Goal: Communication & Community: Share content

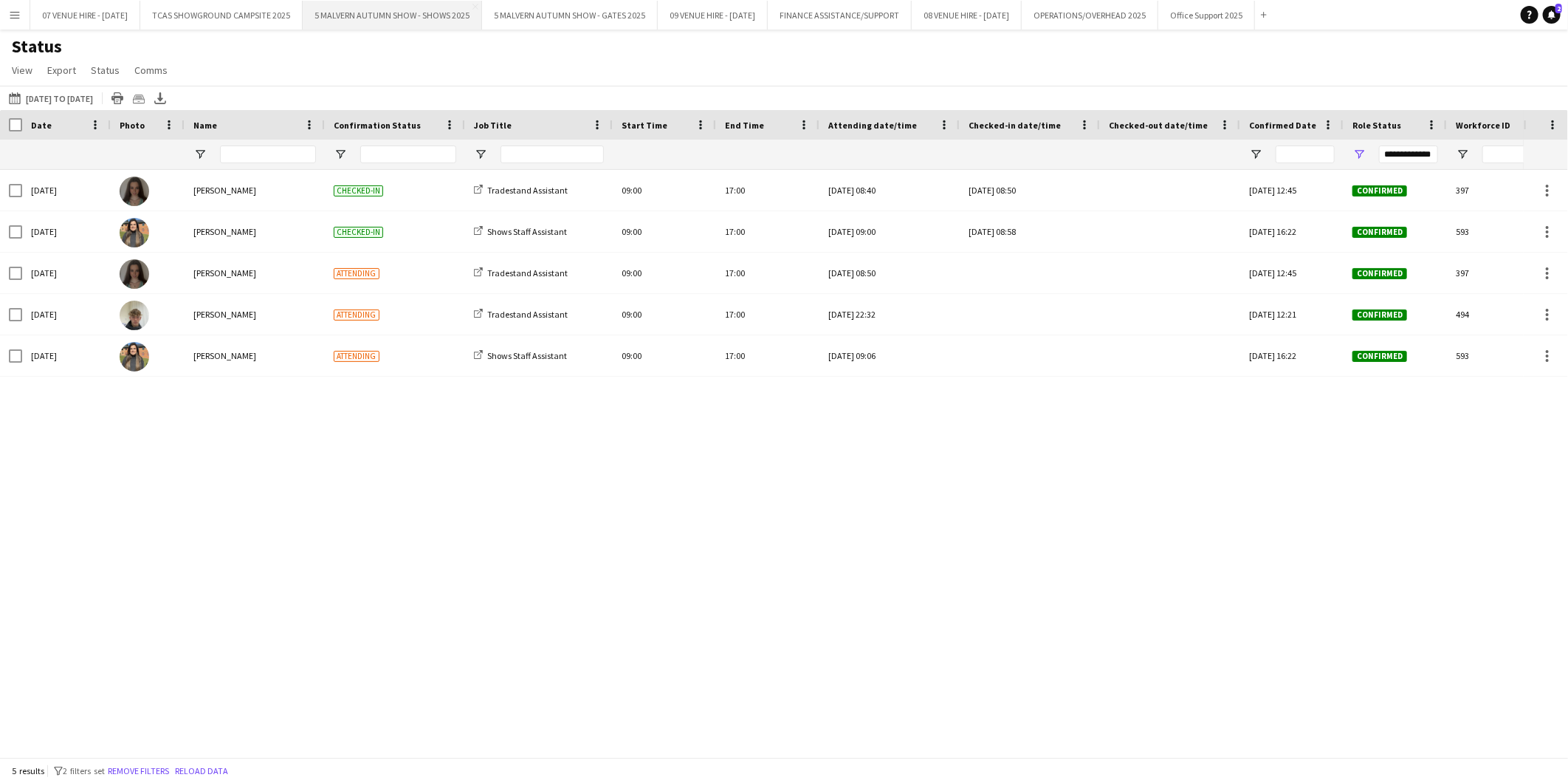
click at [425, 12] on button "5 MALVERN AUTUMN SHOW - SHOWS 2025 Close" at bounding box center [392, 15] width 179 height 28
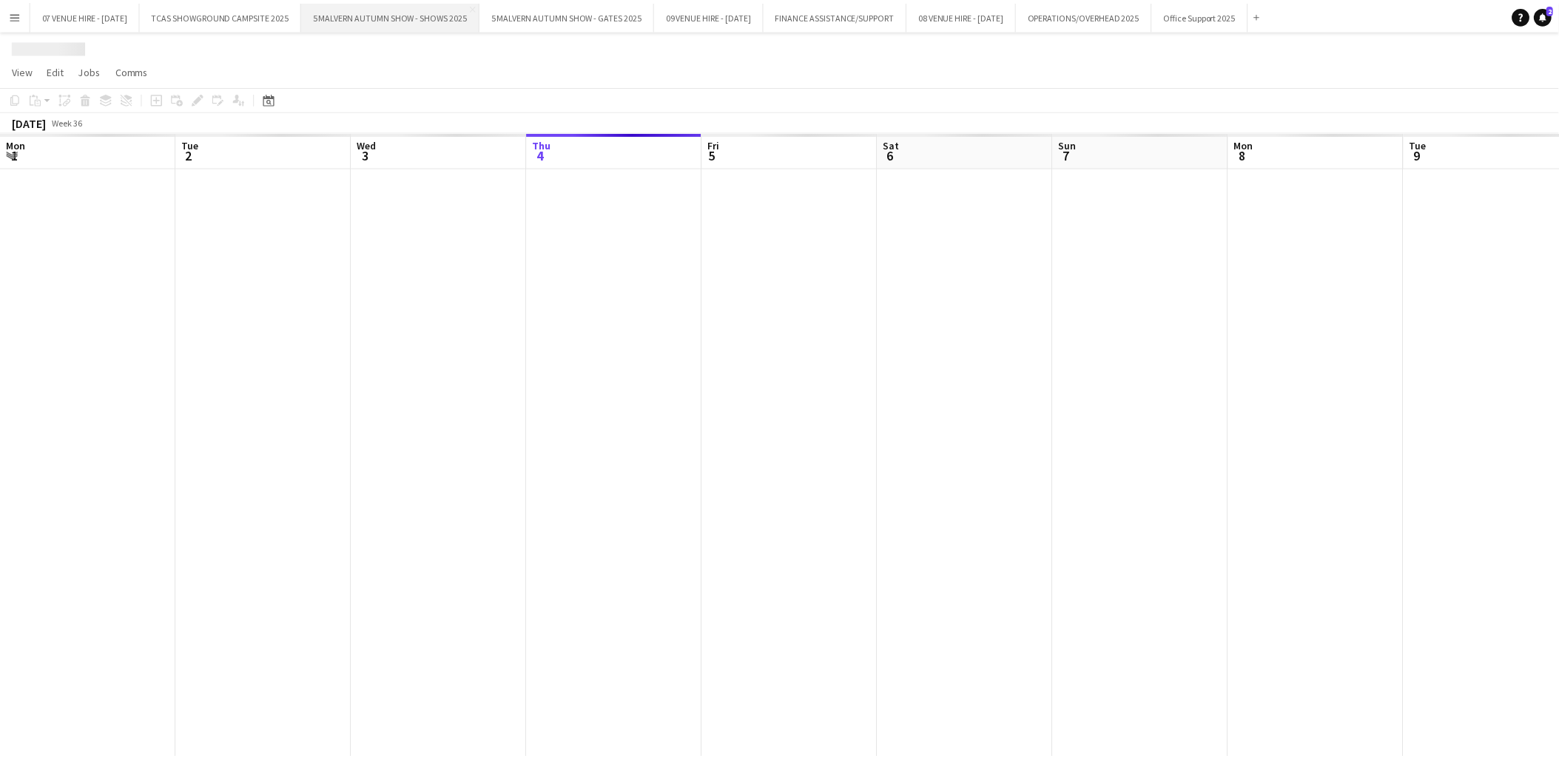
scroll to position [0, 353]
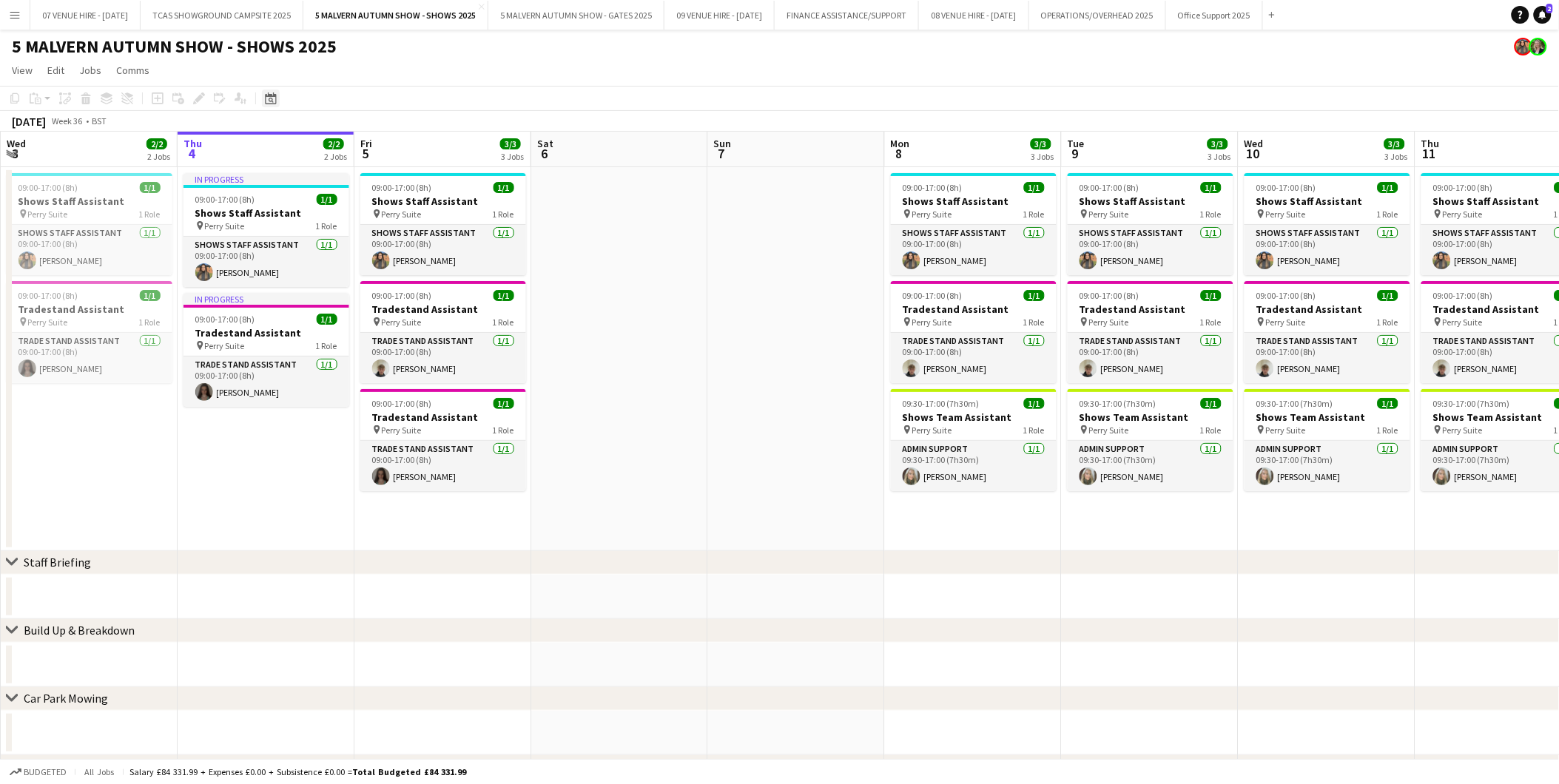
click at [267, 102] on icon "Date picker" at bounding box center [271, 98] width 12 height 12
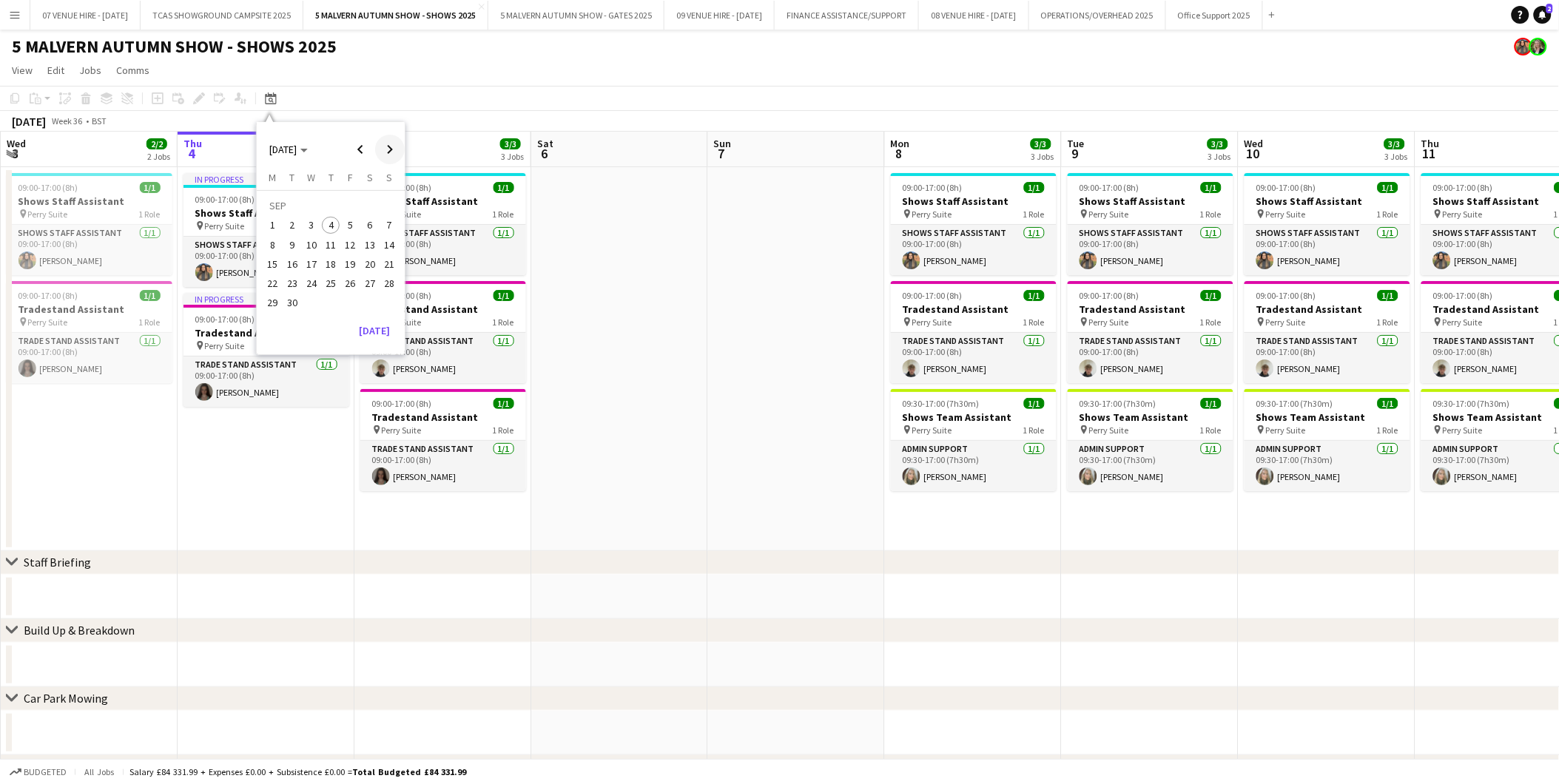
click at [392, 142] on span "Next month" at bounding box center [389, 149] width 29 height 29
click at [363, 143] on span "Previous month" at bounding box center [360, 149] width 29 height 29
click at [384, 279] on span "28" at bounding box center [389, 283] width 18 height 18
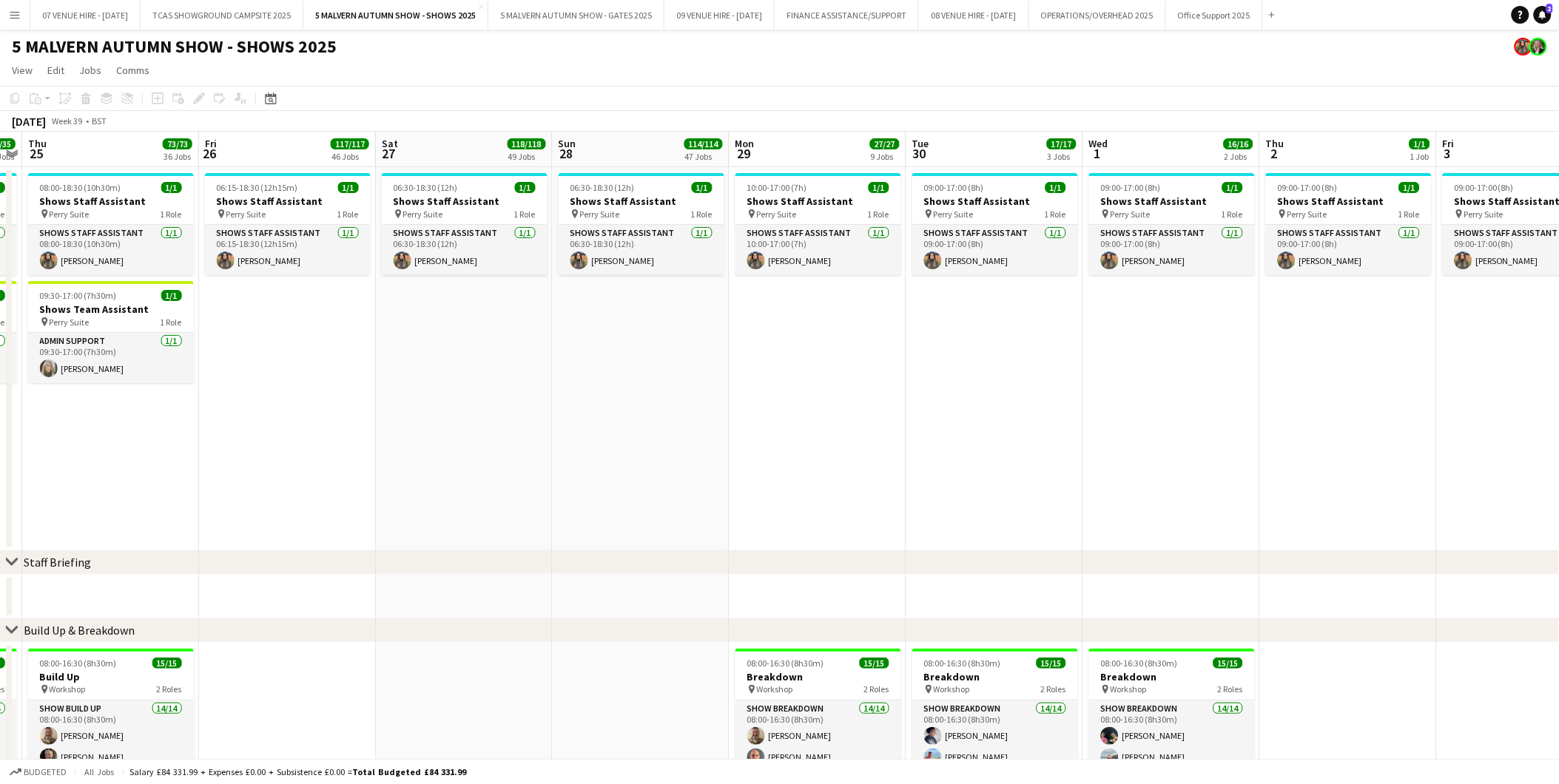
click at [792, 467] on app-date-cell "10:00-17:00 (7h) 1/1 Shows Staff Assistant pin Perry Suite 1 Role Shows Staff A…" at bounding box center [817, 359] width 176 height 384
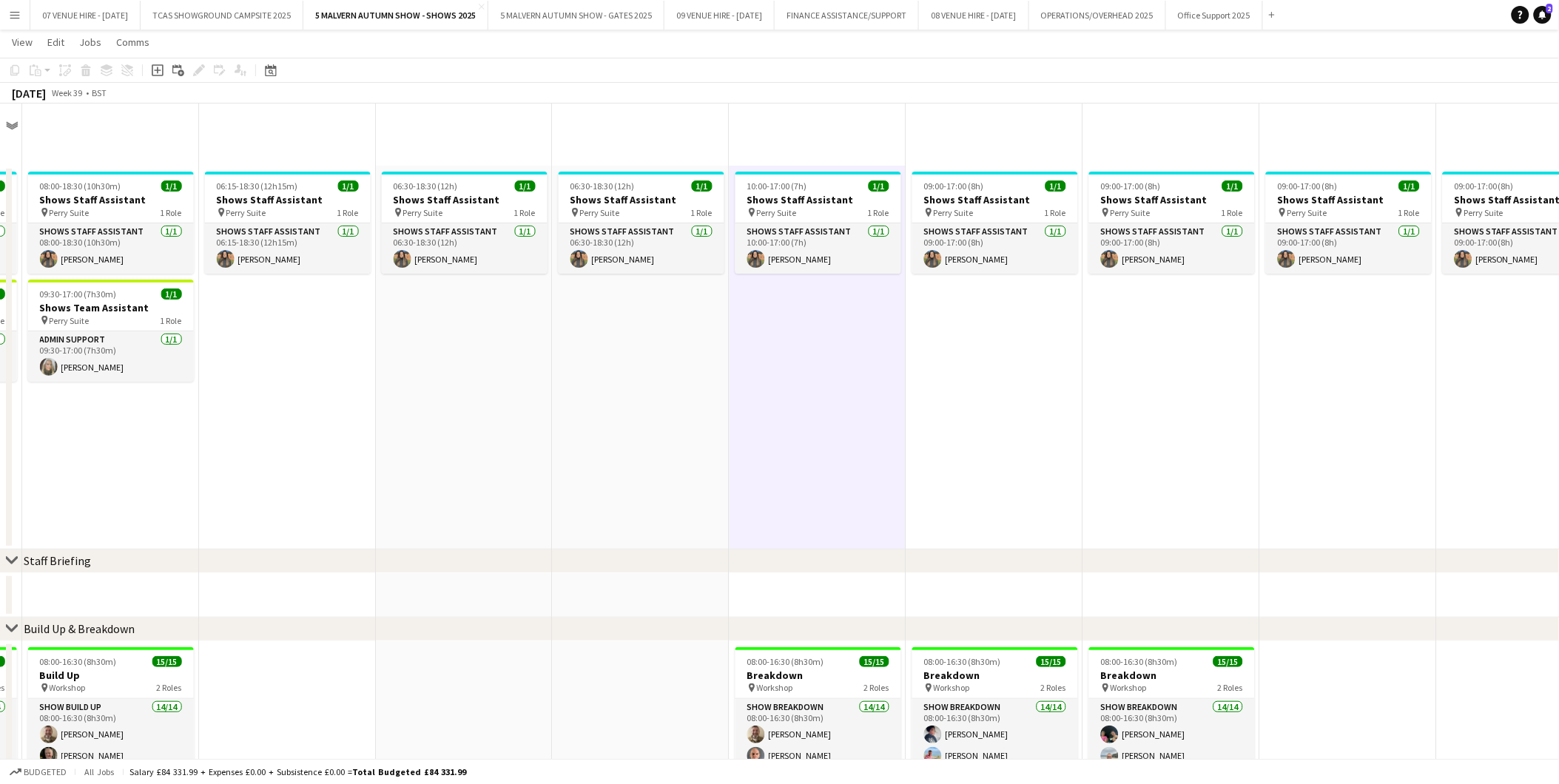
scroll to position [9415, 0]
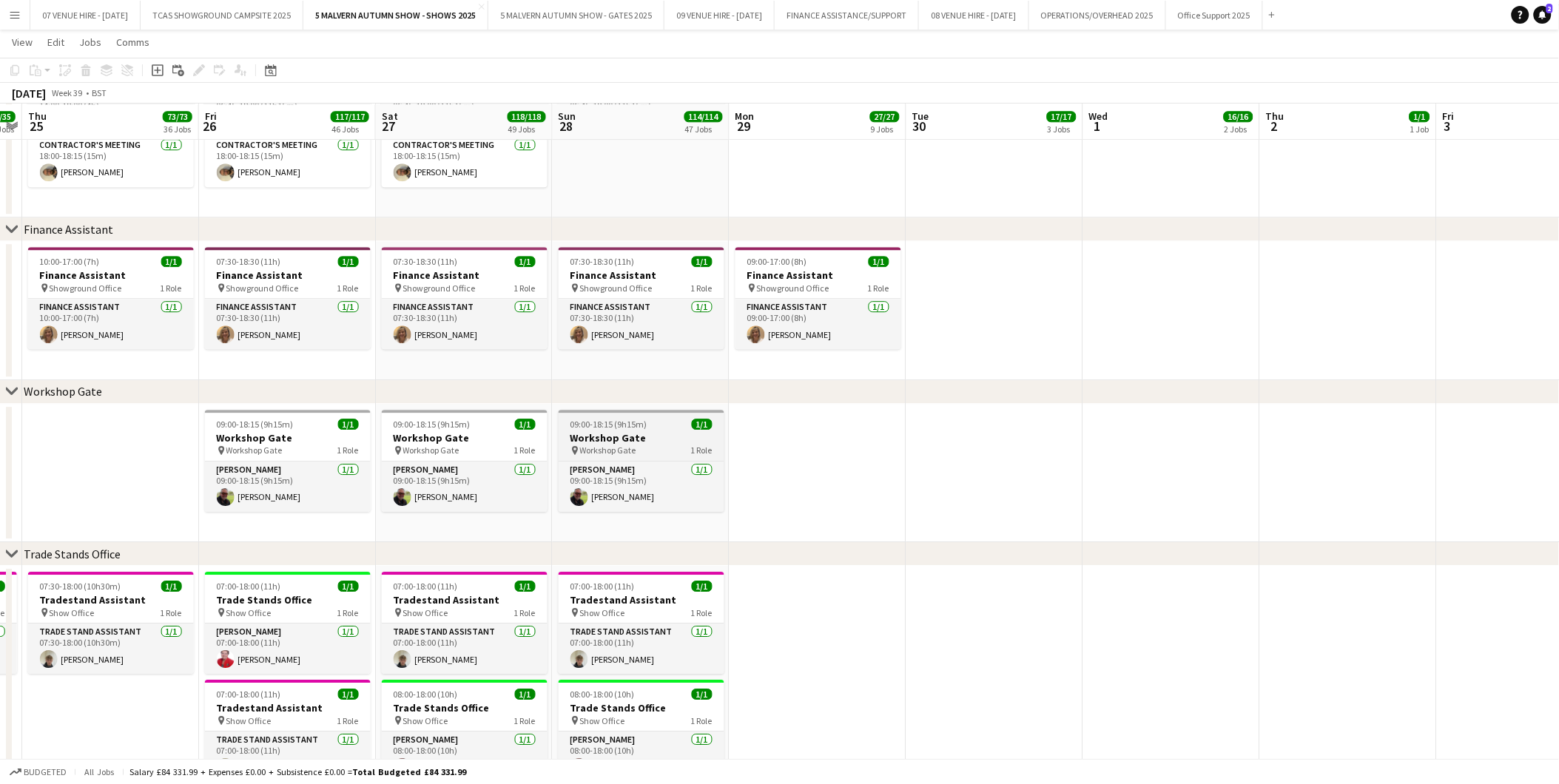
click at [625, 431] on h3 "Workshop Gate" at bounding box center [641, 438] width 166 height 14
click at [574, 427] on span "09:00-18:15 (9h15m)" at bounding box center [611, 426] width 77 height 11
click at [623, 425] on span "09:00-18:15 (9h15m)" at bounding box center [609, 424] width 77 height 11
click at [193, 68] on icon "Edit" at bounding box center [199, 71] width 12 height 12
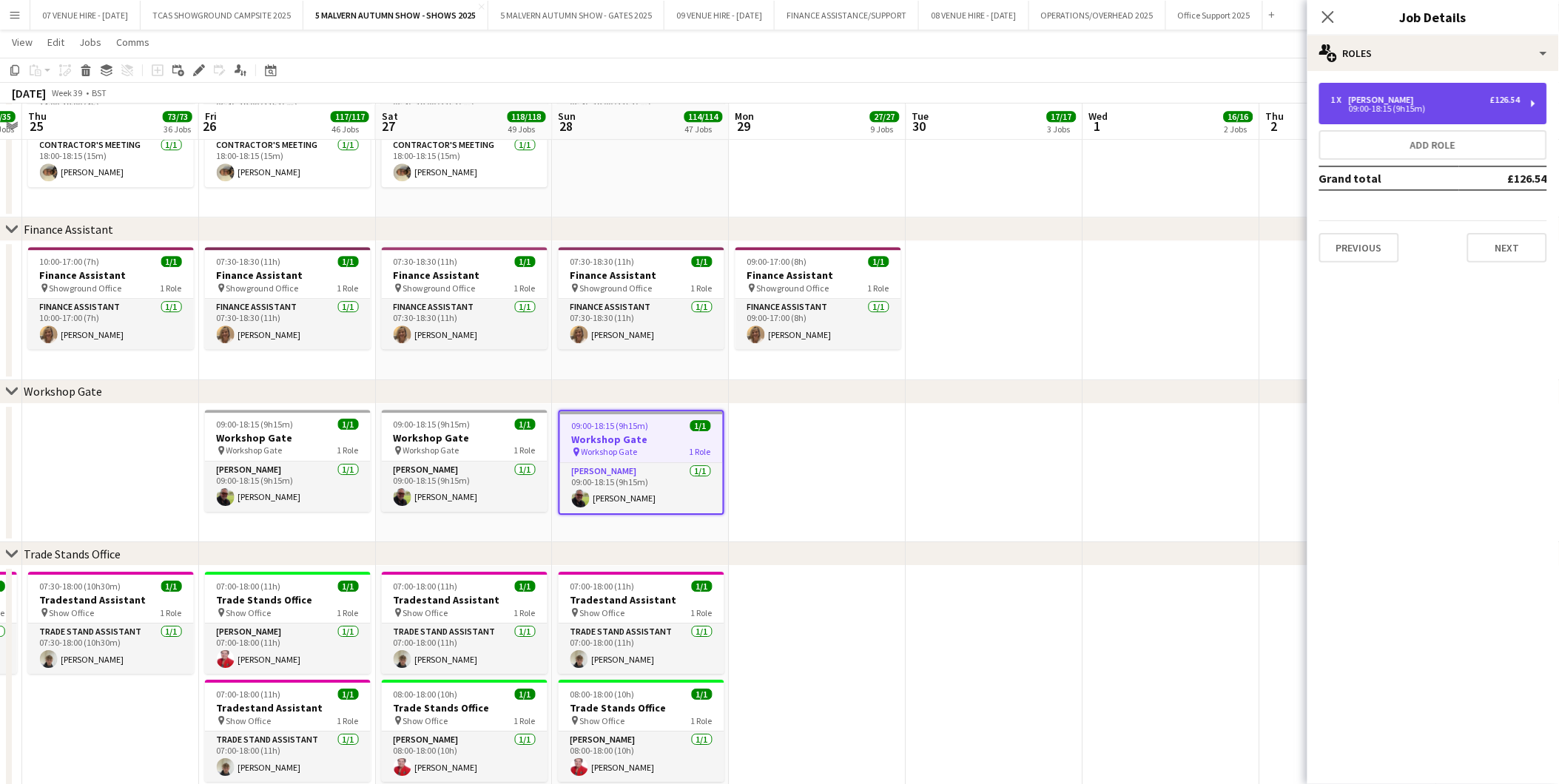
click at [1364, 124] on div "1 x Steward £126.54 09:00-18:15 (9h15m)" at bounding box center [1433, 103] width 228 height 41
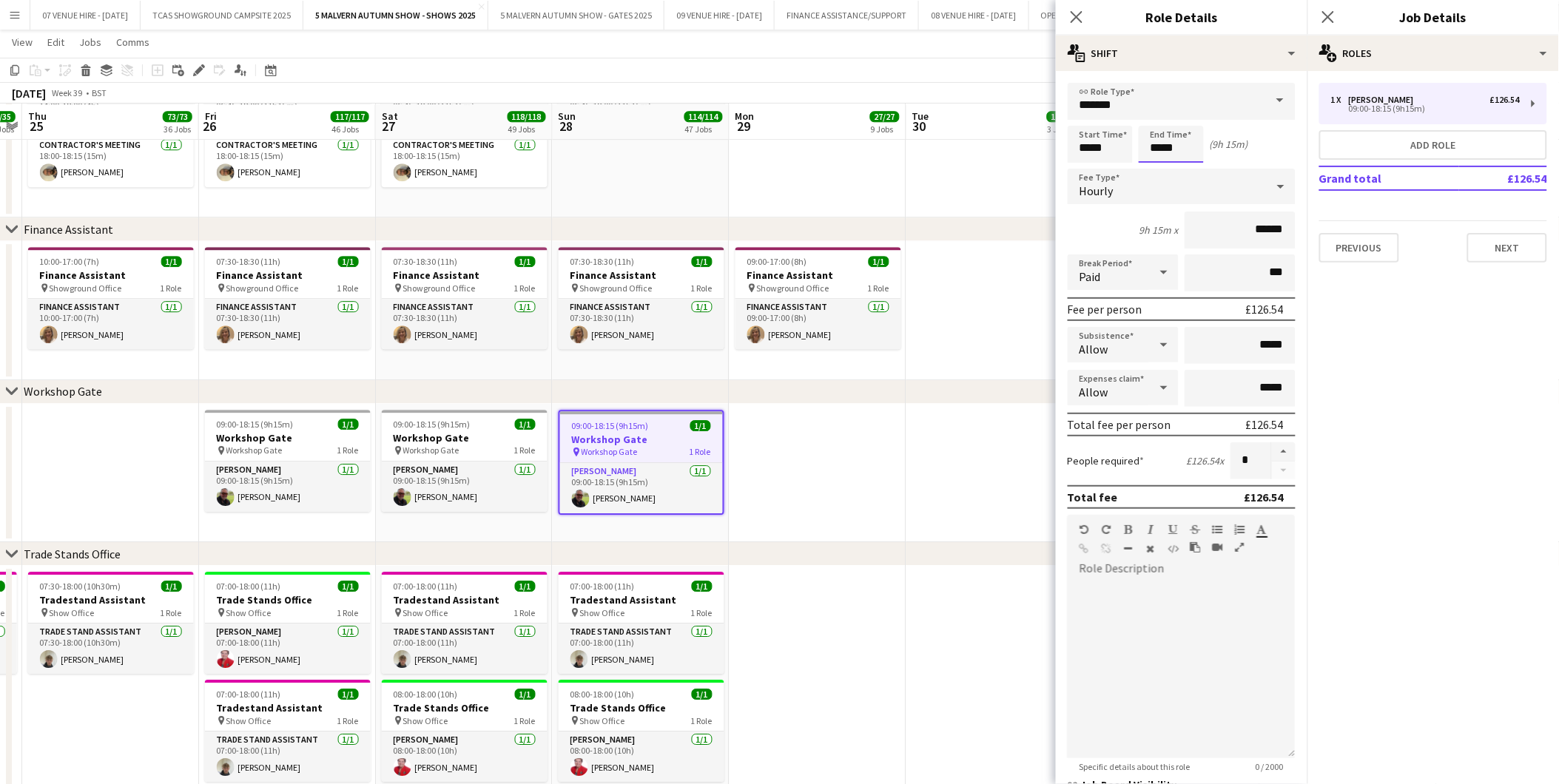
click at [1188, 149] on input "*****" at bounding box center [1171, 143] width 65 height 37
click at [1159, 164] on div at bounding box center [1156, 170] width 29 height 15
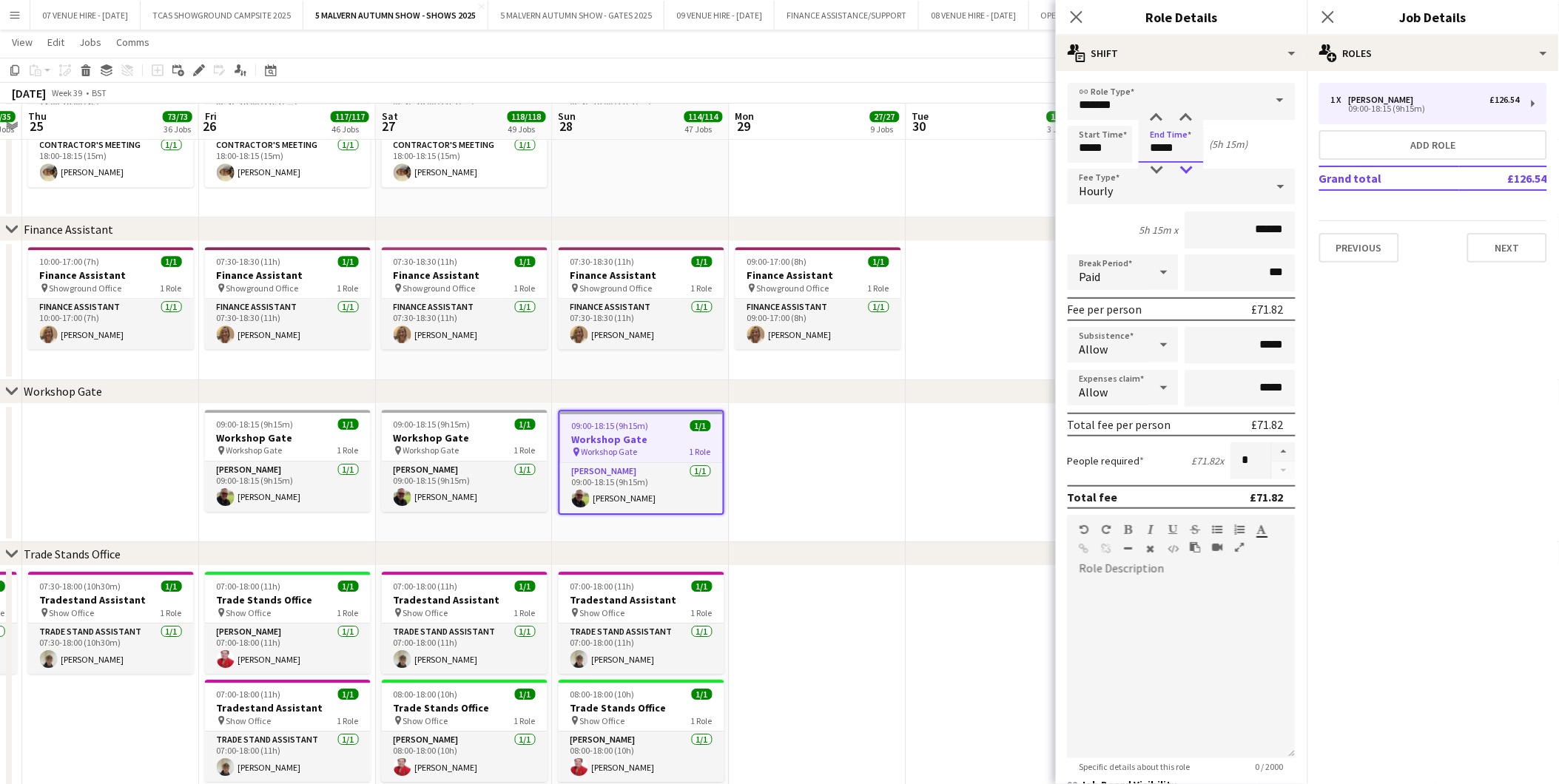
click at [1180, 167] on div at bounding box center [1186, 170] width 29 height 15
click at [1186, 165] on div at bounding box center [1186, 170] width 29 height 15
type input "*****"
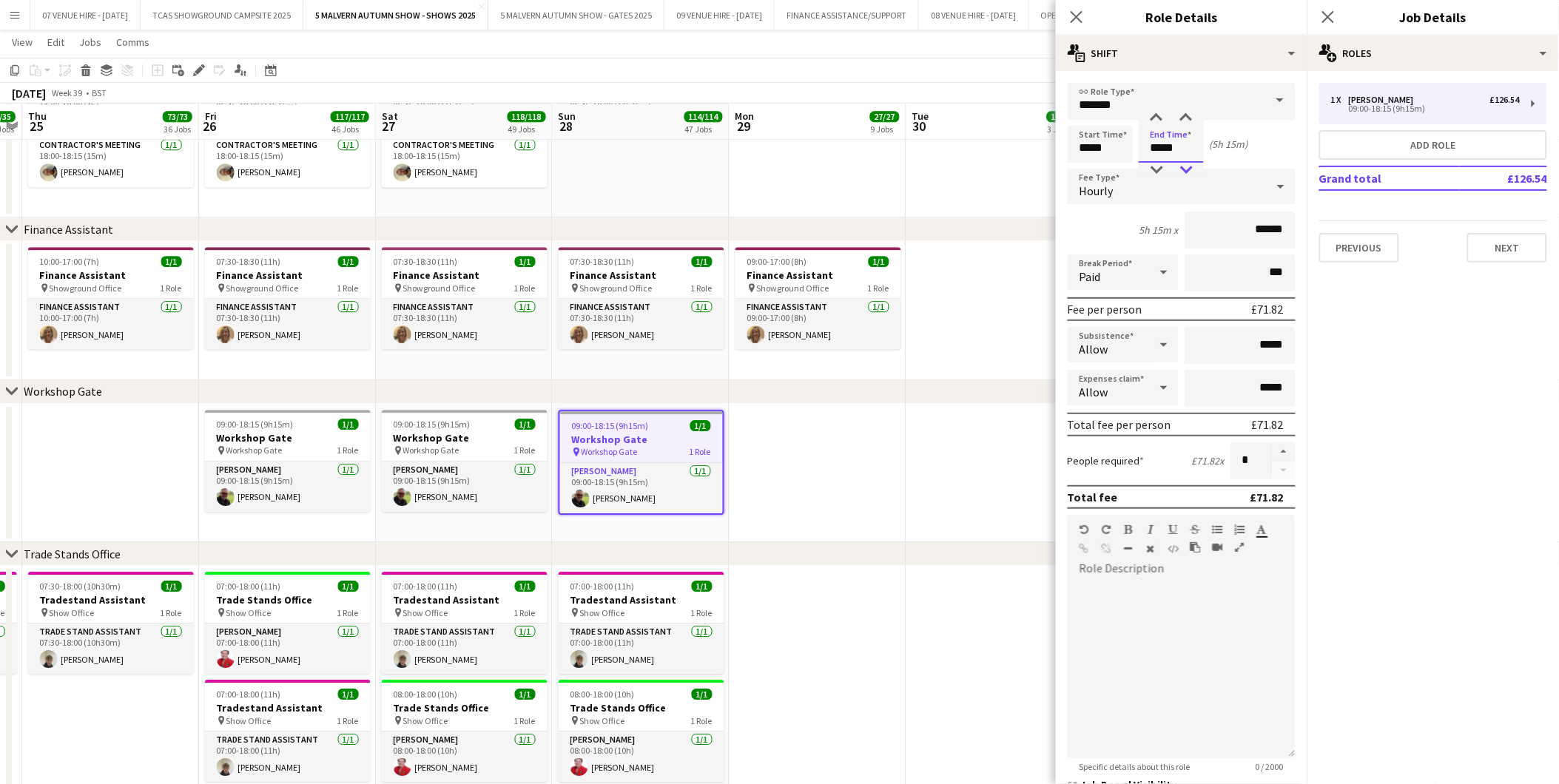
click at [1186, 165] on div at bounding box center [1186, 170] width 29 height 15
click at [915, 441] on app-date-cell at bounding box center [994, 473] width 176 height 139
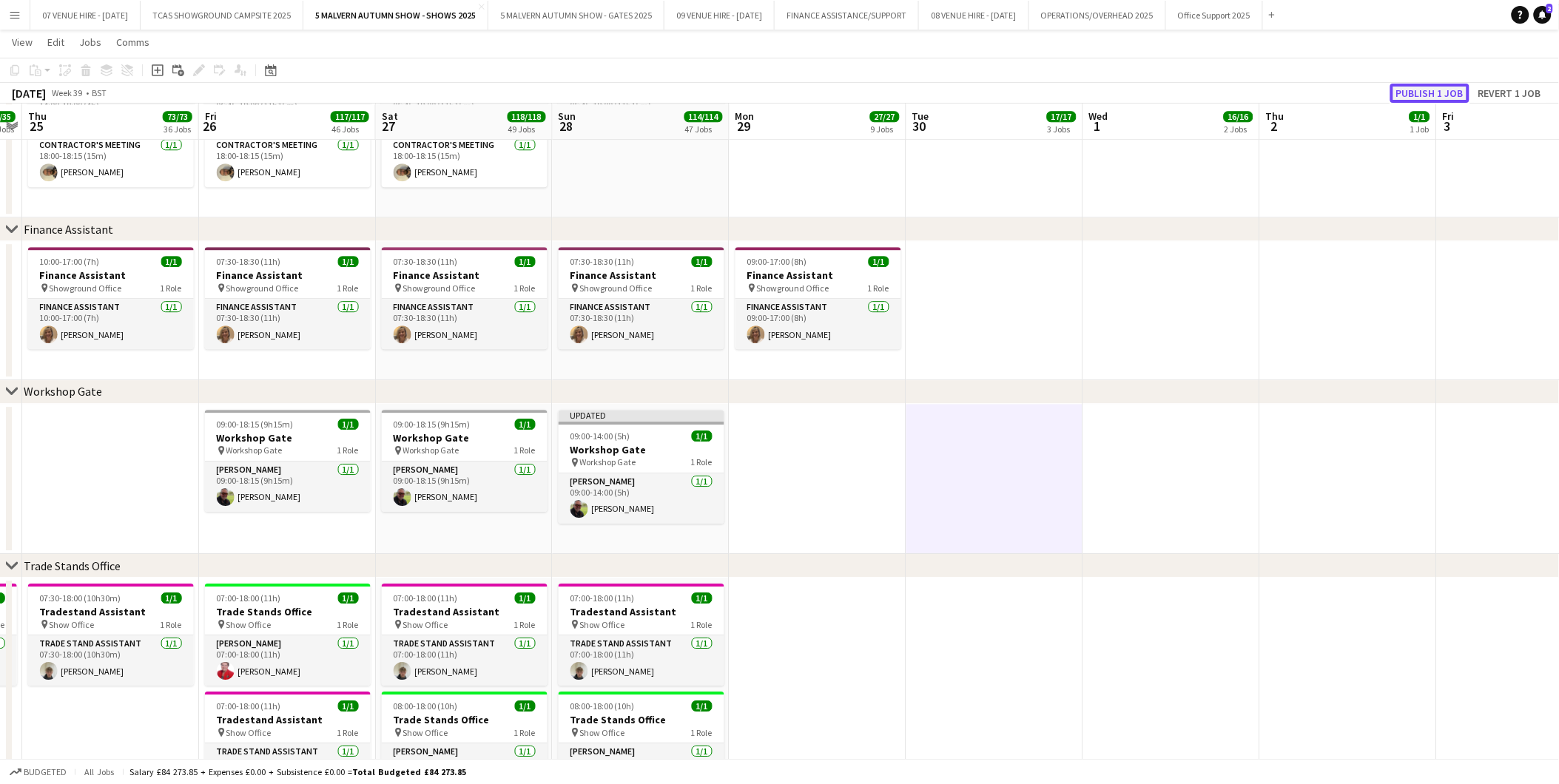
click at [1411, 96] on button "Publish 1 job" at bounding box center [1429, 93] width 79 height 20
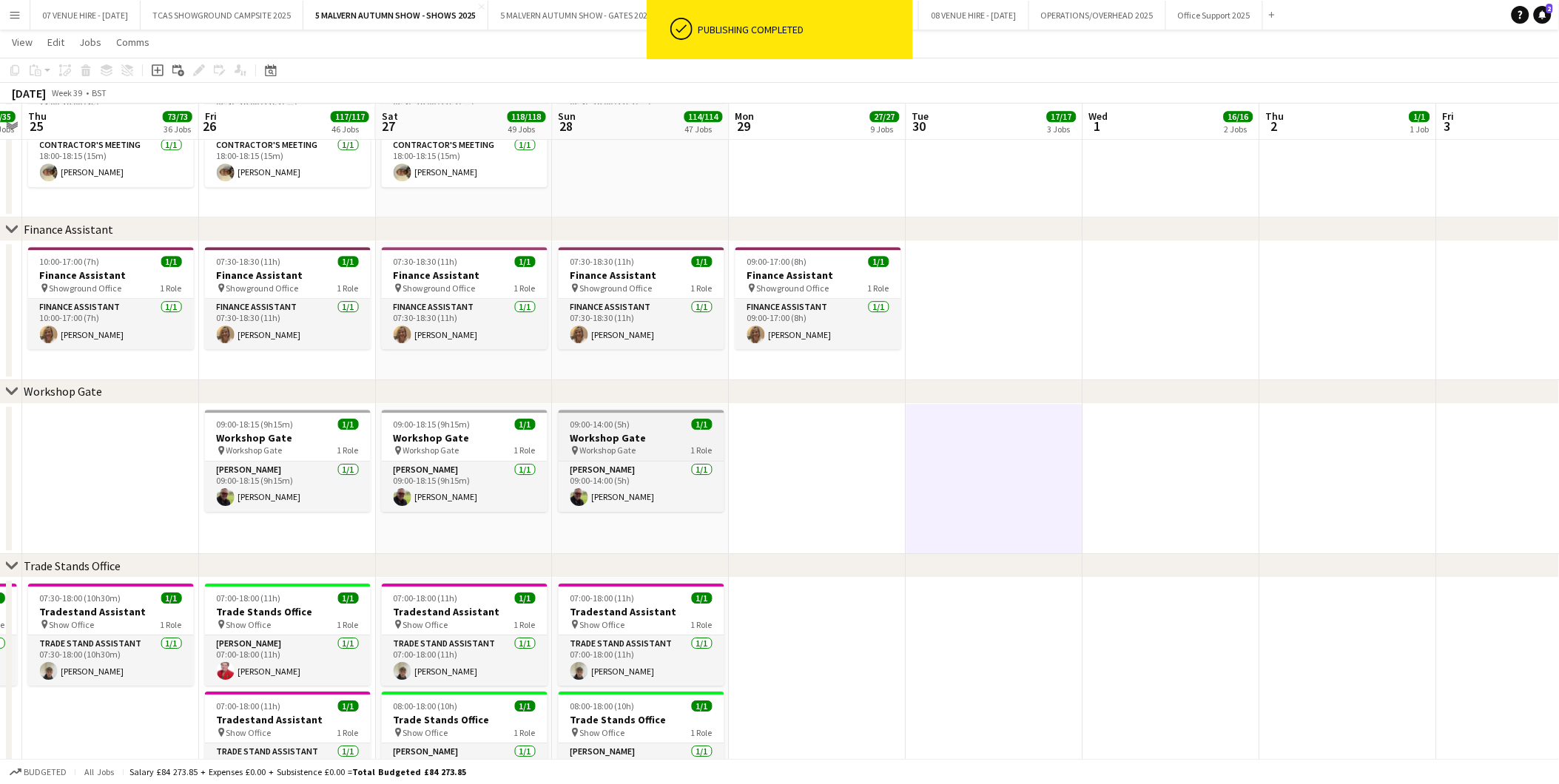
click at [659, 435] on h3 "Workshop Gate" at bounding box center [641, 438] width 166 height 14
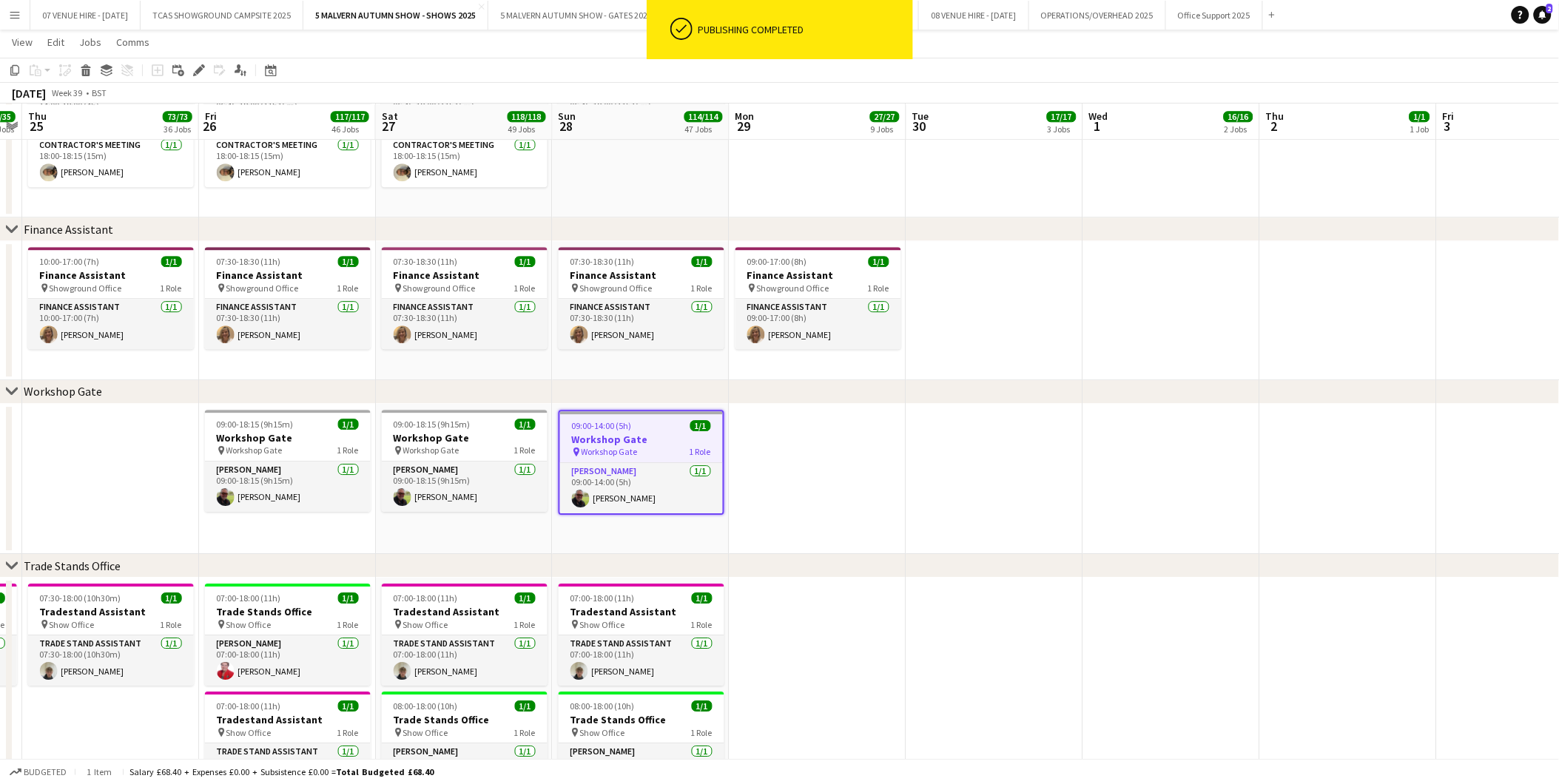
click at [627, 525] on app-date-cell "09:00-14:00 (5h) 1/1 Workshop Gate pin Workshop Gate 1 Role Steward 1/1 09:00-1…" at bounding box center [641, 479] width 176 height 151
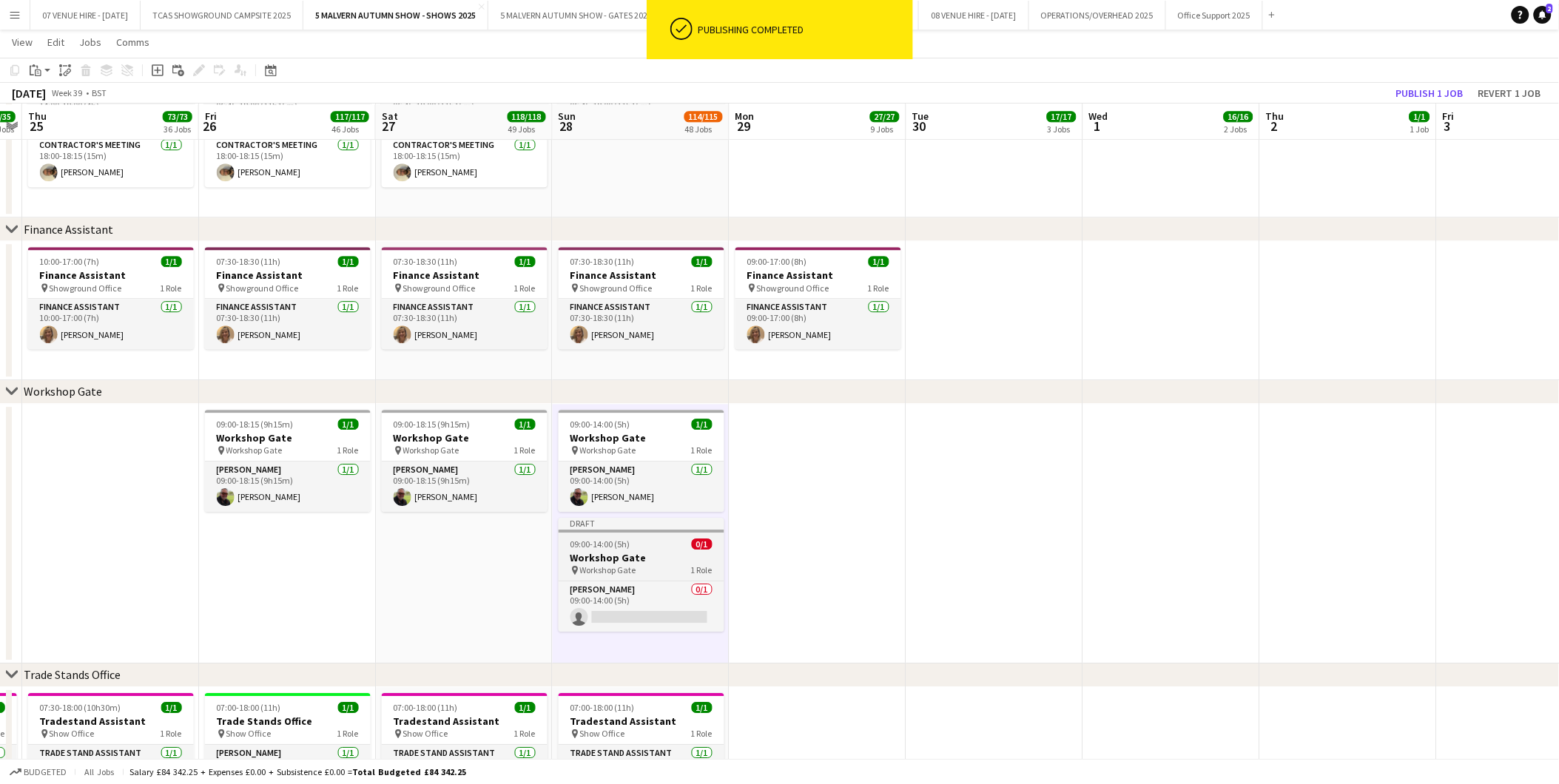
click at [622, 543] on span "09:00-14:00 (5h)" at bounding box center [601, 544] width 60 height 11
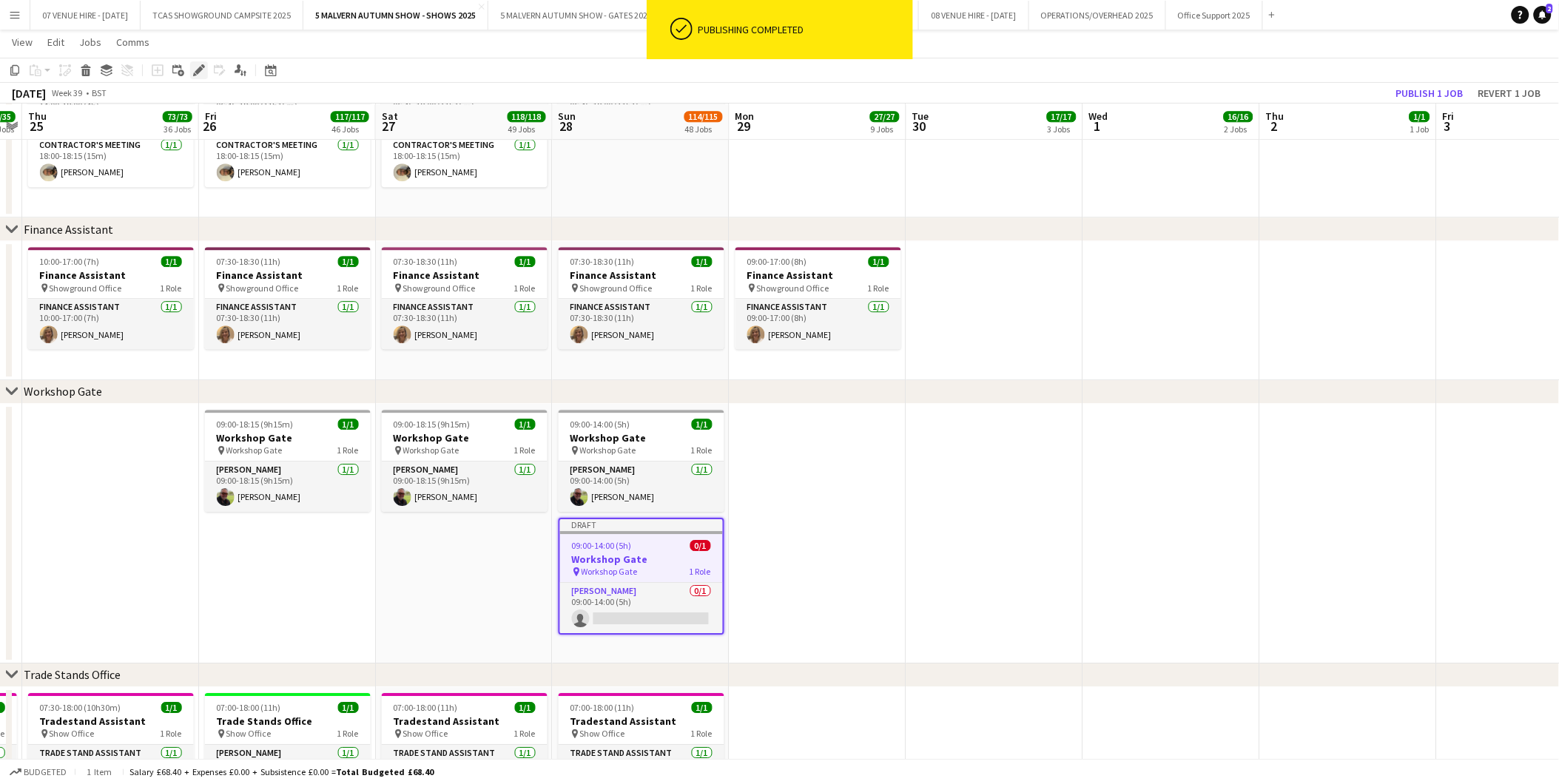
click at [203, 65] on icon "Edit" at bounding box center [199, 71] width 12 height 12
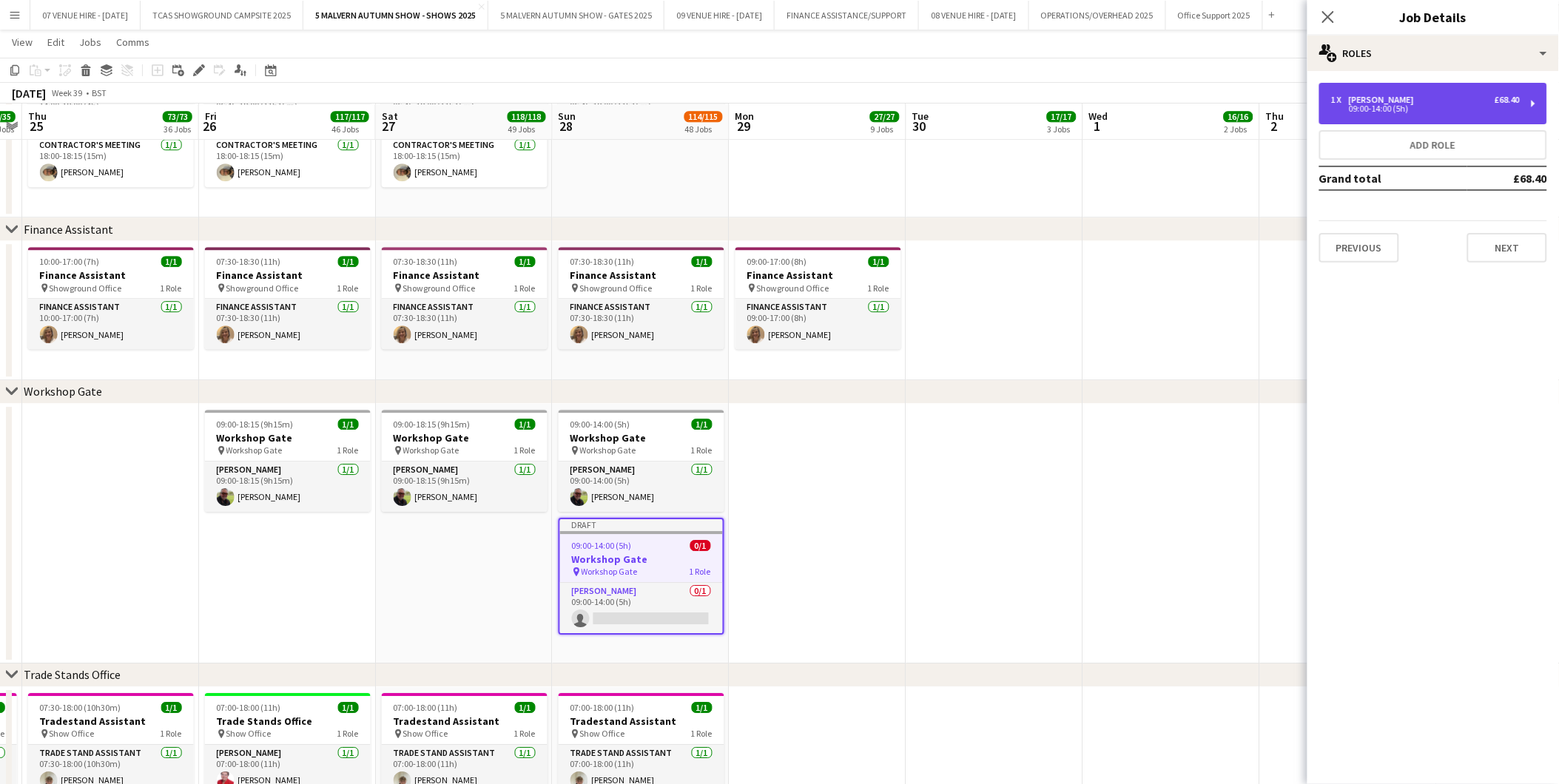
click at [1357, 91] on div "1 x Steward £68.40 09:00-14:00 (5h)" at bounding box center [1433, 103] width 228 height 41
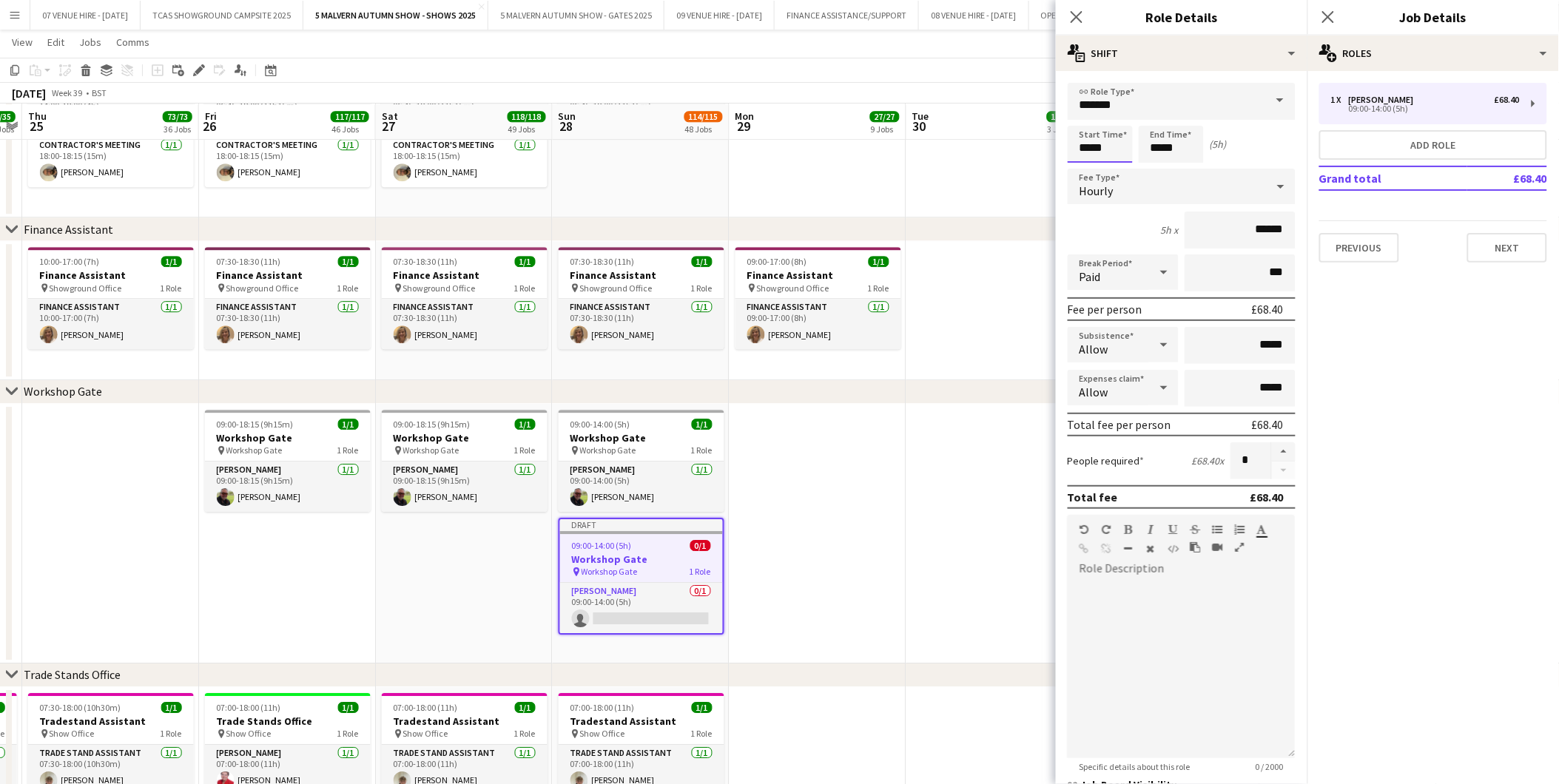
click at [1116, 152] on input "*****" at bounding box center [1100, 143] width 65 height 37
click at [1089, 123] on div at bounding box center [1085, 119] width 29 height 15
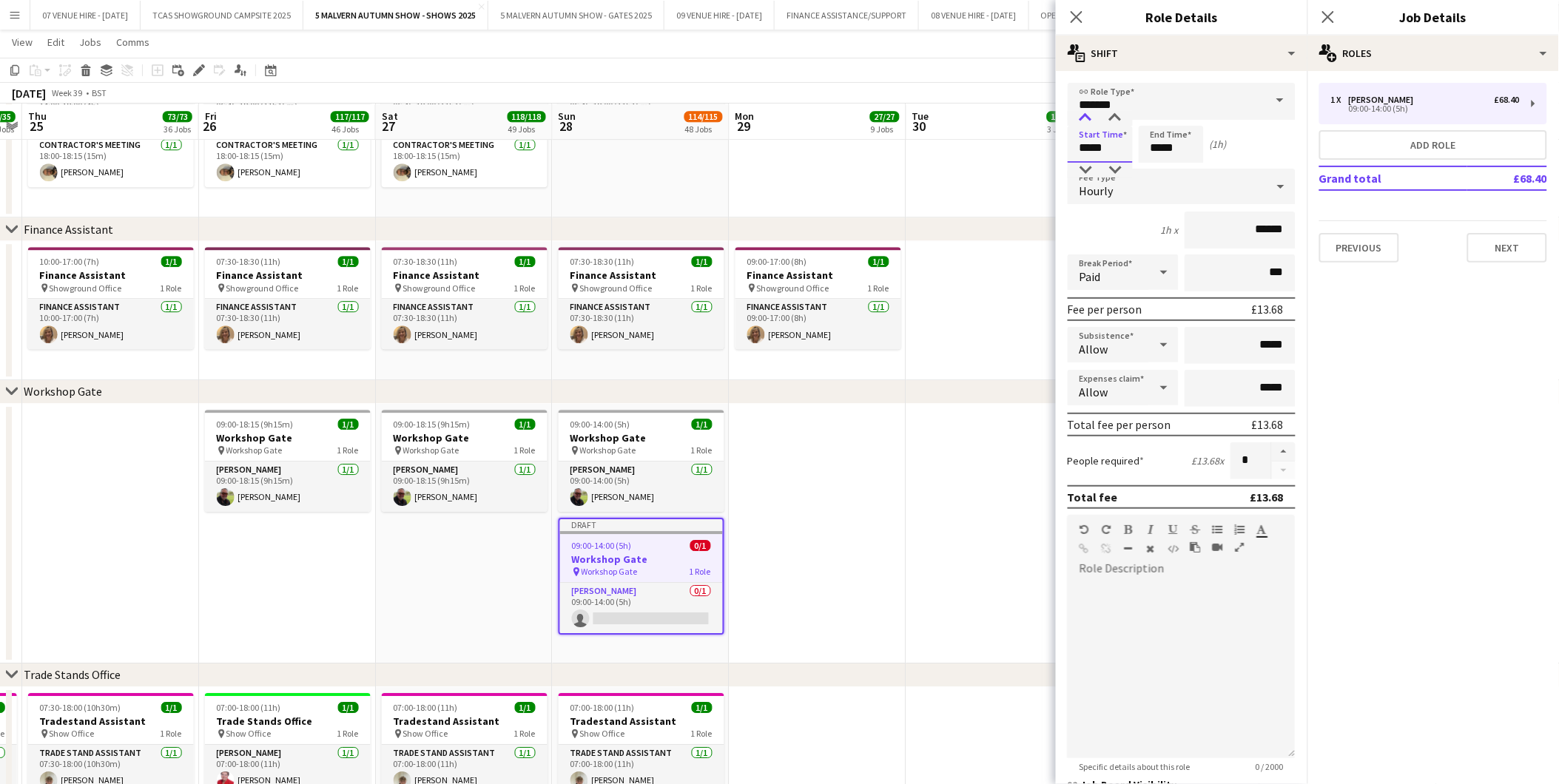
type input "*****"
click at [1089, 123] on div at bounding box center [1085, 119] width 29 height 15
click at [1176, 144] on input "*****" at bounding box center [1171, 143] width 65 height 37
click at [1154, 121] on div at bounding box center [1156, 119] width 29 height 15
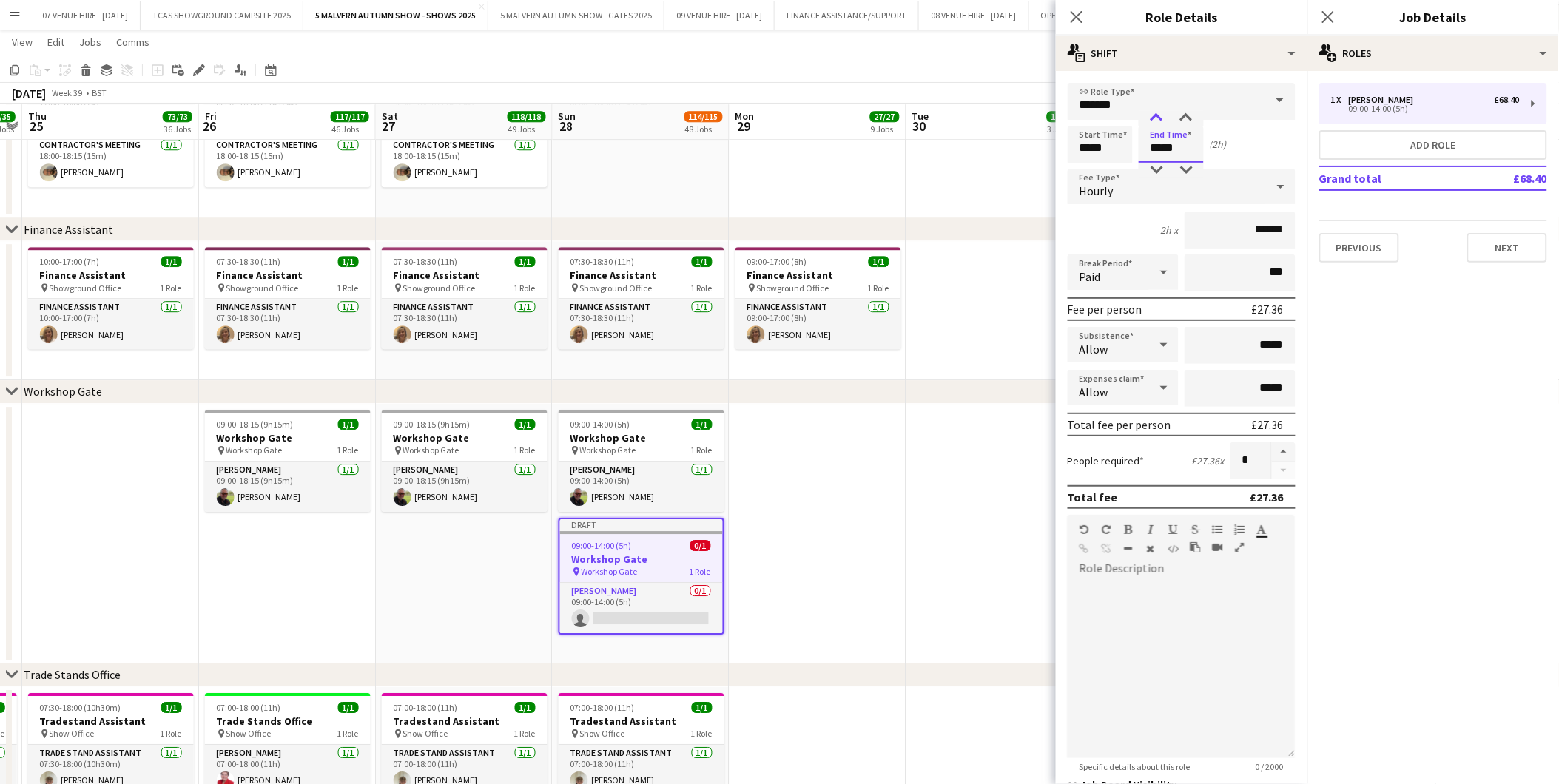
click at [1157, 119] on div at bounding box center [1156, 119] width 29 height 15
type input "*****"
click at [1157, 119] on div at bounding box center [1156, 119] width 29 height 15
click at [880, 475] on app-date-cell at bounding box center [817, 534] width 176 height 260
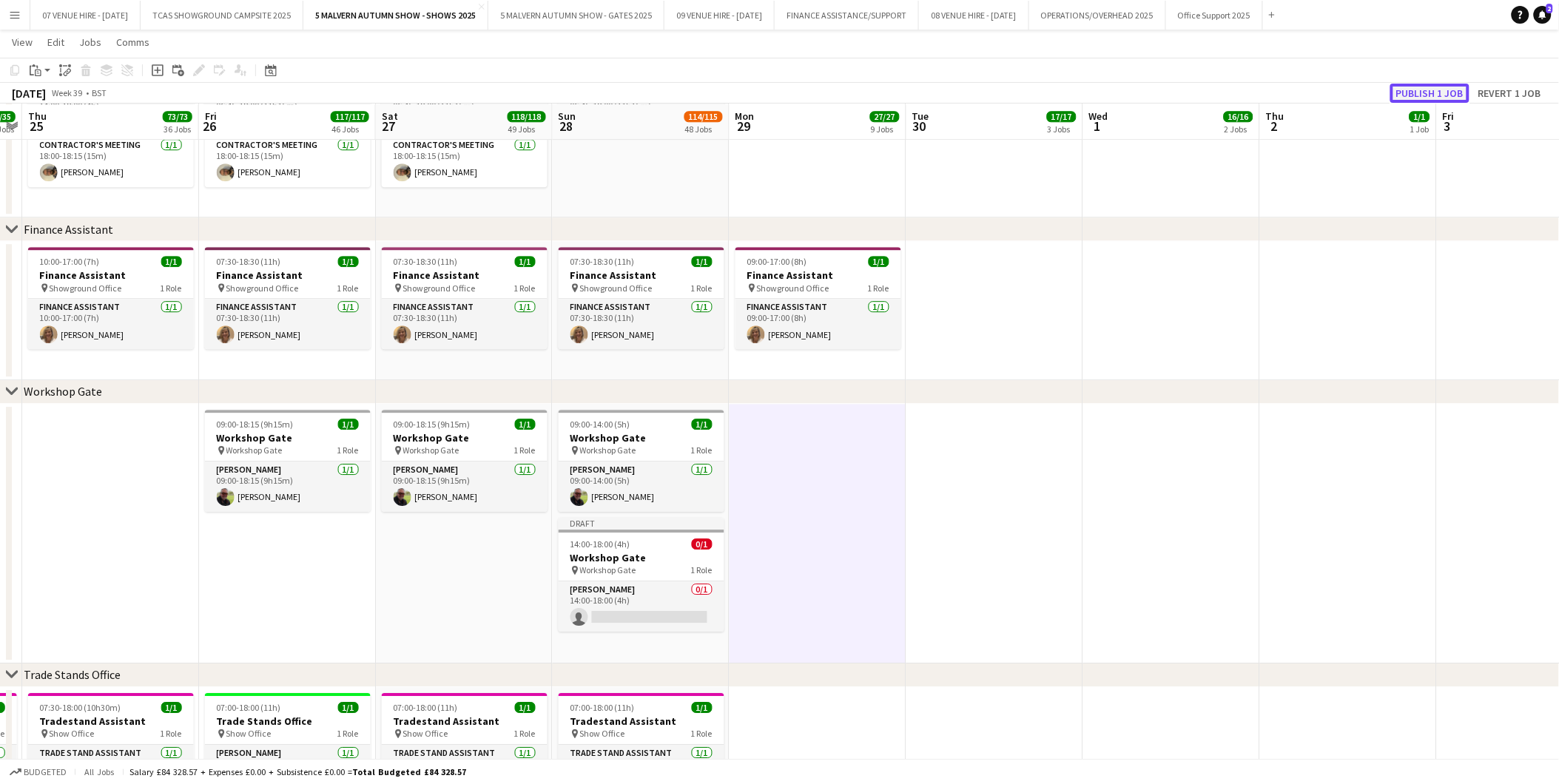
click at [1404, 93] on button "Publish 1 job" at bounding box center [1429, 93] width 79 height 20
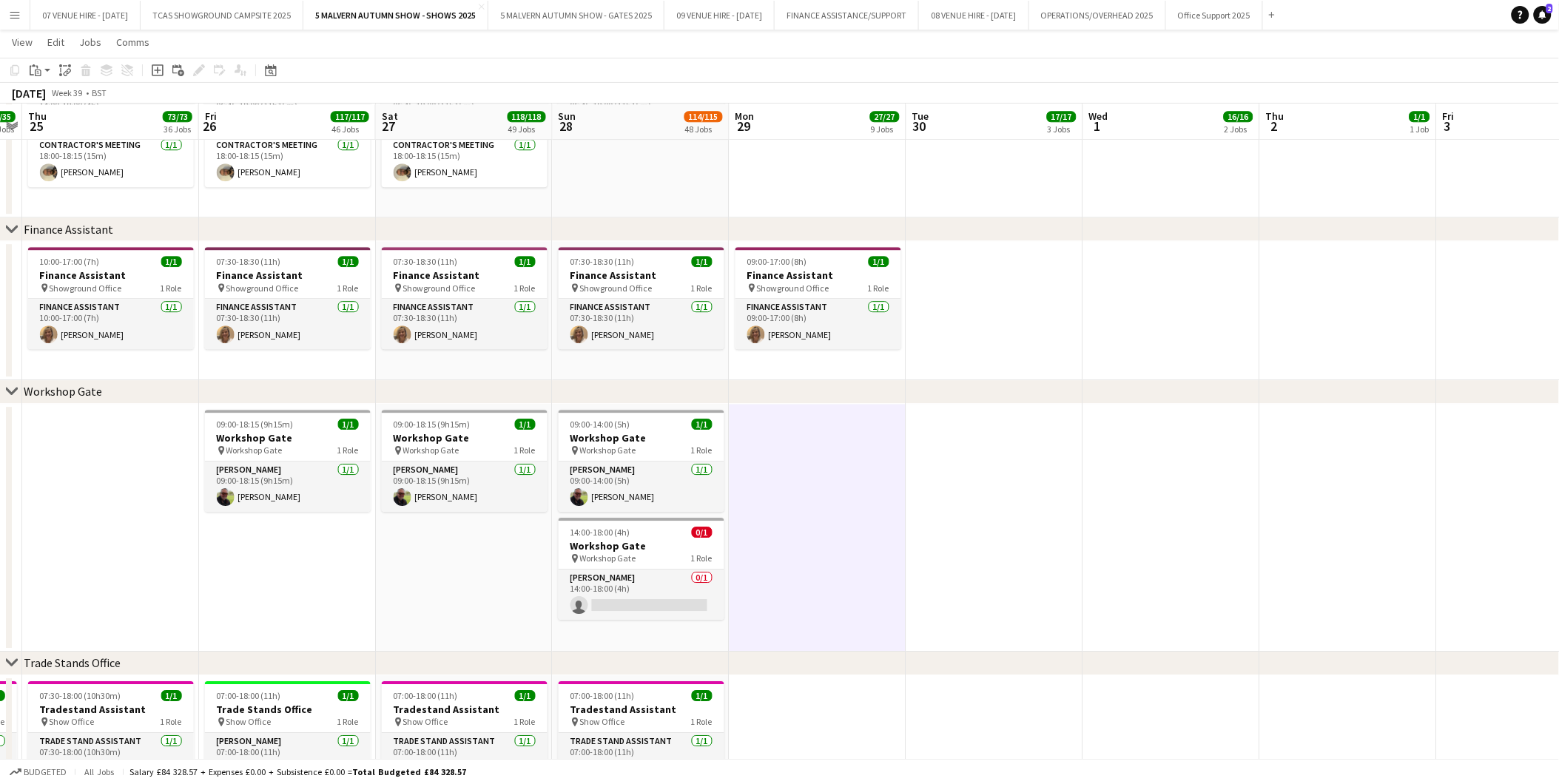
drag, startPoint x: 640, startPoint y: 605, endPoint x: 1571, endPoint y: 336, distance: 969.1
click at [640, 605] on app-card-role "Steward 0/1 14:00-18:00 (4h) single-neutral-actions" at bounding box center [641, 595] width 166 height 50
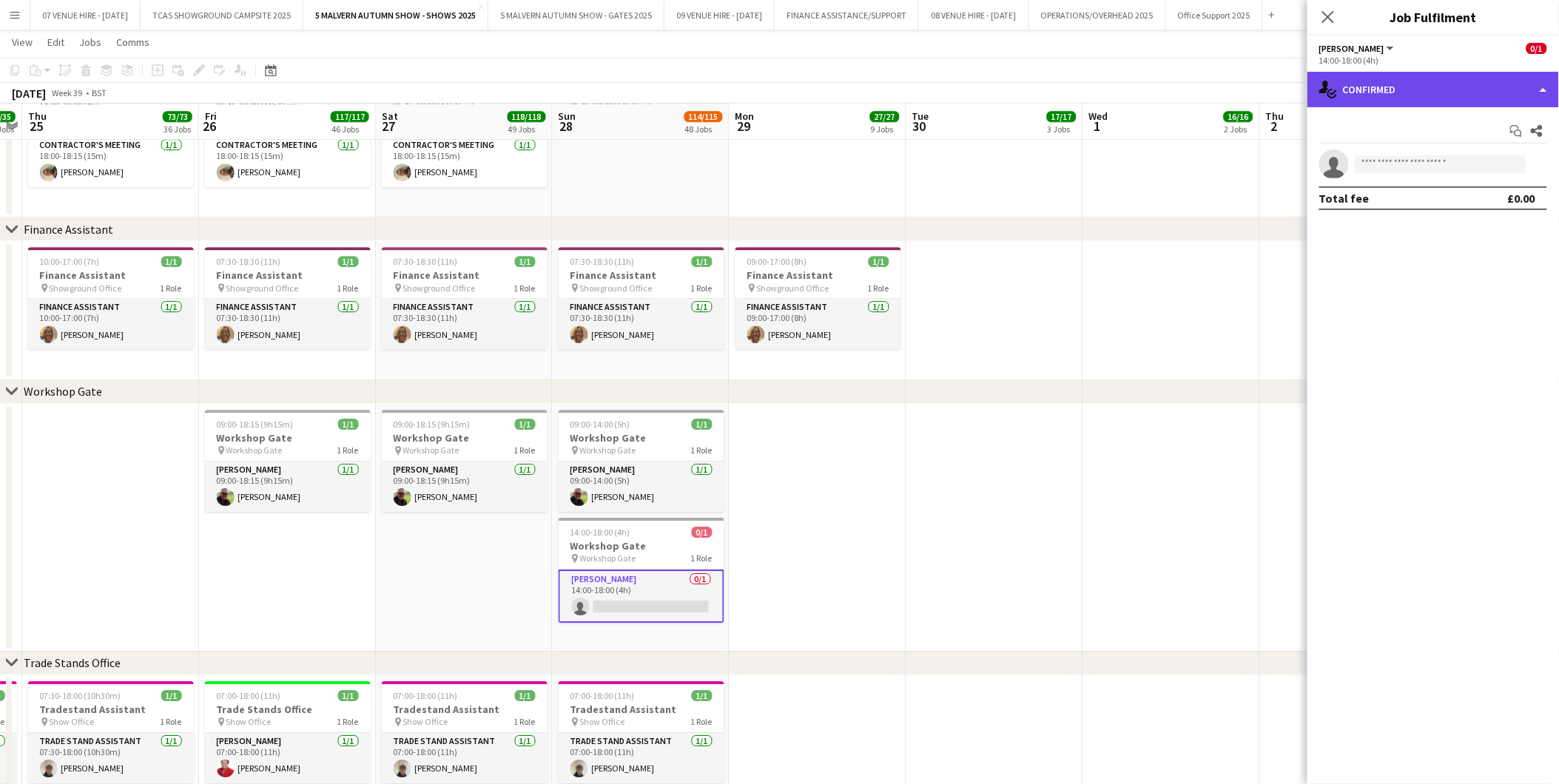
click at [1393, 83] on div "single-neutral-actions-check-2 Confirmed" at bounding box center [1433, 89] width 252 height 35
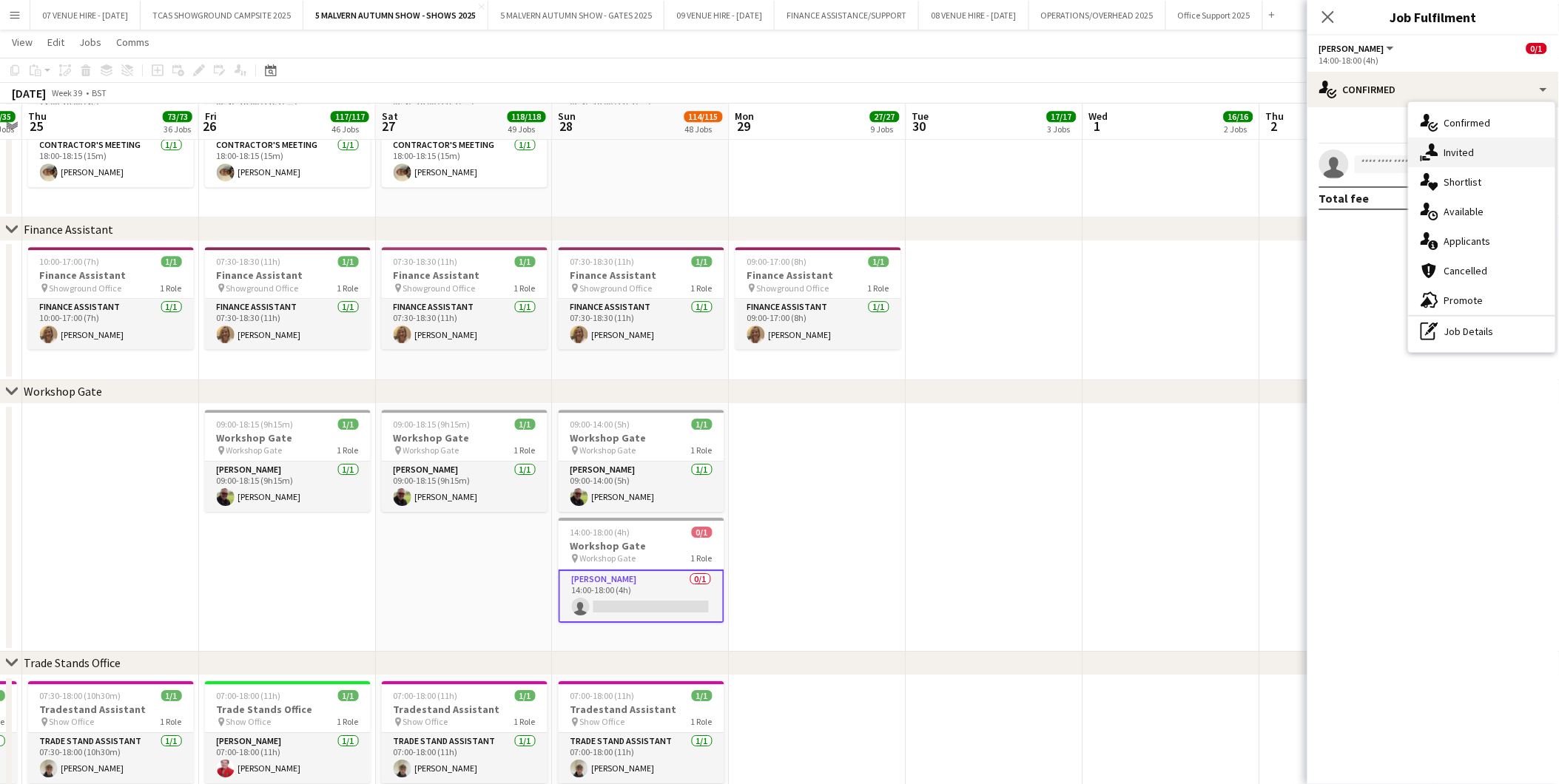
click at [1439, 149] on div "single-neutral-actions-share-1 Invited" at bounding box center [1482, 152] width 146 height 29
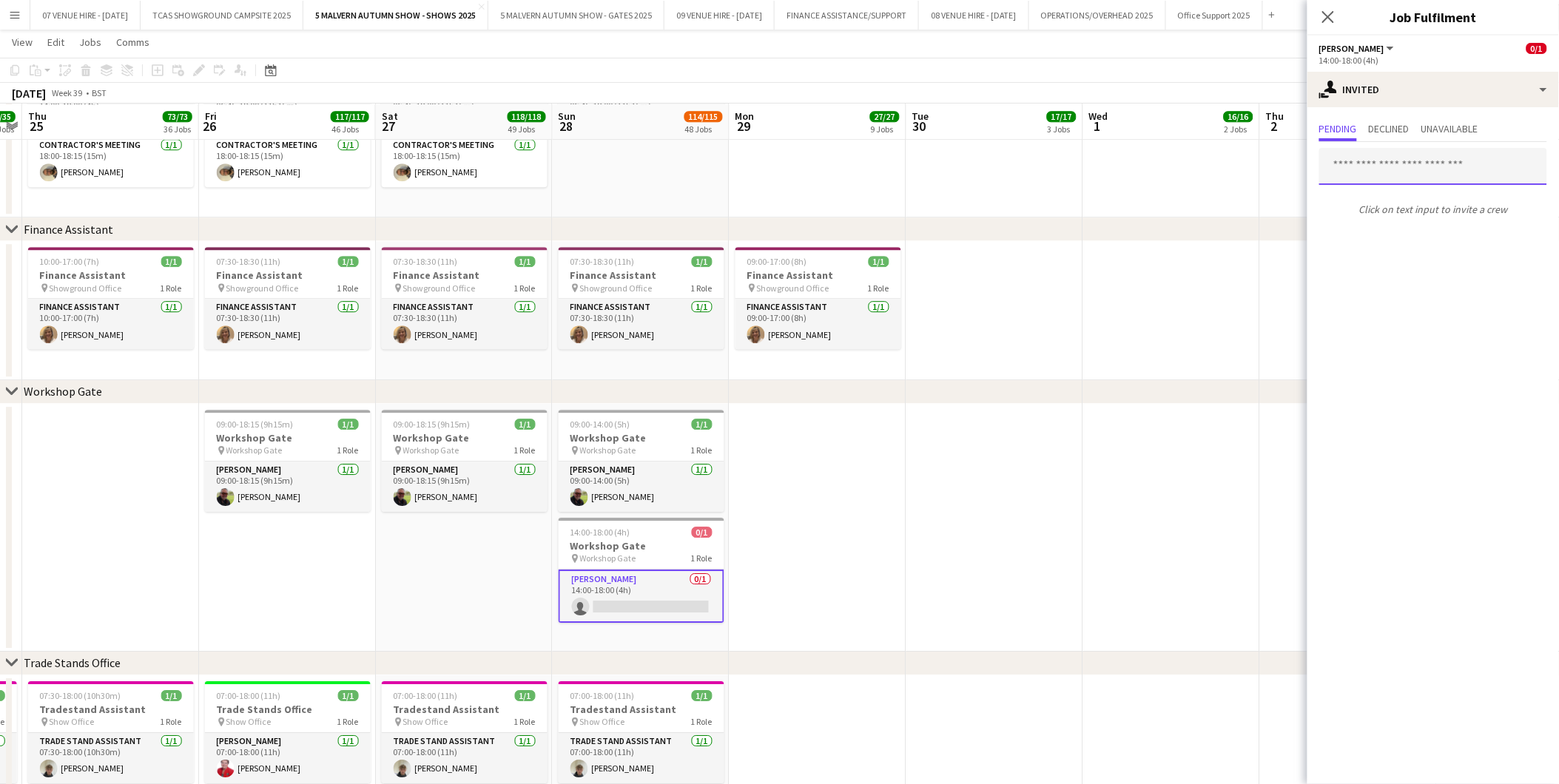
click at [1354, 165] on input "text" at bounding box center [1433, 166] width 228 height 37
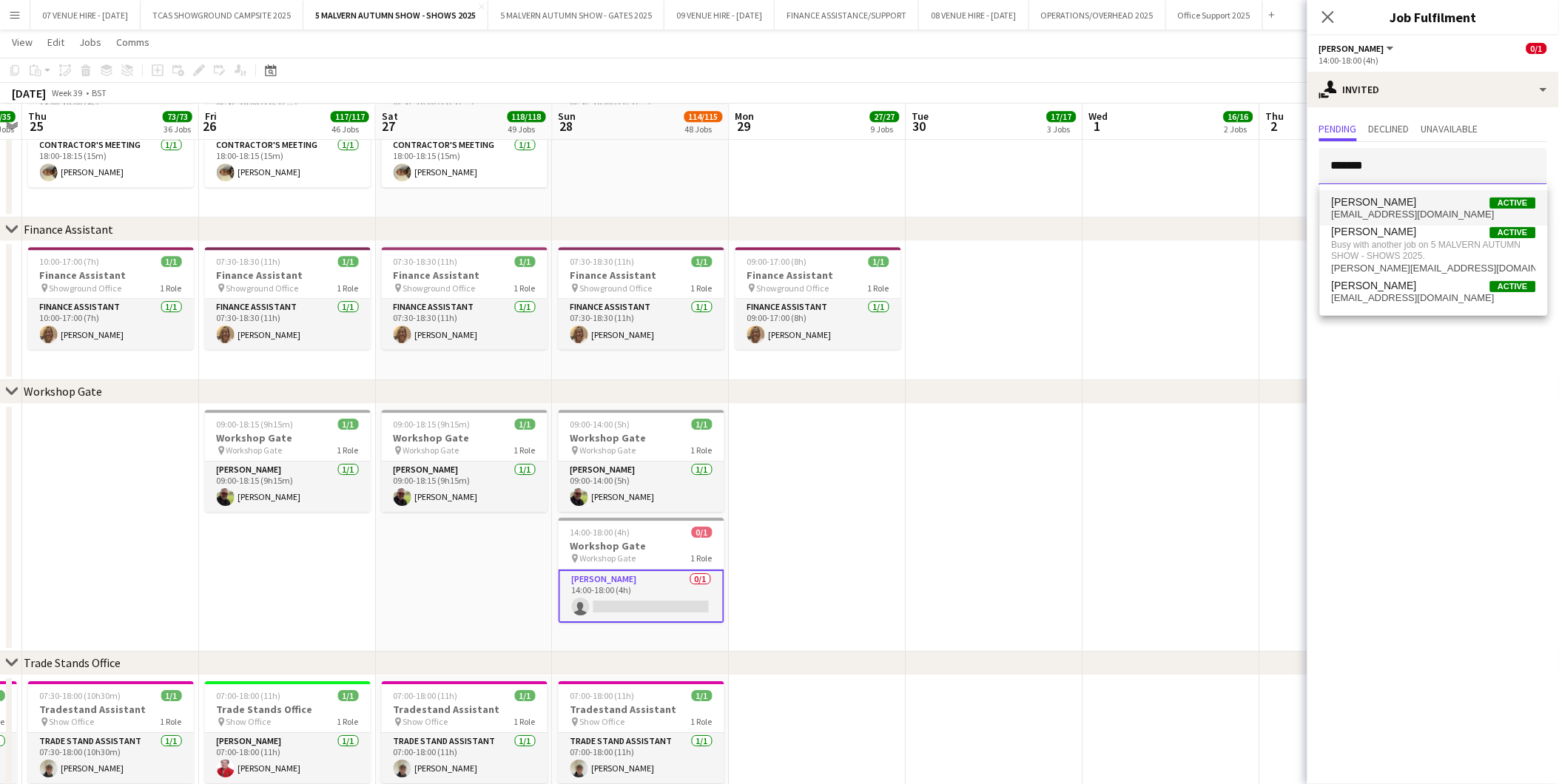
type input "*******"
click at [1358, 209] on span "bristowvicki@gmail.com" at bounding box center [1434, 215] width 204 height 12
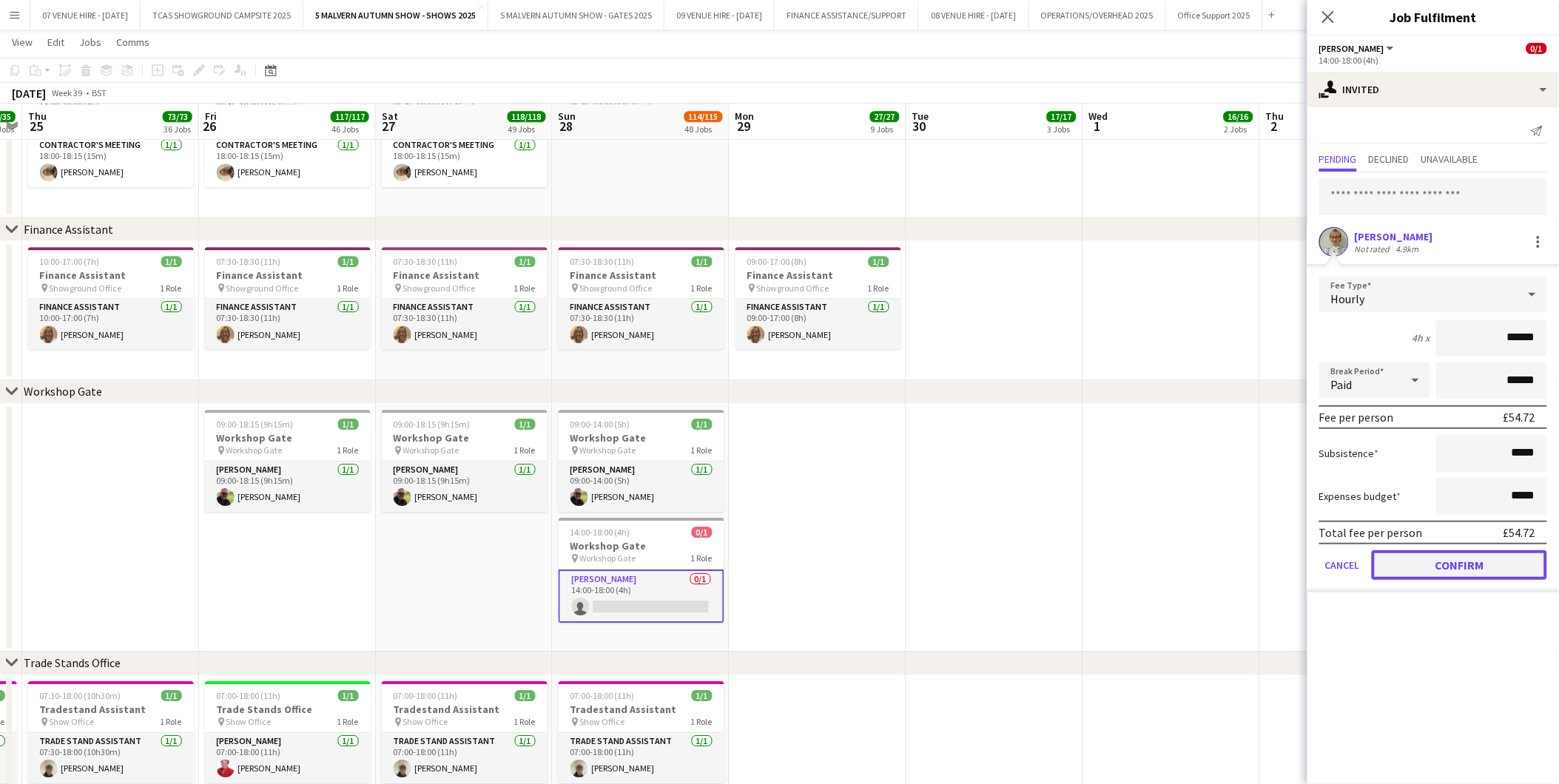
click at [1400, 550] on button "Confirm" at bounding box center [1458, 565] width 175 height 29
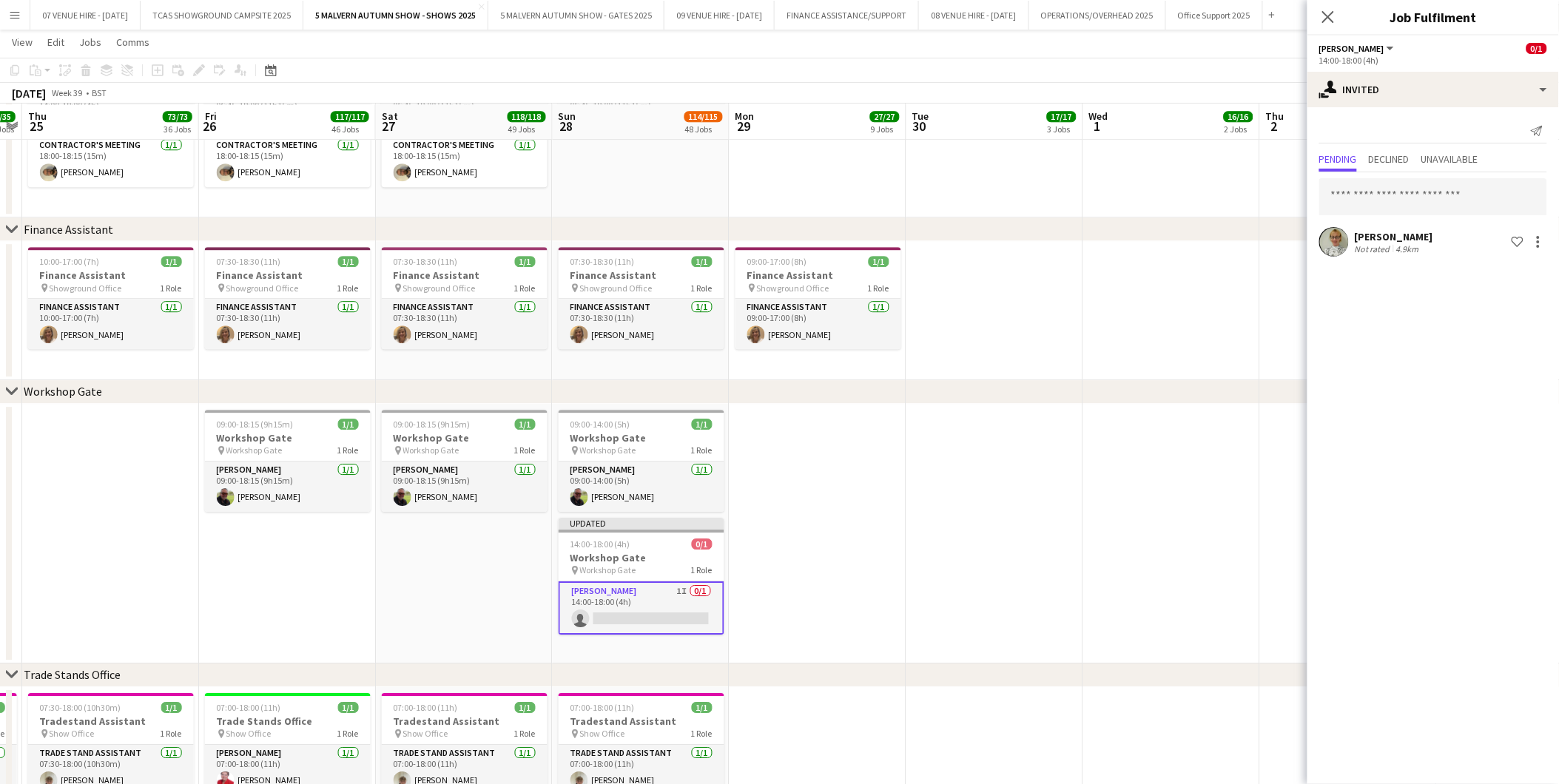
click at [1010, 475] on app-date-cell at bounding box center [994, 534] width 176 height 260
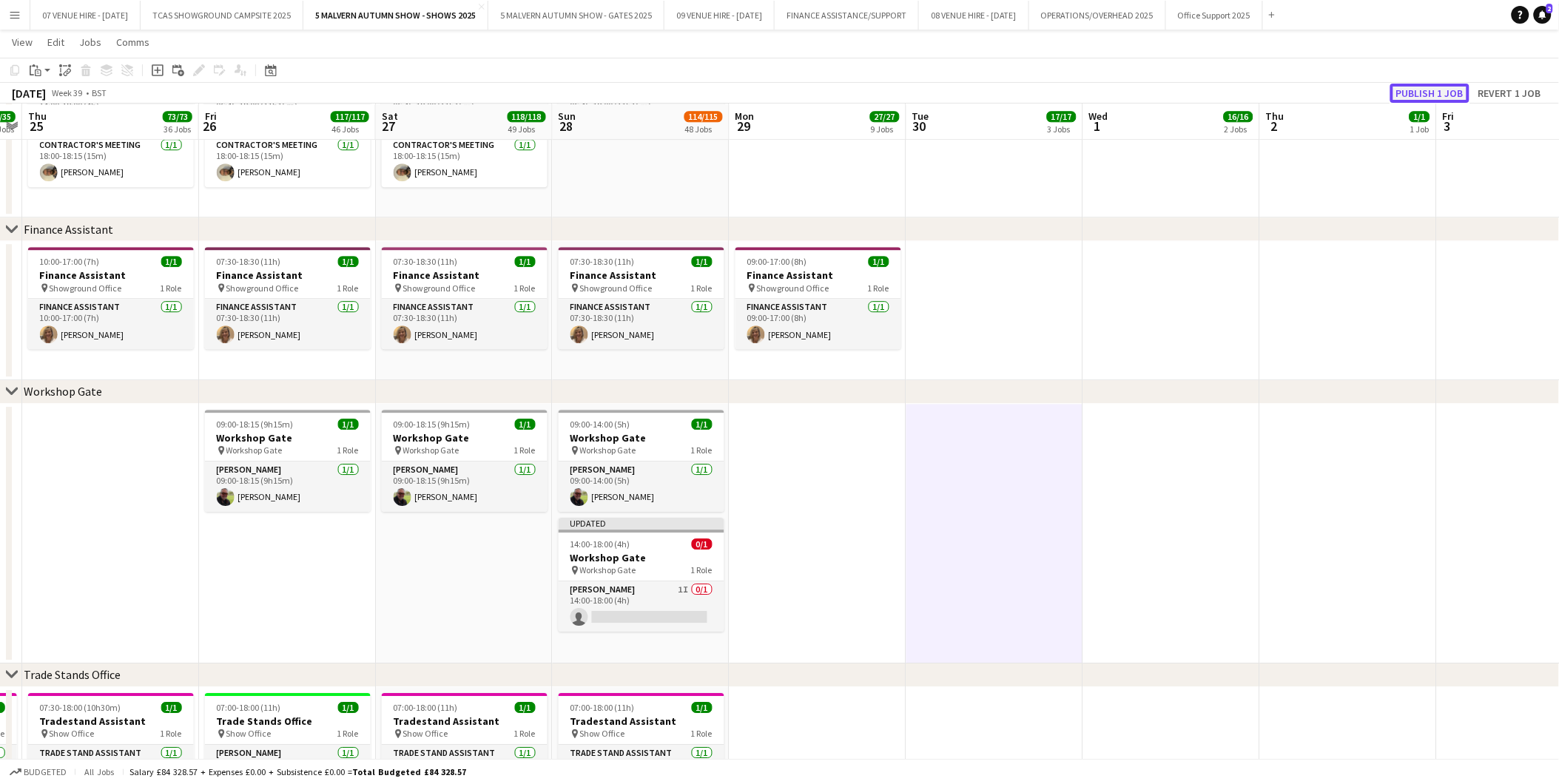
click at [1438, 93] on button "Publish 1 job" at bounding box center [1429, 93] width 79 height 20
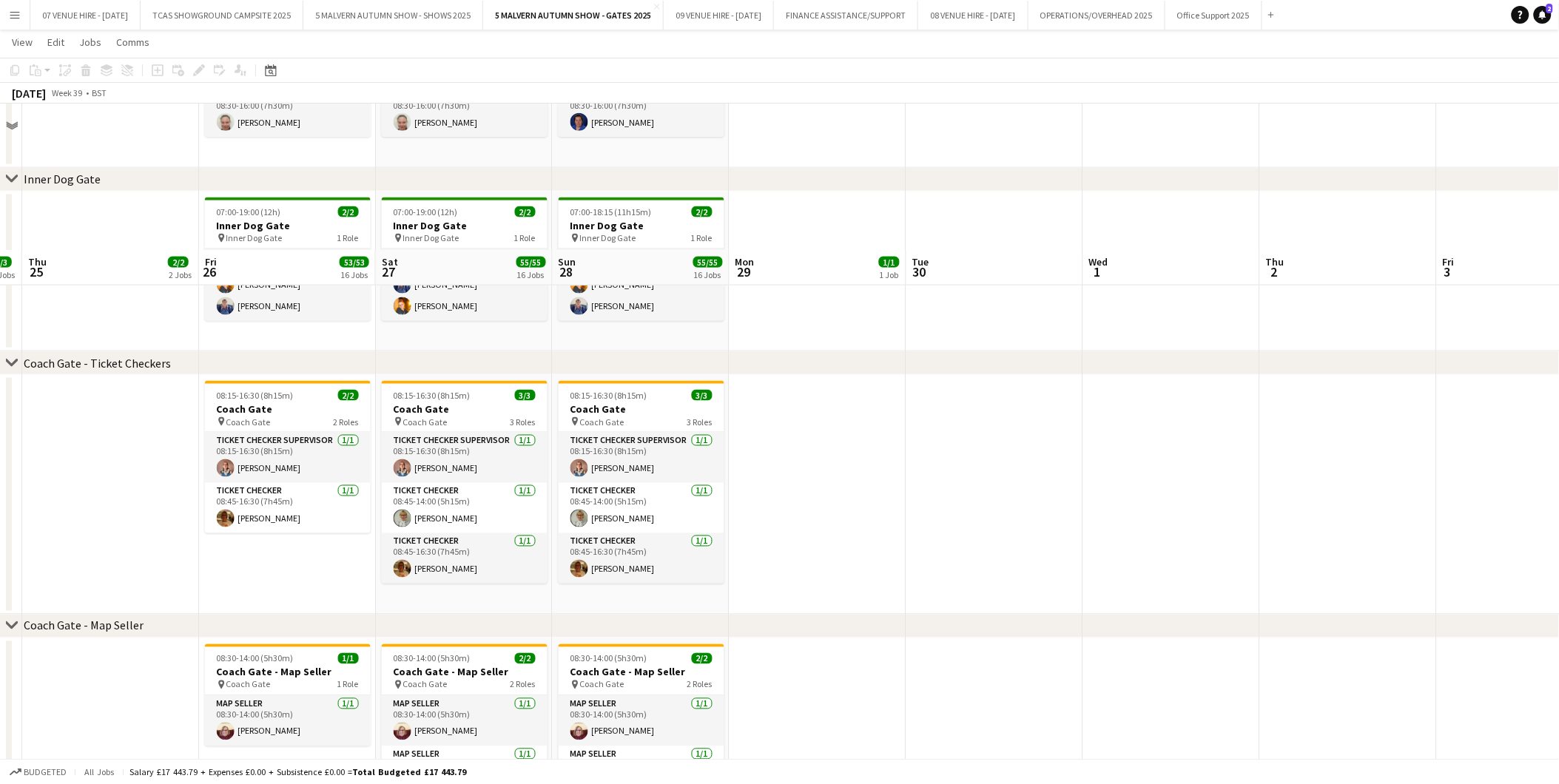
scroll to position [822, 0]
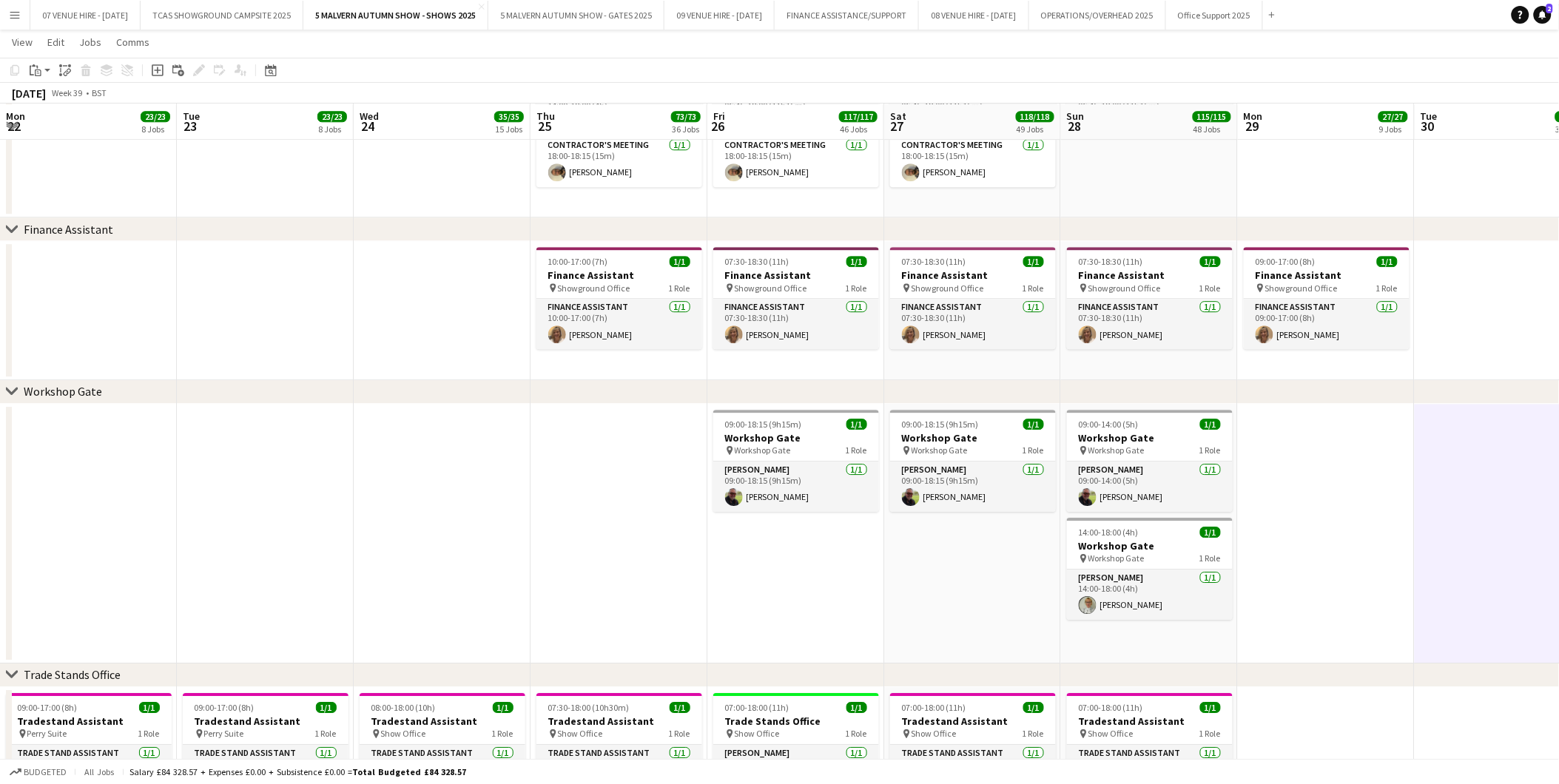
scroll to position [0, 508]
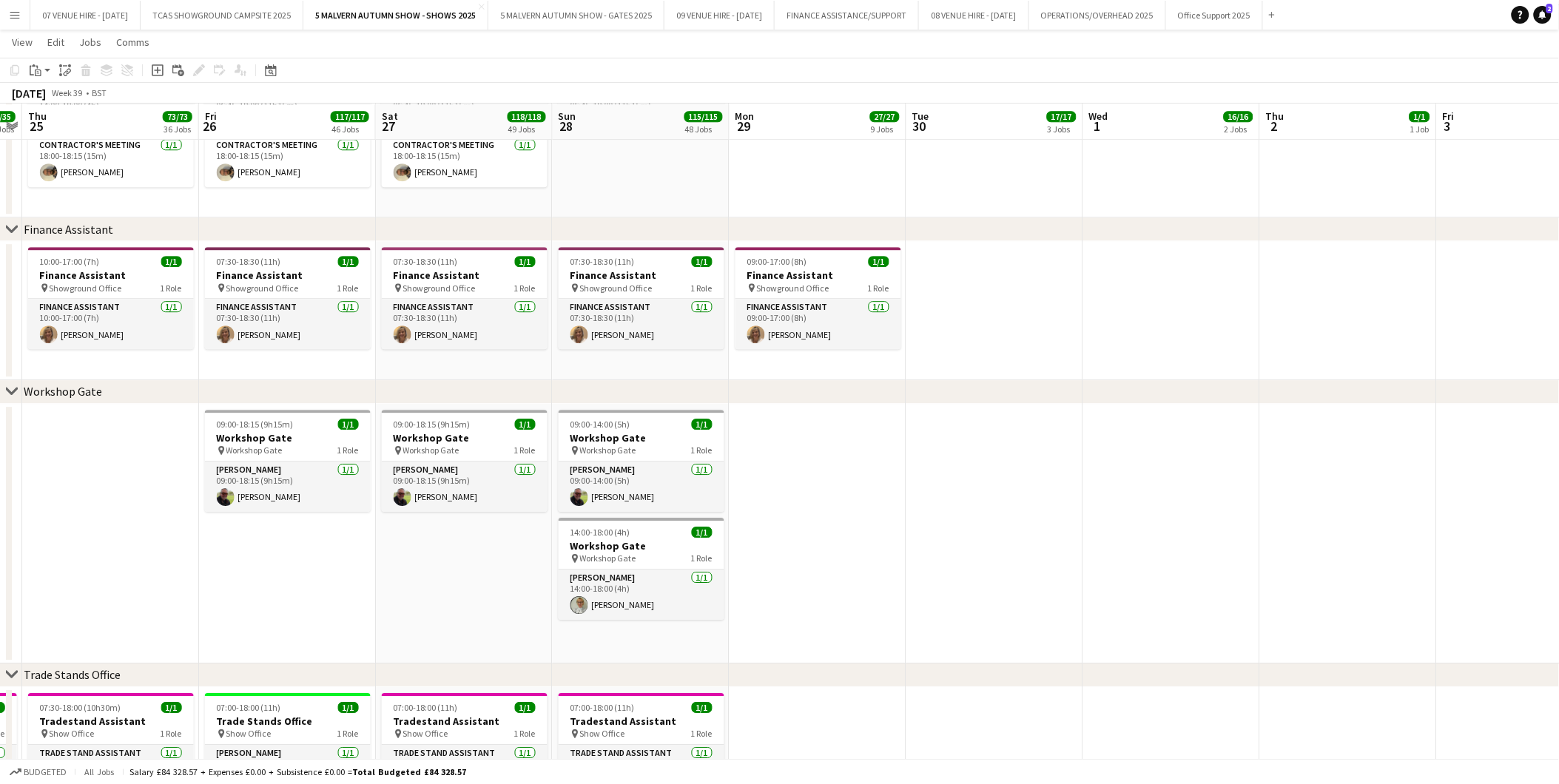
scroll to position [0, 508]
click at [9, 16] on app-icon "Menu" at bounding box center [15, 15] width 12 height 12
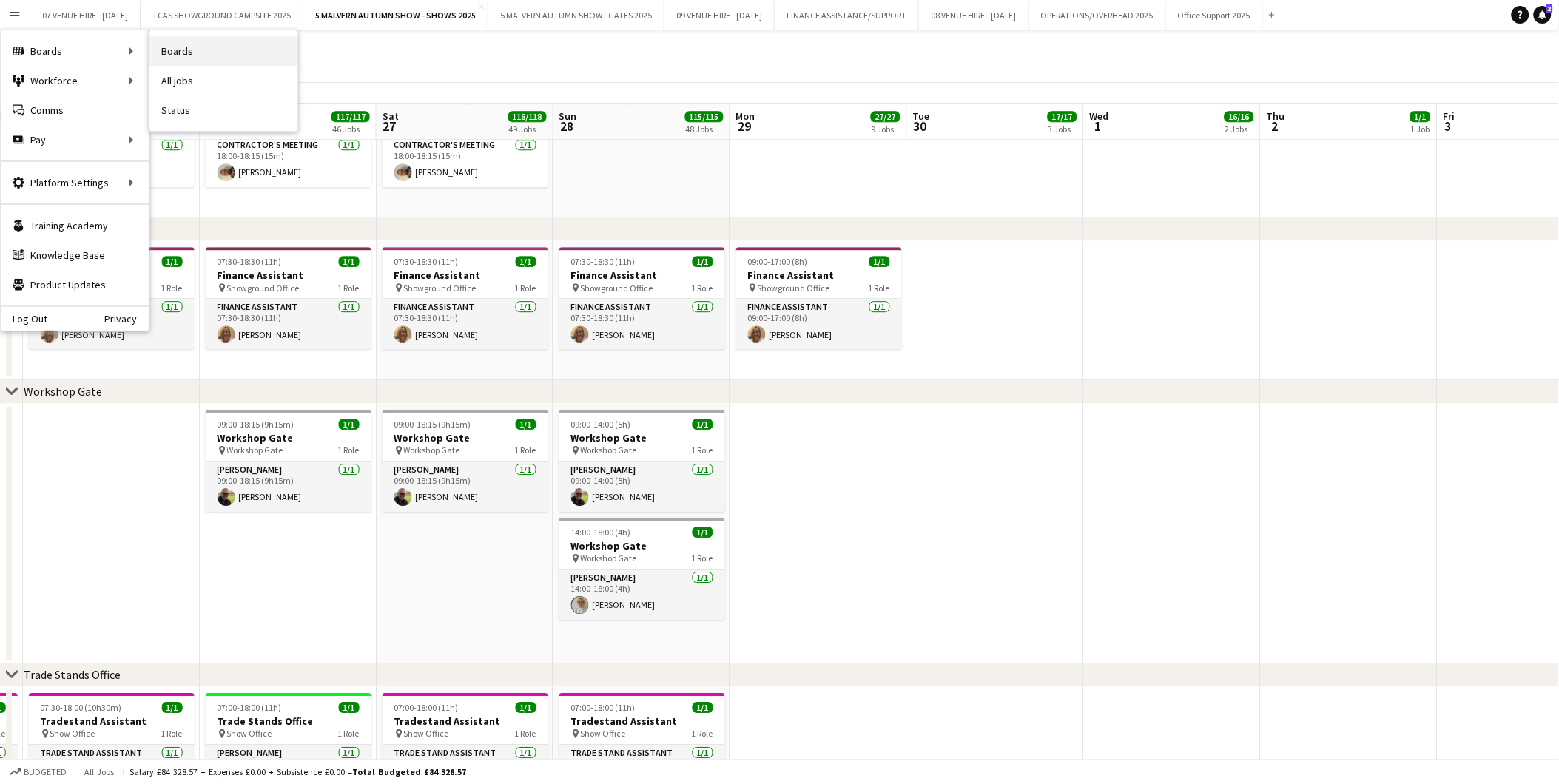
click at [177, 44] on link "Boards" at bounding box center [223, 50] width 148 height 29
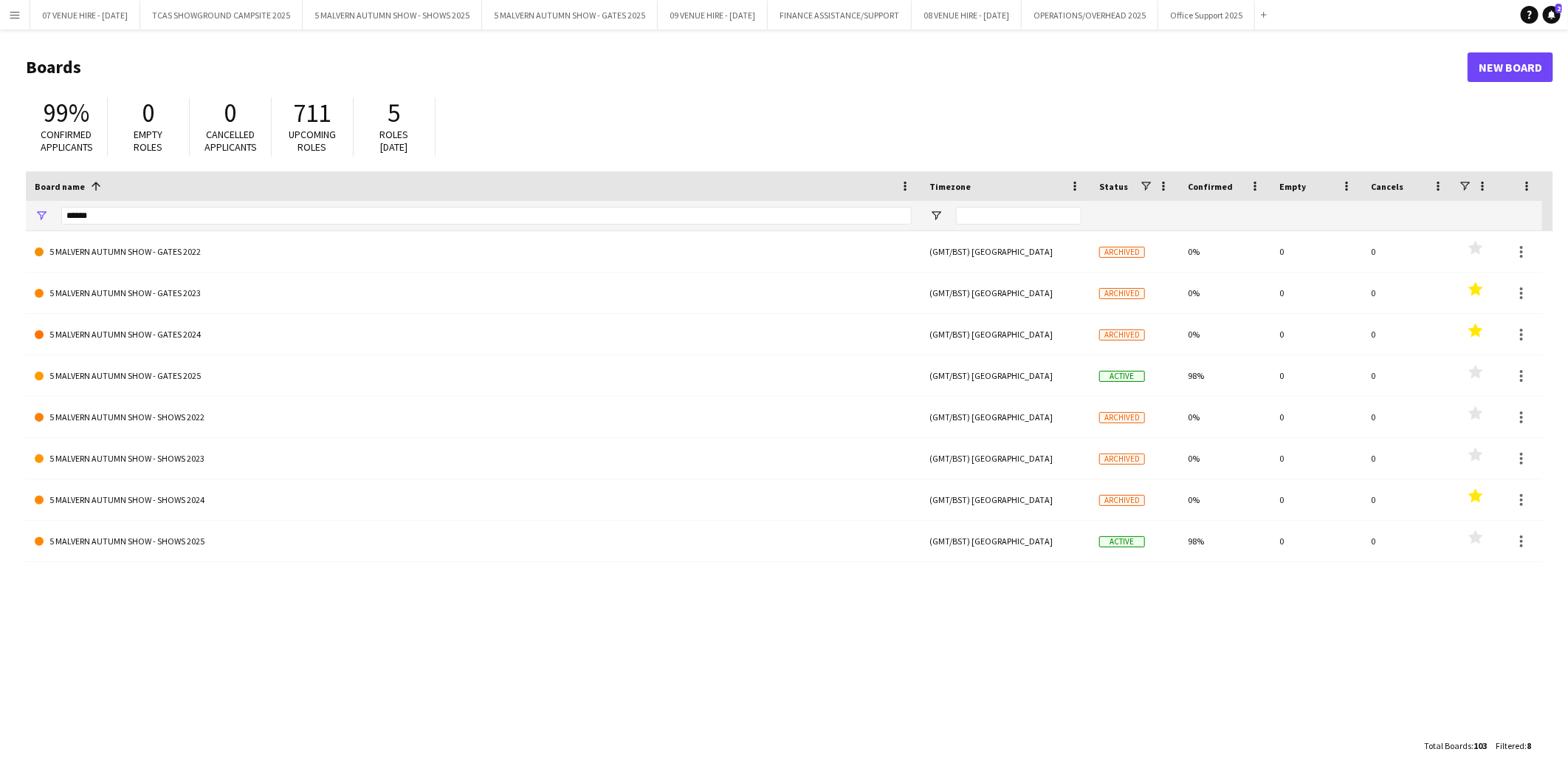
click at [139, 203] on div "******" at bounding box center [486, 215] width 851 height 29
drag, startPoint x: 131, startPoint y: 217, endPoint x: 0, endPoint y: 218, distance: 131.0
click at [4, 220] on main "Boards New Board 99% Confirmed applicants 0 Empty roles 0 Cancelled applicants …" at bounding box center [784, 406] width 1568 height 753
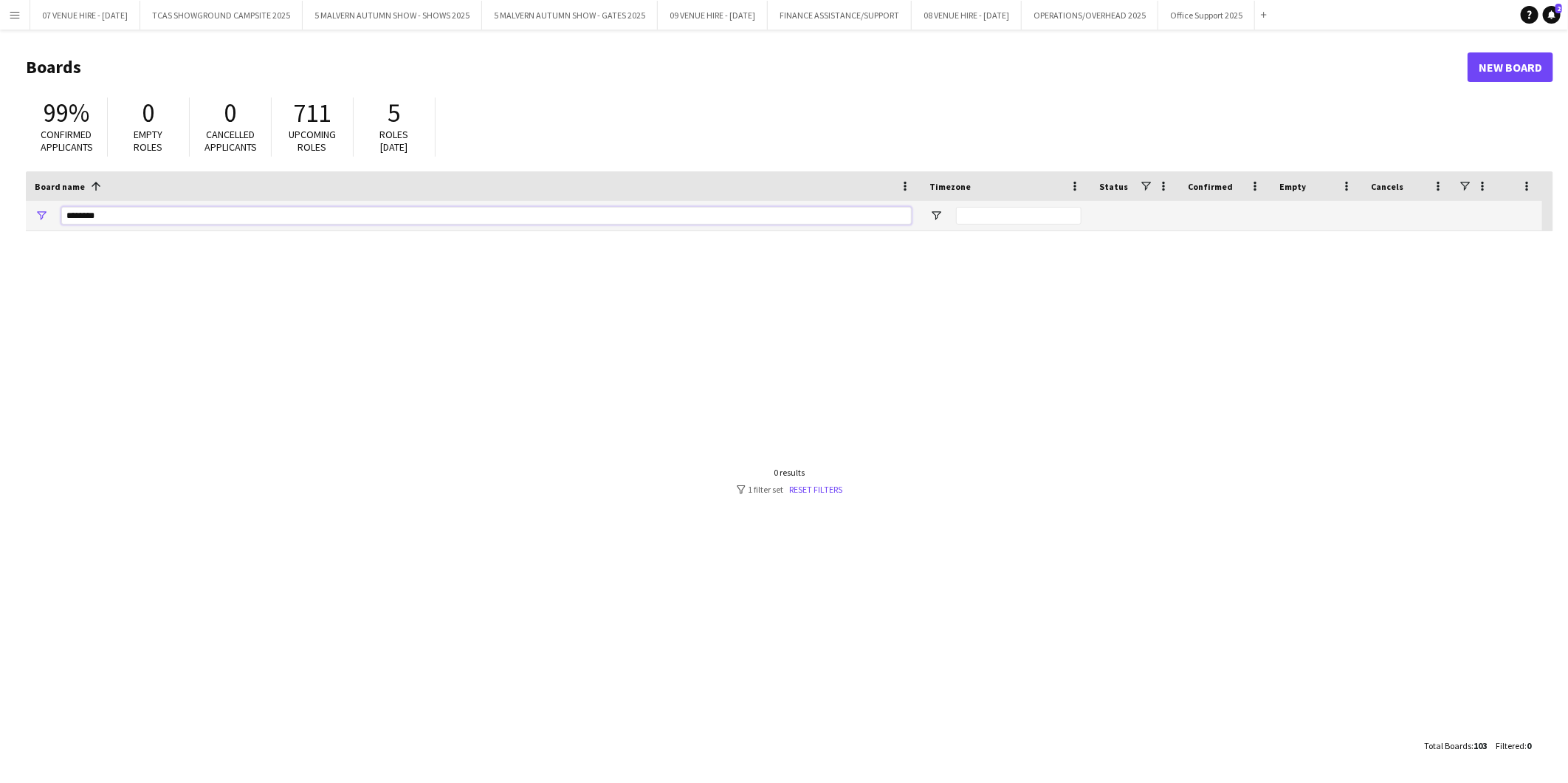
type input "********"
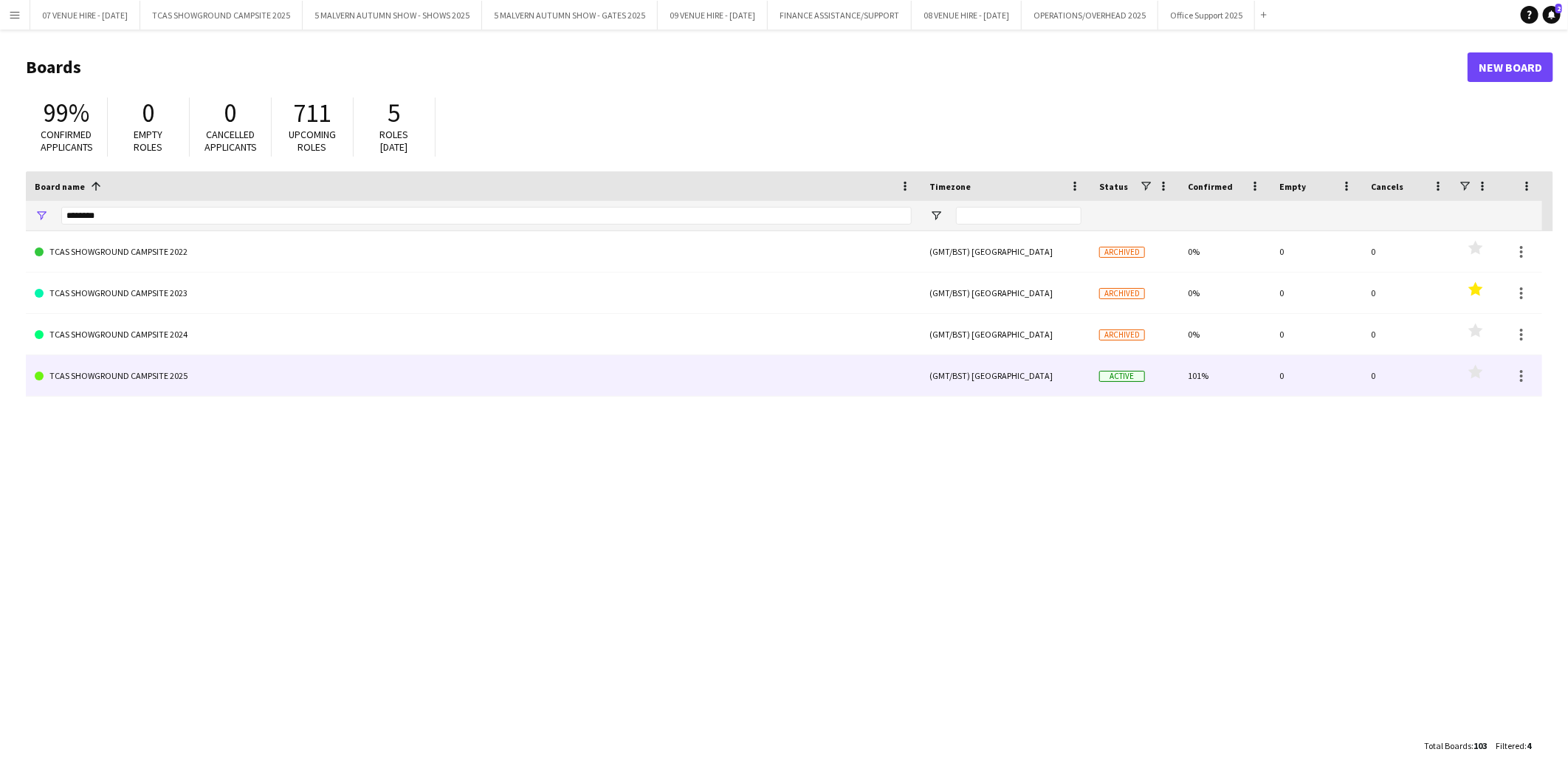
click at [96, 368] on link "TCAS SHOWGROUND CAMPSITE 2025" at bounding box center [473, 376] width 877 height 41
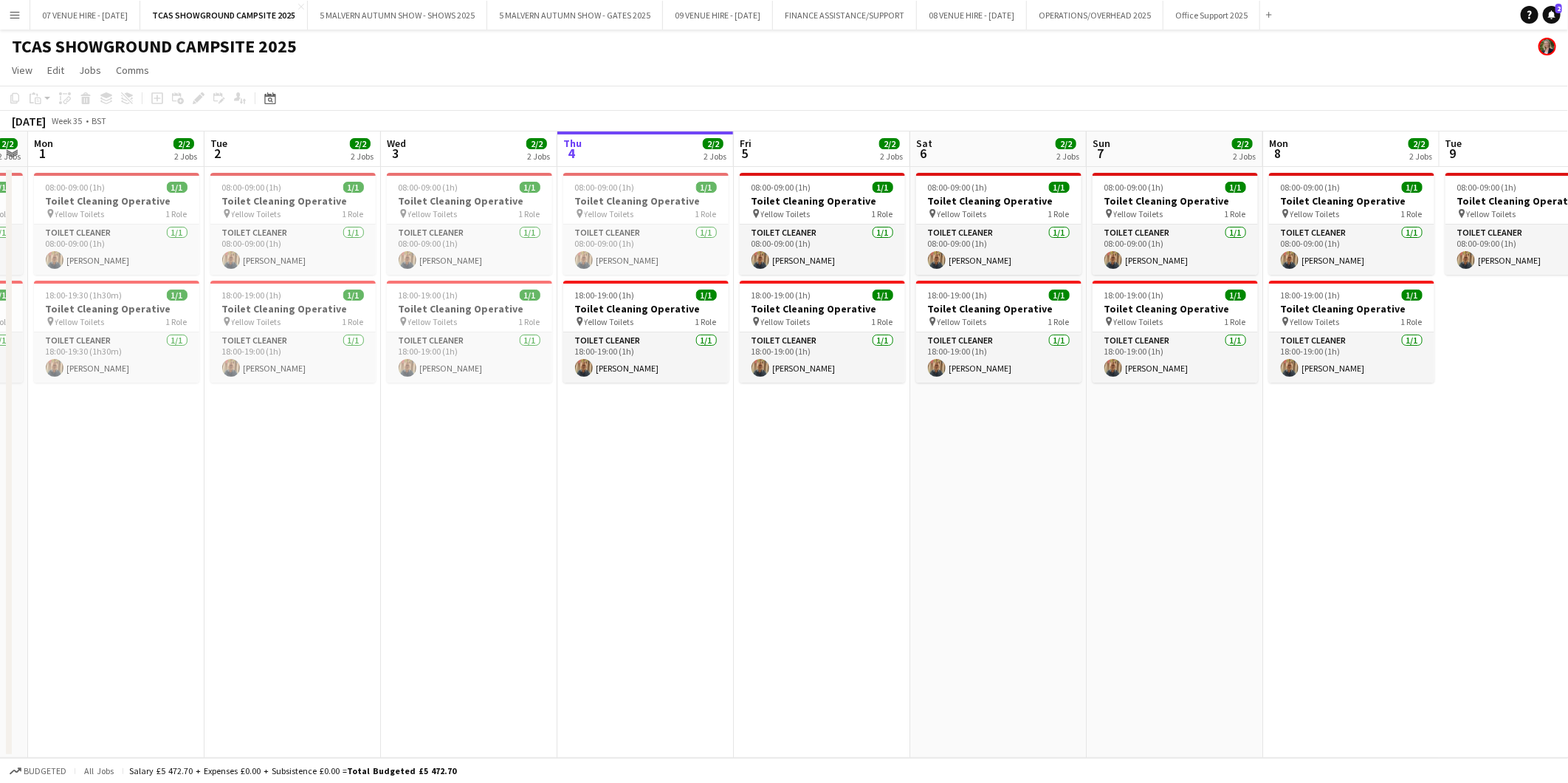
scroll to position [0, 310]
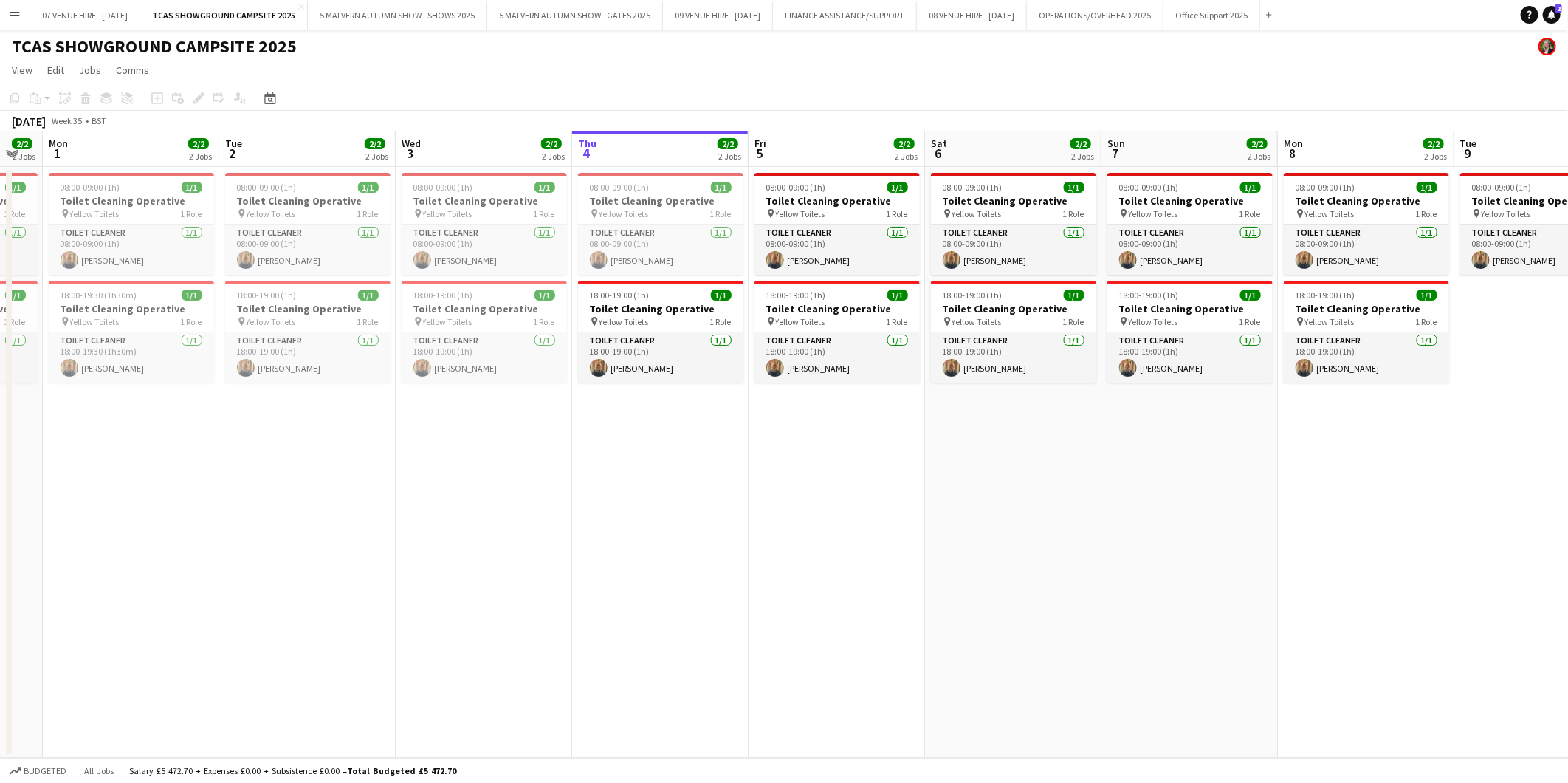
drag, startPoint x: 121, startPoint y: 305, endPoint x: 517, endPoint y: 335, distance: 397.1
click at [517, 335] on app-calendar-viewport "Sat 30 2/2 2 Jobs Sun 31 2/2 2 Jobs Mon 1 2/2 2 Jobs Tue 2 2/2 2 Jobs Wed 3 2/2…" at bounding box center [784, 444] width 1568 height 626
click at [97, 296] on span "18:00-19:30 (1h30m)" at bounding box center [99, 295] width 76 height 11
click at [198, 93] on icon "Edit" at bounding box center [199, 98] width 12 height 12
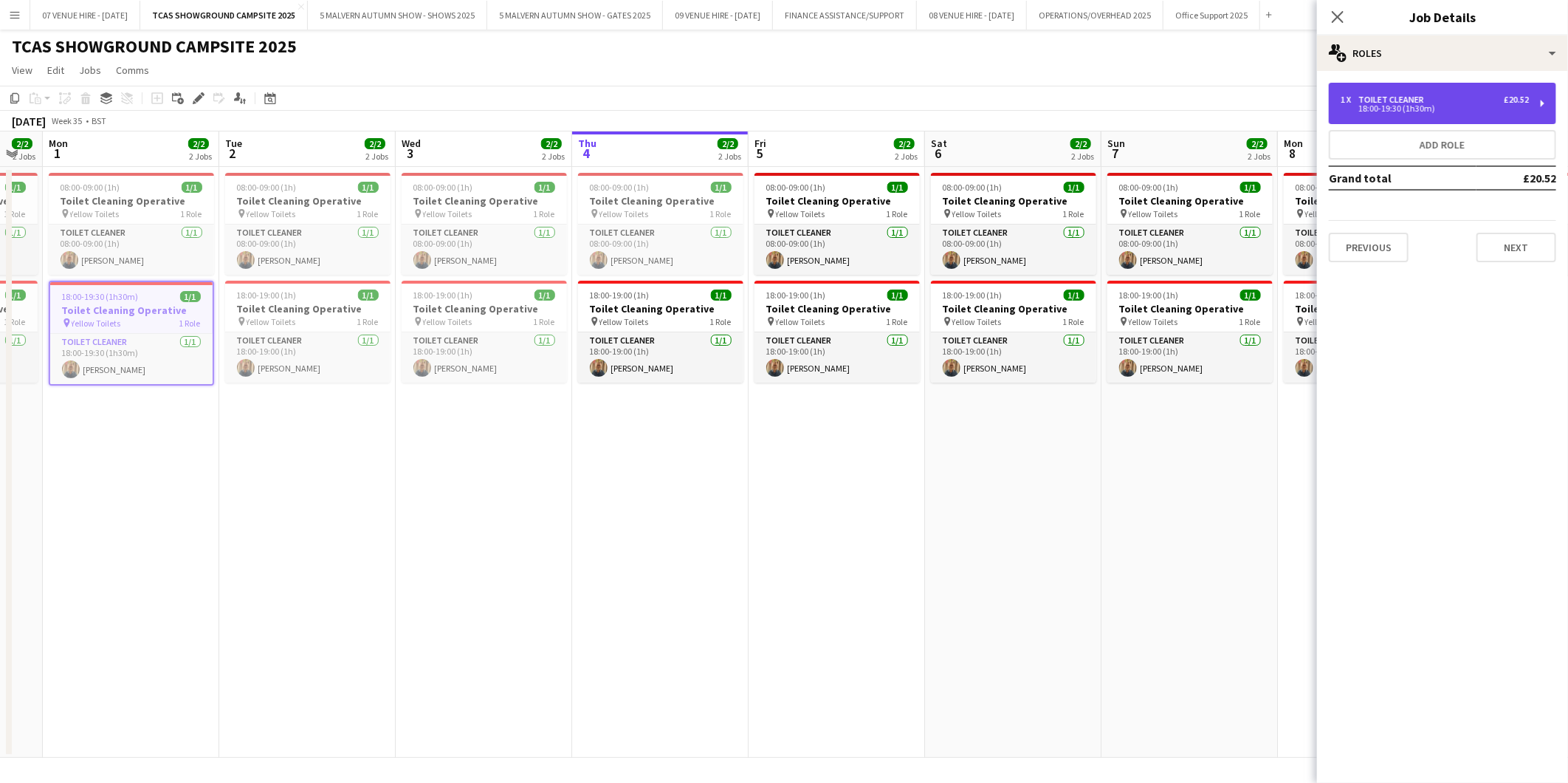
click at [1436, 96] on div "1 x Toilet Cleaner £20.52" at bounding box center [1435, 100] width 188 height 10
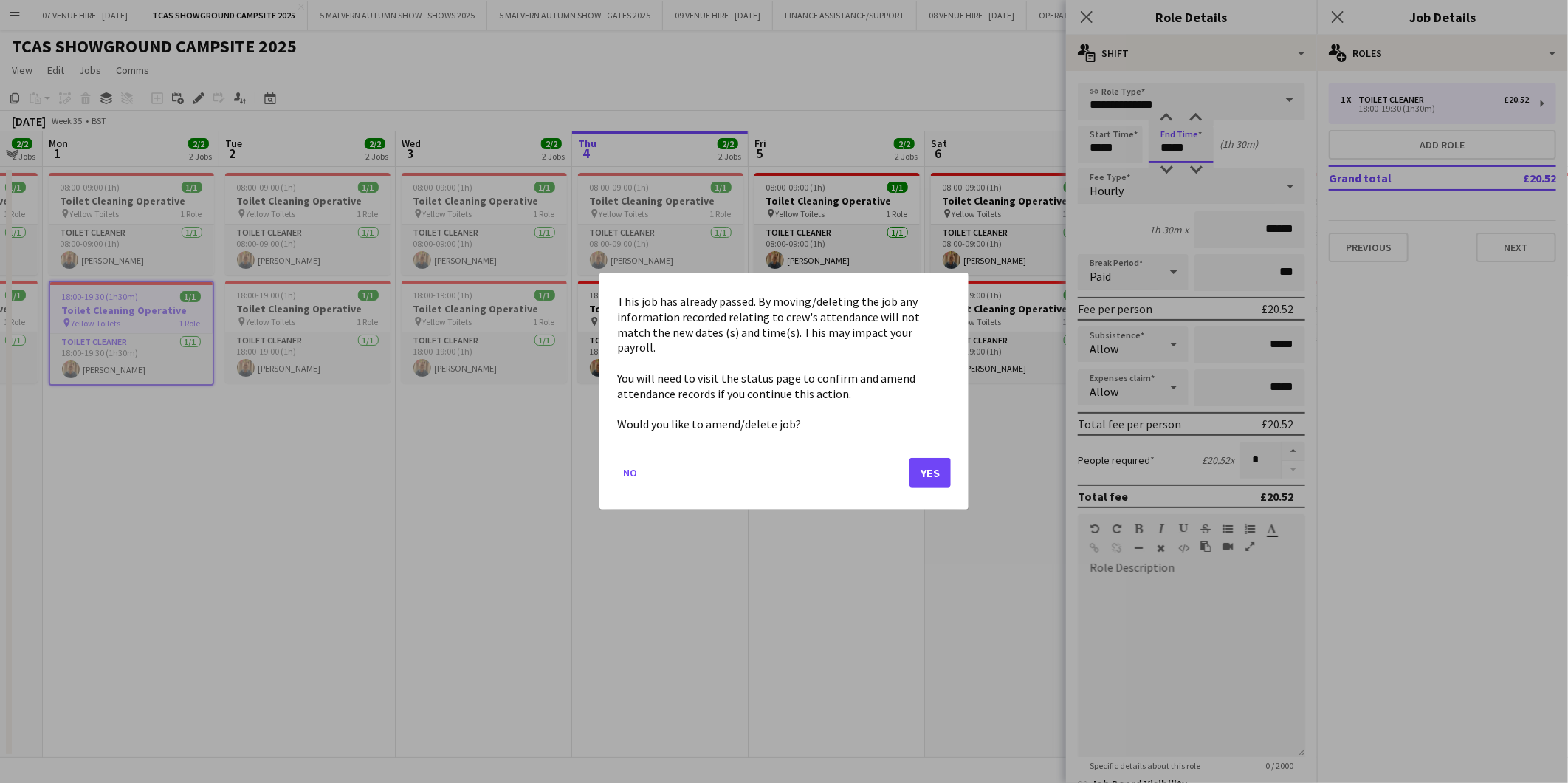
click at [1207, 142] on body "Menu Boards Boards Boards All jobs Status Workforce Workforce My Workforce Recr…" at bounding box center [784, 392] width 1568 height 783
click at [938, 468] on button "Yes" at bounding box center [930, 473] width 41 height 29
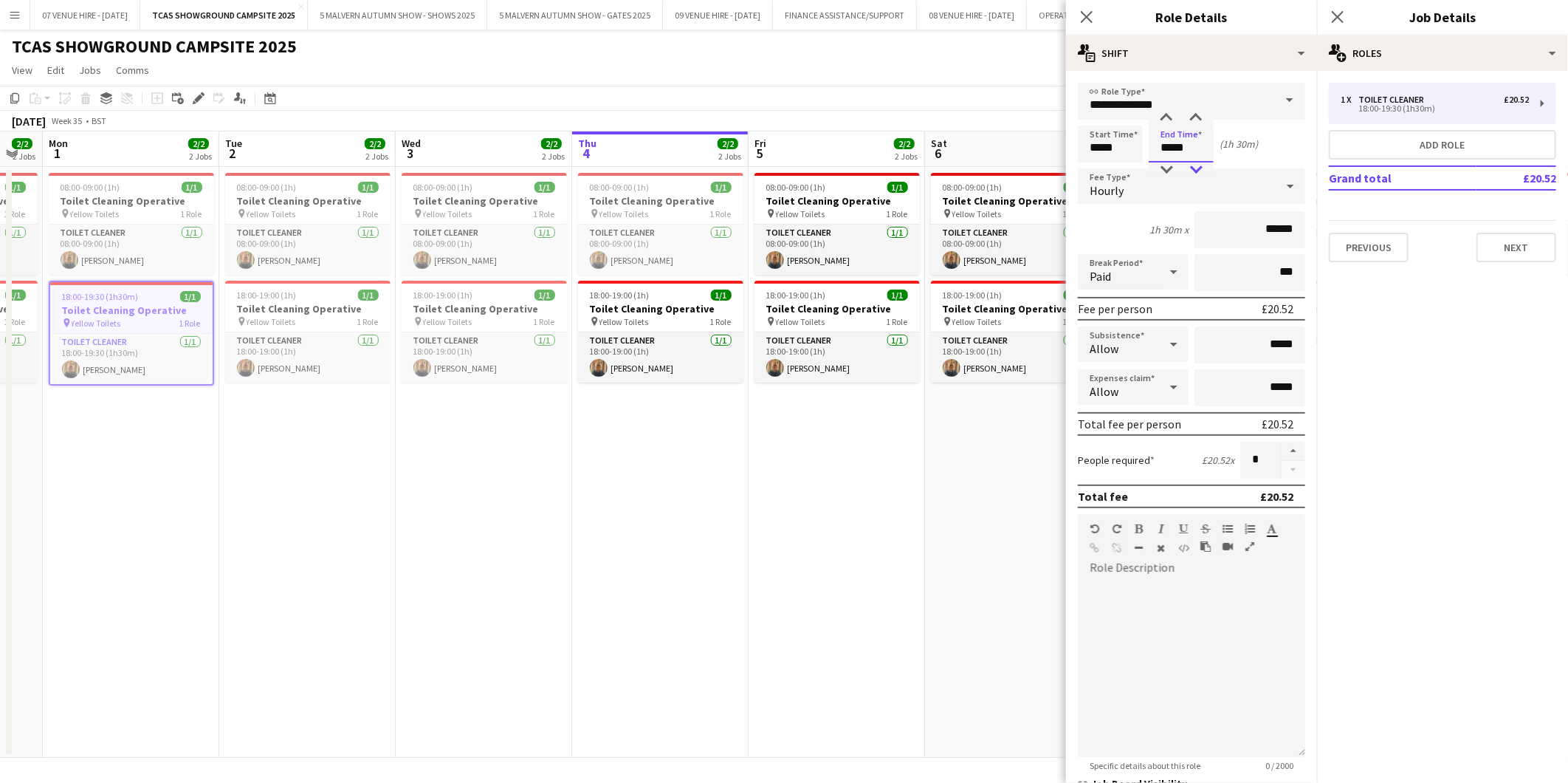
click at [1201, 167] on div at bounding box center [1195, 170] width 29 height 15
type input "*****"
click at [1201, 167] on div at bounding box center [1195, 170] width 29 height 15
click at [944, 508] on app-date-cell "08:00-09:00 (1h) 1/1 Toilet Cleaning Operative pin Yellow Toilets 1 Role Toilet…" at bounding box center [1013, 463] width 176 height 591
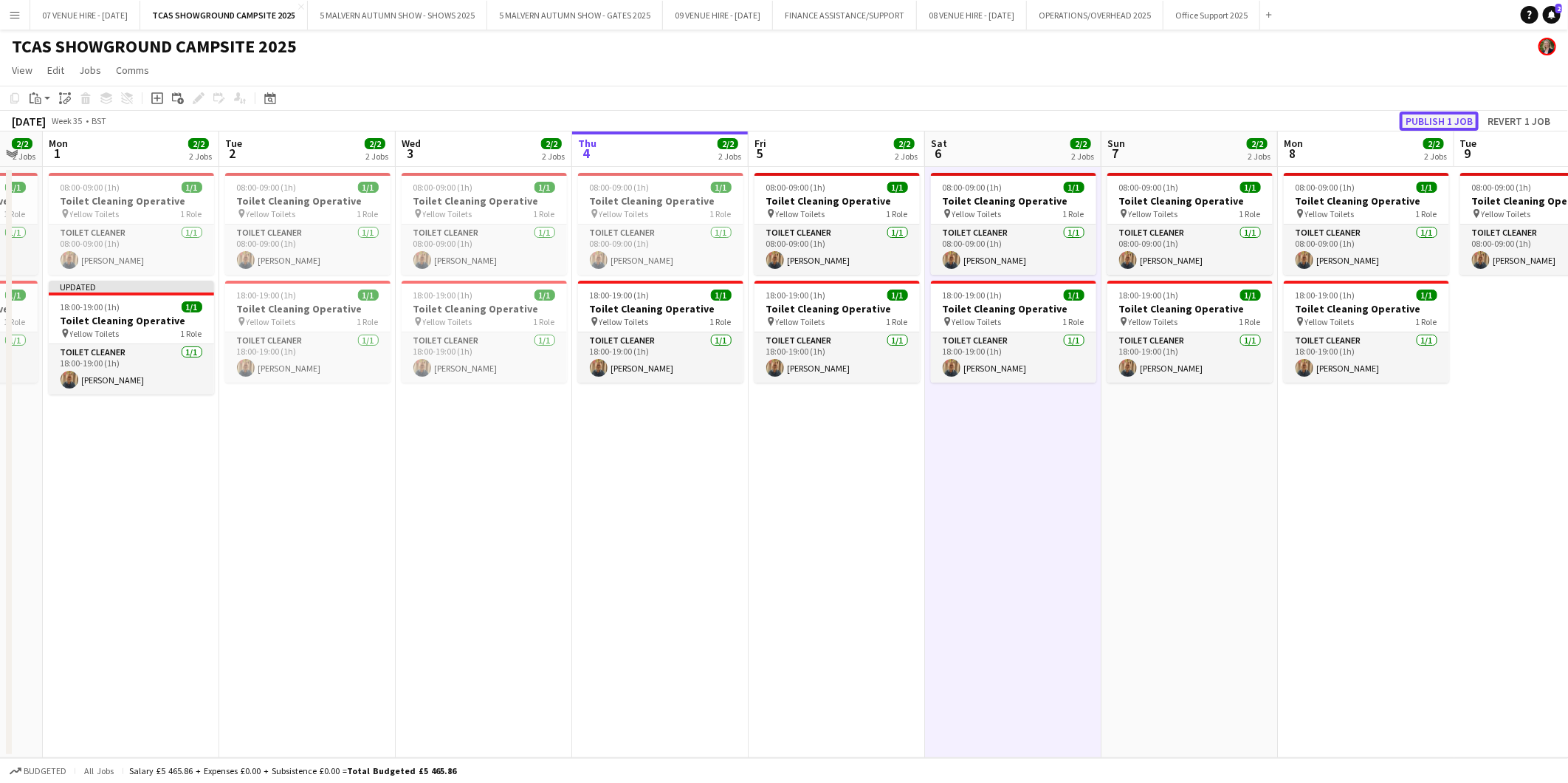
click at [1426, 122] on button "Publish 1 job" at bounding box center [1439, 122] width 79 height 20
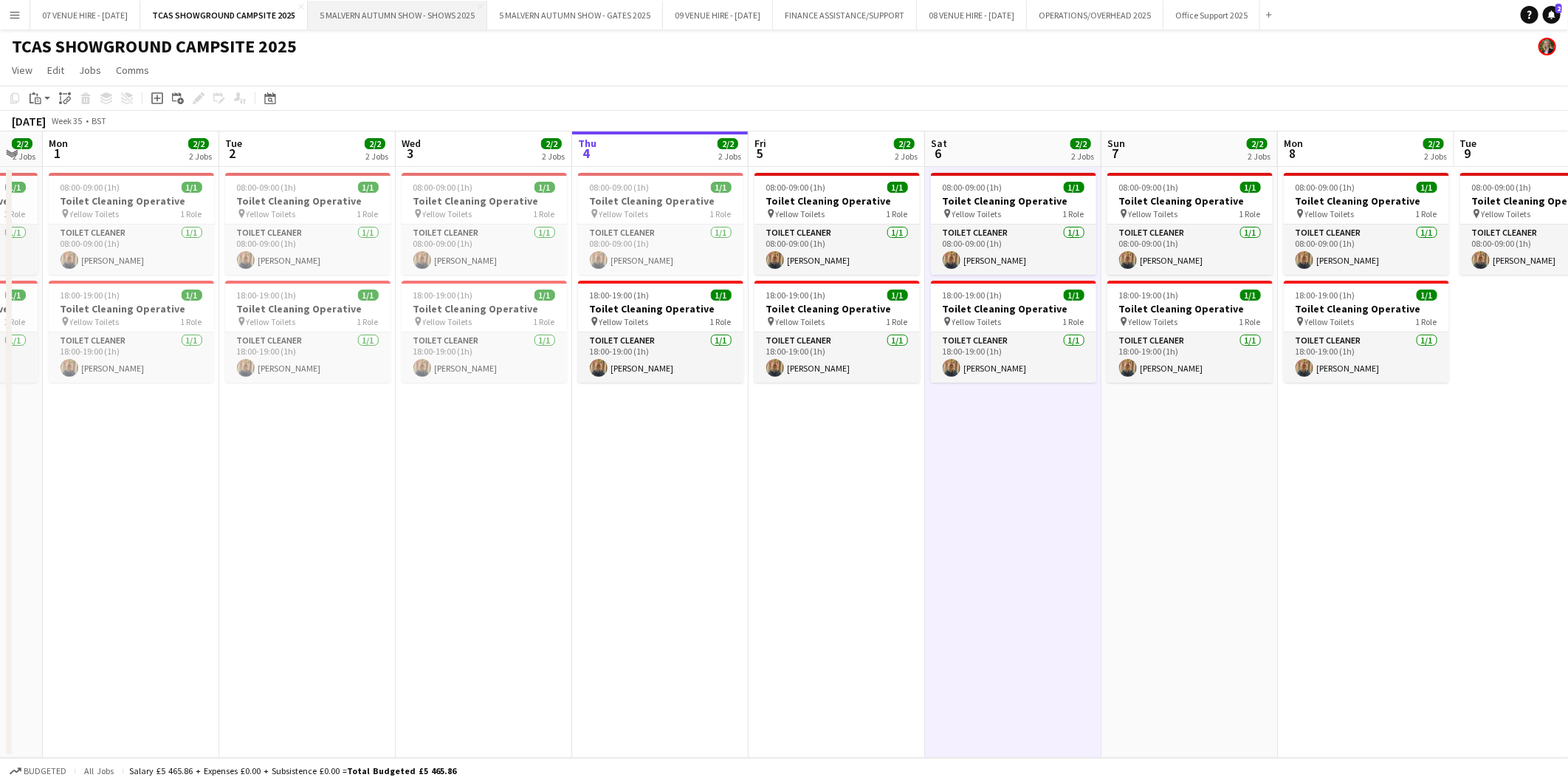
drag, startPoint x: 441, startPoint y: 16, endPoint x: 438, endPoint y: 25, distance: 9.5
click at [441, 16] on button "5 MALVERN AUTUMN SHOW - SHOWS 2025 Close" at bounding box center [397, 15] width 179 height 28
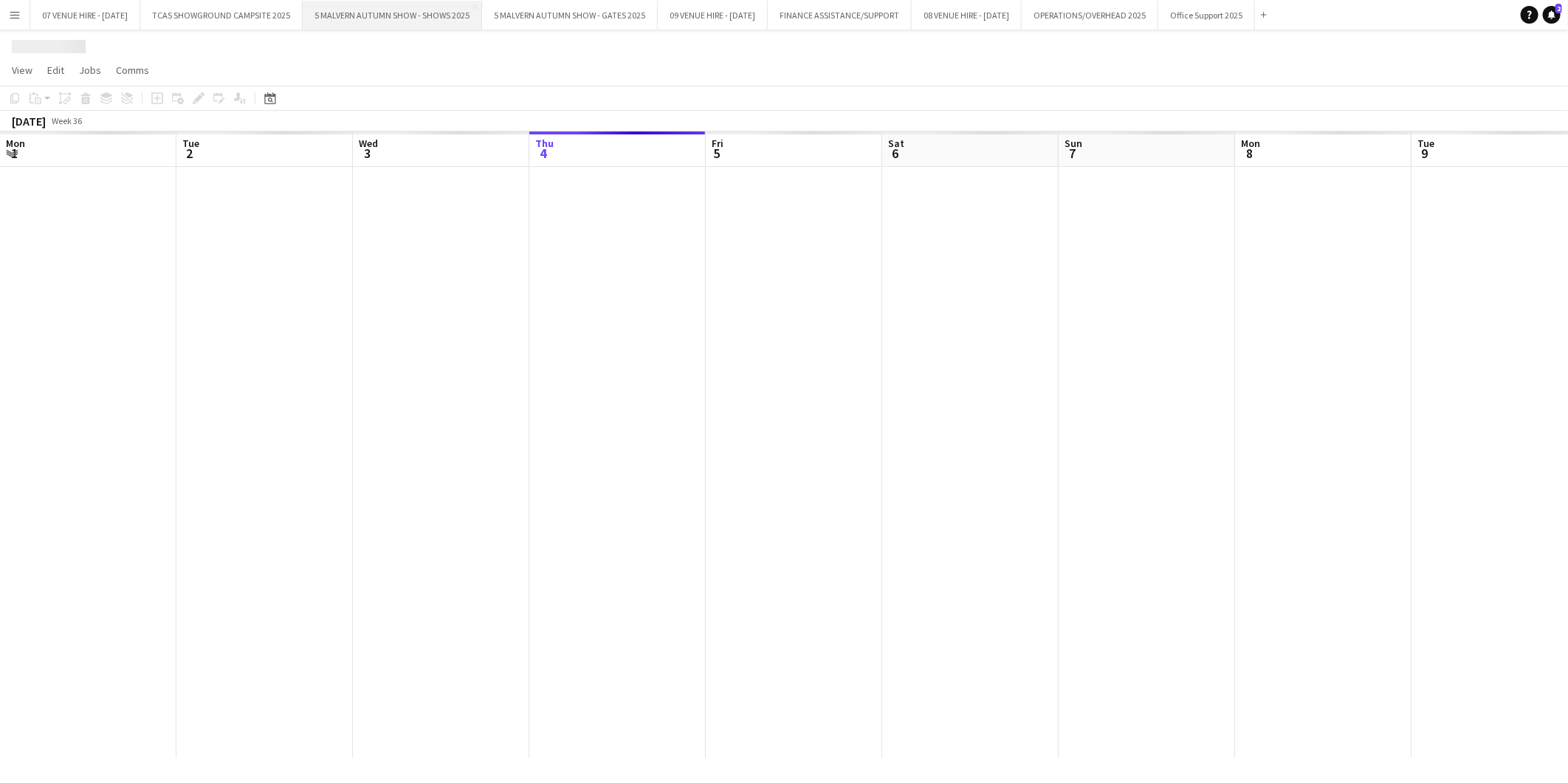
scroll to position [0, 352]
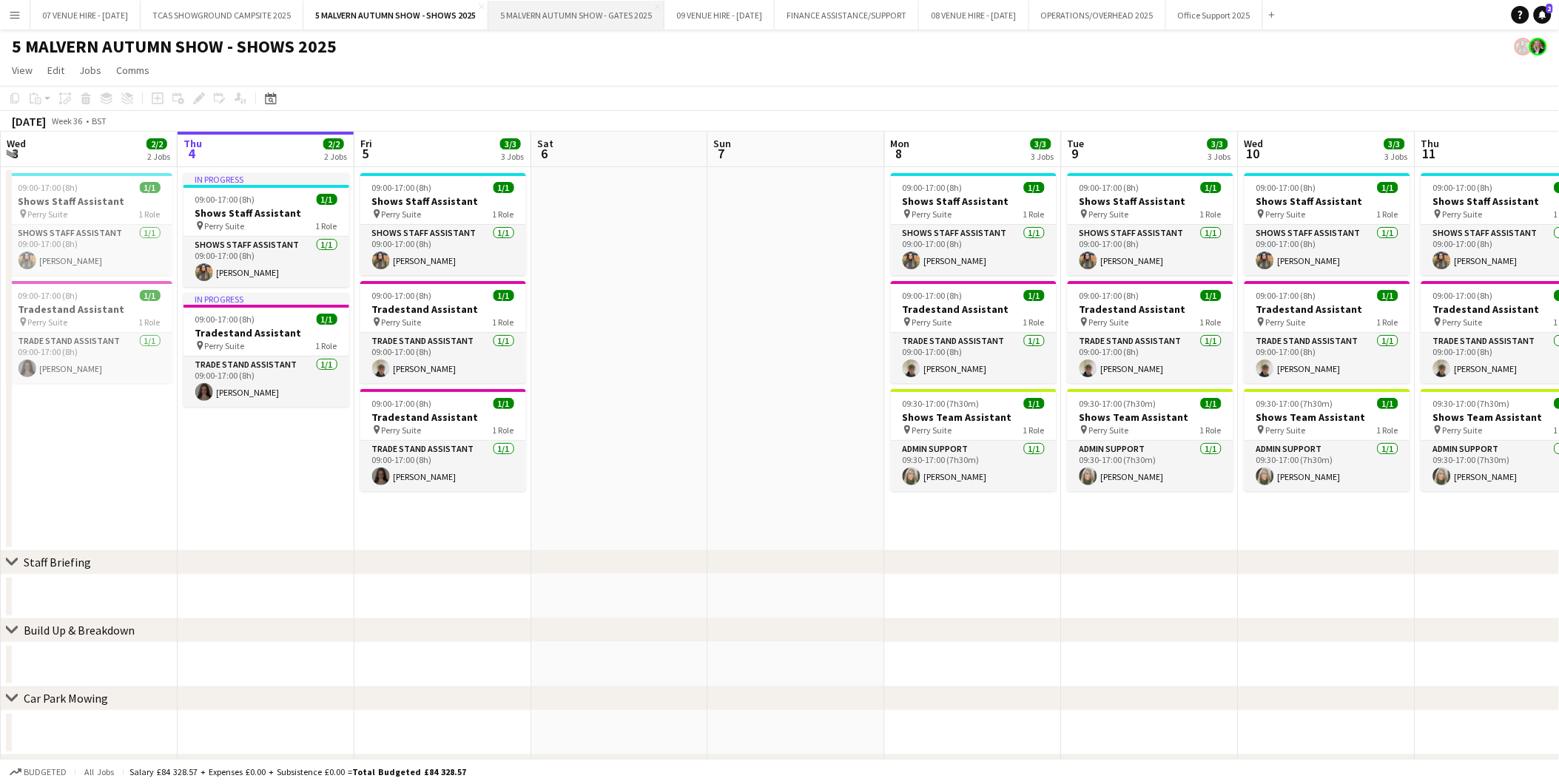
click at [605, 11] on button "5 MALVERN AUTUMN SHOW - GATES 2025 Close" at bounding box center [576, 15] width 176 height 29
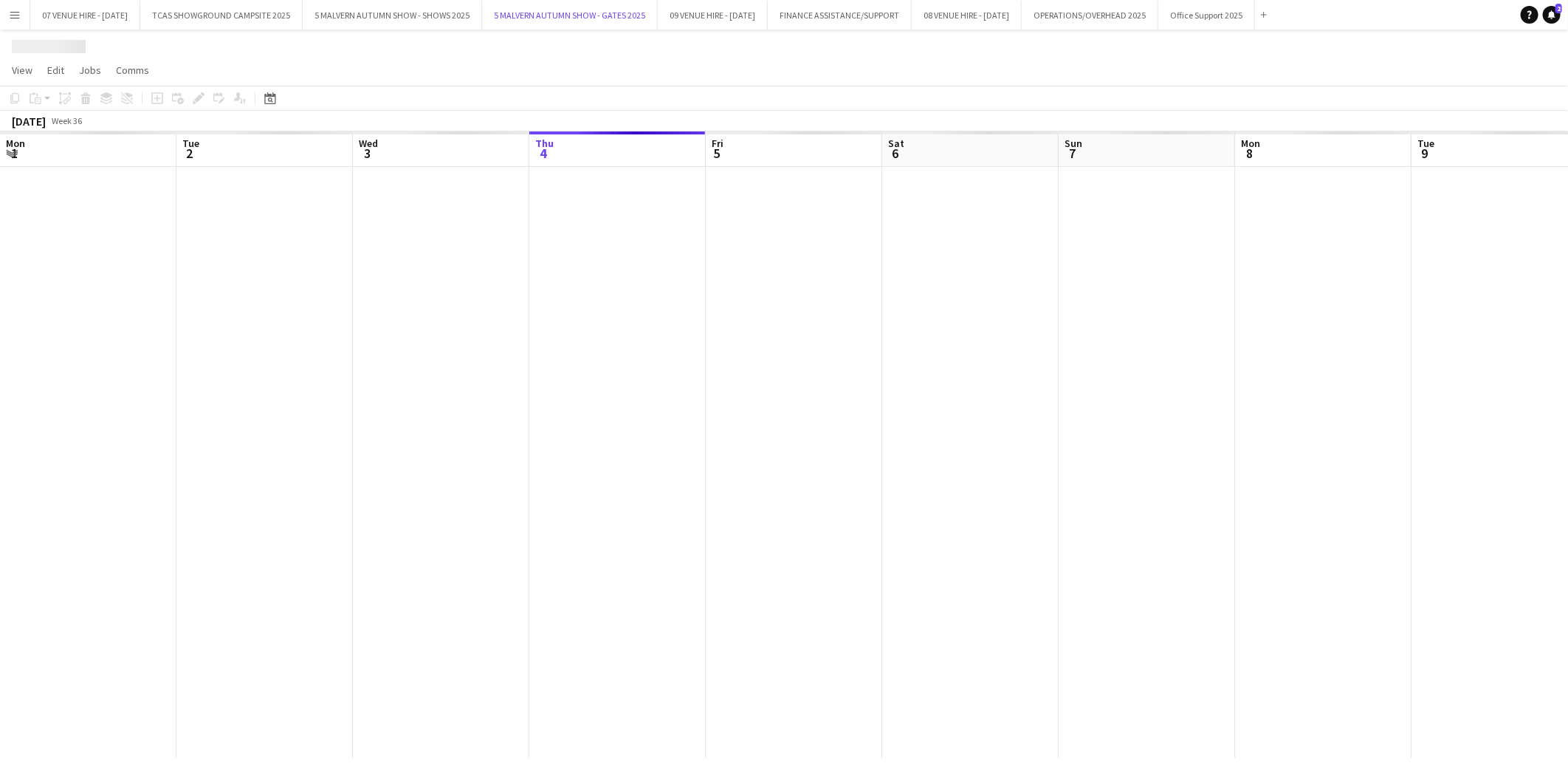
scroll to position [0, 352]
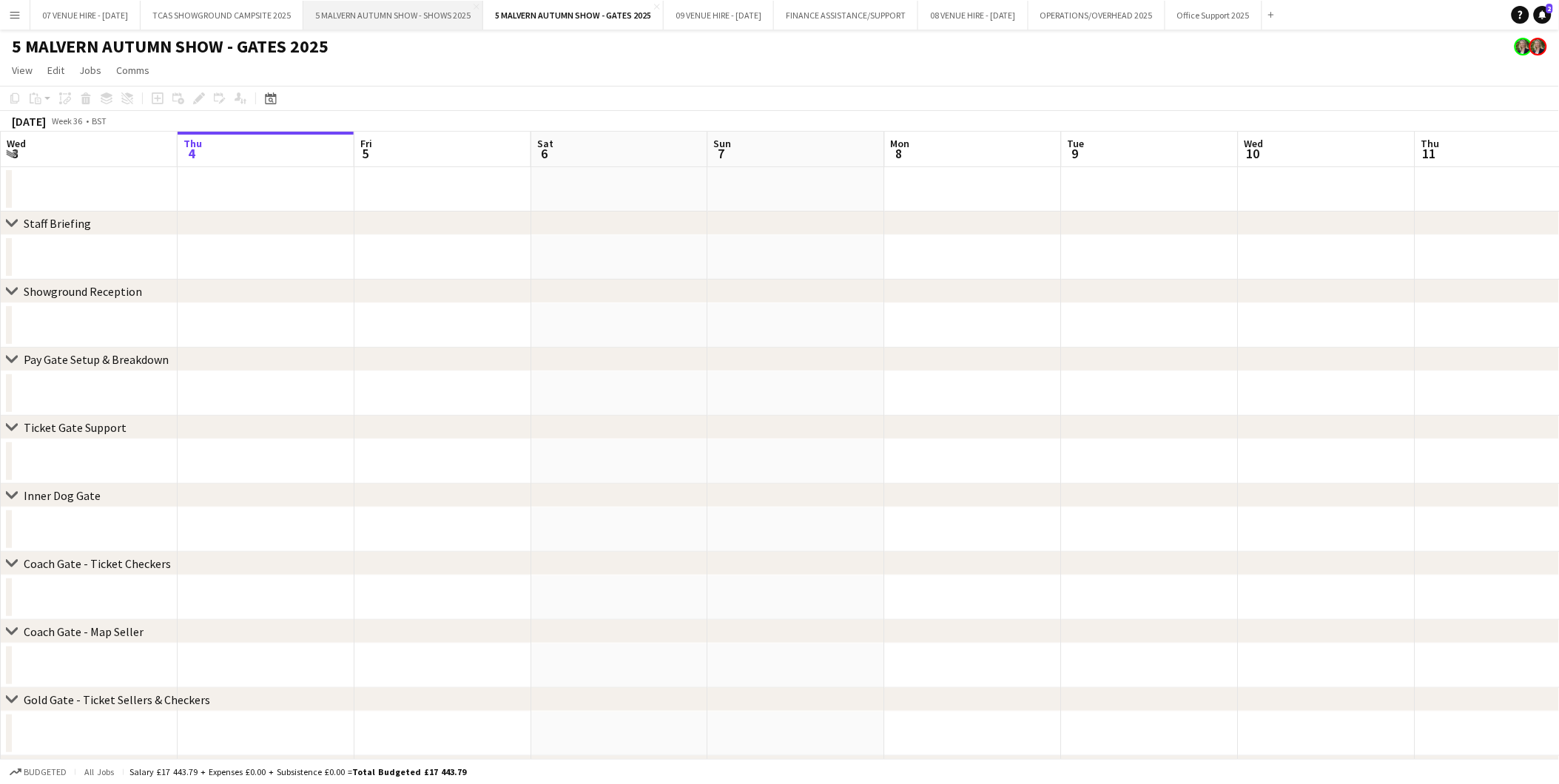
click at [394, 17] on button "5 MALVERN AUTUMN SHOW - SHOWS 2025 Close" at bounding box center [393, 15] width 179 height 29
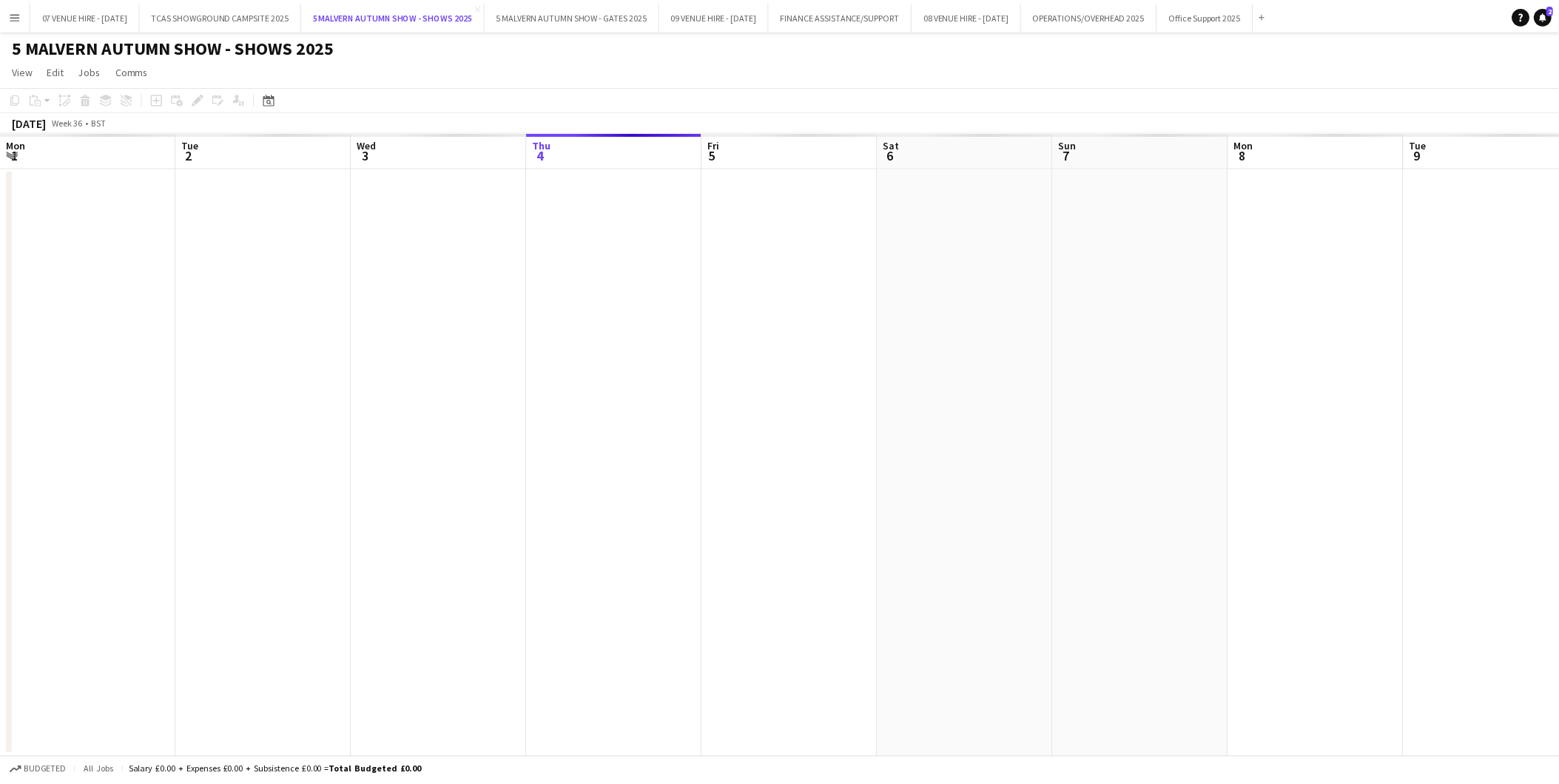
scroll to position [0, 353]
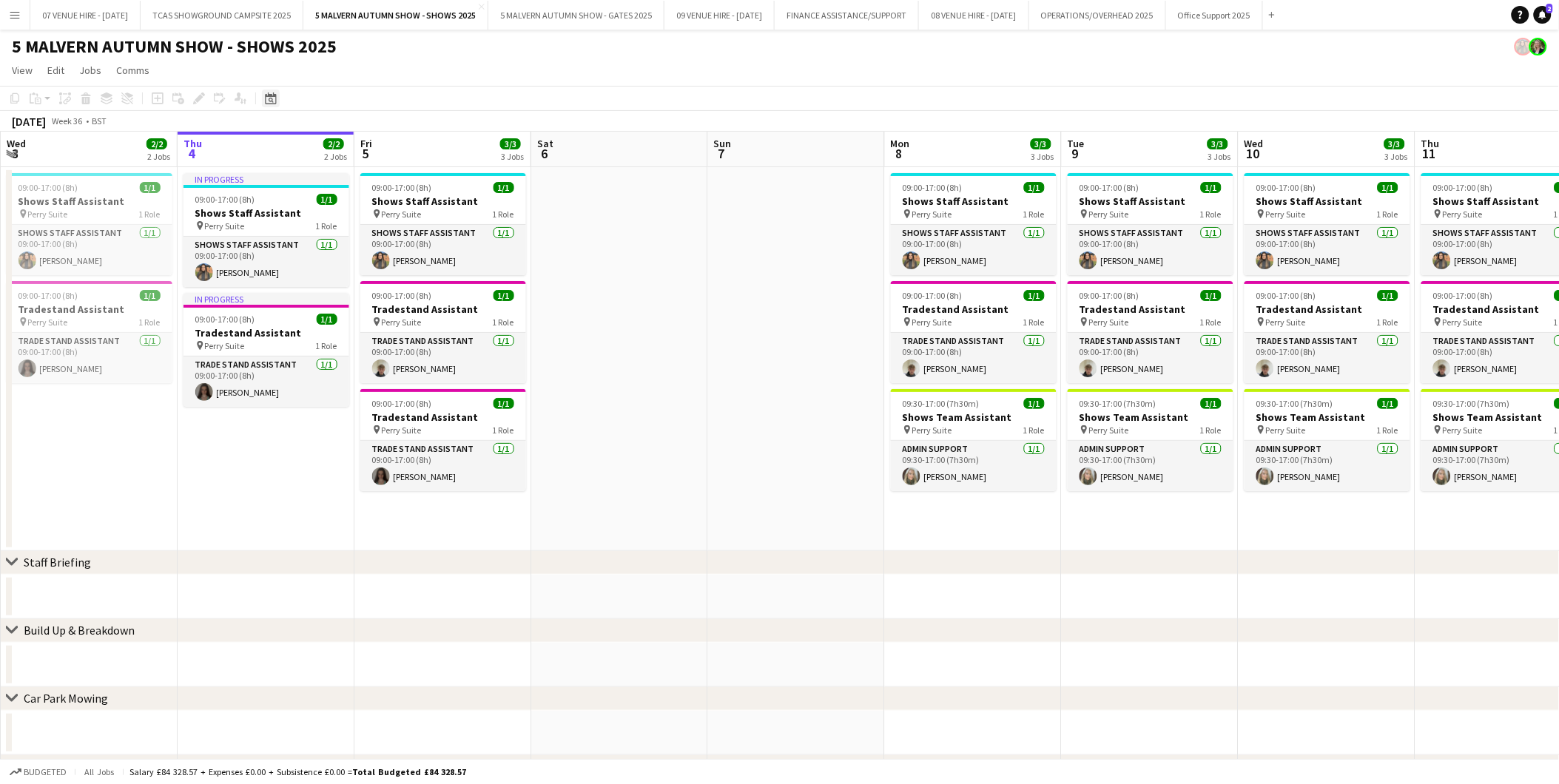
click at [265, 98] on icon at bounding box center [270, 98] width 11 height 12
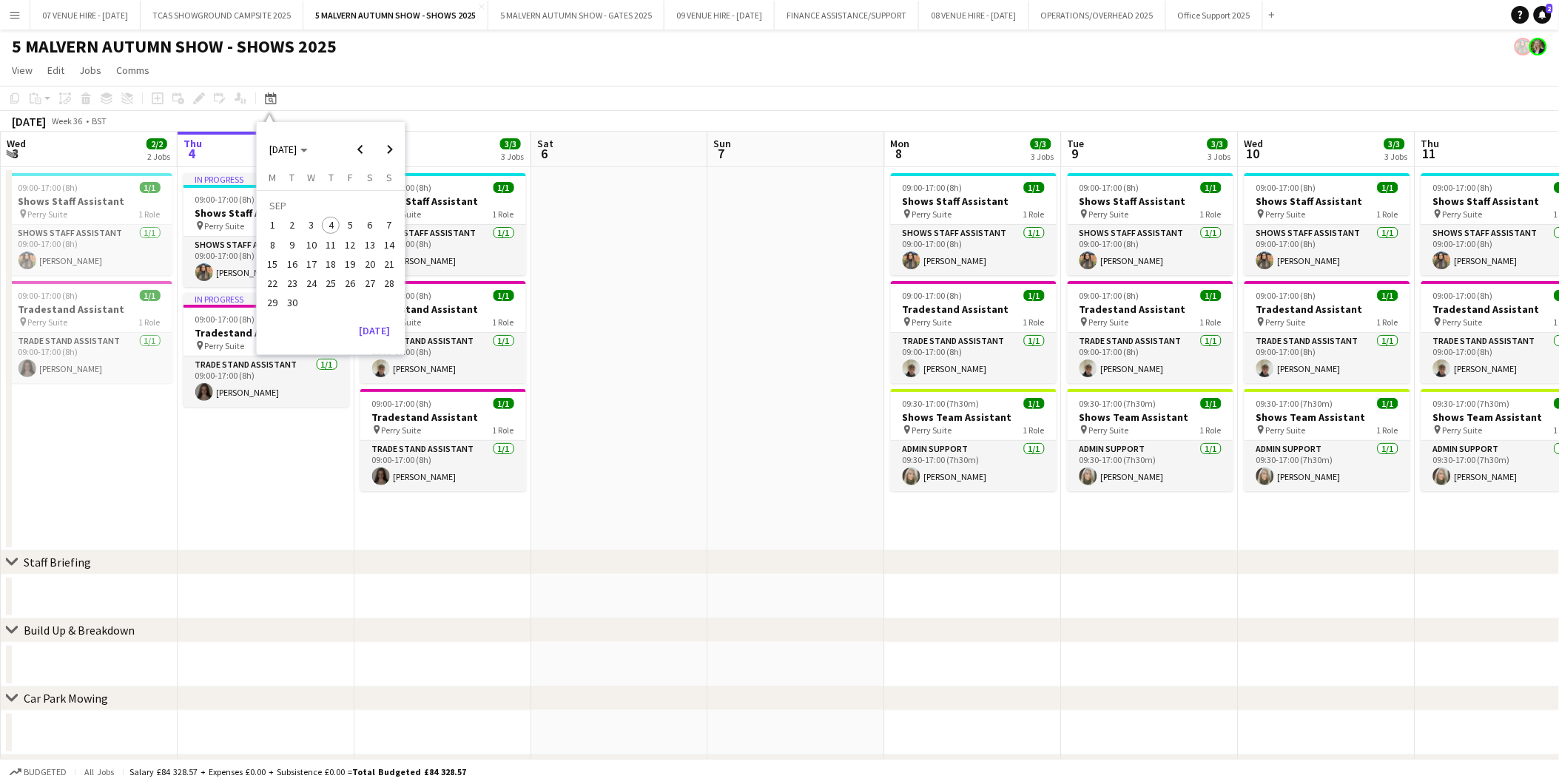
click at [393, 283] on span "28" at bounding box center [389, 283] width 18 height 18
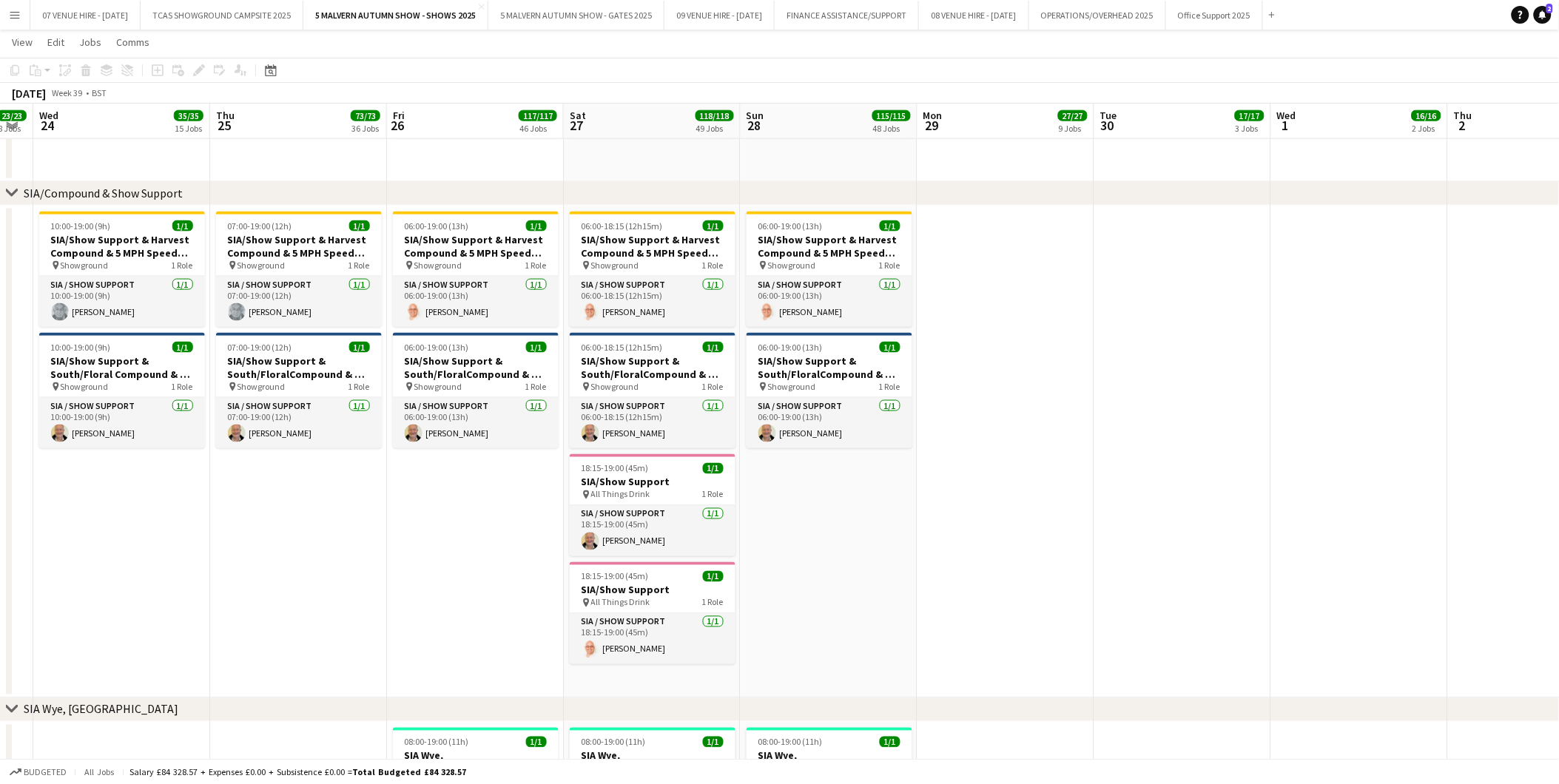
scroll to position [0, 305]
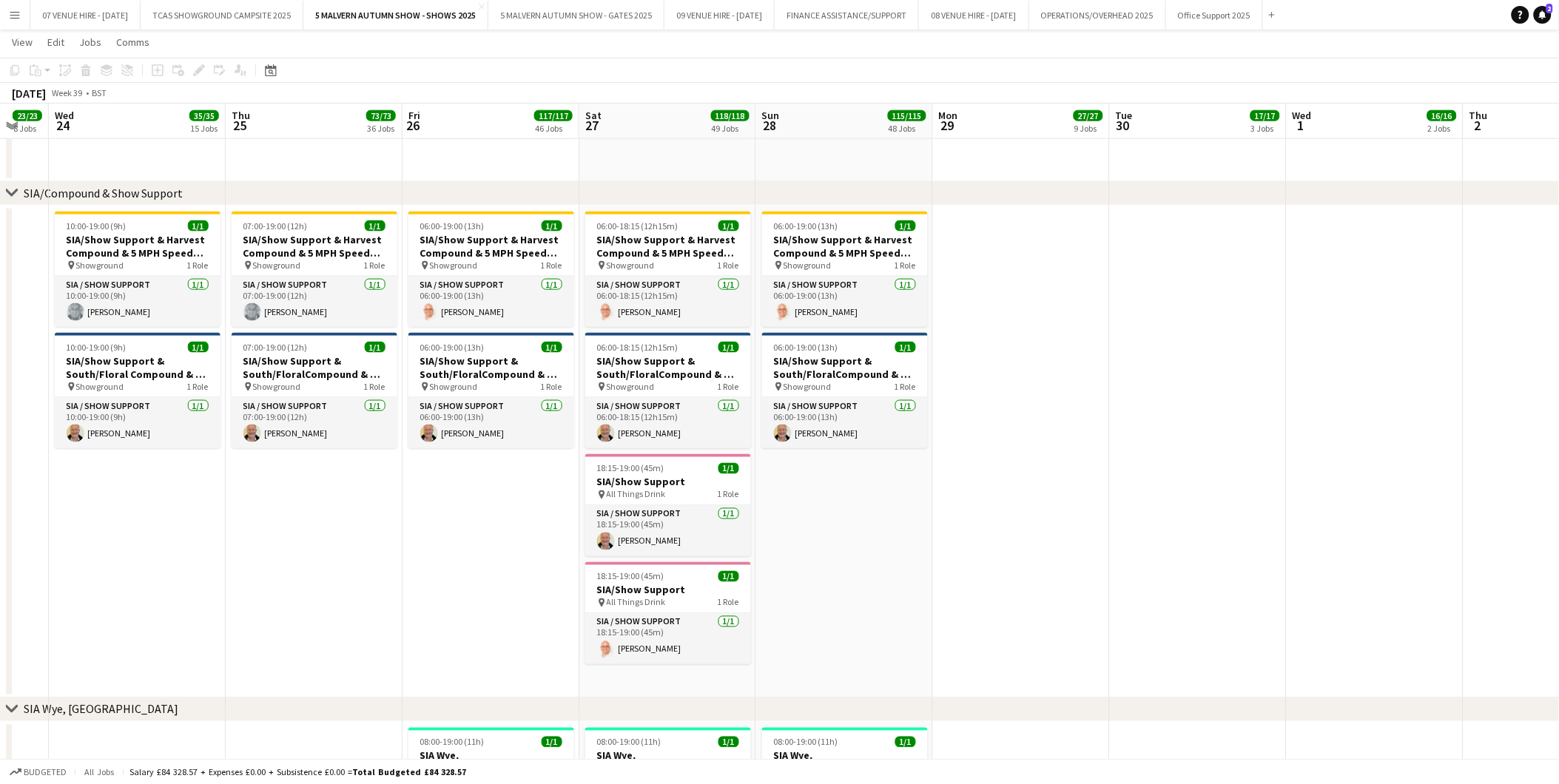
drag, startPoint x: 259, startPoint y: 355, endPoint x: 463, endPoint y: 372, distance: 204.7
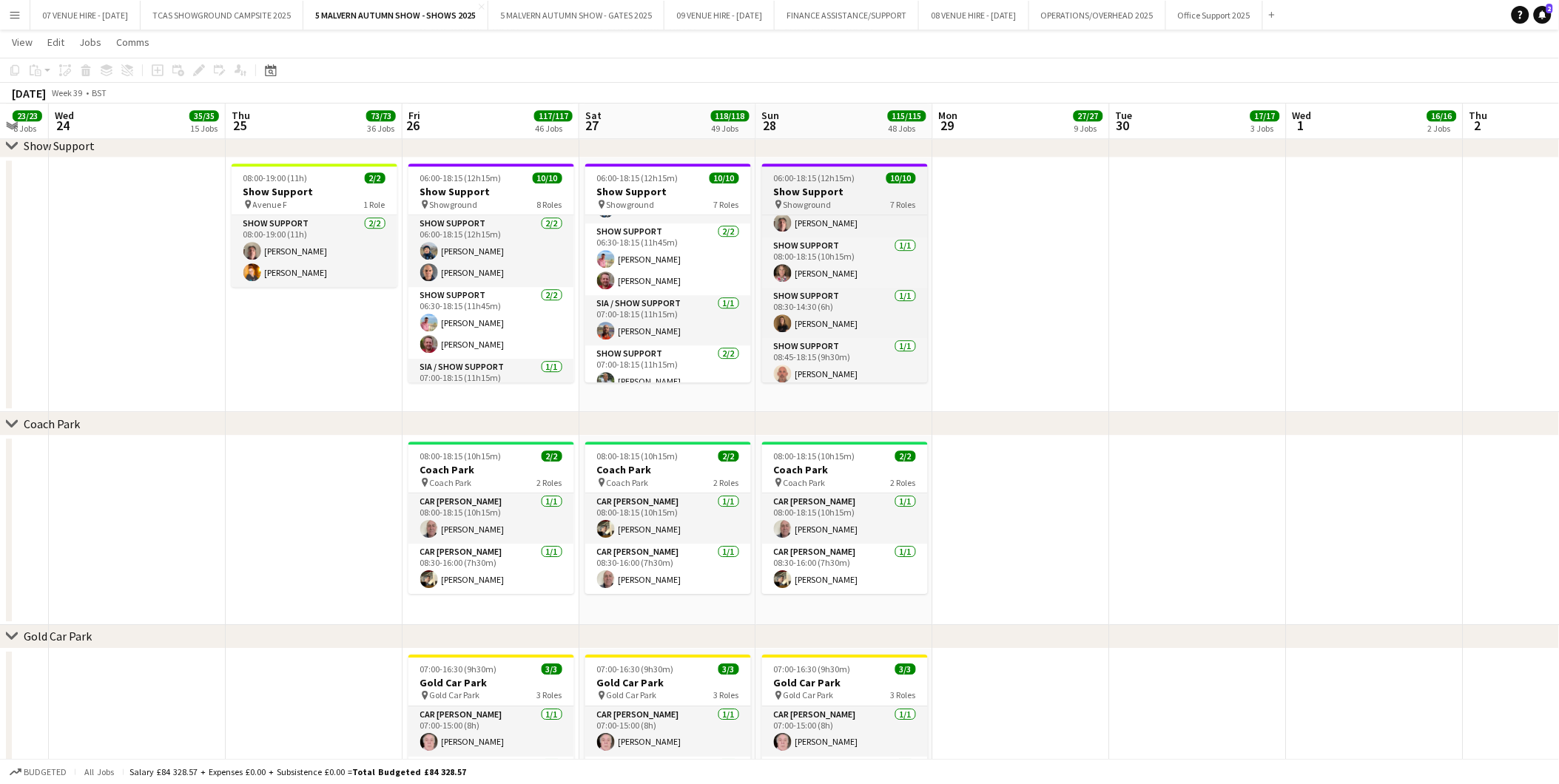
scroll to position [250, 0]
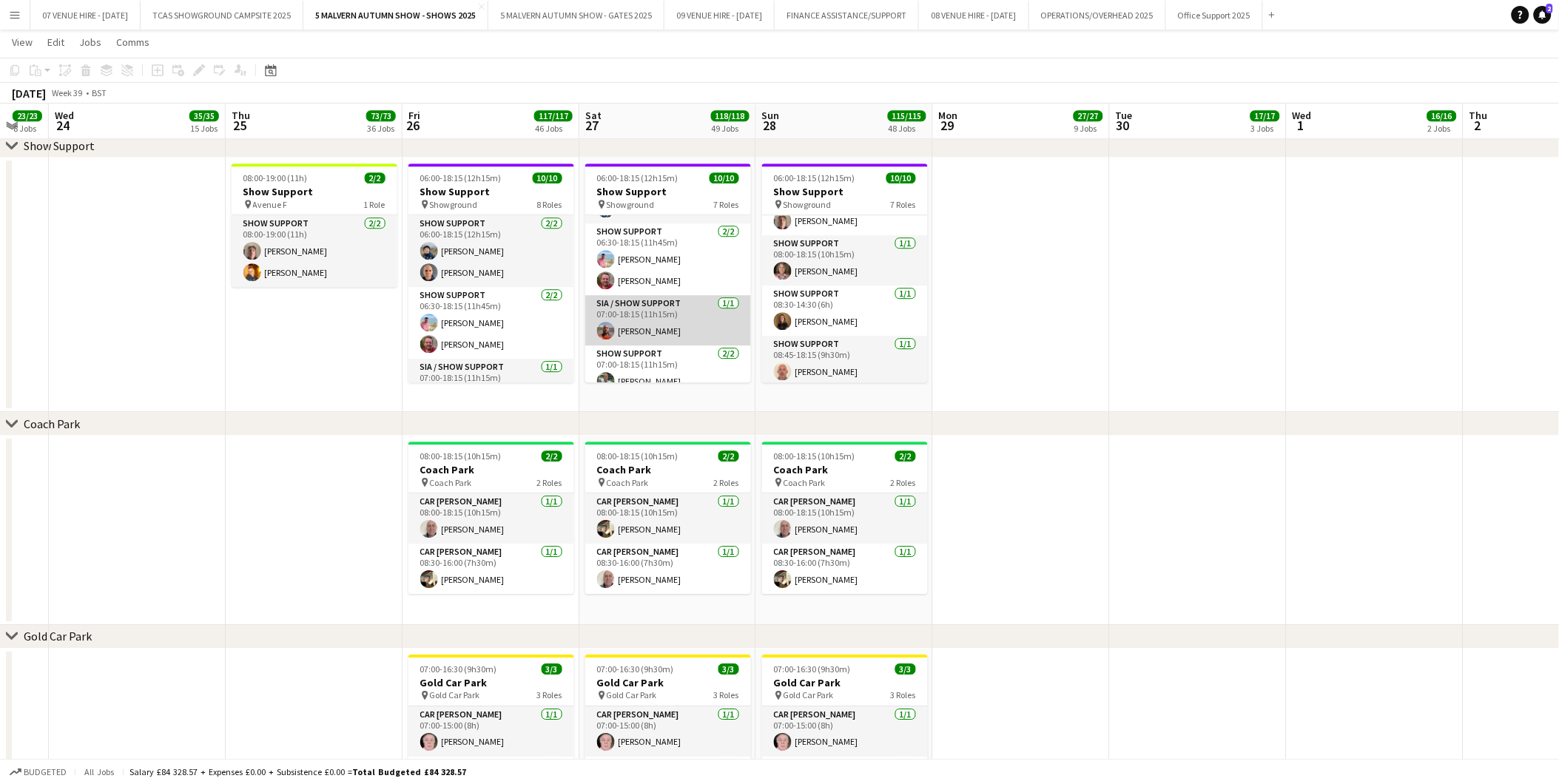
click at [664, 320] on app-card-role "SIA / Show Support 1/1 07:00-18:15 (11h15m) Sam Rudge" at bounding box center [668, 320] width 166 height 50
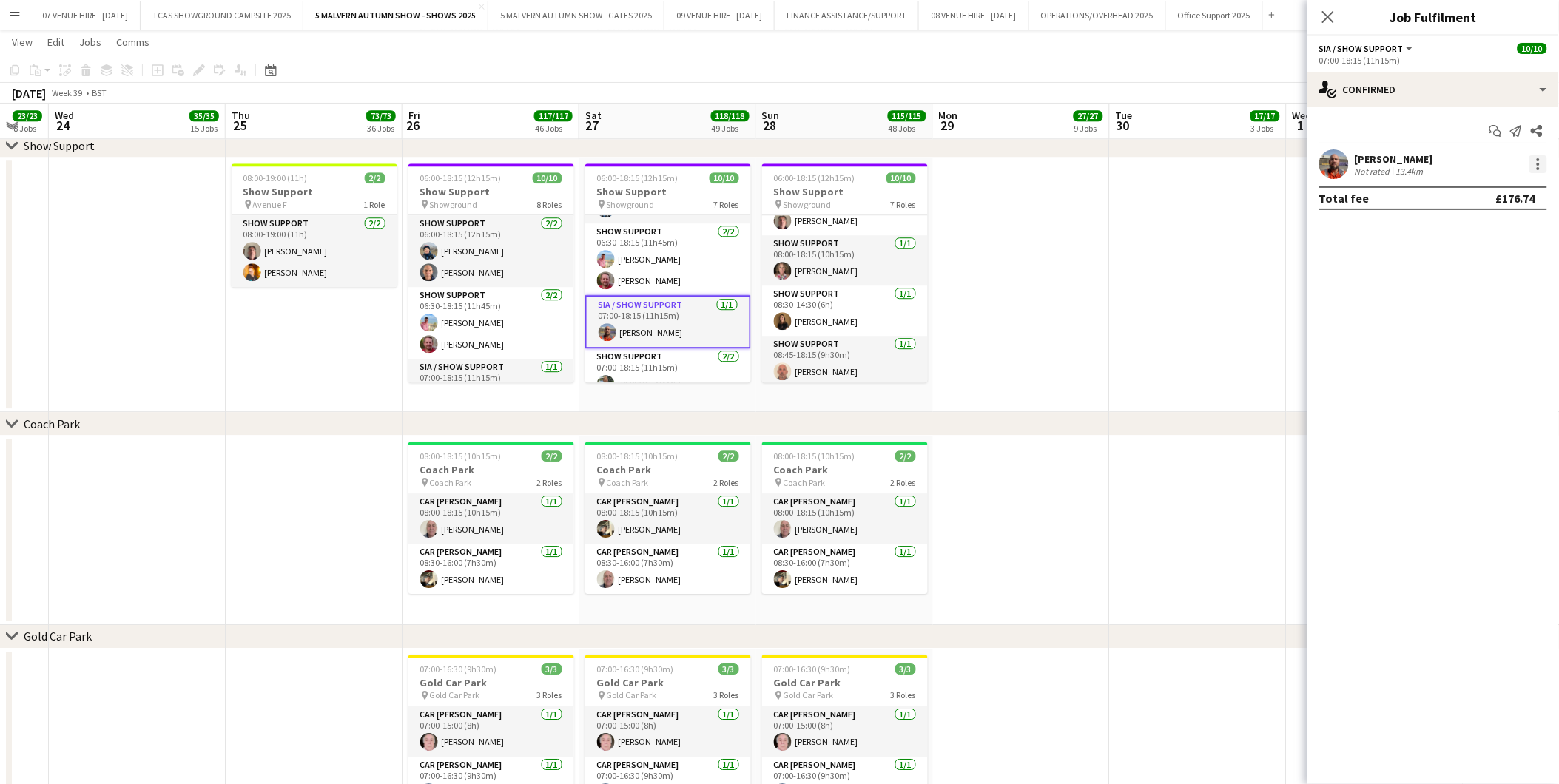
click at [1536, 159] on div at bounding box center [1538, 164] width 18 height 18
click at [1485, 330] on span "Remove" at bounding box center [1466, 333] width 44 height 13
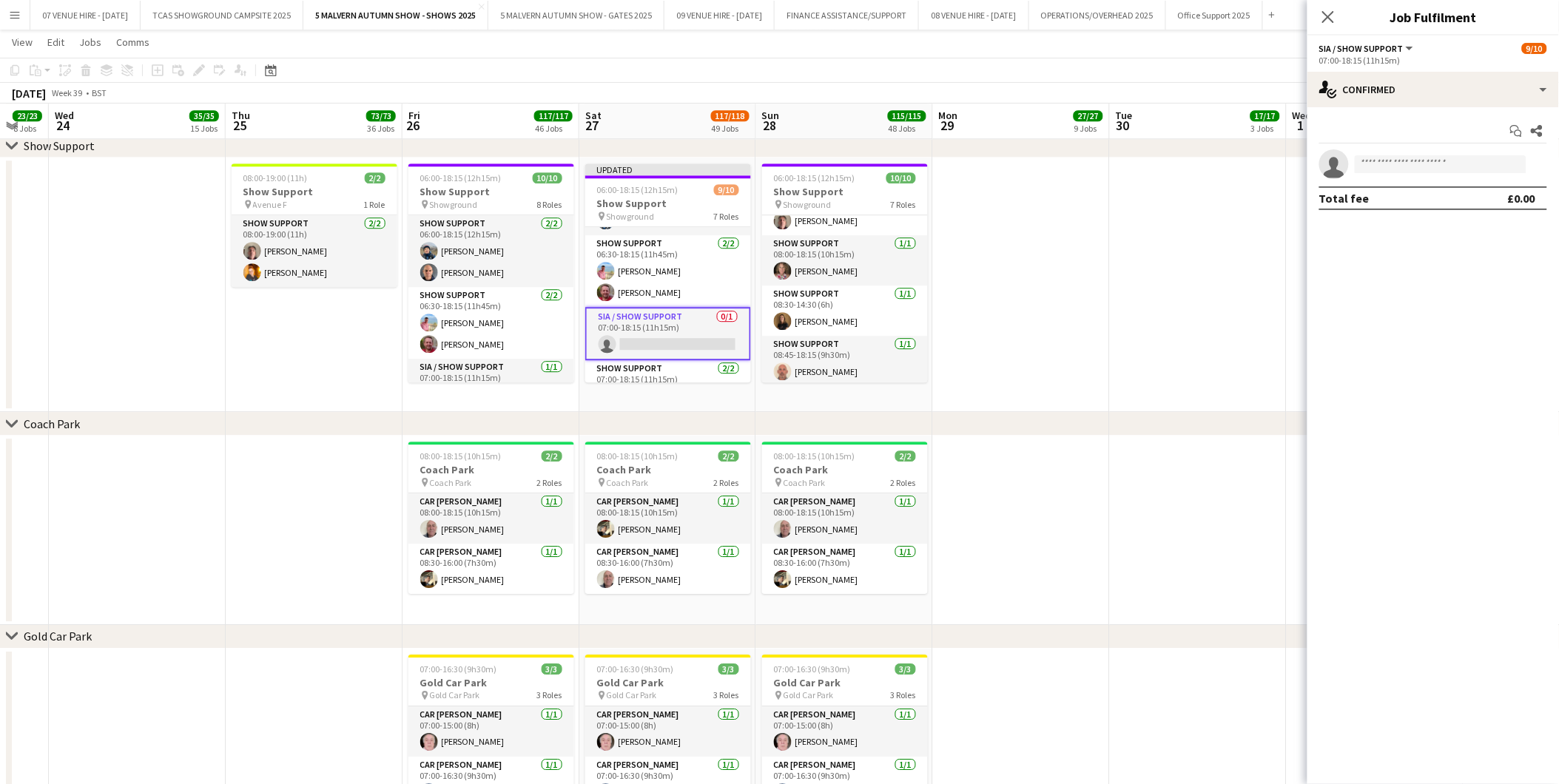
click at [681, 335] on app-card-role "SIA / Show Support 0/1 07:00-18:15 (11h15m) single-neutral-actions" at bounding box center [668, 333] width 166 height 53
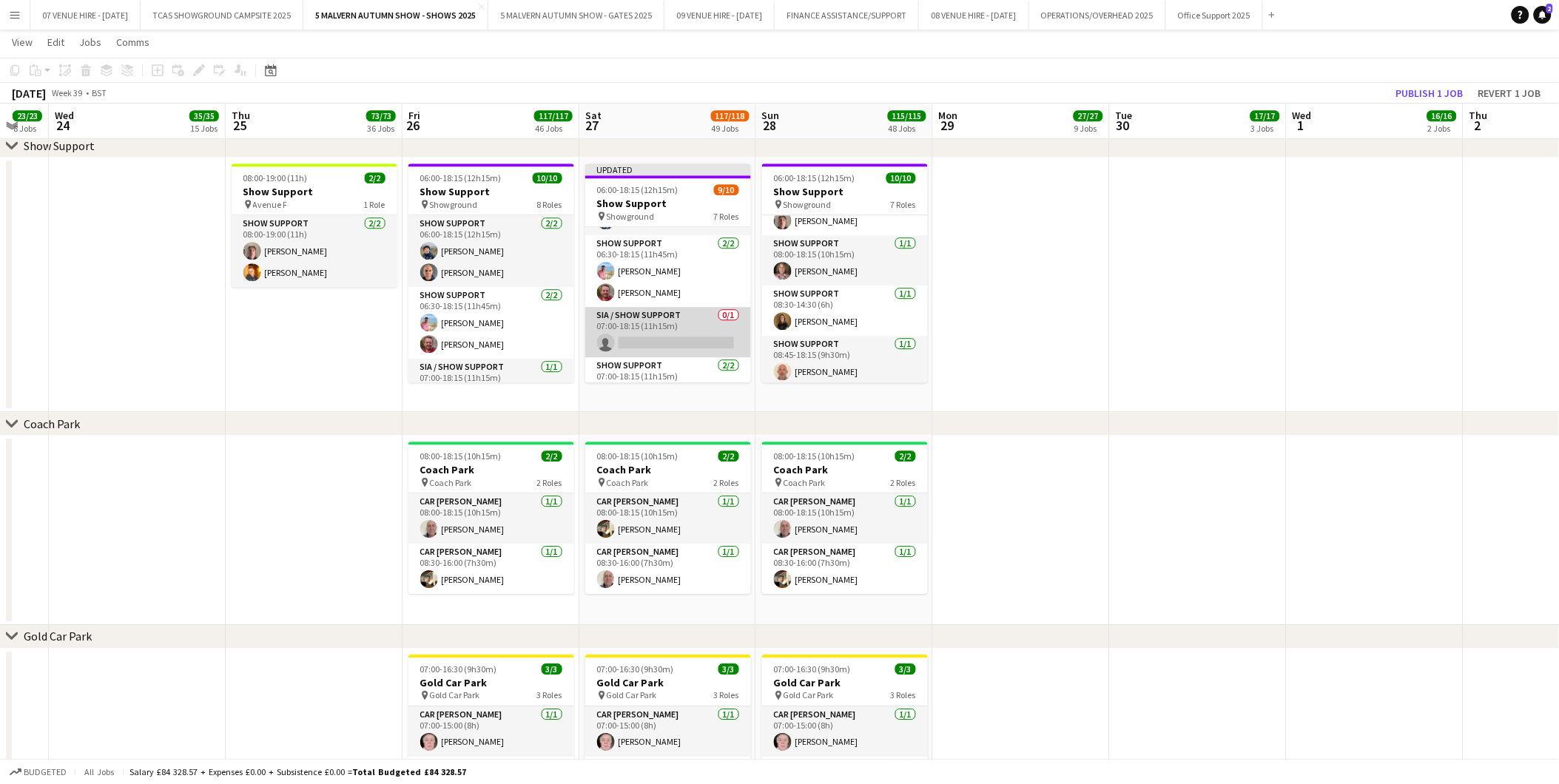
click at [632, 335] on app-card-role "SIA / Show Support 0/1 07:00-18:15 (11h15m) single-neutral-actions" at bounding box center [668, 332] width 166 height 50
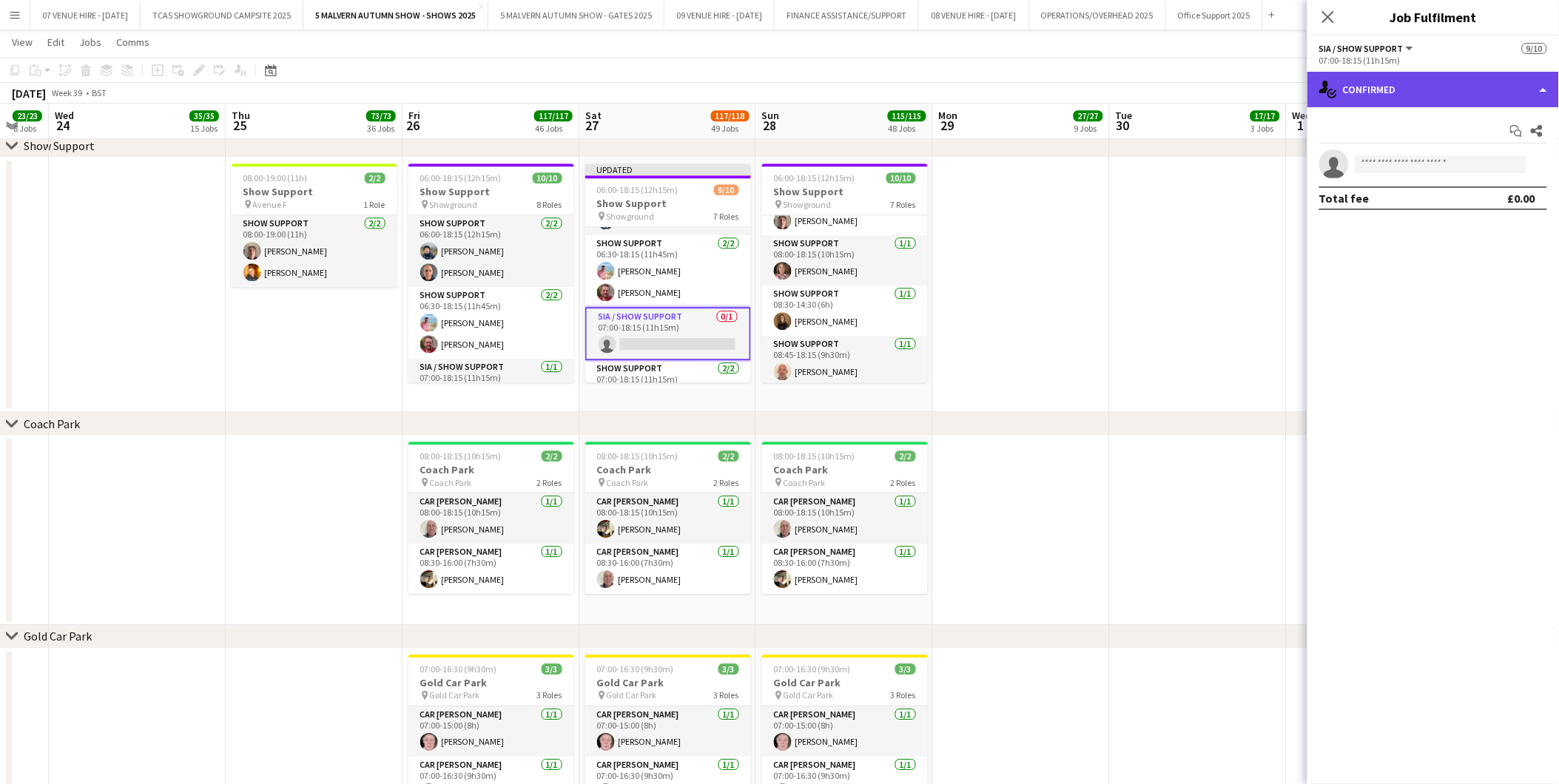
click at [1365, 101] on div "single-neutral-actions-check-2 Confirmed" at bounding box center [1433, 89] width 252 height 35
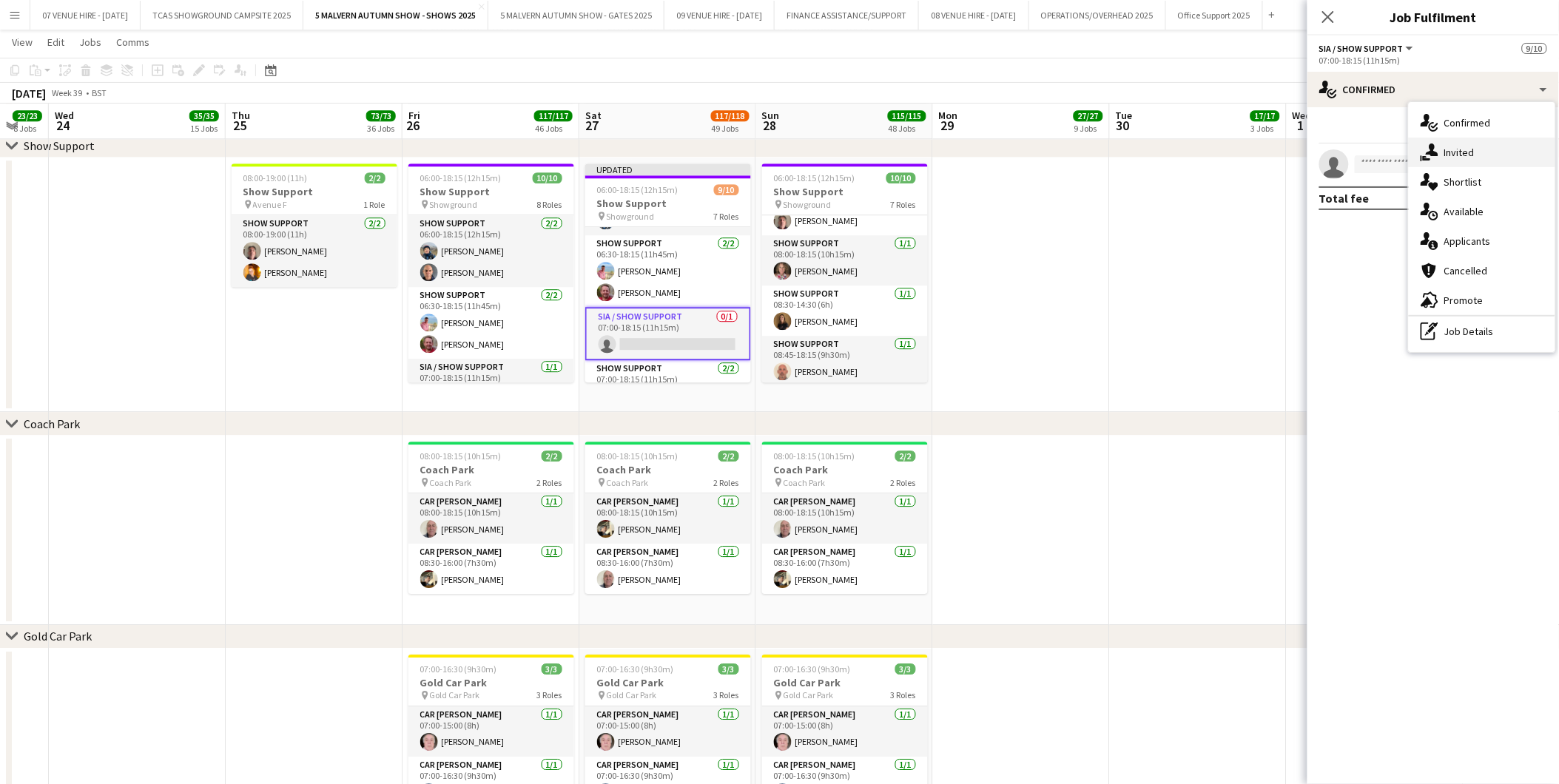
click at [1466, 155] on span "Invited" at bounding box center [1459, 152] width 30 height 14
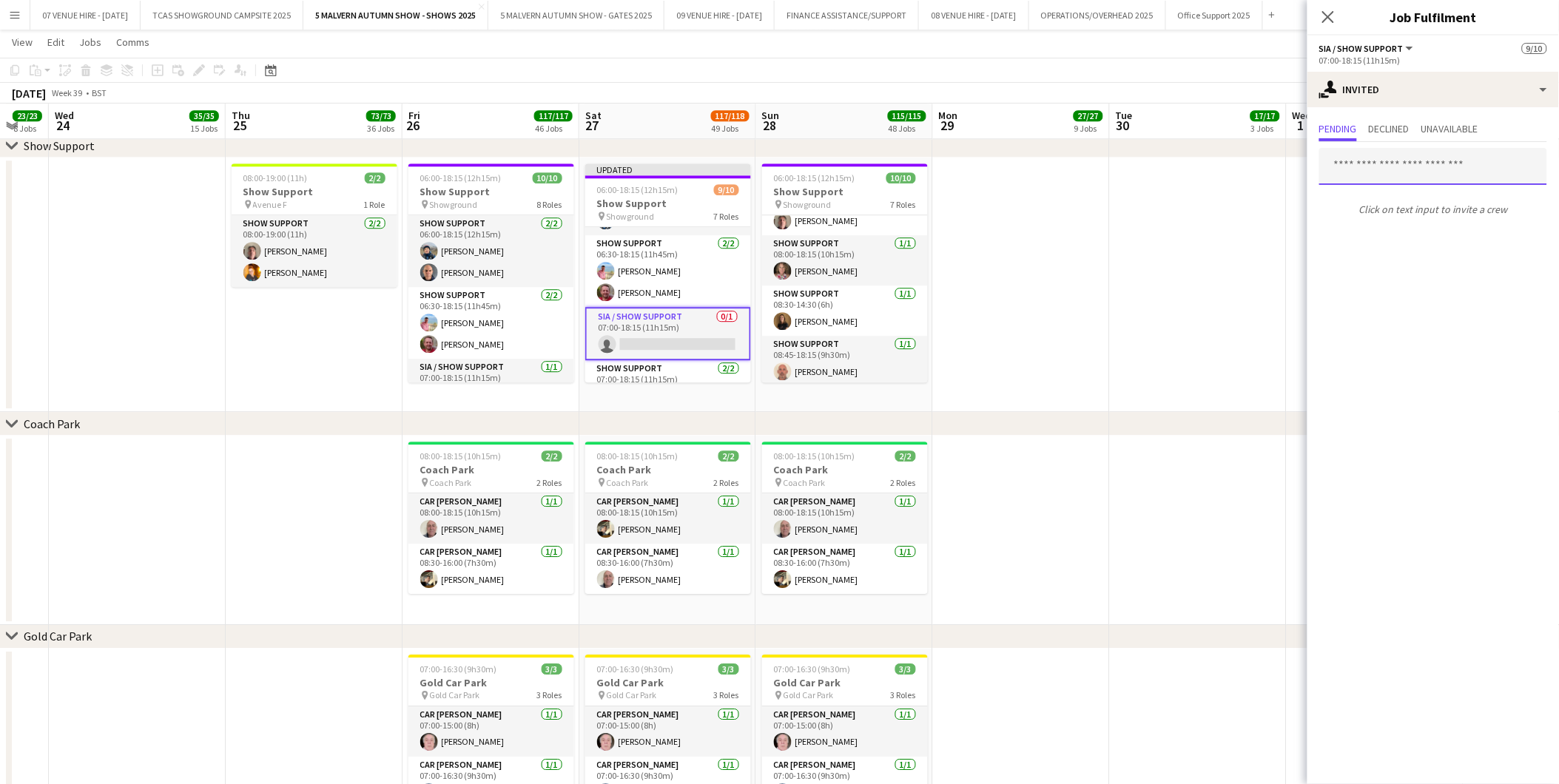
click at [1370, 167] on input "text" at bounding box center [1433, 166] width 228 height 37
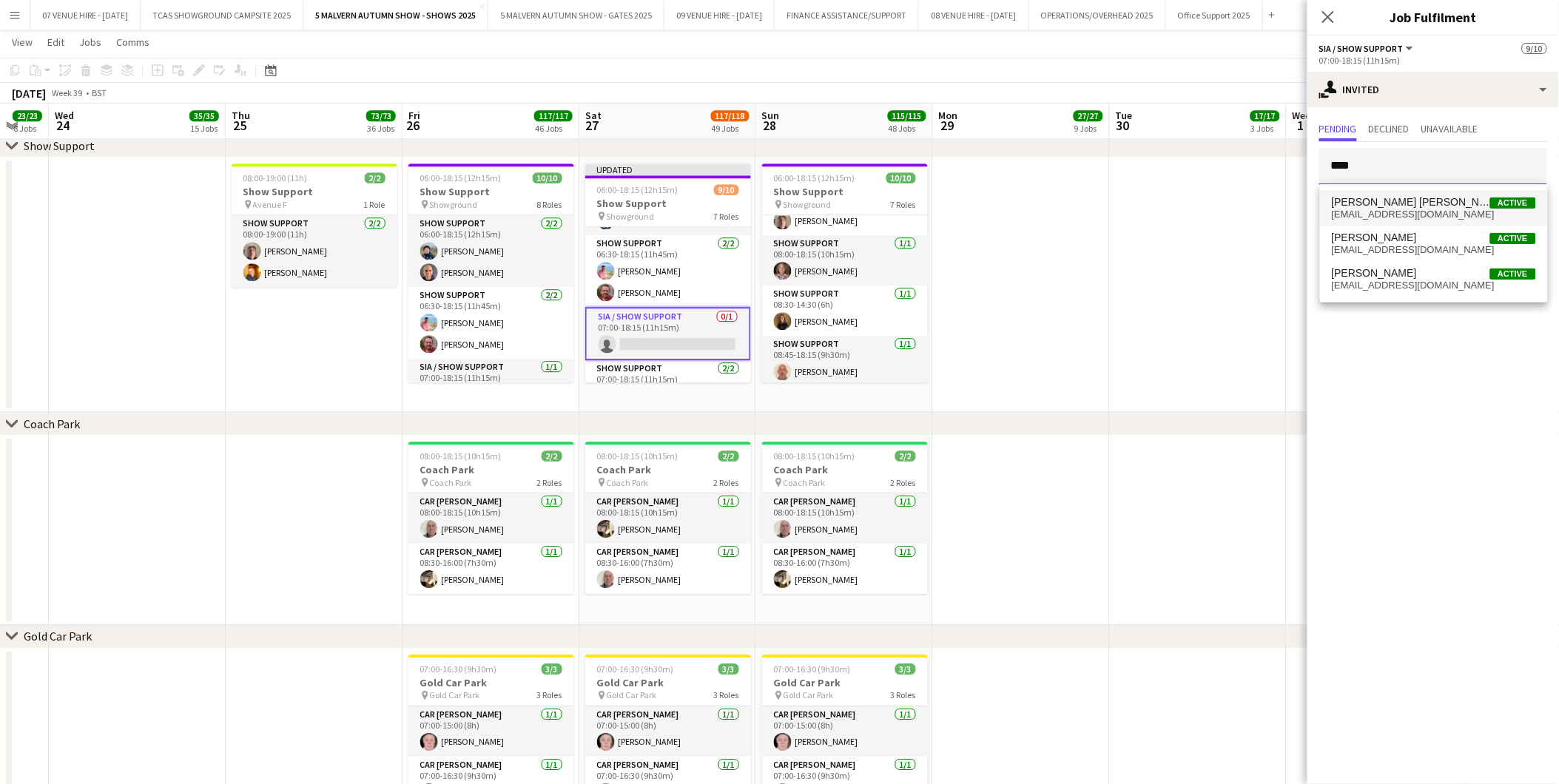
type input "****"
click at [1354, 204] on span "Kane Hill" at bounding box center [1410, 202] width 158 height 13
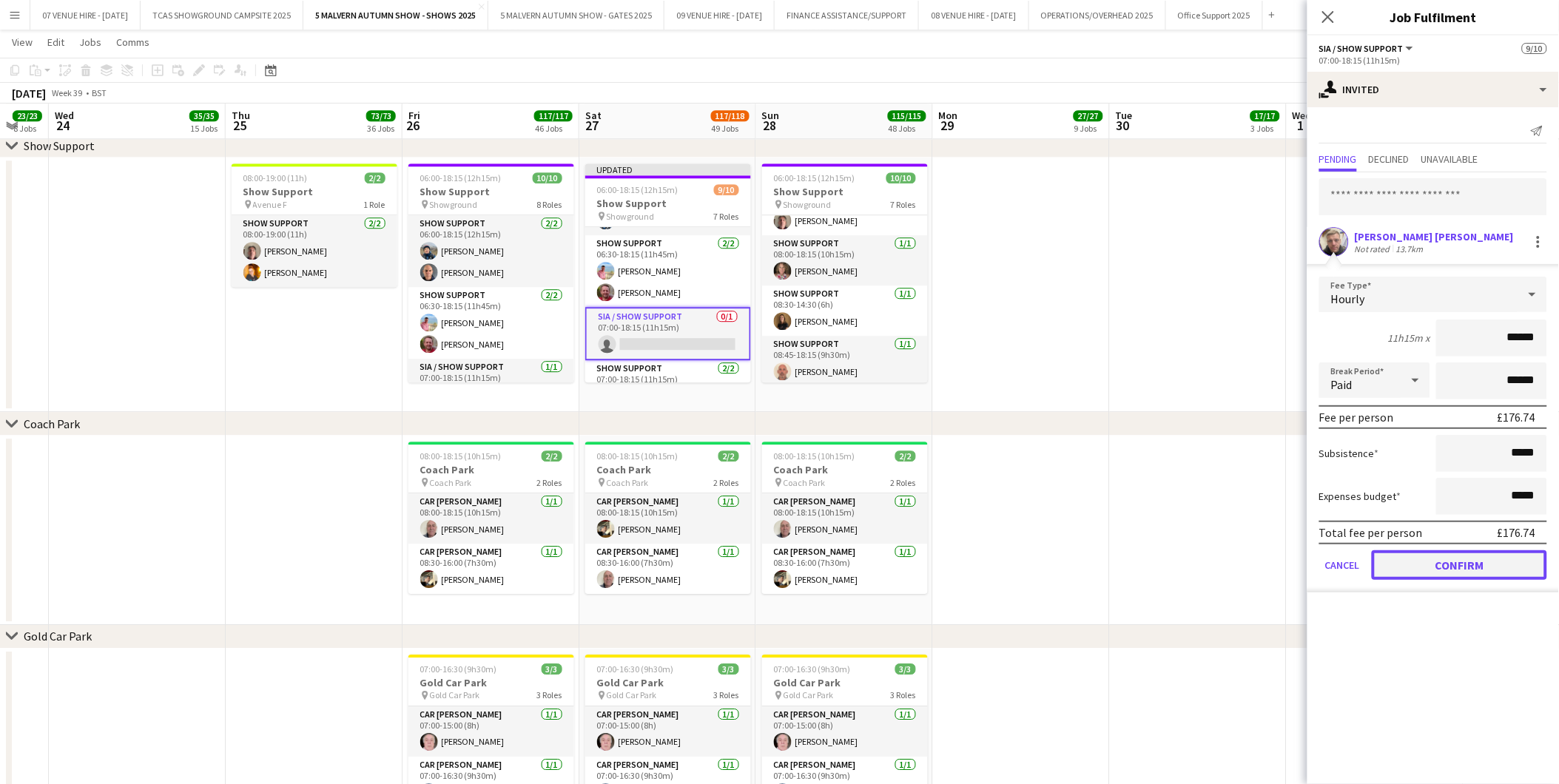
click at [1412, 553] on button "Confirm" at bounding box center [1458, 565] width 175 height 29
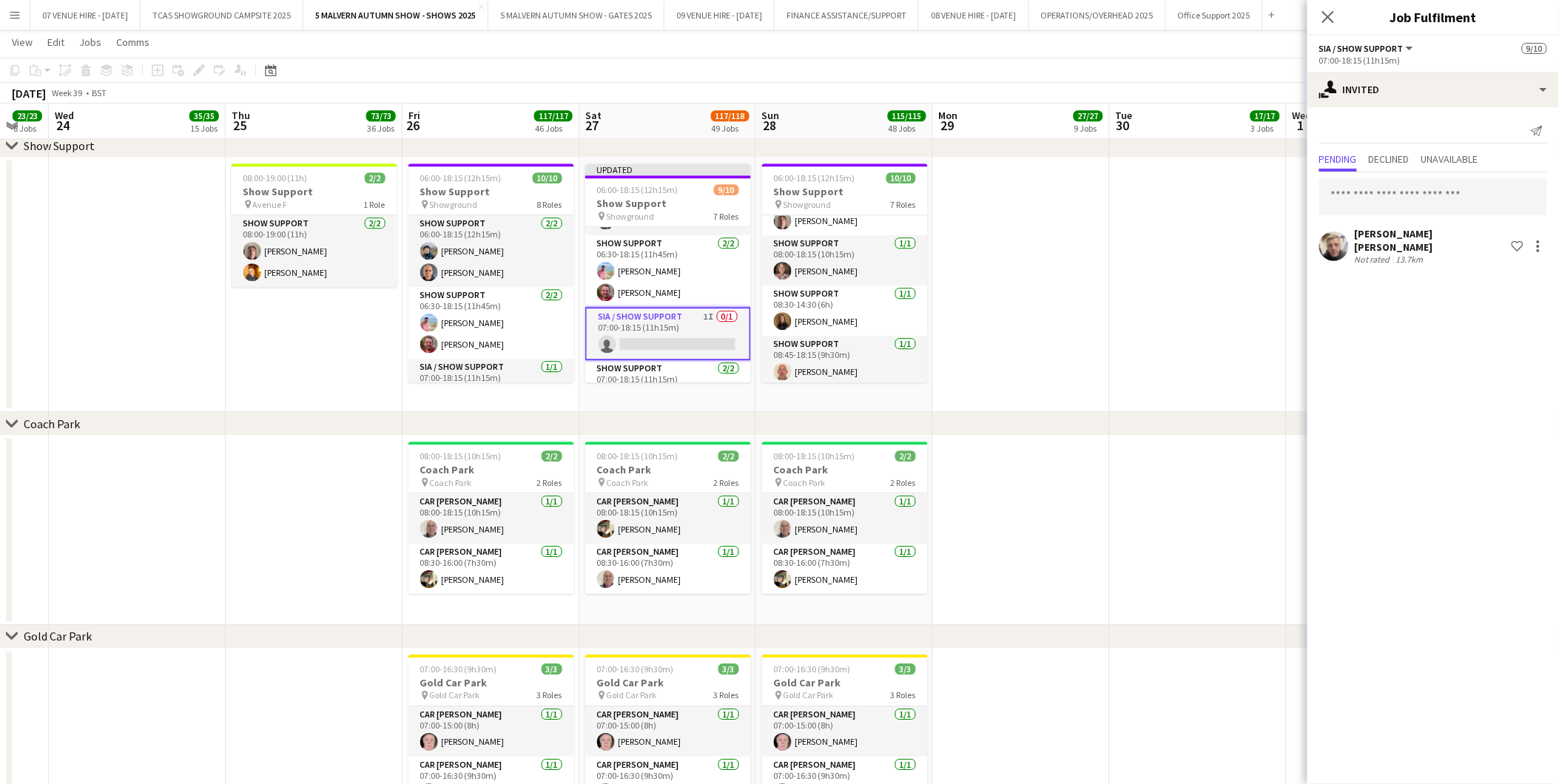
click at [1247, 409] on app-date-cell at bounding box center [1198, 285] width 176 height 255
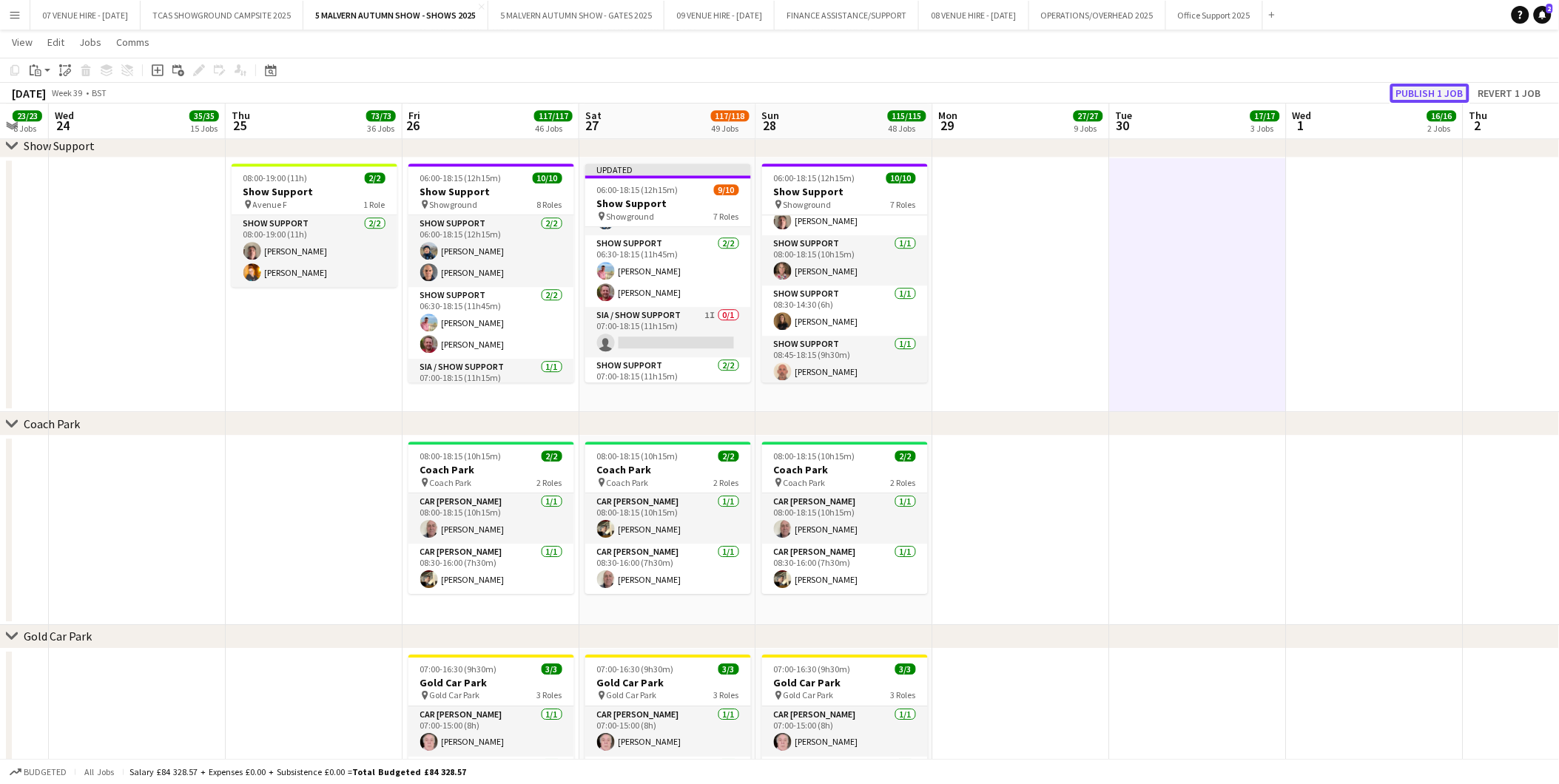
click at [1424, 89] on button "Publish 1 job" at bounding box center [1429, 93] width 79 height 20
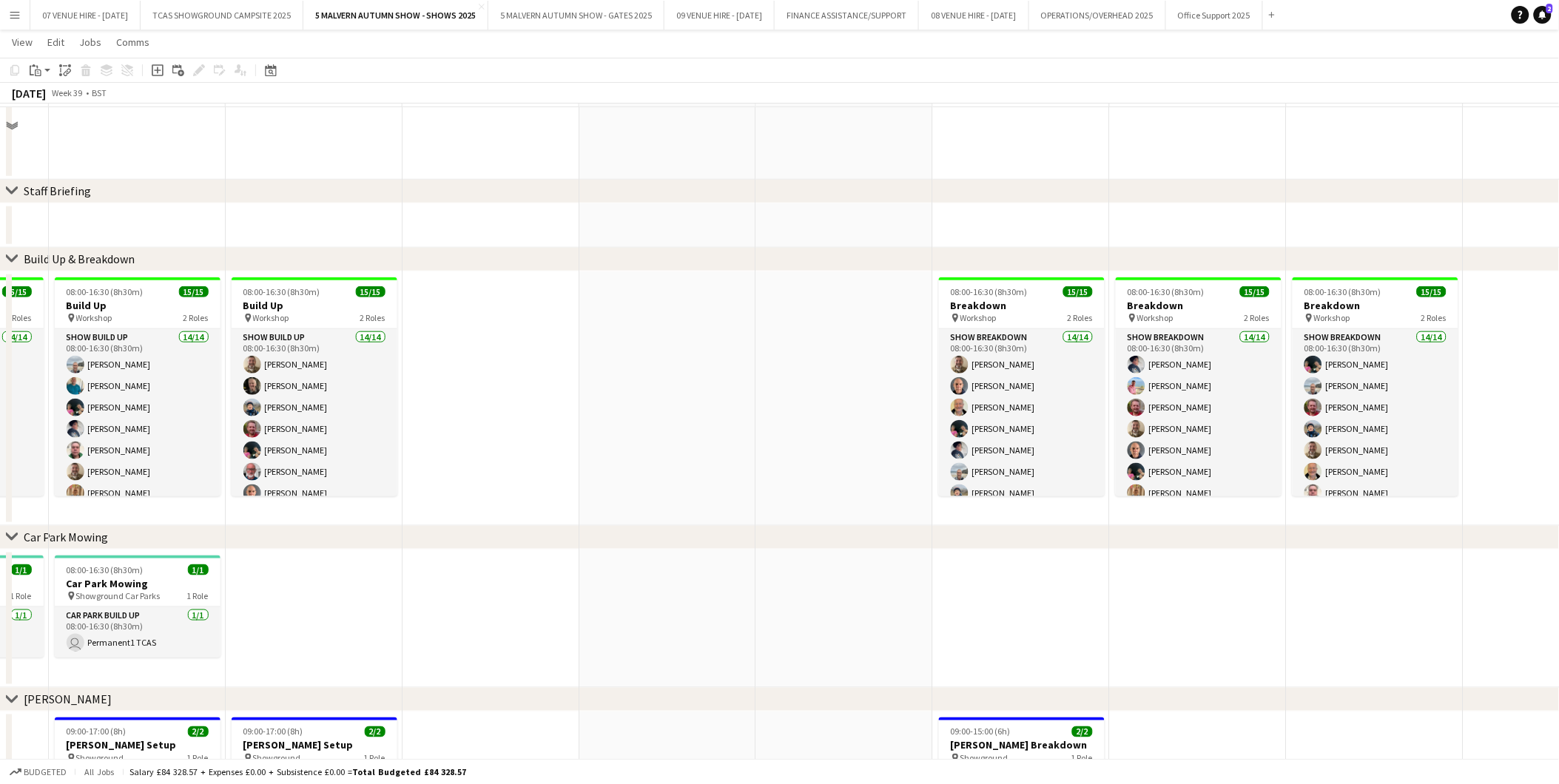
scroll to position [0, 0]
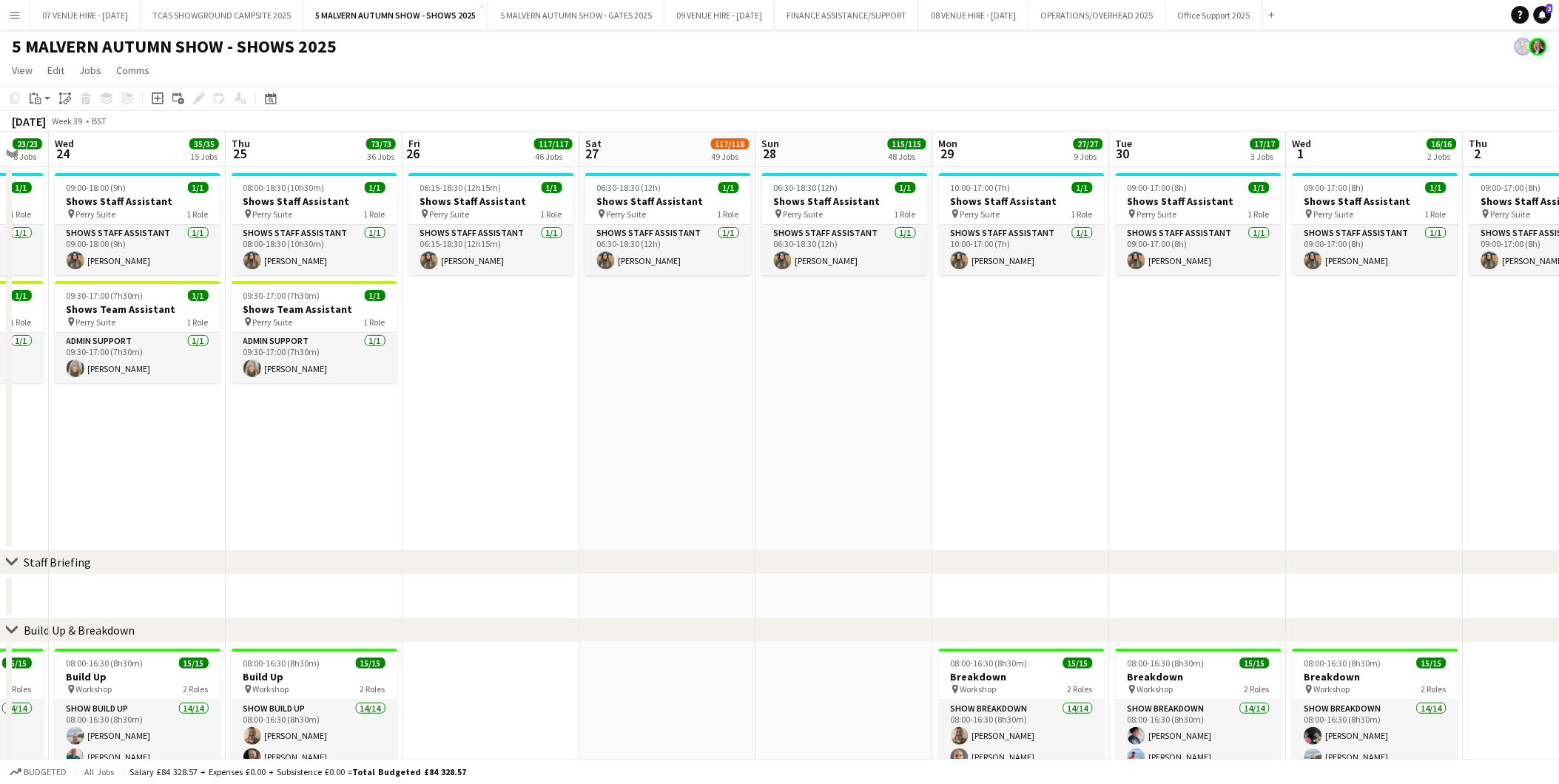
drag, startPoint x: 516, startPoint y: 386, endPoint x: 840, endPoint y: 381, distance: 324.0
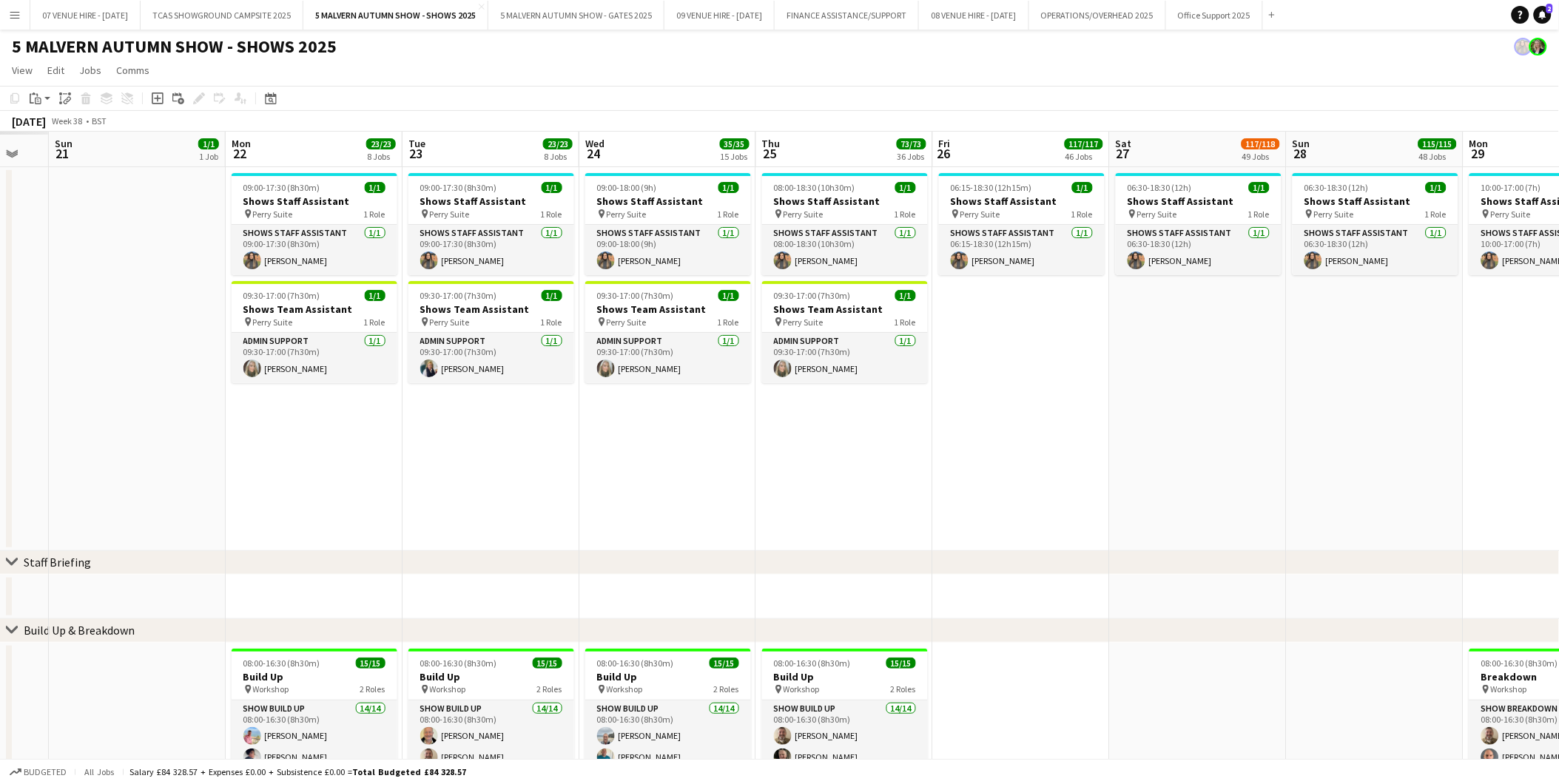
scroll to position [0, 381]
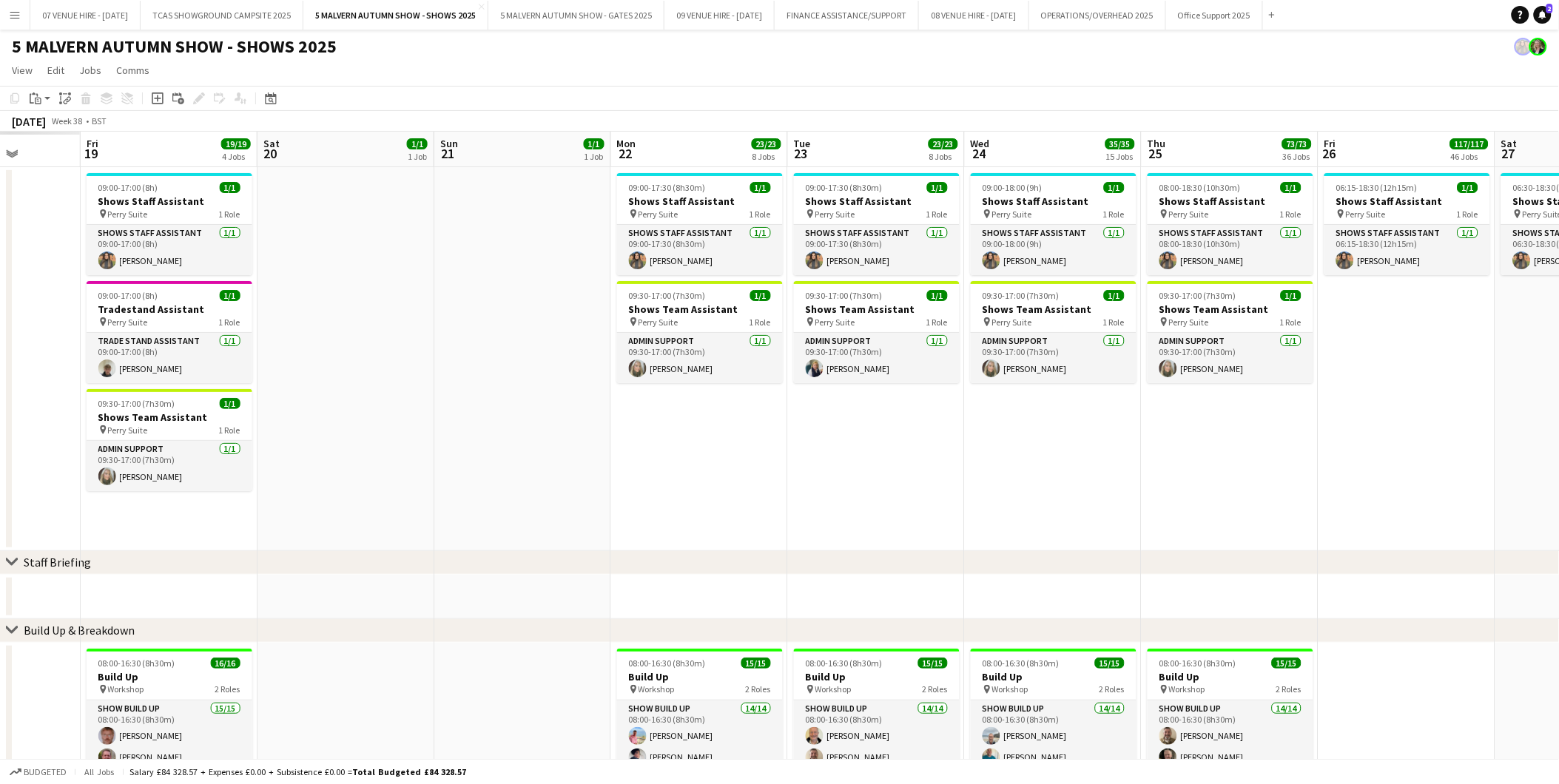
drag, startPoint x: 246, startPoint y: 237, endPoint x: 730, endPoint y: 192, distance: 486.1
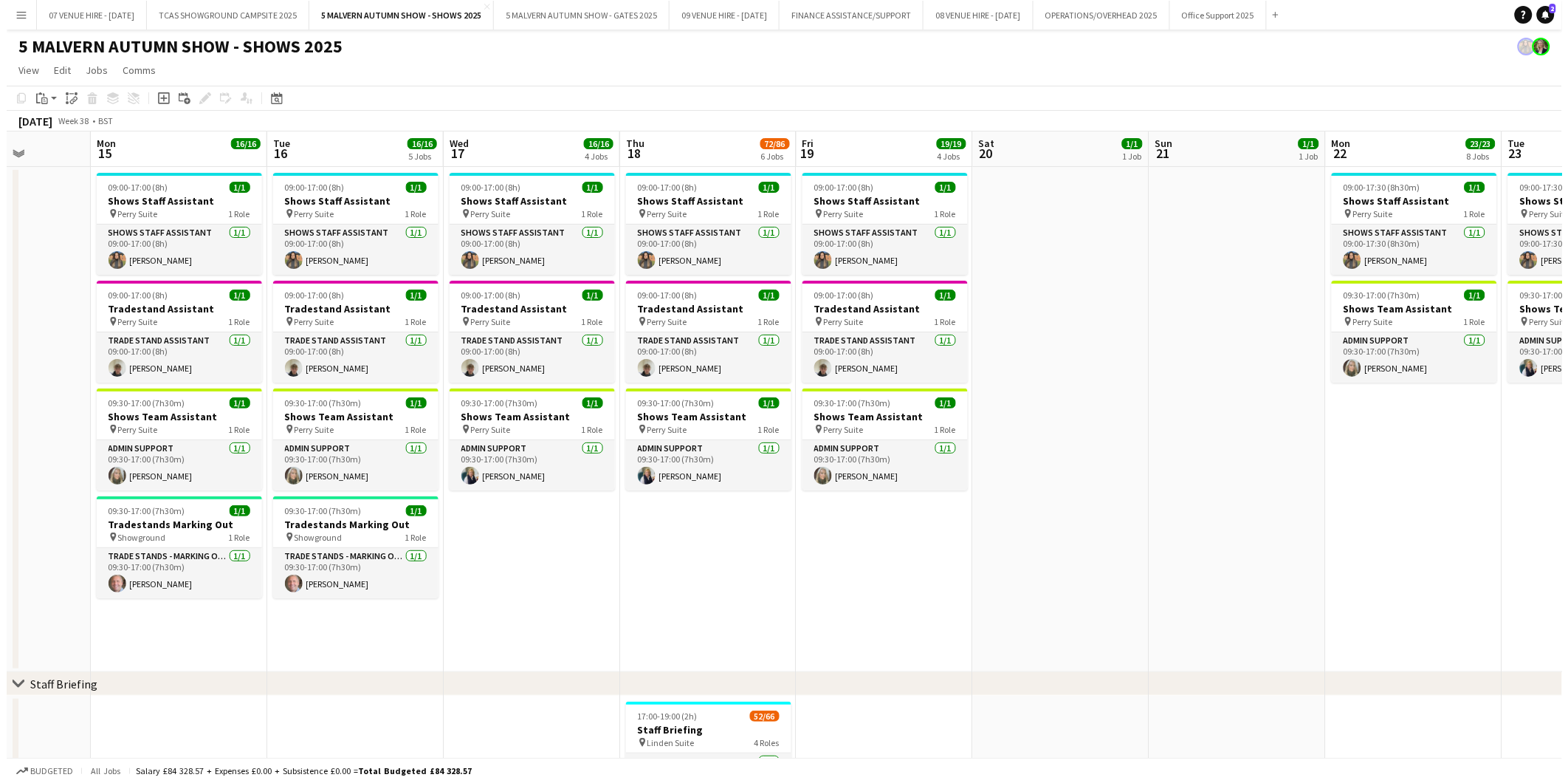
scroll to position [0, 445]
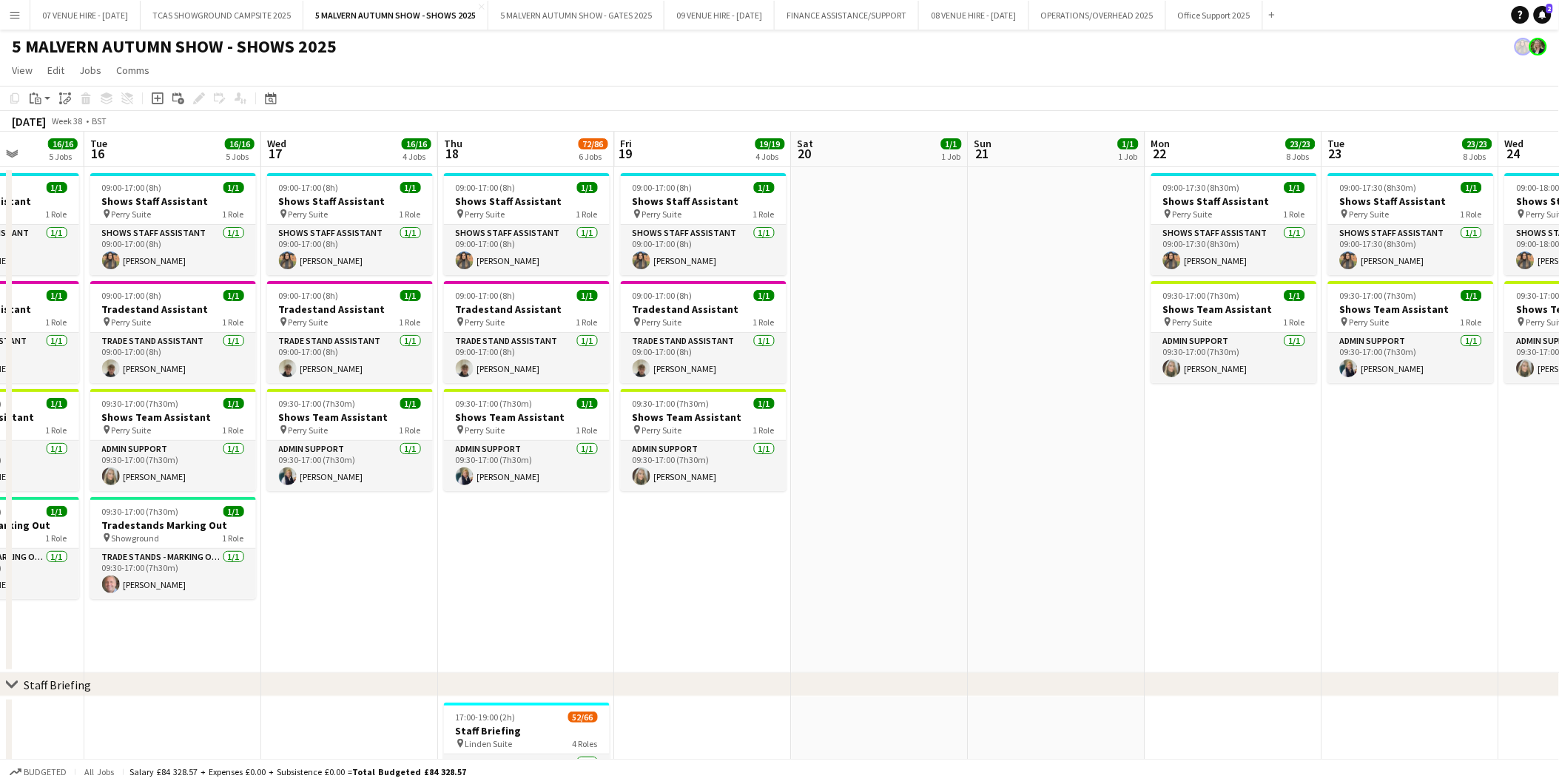
drag, startPoint x: 331, startPoint y: 206, endPoint x: 689, endPoint y: 212, distance: 358.1
click at [594, 16] on button "5 MALVERN AUTUMN SHOW - GATES 2025 Close" at bounding box center [576, 15] width 176 height 29
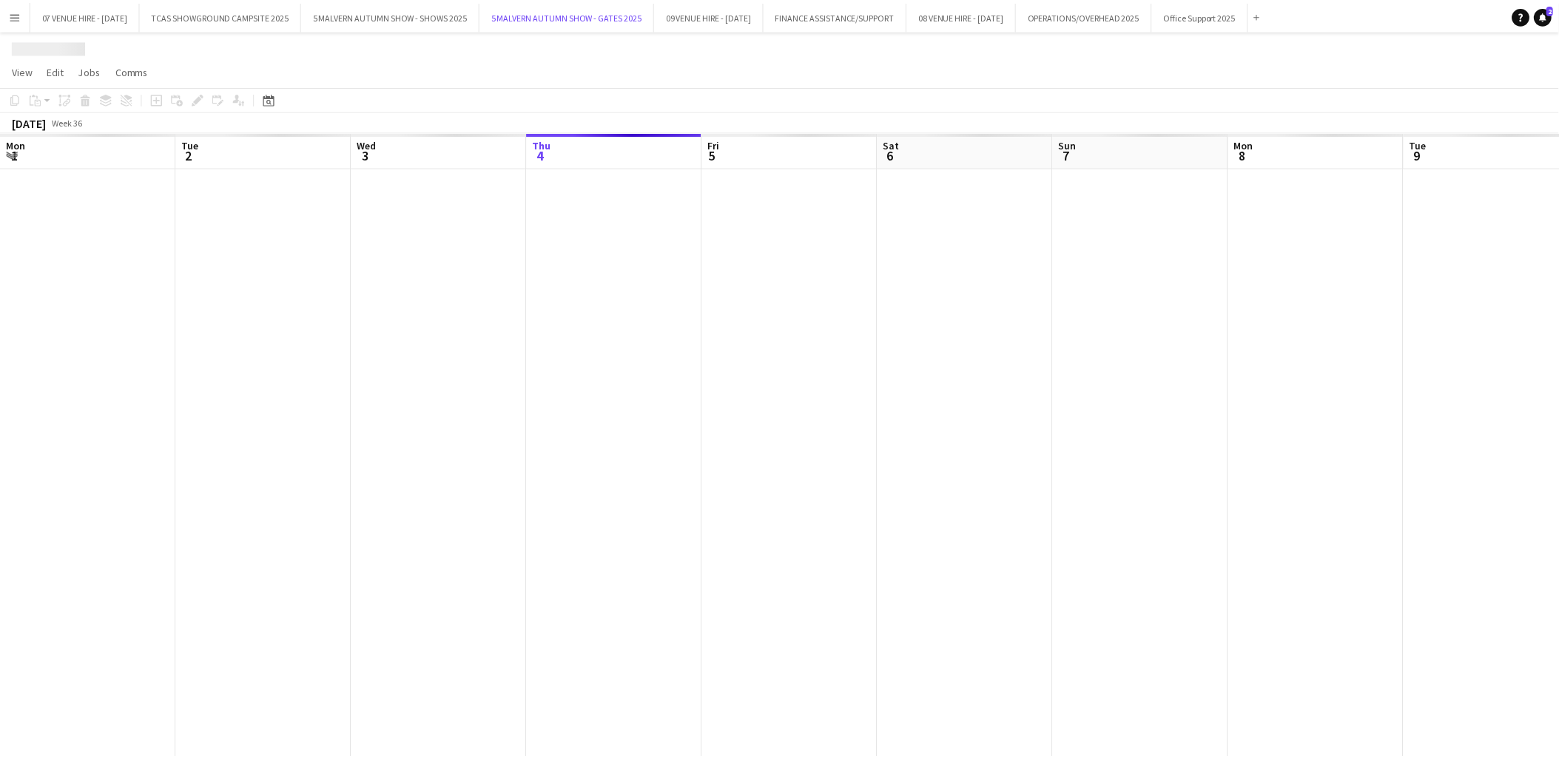
scroll to position [0, 353]
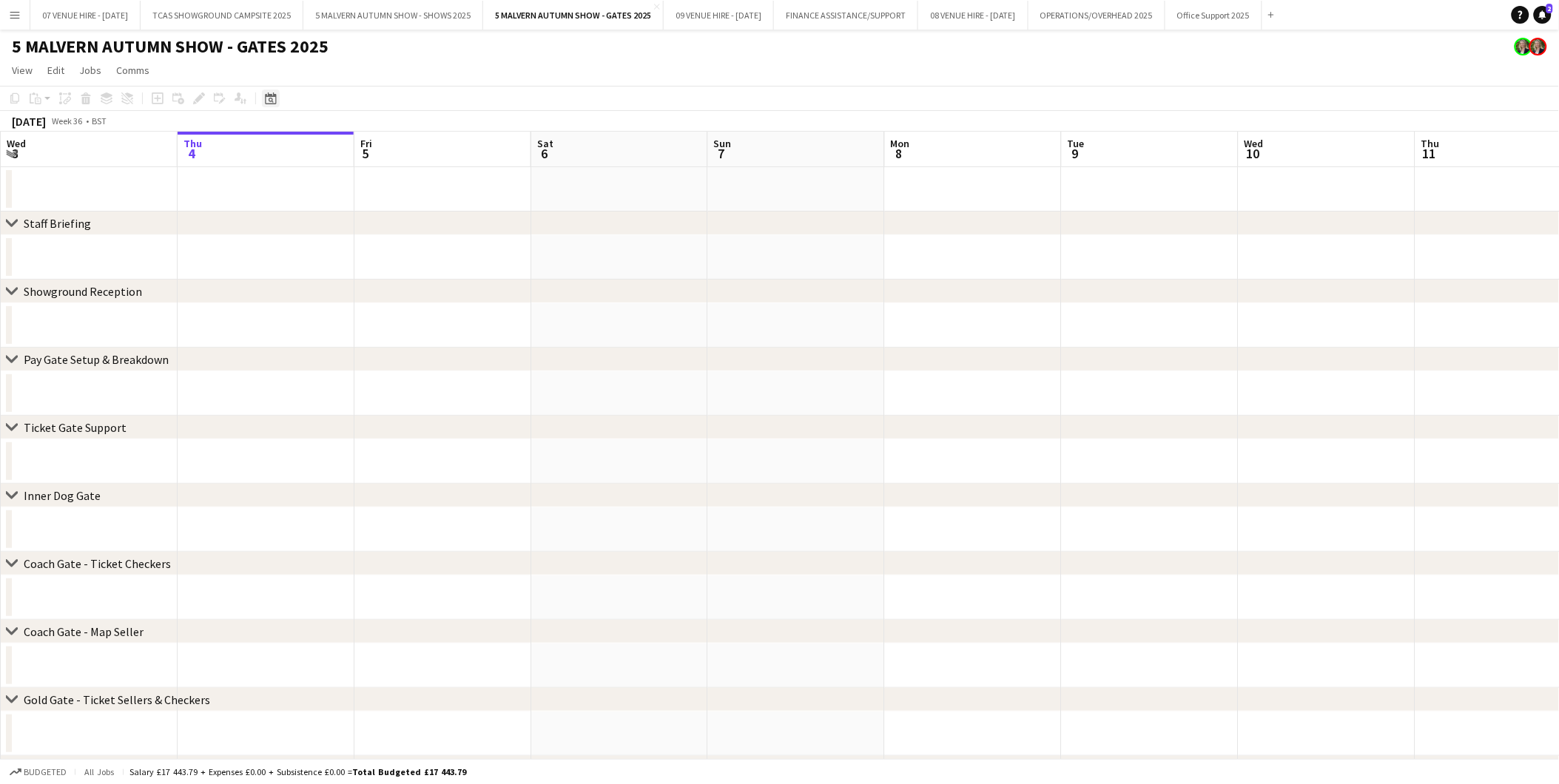
click at [270, 100] on icon "Date picker" at bounding box center [271, 98] width 12 height 12
click at [327, 268] on span "18" at bounding box center [331, 264] width 18 height 18
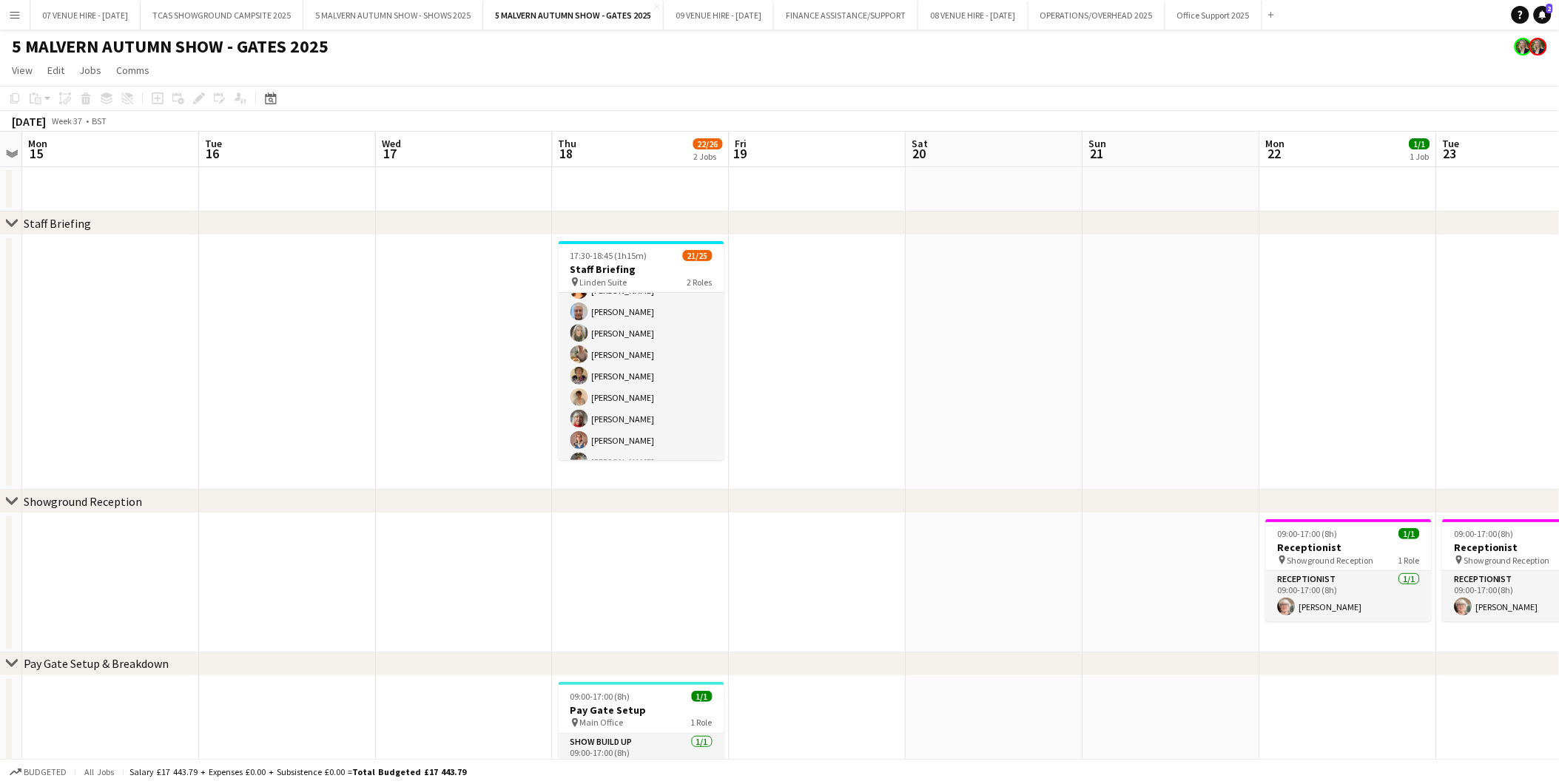
scroll to position [0, 0]
click at [620, 255] on span "17:30-18:45 (1h15m)" at bounding box center [609, 255] width 77 height 11
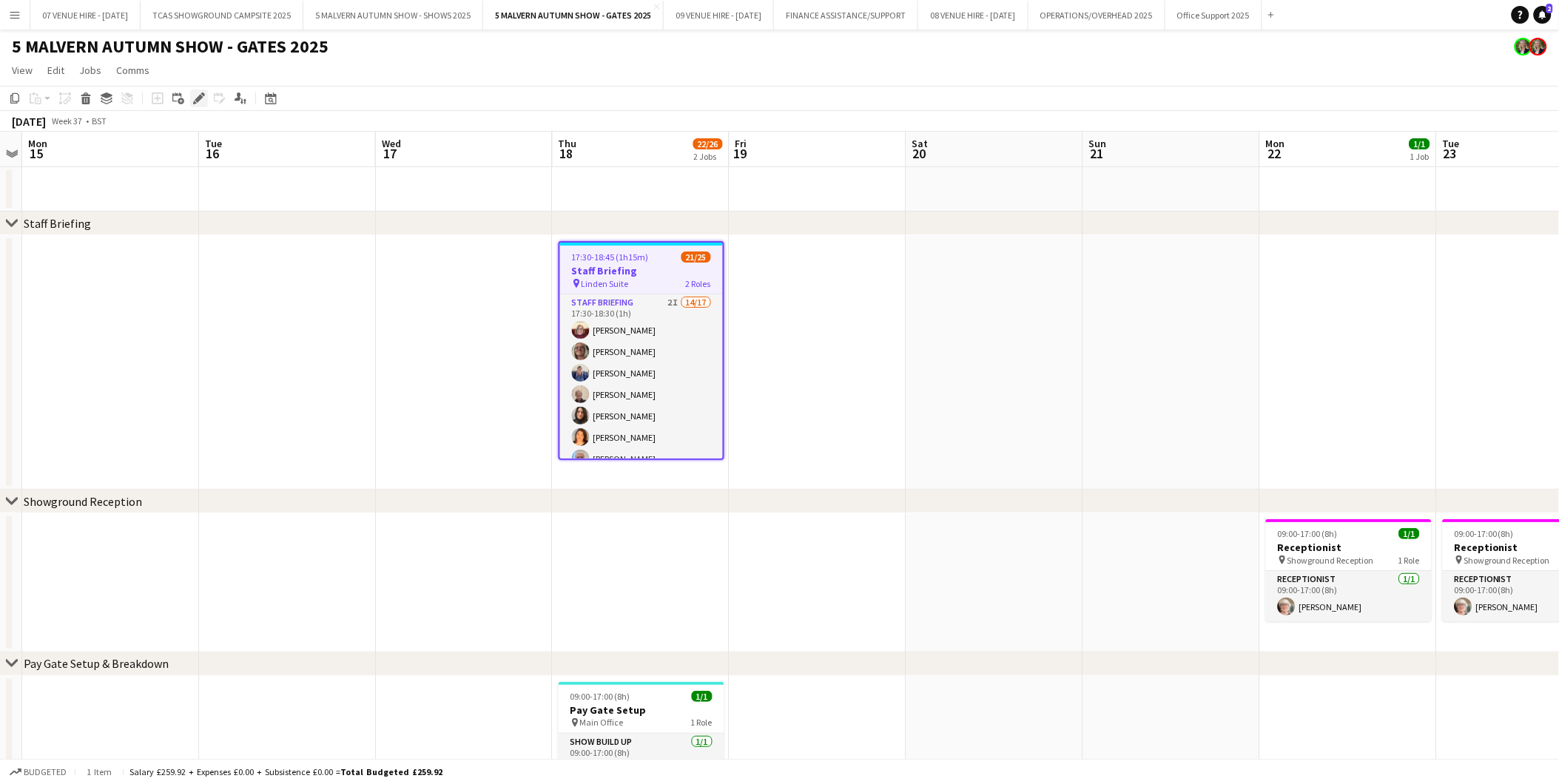
click at [203, 92] on icon "Edit" at bounding box center [199, 98] width 12 height 12
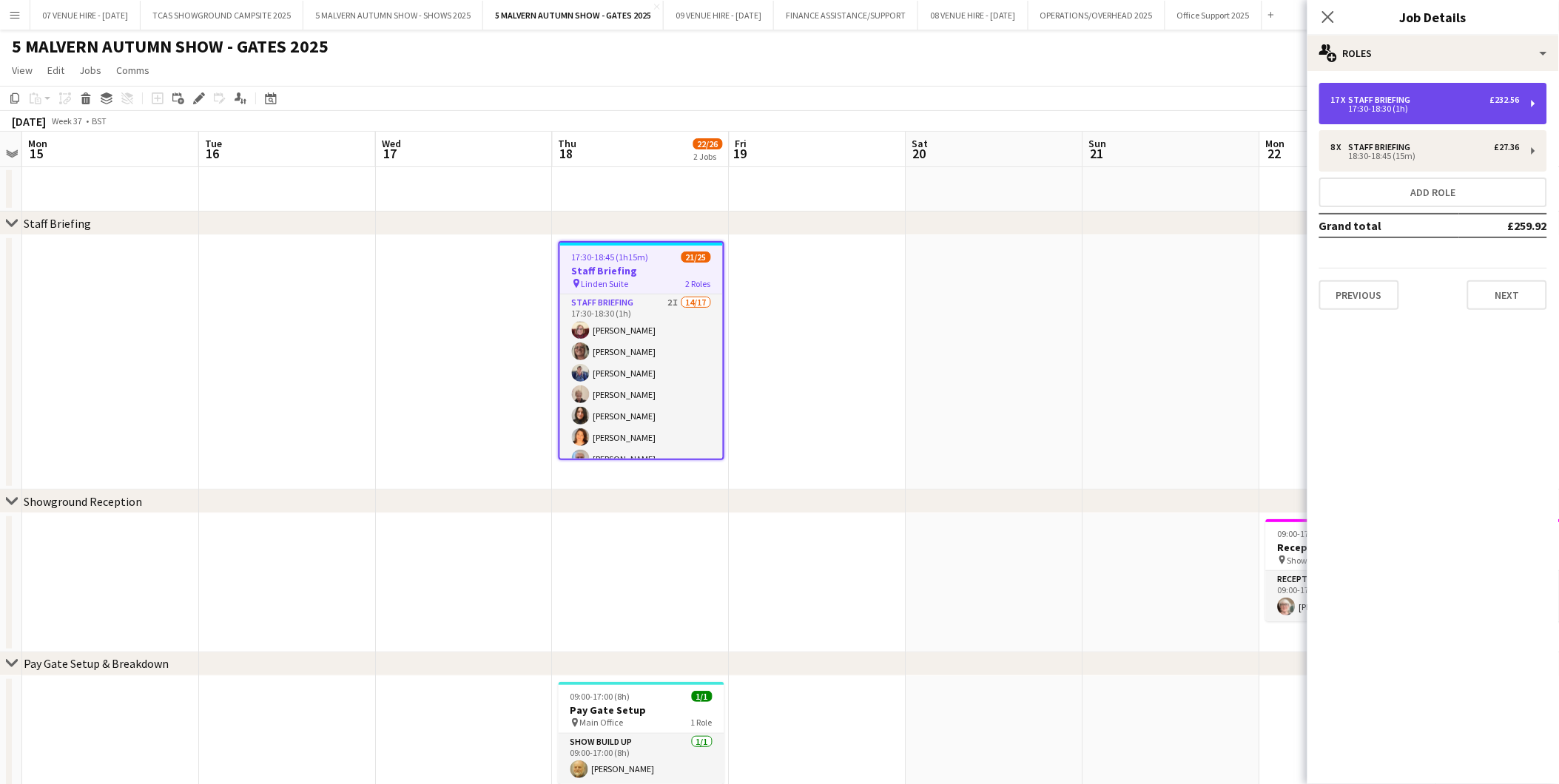
click at [1387, 96] on div "Staff Briefing" at bounding box center [1383, 100] width 68 height 11
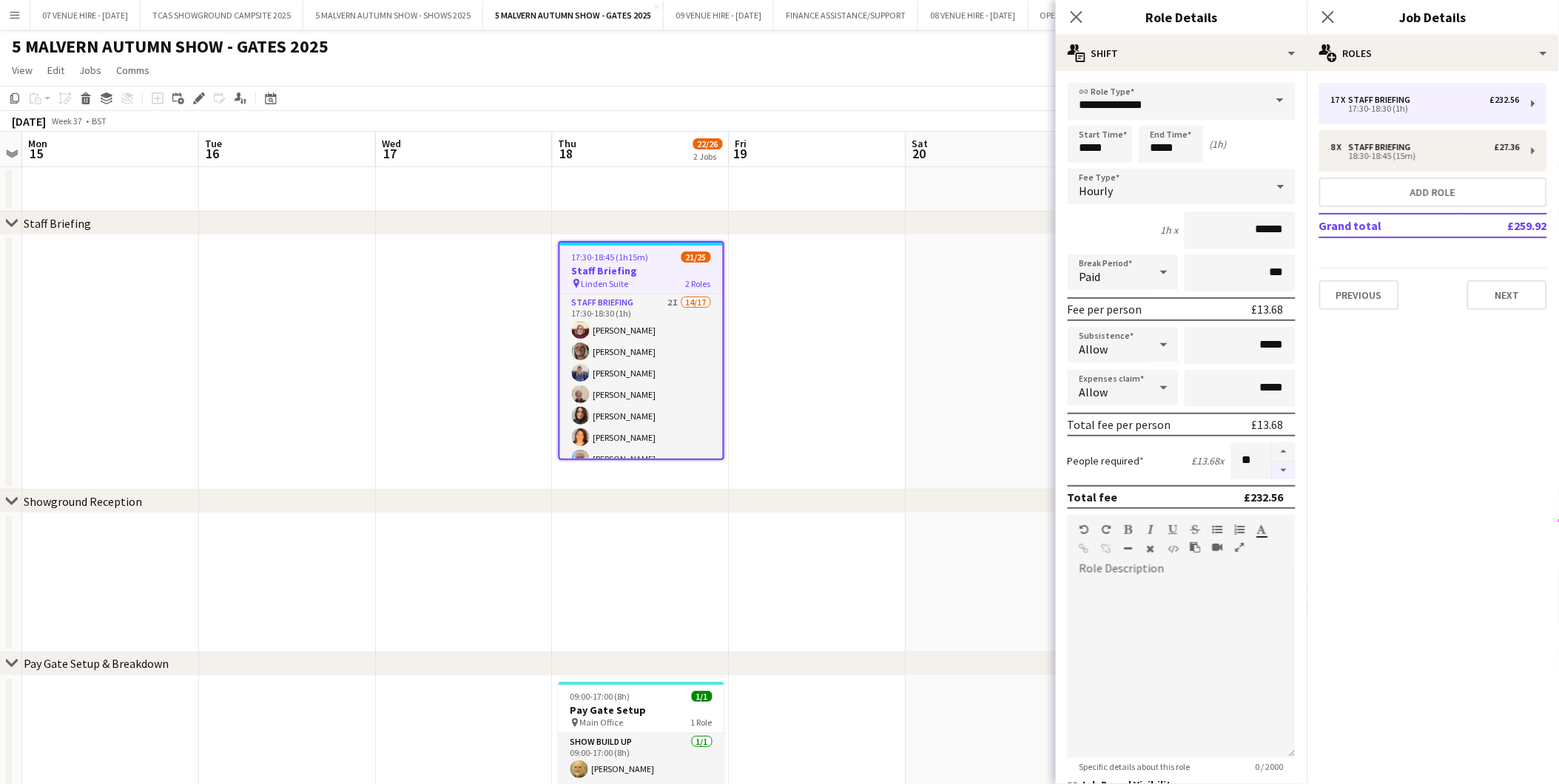
click at [1272, 462] on button "button" at bounding box center [1283, 471] width 24 height 19
type input "**"
click at [877, 454] on app-date-cell at bounding box center [817, 362] width 176 height 255
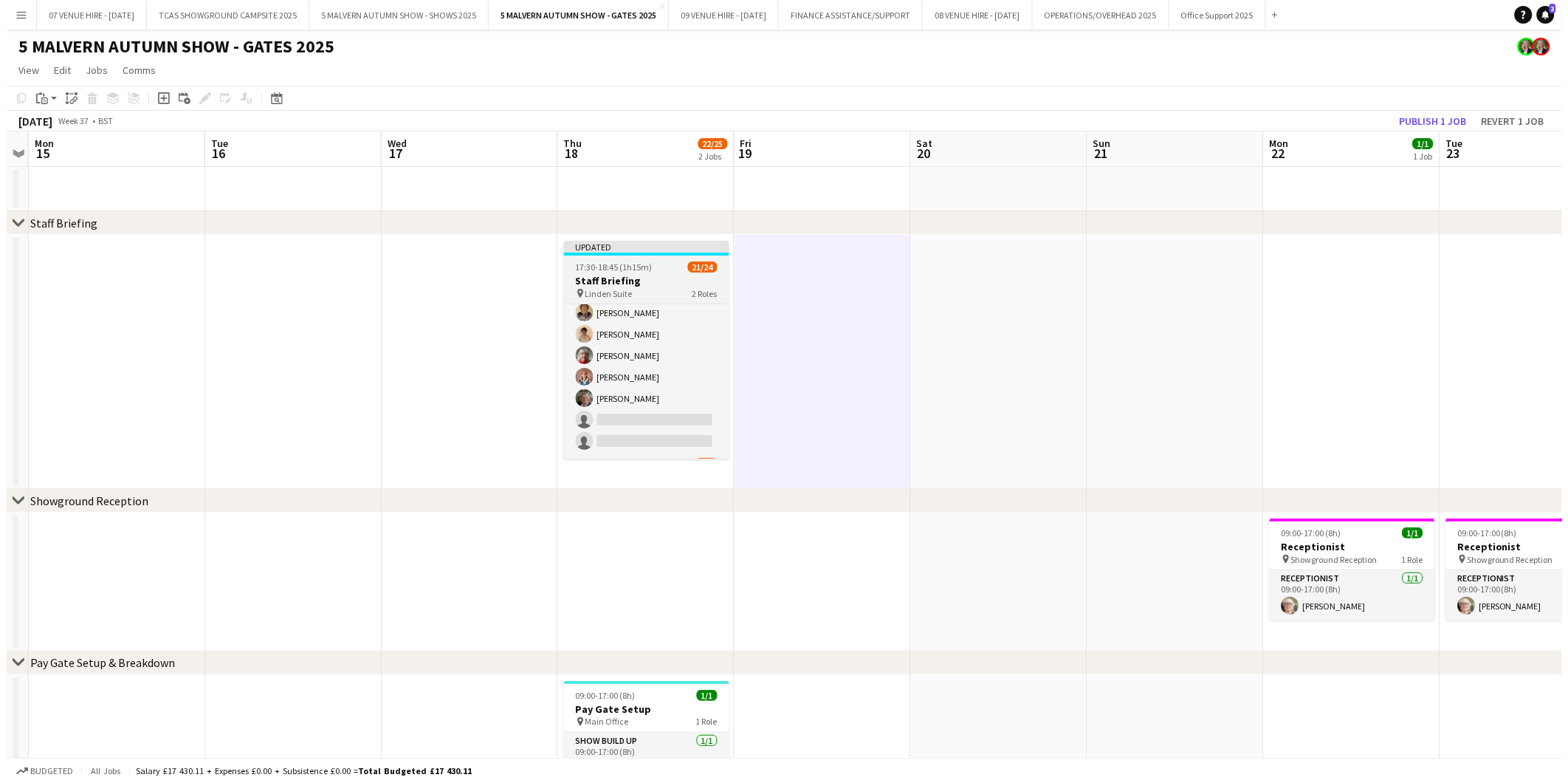
scroll to position [304, 0]
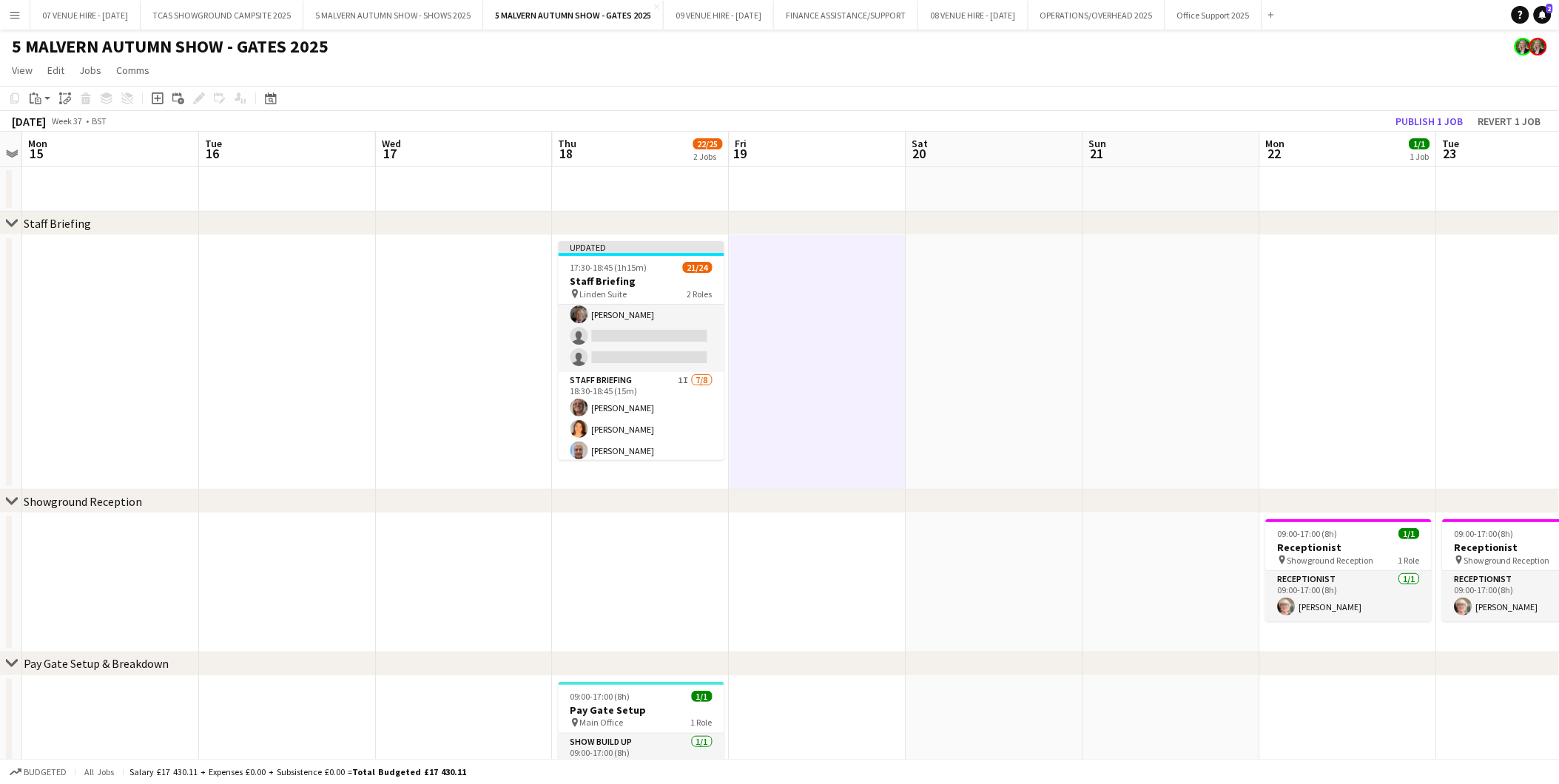
click at [803, 381] on app-date-cell at bounding box center [817, 362] width 176 height 255
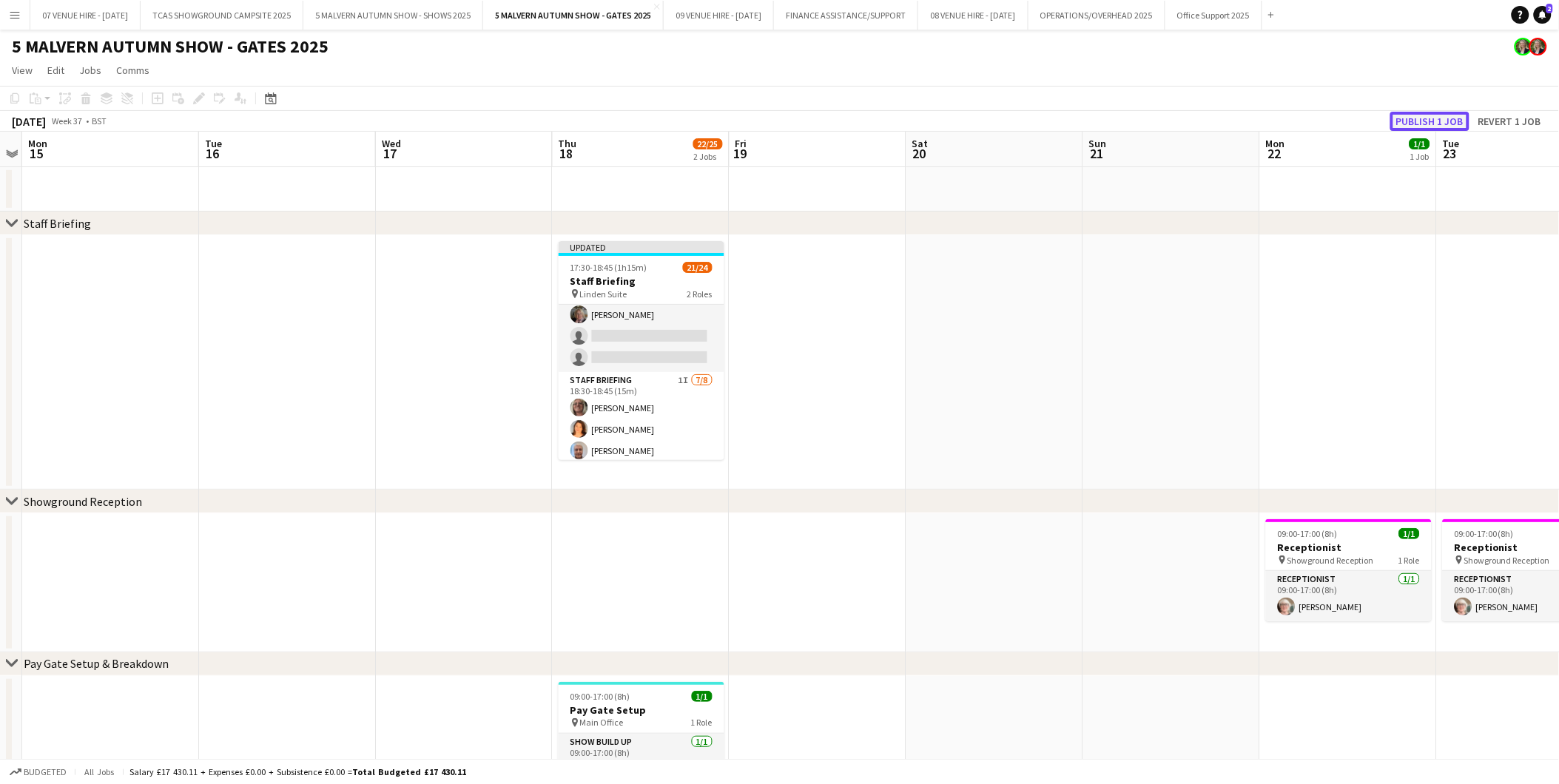
click at [1434, 122] on button "Publish 1 job" at bounding box center [1429, 122] width 79 height 20
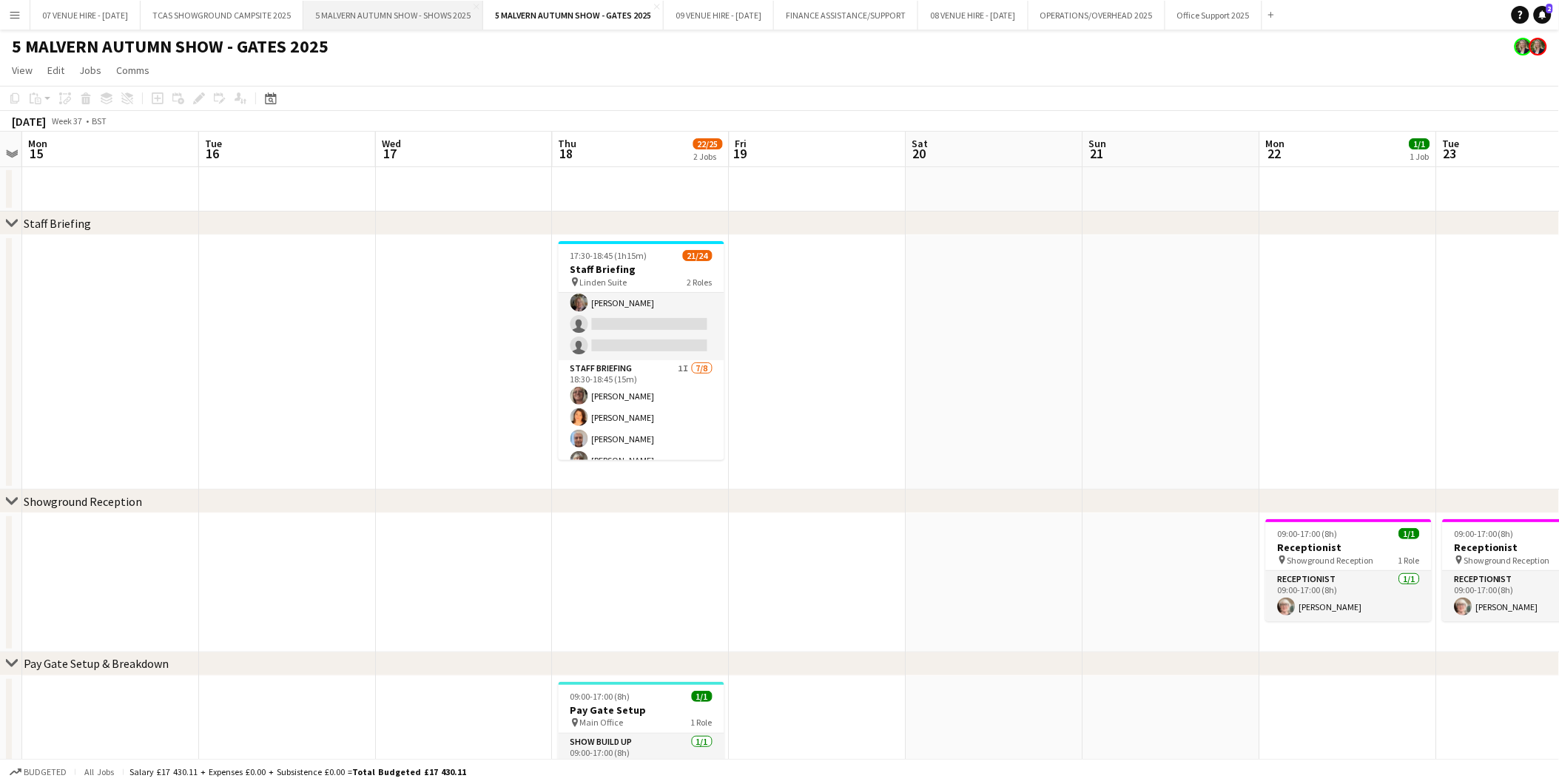
click at [429, 20] on button "5 MALVERN AUTUMN SHOW - SHOWS 2025 Close" at bounding box center [393, 15] width 179 height 29
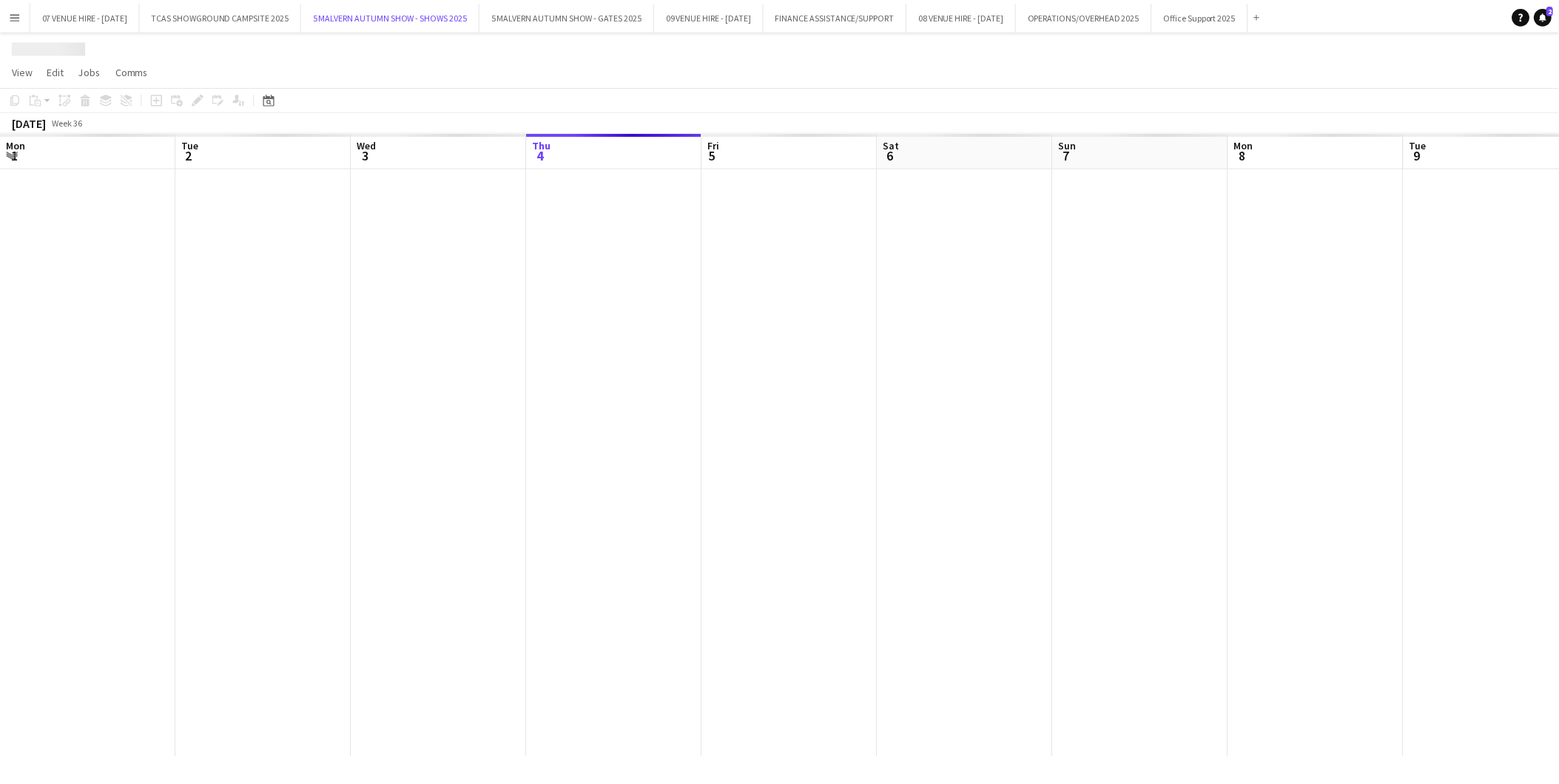
scroll to position [0, 353]
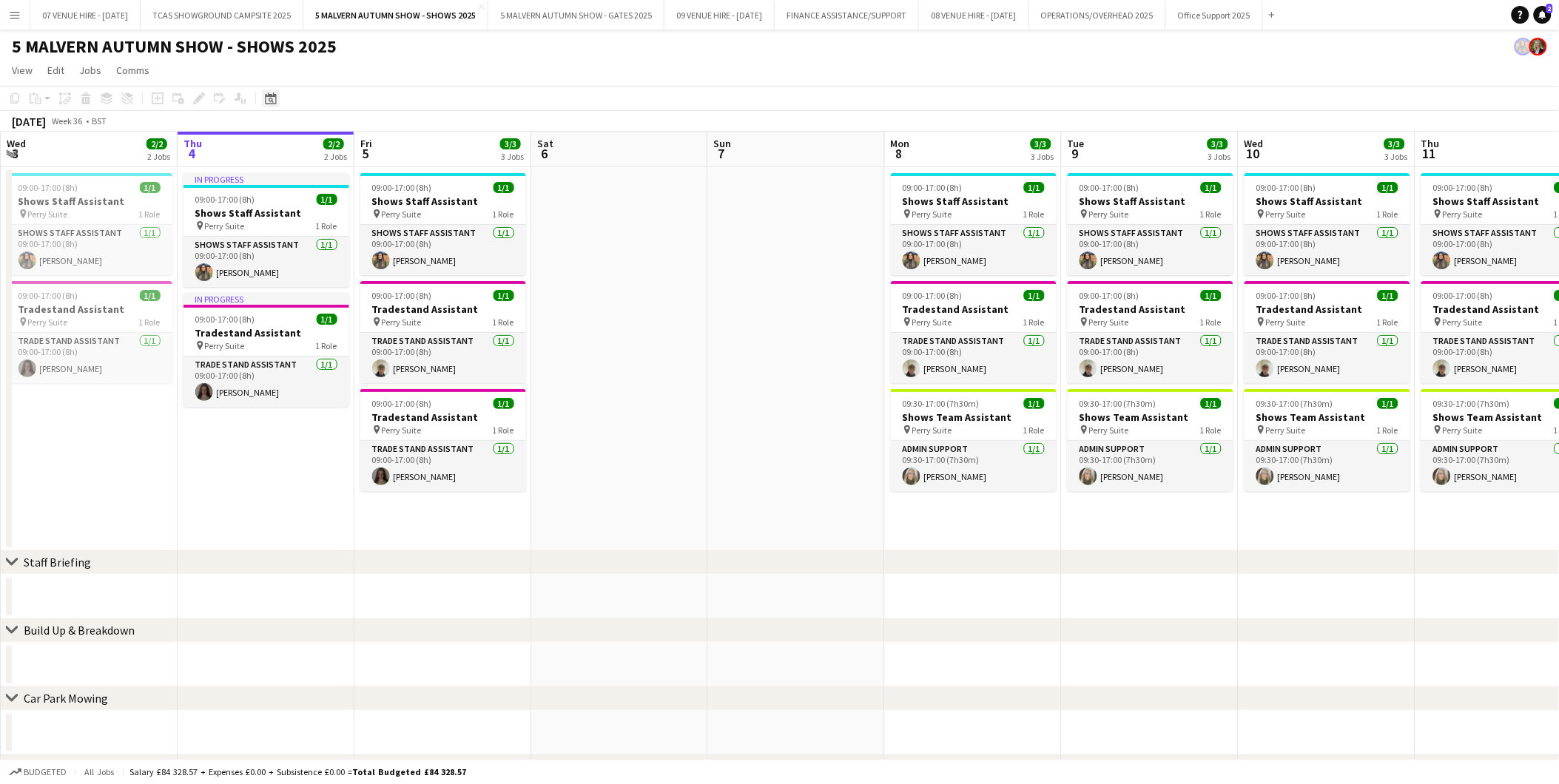
click at [274, 98] on icon "Date picker" at bounding box center [271, 98] width 12 height 12
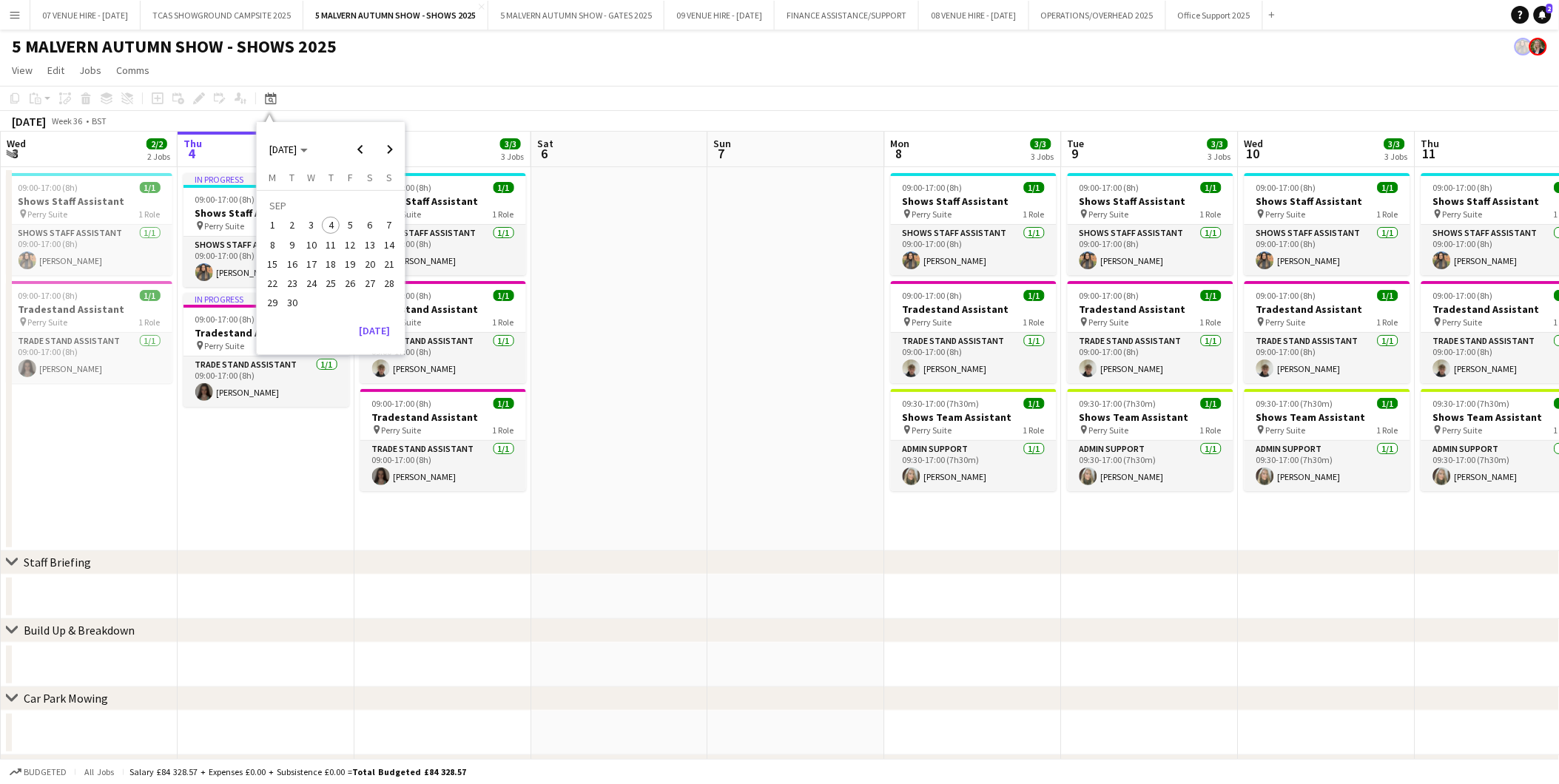
click at [330, 271] on span "18" at bounding box center [331, 264] width 18 height 18
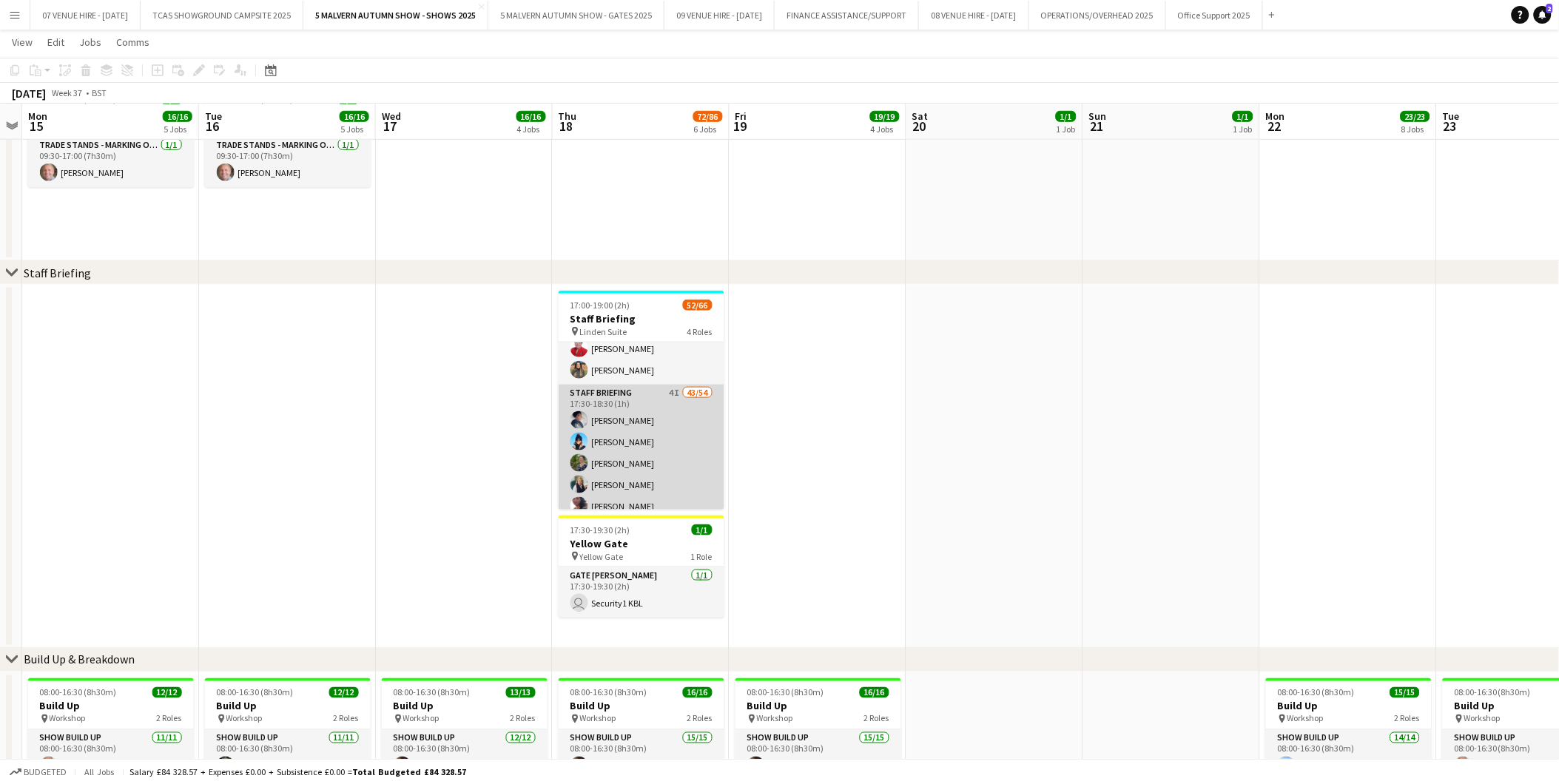
scroll to position [0, 0]
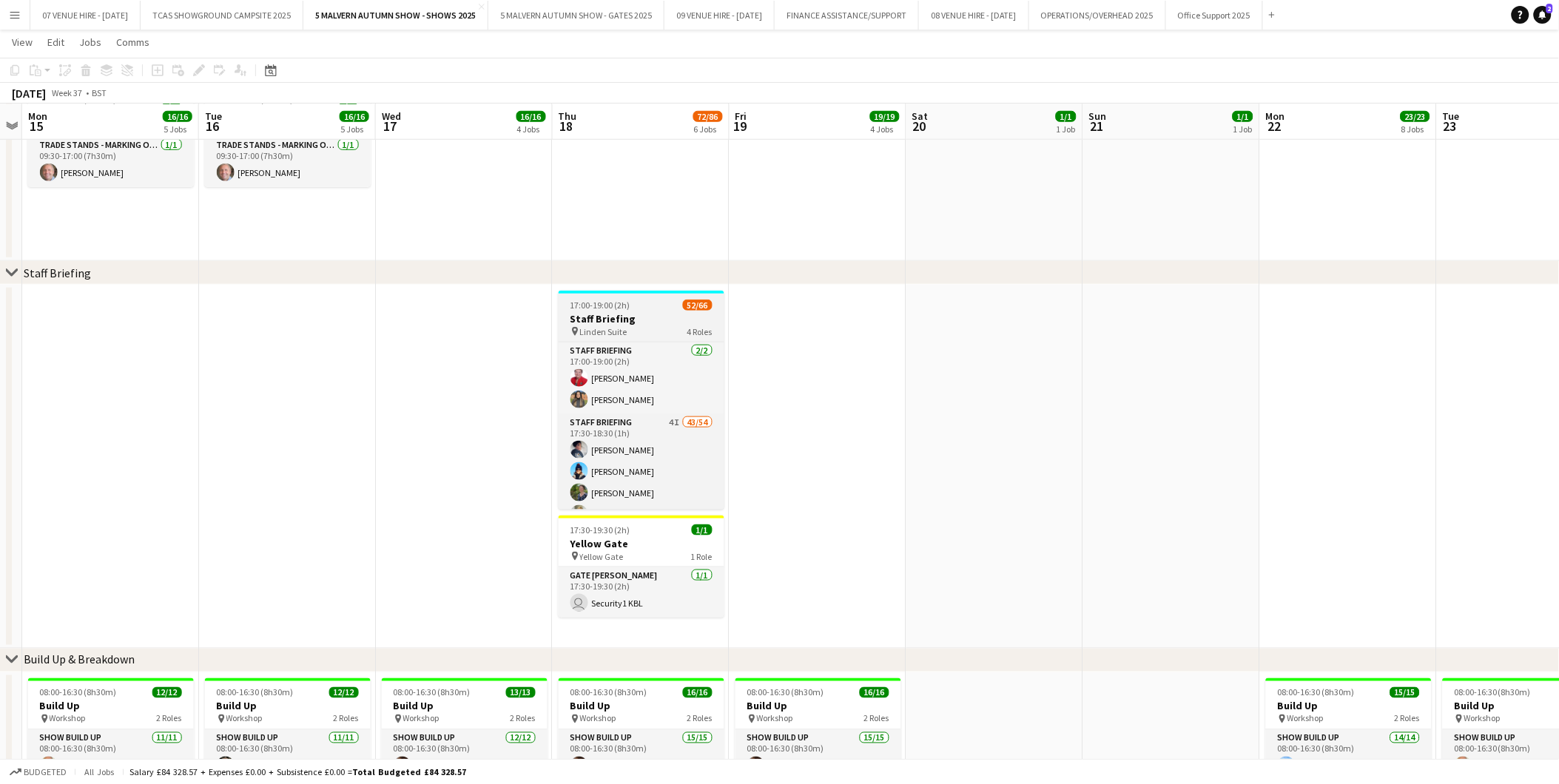
click at [635, 316] on h3 "Staff Briefing" at bounding box center [641, 319] width 166 height 14
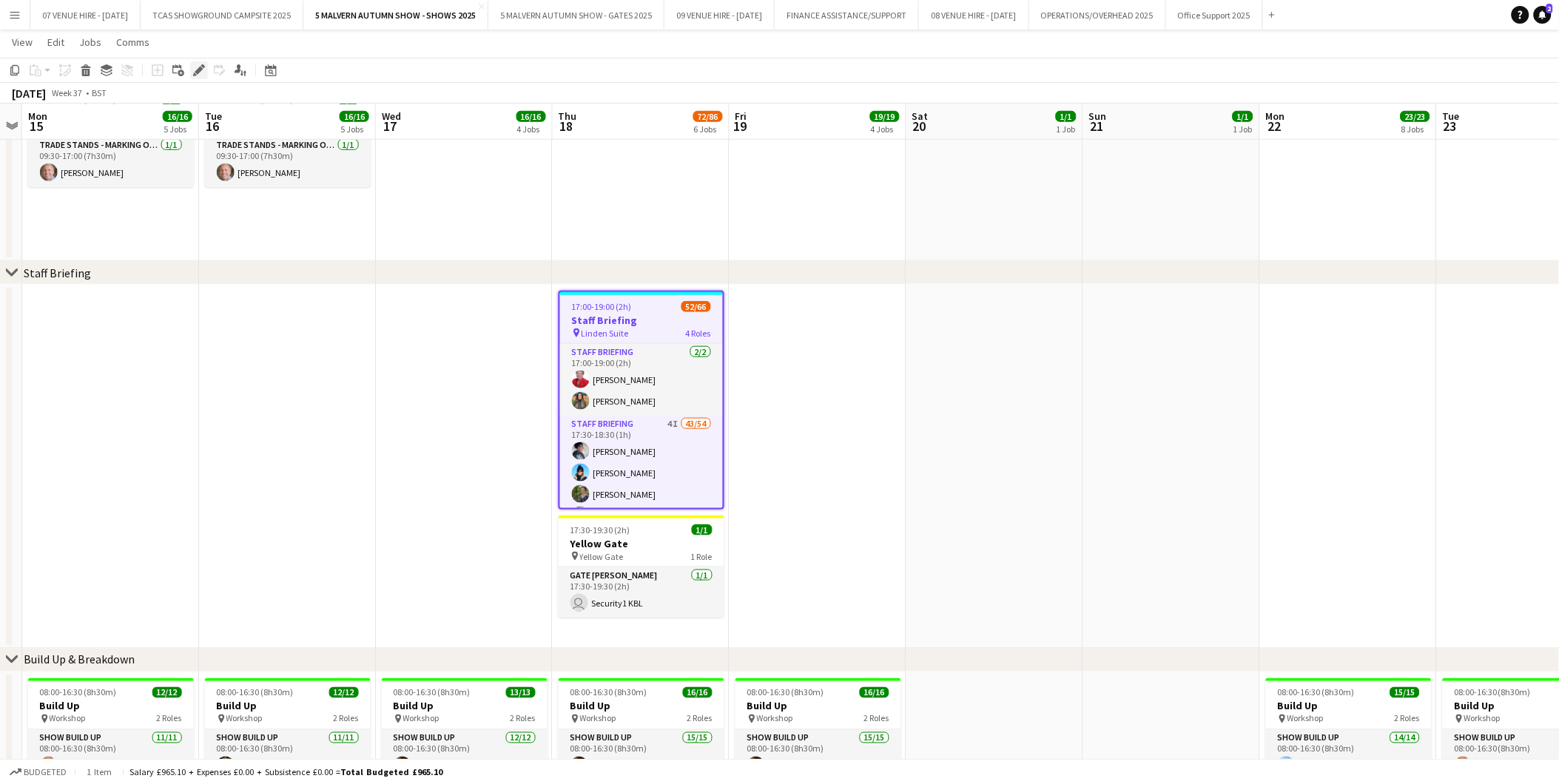
click at [196, 70] on icon at bounding box center [198, 71] width 8 height 8
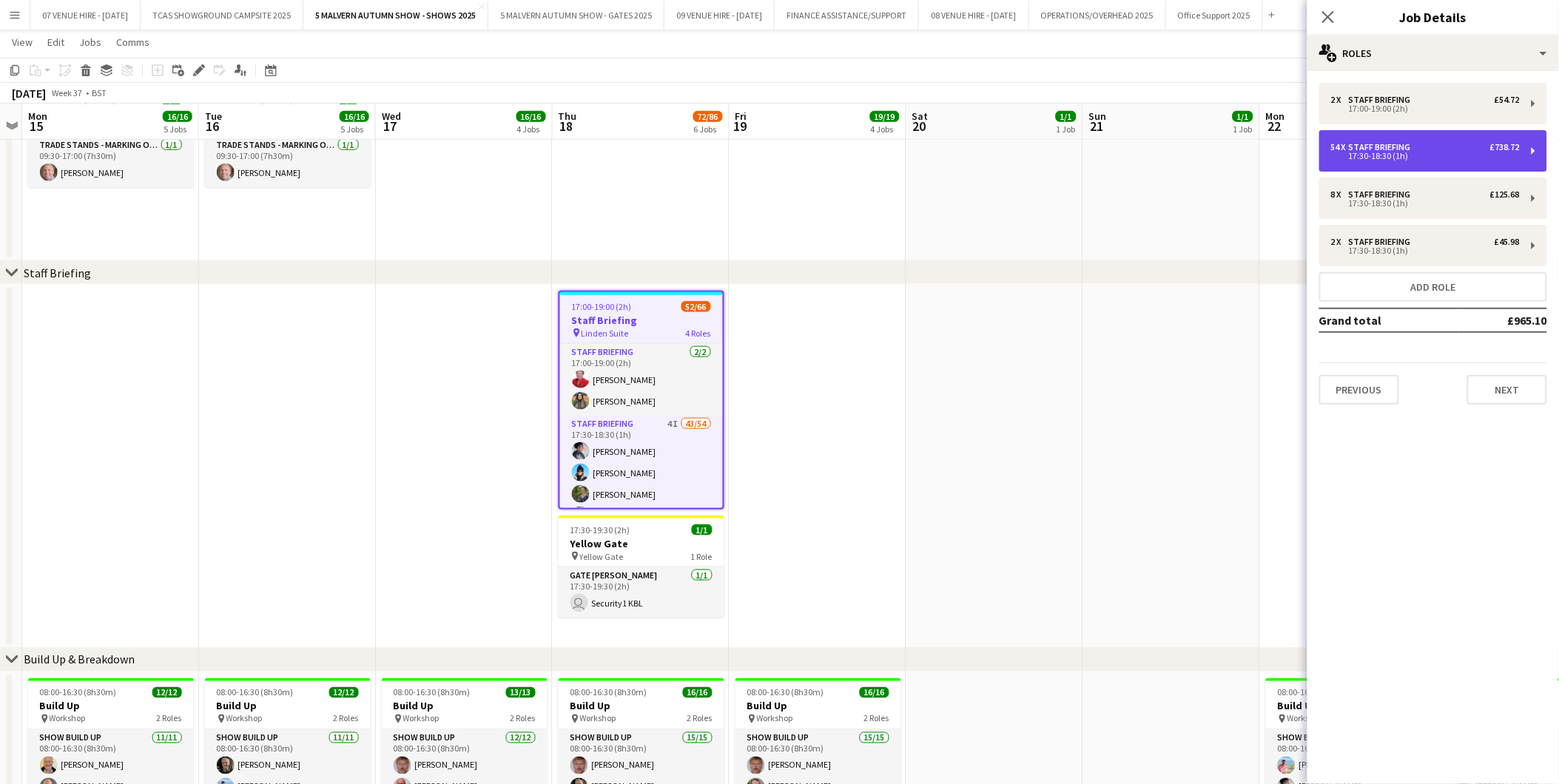
click at [1377, 160] on div "17:30-18:30 (1h)" at bounding box center [1425, 156] width 188 height 8
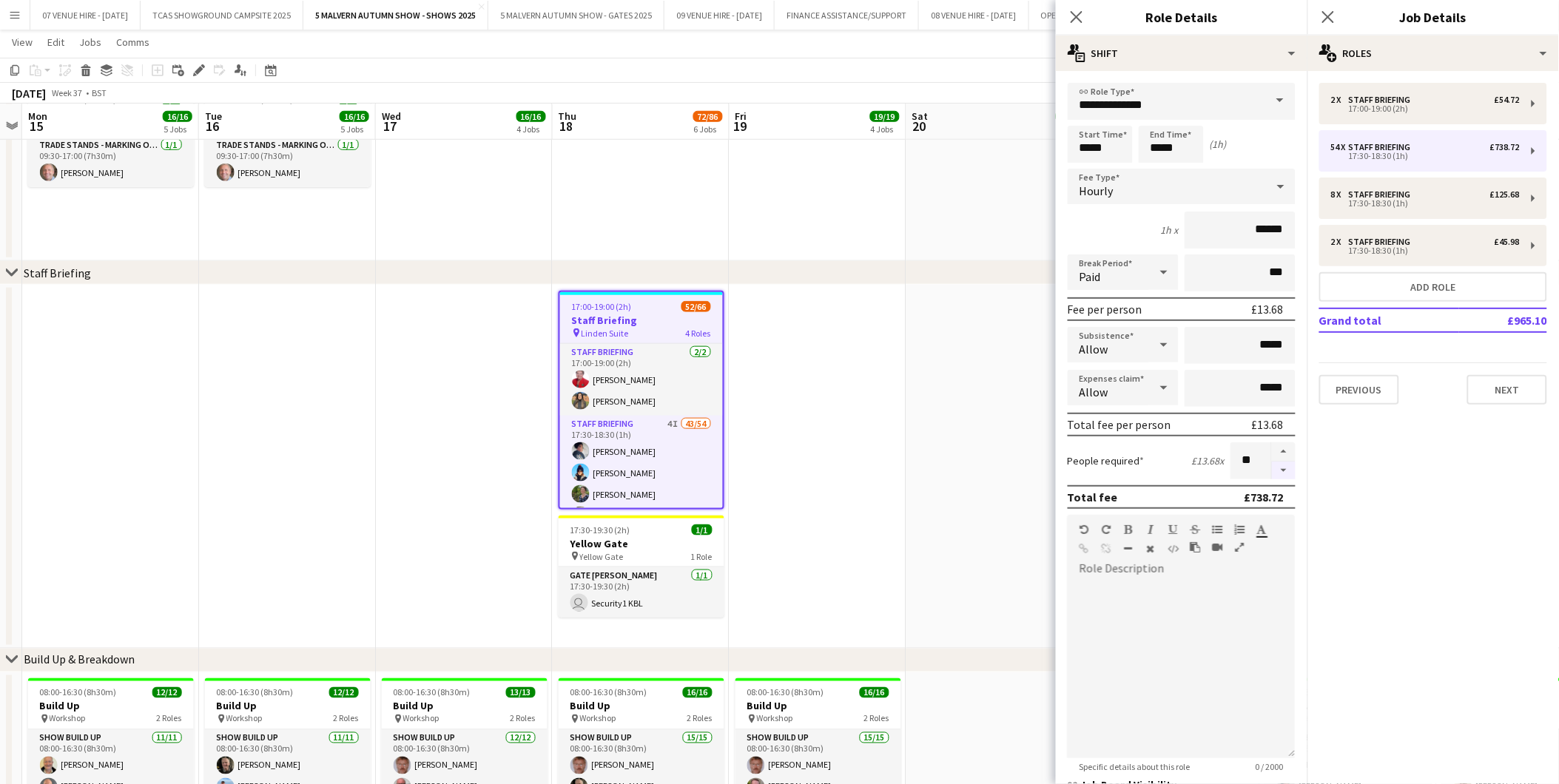
click at [1274, 469] on button "button" at bounding box center [1283, 471] width 24 height 19
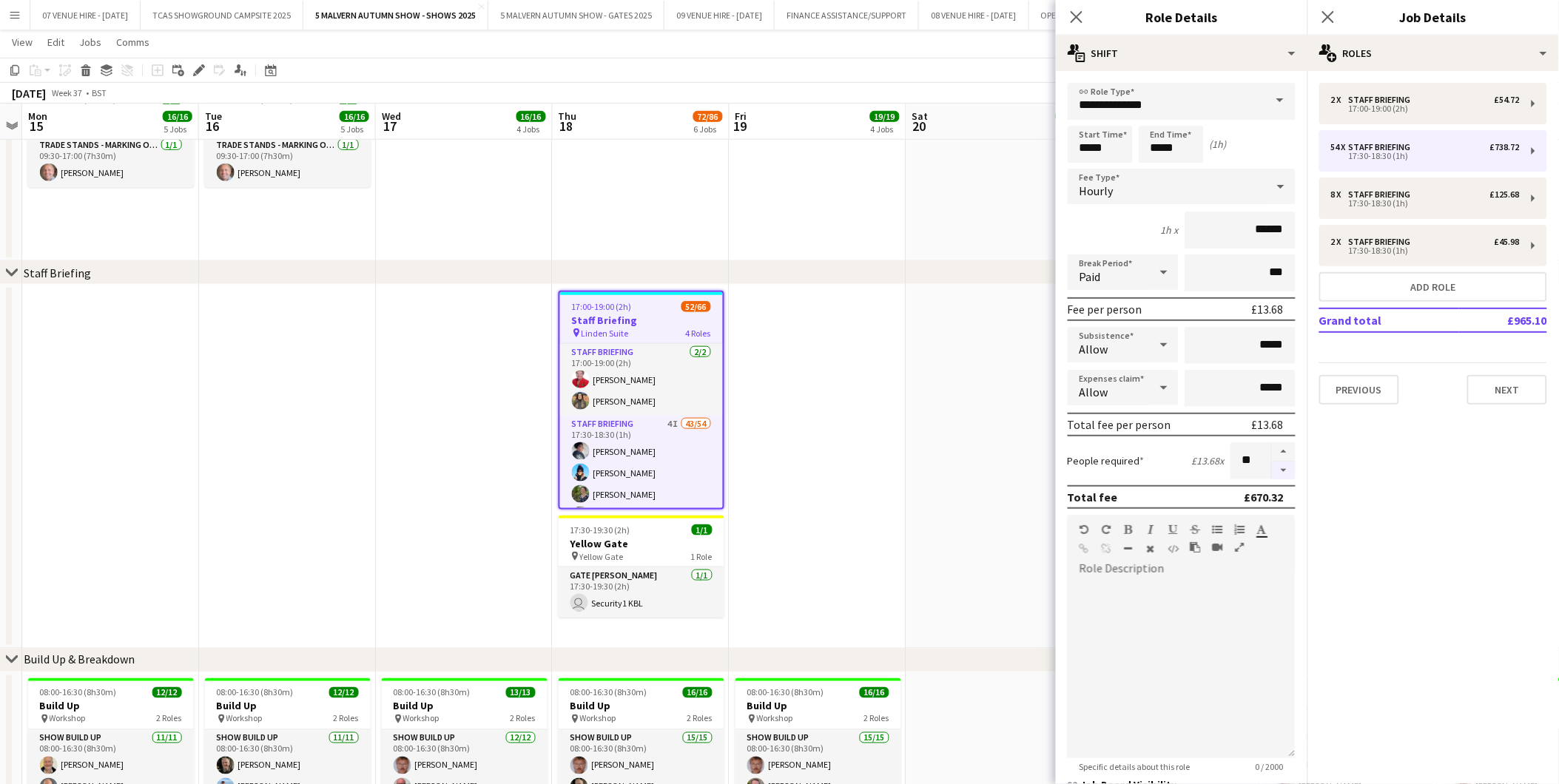
click at [1274, 469] on button "button" at bounding box center [1283, 471] width 24 height 19
type input "**"
click at [864, 424] on app-date-cell at bounding box center [817, 466] width 176 height 364
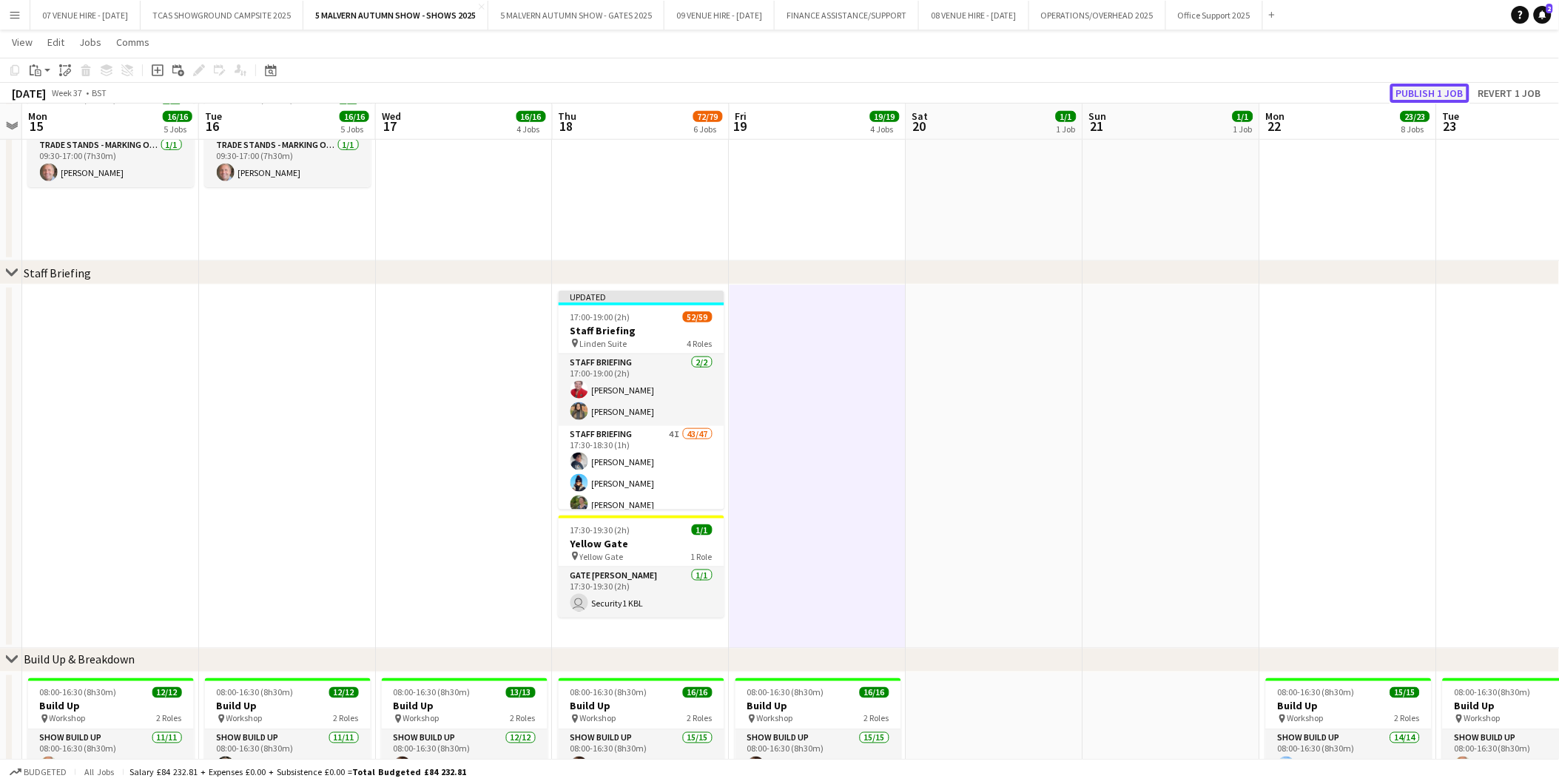
click at [1413, 92] on button "Publish 1 job" at bounding box center [1429, 93] width 79 height 20
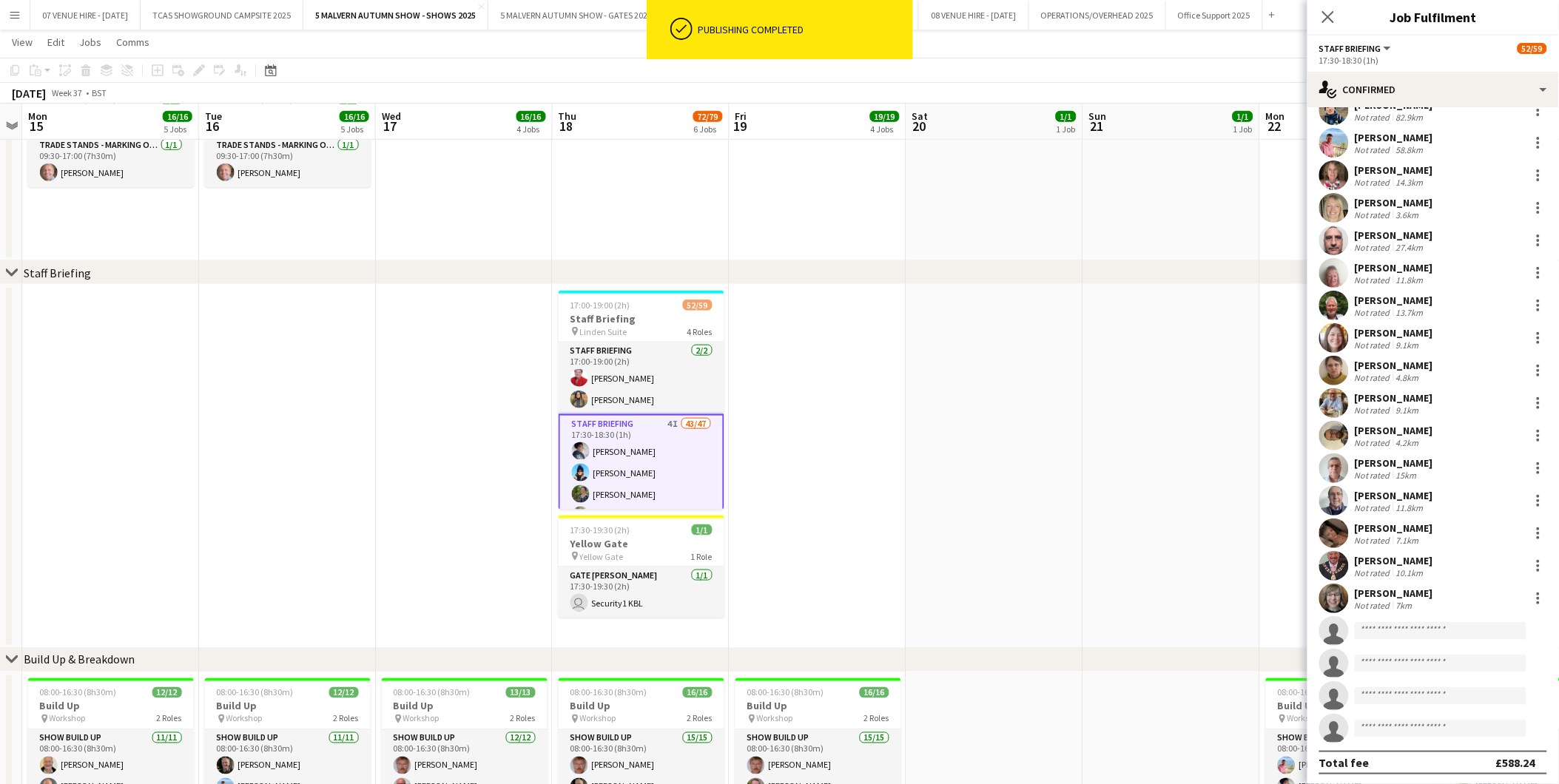
scroll to position [934, 0]
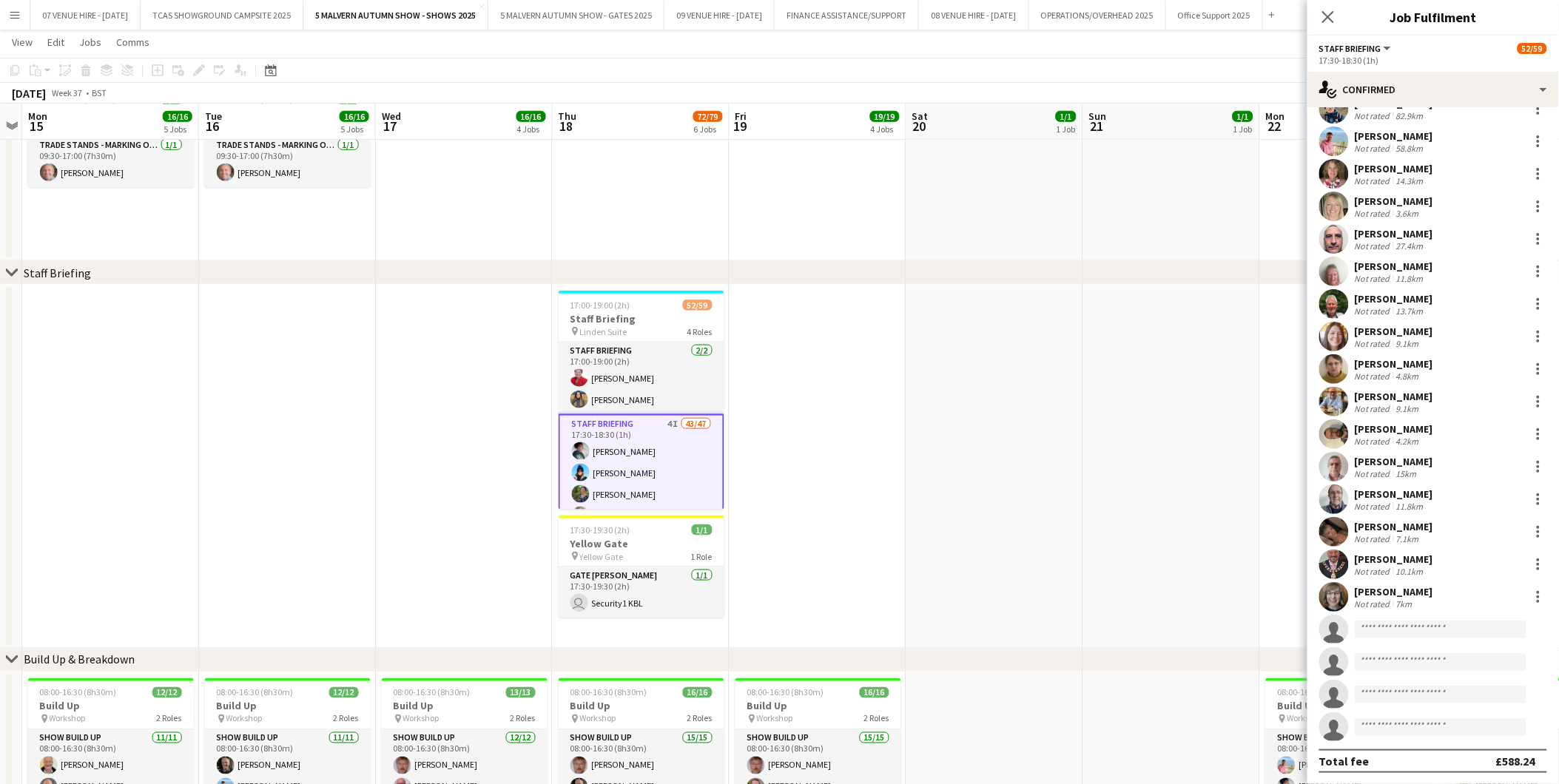
click at [1141, 507] on app-date-cell at bounding box center [1171, 466] width 176 height 364
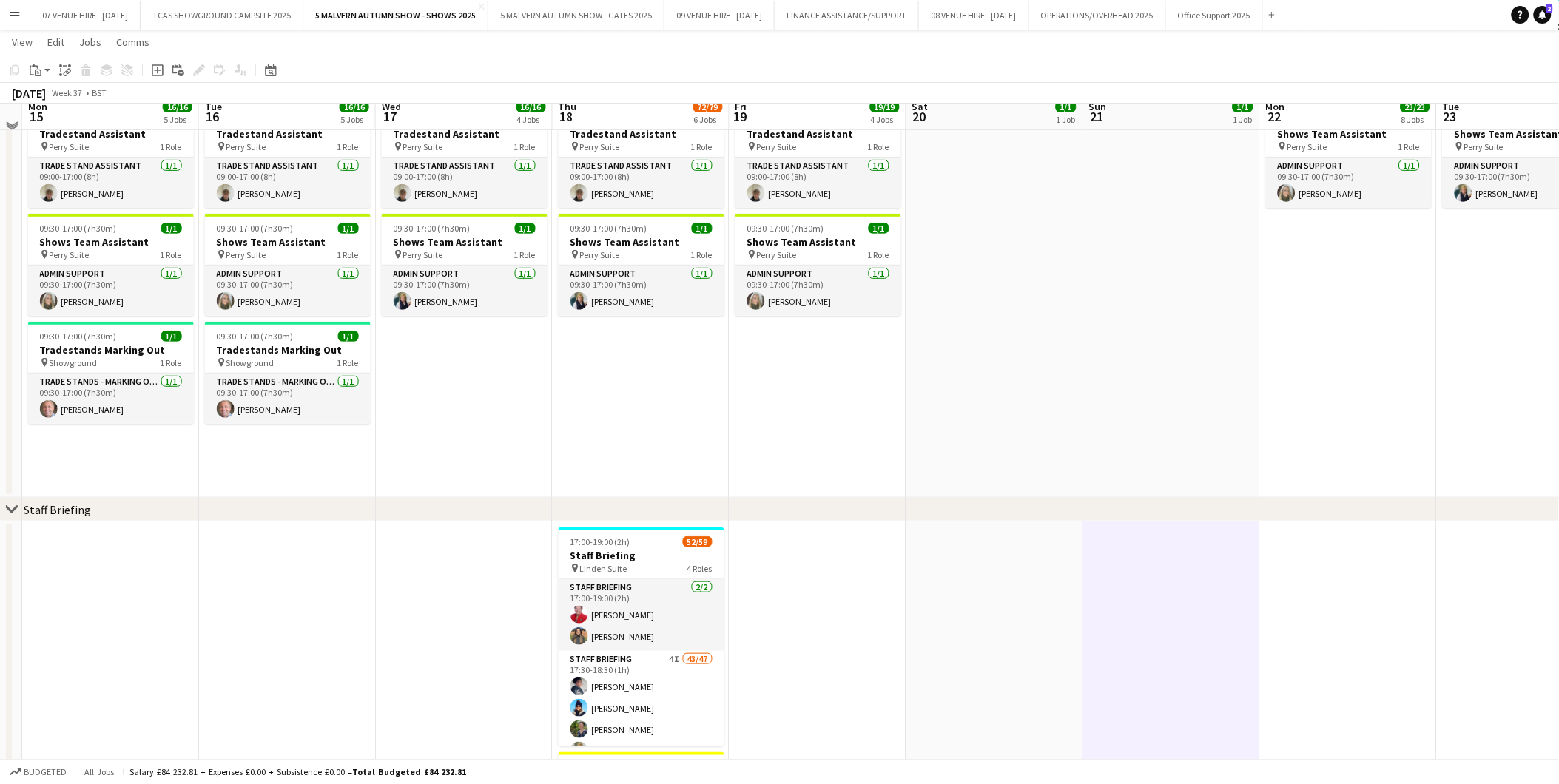
scroll to position [164, 0]
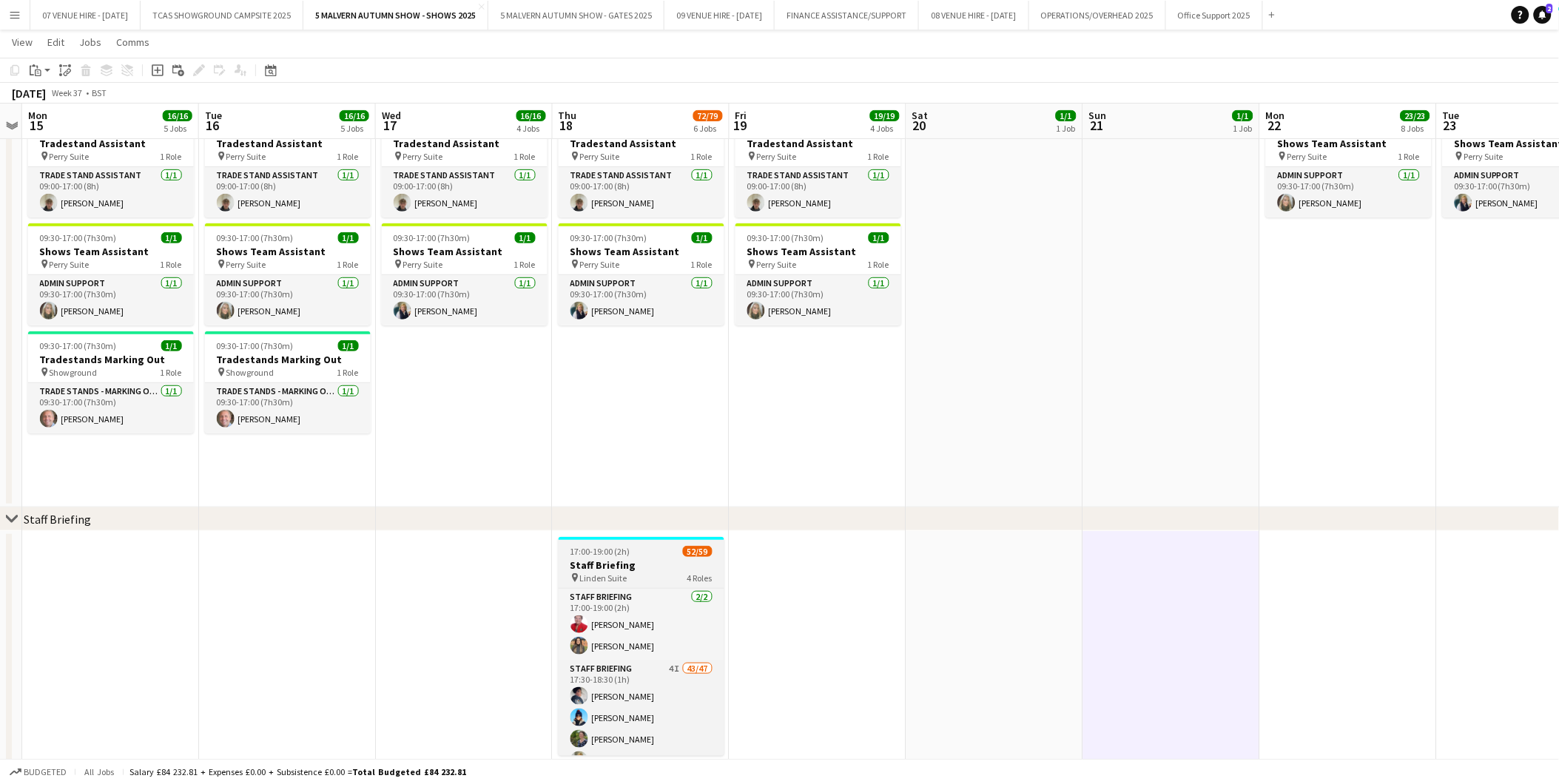
click at [626, 556] on span "17:00-19:00 (2h)" at bounding box center [601, 551] width 60 height 11
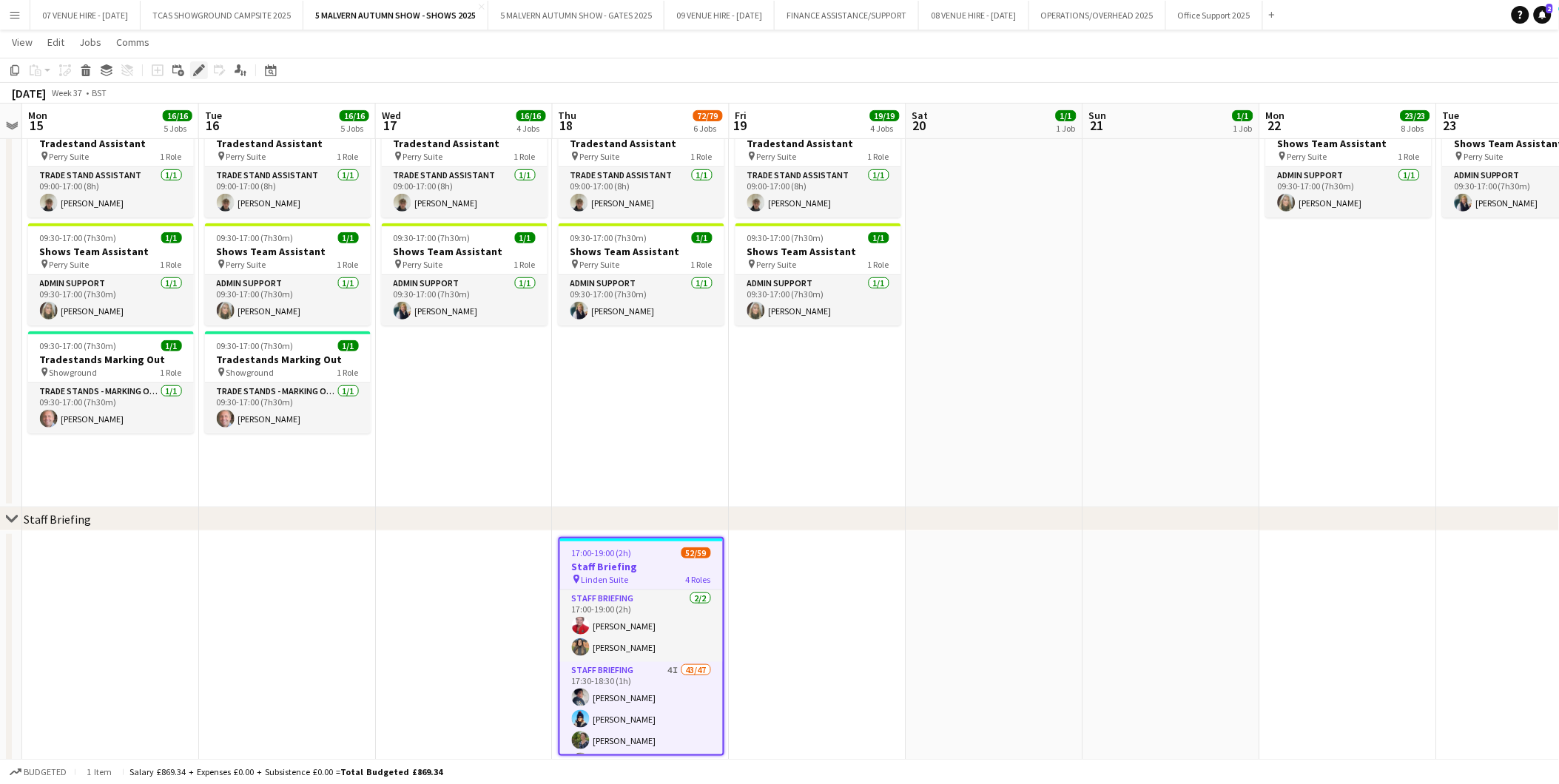
click at [201, 65] on icon at bounding box center [203, 66] width 4 height 4
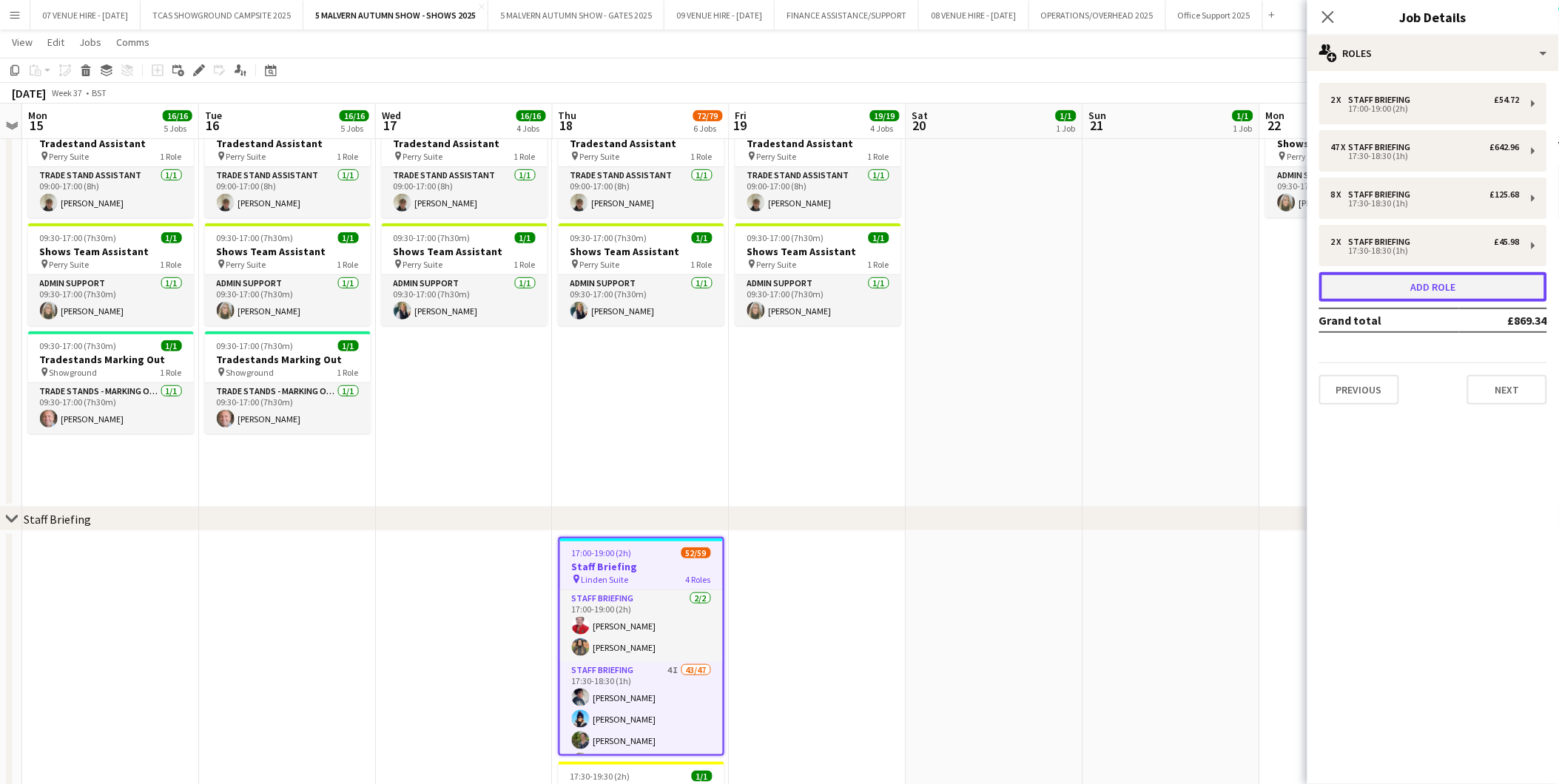
click at [1394, 276] on button "Add role" at bounding box center [1433, 287] width 228 height 29
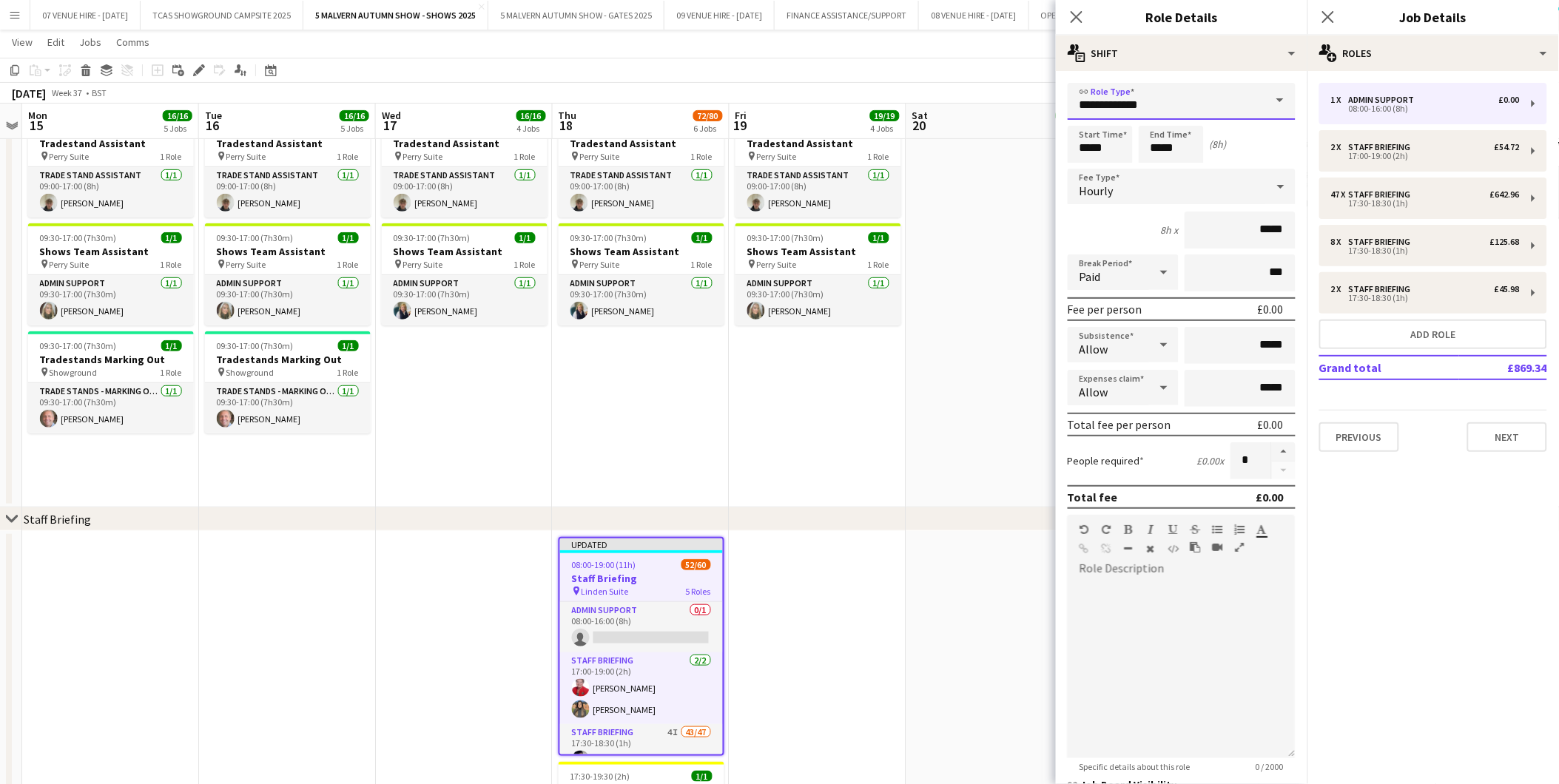
drag, startPoint x: 1200, startPoint y: 104, endPoint x: 1030, endPoint y: 108, distance: 170.0
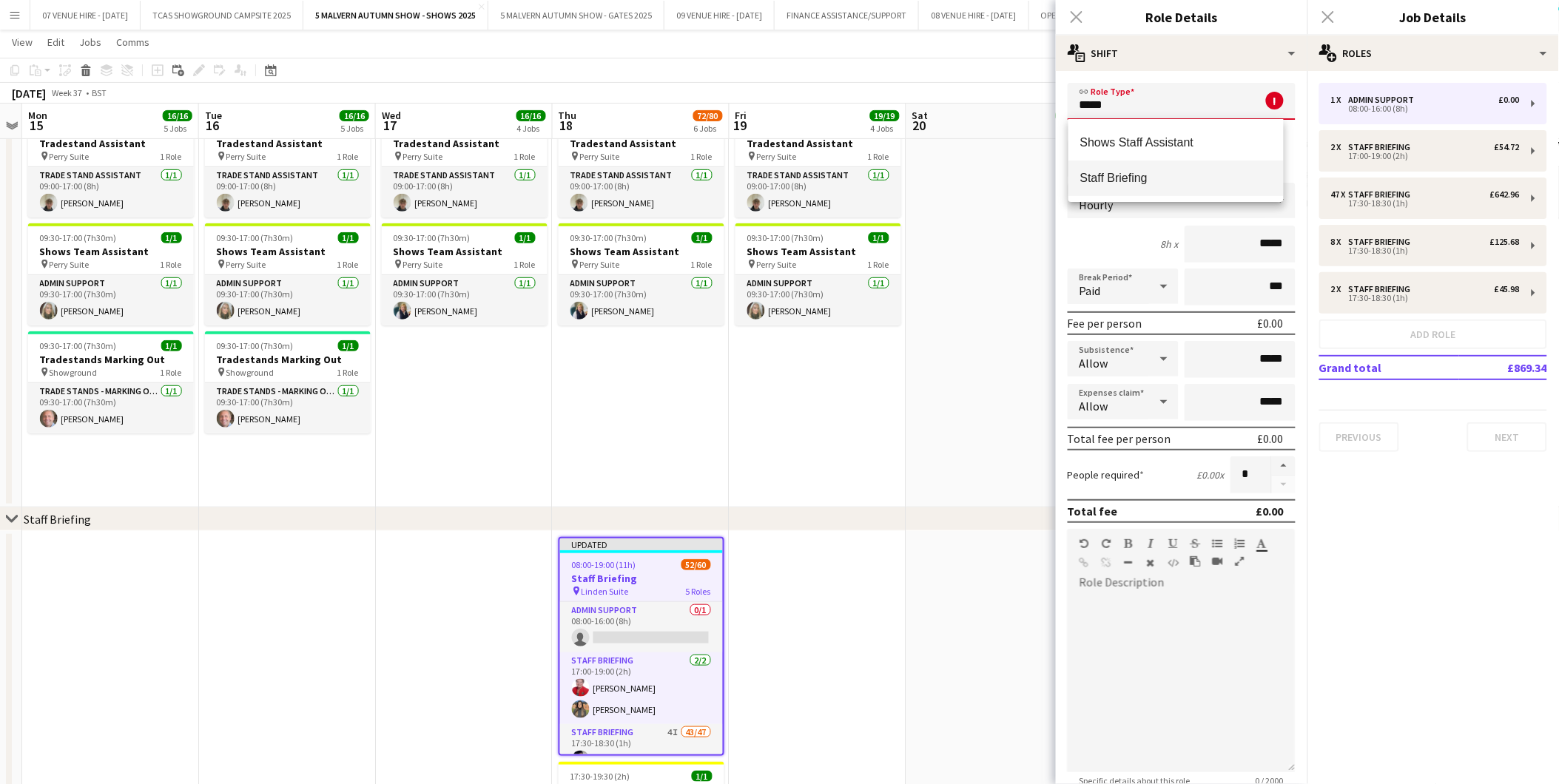
click at [1101, 173] on span "Staff Briefing" at bounding box center [1175, 178] width 191 height 14
type input "**********"
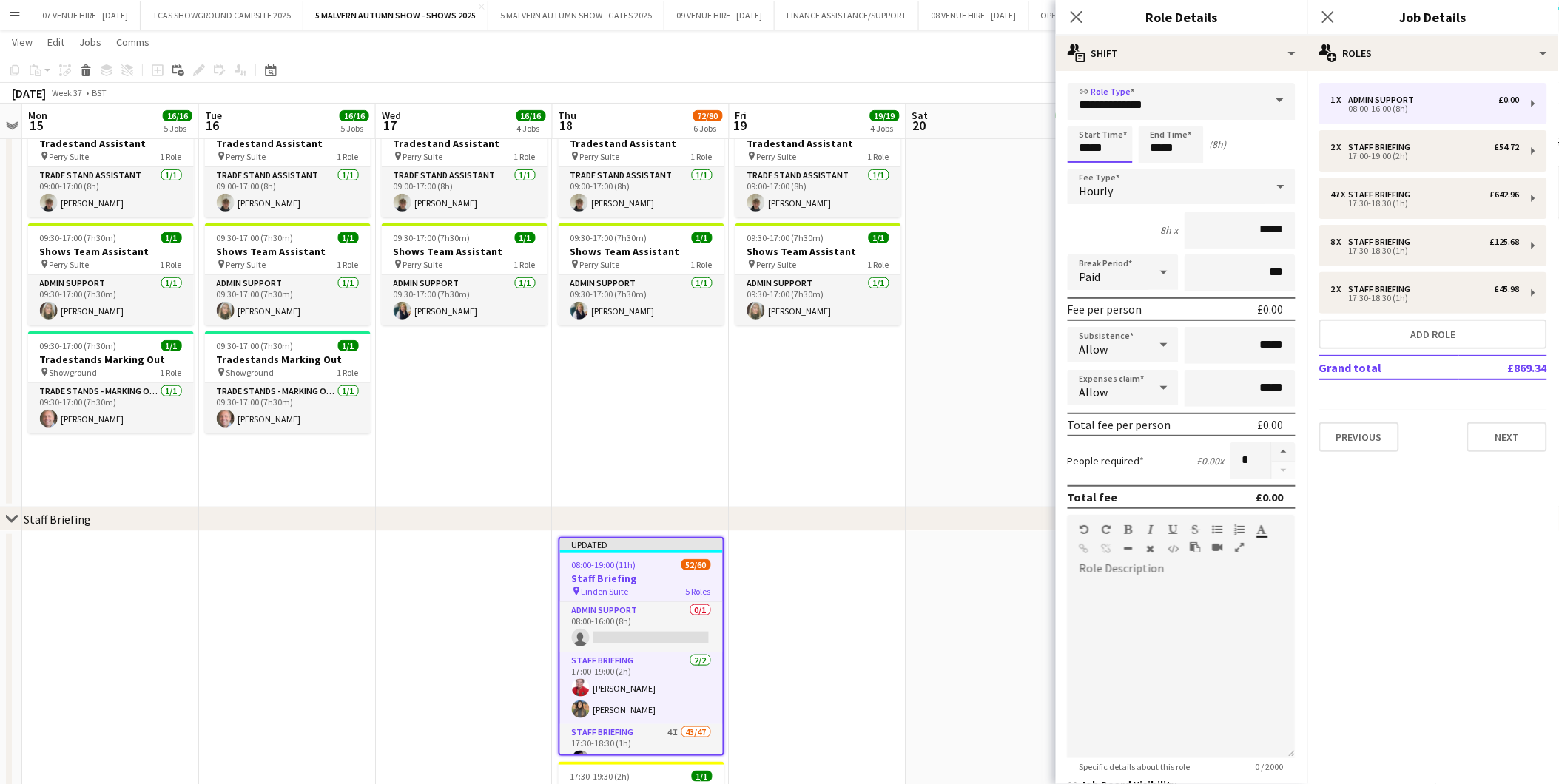
click at [1110, 143] on input "*****" at bounding box center [1100, 143] width 65 height 37
click at [1088, 173] on div at bounding box center [1085, 170] width 29 height 15
click at [1088, 113] on div at bounding box center [1085, 119] width 29 height 15
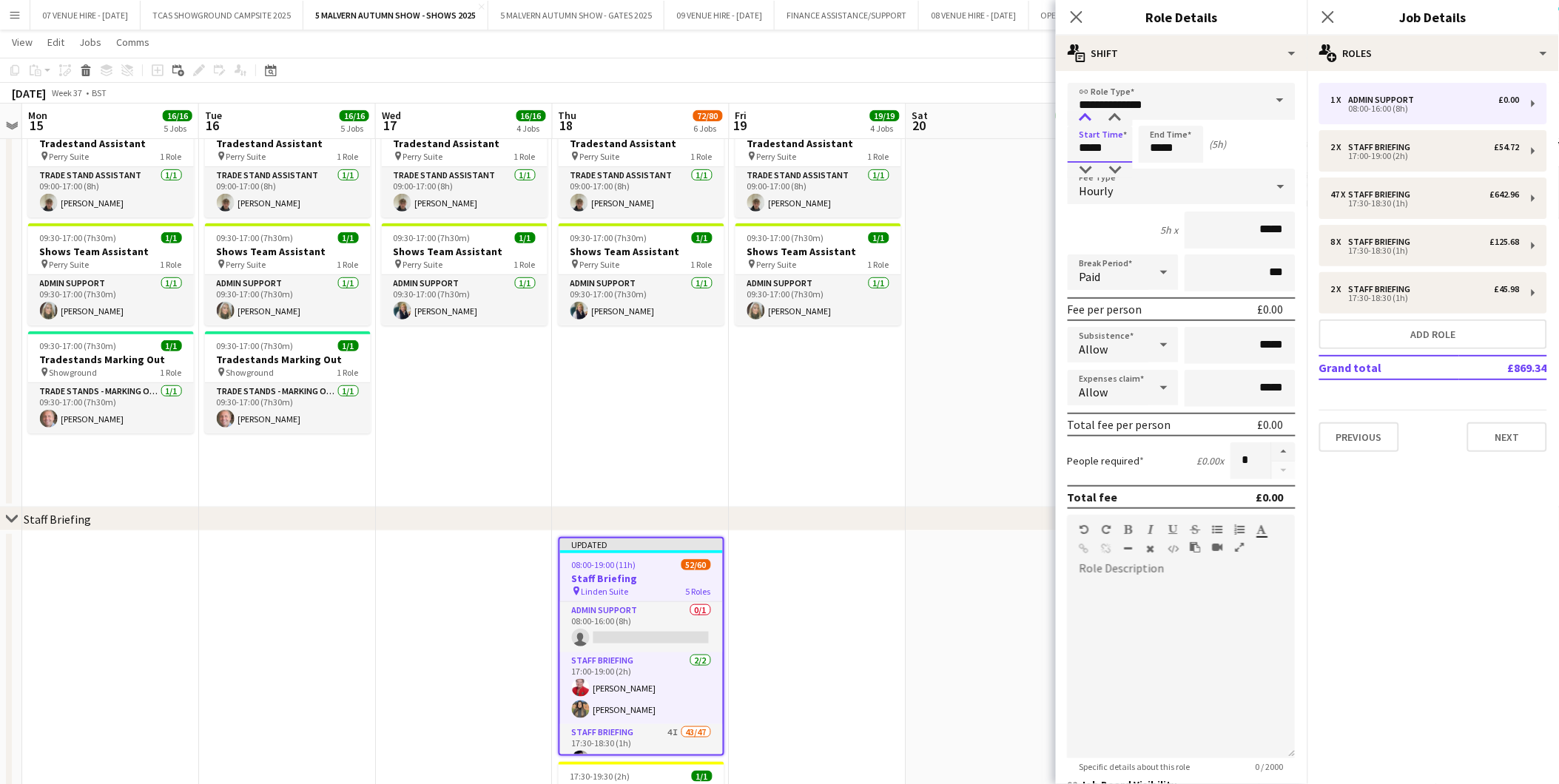
click at [1088, 113] on div at bounding box center [1085, 119] width 29 height 15
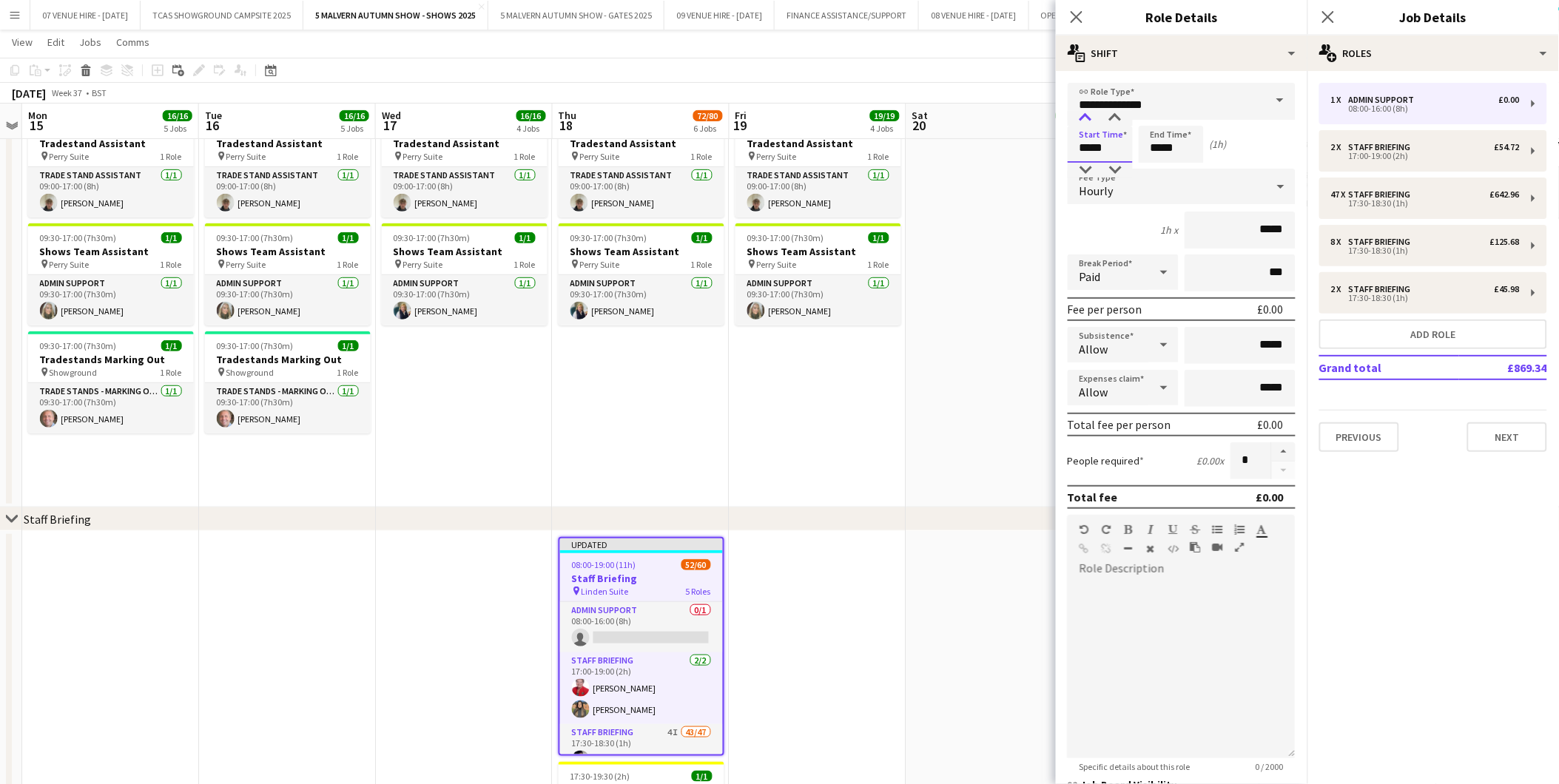
click at [1088, 113] on div at bounding box center [1085, 119] width 29 height 15
click at [1087, 168] on div at bounding box center [1085, 170] width 29 height 15
click at [1116, 170] on div at bounding box center [1114, 170] width 29 height 15
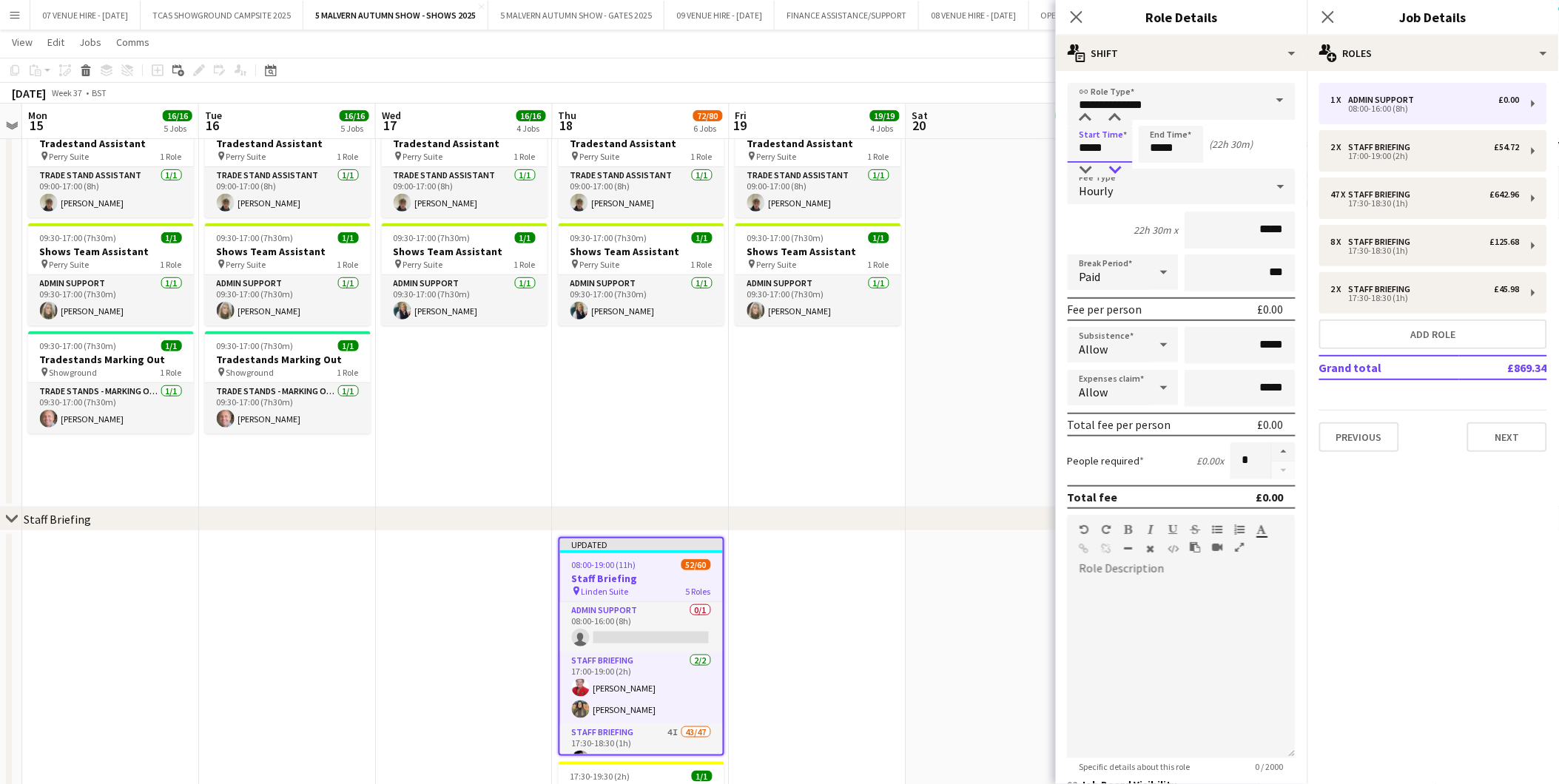
click at [1116, 170] on div at bounding box center [1114, 170] width 29 height 15
type input "*****"
click at [1116, 170] on div at bounding box center [1114, 170] width 29 height 15
click at [1184, 144] on input "*****" at bounding box center [1171, 143] width 65 height 37
click at [1158, 171] on div at bounding box center [1156, 170] width 29 height 15
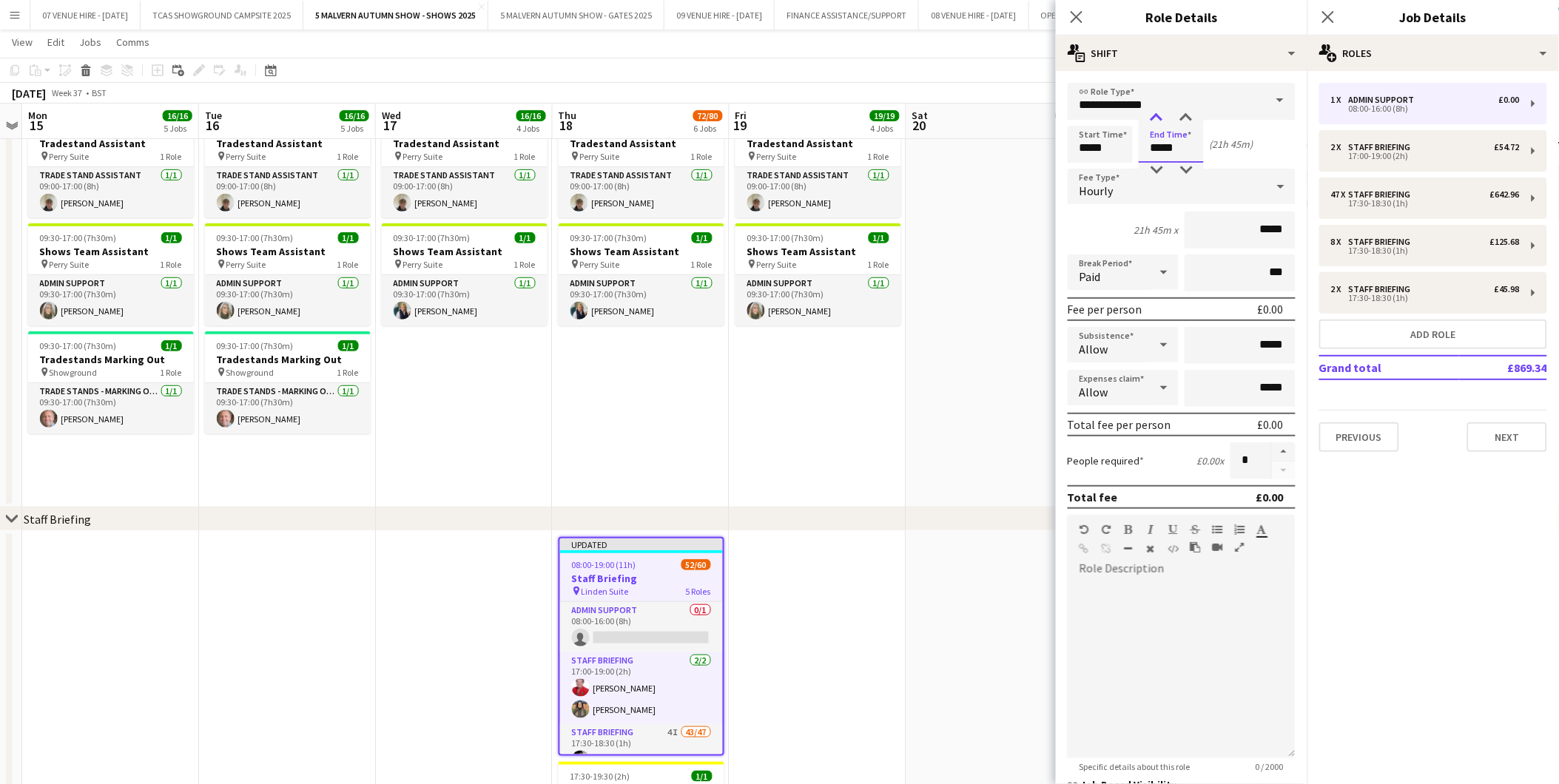
click at [1156, 122] on div at bounding box center [1156, 119] width 29 height 15
click at [1156, 119] on div at bounding box center [1156, 119] width 29 height 15
click at [1187, 164] on div at bounding box center [1186, 170] width 29 height 15
type input "*****"
click at [1187, 164] on div at bounding box center [1186, 170] width 29 height 15
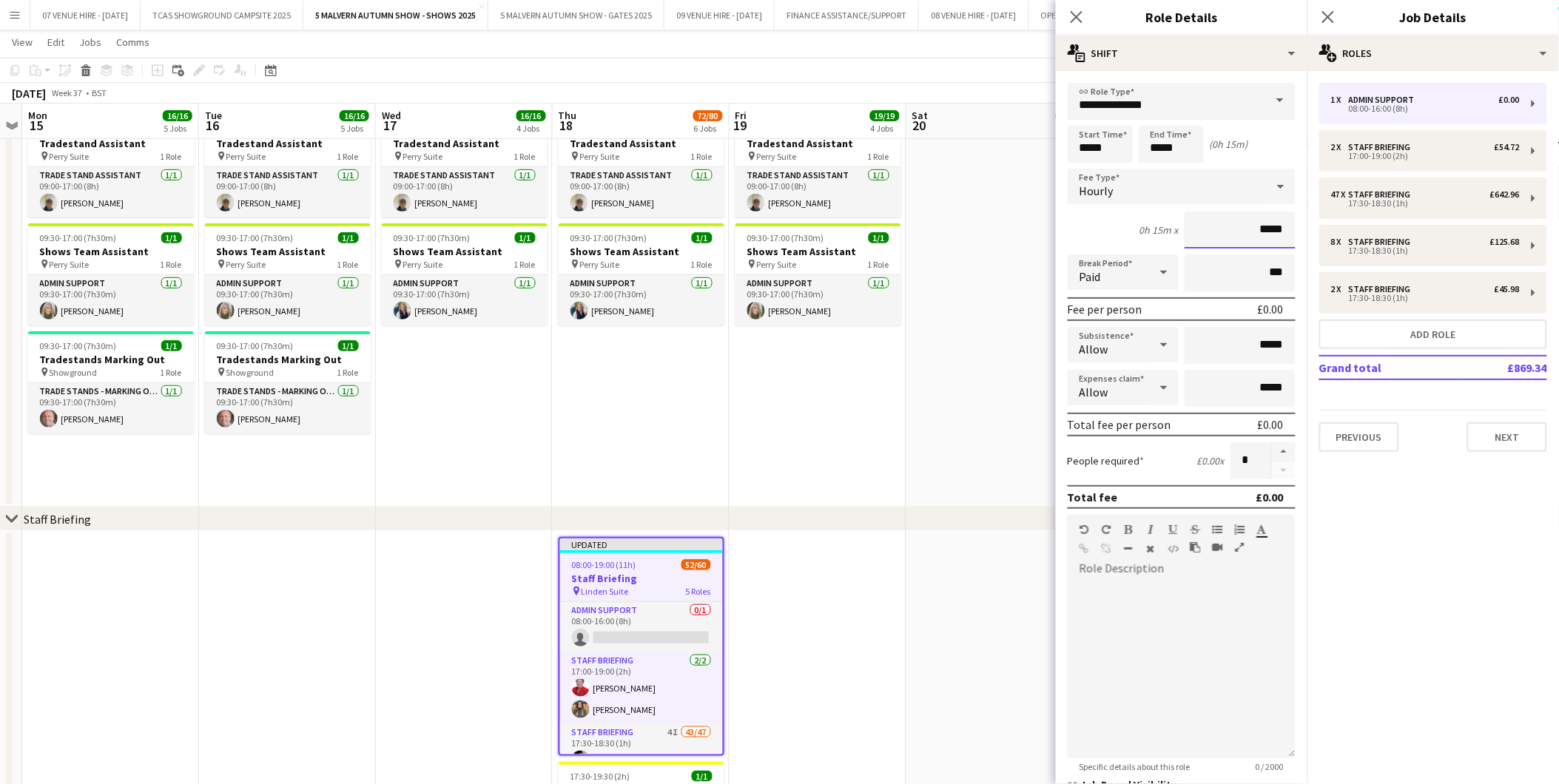
drag, startPoint x: 1246, startPoint y: 223, endPoint x: 1290, endPoint y: 222, distance: 44.0
click at [1290, 222] on form "**********" at bounding box center [1181, 504] width 252 height 843
click at [743, 403] on app-date-cell "09:00-17:00 (8h) 1/1 Shows Staff Assistant pin Perry Suite 1 Role Shows Staff A…" at bounding box center [817, 255] width 176 height 506
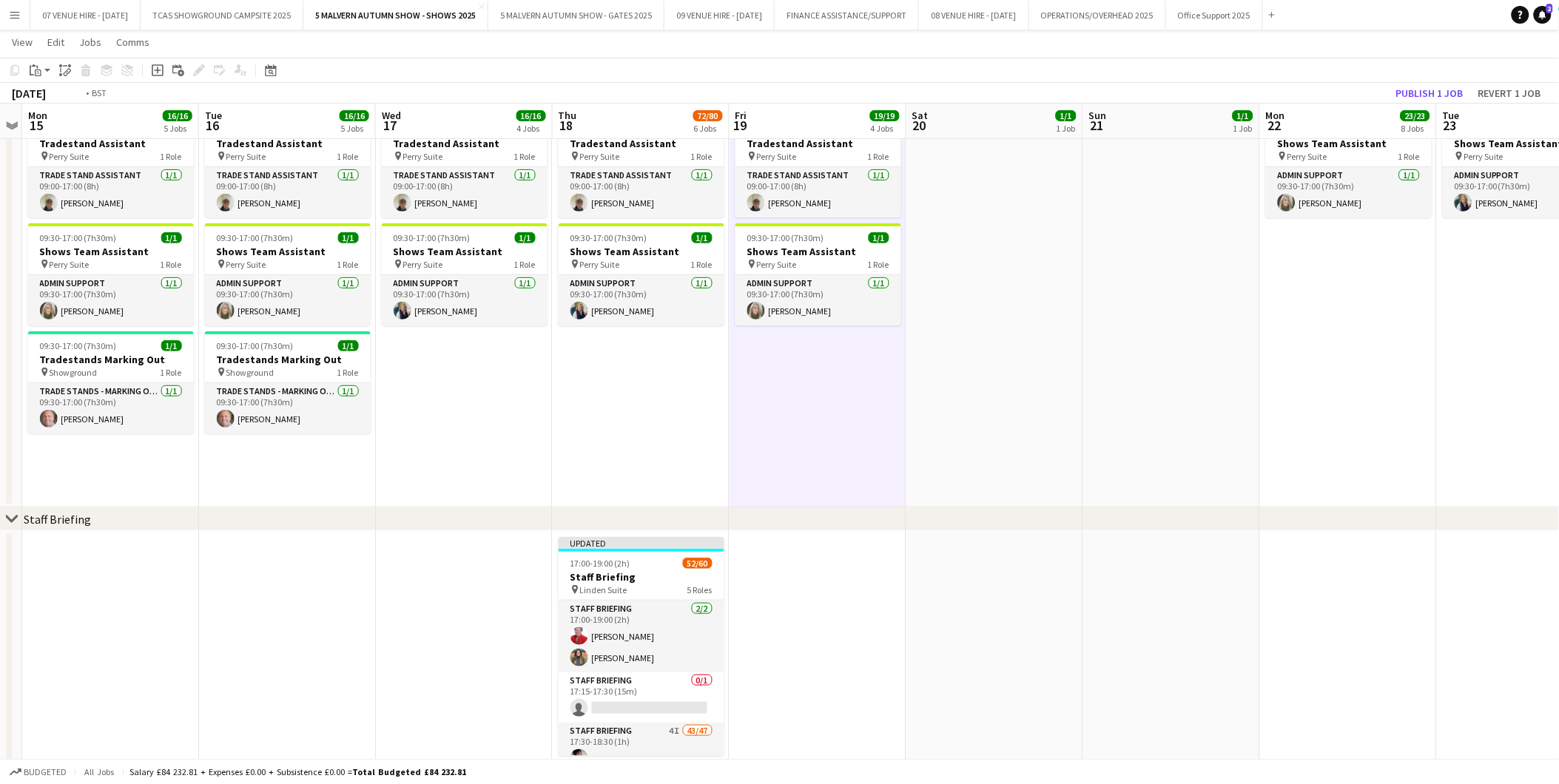
drag, startPoint x: 972, startPoint y: 290, endPoint x: 496, endPoint y: 313, distance: 476.6
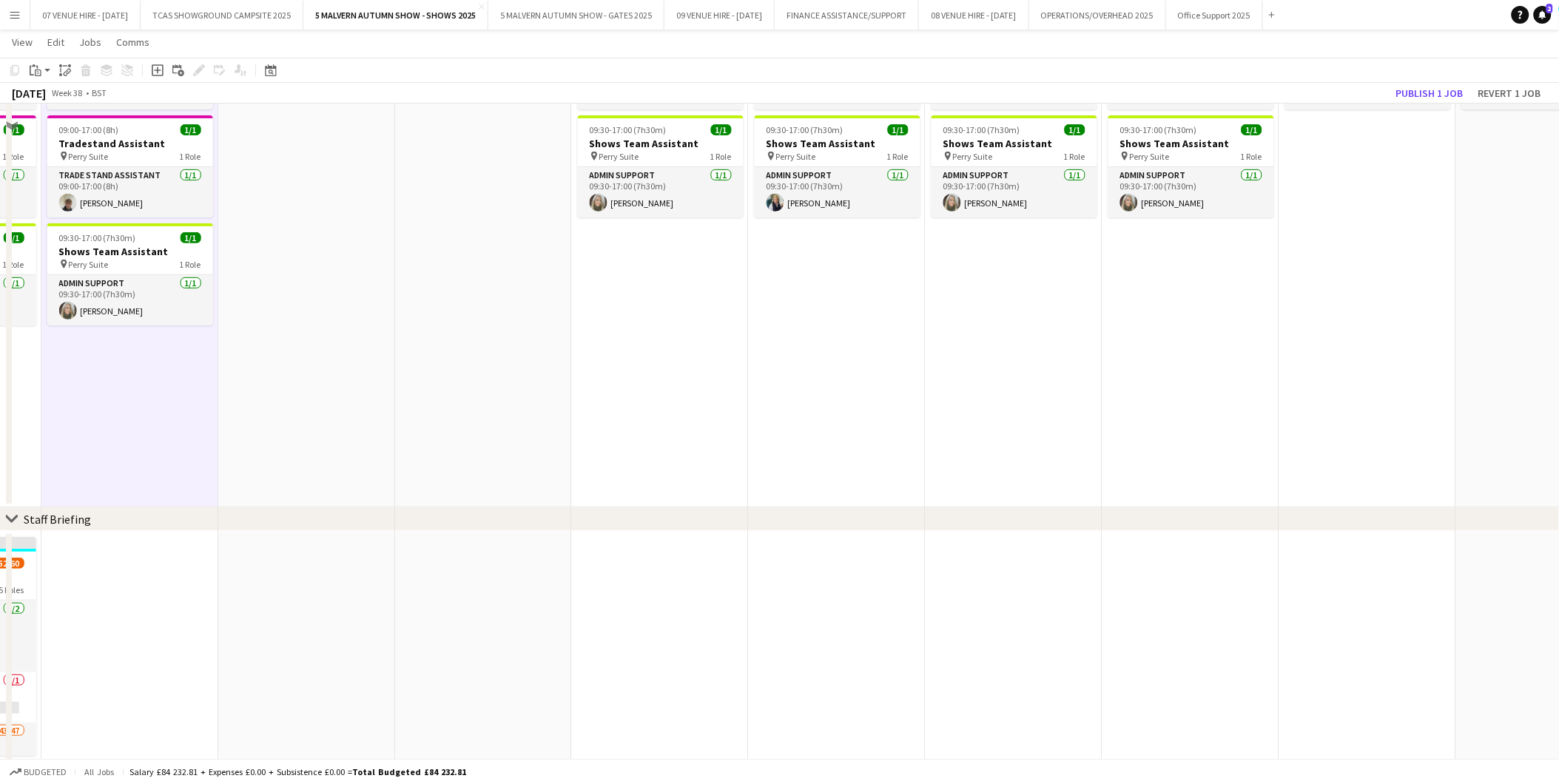
scroll to position [2896, 0]
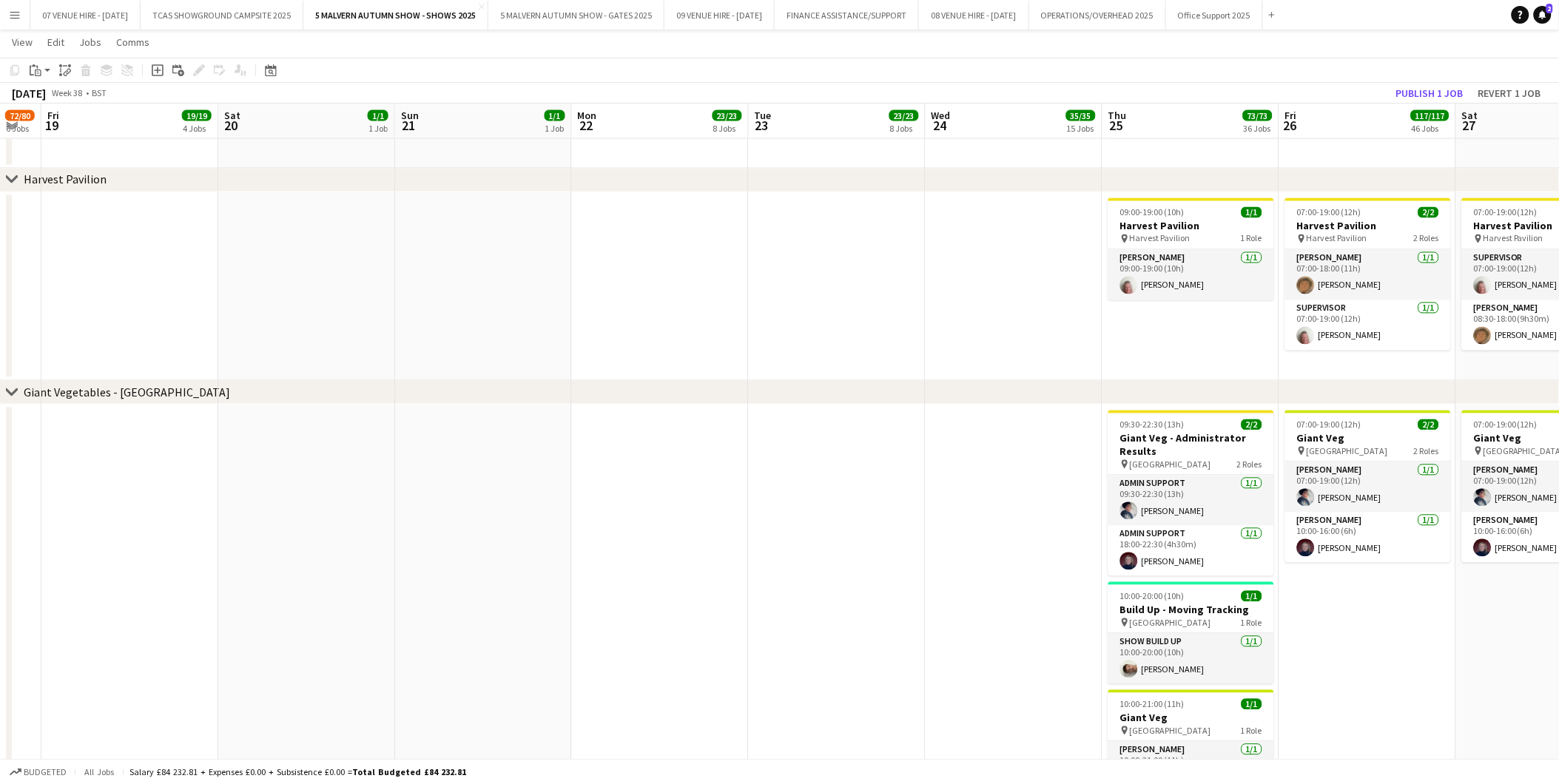
drag, startPoint x: 1176, startPoint y: 248, endPoint x: 1108, endPoint y: 264, distance: 69.9
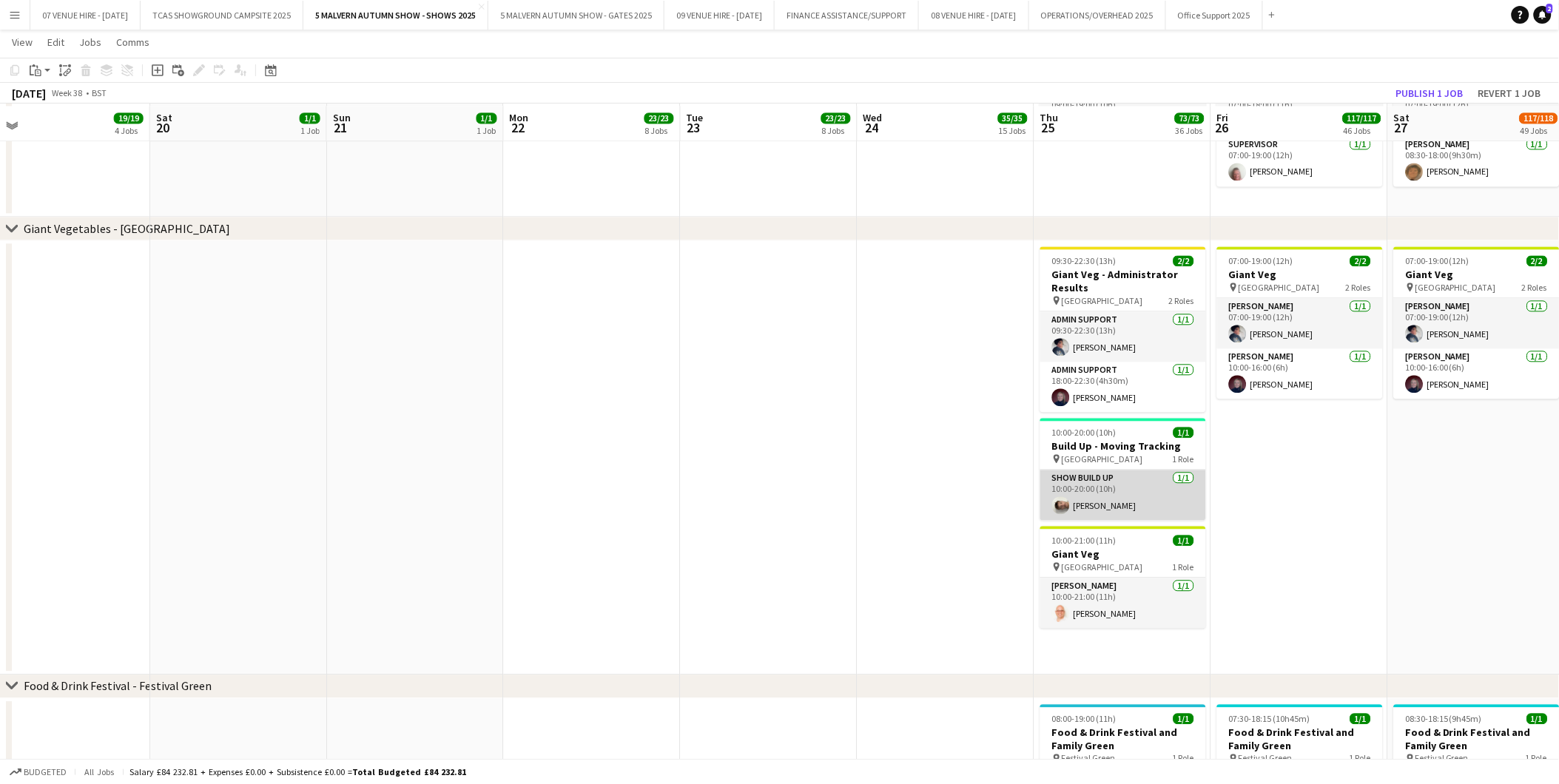
scroll to position [3142, 0]
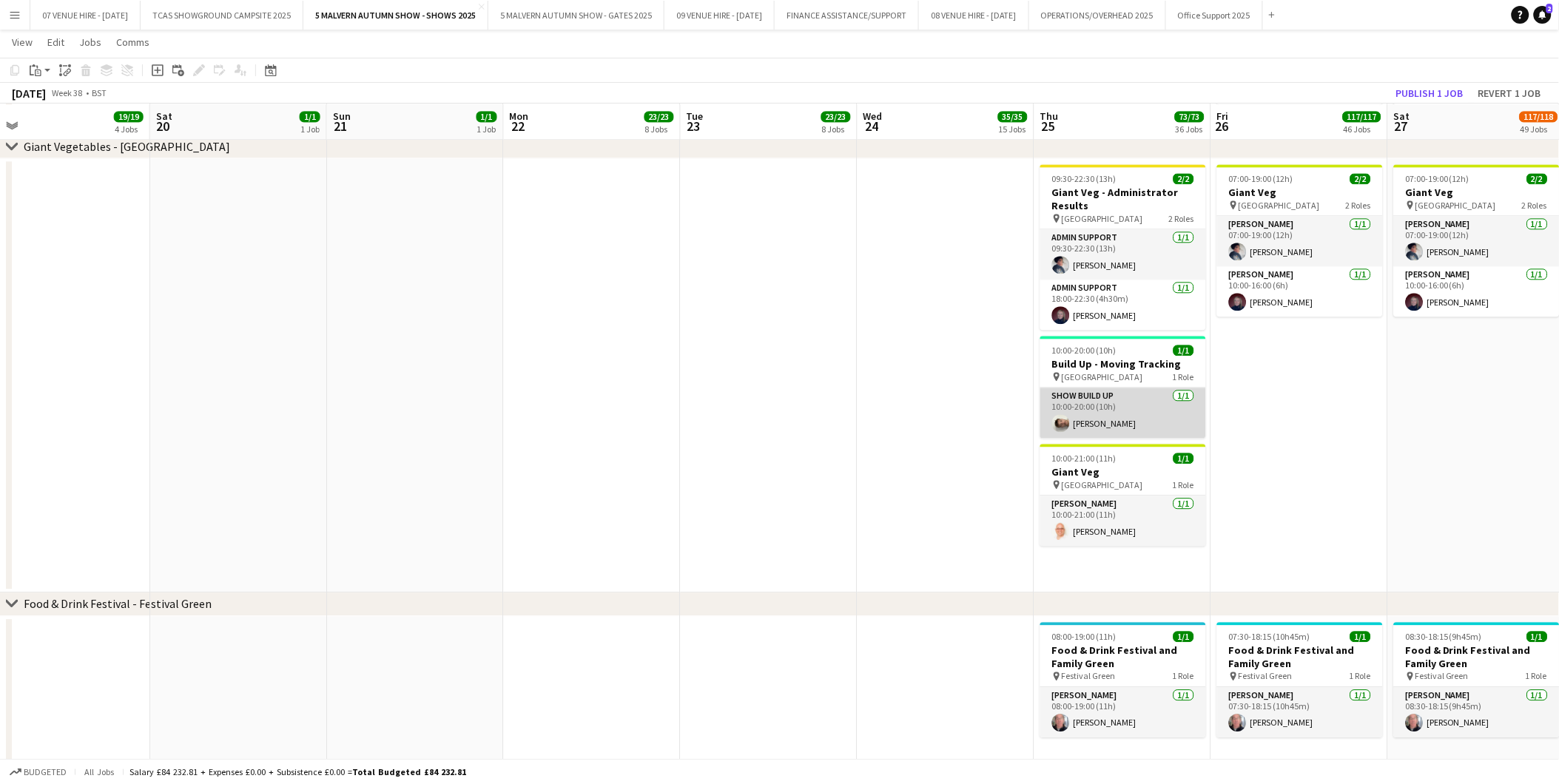
click at [1081, 407] on app-card-role "Show Build Up 1/1 10:00-20:00 (10h) Jack Kane" at bounding box center [1123, 412] width 166 height 50
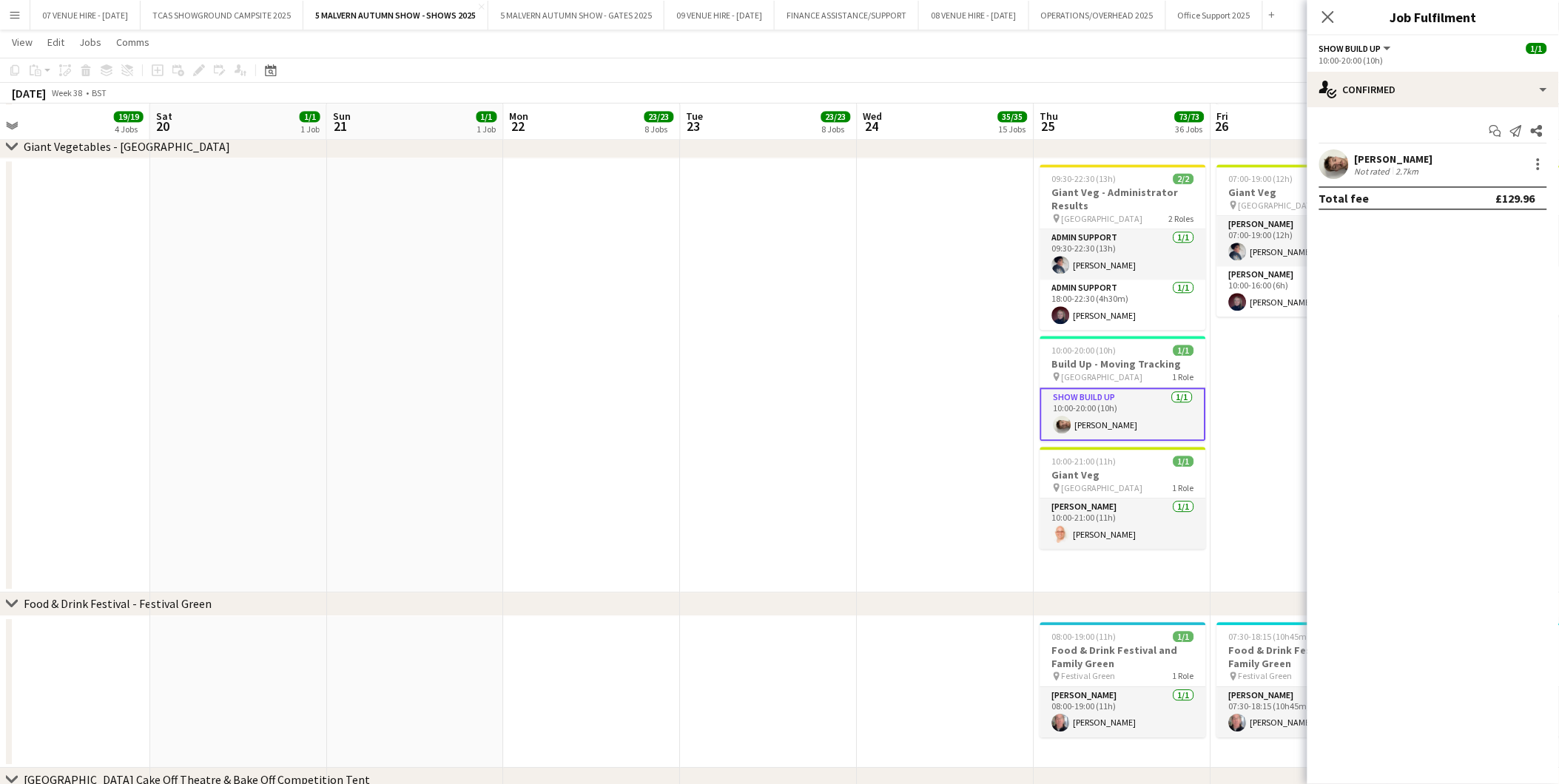
click at [1342, 164] on app-user-avatar at bounding box center [1334, 164] width 29 height 29
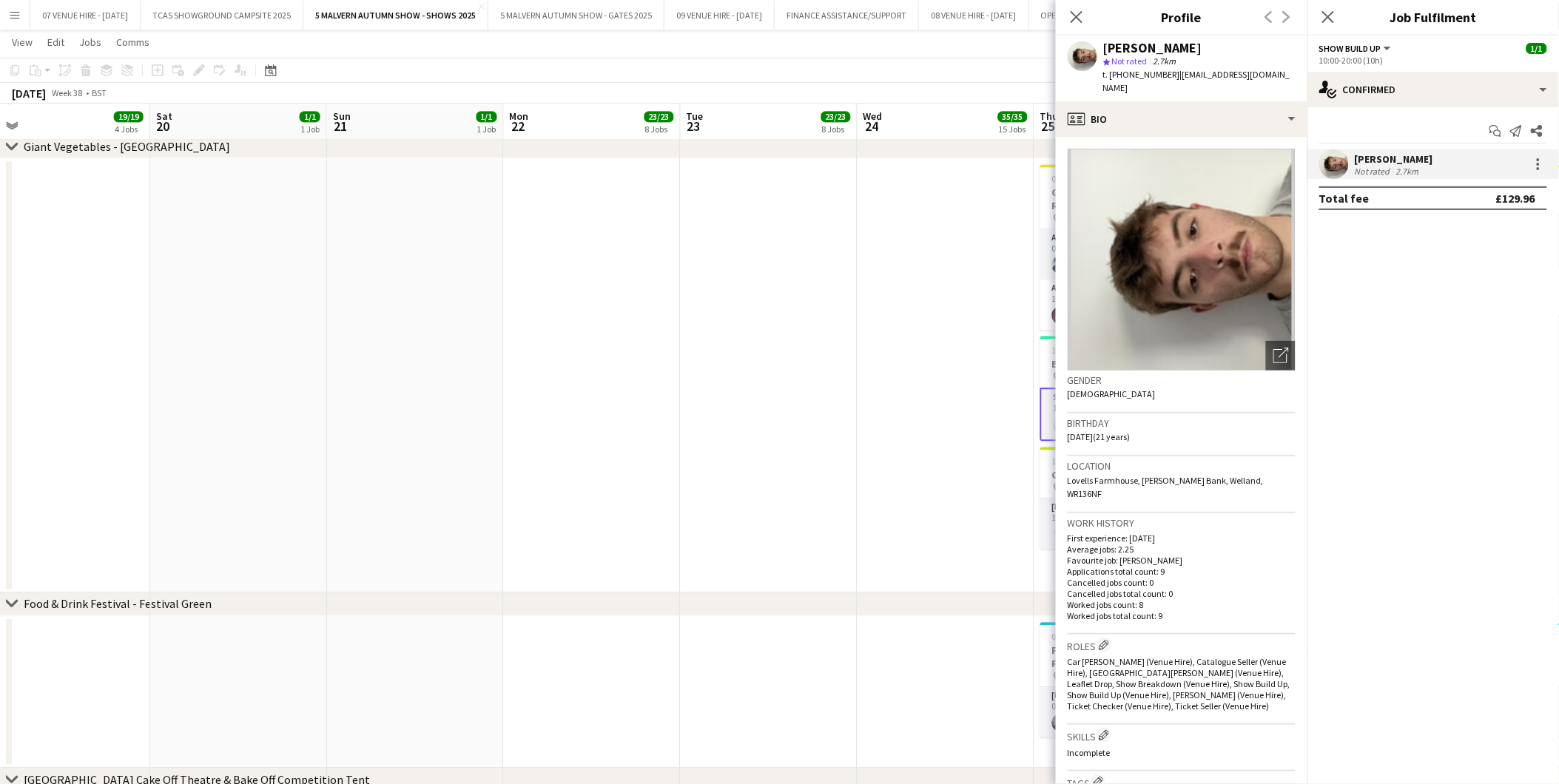
click at [967, 397] on app-date-cell at bounding box center [945, 375] width 176 height 434
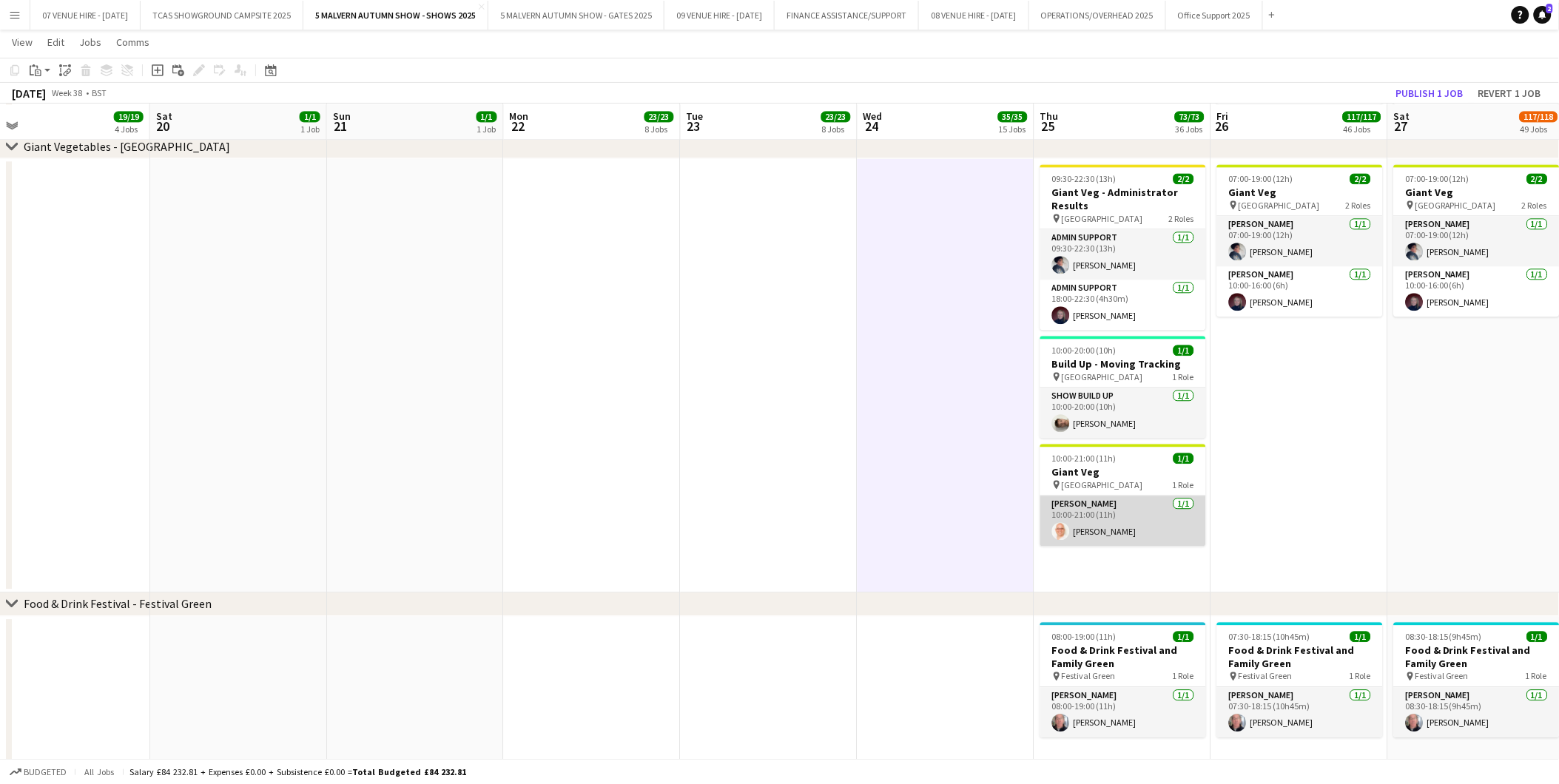
click at [1073, 529] on app-card-role "Steward 1/1 10:00-21:00 (11h) Michael Bowden" at bounding box center [1123, 520] width 166 height 50
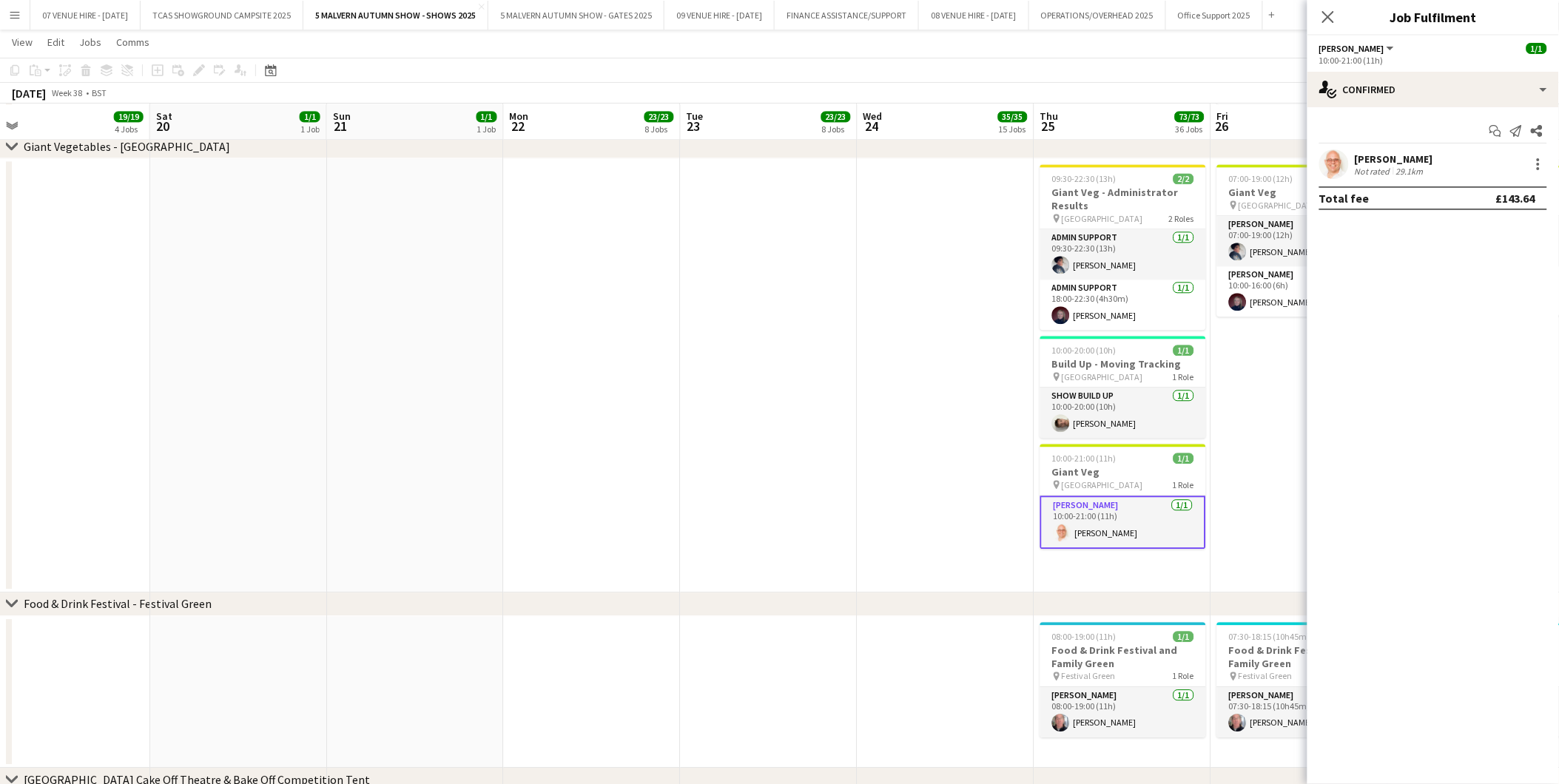
click at [1339, 171] on app-user-avatar at bounding box center [1334, 164] width 29 height 29
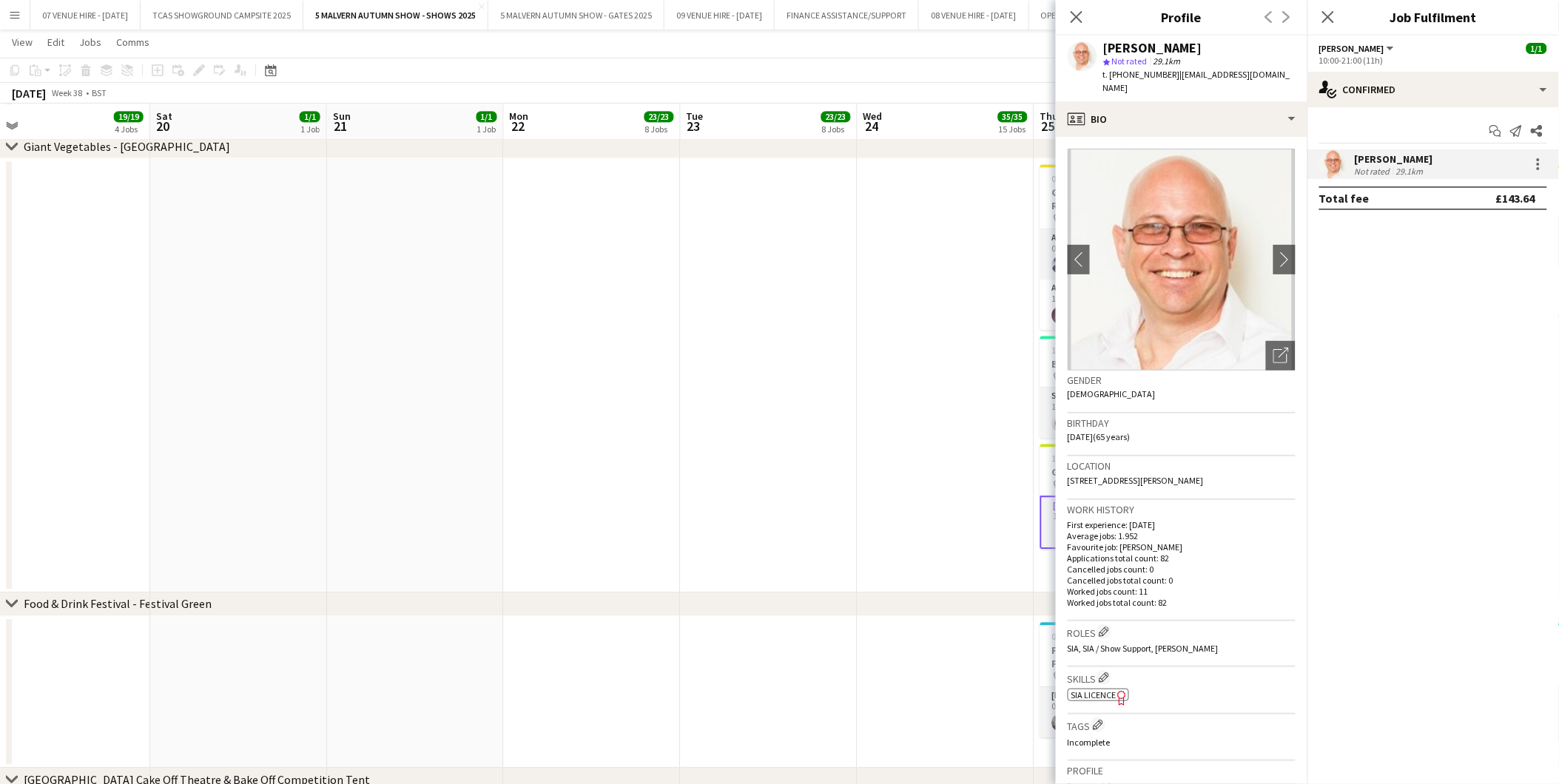
click at [1066, 13] on div "Close pop-in" at bounding box center [1076, 17] width 41 height 34
click at [1073, 13] on icon at bounding box center [1076, 17] width 14 height 14
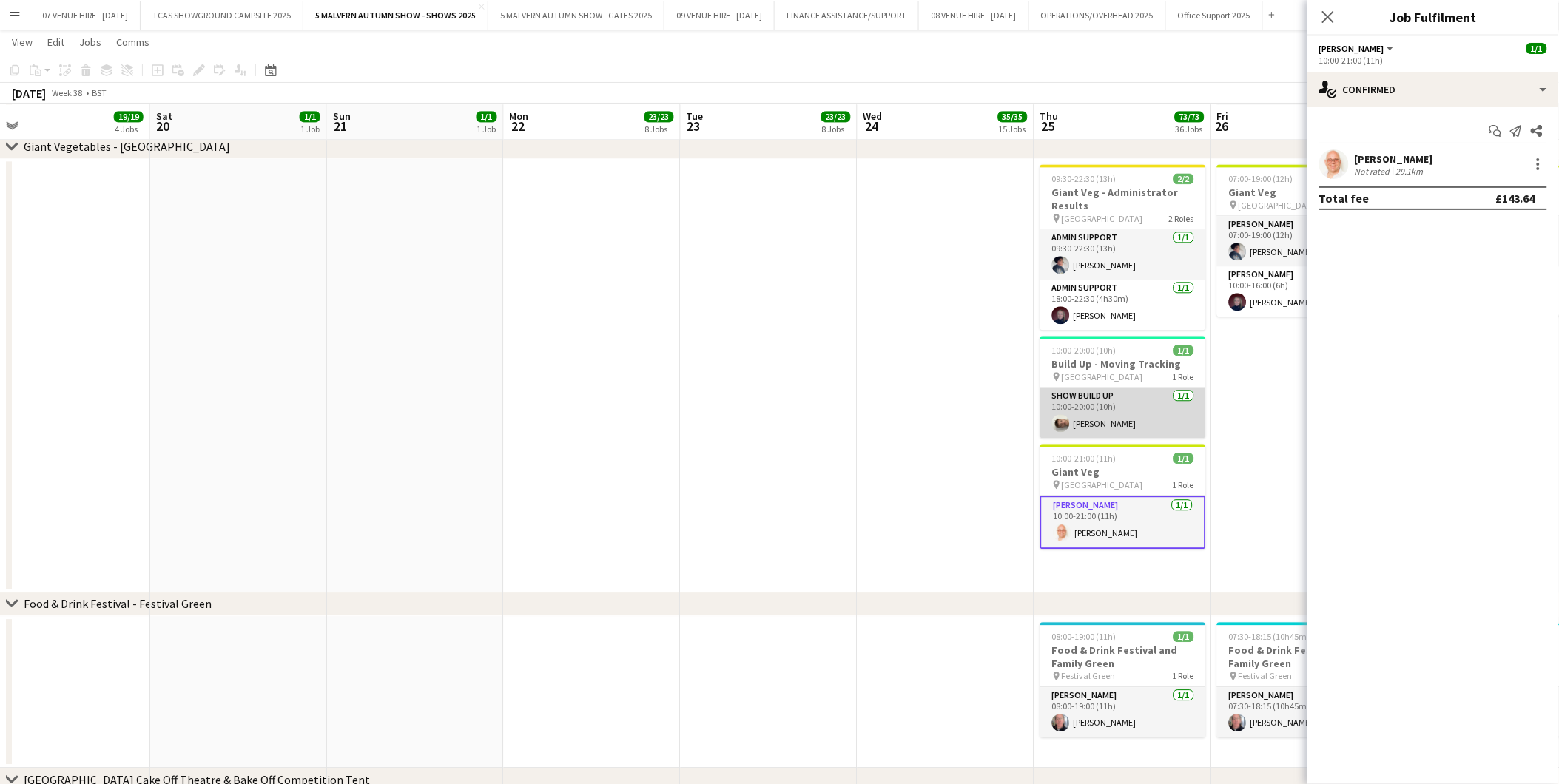
click at [1092, 431] on app-card-role "Show Build Up 1/1 10:00-20:00 (10h) Jack Kane" at bounding box center [1123, 412] width 166 height 50
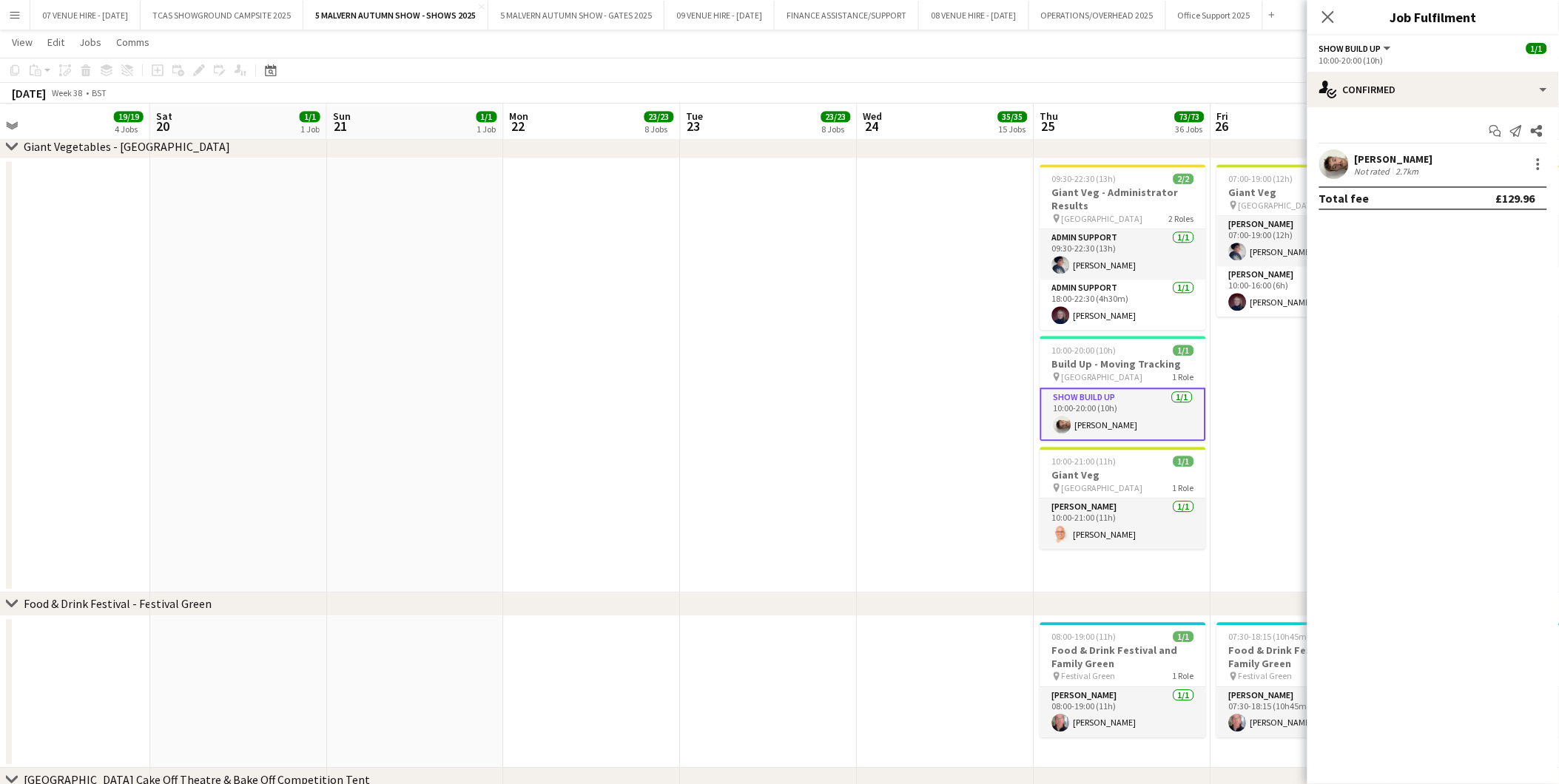
click at [972, 390] on app-date-cell at bounding box center [945, 375] width 176 height 434
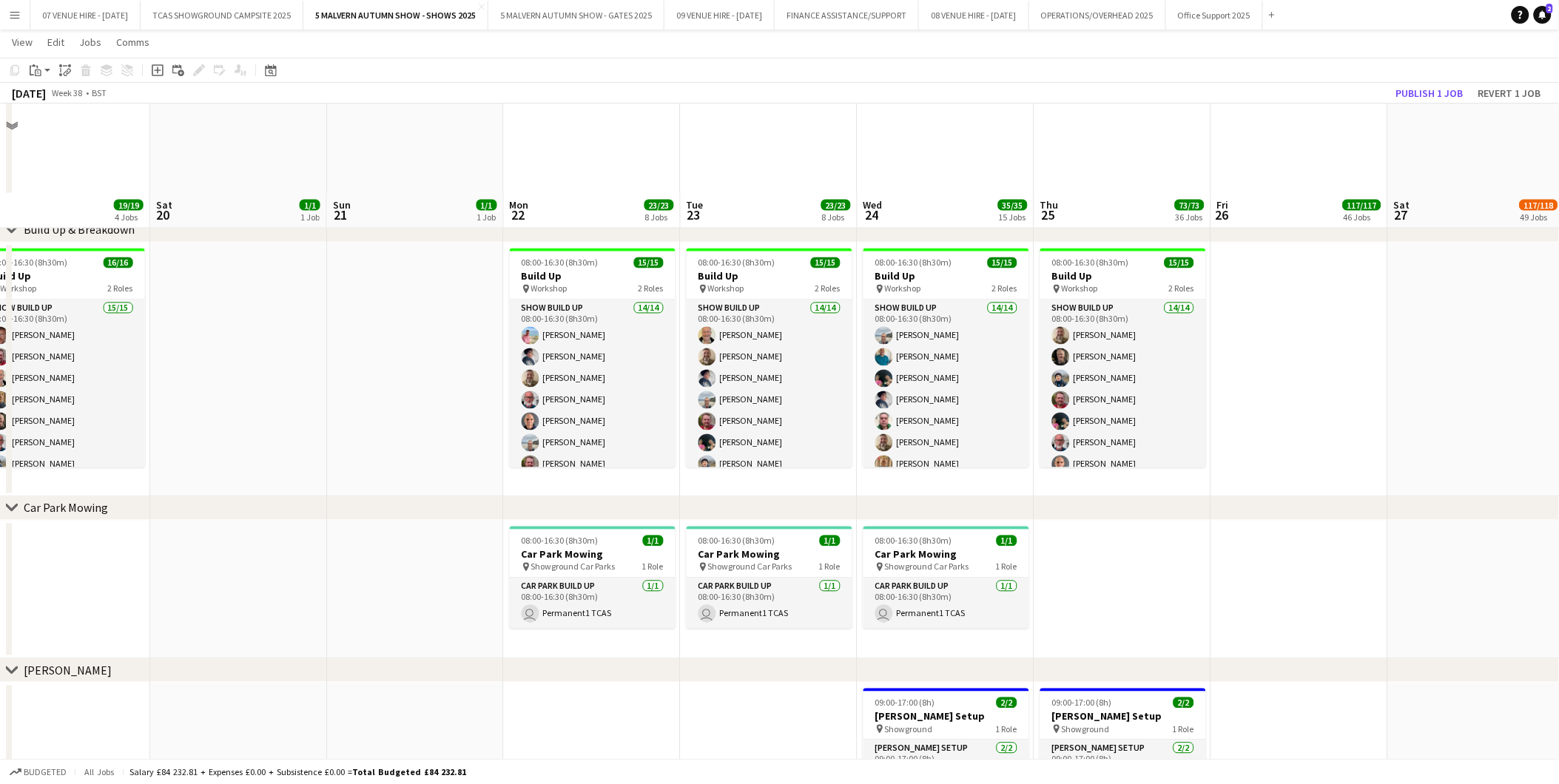
scroll to position [1005, 0]
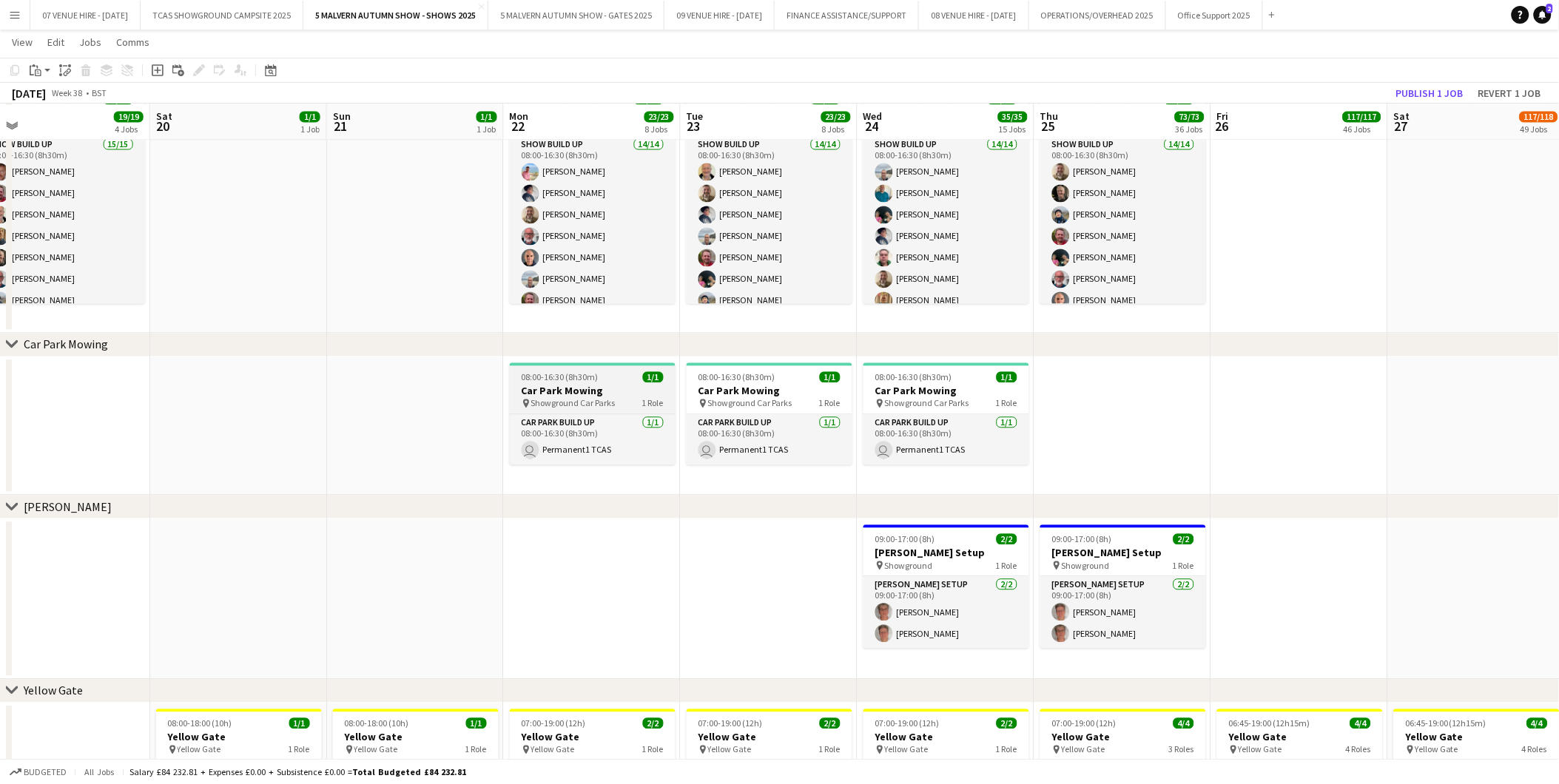
click at [603, 384] on h3 "Car Park Mowing" at bounding box center [593, 390] width 166 height 14
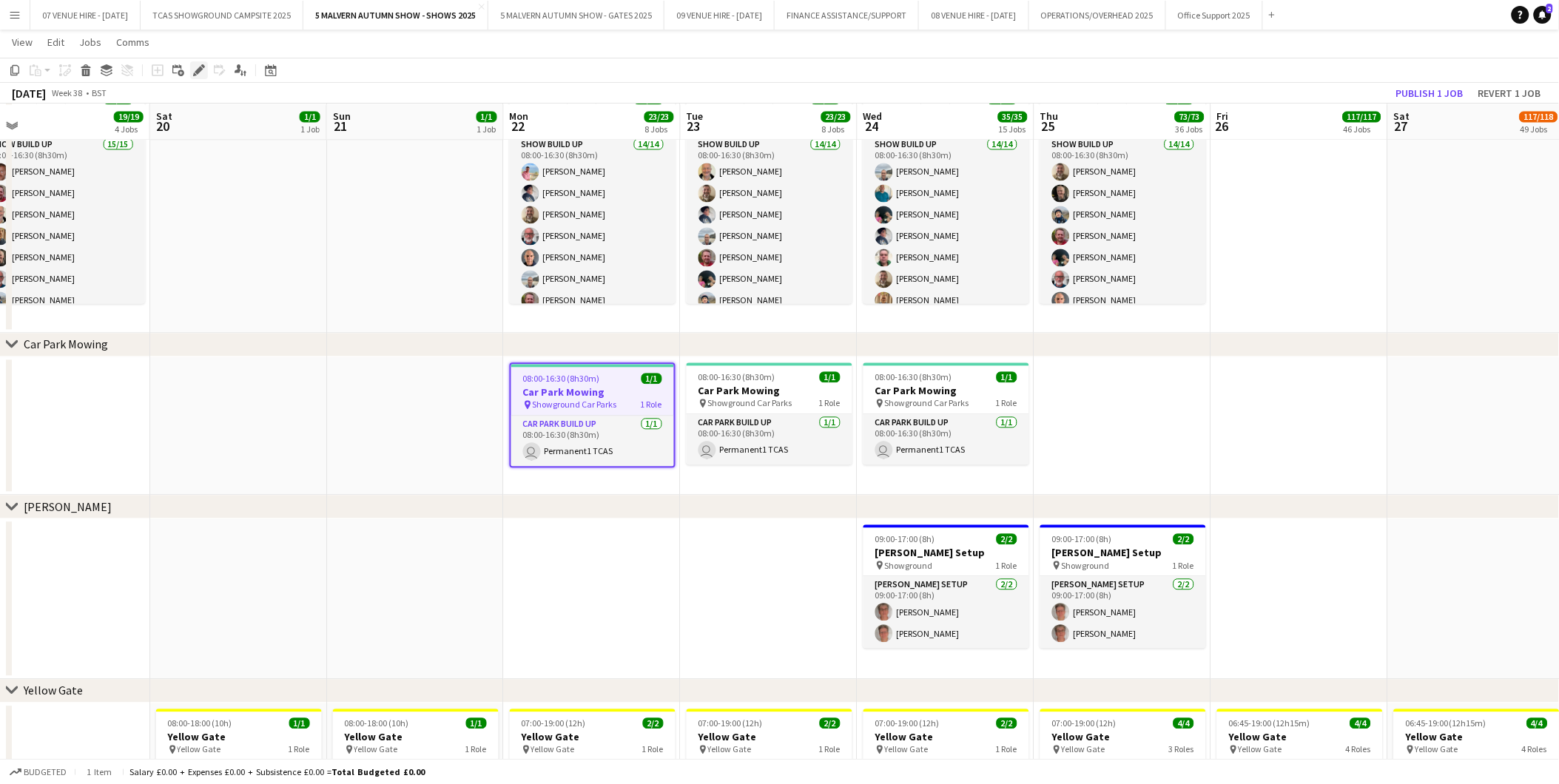
click at [195, 72] on icon at bounding box center [198, 71] width 8 height 8
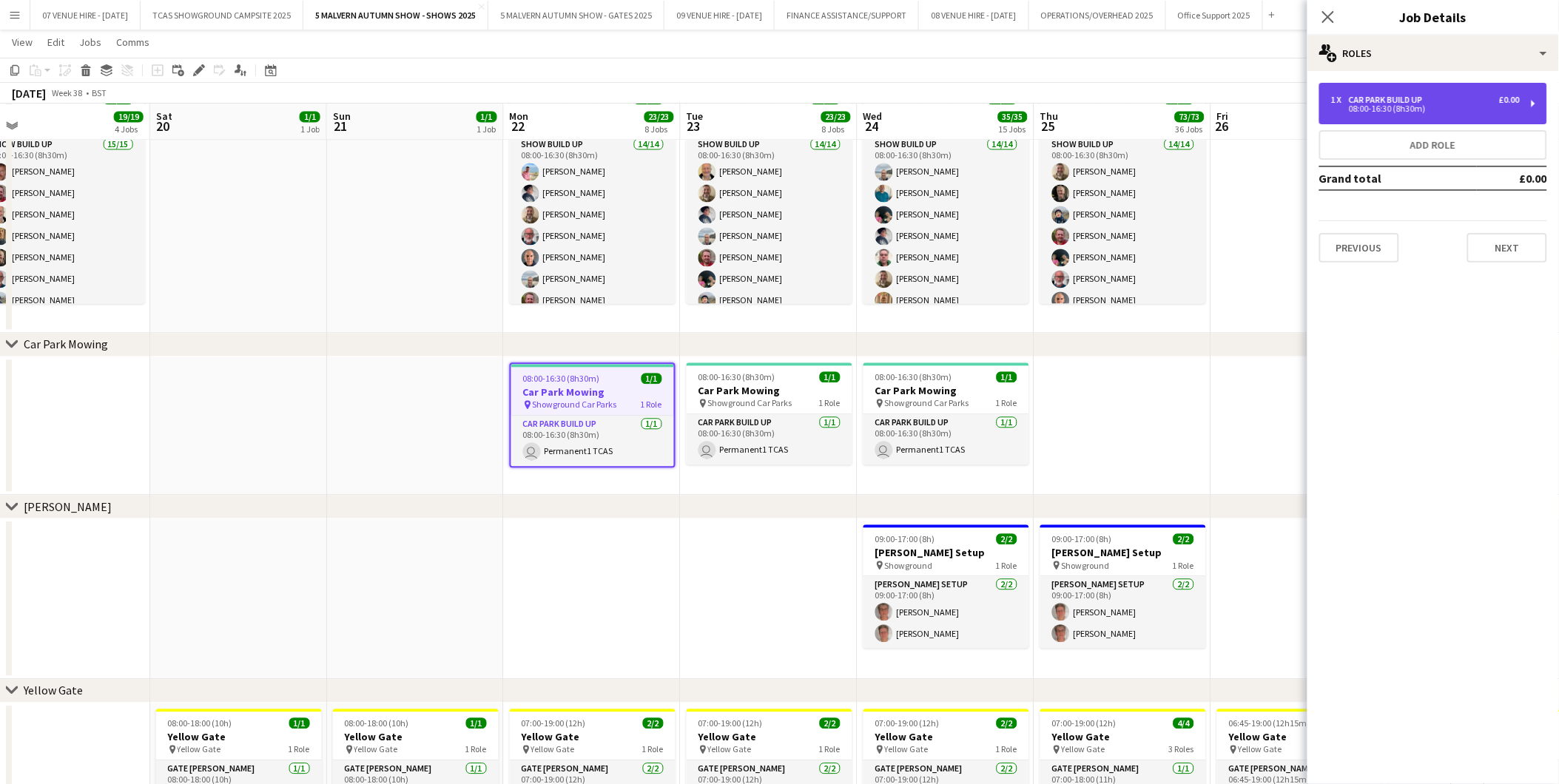
click at [1335, 111] on div "08:00-16:30 (8h30m)" at bounding box center [1425, 109] width 188 height 8
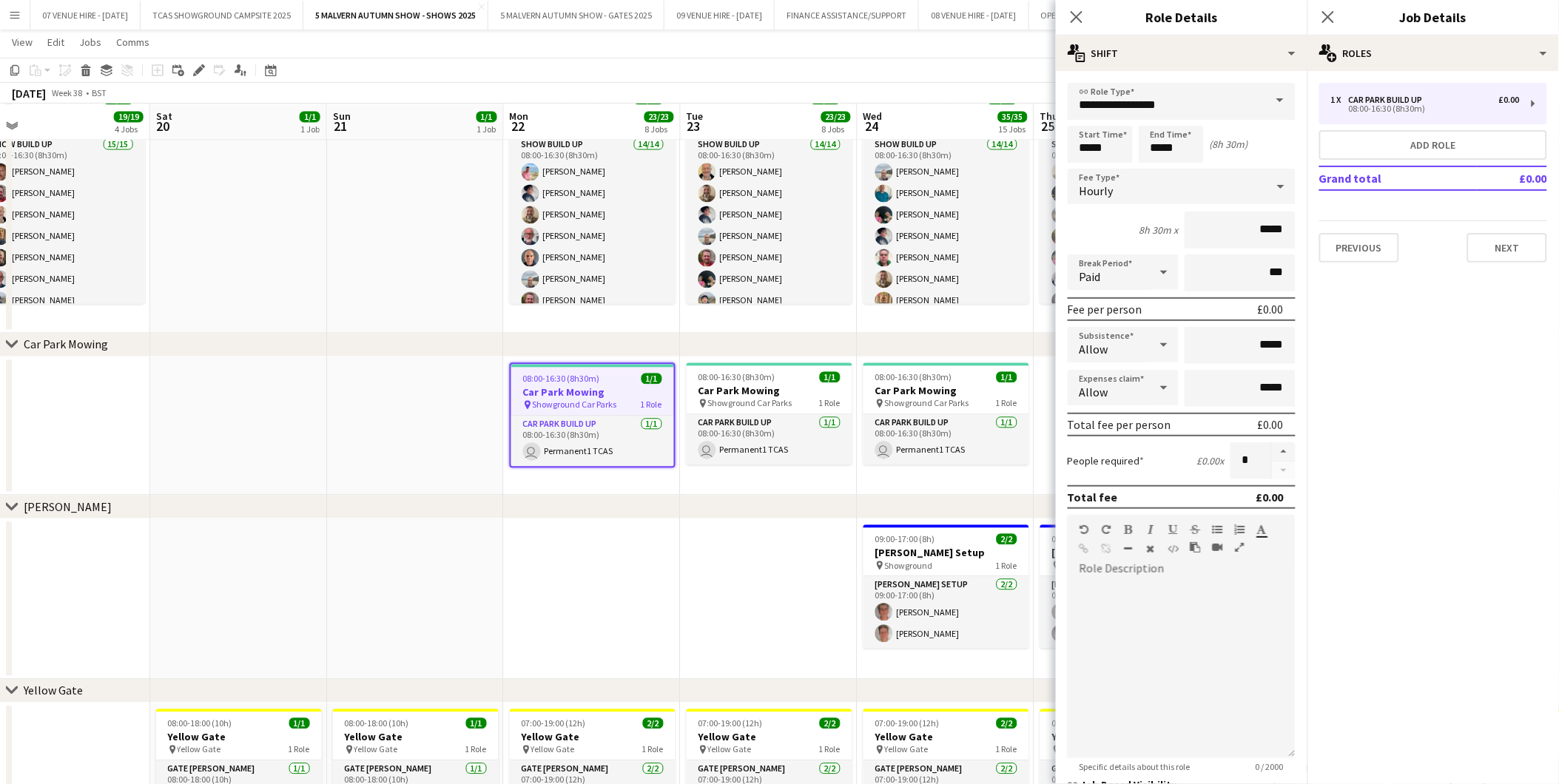
click at [630, 593] on app-date-cell at bounding box center [592, 599] width 176 height 161
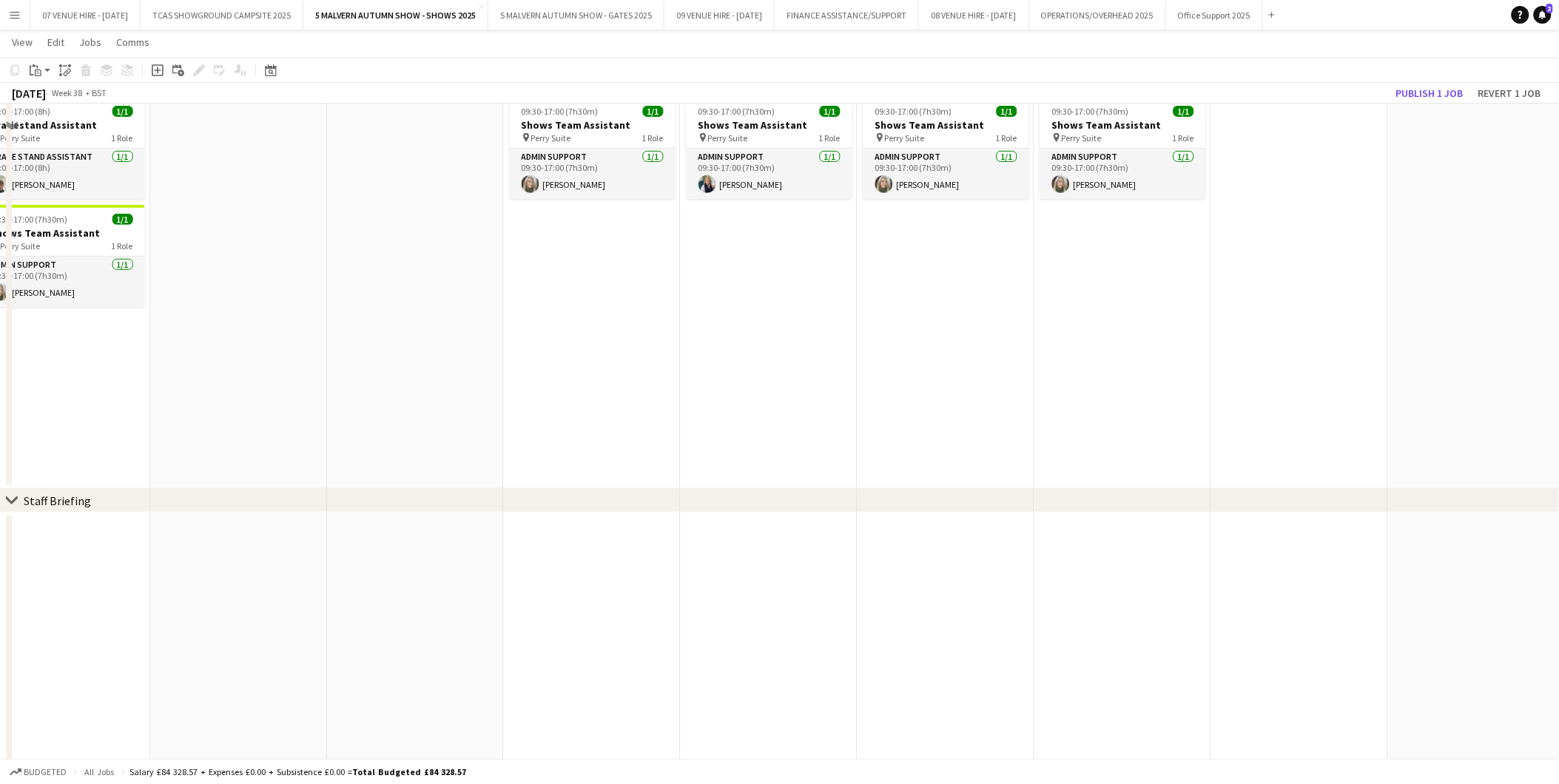
scroll to position [0, 0]
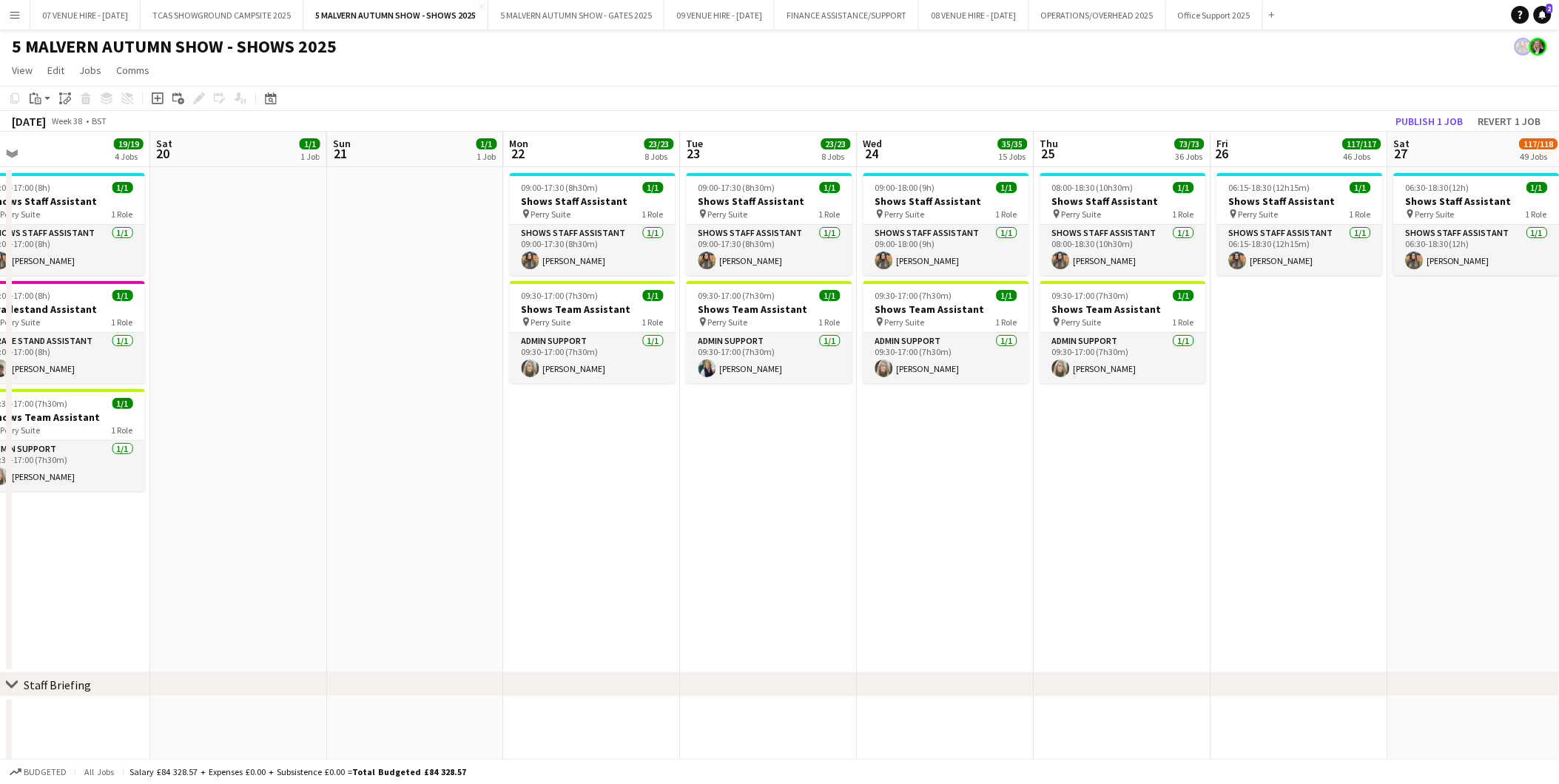
drag, startPoint x: 477, startPoint y: 536, endPoint x: 897, endPoint y: 509, distance: 420.9
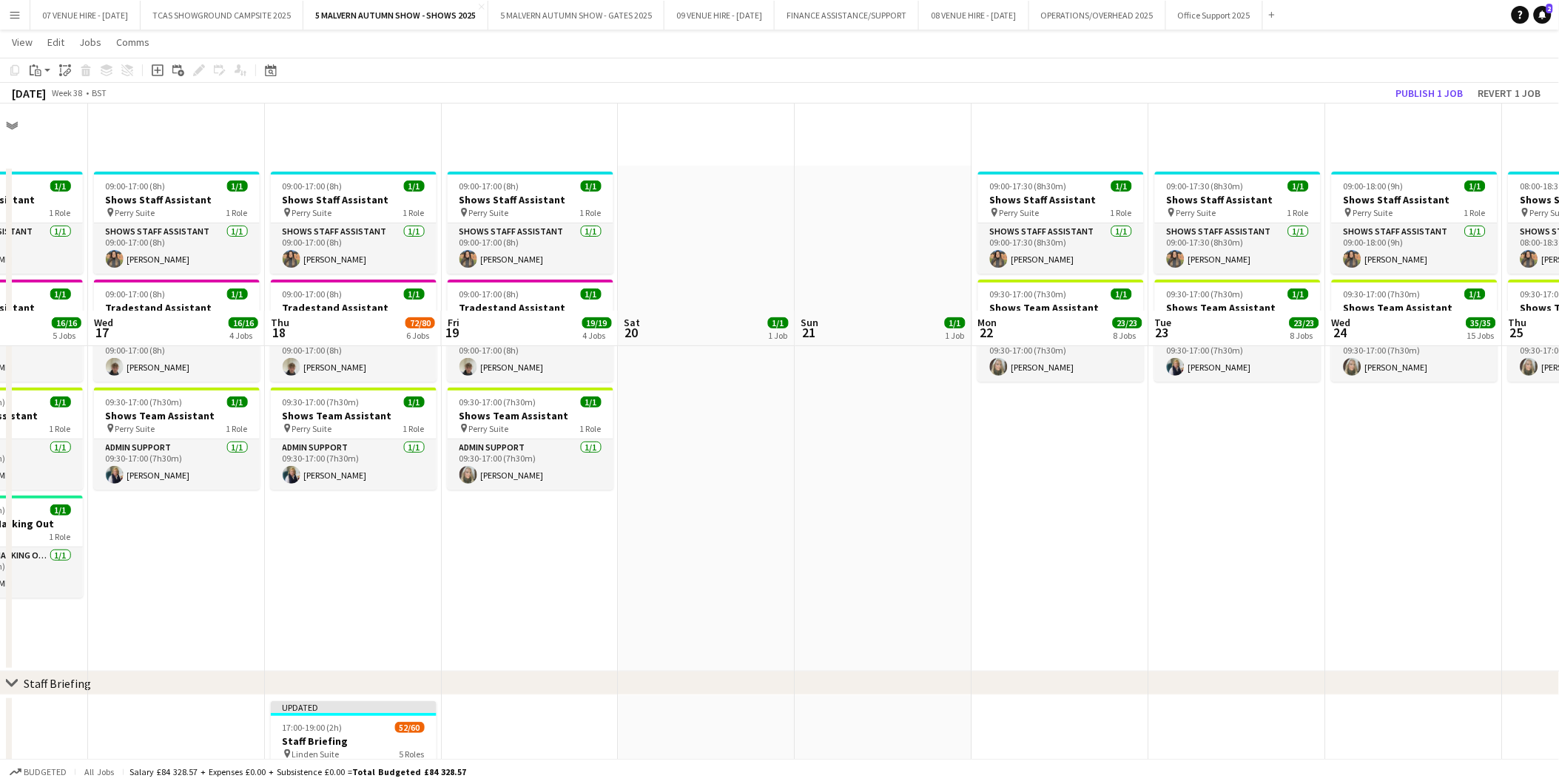
scroll to position [246, 0]
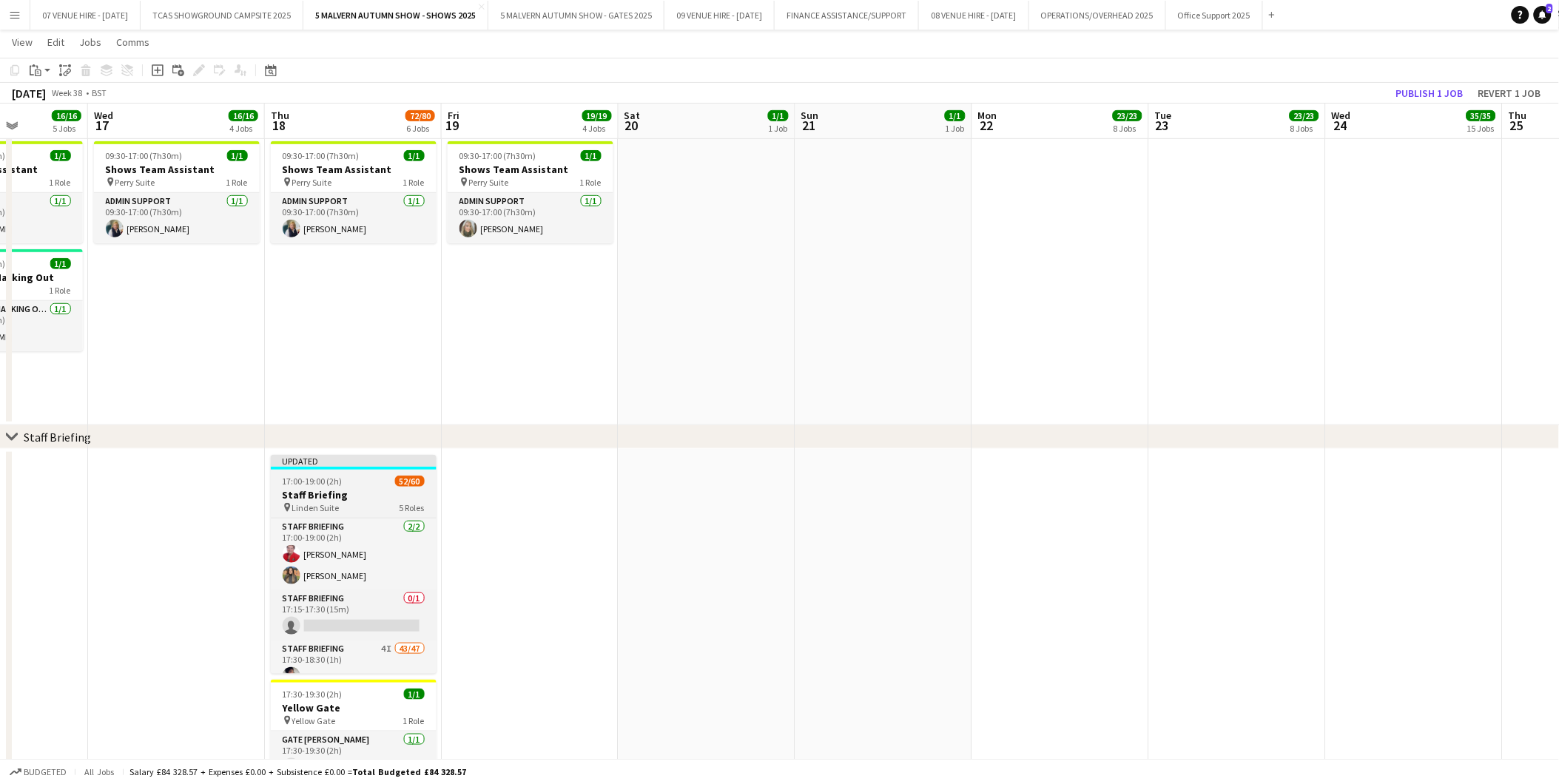
click at [318, 494] on h3 "Staff Briefing" at bounding box center [354, 495] width 166 height 14
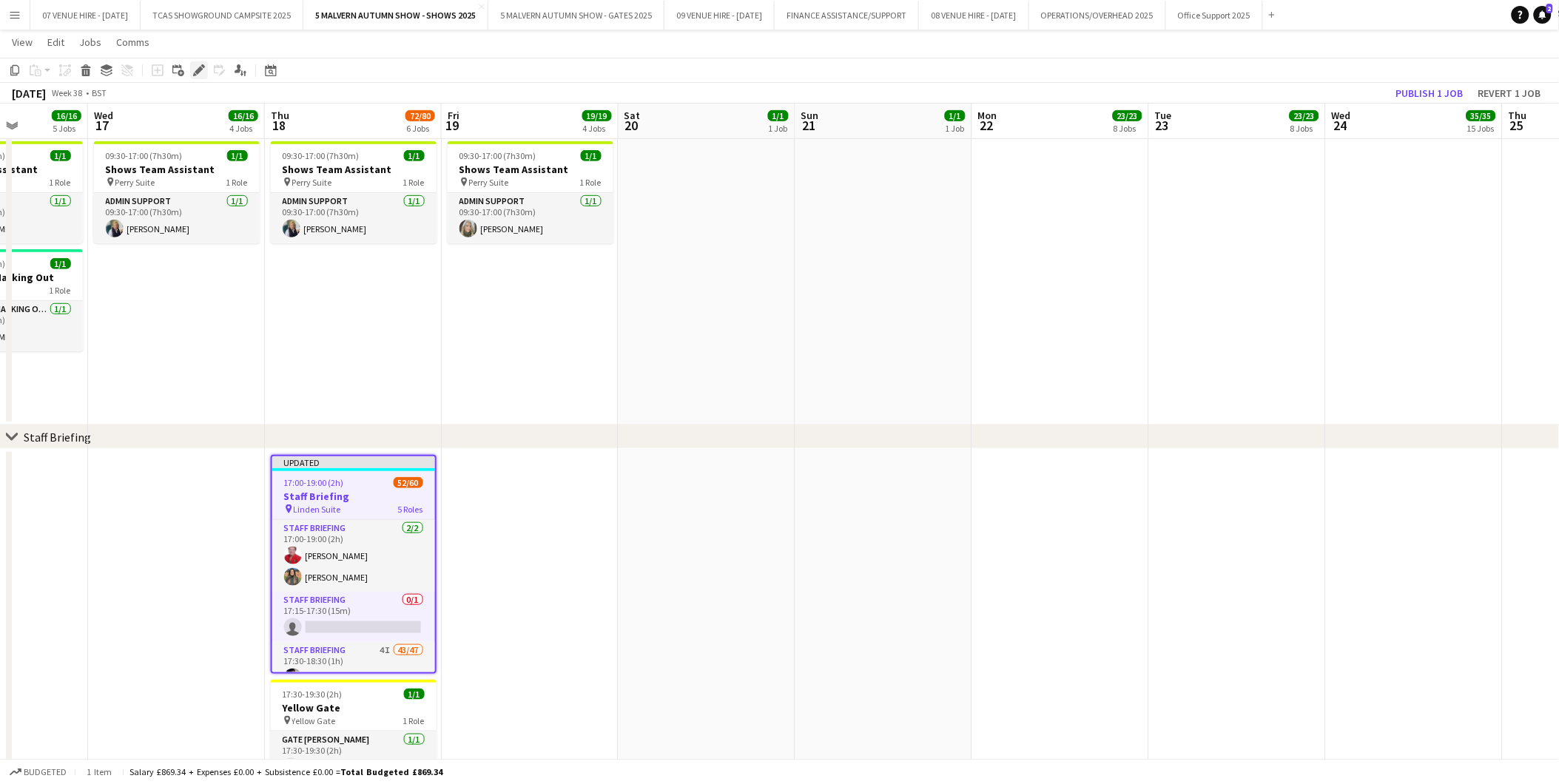
click at [201, 67] on icon at bounding box center [203, 66] width 4 height 4
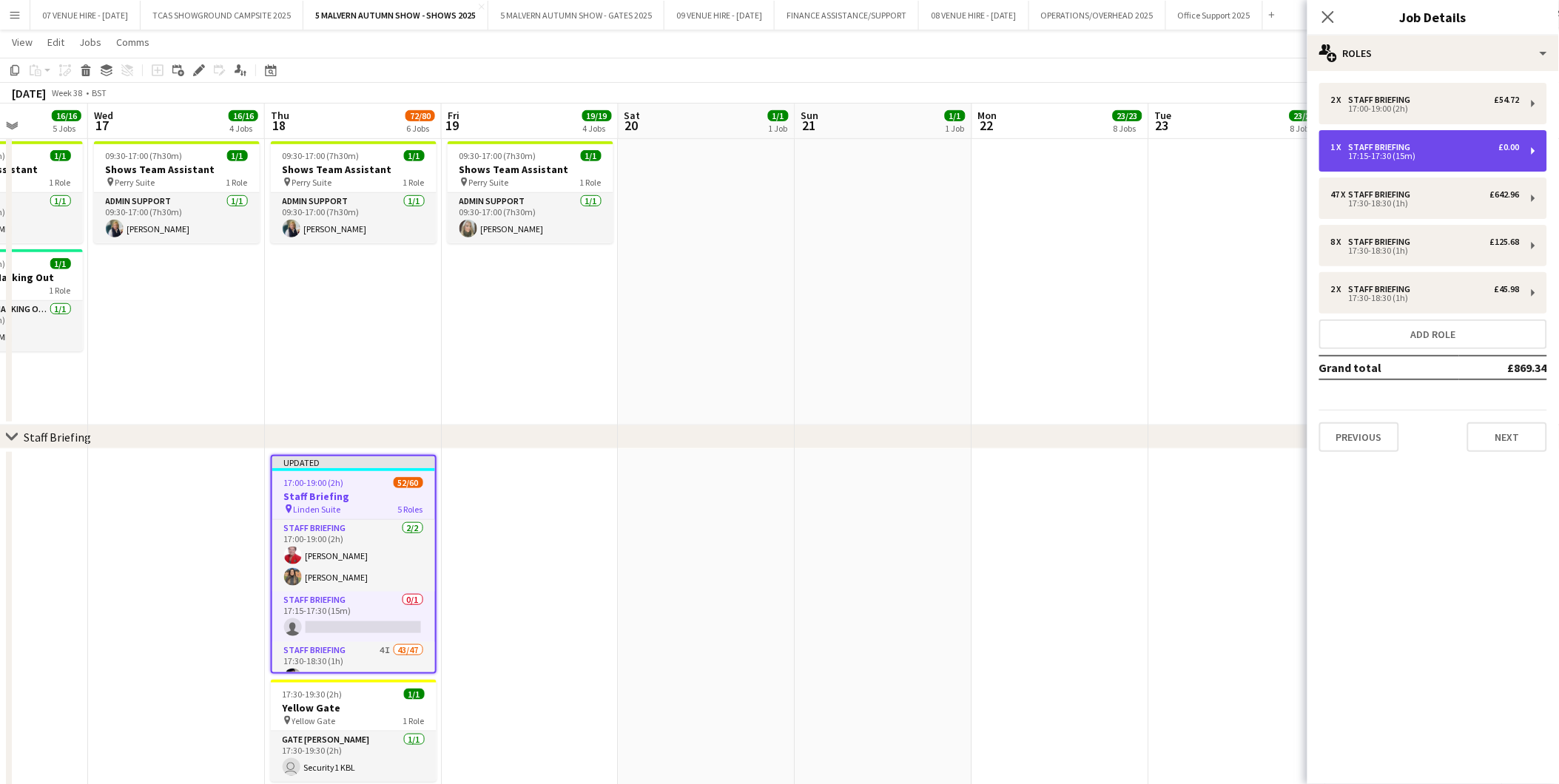
click at [1411, 152] on div "17:15-17:30 (15m)" at bounding box center [1425, 156] width 188 height 8
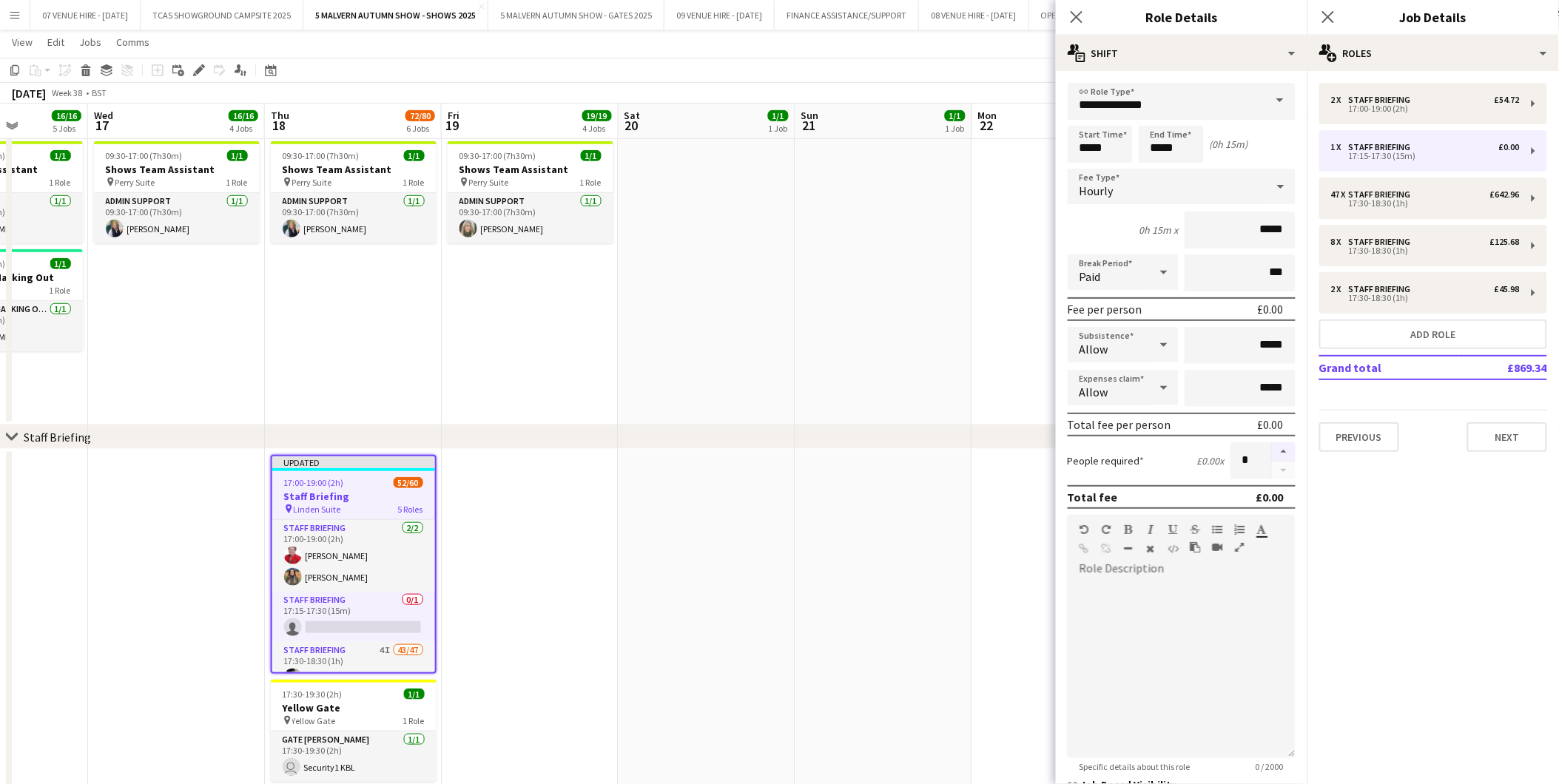
click at [1271, 444] on button "button" at bounding box center [1283, 452] width 24 height 20
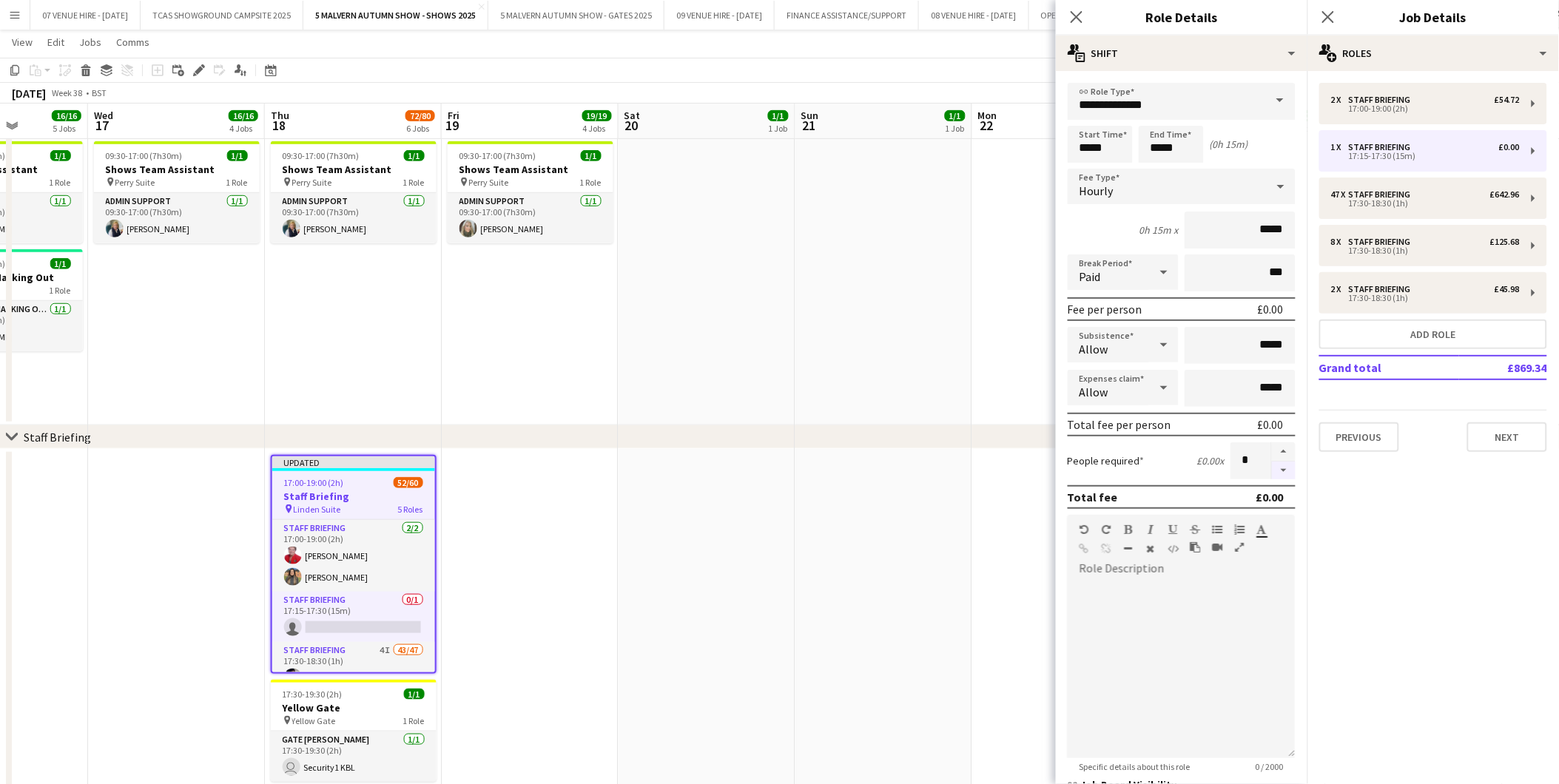
click at [1274, 462] on button "button" at bounding box center [1283, 471] width 24 height 19
click at [1275, 448] on button "button" at bounding box center [1283, 452] width 24 height 20
type input "*"
click at [910, 475] on app-date-cell at bounding box center [883, 631] width 176 height 364
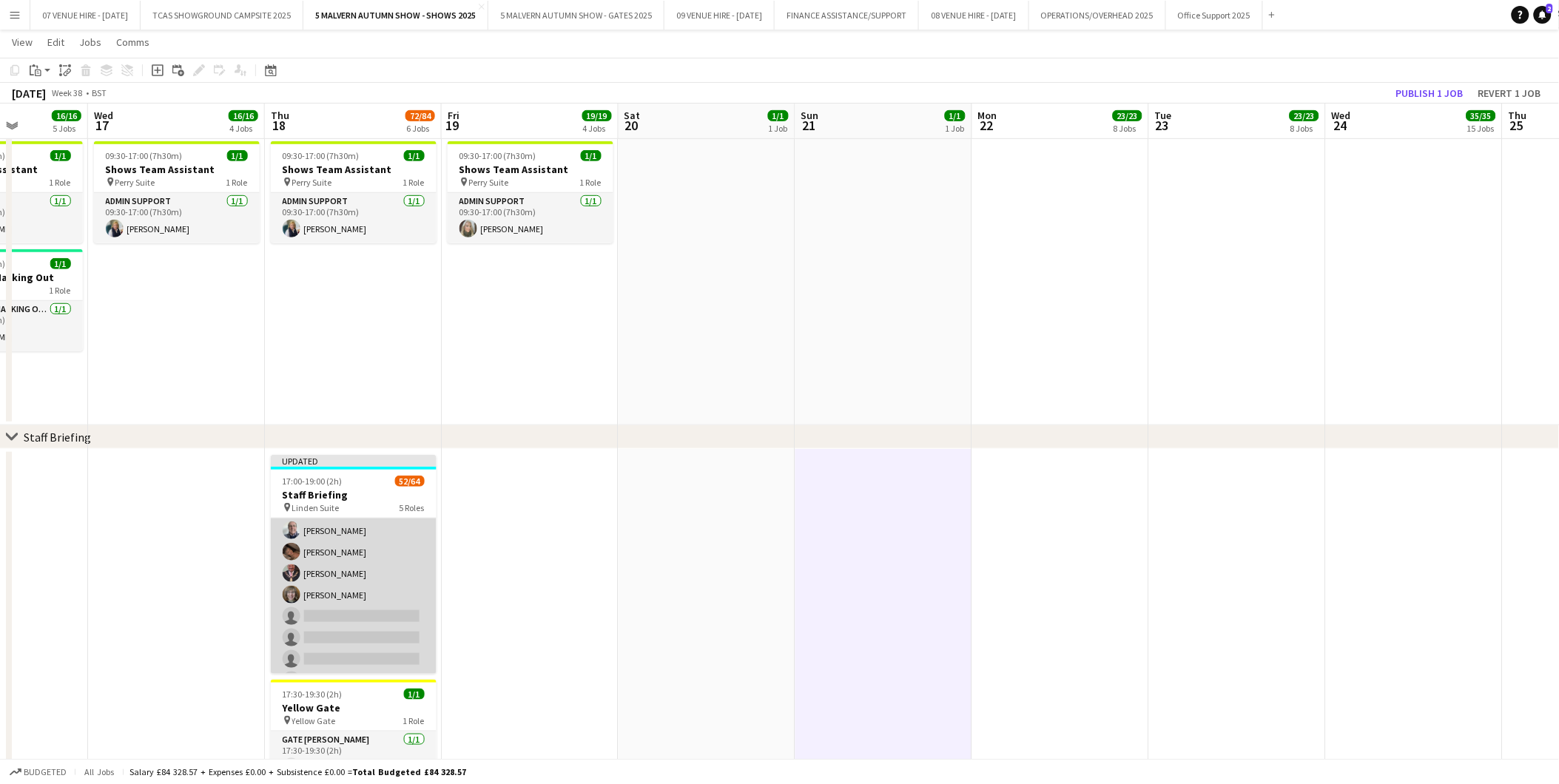
scroll to position [1315, 0]
click at [336, 573] on app-card-role "Staff Briefing 1I 6/8 17:30-18:30 (1h) Stuart McNaughton Brian Seabourne Warren…" at bounding box center [354, 549] width 166 height 201
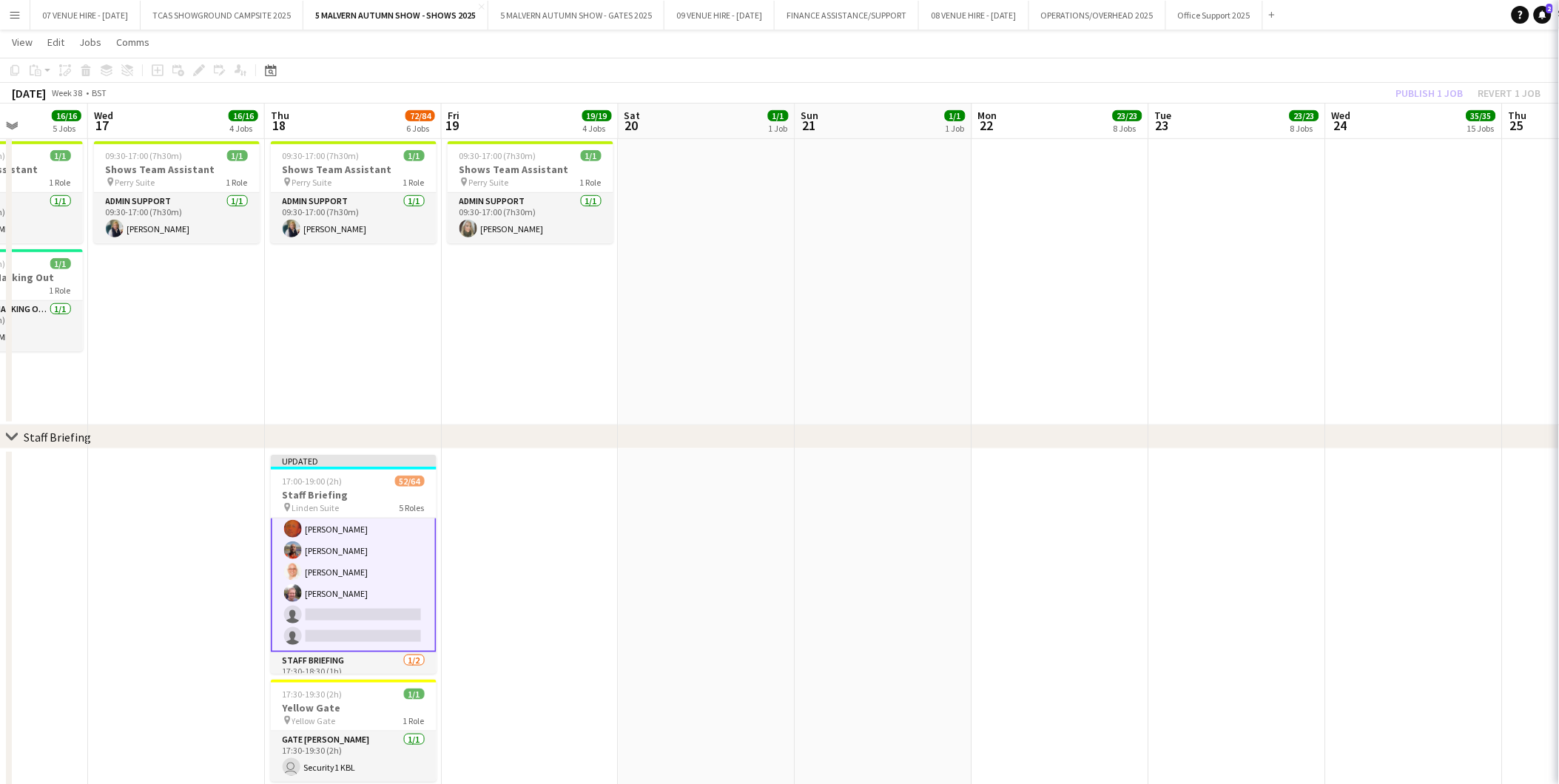
scroll to position [1316, 0]
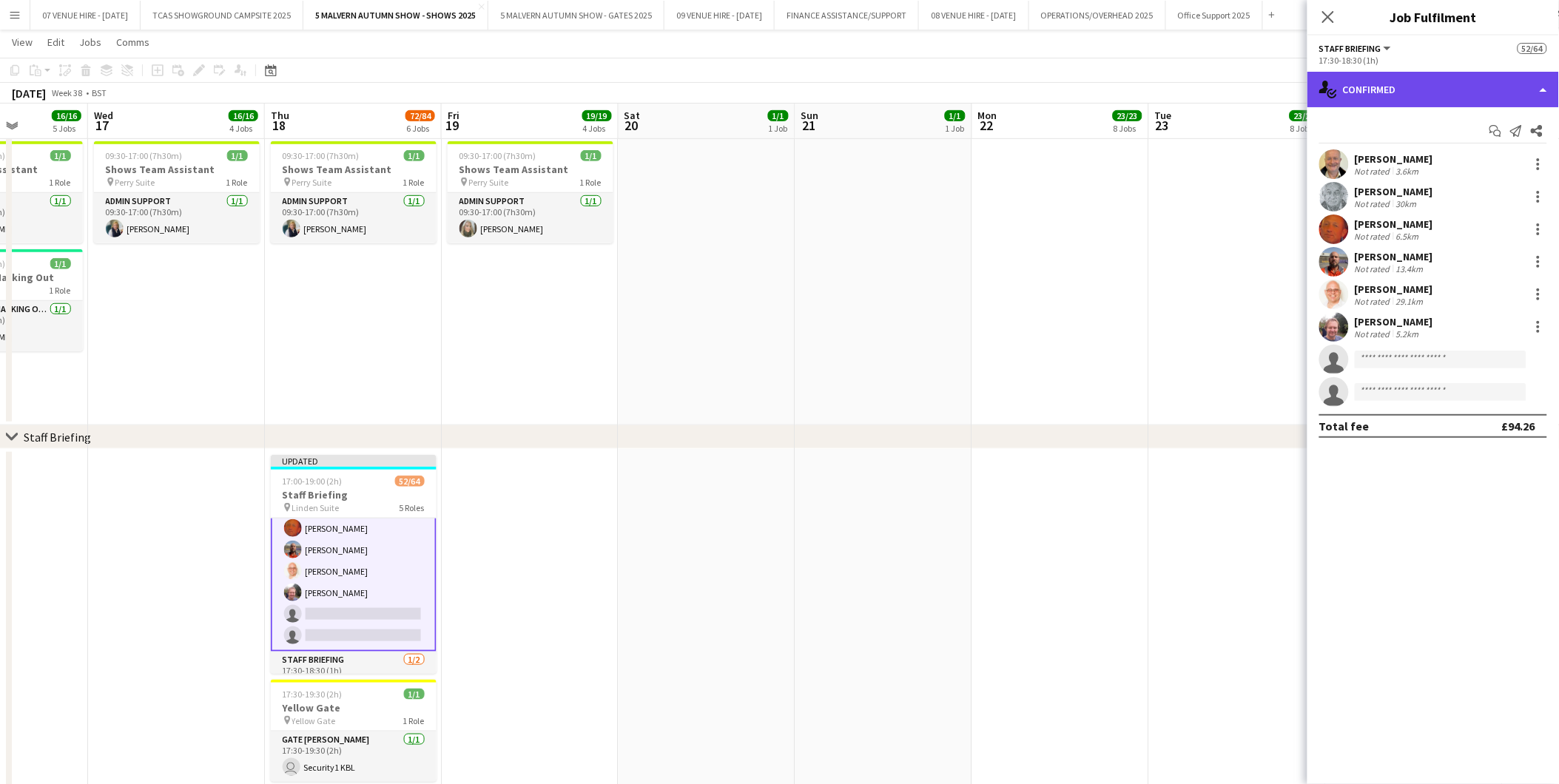
click at [1391, 93] on div "single-neutral-actions-check-2 Confirmed" at bounding box center [1433, 89] width 252 height 35
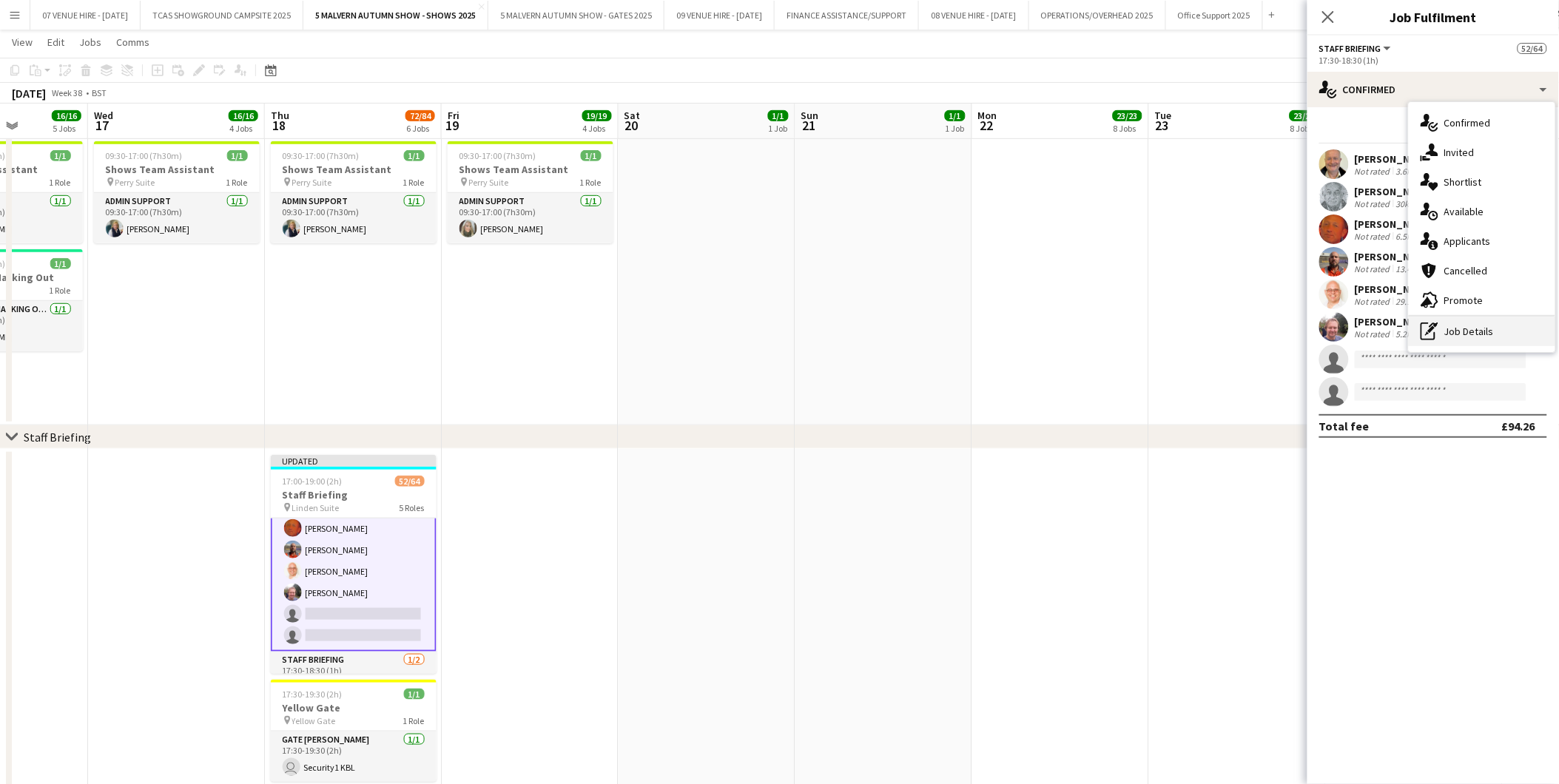
click at [1491, 323] on div "pen-write Job Details" at bounding box center [1482, 331] width 146 height 29
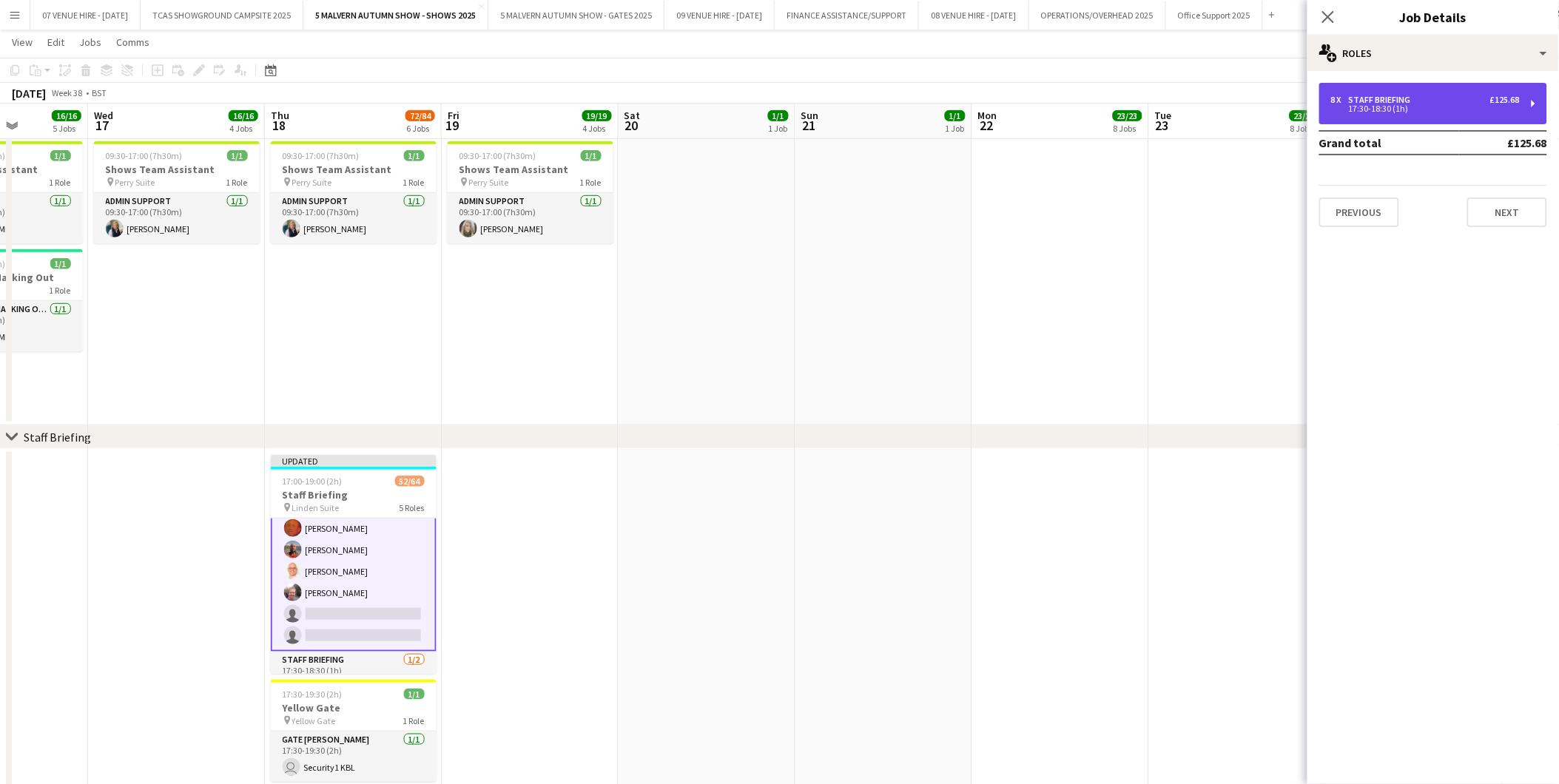
click at [1439, 95] on div "8 x Staff Briefing £125.68" at bounding box center [1425, 100] width 188 height 11
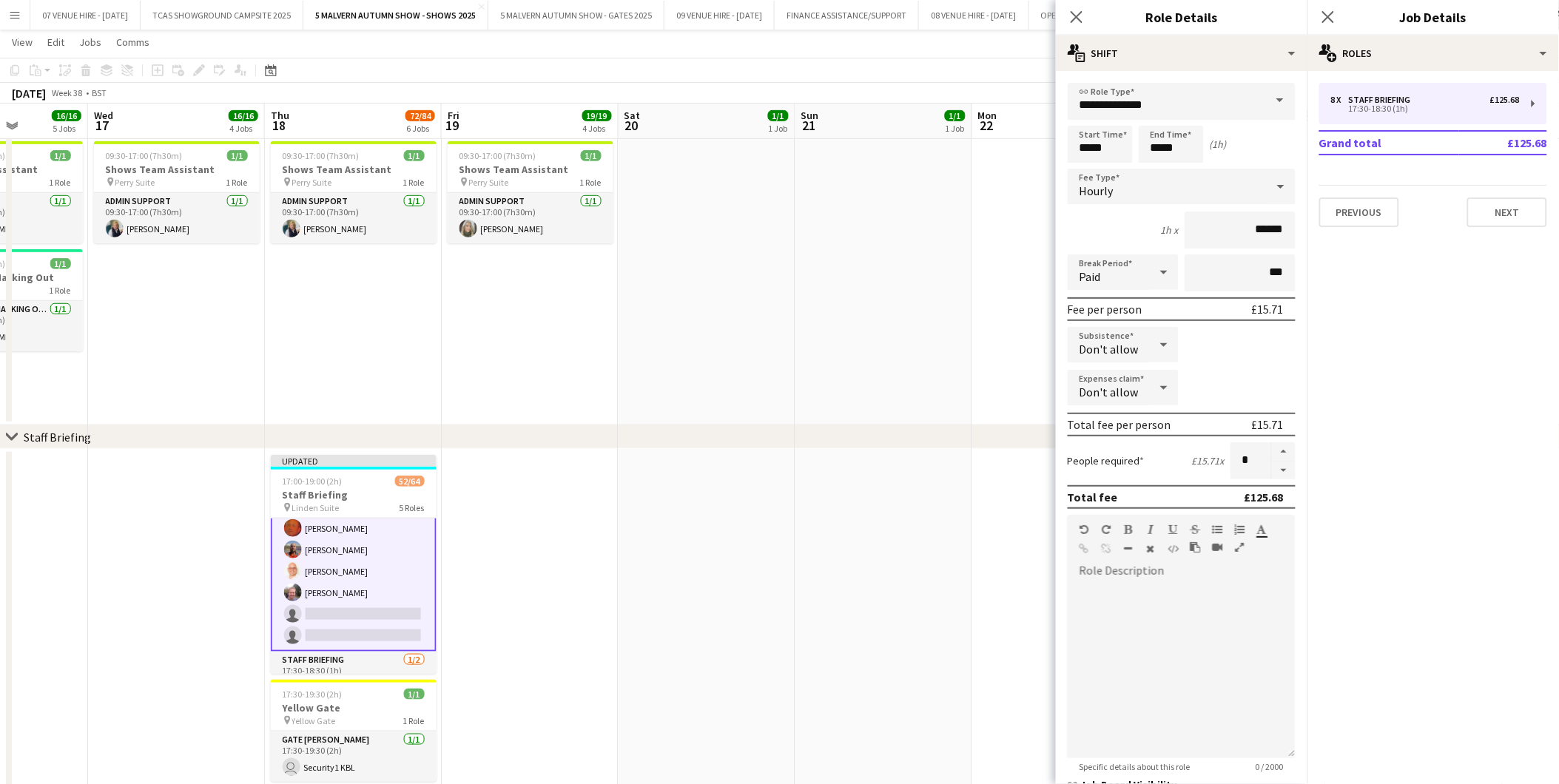
drag, startPoint x: 891, startPoint y: 378, endPoint x: 780, endPoint y: 457, distance: 136.2
click at [891, 379] on app-date-cell at bounding box center [883, 173] width 176 height 506
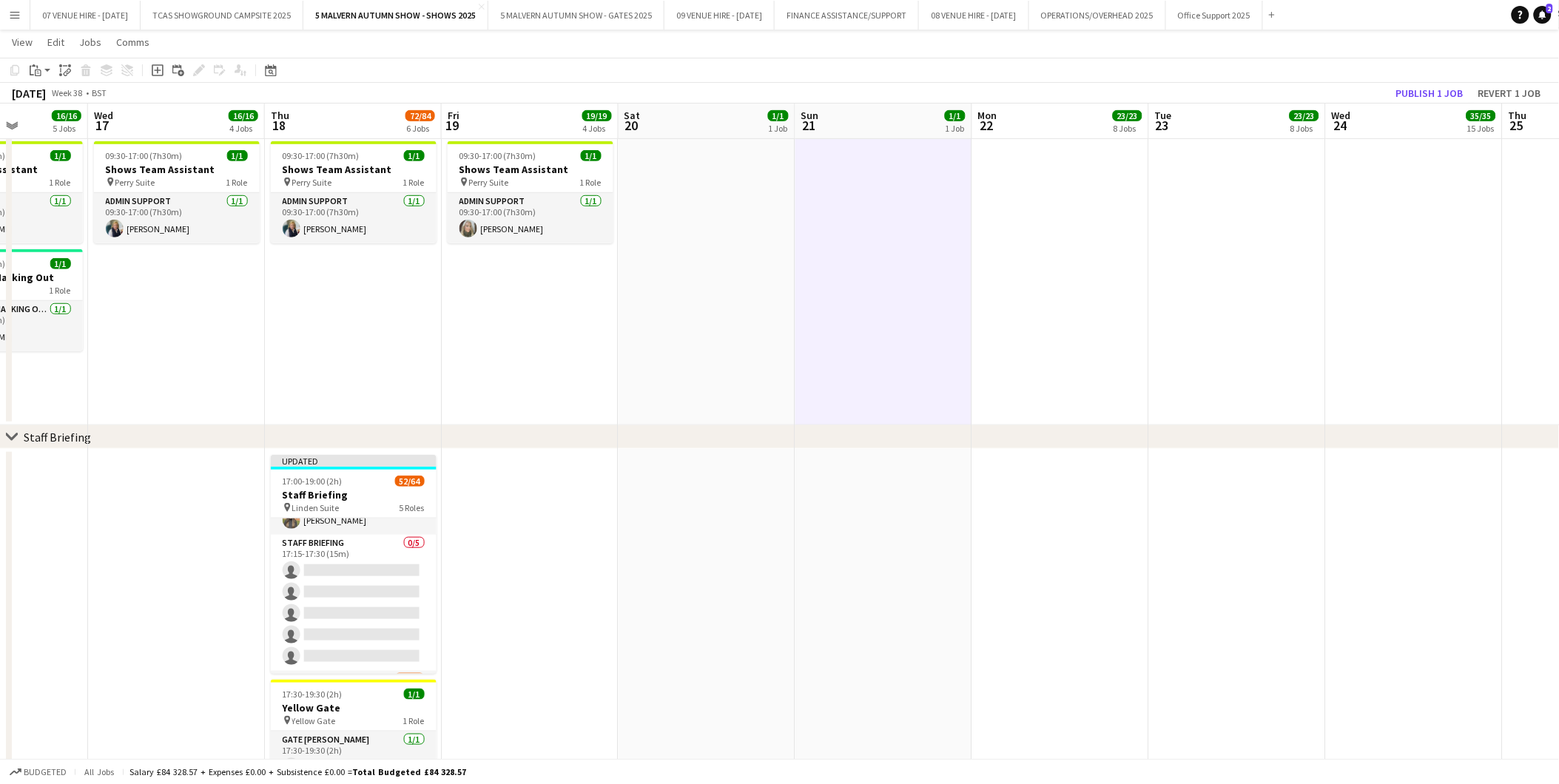
scroll to position [82, 0]
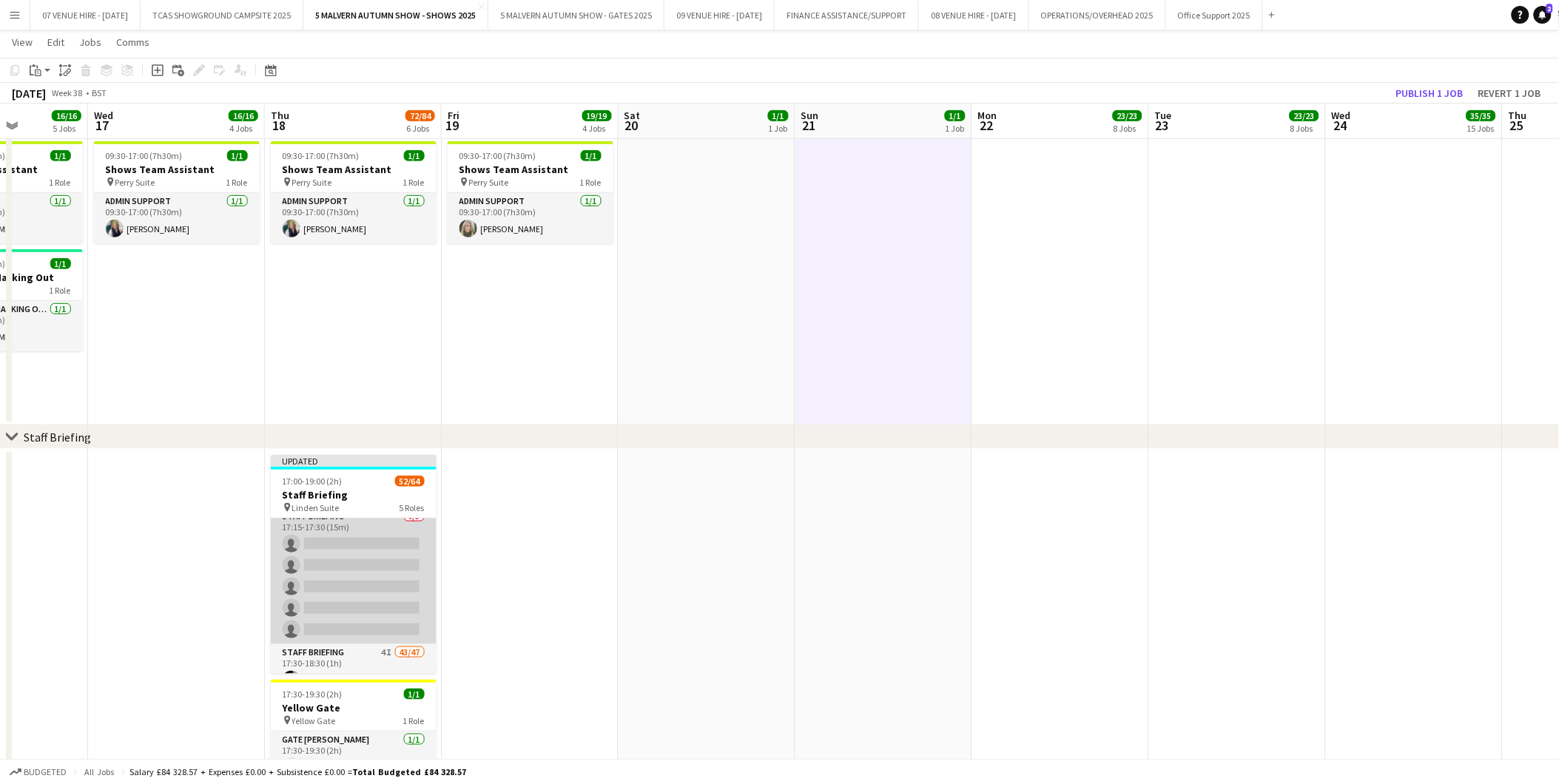
click at [342, 593] on app-card-role "Staff Briefing 0/5 17:15-17:30 (15m) single-neutral-actions single-neutral-acti…" at bounding box center [354, 576] width 166 height 136
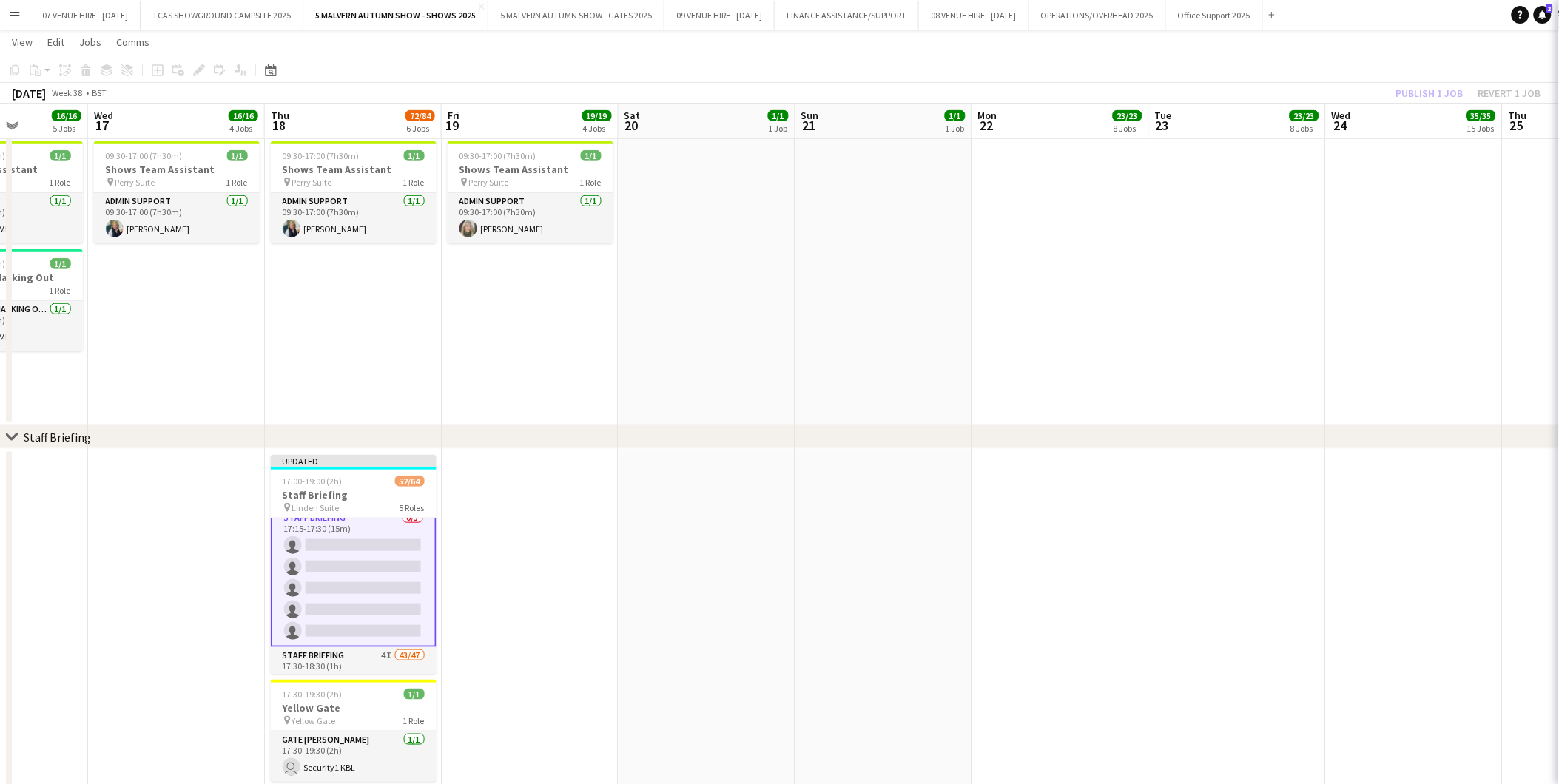
scroll to position [83, 0]
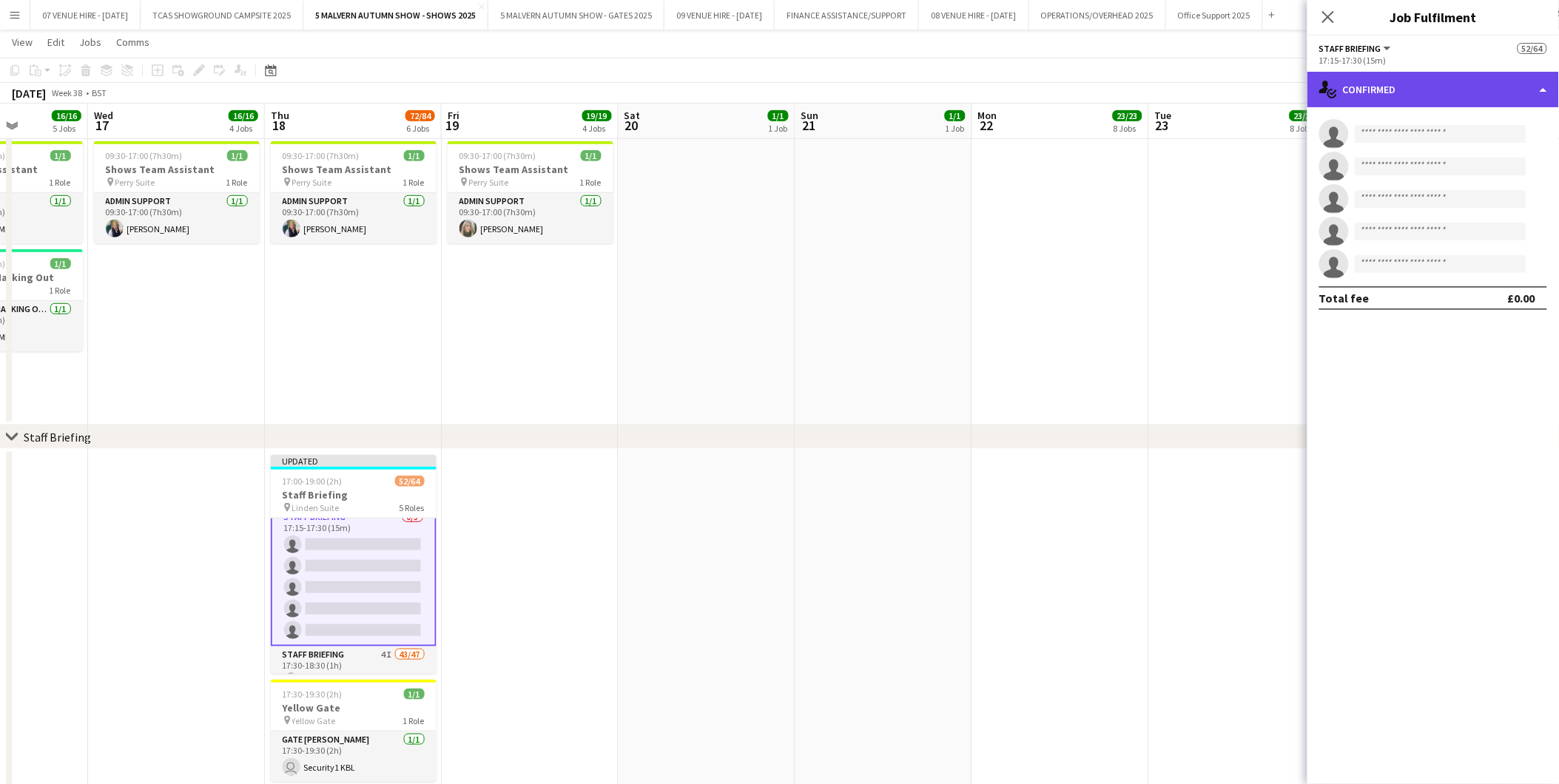
click at [1387, 82] on div "single-neutral-actions-check-2 Confirmed" at bounding box center [1433, 89] width 252 height 35
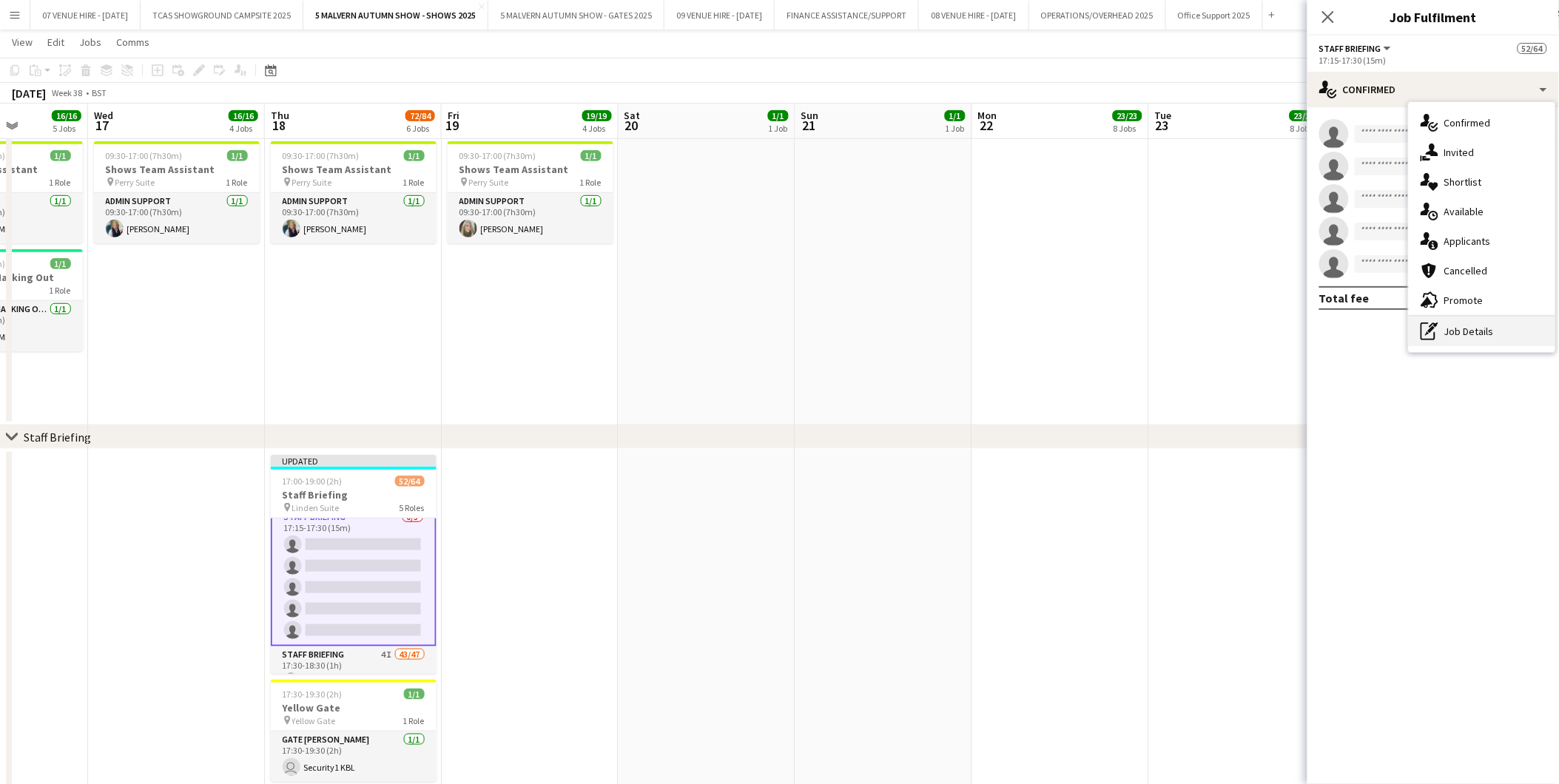
click at [1454, 333] on div "pen-write Job Details" at bounding box center [1482, 331] width 146 height 29
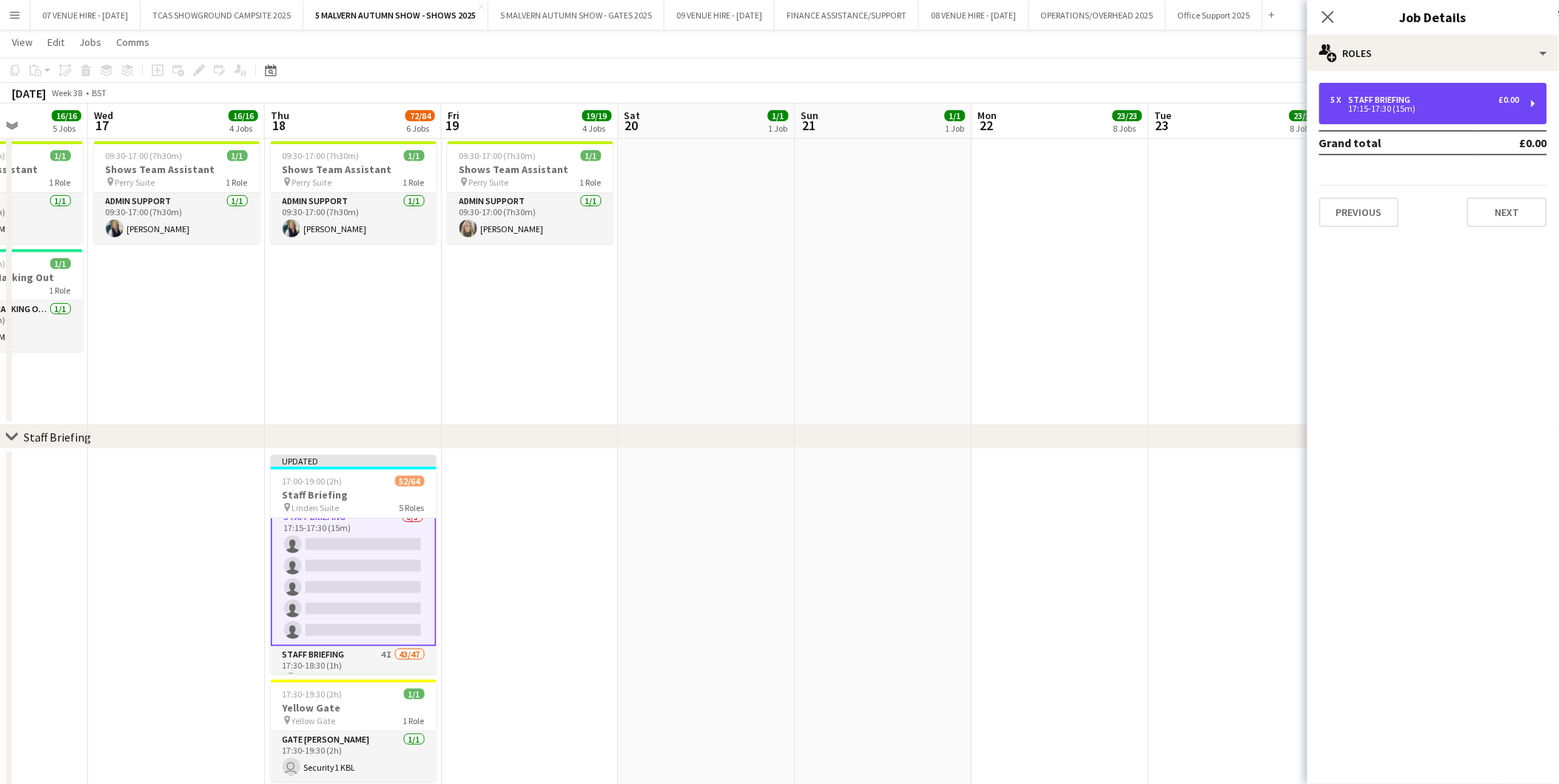
click at [1381, 111] on div "17:15-17:30 (15m)" at bounding box center [1425, 109] width 188 height 8
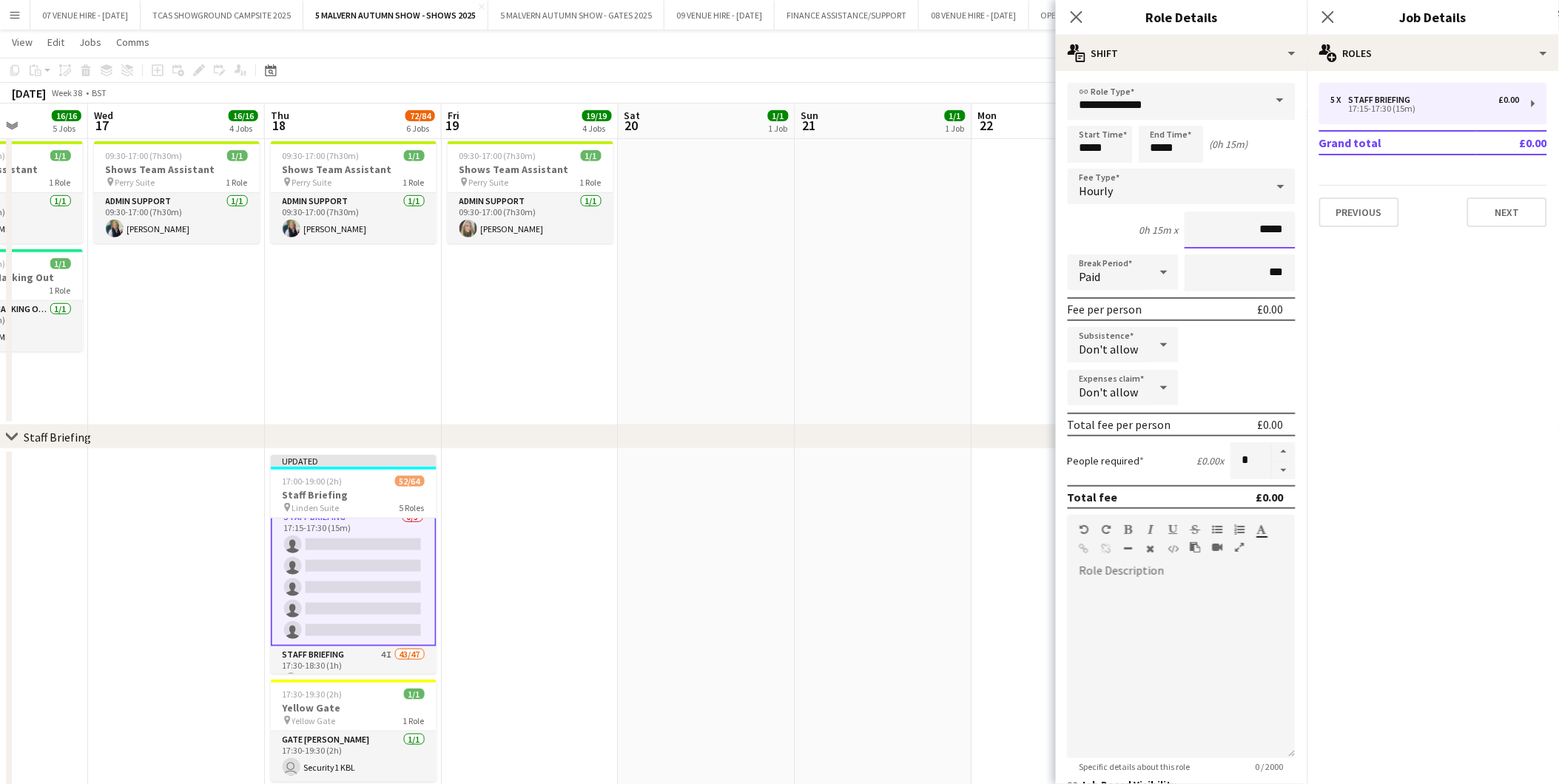
drag, startPoint x: 1276, startPoint y: 224, endPoint x: 1247, endPoint y: 225, distance: 29.0
click at [1247, 225] on input "*****" at bounding box center [1240, 230] width 111 height 37
type input "******"
click at [796, 499] on app-date-cell at bounding box center [883, 631] width 176 height 364
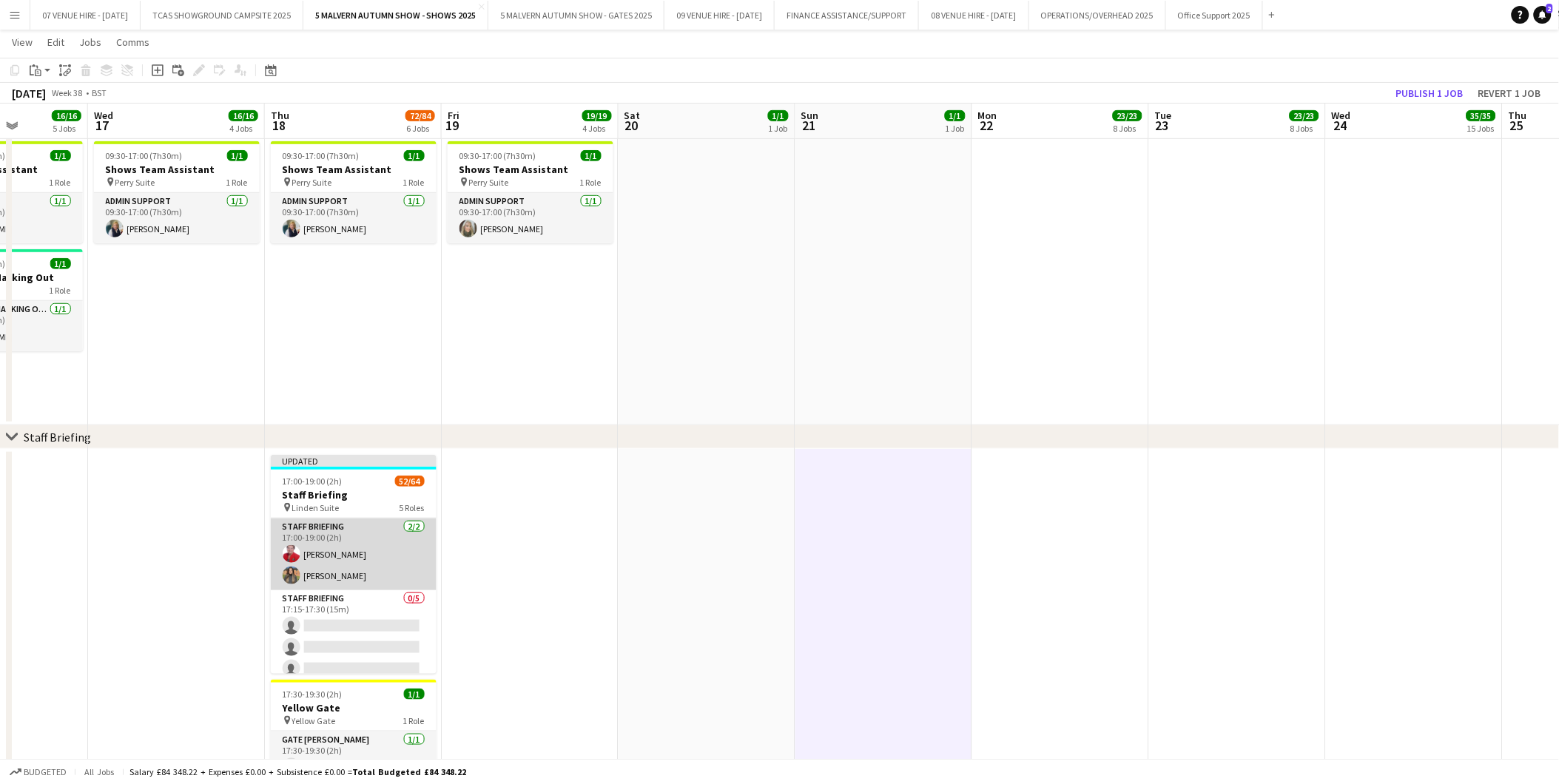
scroll to position [82, 0]
click at [346, 580] on app-card-role "Staff Briefing 0/5 17:15-17:30 (15m) single-neutral-actions single-neutral-acti…" at bounding box center [354, 576] width 166 height 136
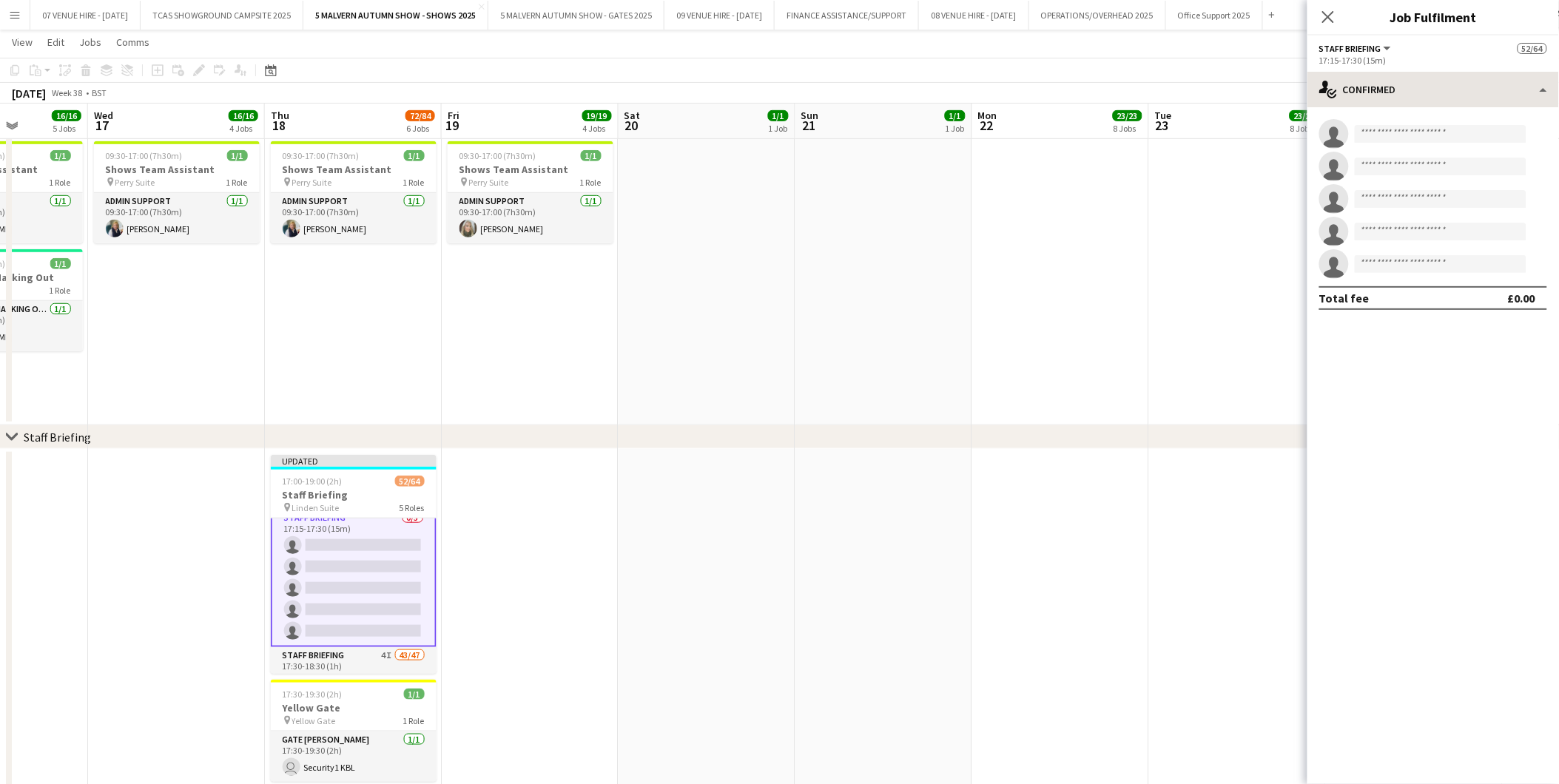
scroll to position [83, 0]
click at [1415, 94] on div "single-neutral-actions-check-2 Confirmed" at bounding box center [1433, 89] width 252 height 35
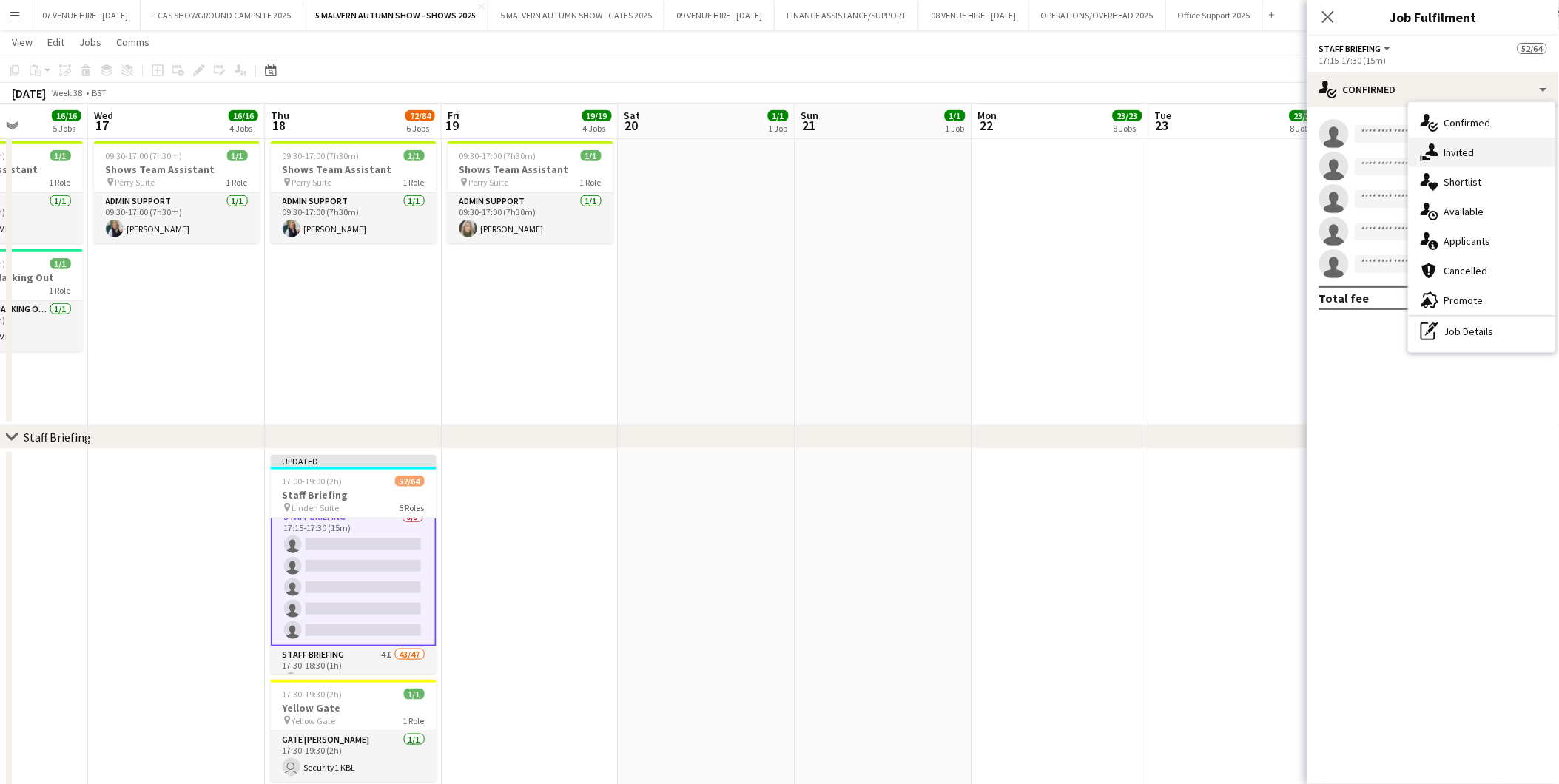
click at [1470, 155] on span "Invited" at bounding box center [1459, 152] width 30 height 14
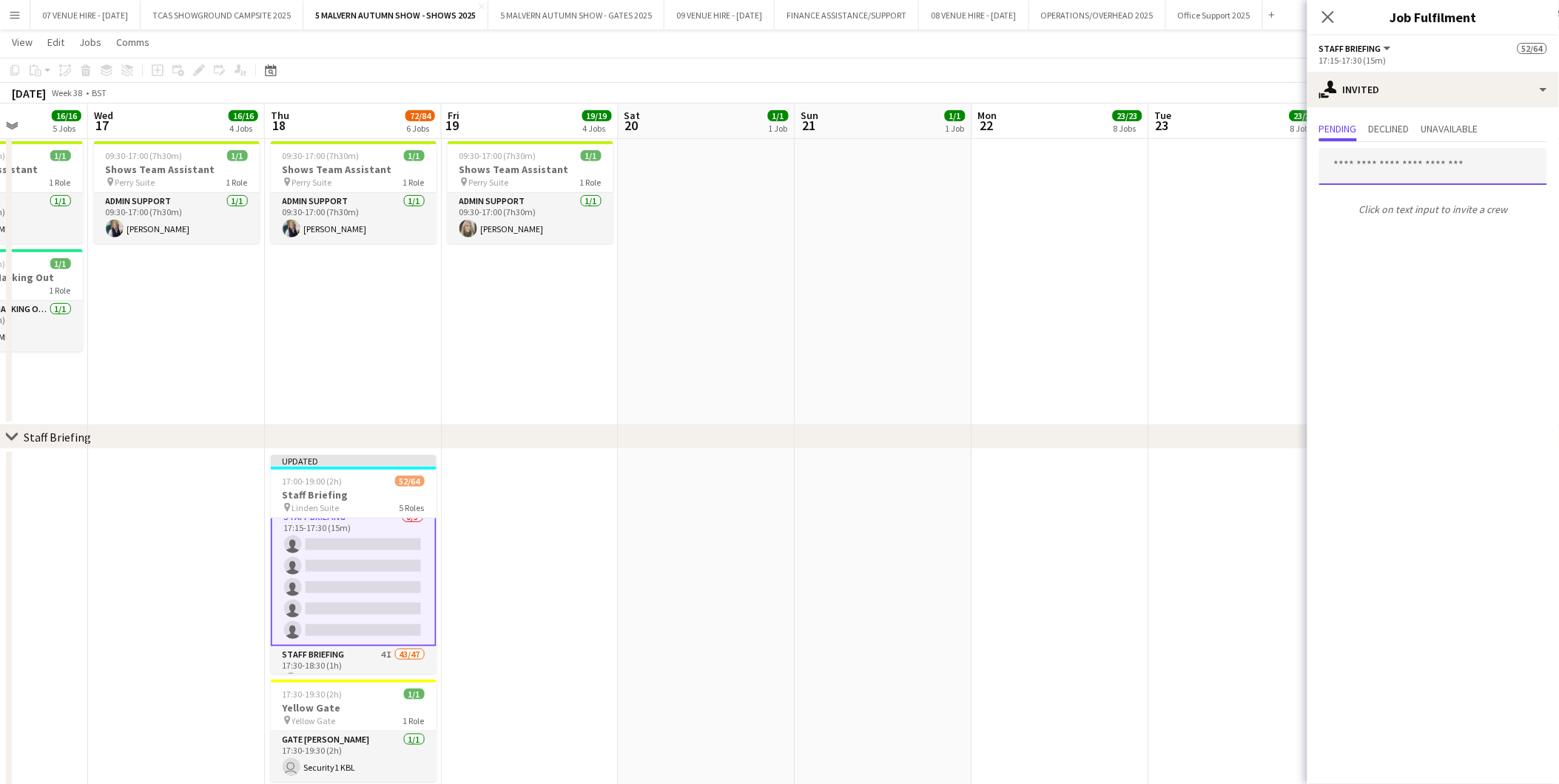
click at [1402, 160] on input "text" at bounding box center [1433, 166] width 228 height 37
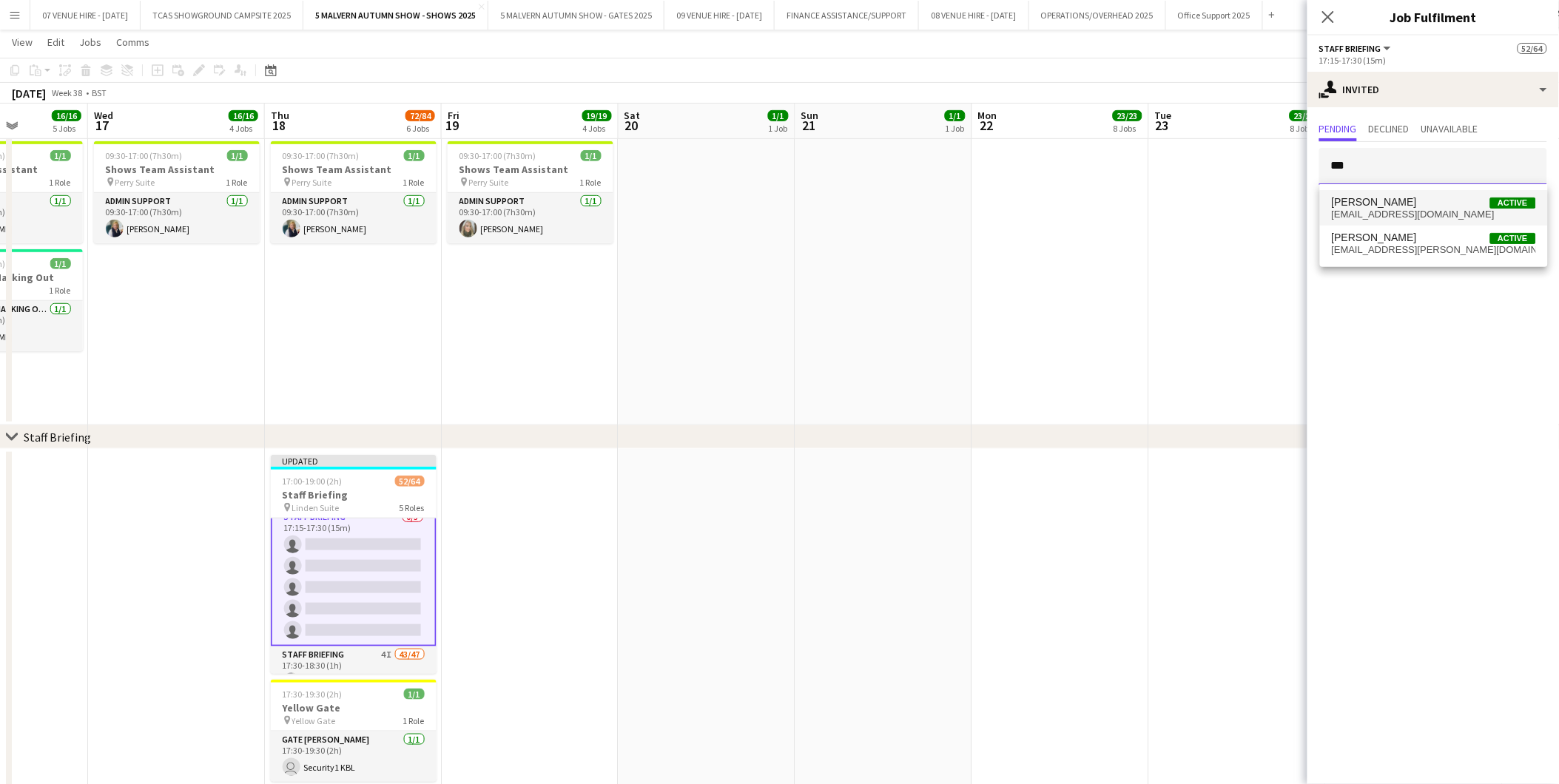
type input "***"
click at [1399, 212] on span "mac18@hotmail.co.uk" at bounding box center [1434, 215] width 204 height 12
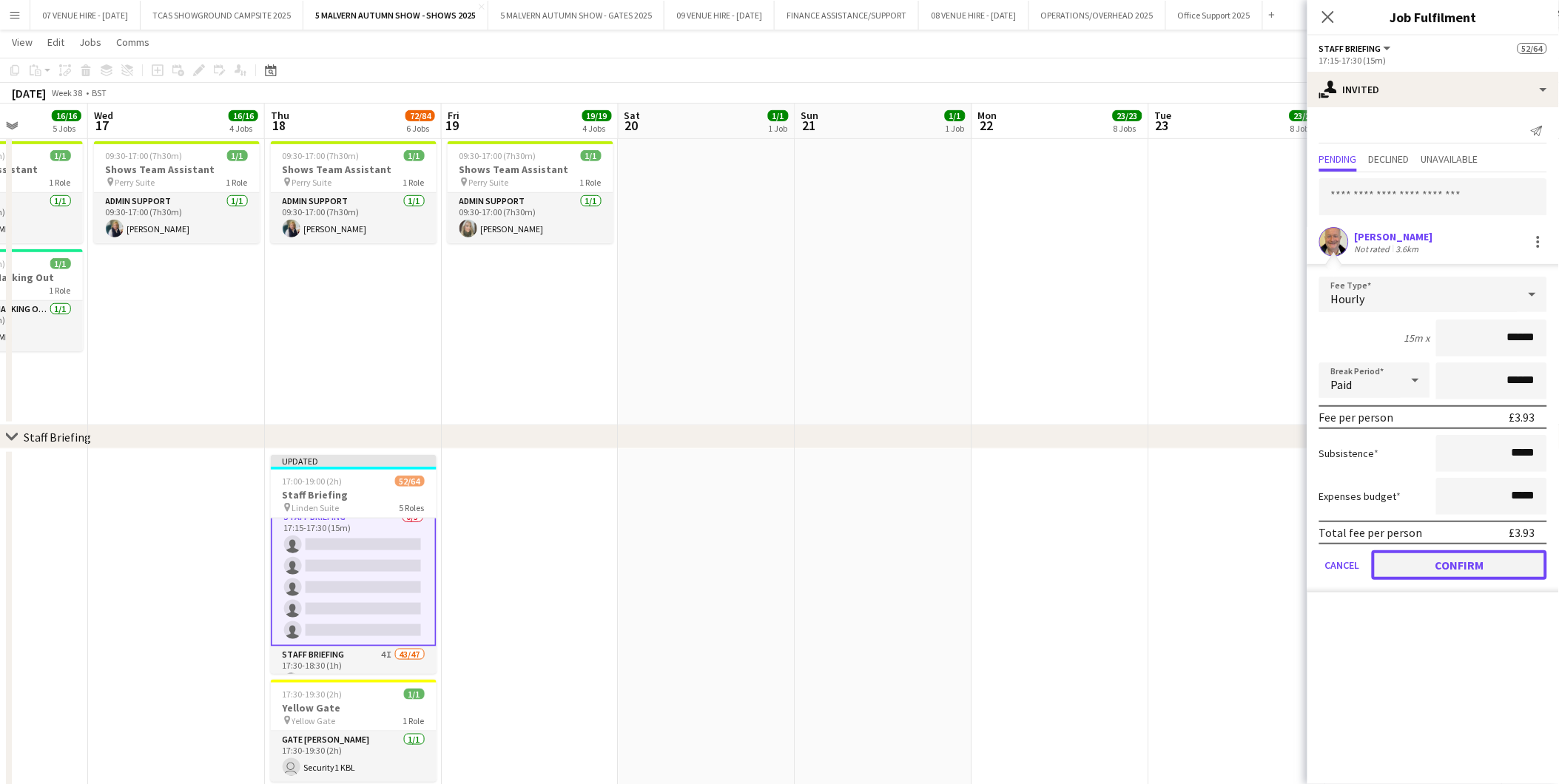
click at [1443, 574] on button "Confirm" at bounding box center [1458, 565] width 175 height 29
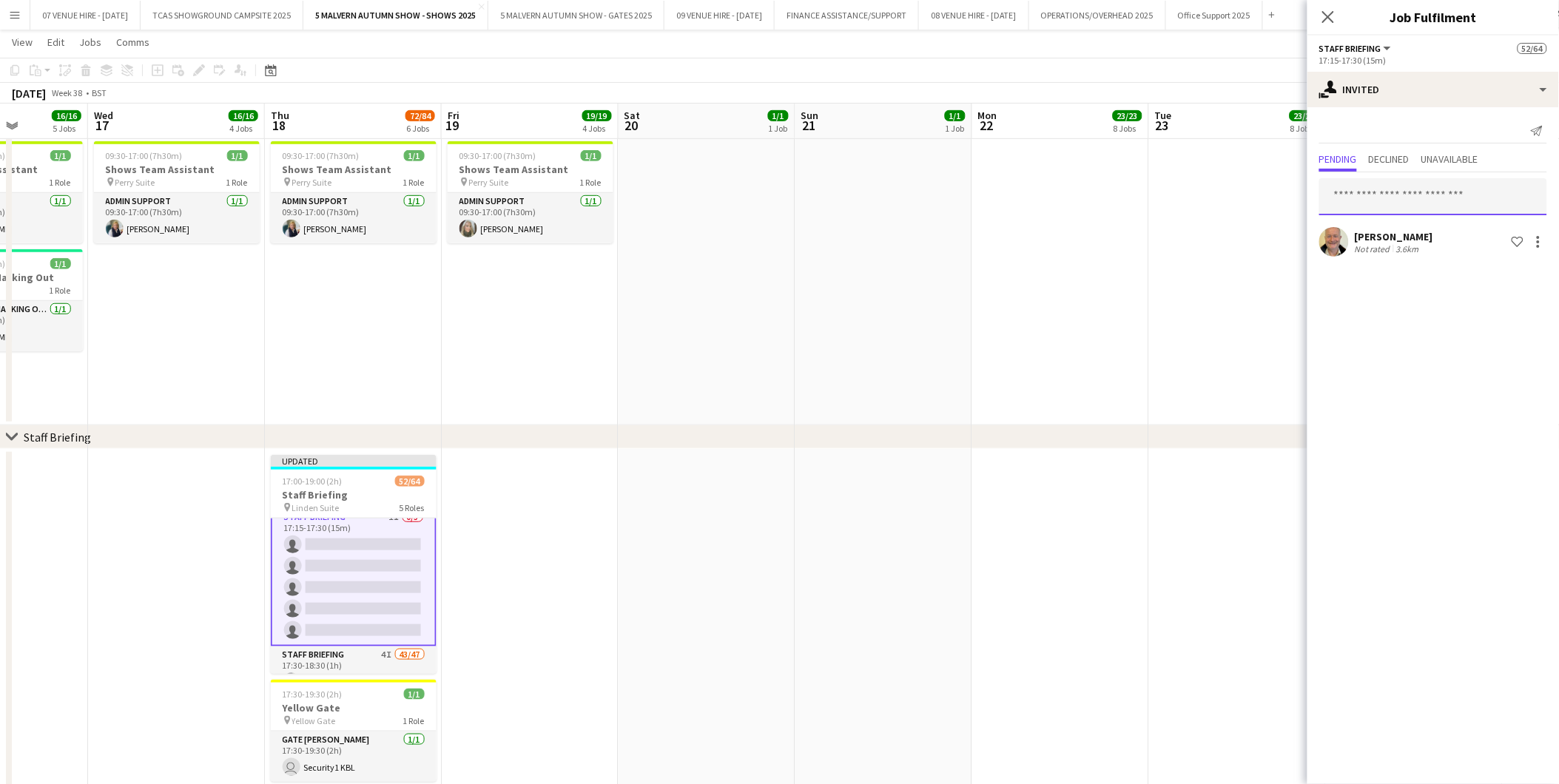
click at [1421, 200] on input "text" at bounding box center [1433, 196] width 228 height 37
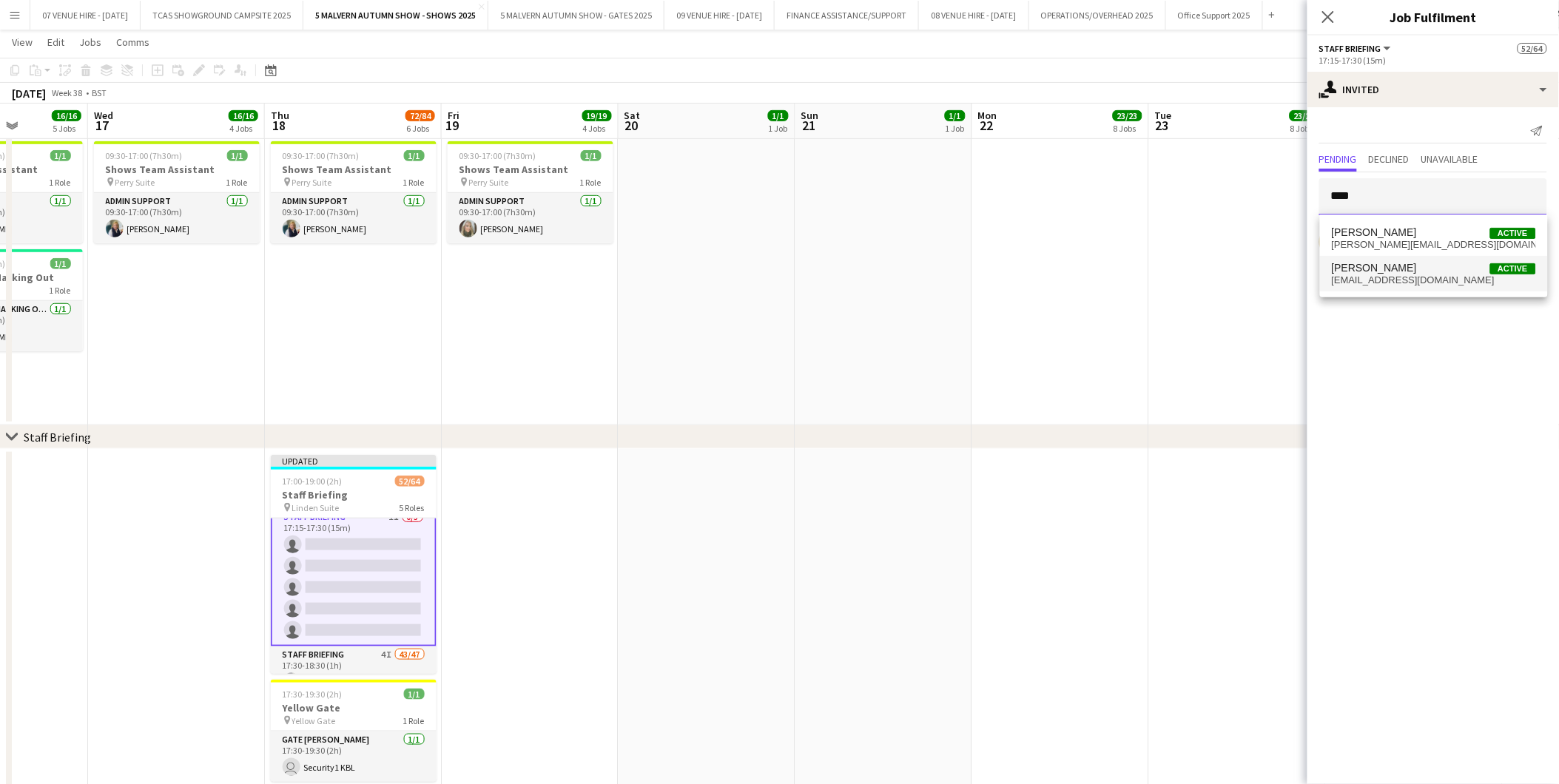
type input "****"
click at [1404, 271] on span "Michael Bowden" at bounding box center [1374, 268] width 85 height 13
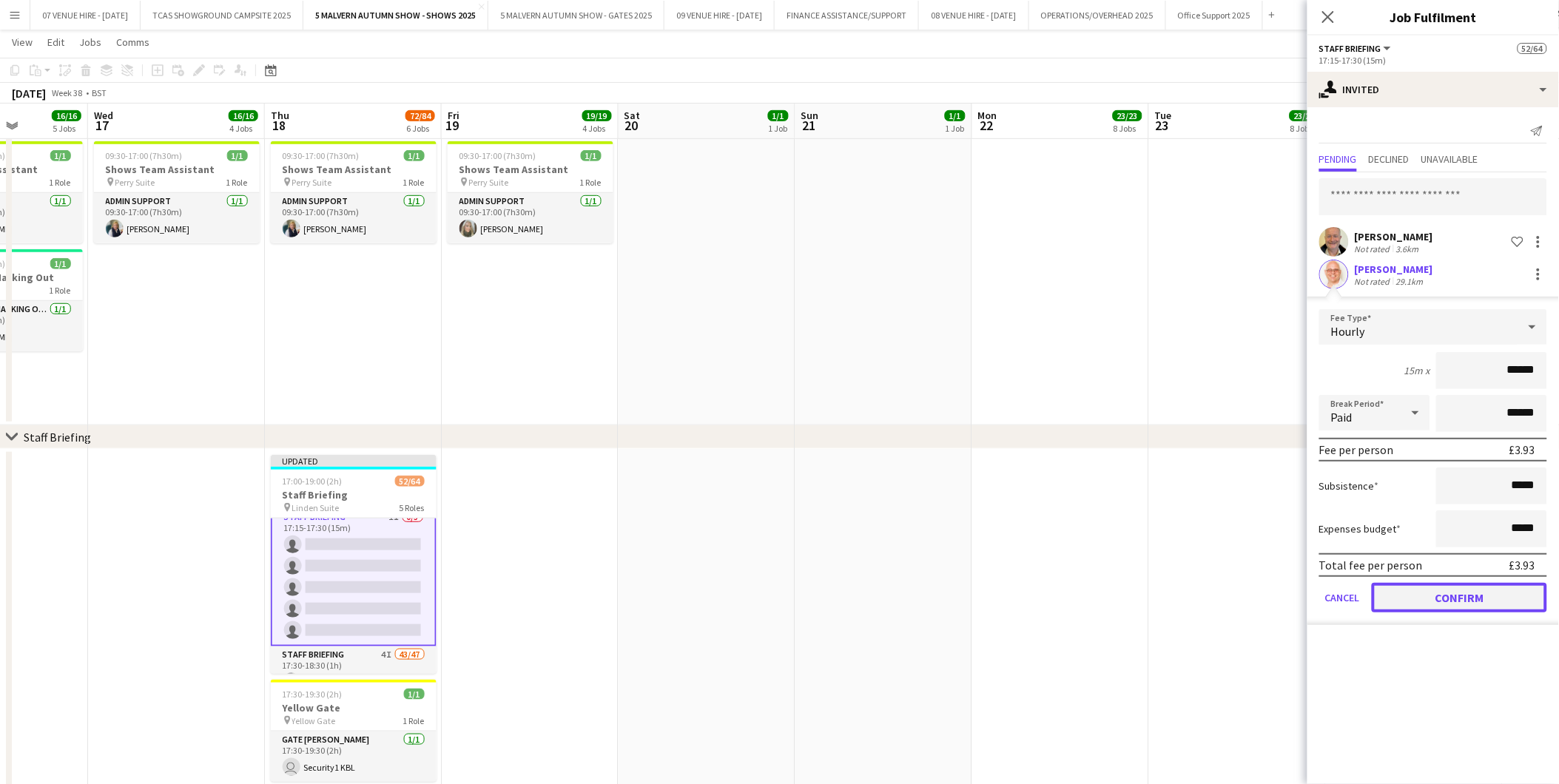
click at [1479, 598] on button "Confirm" at bounding box center [1458, 597] width 175 height 29
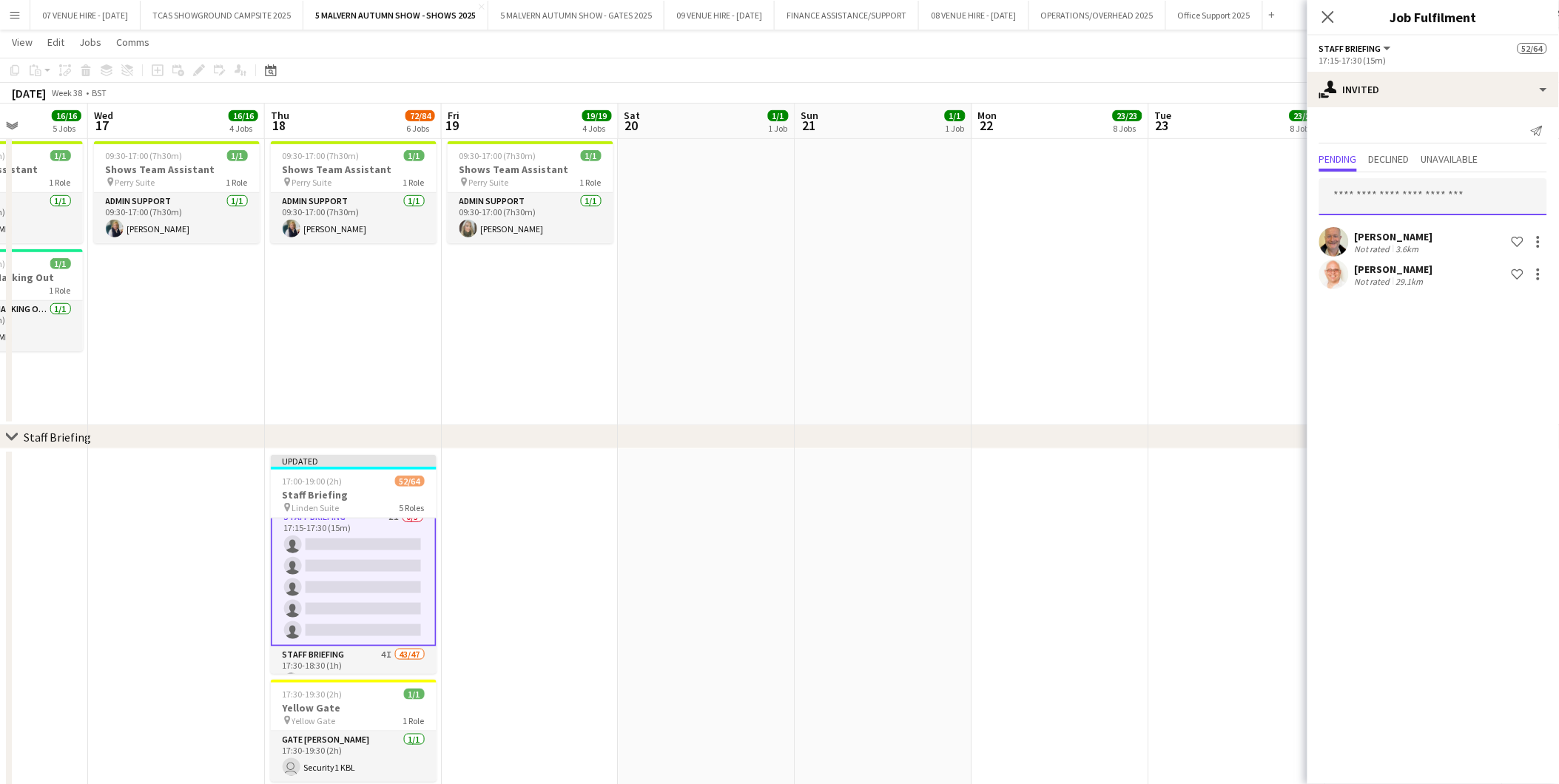
click at [1416, 194] on input "text" at bounding box center [1433, 196] width 228 height 37
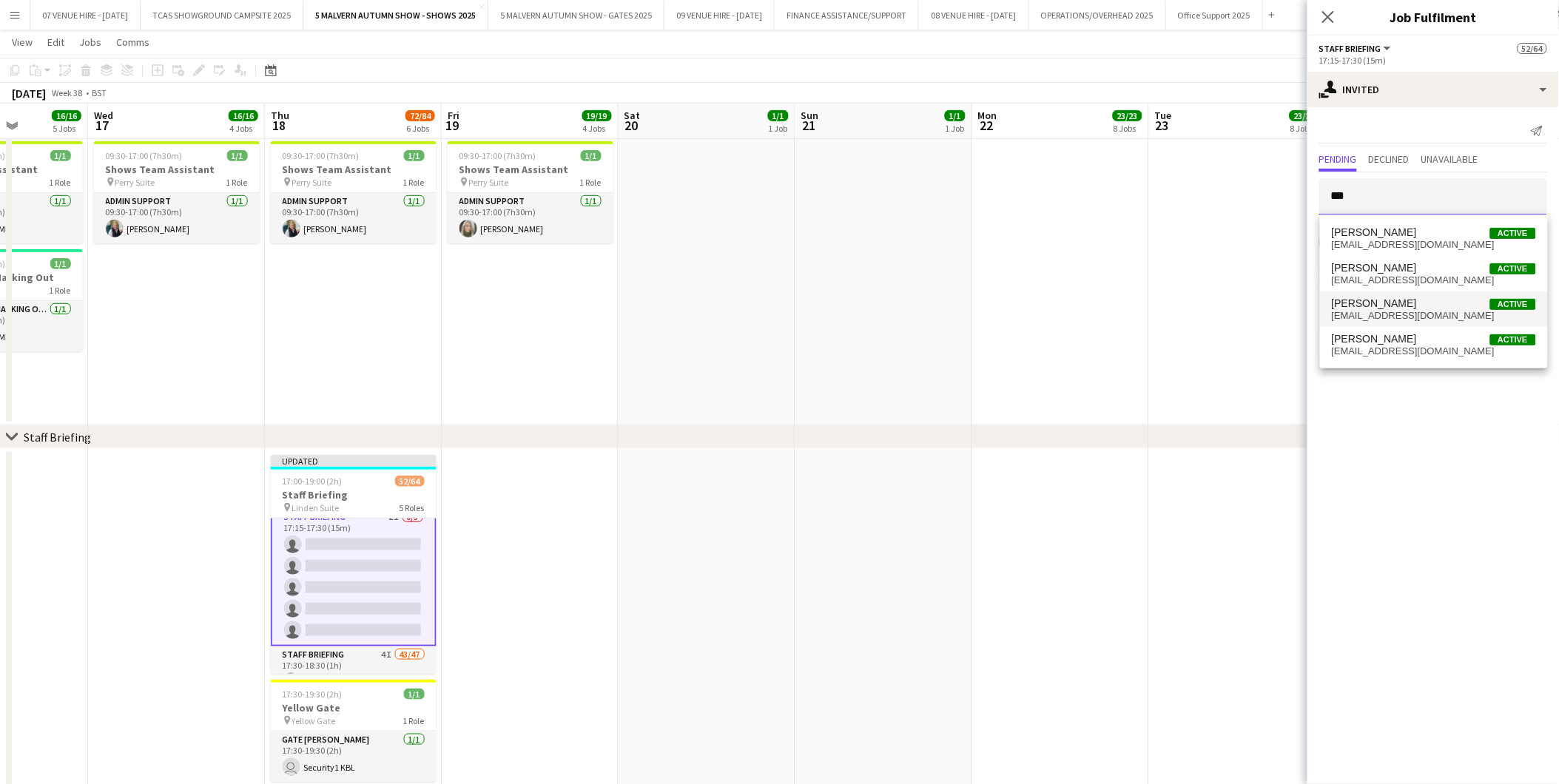
type input "***"
click at [1397, 300] on span "Brian Seabourne" at bounding box center [1374, 303] width 85 height 13
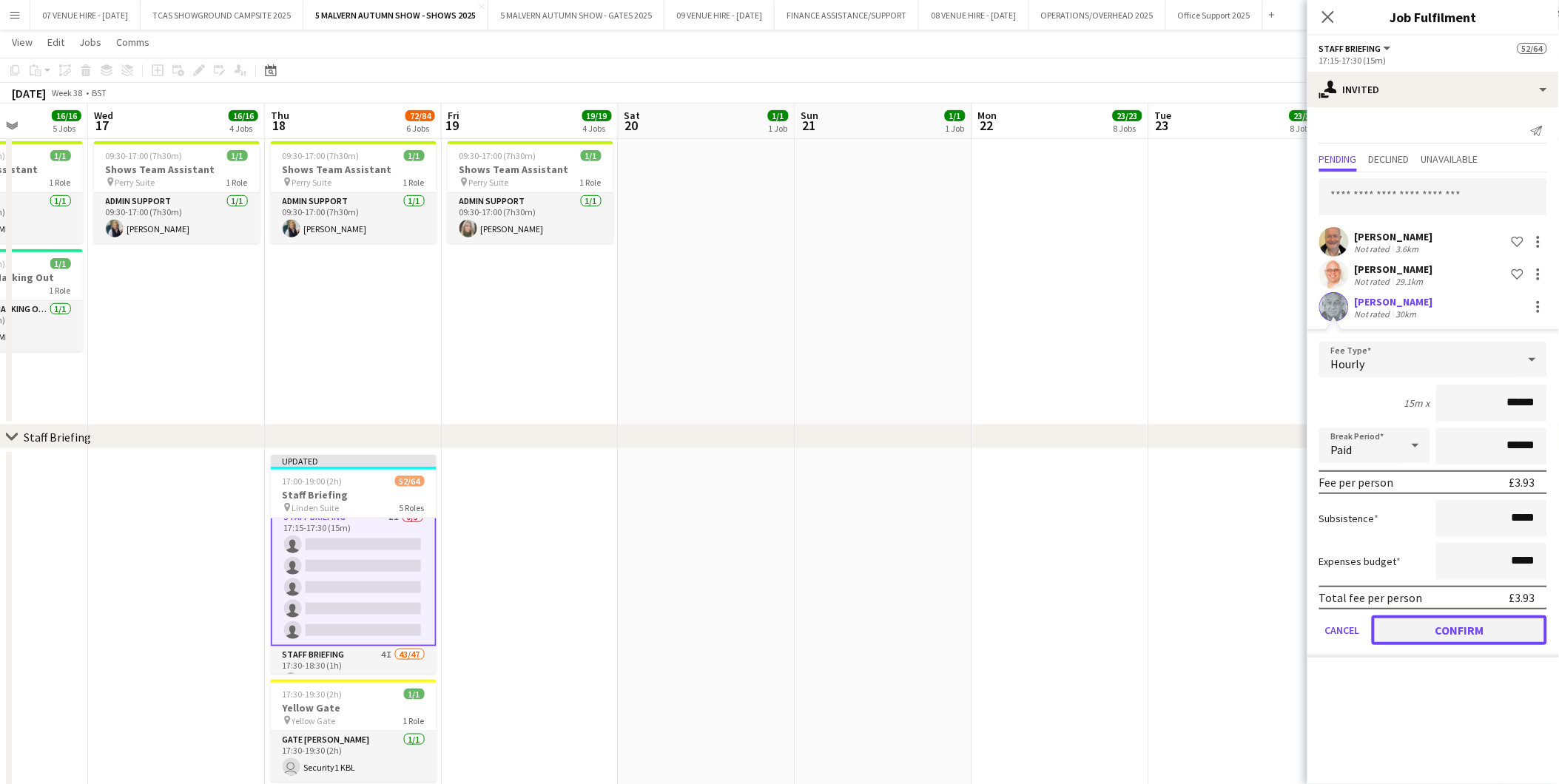
click at [1455, 623] on button "Confirm" at bounding box center [1458, 630] width 175 height 29
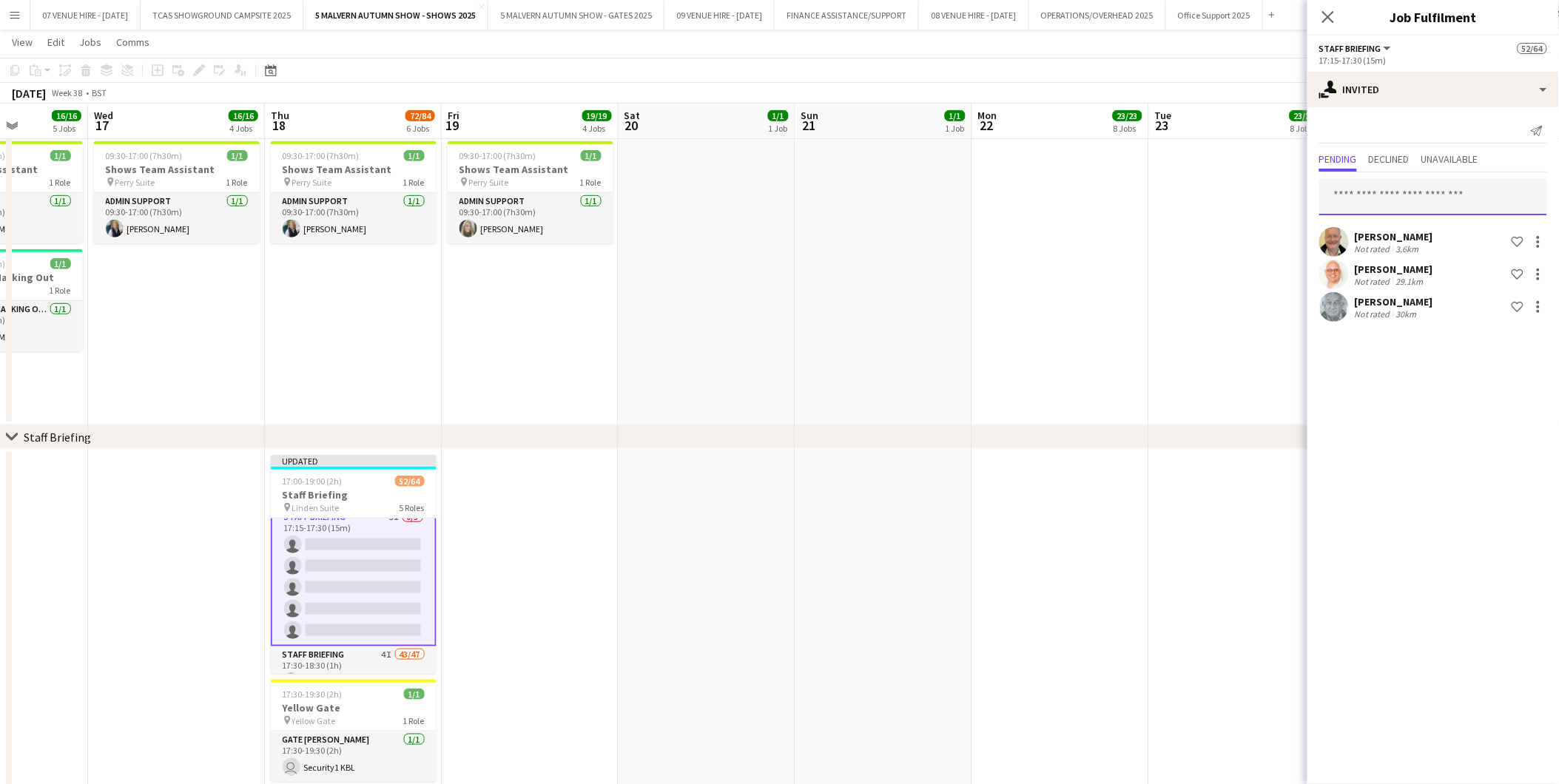
click at [1371, 210] on input "text" at bounding box center [1433, 196] width 228 height 37
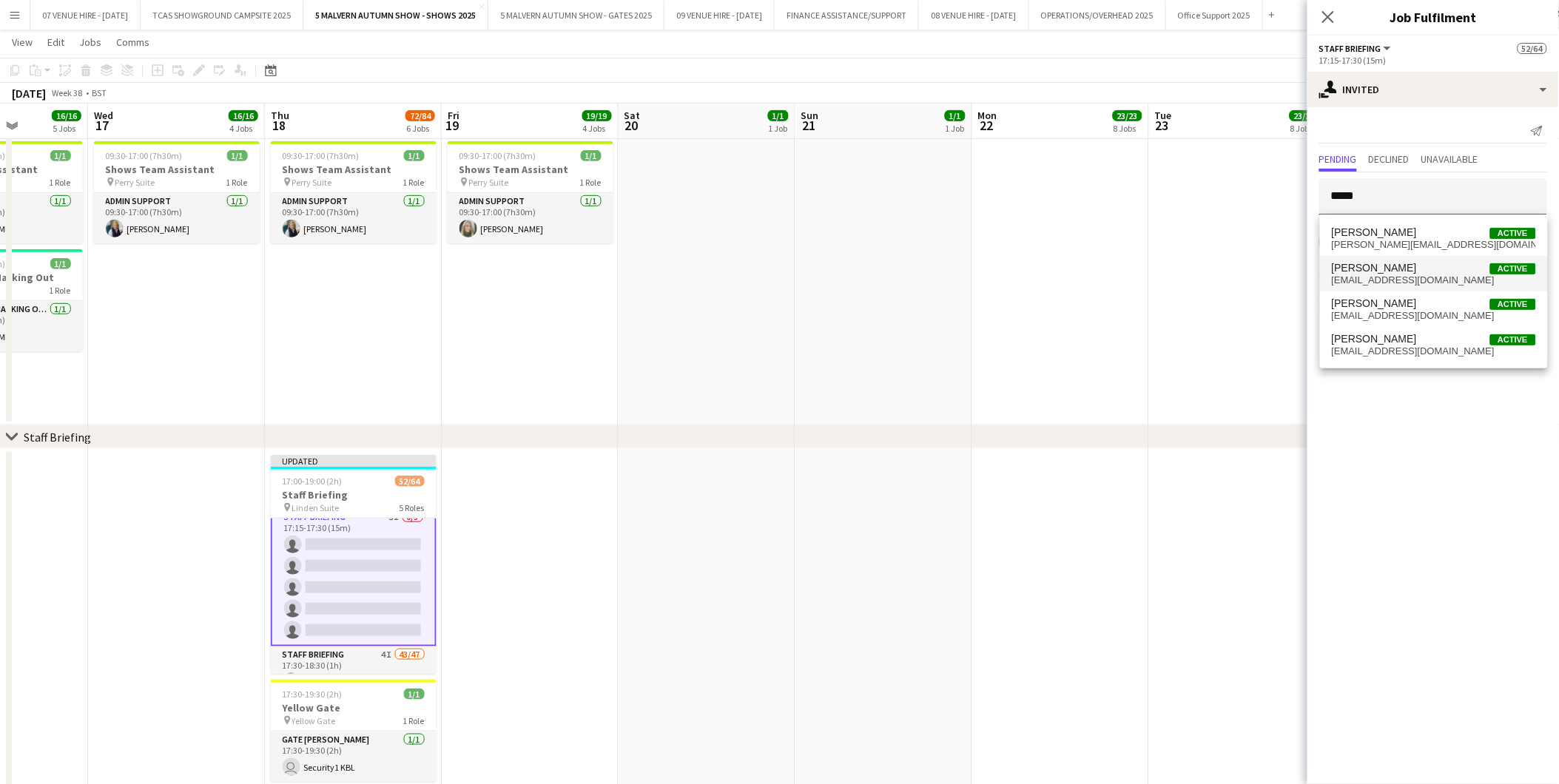
type input "*****"
click at [1374, 271] on span "Nigel Pickard" at bounding box center [1374, 268] width 85 height 13
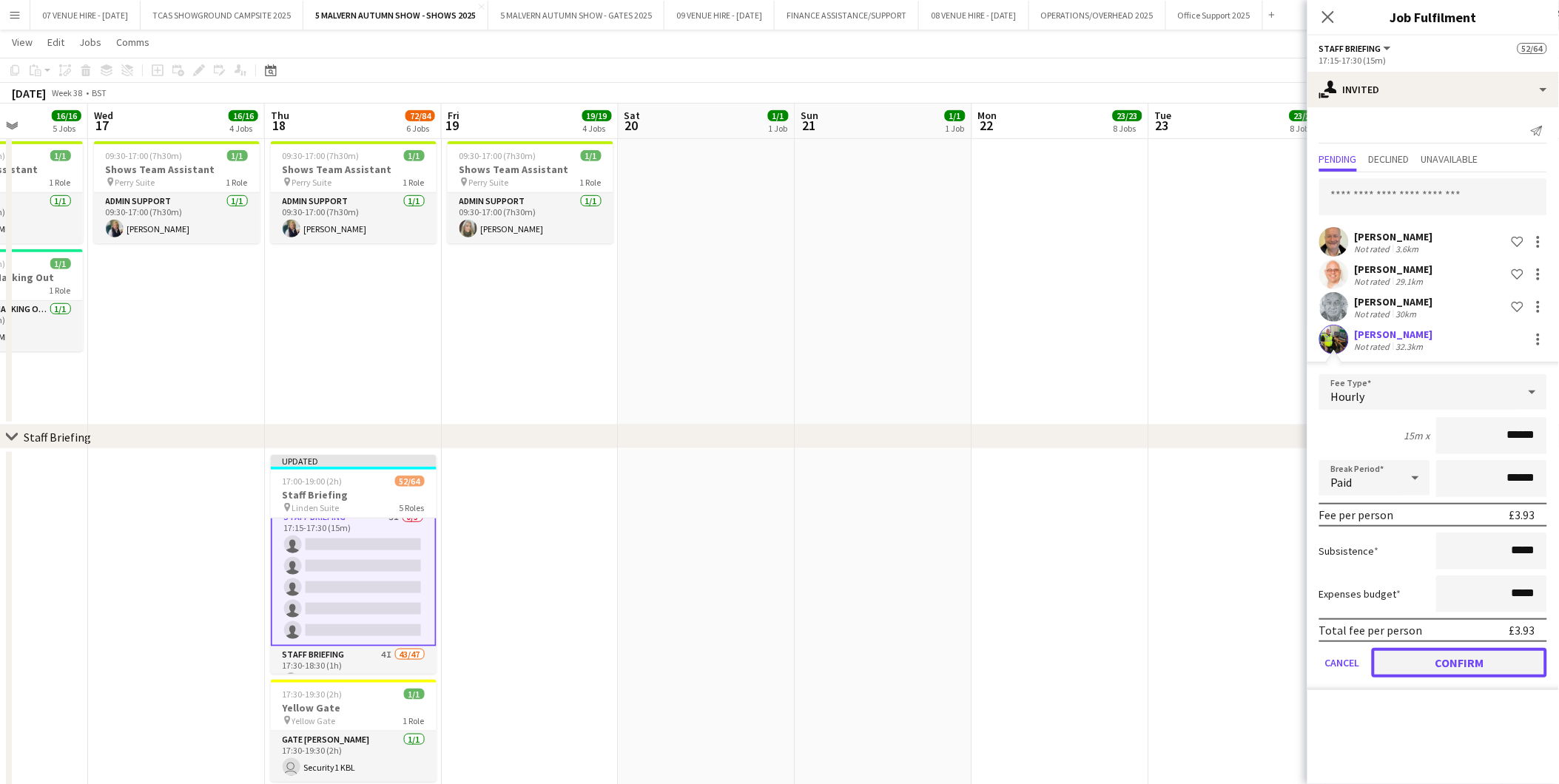
click at [1469, 653] on button "Confirm" at bounding box center [1458, 662] width 175 height 29
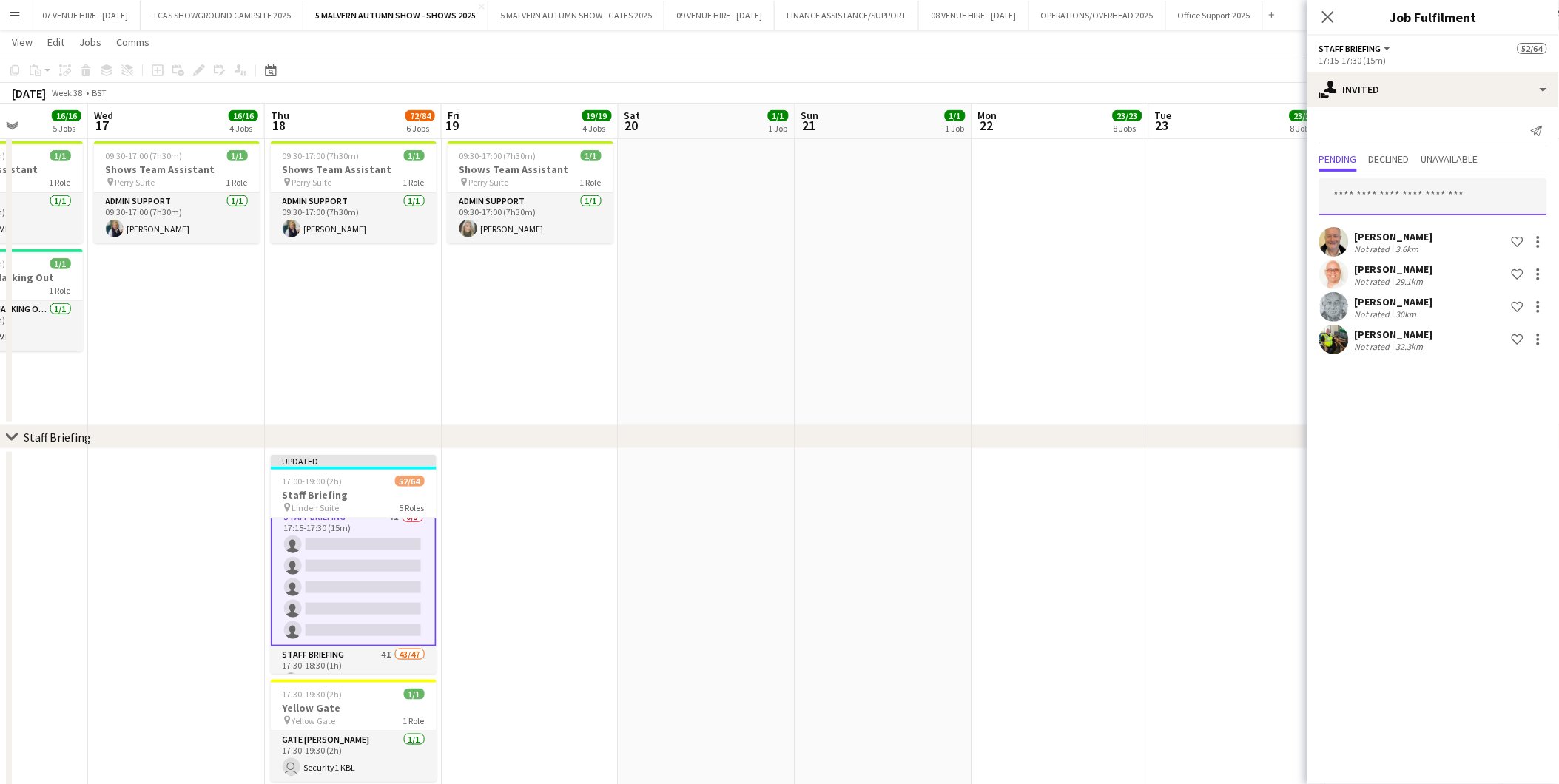
click at [1382, 188] on input "text" at bounding box center [1433, 196] width 228 height 37
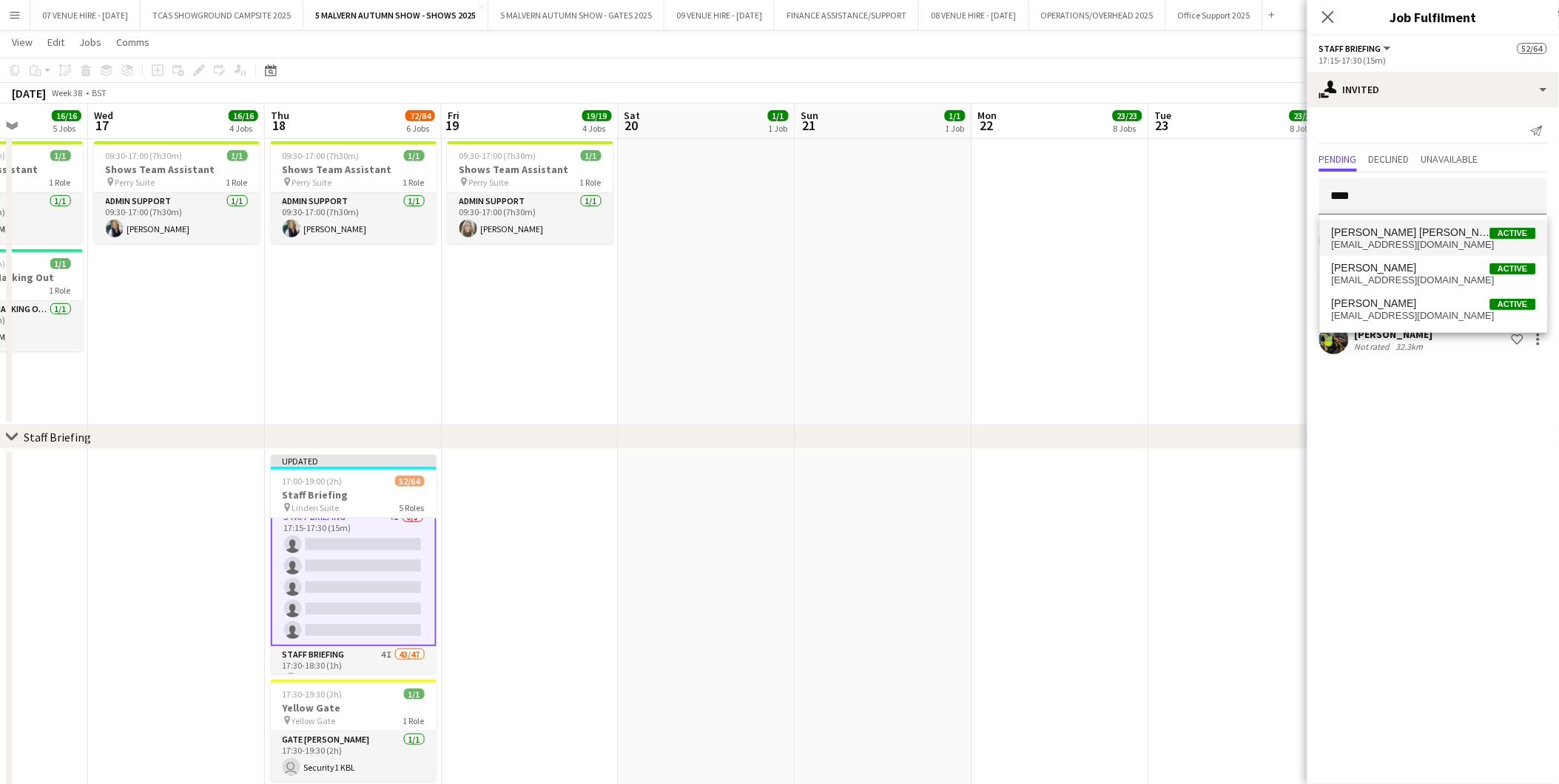
type input "****"
click at [1378, 228] on span "Kane Hill Active" at bounding box center [1434, 232] width 204 height 13
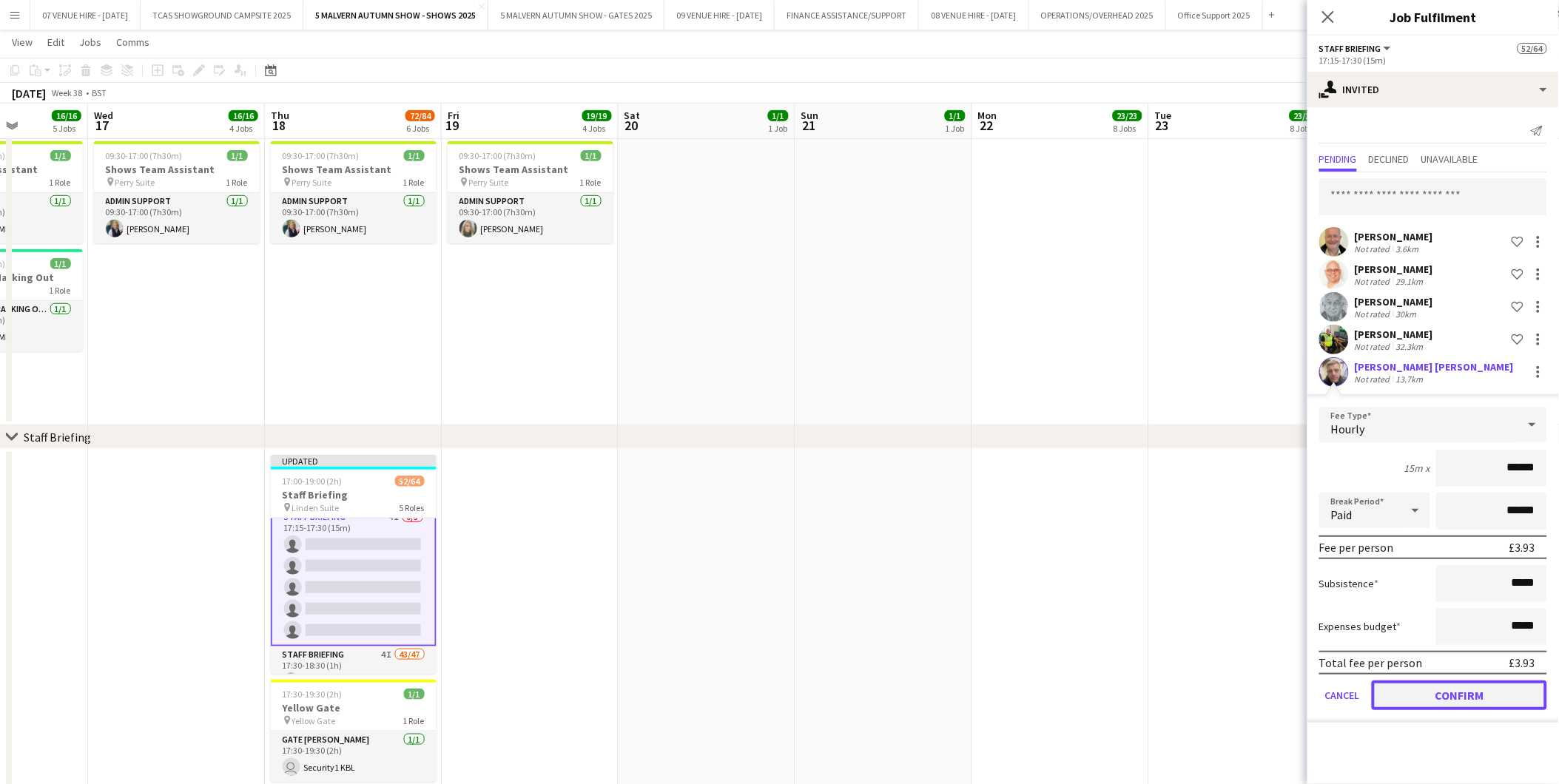
click at [1410, 681] on button "Confirm" at bounding box center [1458, 695] width 175 height 29
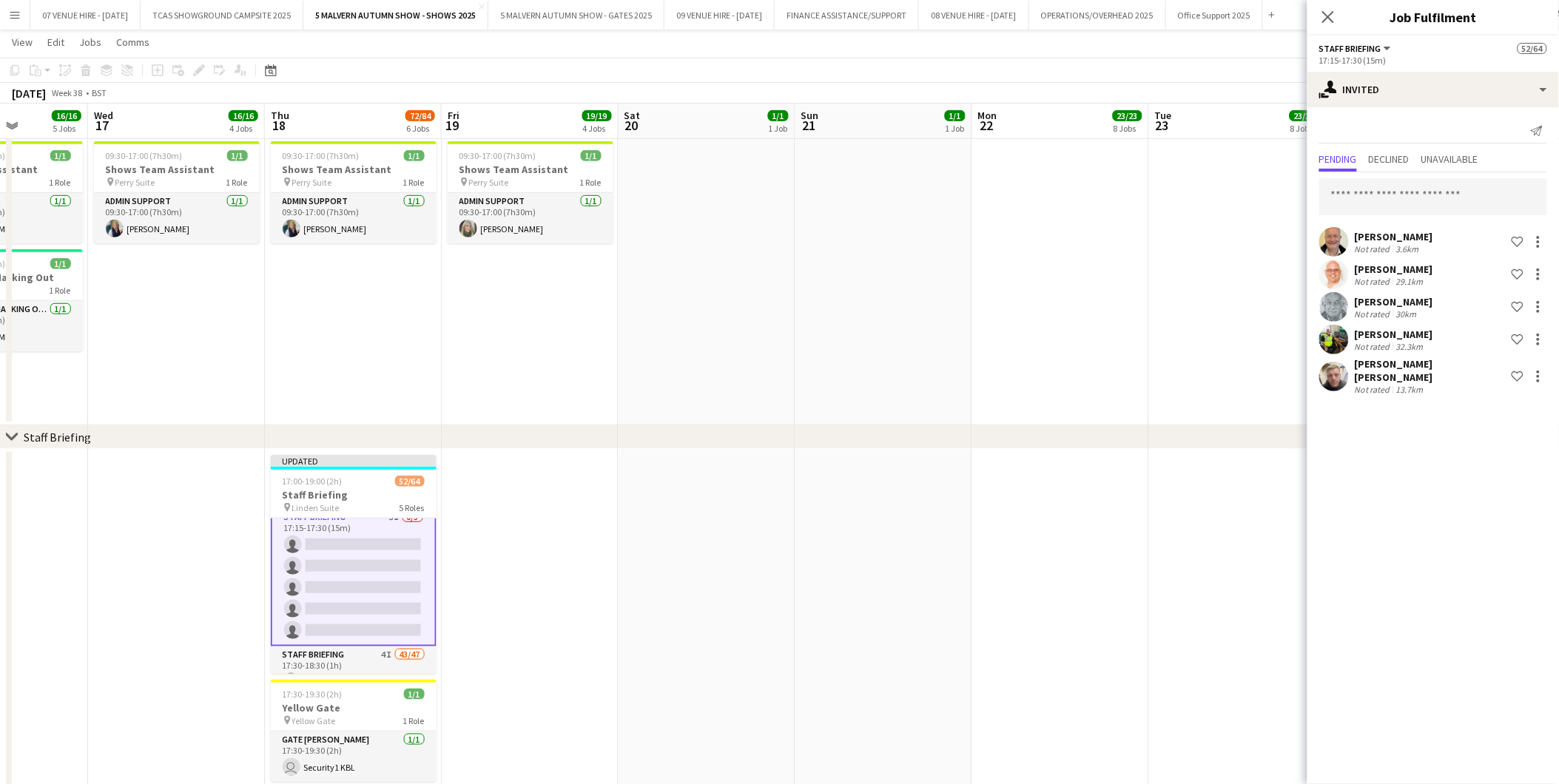
click at [1104, 571] on app-date-cell at bounding box center [1060, 631] width 176 height 364
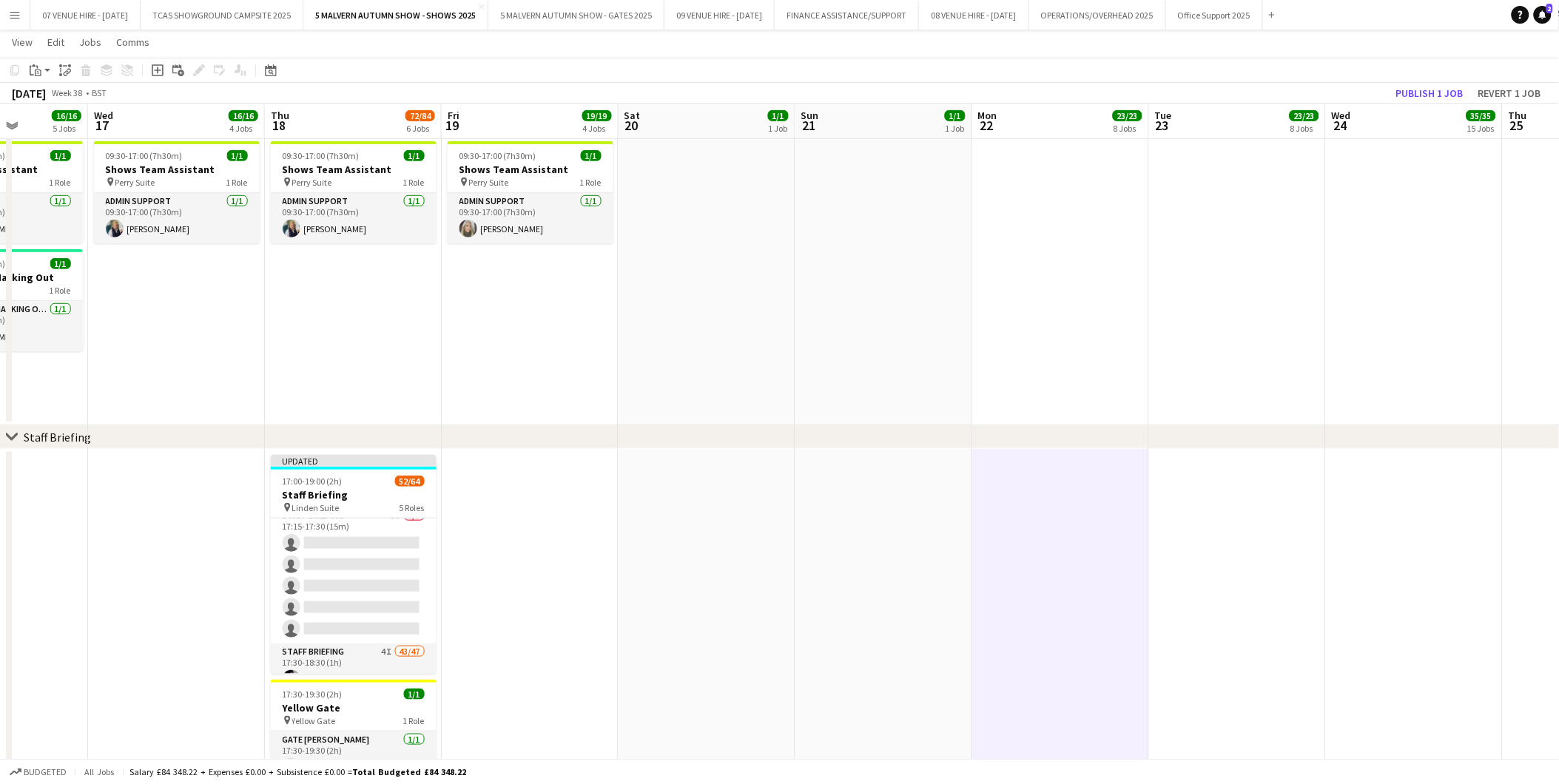
scroll to position [82, 0]
click at [1439, 91] on button "Publish 1 job" at bounding box center [1429, 93] width 79 height 20
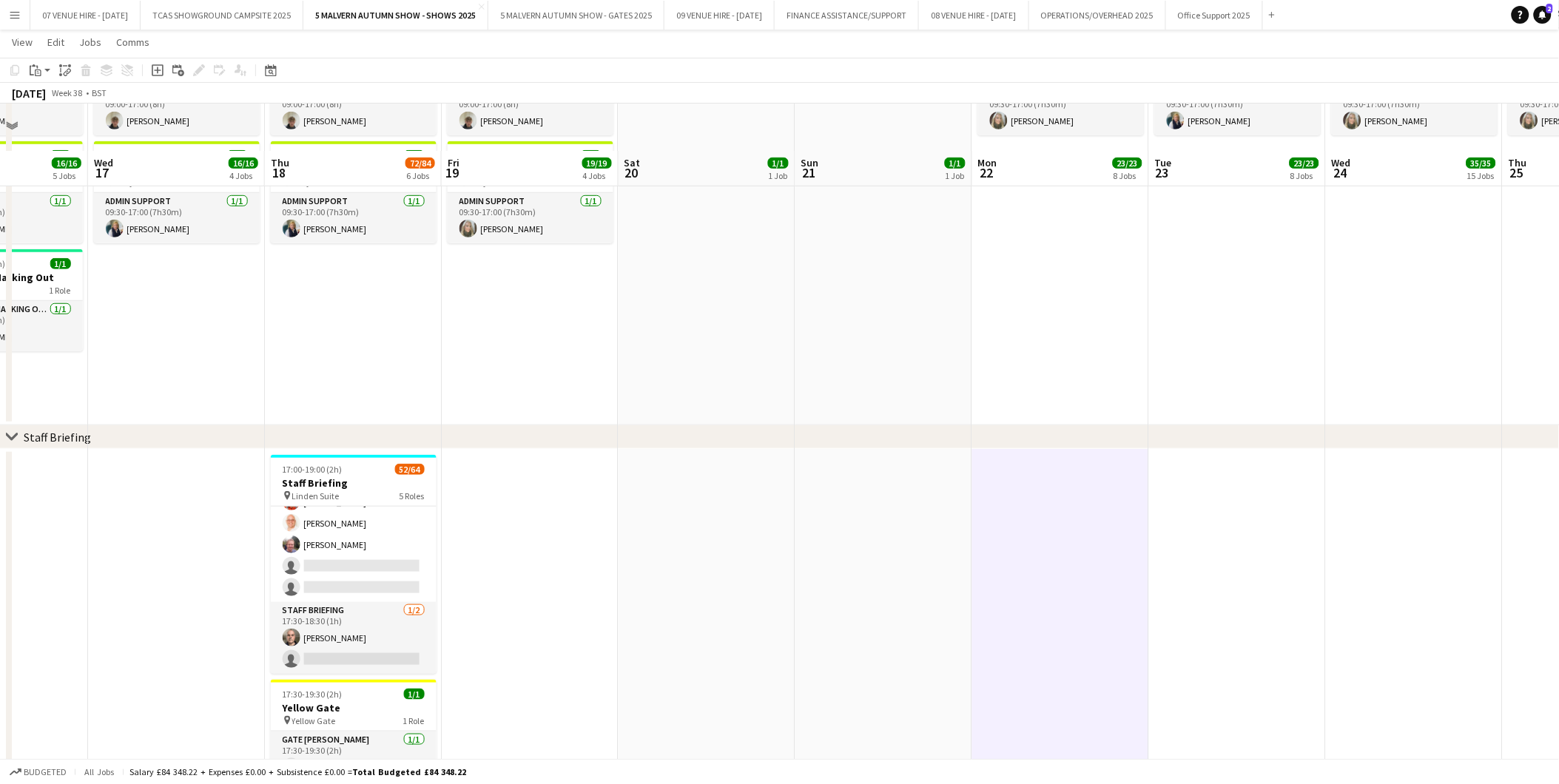
scroll to position [411, 0]
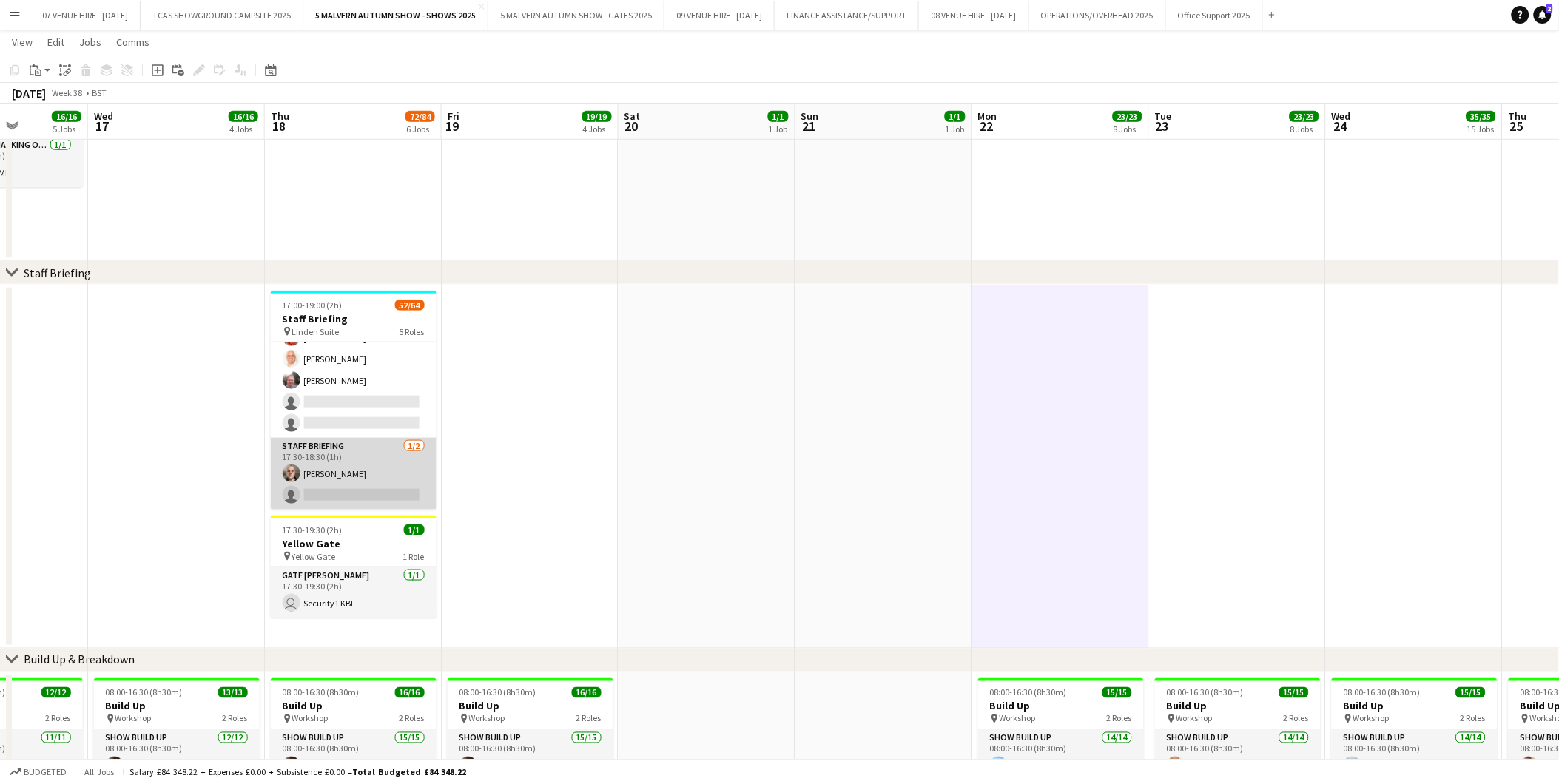
click at [355, 496] on app-card-role "Staff Briefing 1/2 17:30-18:30 (1h) Richard Robson single-neutral-actions" at bounding box center [354, 474] width 166 height 72
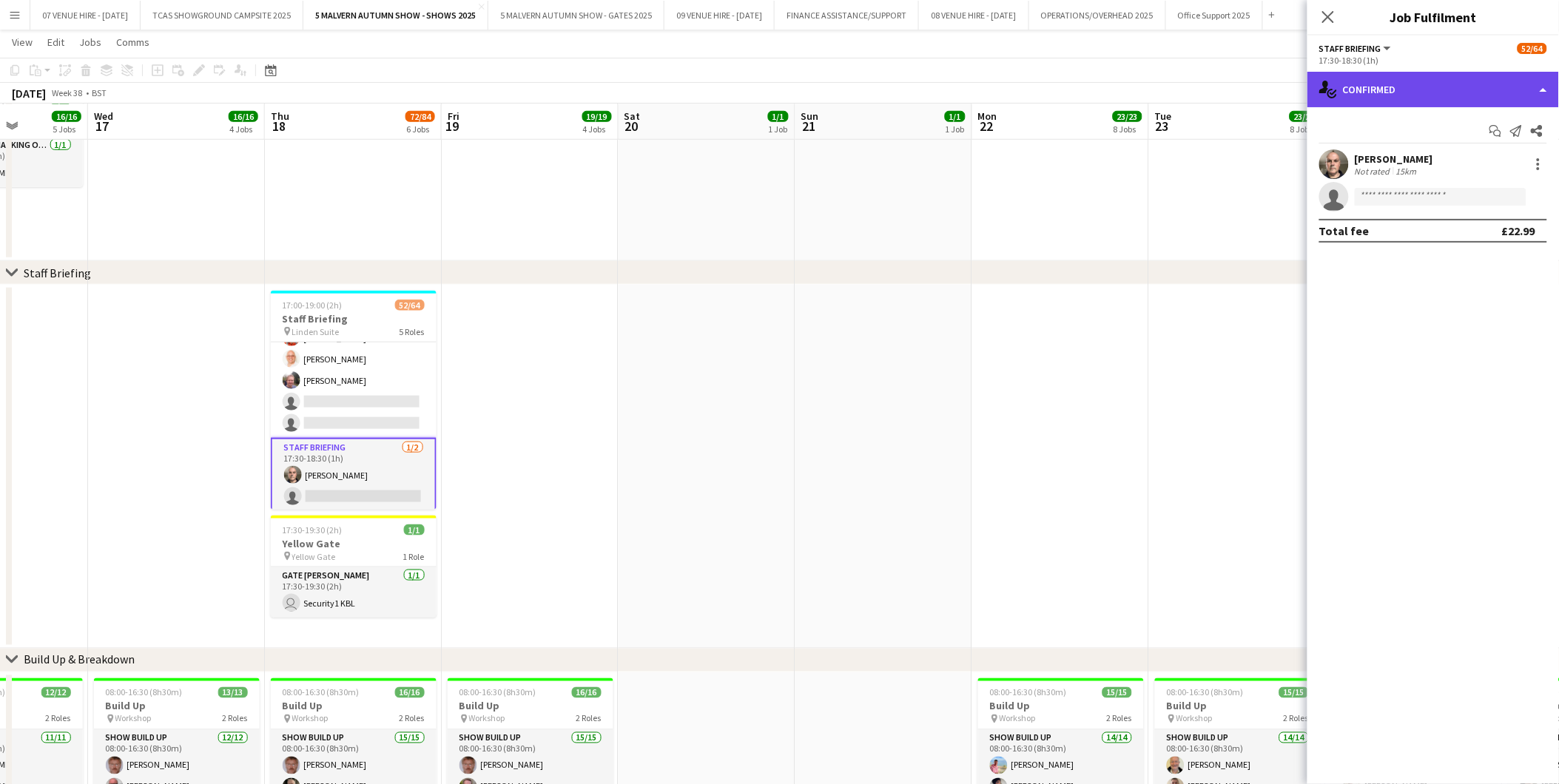
click at [1393, 92] on div "single-neutral-actions-check-2 Confirmed" at bounding box center [1433, 89] width 252 height 35
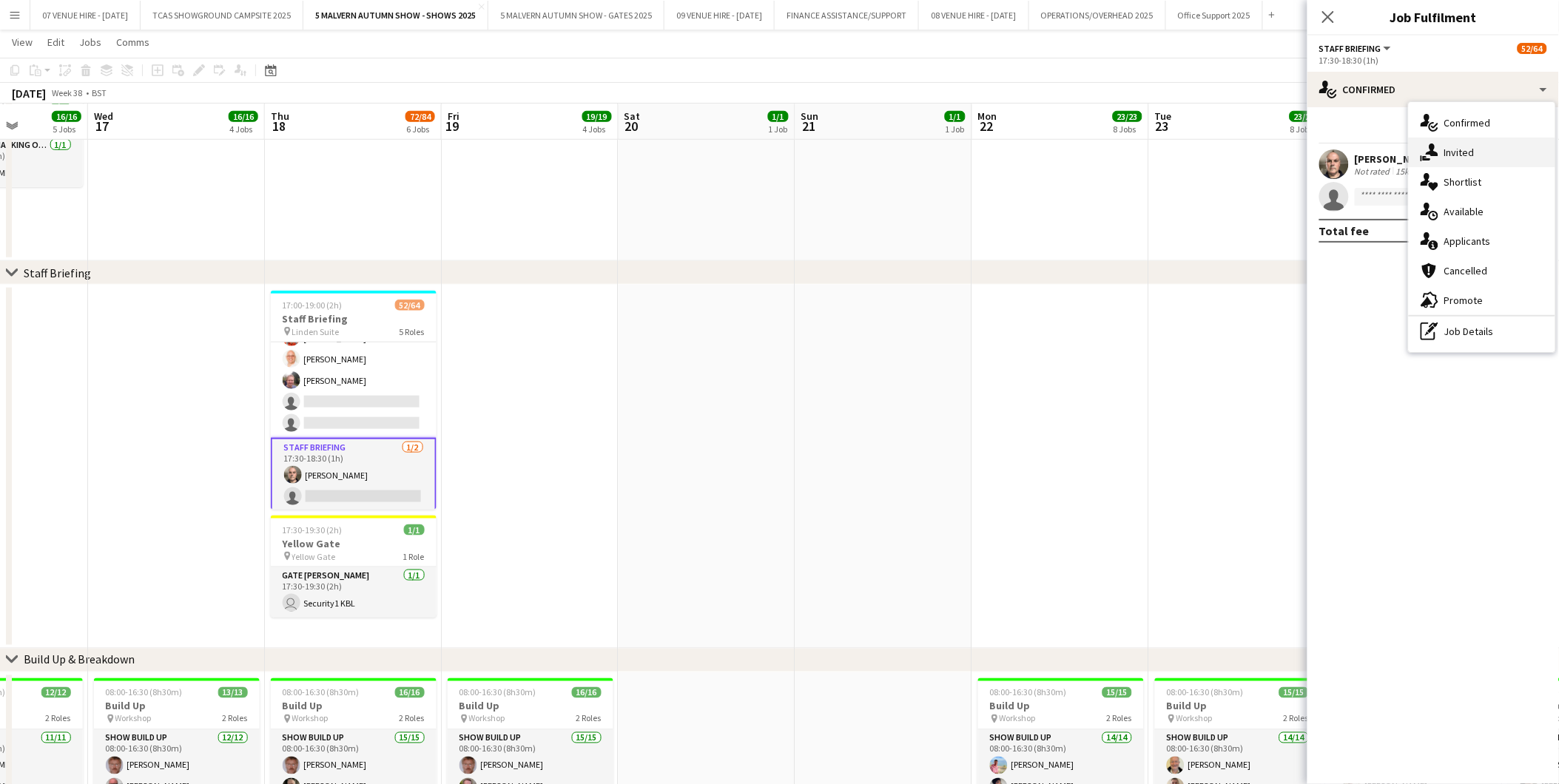
click at [1466, 158] on span "Invited" at bounding box center [1459, 152] width 30 height 14
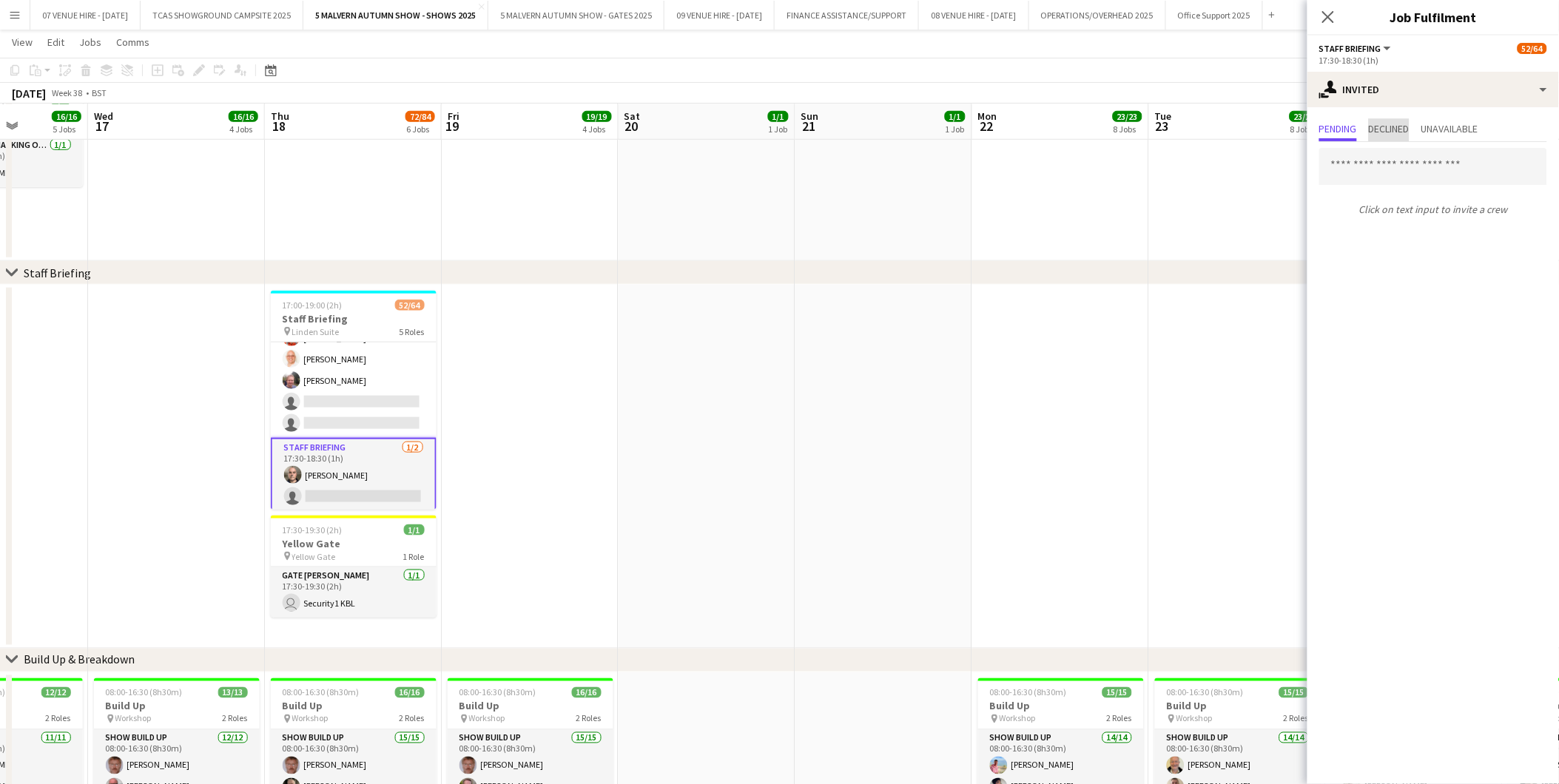
click at [1407, 129] on span "Declined" at bounding box center [1389, 129] width 41 height 11
click at [718, 451] on app-date-cell at bounding box center [707, 466] width 176 height 364
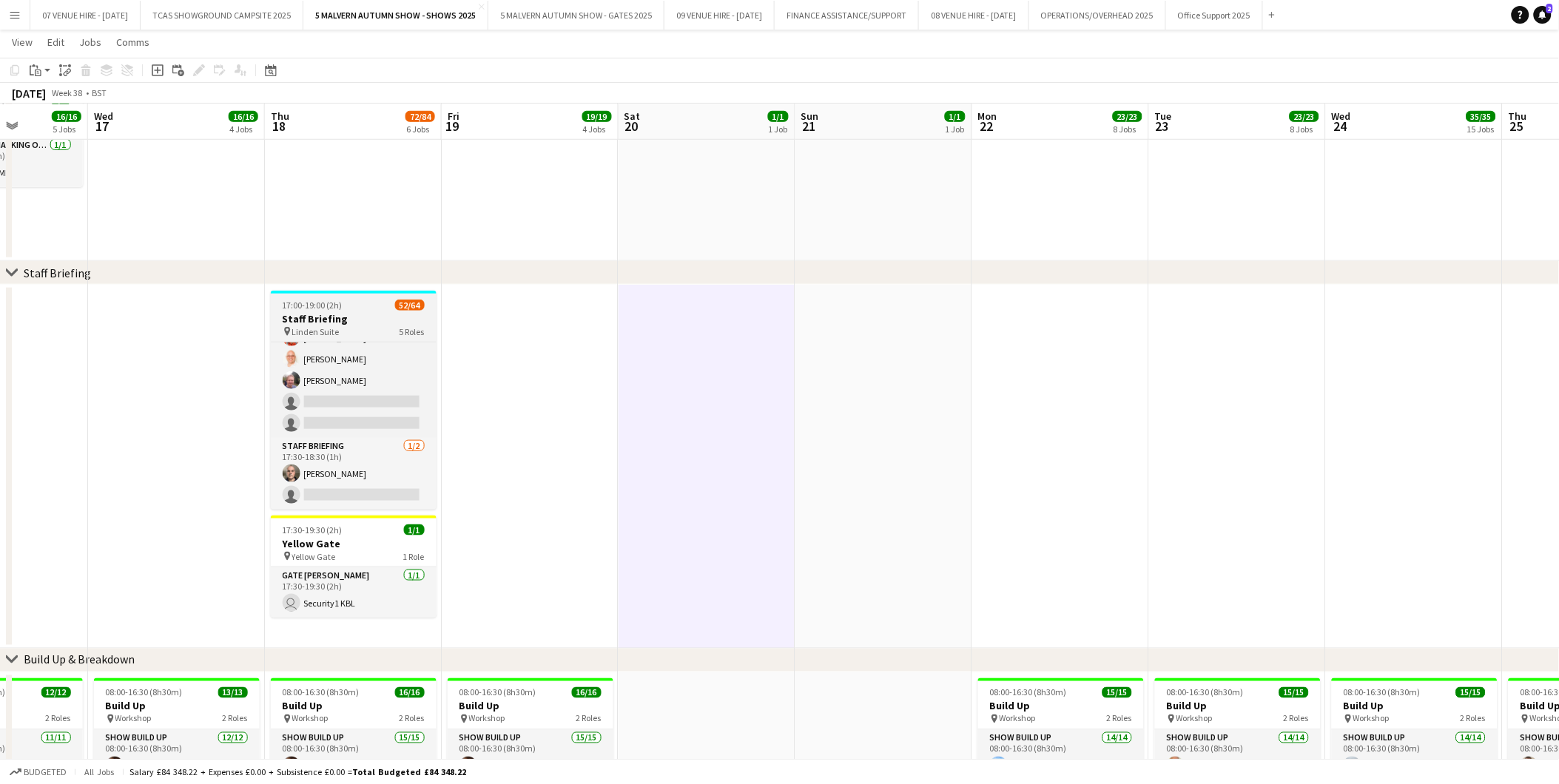
click at [341, 321] on h3 "Staff Briefing" at bounding box center [354, 319] width 166 height 14
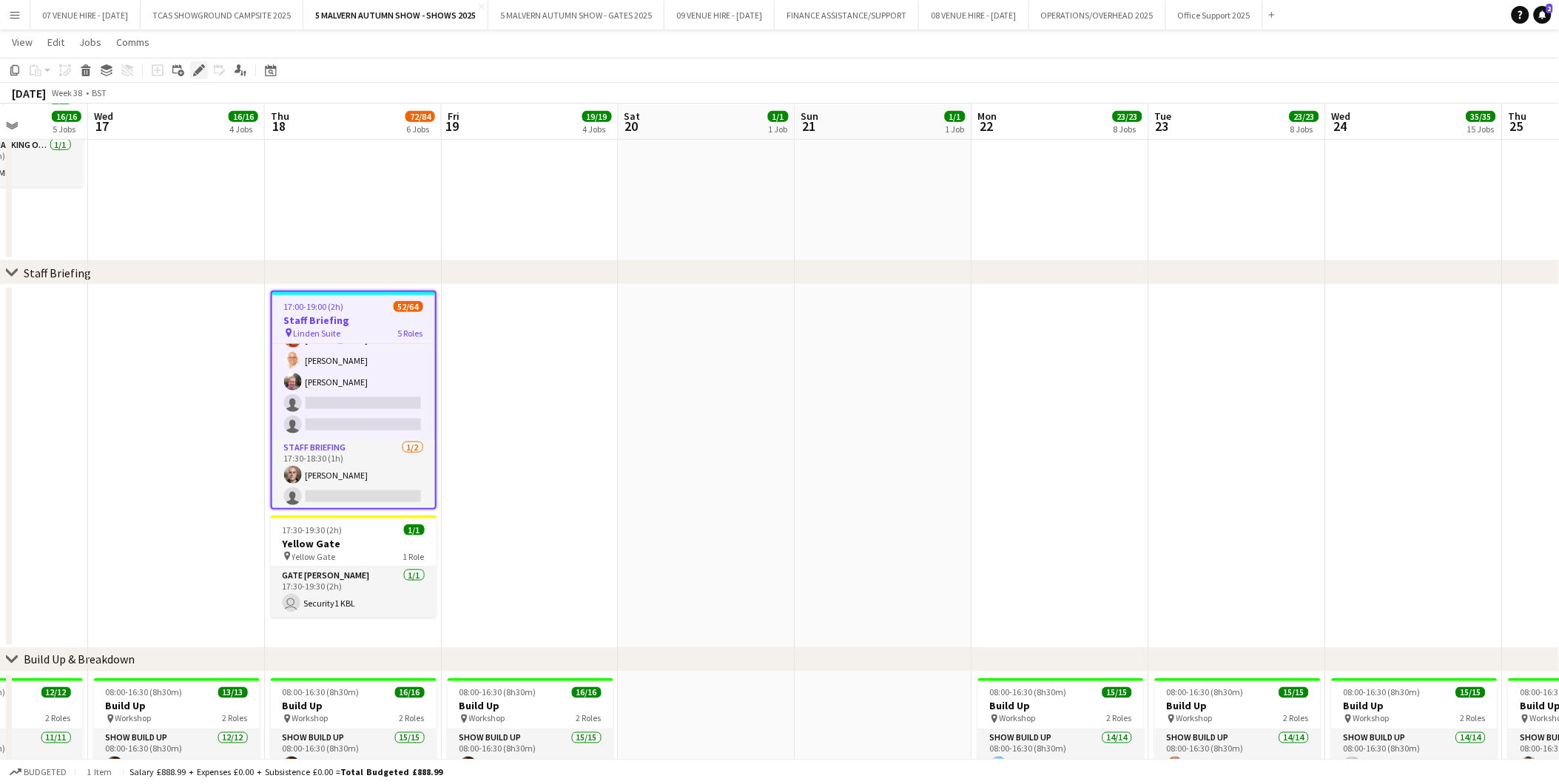
click at [196, 69] on icon at bounding box center [198, 71] width 8 height 8
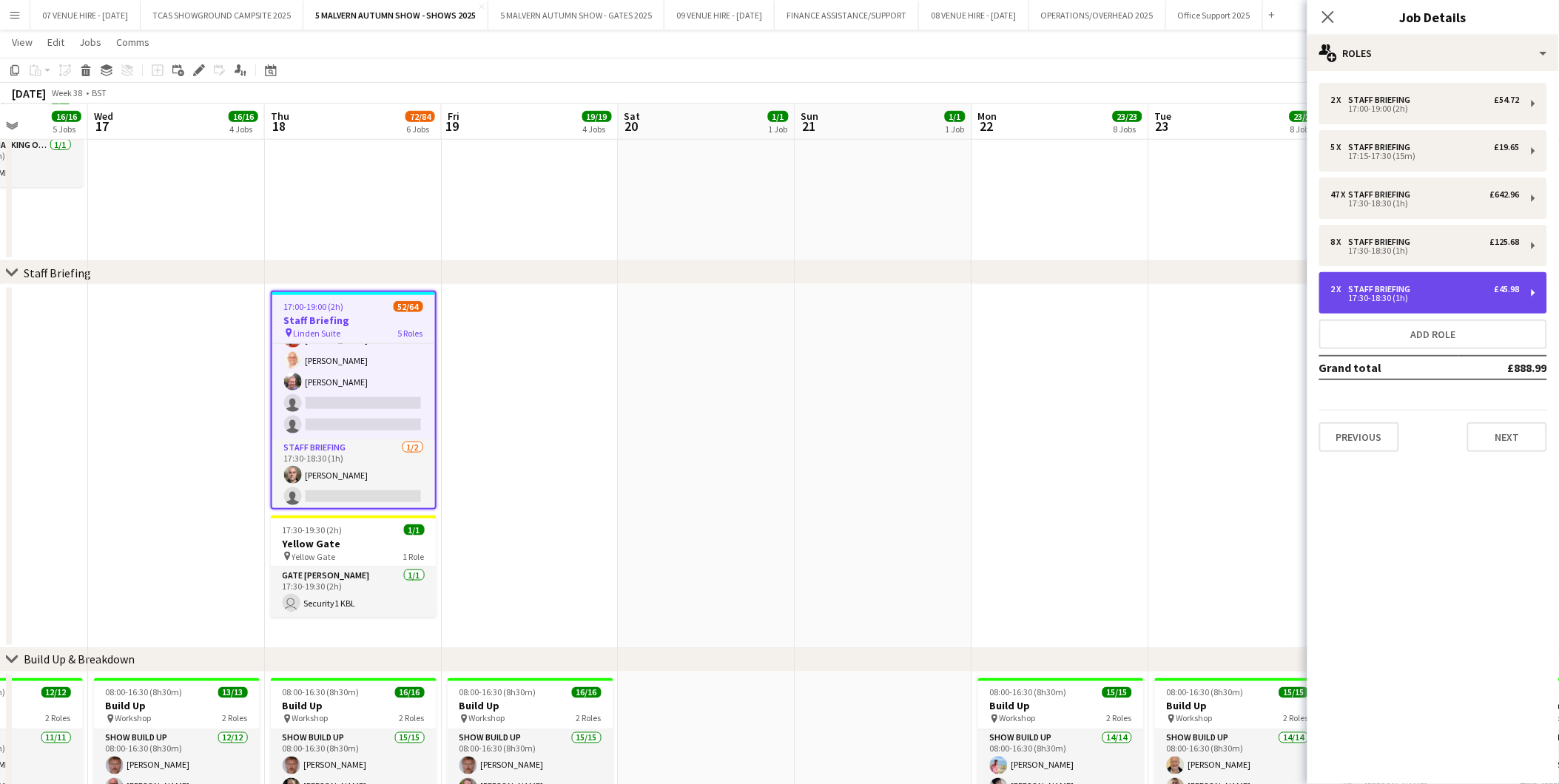
click at [1400, 300] on div "17:30-18:30 (1h)" at bounding box center [1425, 298] width 188 height 8
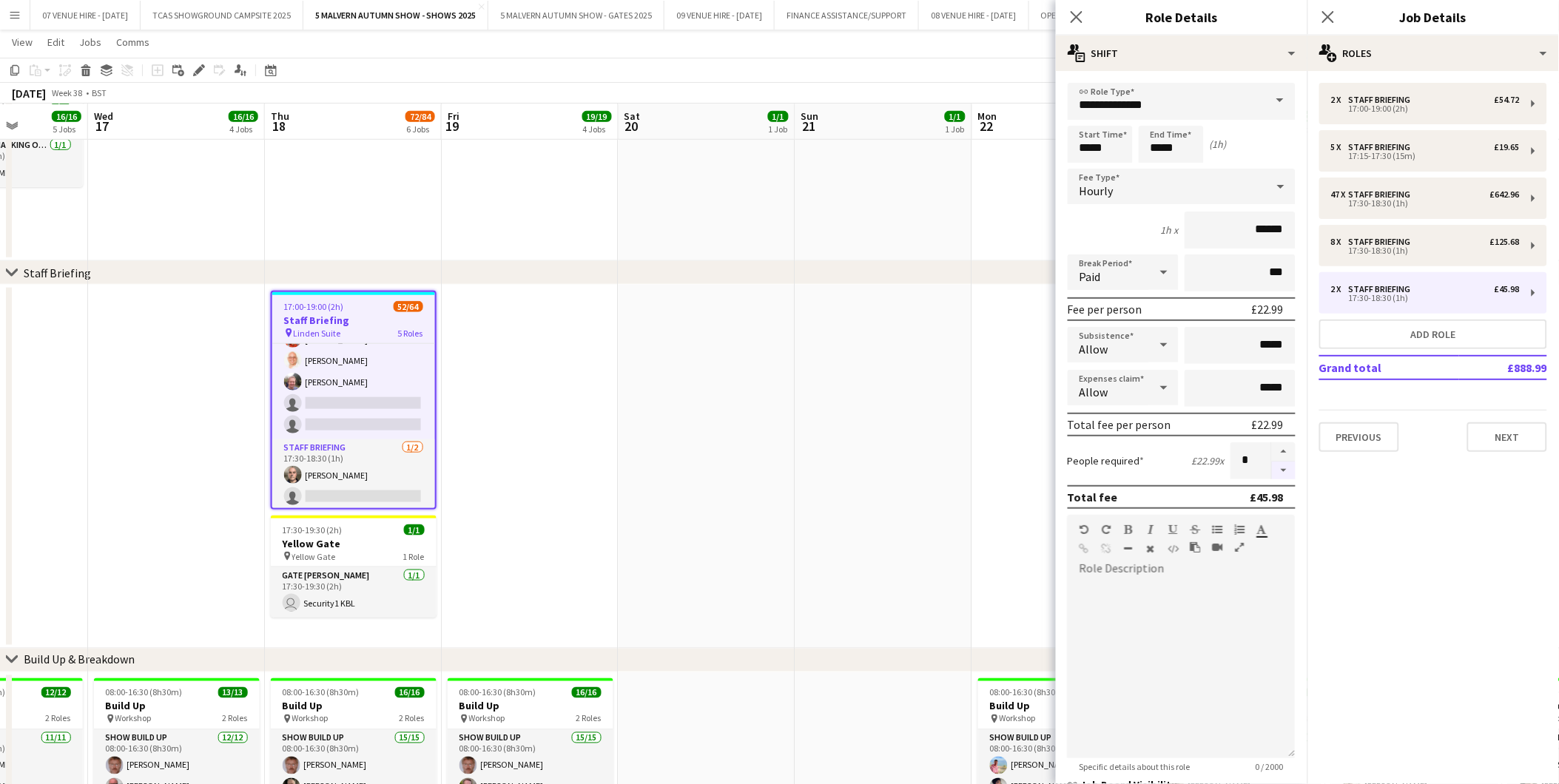
click at [1274, 463] on button "button" at bounding box center [1283, 471] width 24 height 19
type input "*"
click at [840, 494] on app-date-cell at bounding box center [883, 466] width 176 height 364
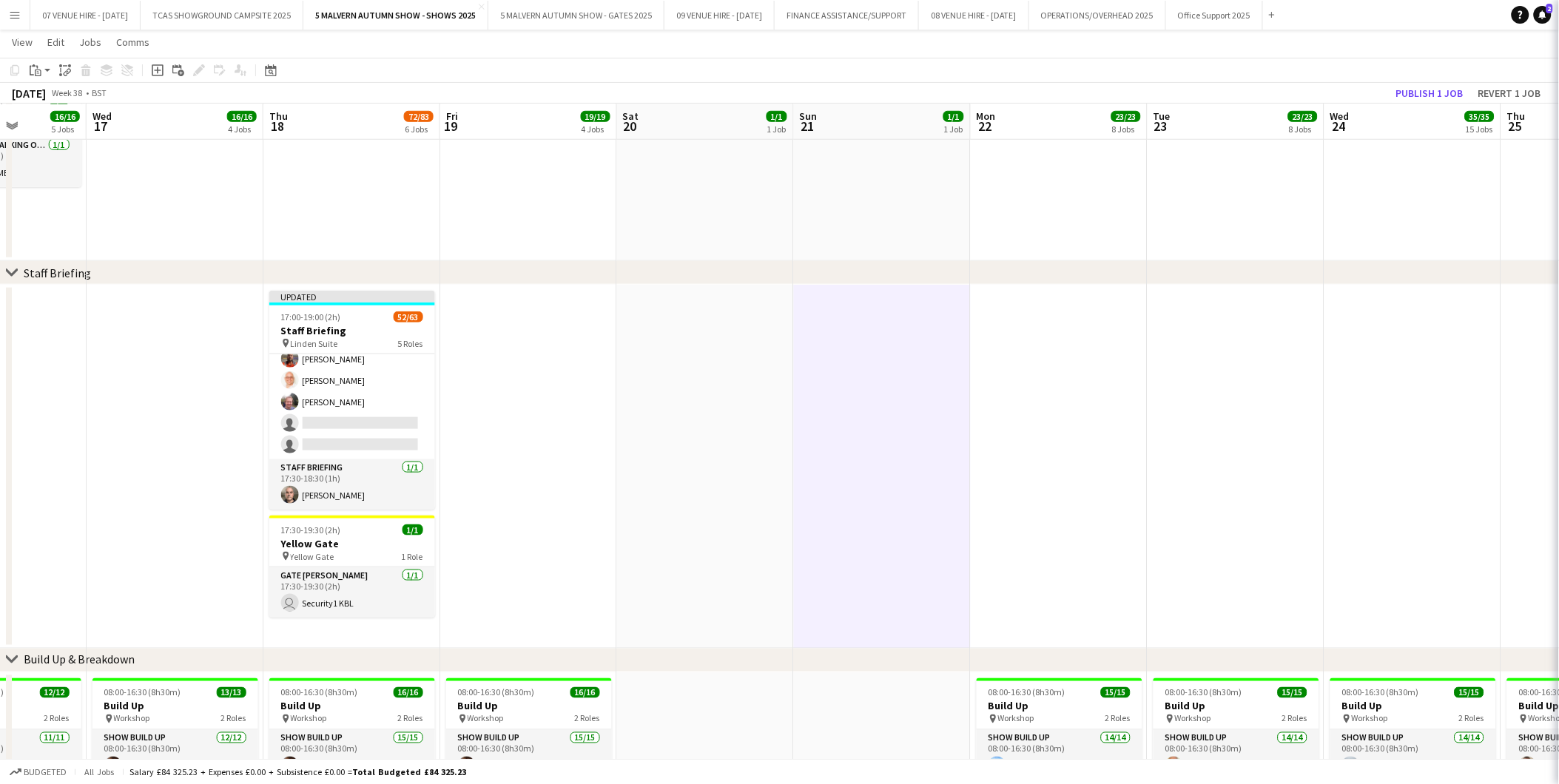
scroll to position [1340, 0]
click at [1407, 93] on button "Publish 1 job" at bounding box center [1429, 93] width 79 height 20
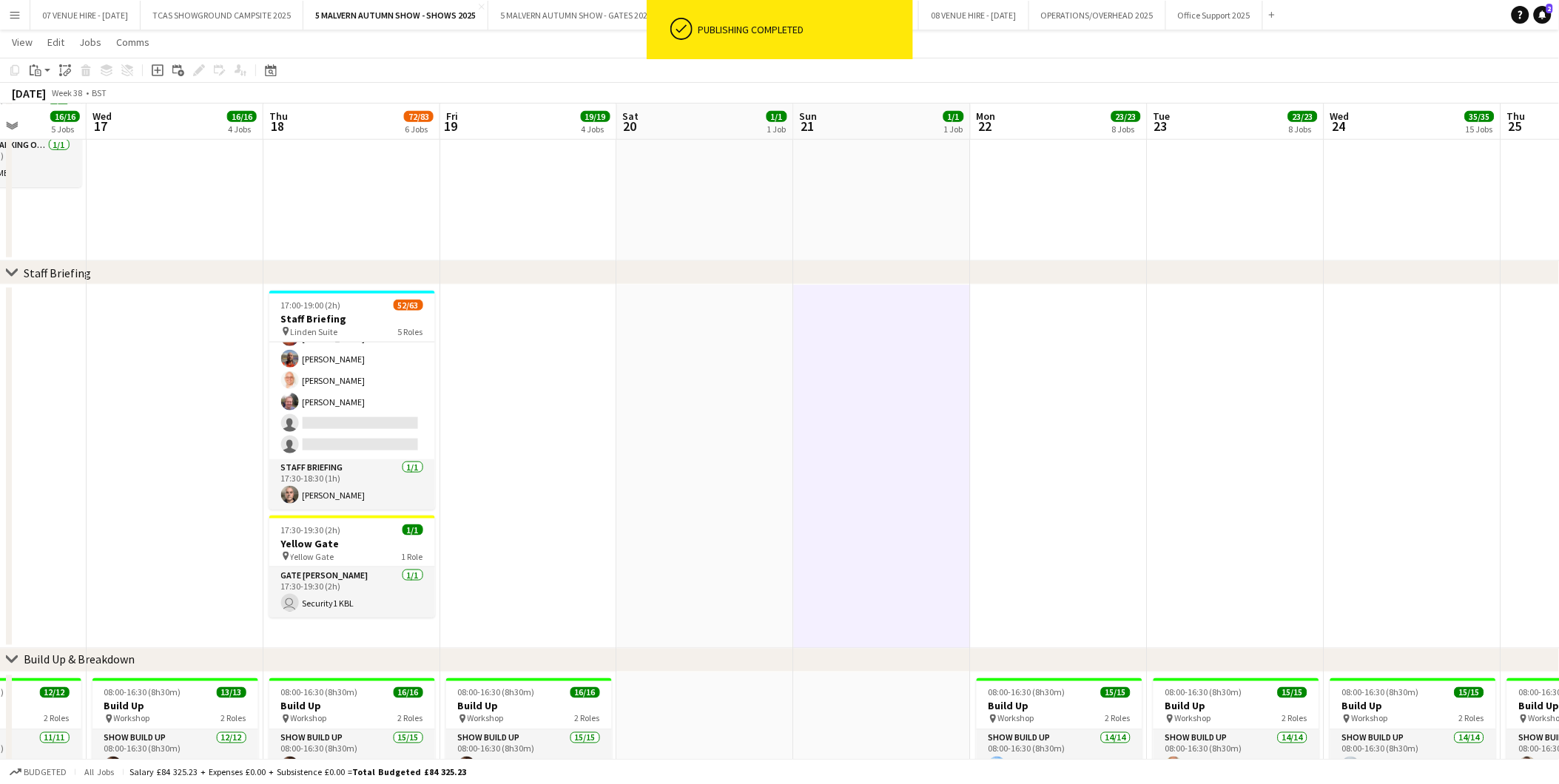
scroll to position [1328, 0]
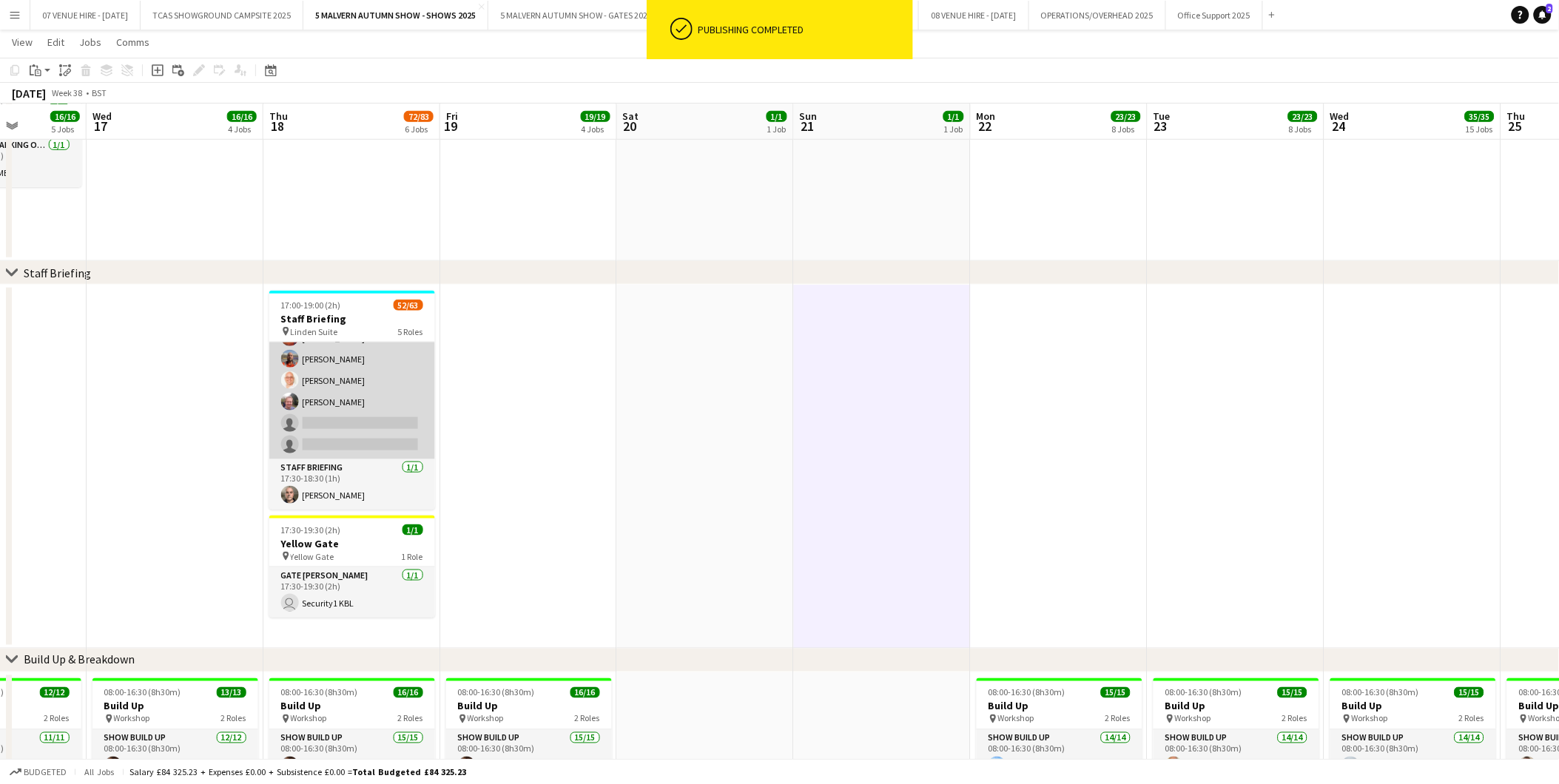
click at [345, 365] on app-card-role "Staff Briefing 1I 6/8 17:30-18:30 (1h) Stuart McNaughton Brian Seabourne Warren…" at bounding box center [352, 359] width 166 height 201
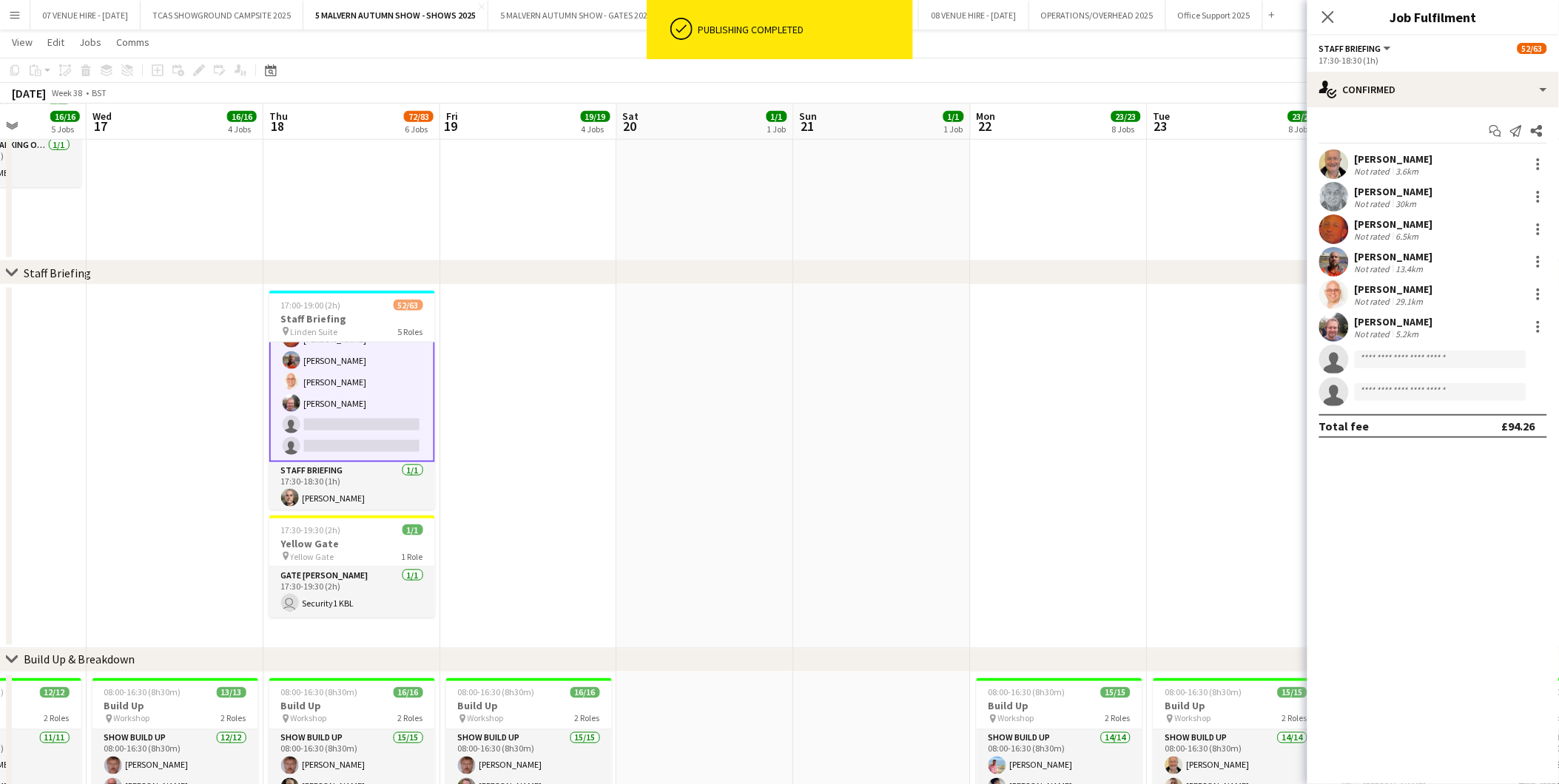
scroll to position [1329, 0]
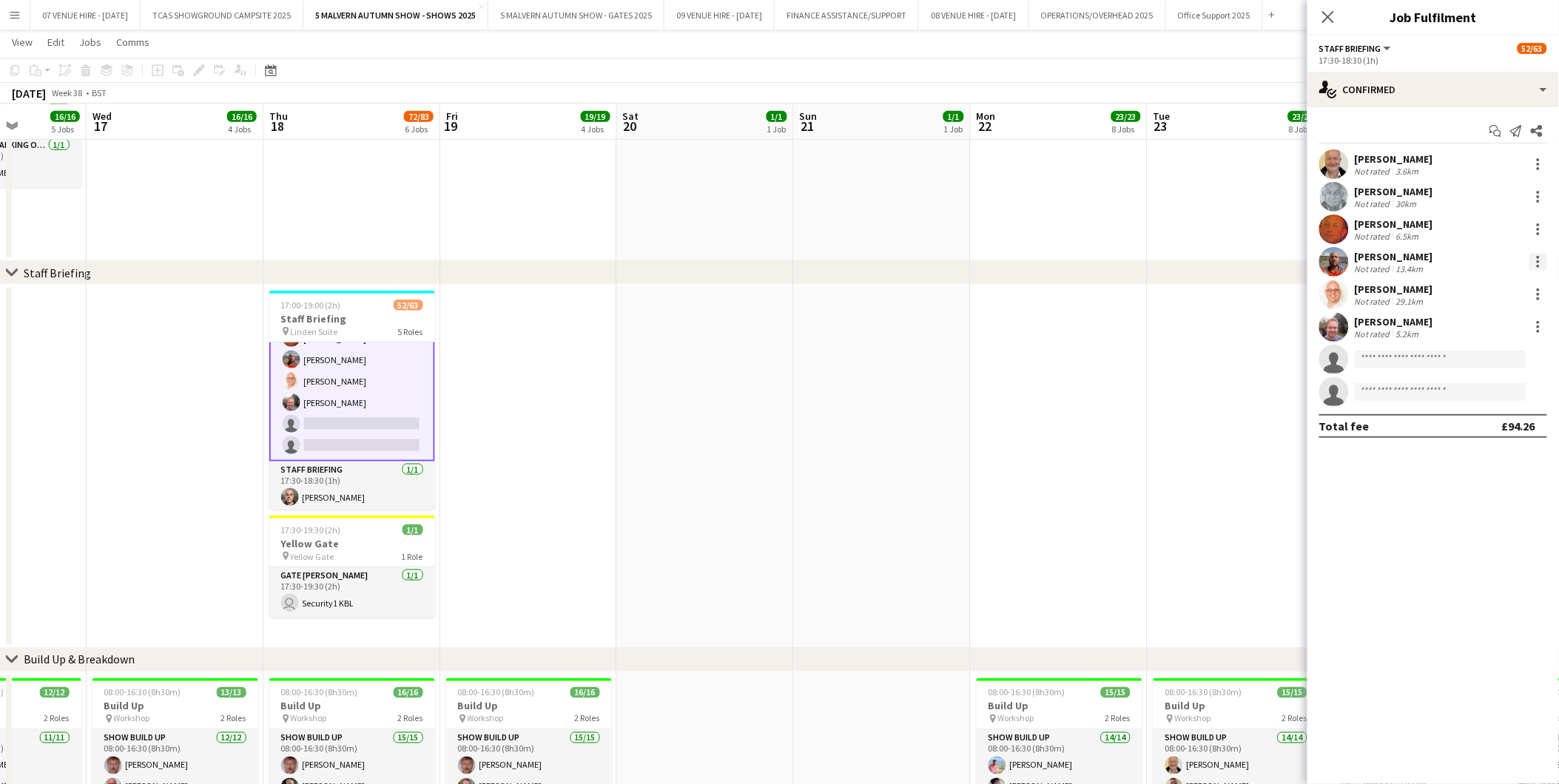
click at [1539, 256] on div at bounding box center [1538, 258] width 3 height 3
click at [1482, 426] on span "Remove" at bounding box center [1466, 430] width 44 height 13
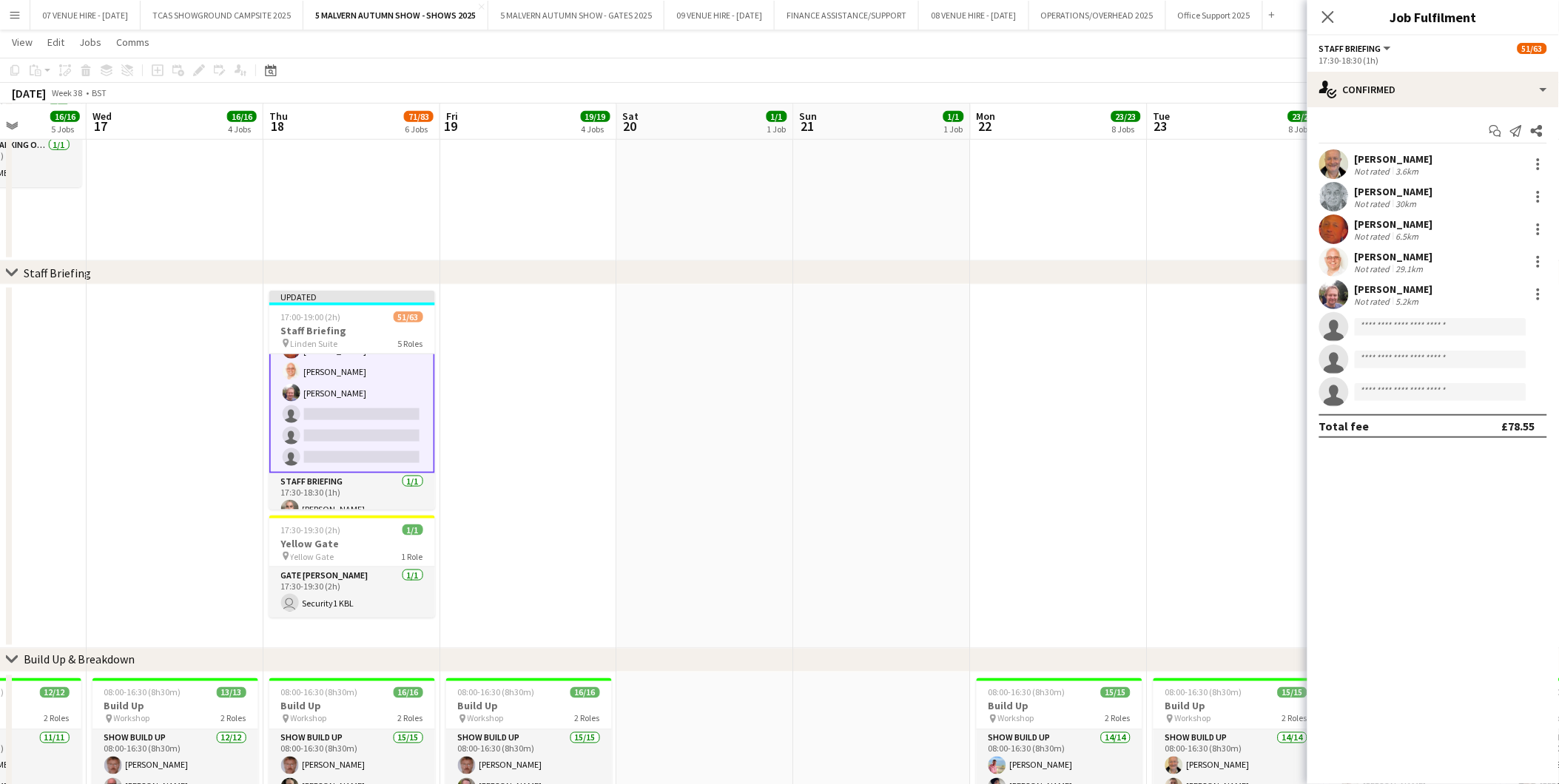
click at [1246, 355] on app-date-cell at bounding box center [1235, 466] width 176 height 364
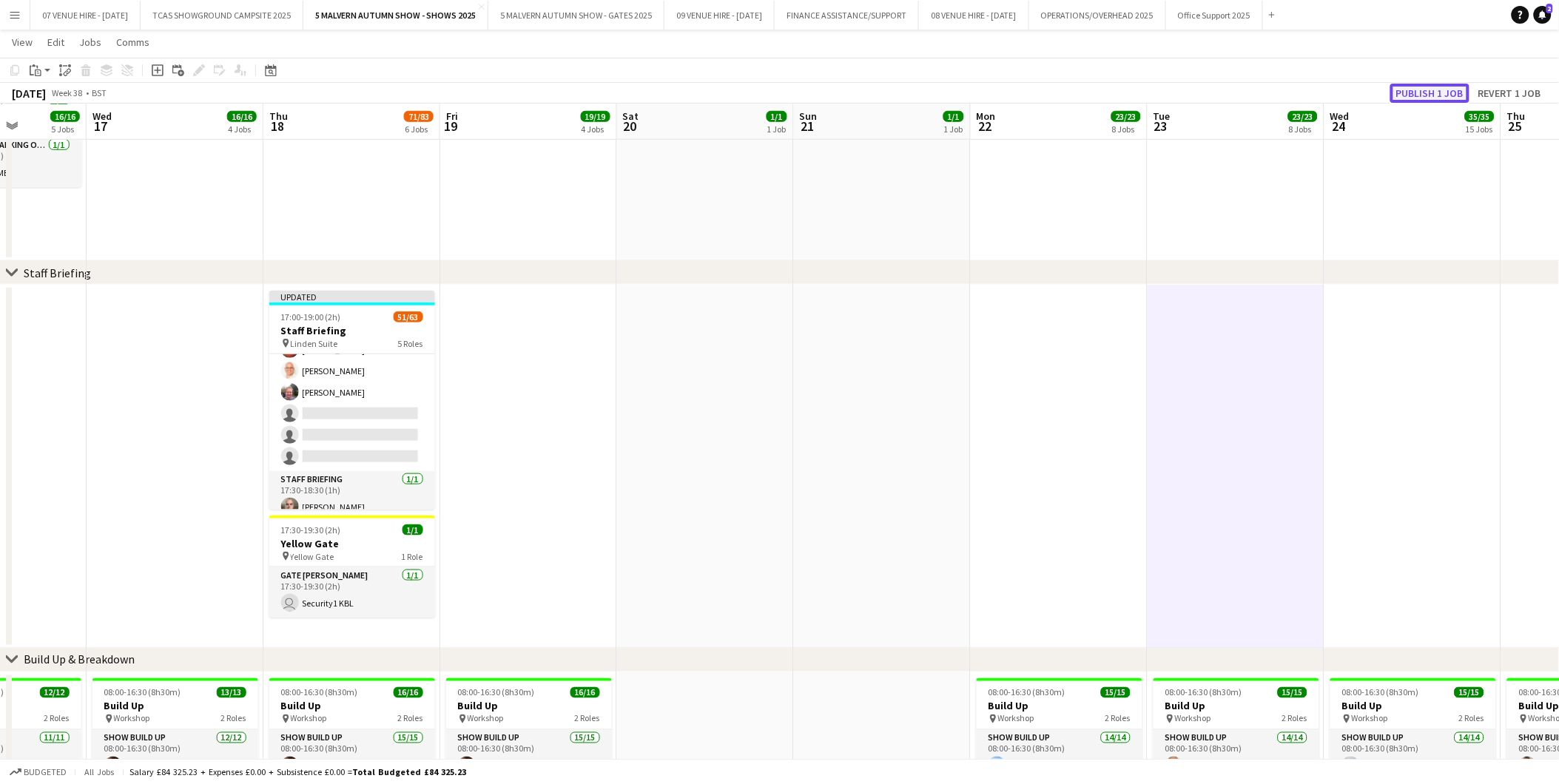
click at [1422, 83] on button "Publish 1 job" at bounding box center [1429, 93] width 79 height 20
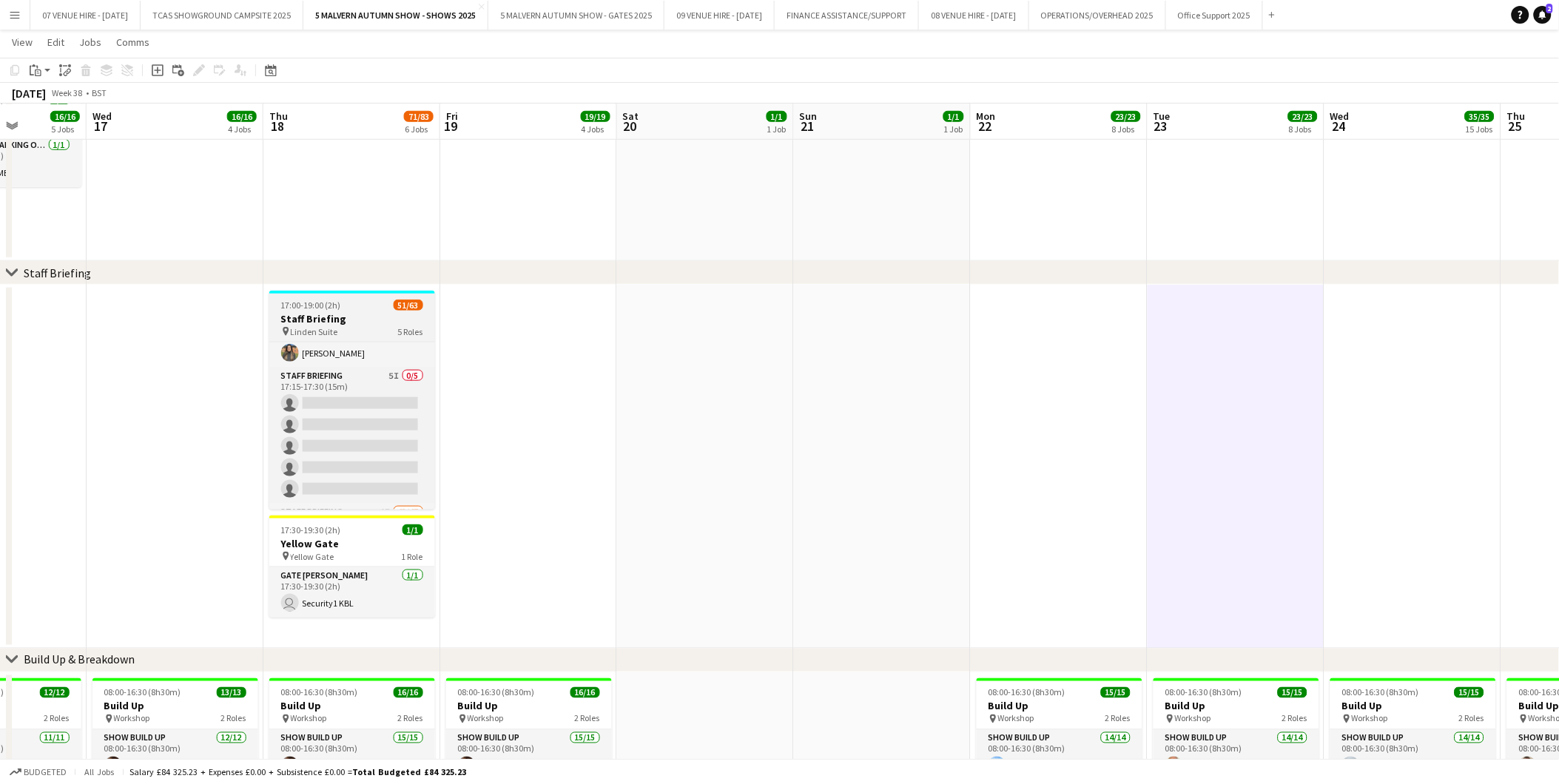
scroll to position [14, 0]
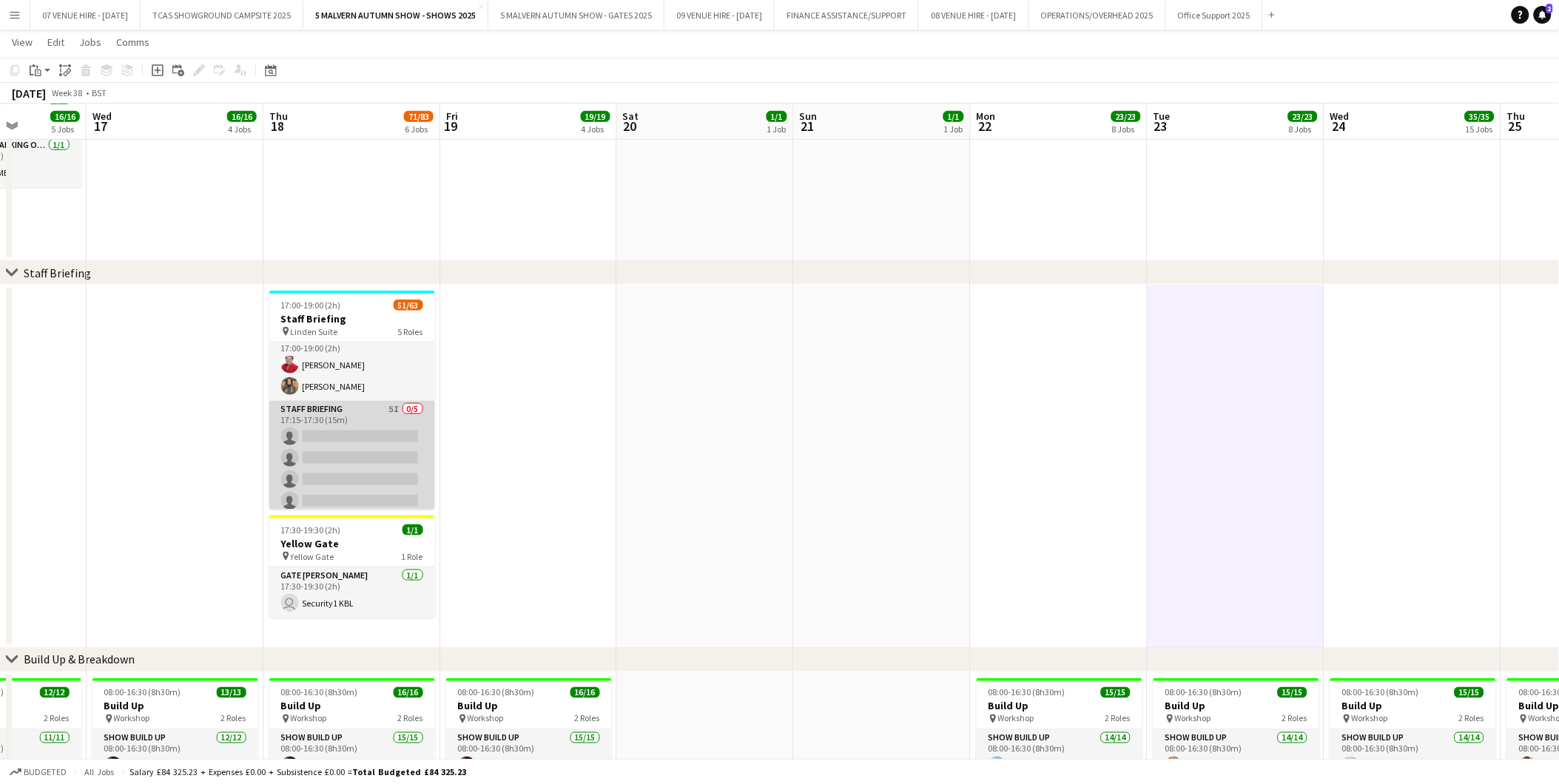
click at [379, 462] on app-card-role "Staff Briefing 5I 0/5 17:15-17:30 (15m) single-neutral-actions single-neutral-a…" at bounding box center [352, 469] width 166 height 136
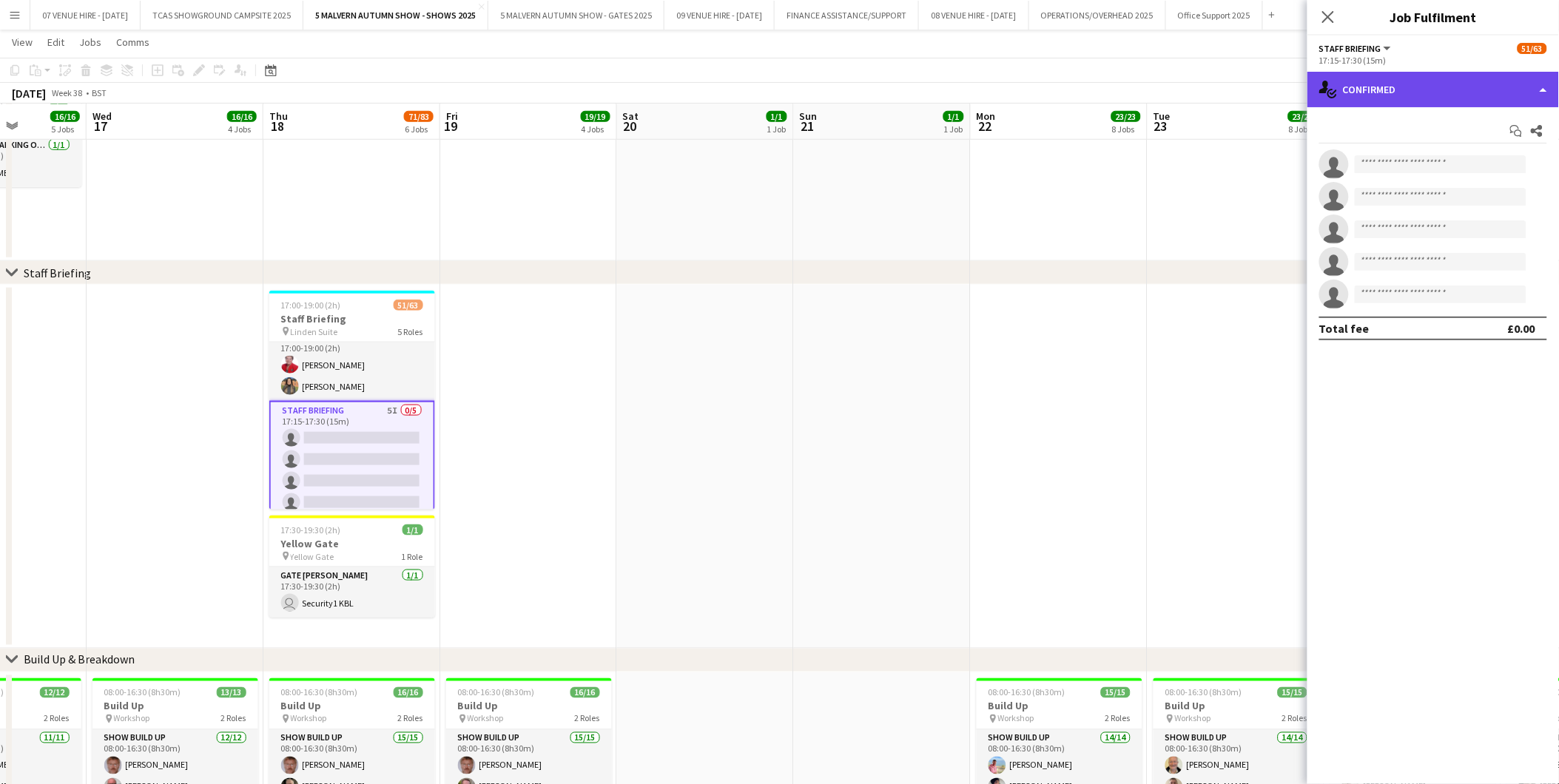
click at [1369, 98] on div "single-neutral-actions-check-2 Confirmed" at bounding box center [1433, 89] width 252 height 35
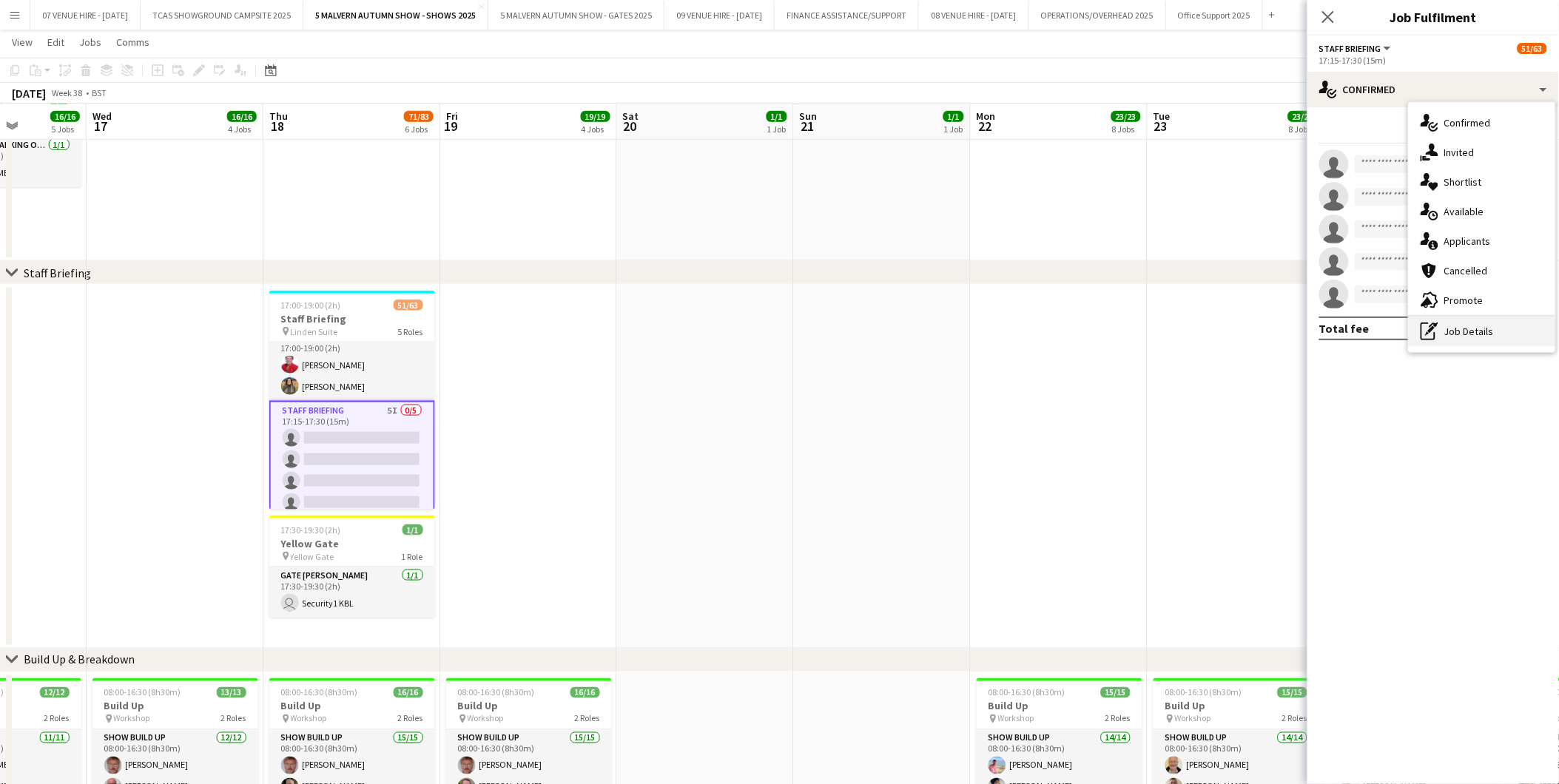
click at [1436, 323] on icon "pen-write" at bounding box center [1430, 332] width 18 height 18
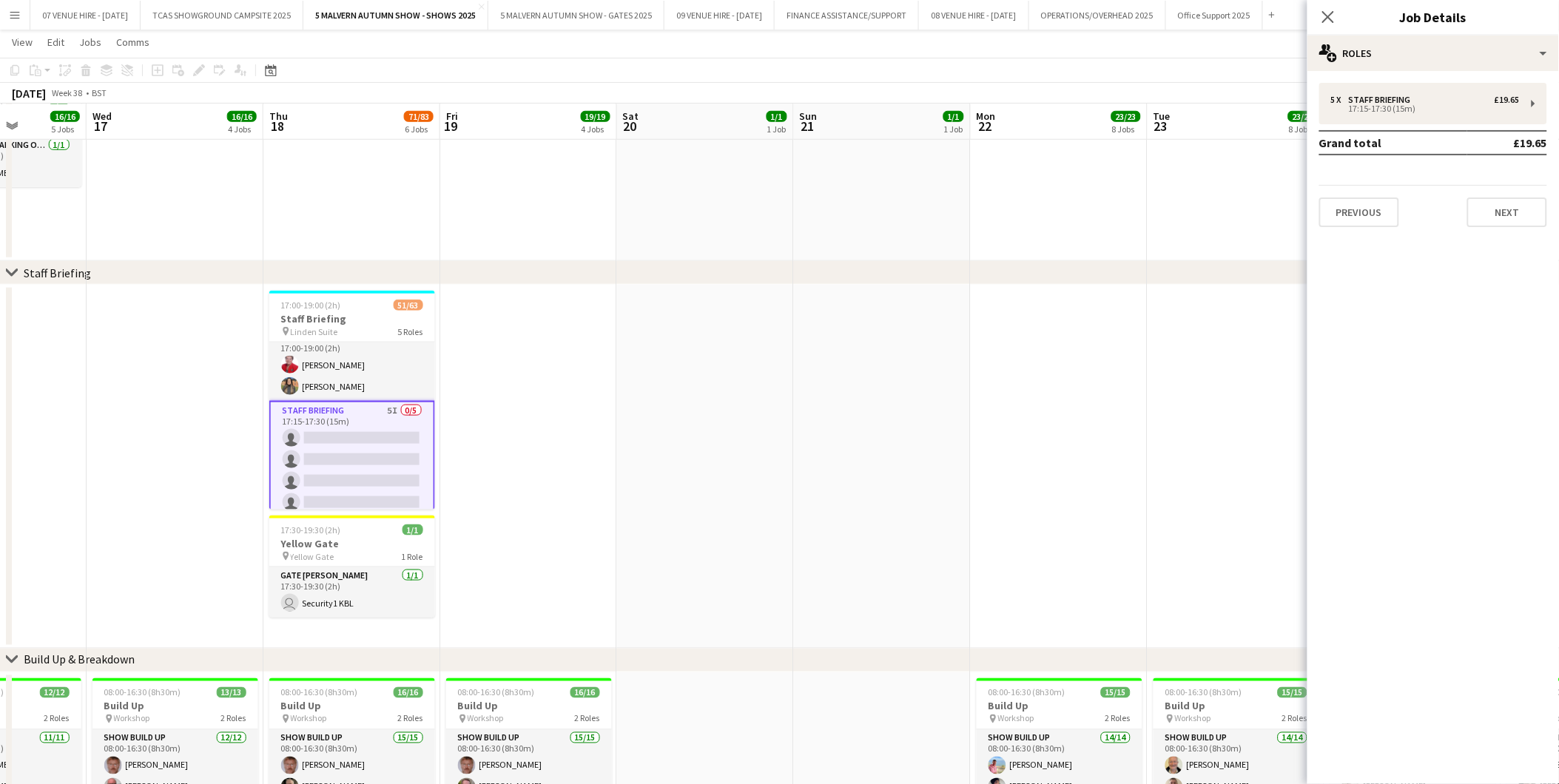
click at [745, 412] on app-date-cell at bounding box center [705, 466] width 176 height 364
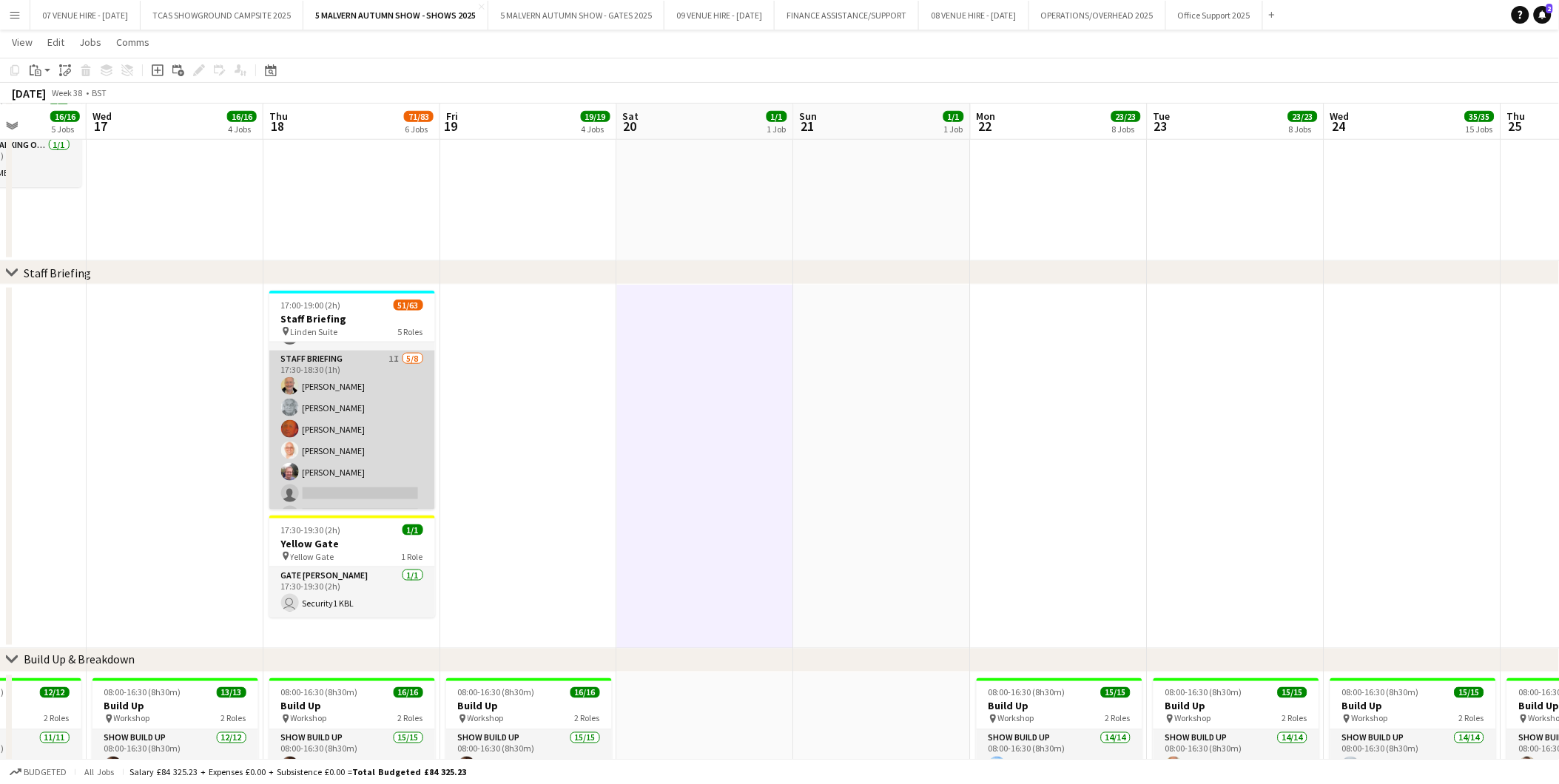
scroll to position [1263, 0]
click at [384, 435] on app-card-role "Staff Briefing 1I 5/8 17:30-18:30 (1h) Stuart McNaughton Brian Seabourne Warren…" at bounding box center [352, 424] width 166 height 201
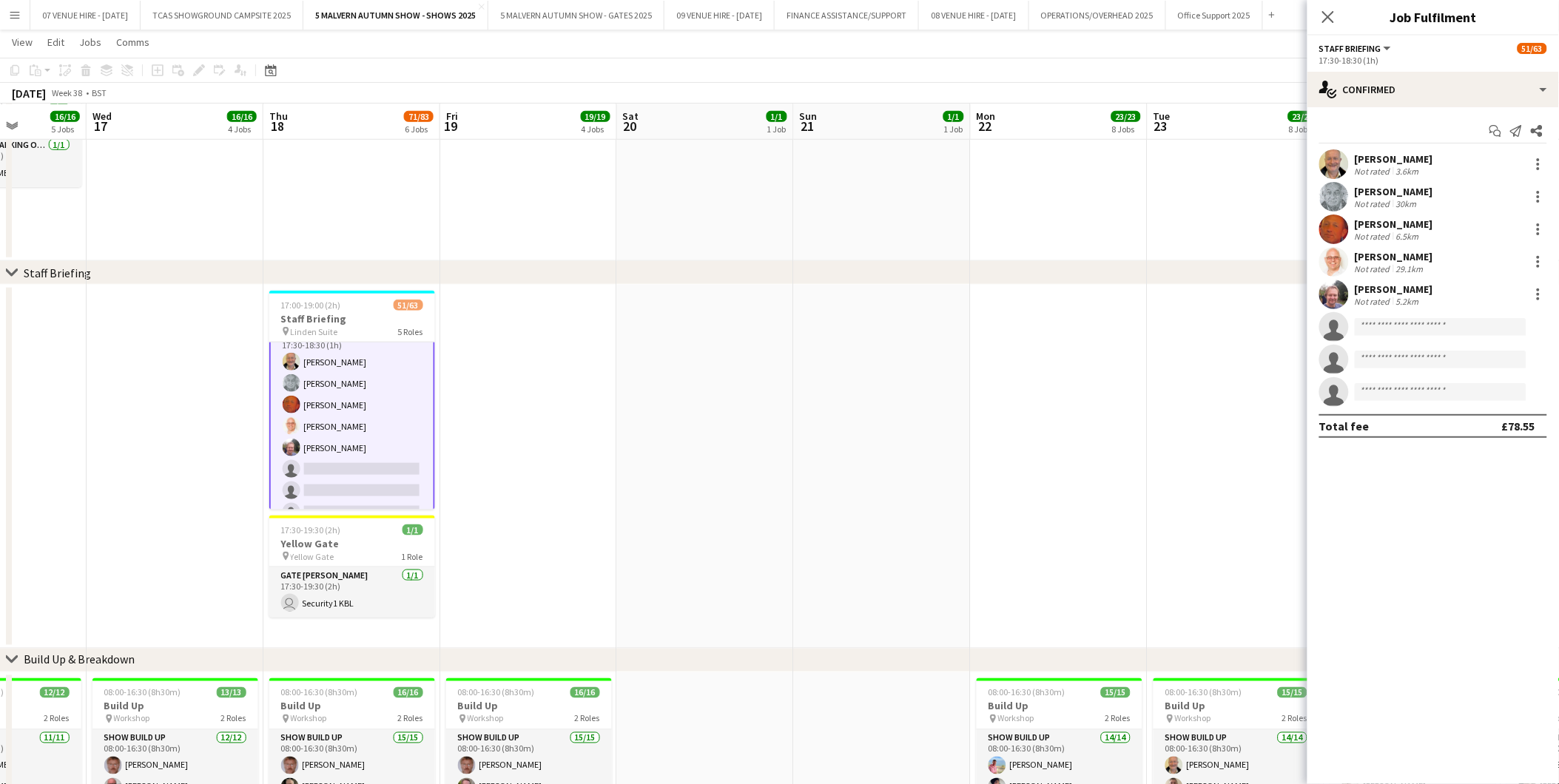
scroll to position [1264, 0]
click at [1419, 102] on div "single-neutral-actions-check-2 Confirmed" at bounding box center [1433, 89] width 252 height 35
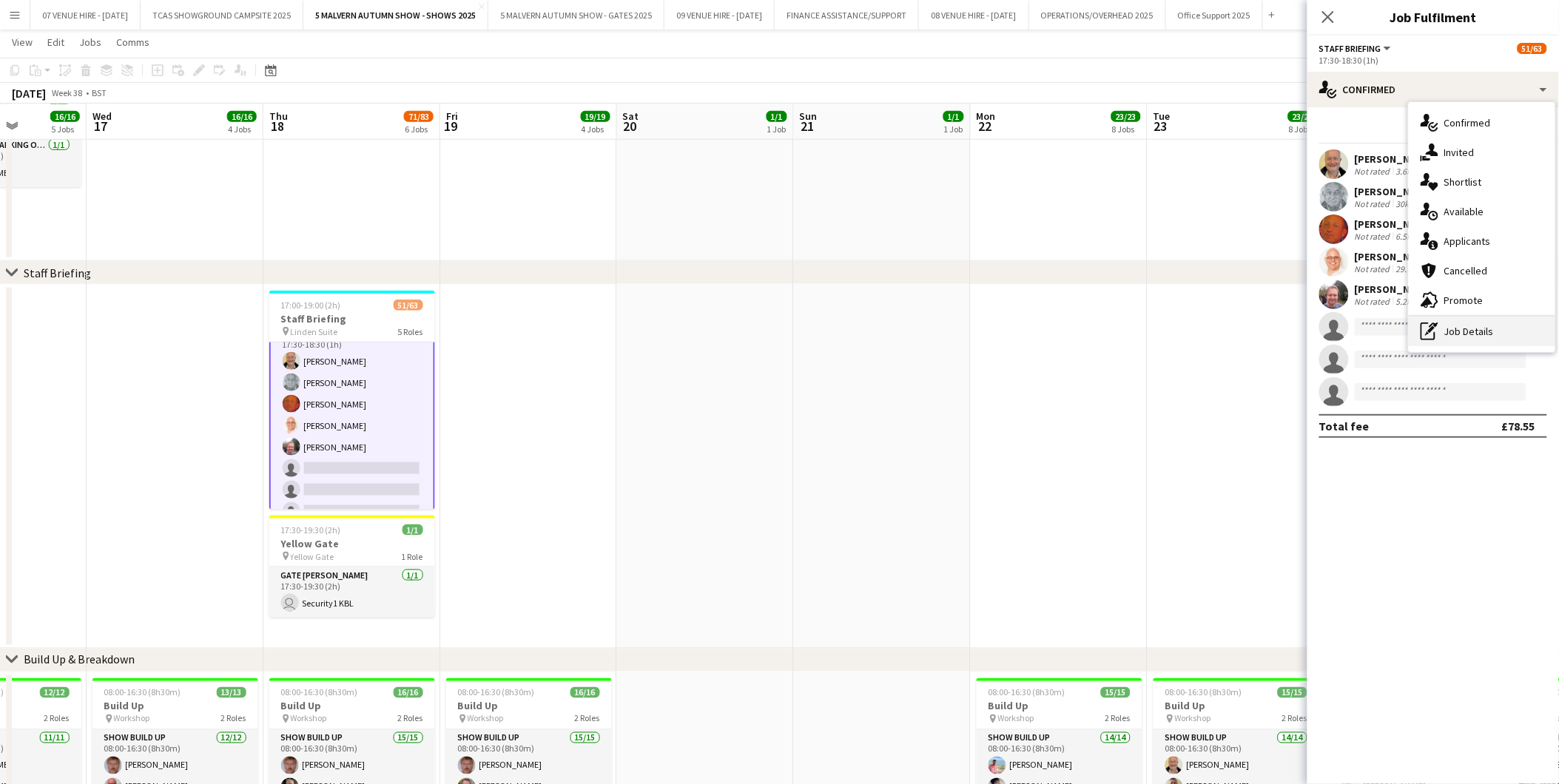
click at [1473, 327] on div "pen-write Job Details" at bounding box center [1482, 331] width 146 height 29
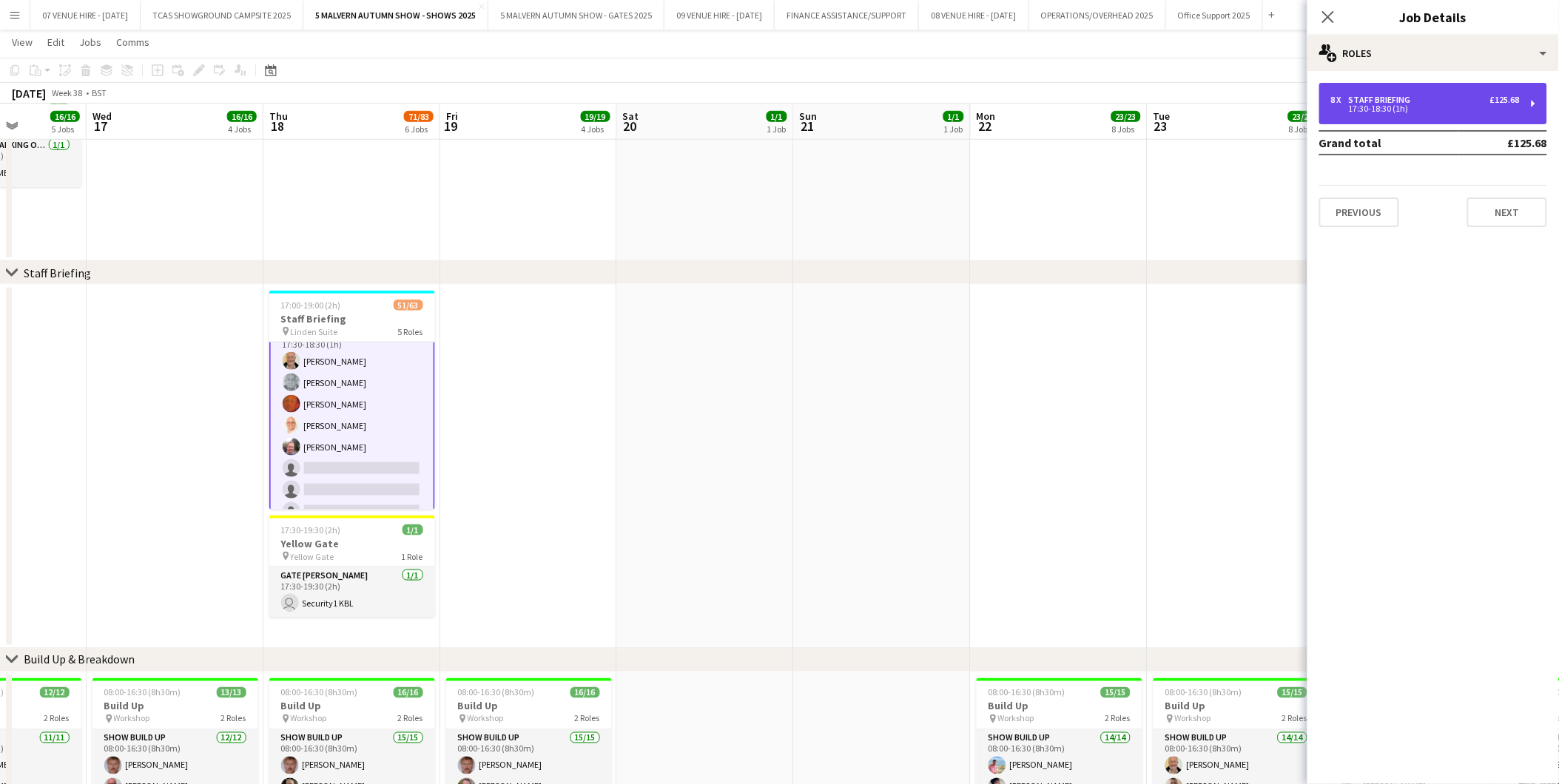
click at [1454, 114] on div "8 x Staff Briefing £125.68 17:30-18:30 (1h)" at bounding box center [1433, 103] width 228 height 41
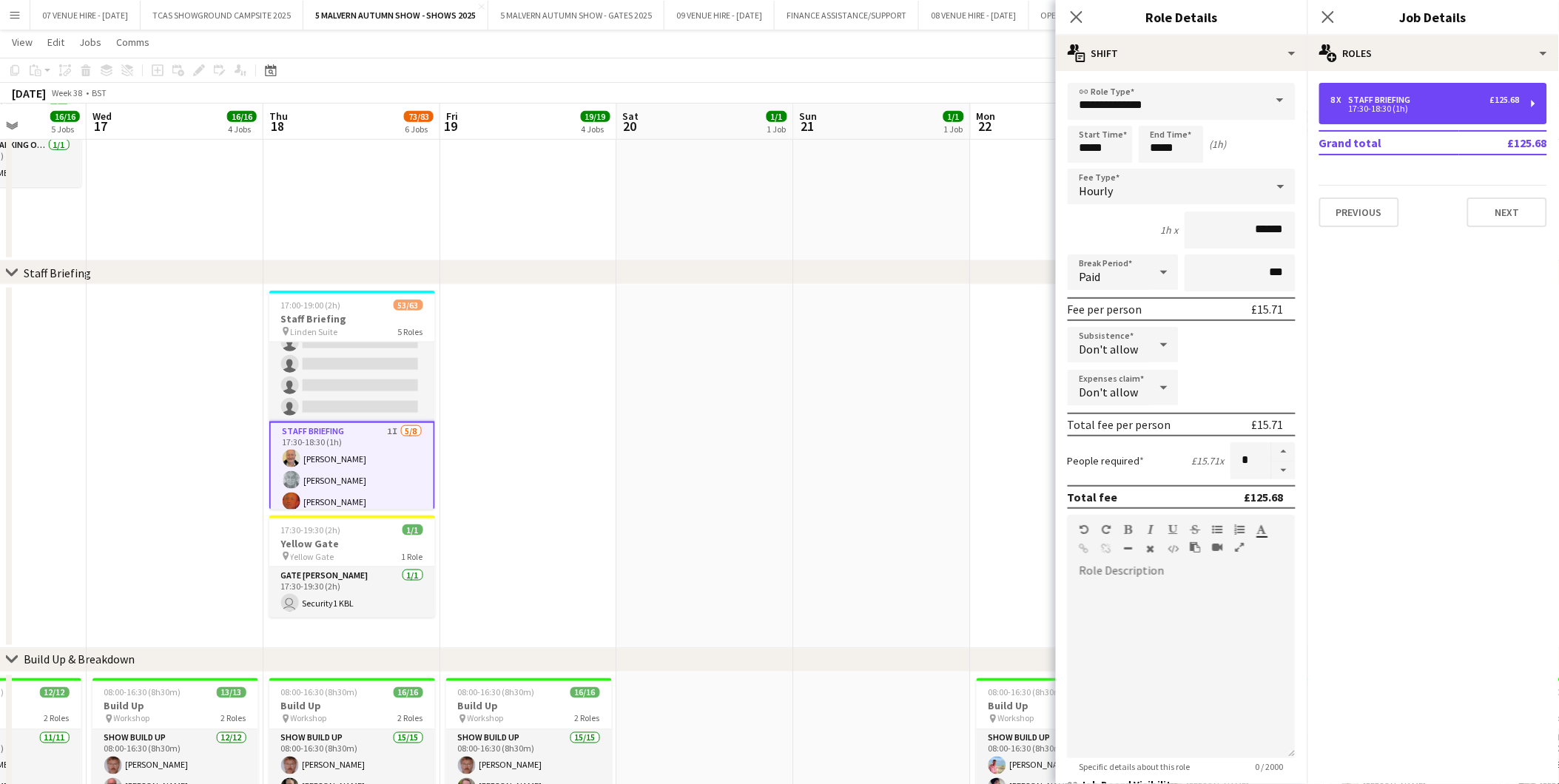
scroll to position [1181, 0]
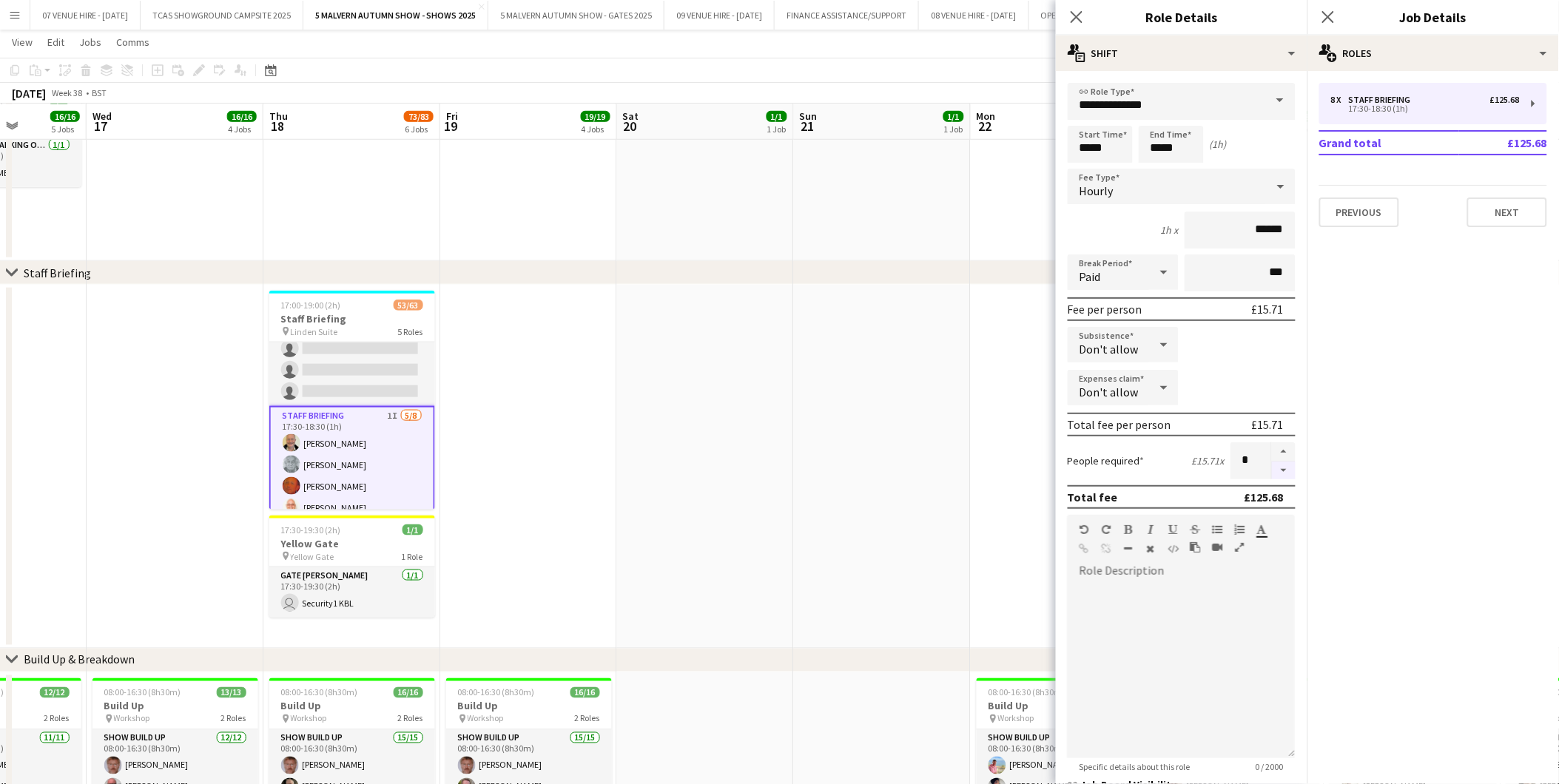
click at [1274, 468] on button "button" at bounding box center [1283, 471] width 24 height 19
type input "*"
click at [892, 448] on app-date-cell at bounding box center [882, 466] width 176 height 364
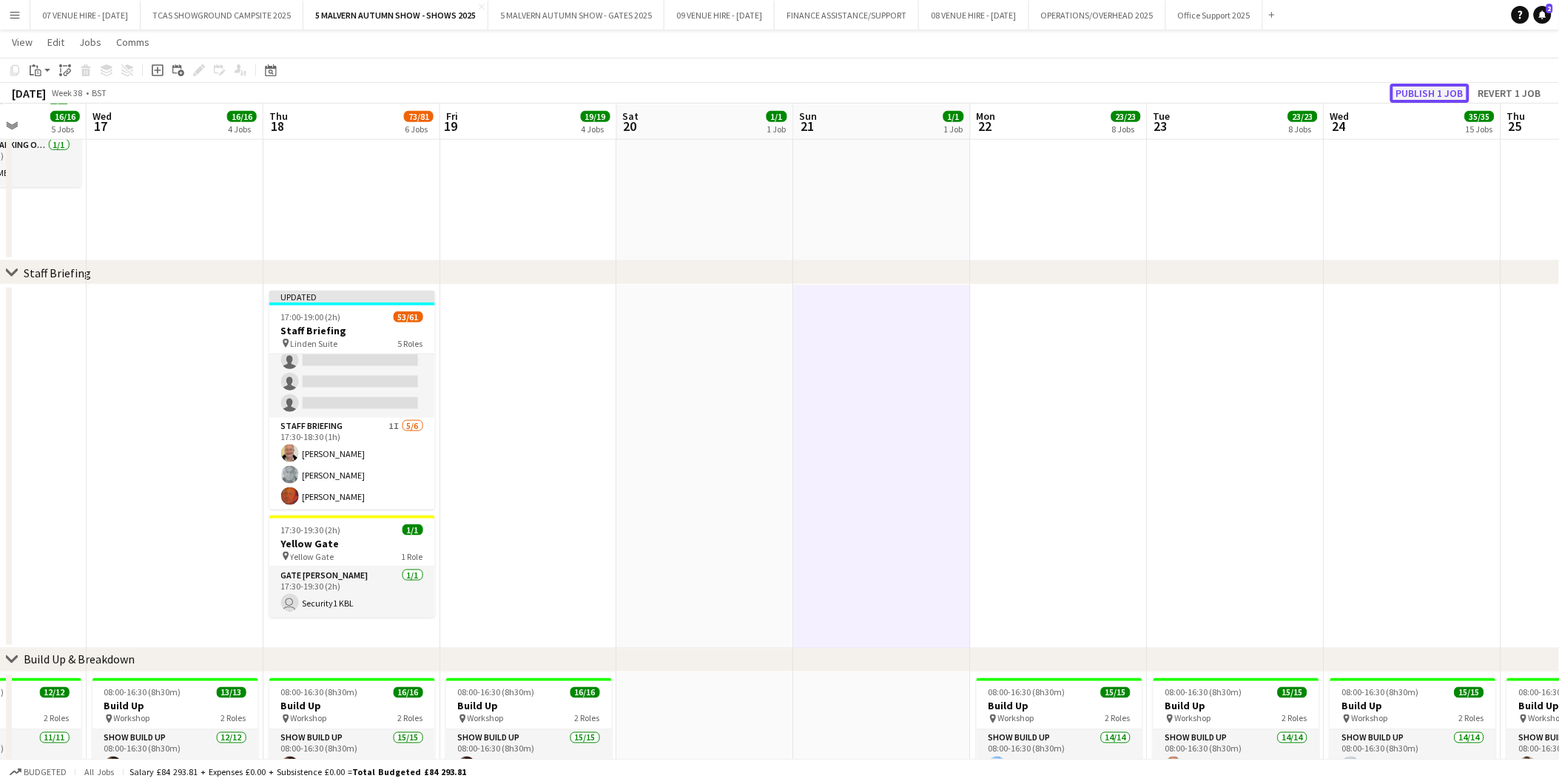
click at [1437, 95] on button "Publish 1 job" at bounding box center [1429, 93] width 79 height 20
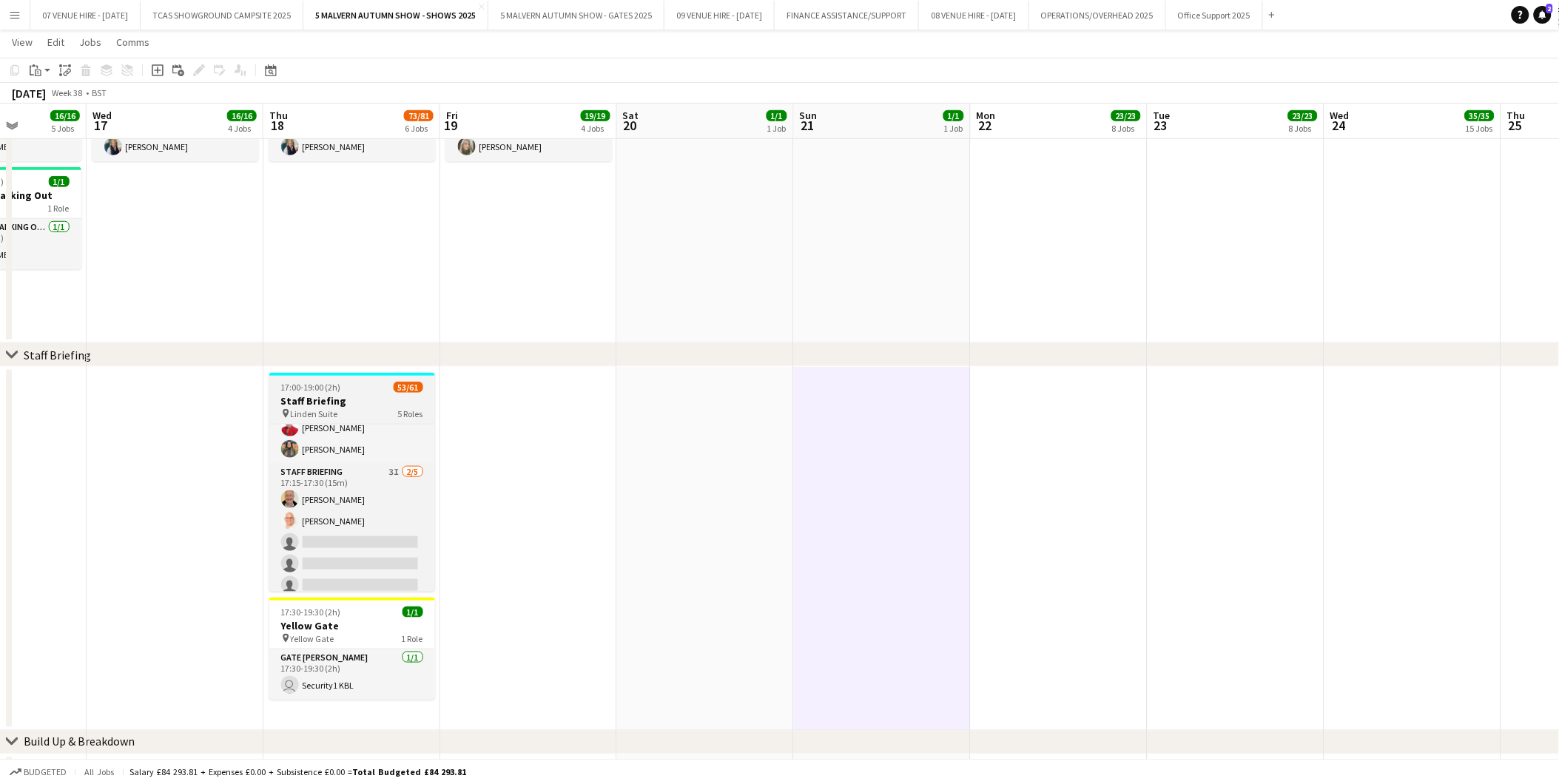
scroll to position [65, 0]
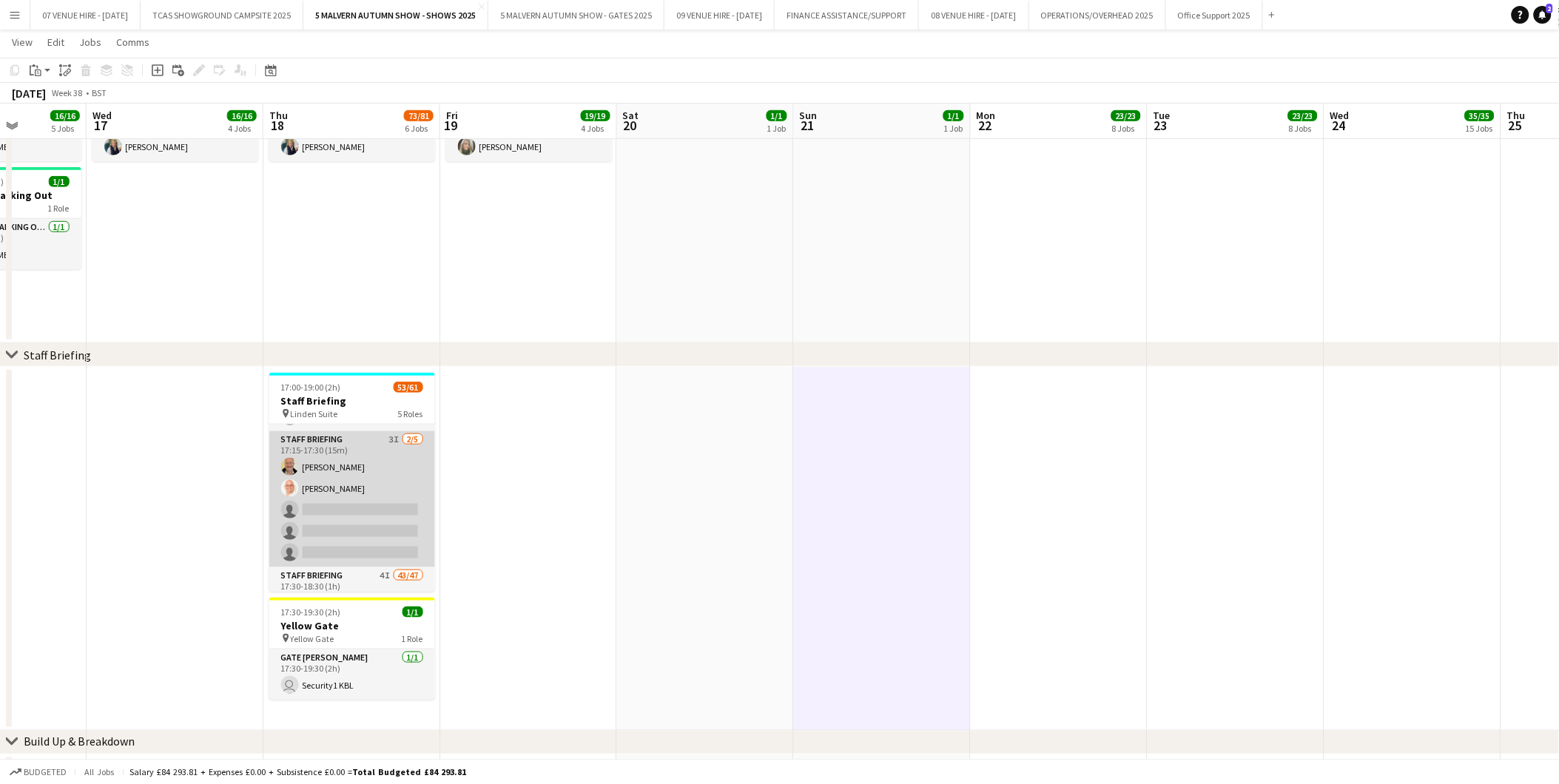
click at [374, 525] on app-card-role "Staff Briefing 3I 2/5 17:15-17:30 (15m) Stuart McNaughton Michael Bowden single…" at bounding box center [352, 499] width 166 height 136
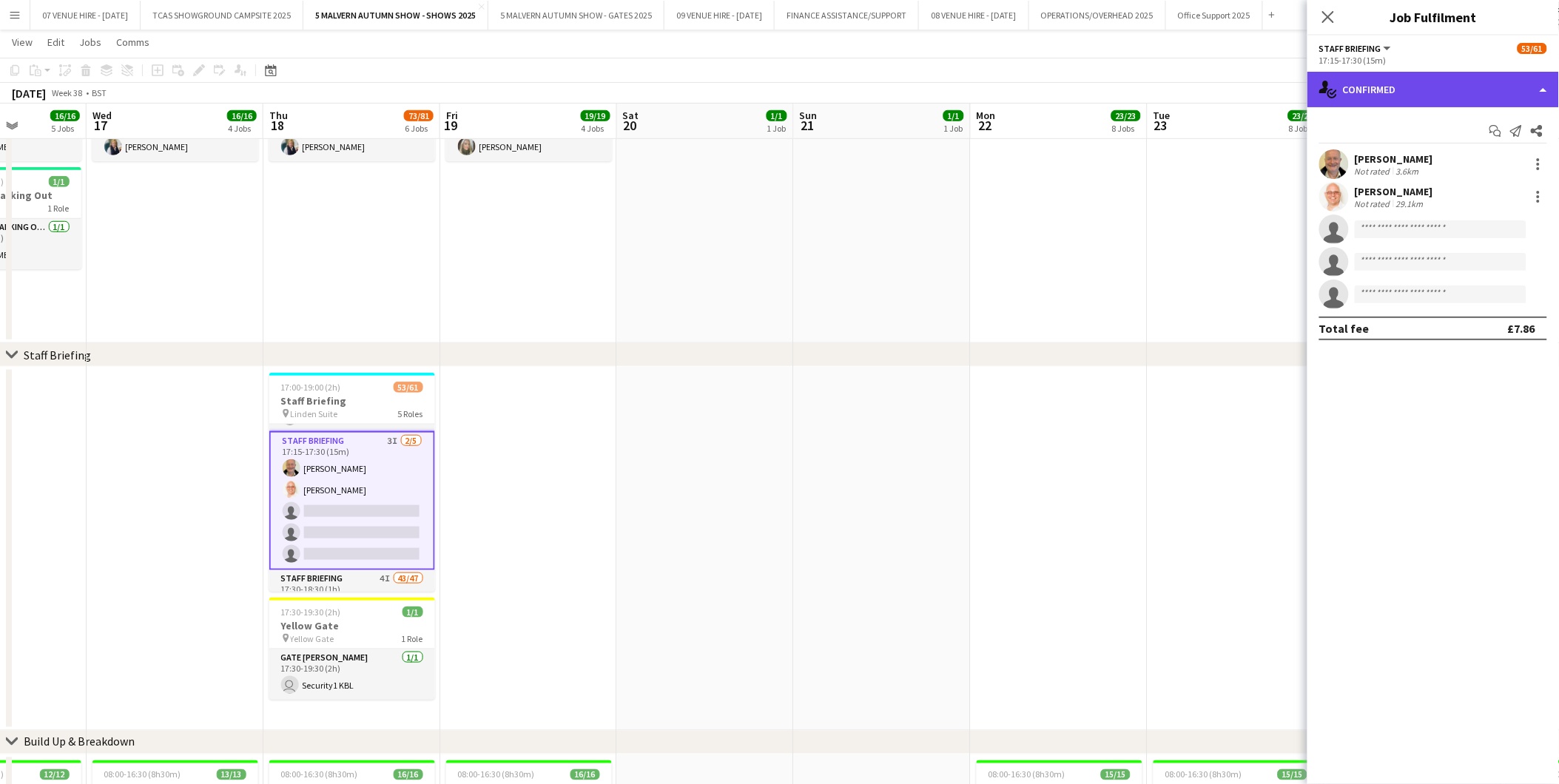
click at [1401, 101] on div "single-neutral-actions-check-2 Confirmed" at bounding box center [1433, 89] width 252 height 35
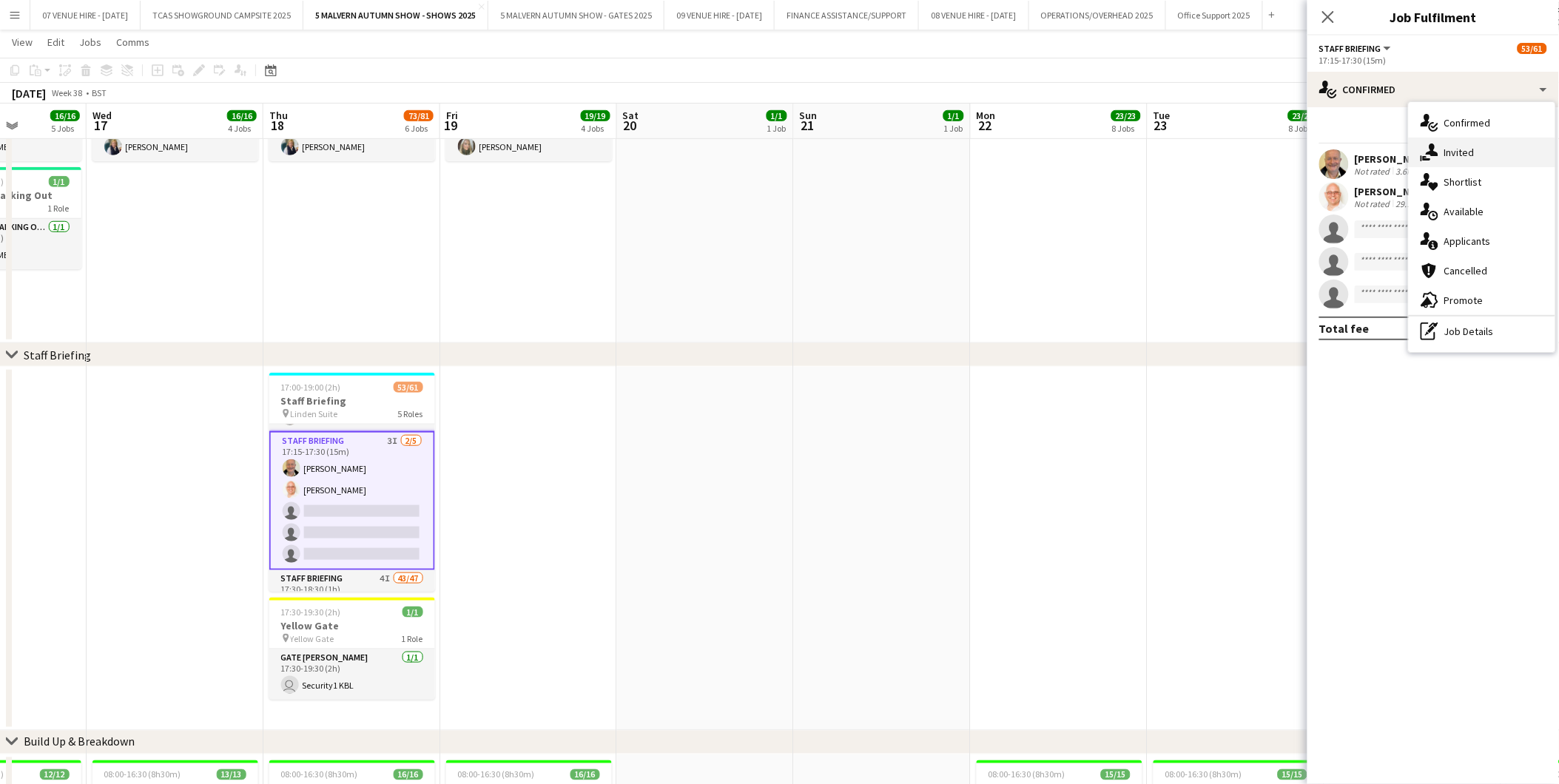
click at [1451, 151] on span "Invited" at bounding box center [1459, 152] width 30 height 14
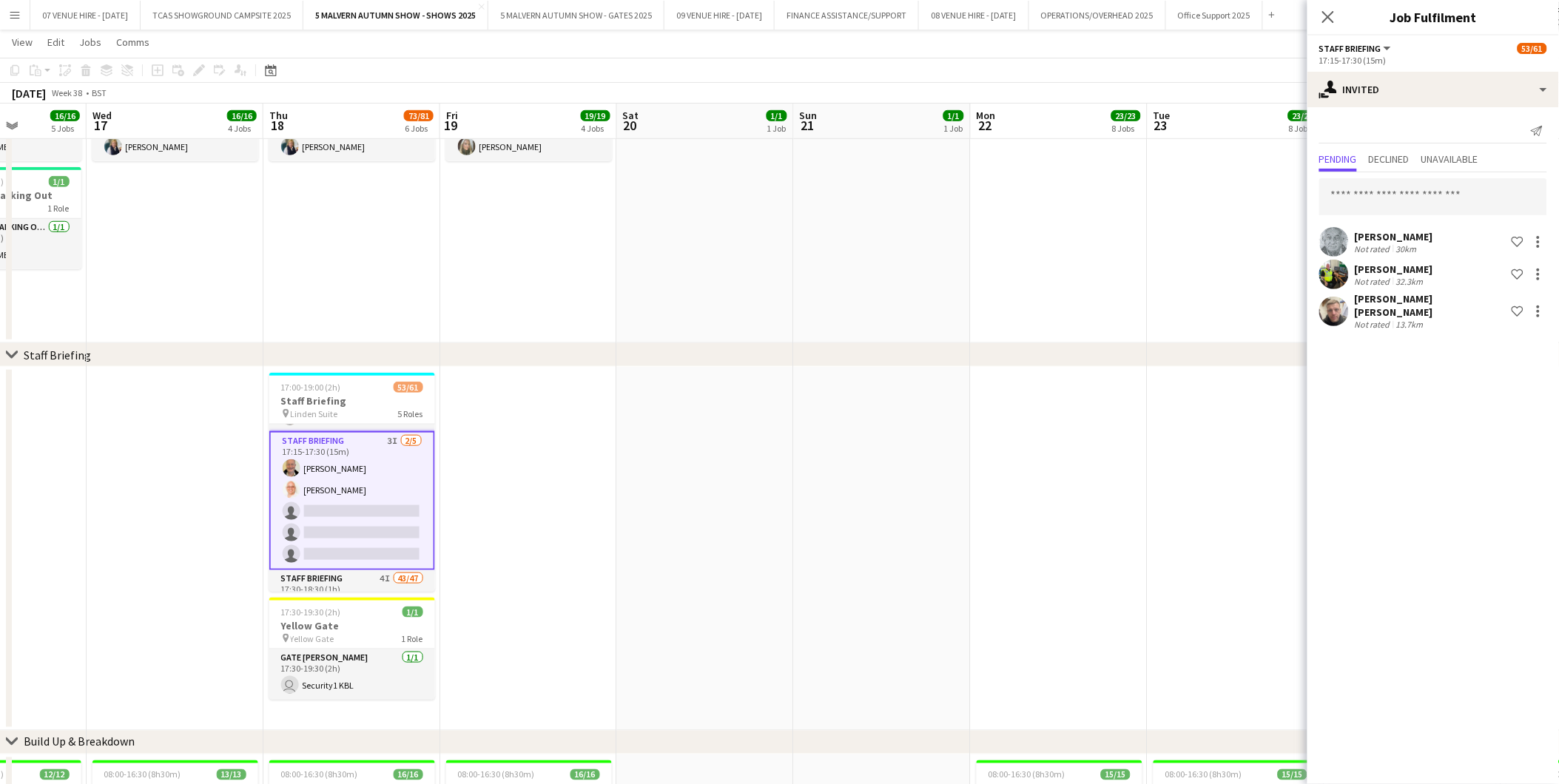
click at [1071, 354] on div "chevron-right Staff Briefing" at bounding box center [780, 355] width 1559 height 24
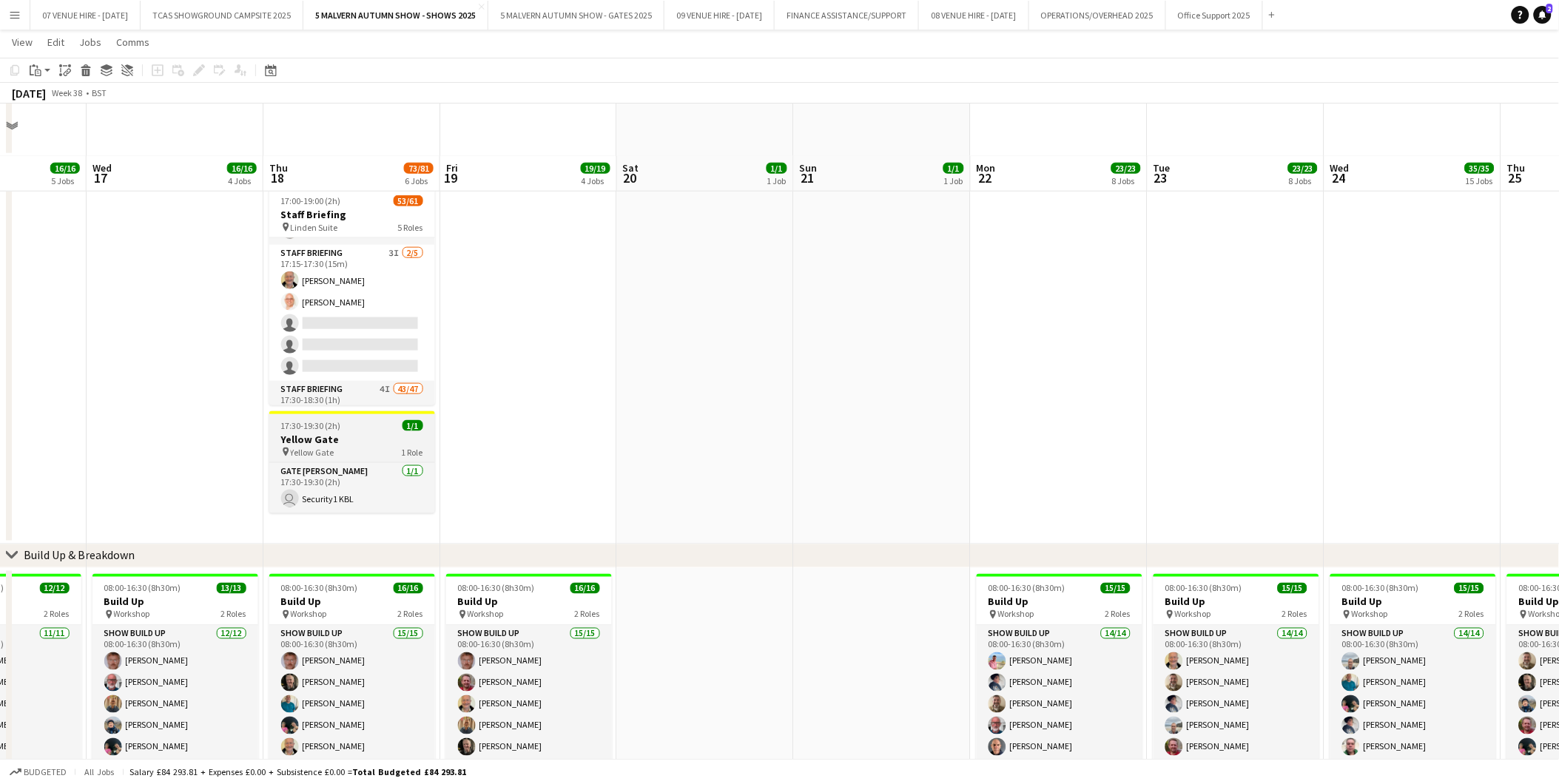
scroll to position [574, 0]
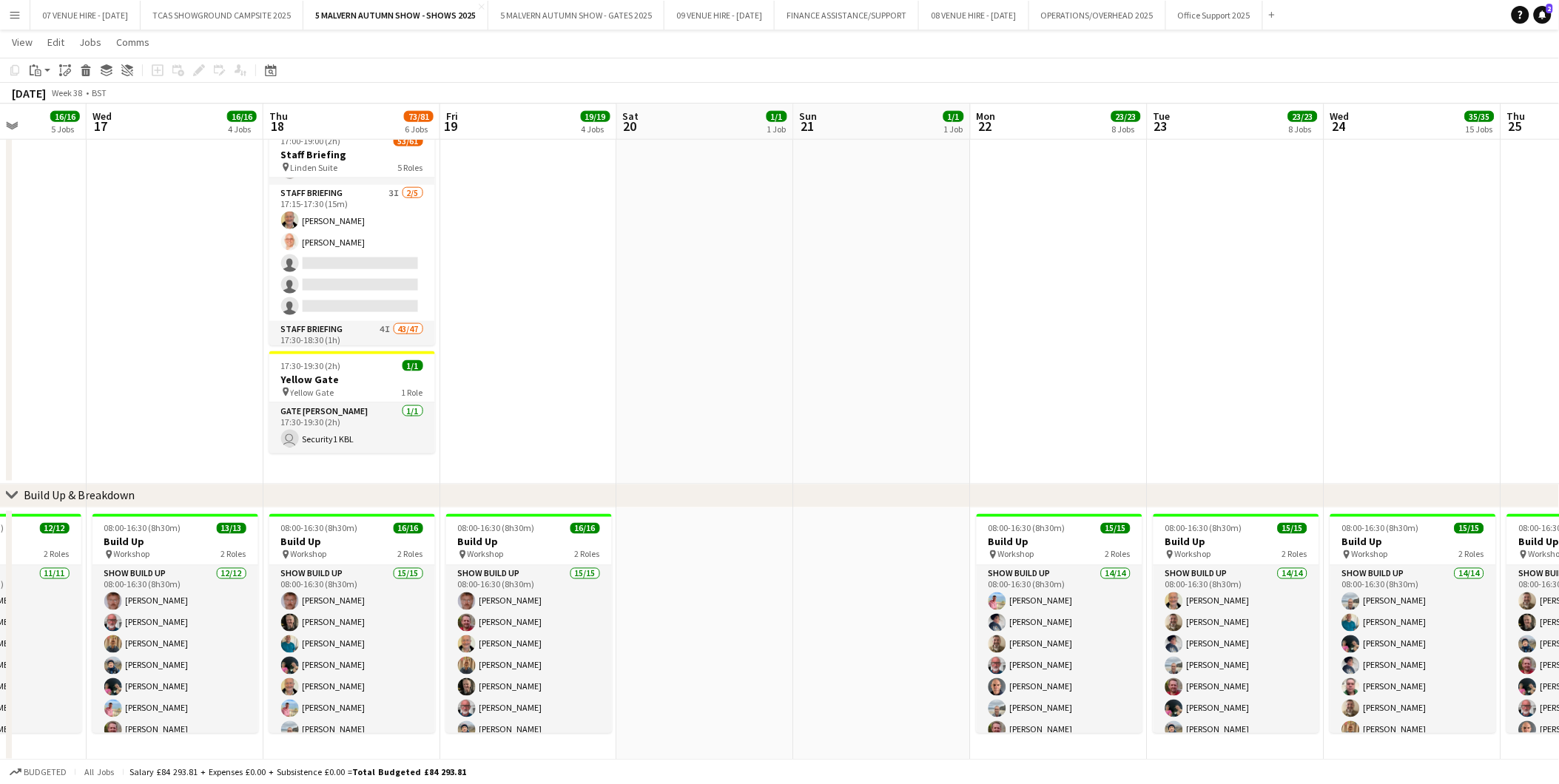
drag, startPoint x: 557, startPoint y: 244, endPoint x: 772, endPoint y: 273, distance: 216.9
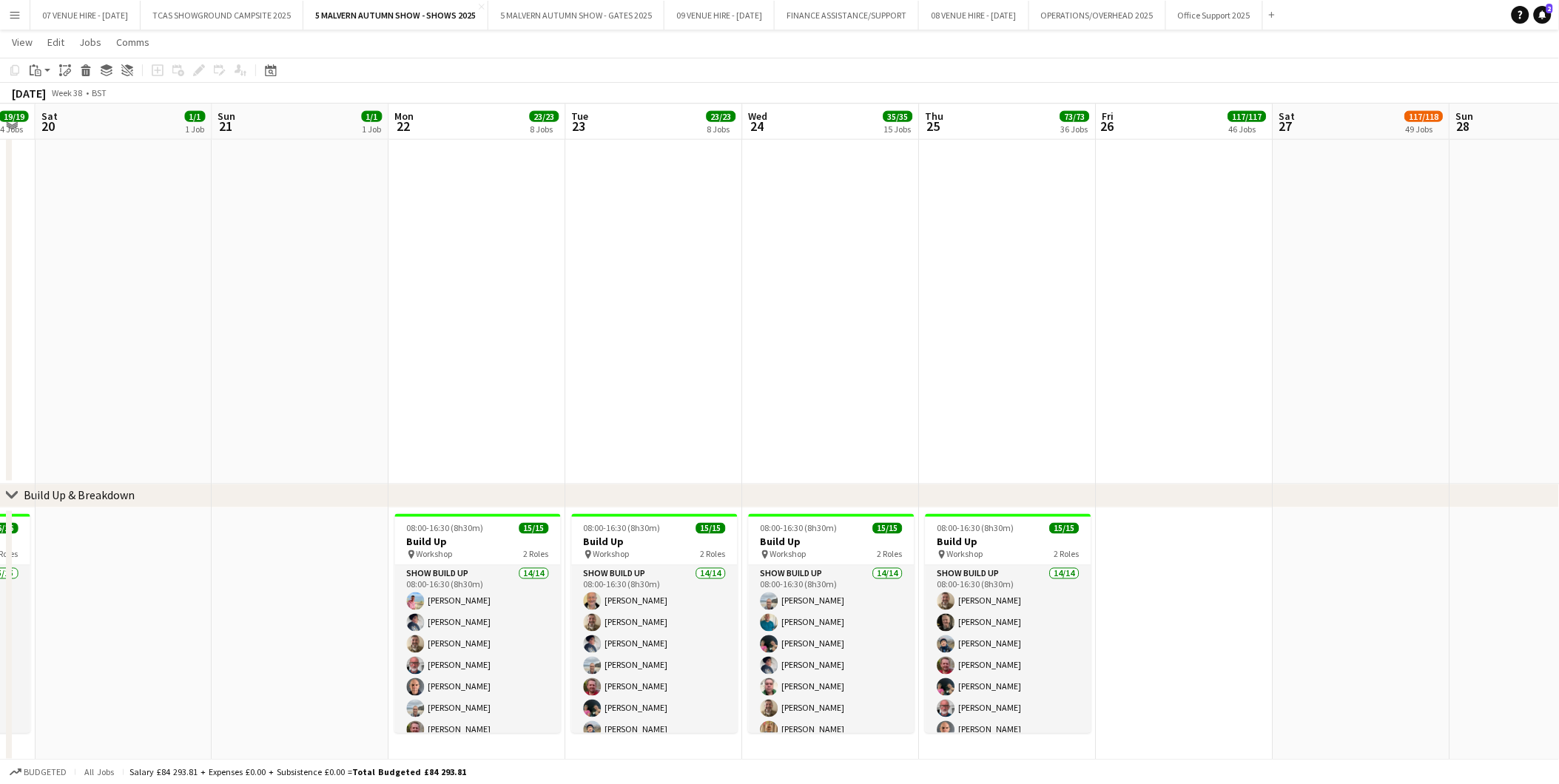
drag, startPoint x: 772, startPoint y: 273, endPoint x: 520, endPoint y: 304, distance: 253.9
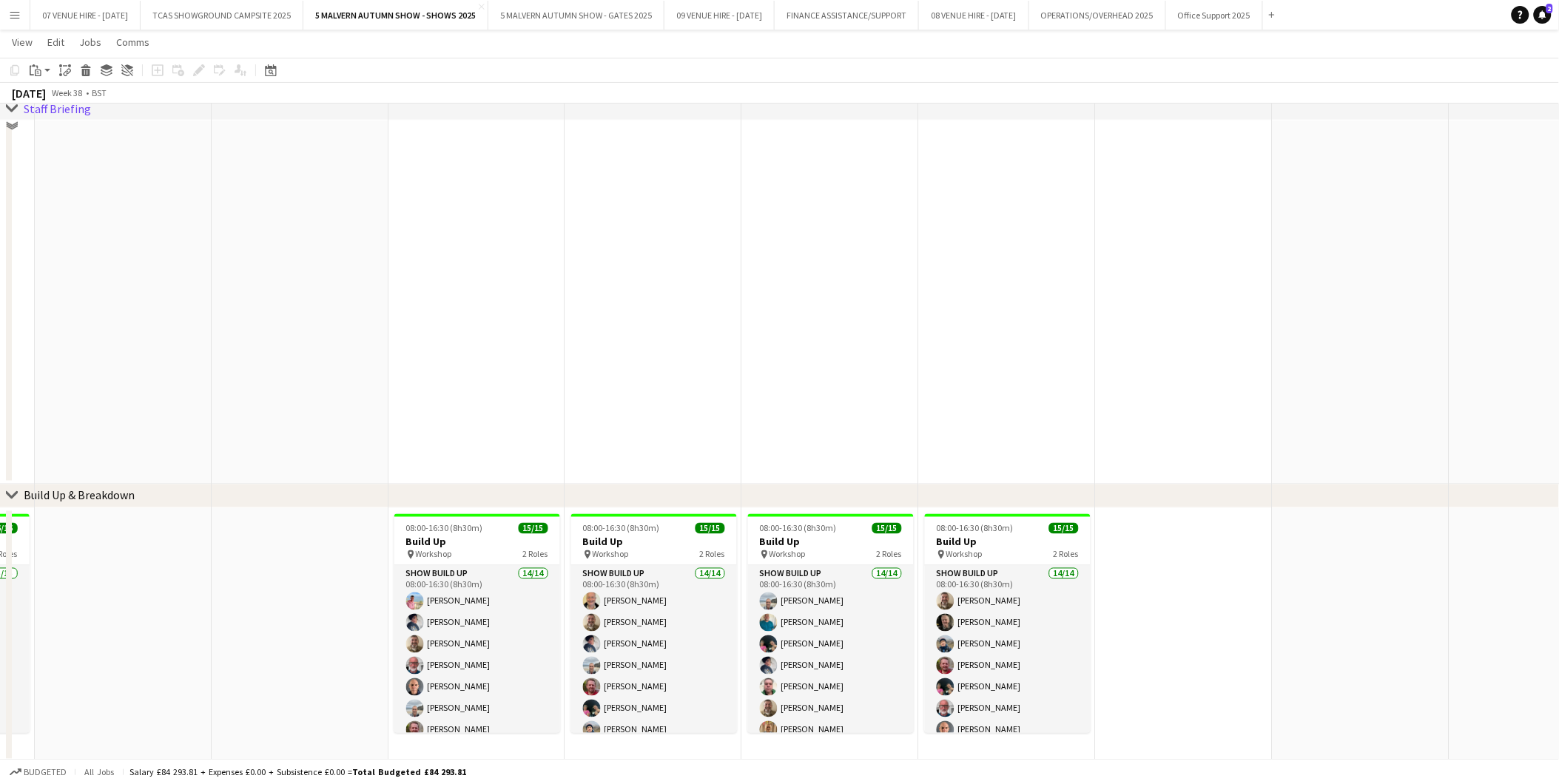
scroll to position [2896, 0]
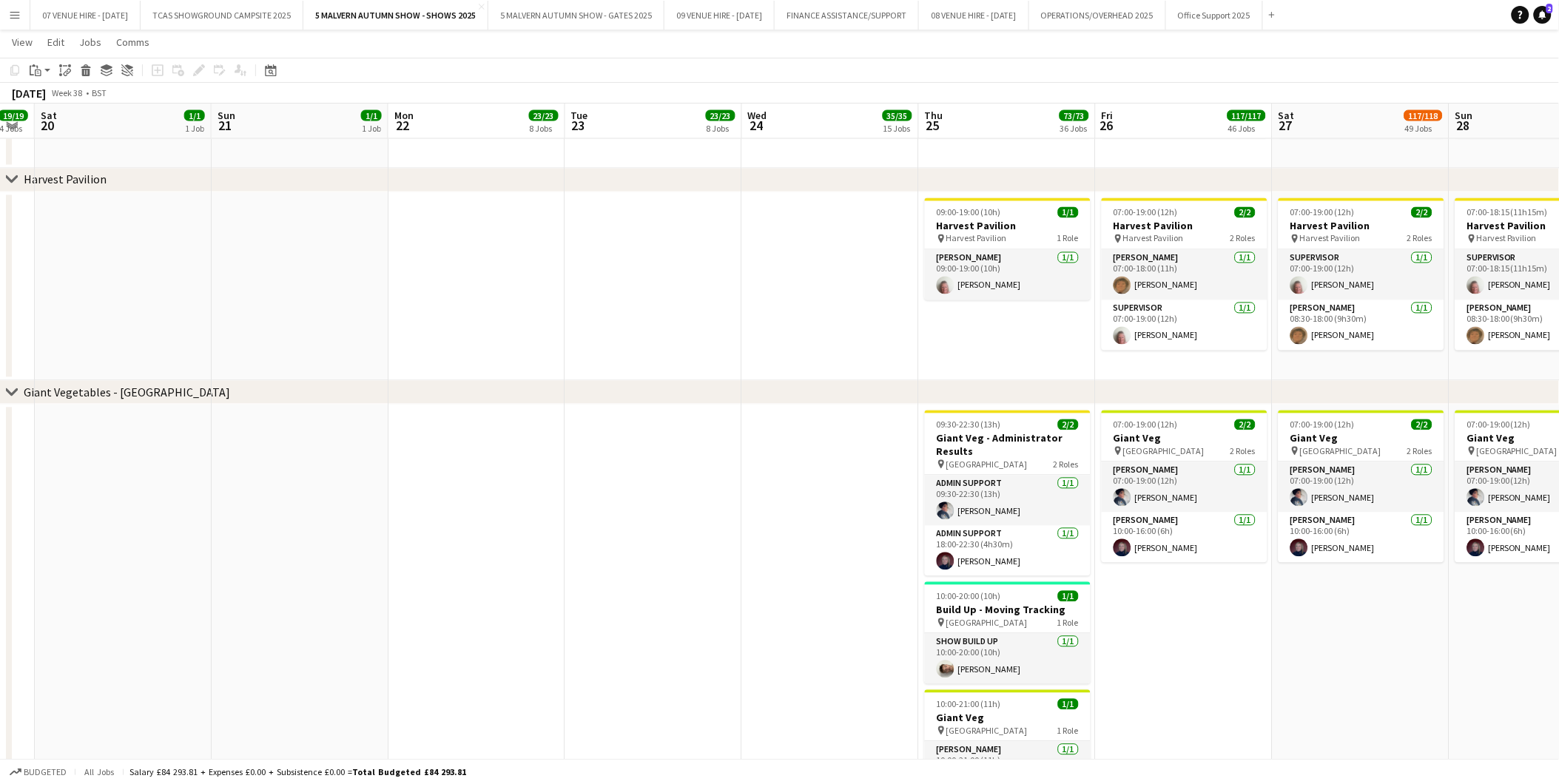
drag, startPoint x: 978, startPoint y: 424, endPoint x: 752, endPoint y: 424, distance: 226.0
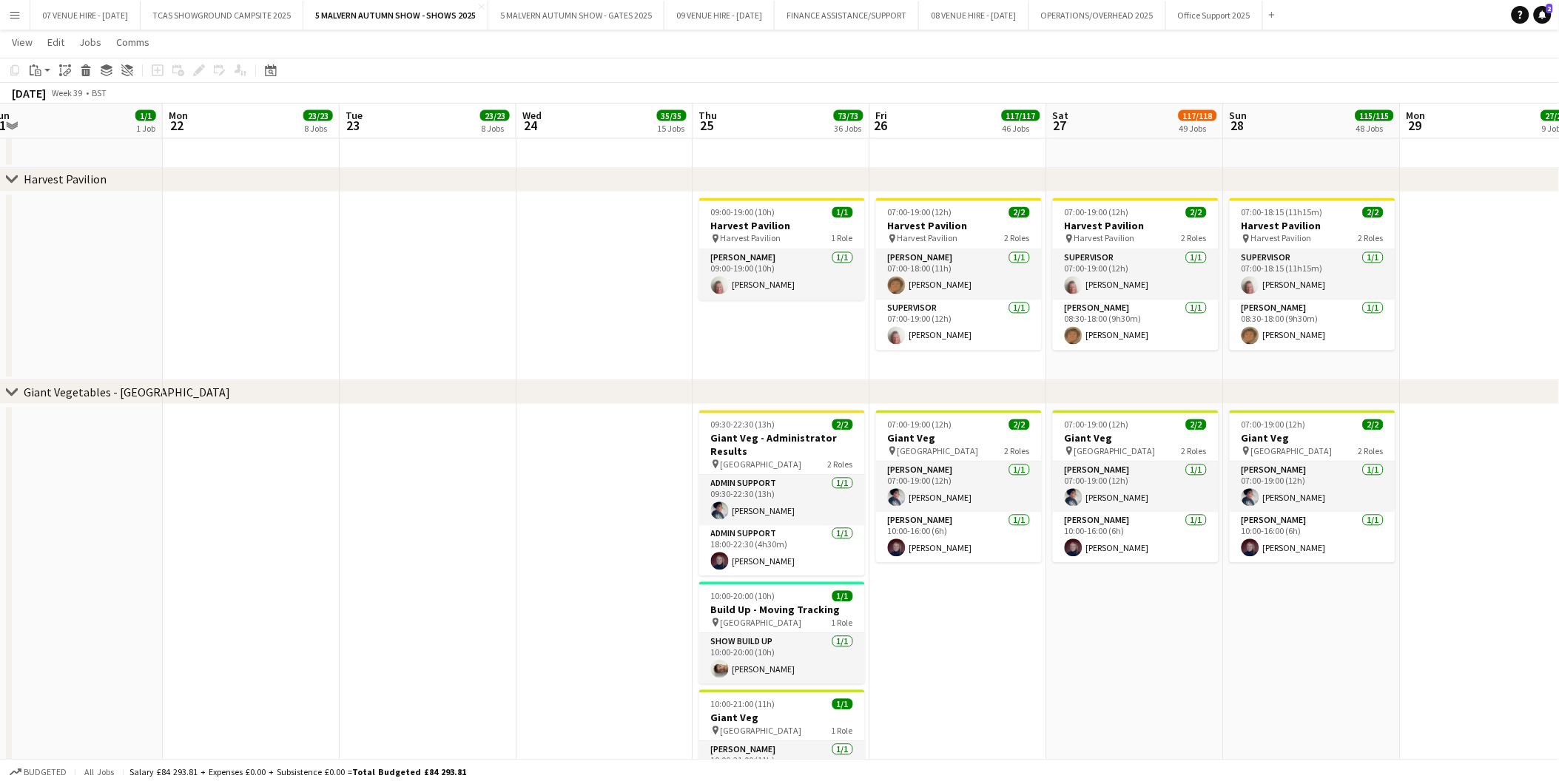
scroll to position [0, 542]
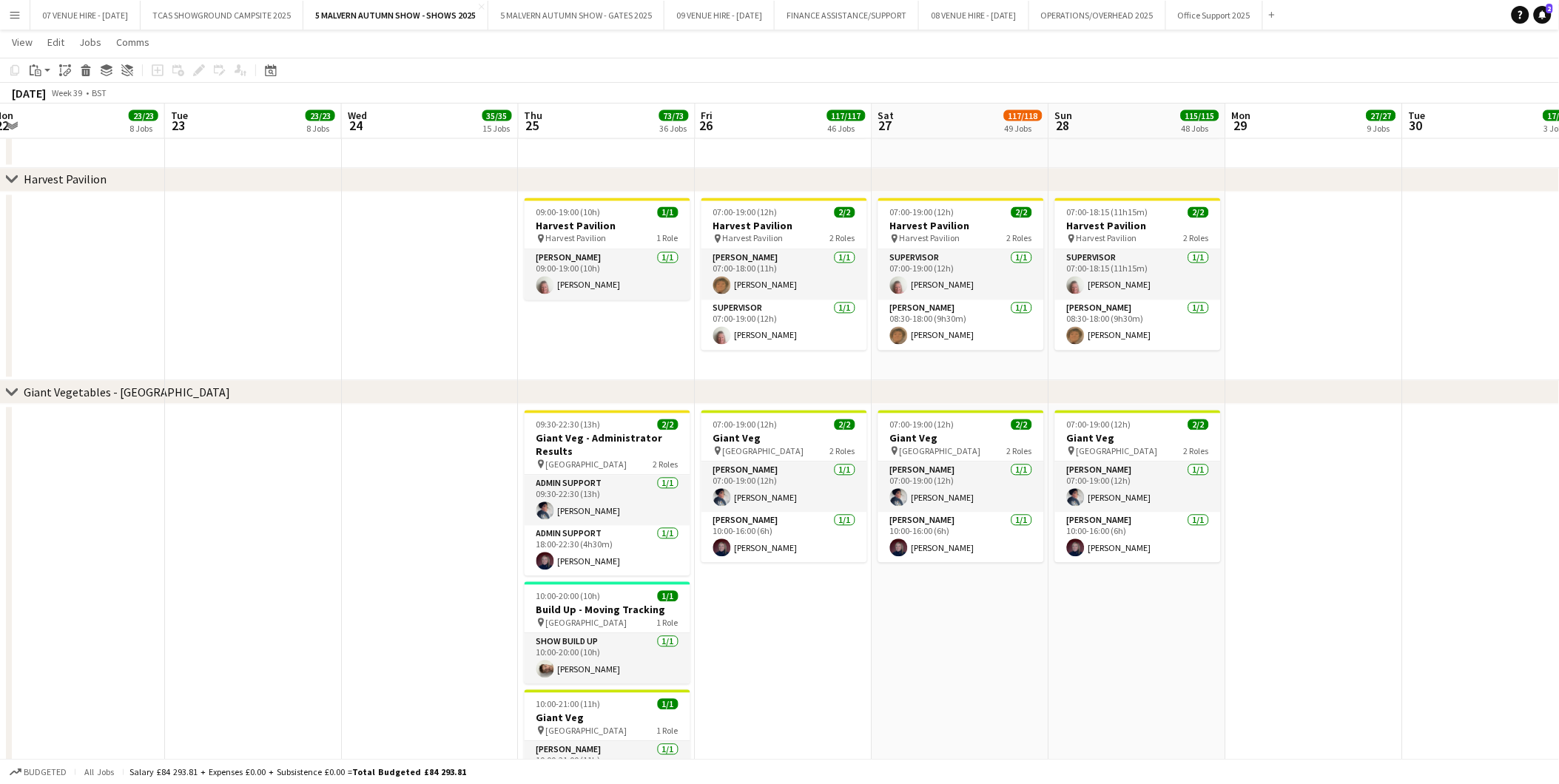
drag, startPoint x: 779, startPoint y: 445, endPoint x: 605, endPoint y: 457, distance: 174.4
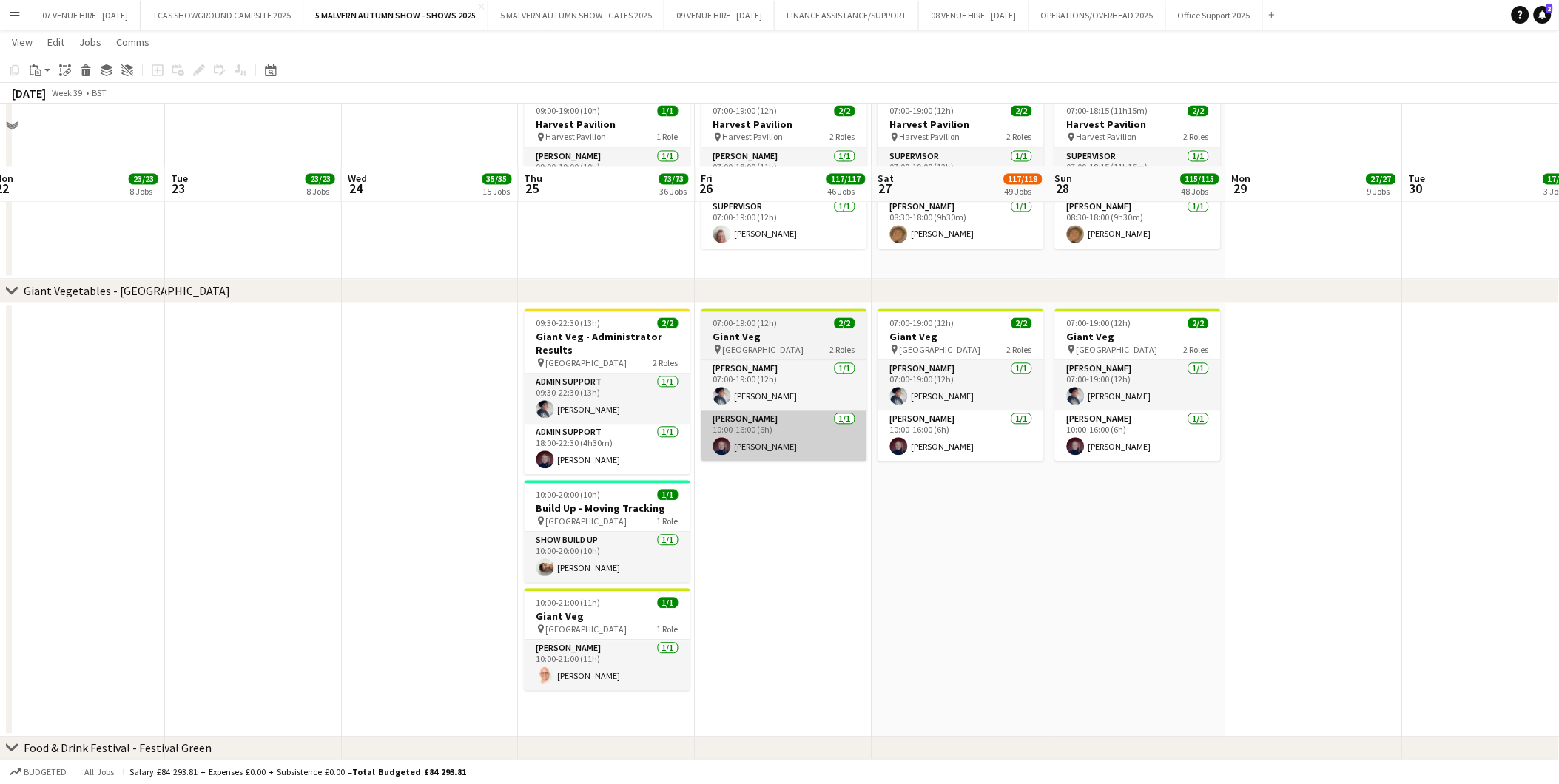
scroll to position [3142, 0]
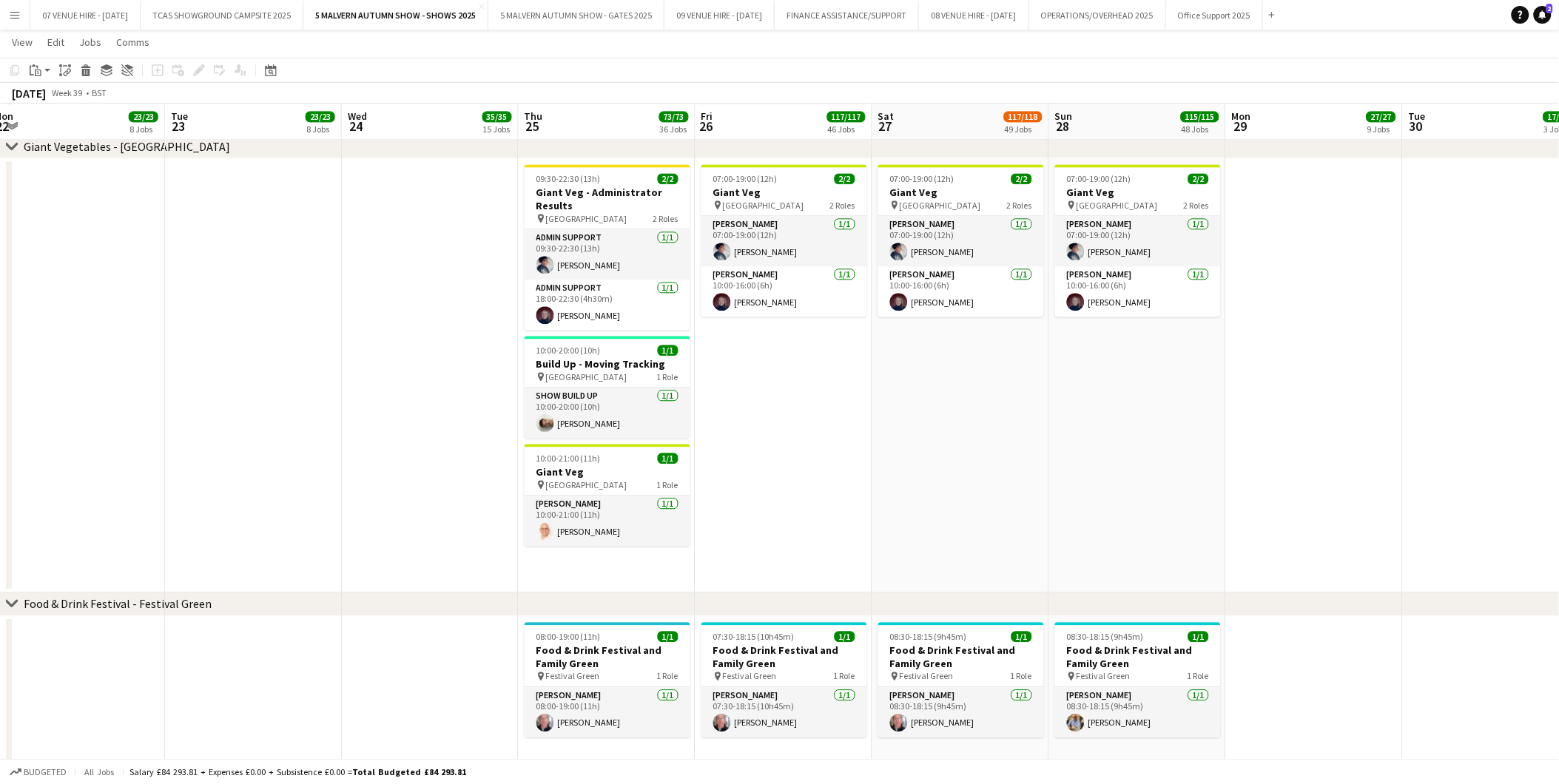
click at [464, 346] on app-date-cell at bounding box center [430, 375] width 176 height 434
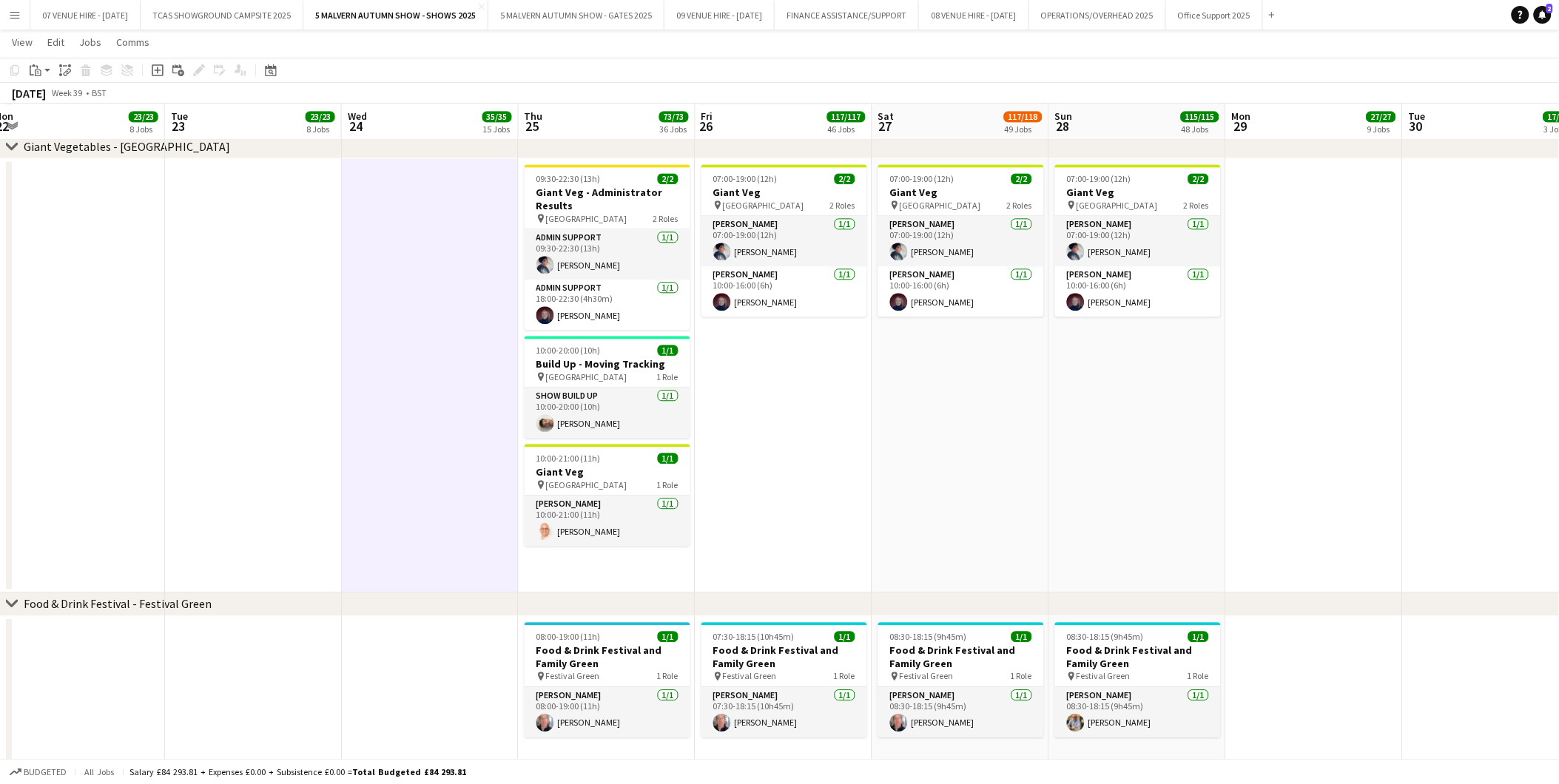
click at [20, 15] on app-icon "Menu" at bounding box center [15, 15] width 12 height 12
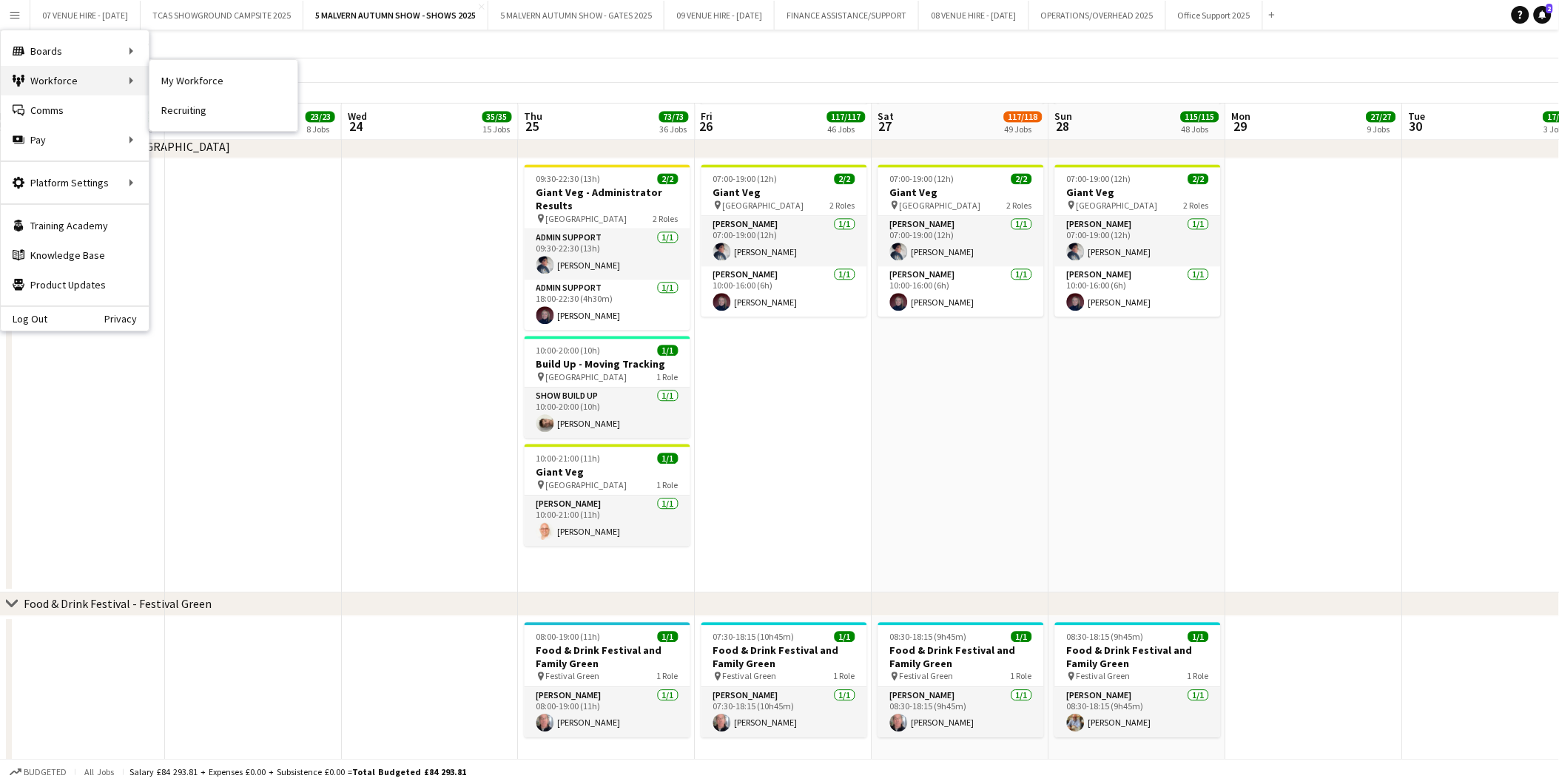
click at [45, 77] on div "Workforce Workforce" at bounding box center [74, 80] width 148 height 29
click at [209, 78] on link "My Workforce" at bounding box center [223, 80] width 148 height 29
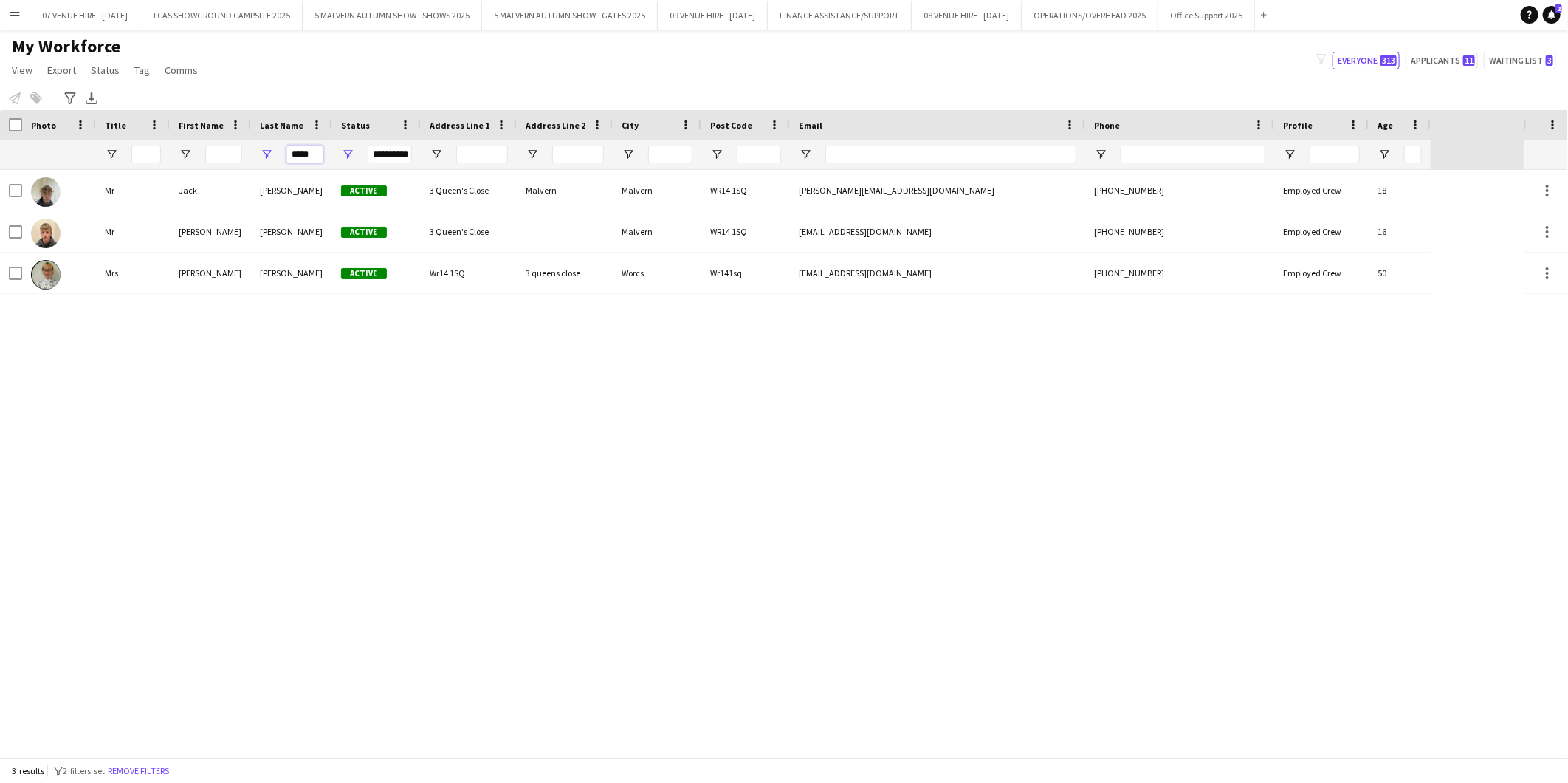
drag, startPoint x: 320, startPoint y: 152, endPoint x: 259, endPoint y: 152, distance: 61.0
click at [259, 152] on div "*****" at bounding box center [292, 154] width 81 height 29
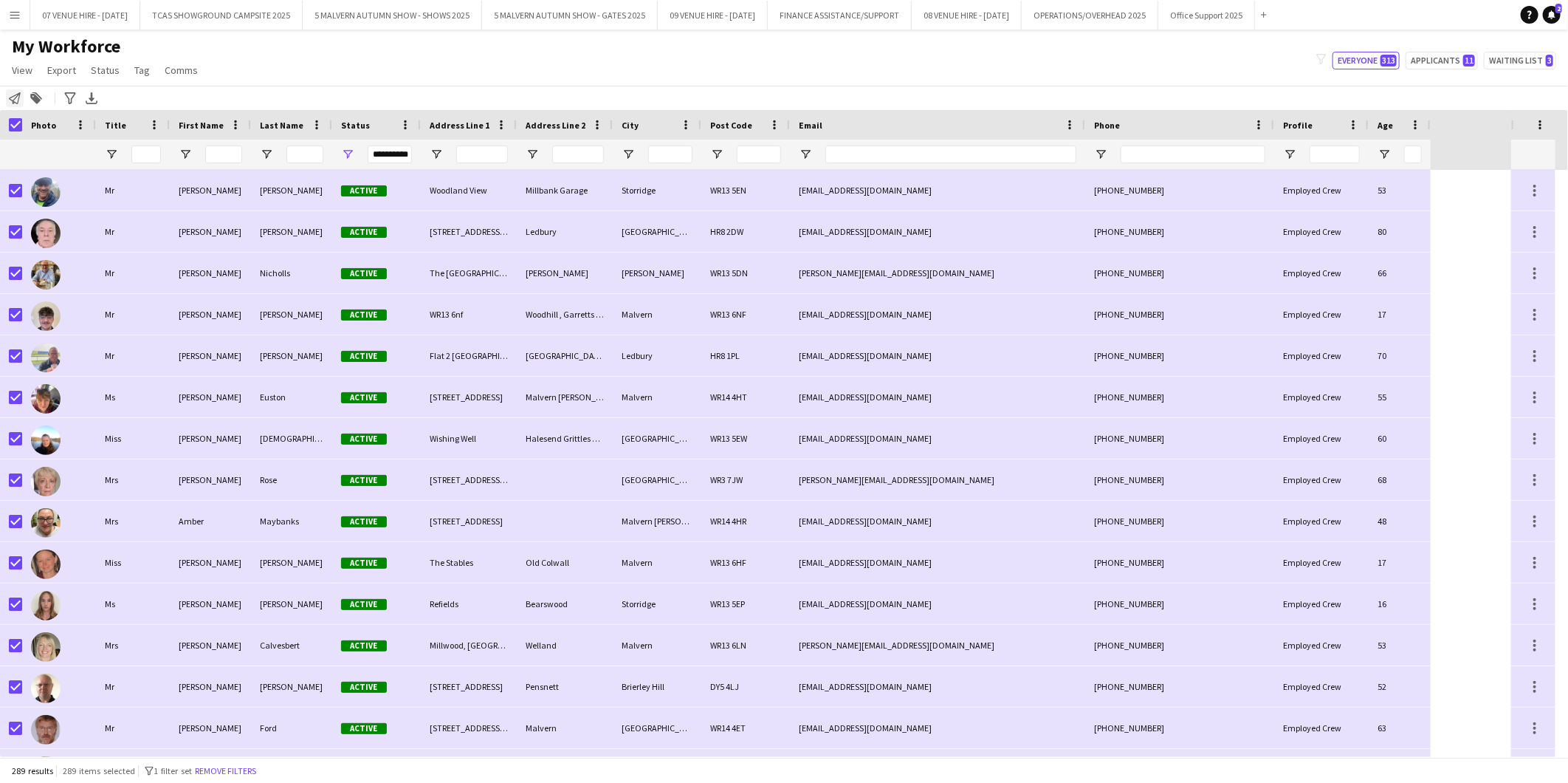
click at [16, 98] on icon "Notify workforce" at bounding box center [15, 98] width 12 height 12
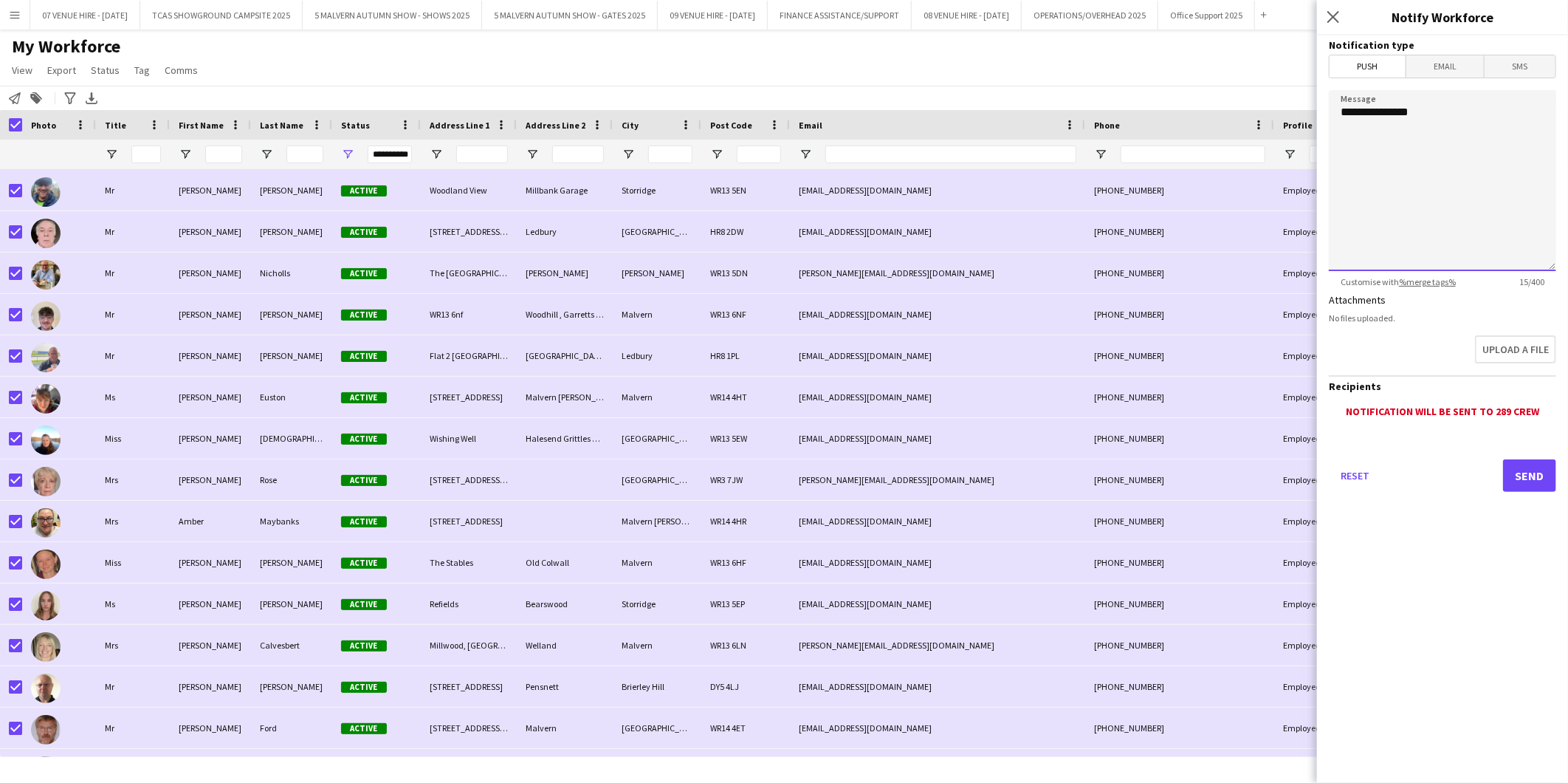
click at [1369, 141] on textarea "**********" at bounding box center [1442, 180] width 227 height 181
click at [1458, 120] on textarea "**********" at bounding box center [1442, 180] width 227 height 181
paste textarea "**********"
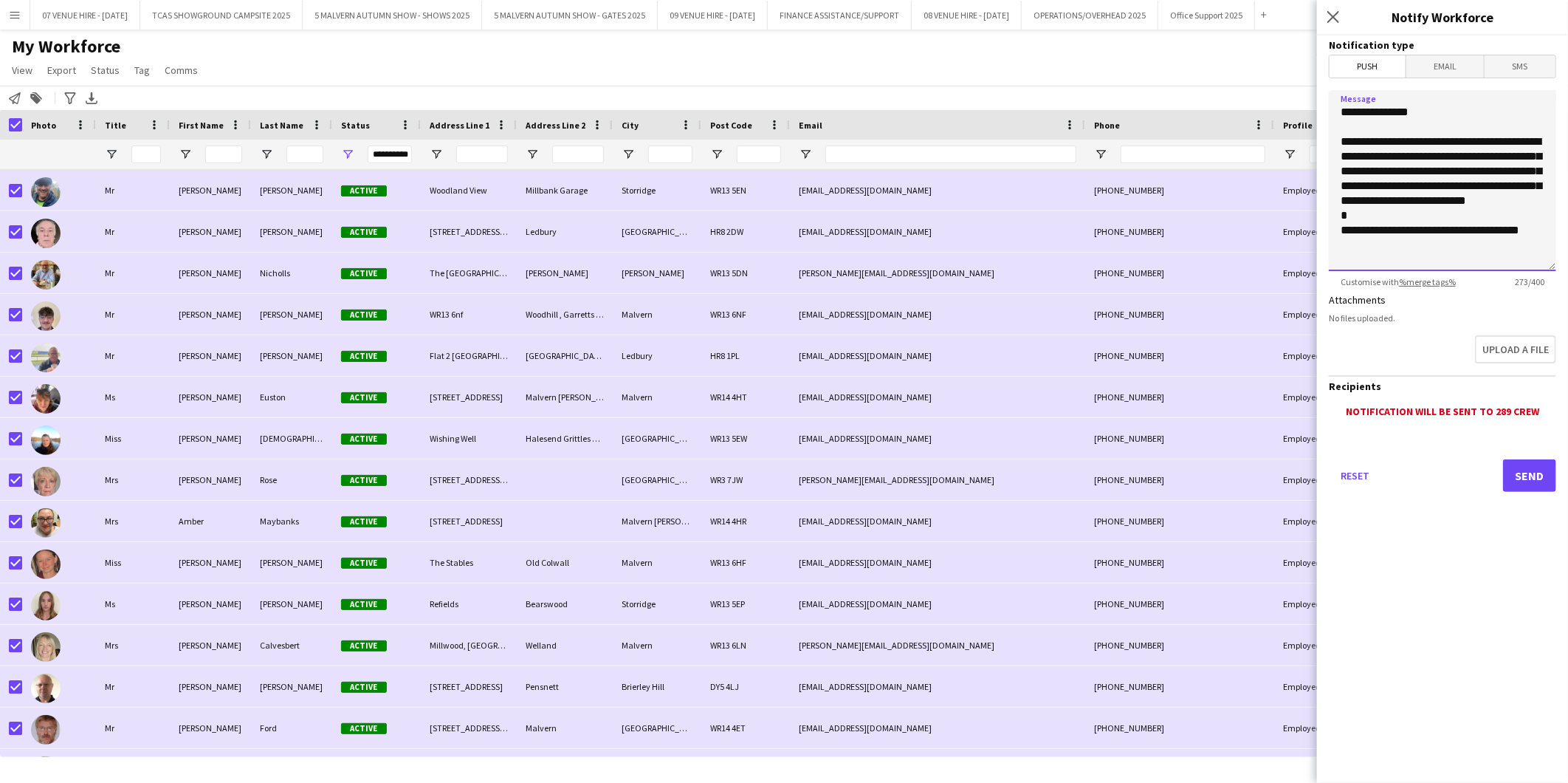
drag, startPoint x: 1502, startPoint y: 242, endPoint x: 1327, endPoint y: 244, distance: 175.0
click at [1327, 244] on form "**********" at bounding box center [1443, 284] width 251 height 498
drag, startPoint x: 1404, startPoint y: 242, endPoint x: 1325, endPoint y: 242, distance: 79.0
click at [1325, 242] on form "**********" at bounding box center [1443, 284] width 251 height 498
click at [1363, 254] on textarea "**********" at bounding box center [1442, 180] width 227 height 181
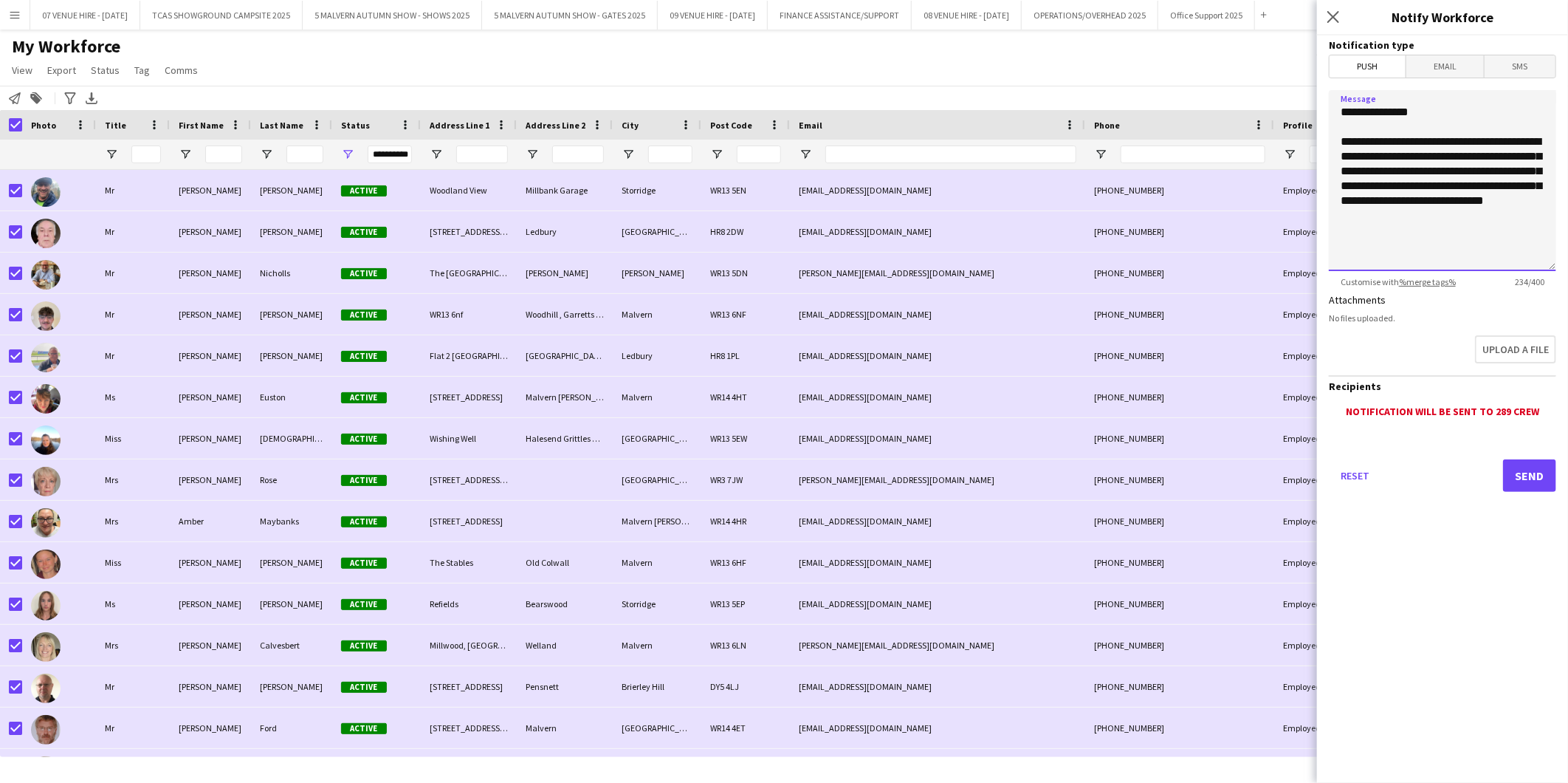
click at [1342, 240] on textarea "**********" at bounding box center [1442, 180] width 227 height 181
paste textarea "**********"
drag, startPoint x: 1399, startPoint y: 256, endPoint x: 1346, endPoint y: 237, distance: 56.3
click at [1346, 237] on textarea "**********" at bounding box center [1442, 180] width 227 height 181
click at [1359, 242] on textarea "**********" at bounding box center [1442, 180] width 227 height 181
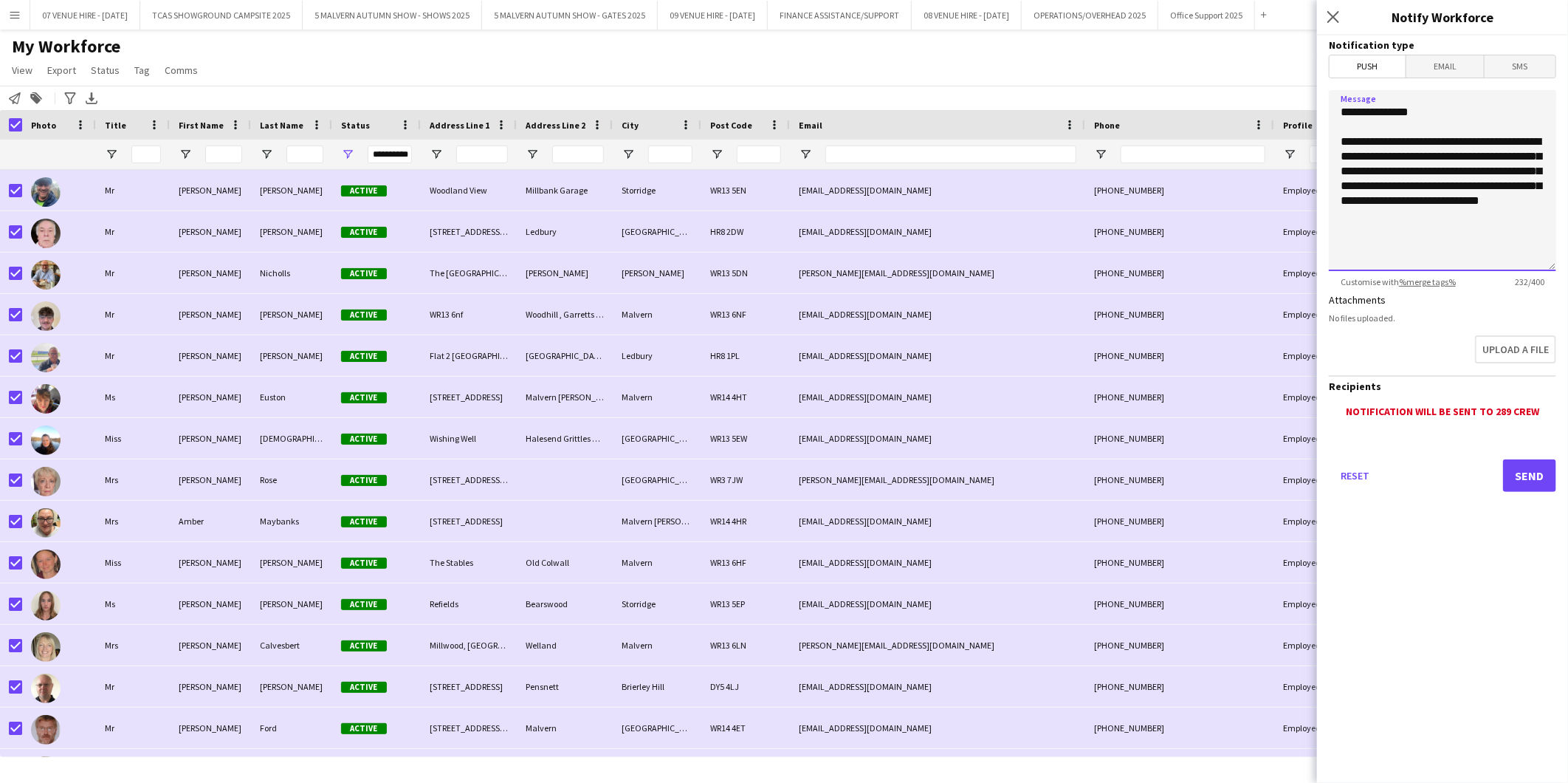
paste textarea "**********"
drag, startPoint x: 1555, startPoint y: 248, endPoint x: 1334, endPoint y: 246, distance: 221.0
click at [1334, 246] on textarea "**********" at bounding box center [1442, 180] width 227 height 181
type textarea "**********"
click at [1436, 65] on span "Email" at bounding box center [1446, 67] width 78 height 22
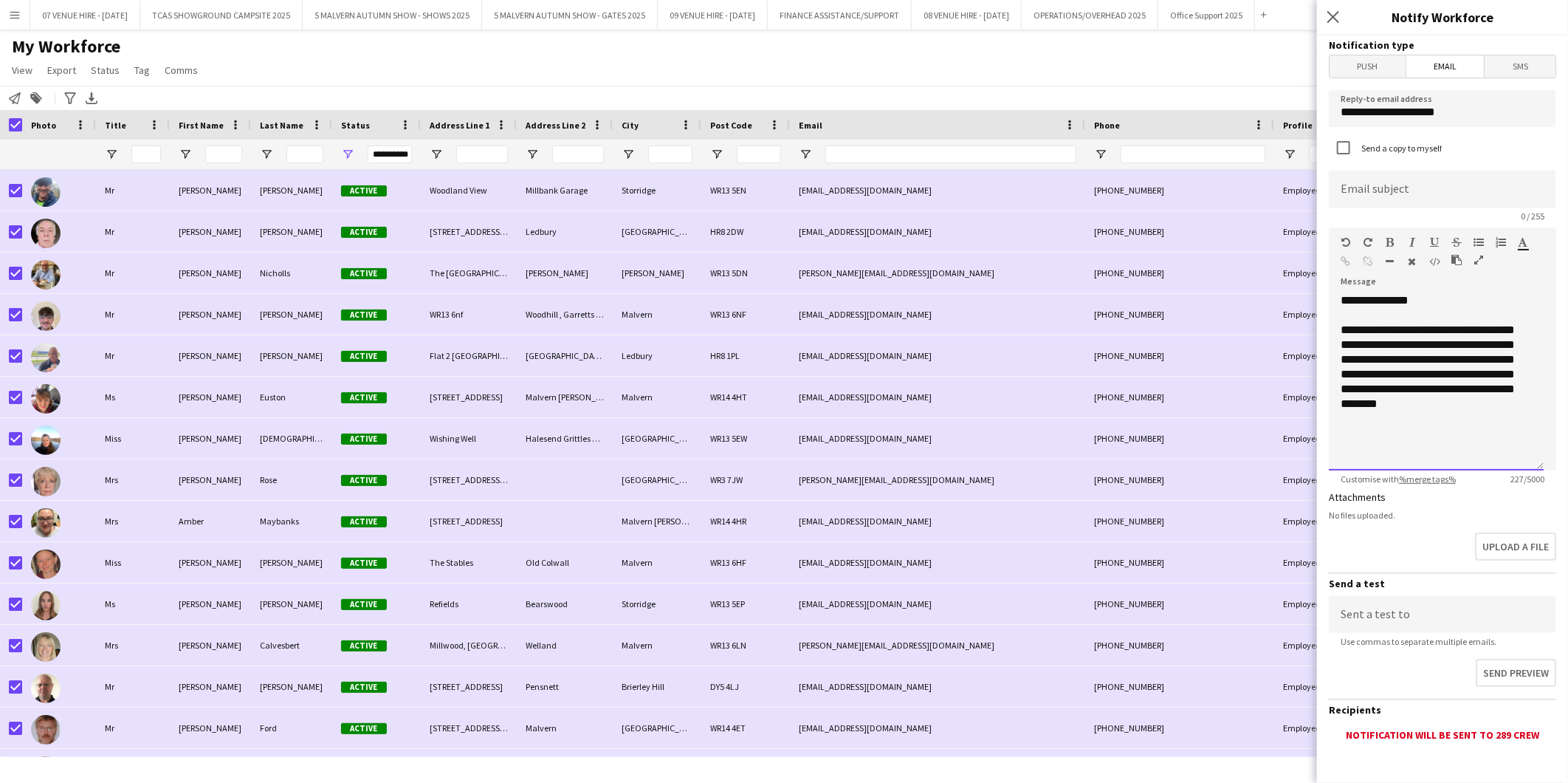
click at [1344, 431] on div "**********" at bounding box center [1436, 382] width 215 height 177
click at [1347, 444] on div "**********" at bounding box center [1436, 382] width 215 height 177
click at [1405, 441] on div "**********" at bounding box center [1436, 434] width 191 height 15
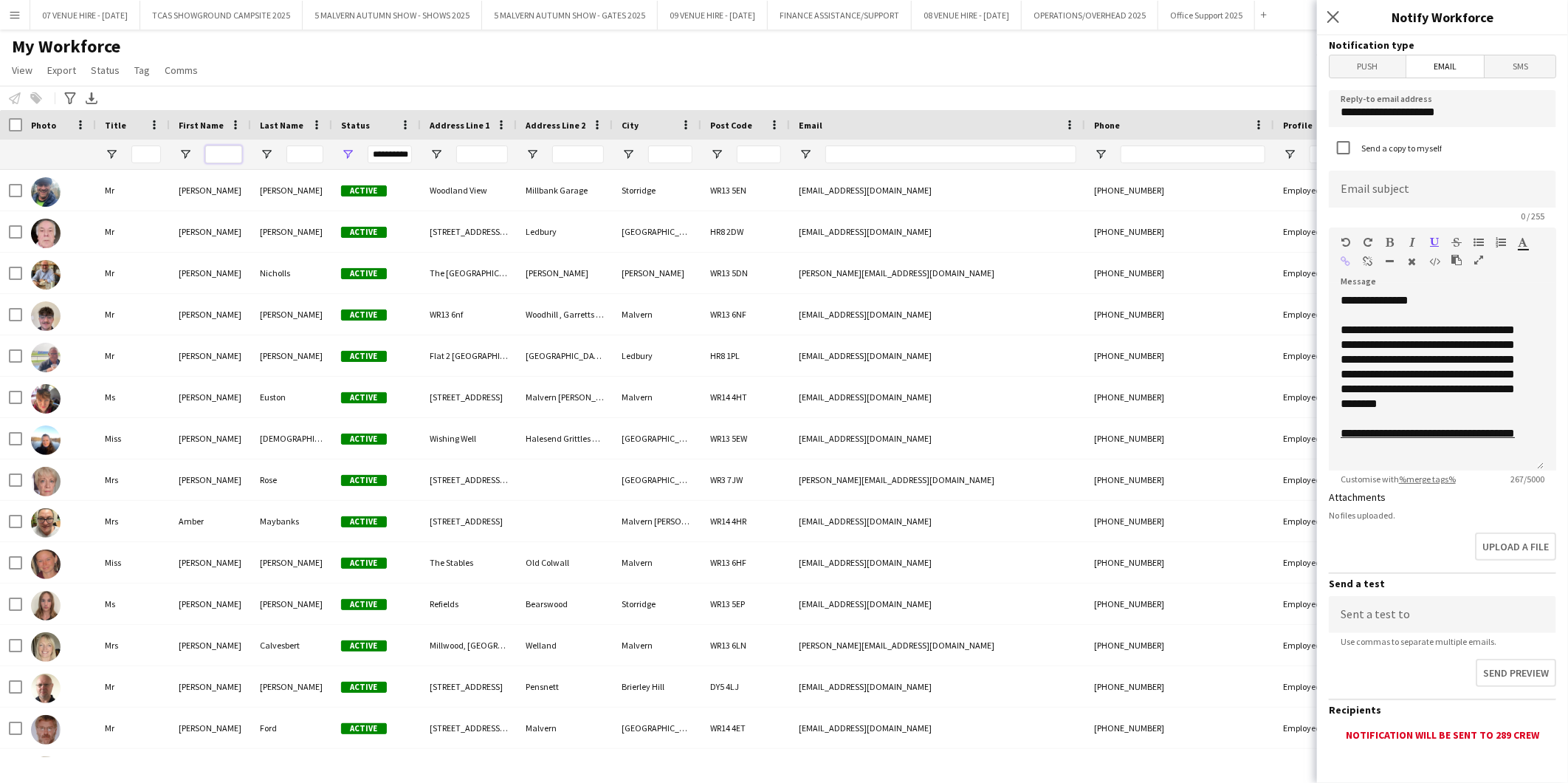
click at [205, 158] on input "First Name Filter Input" at bounding box center [223, 154] width 37 height 18
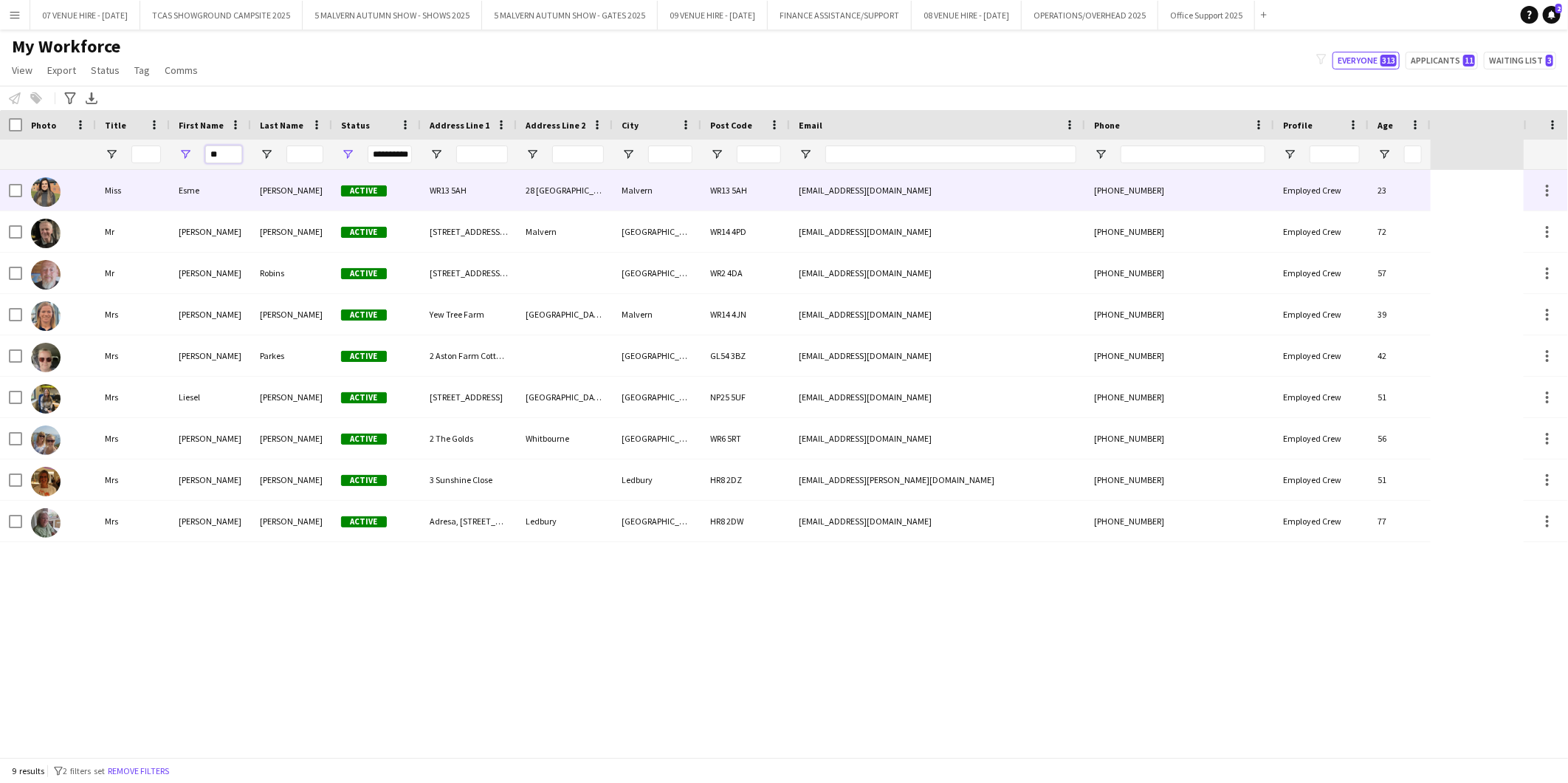
type input "**"
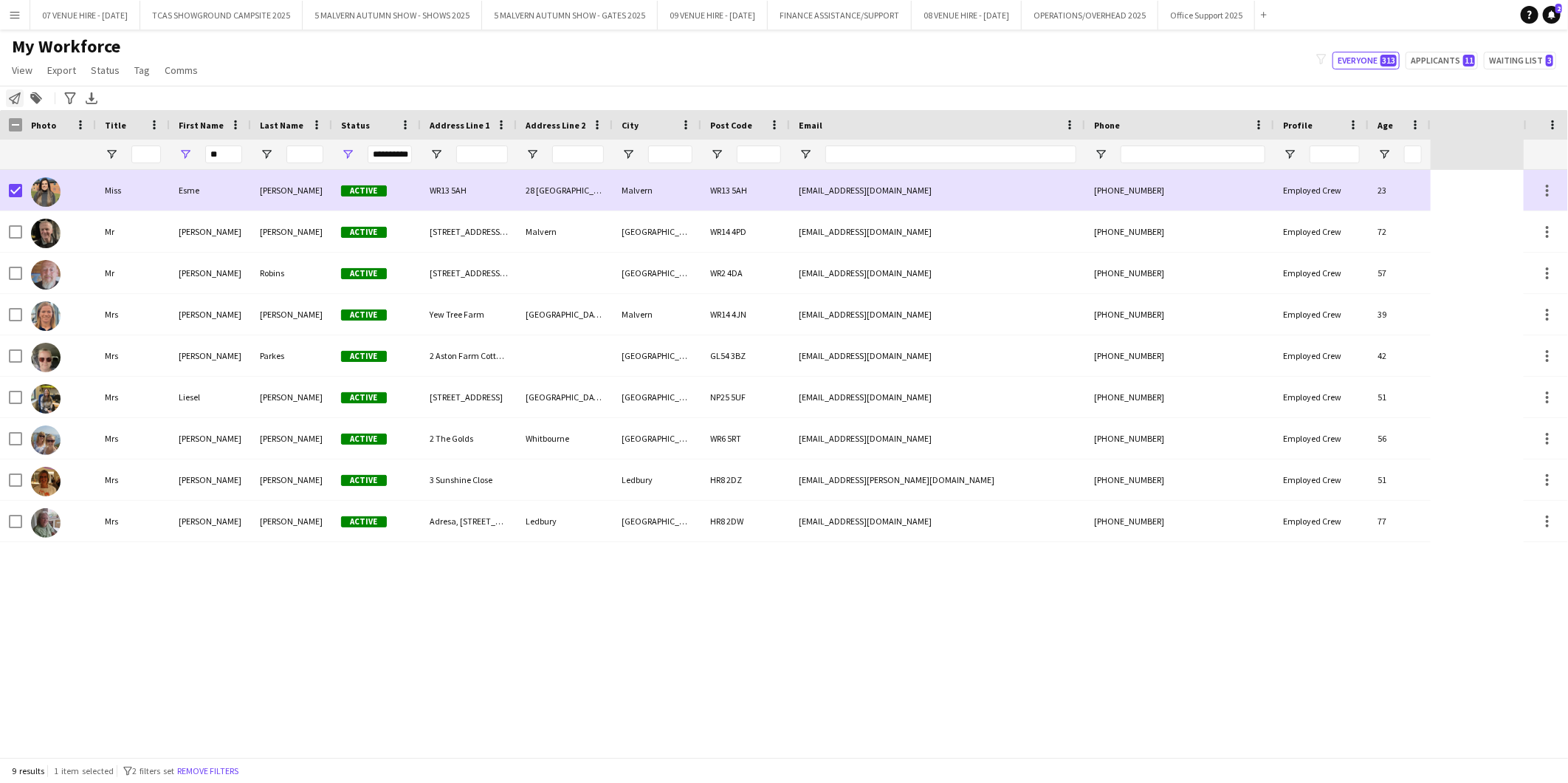
click at [19, 98] on icon at bounding box center [15, 98] width 12 height 12
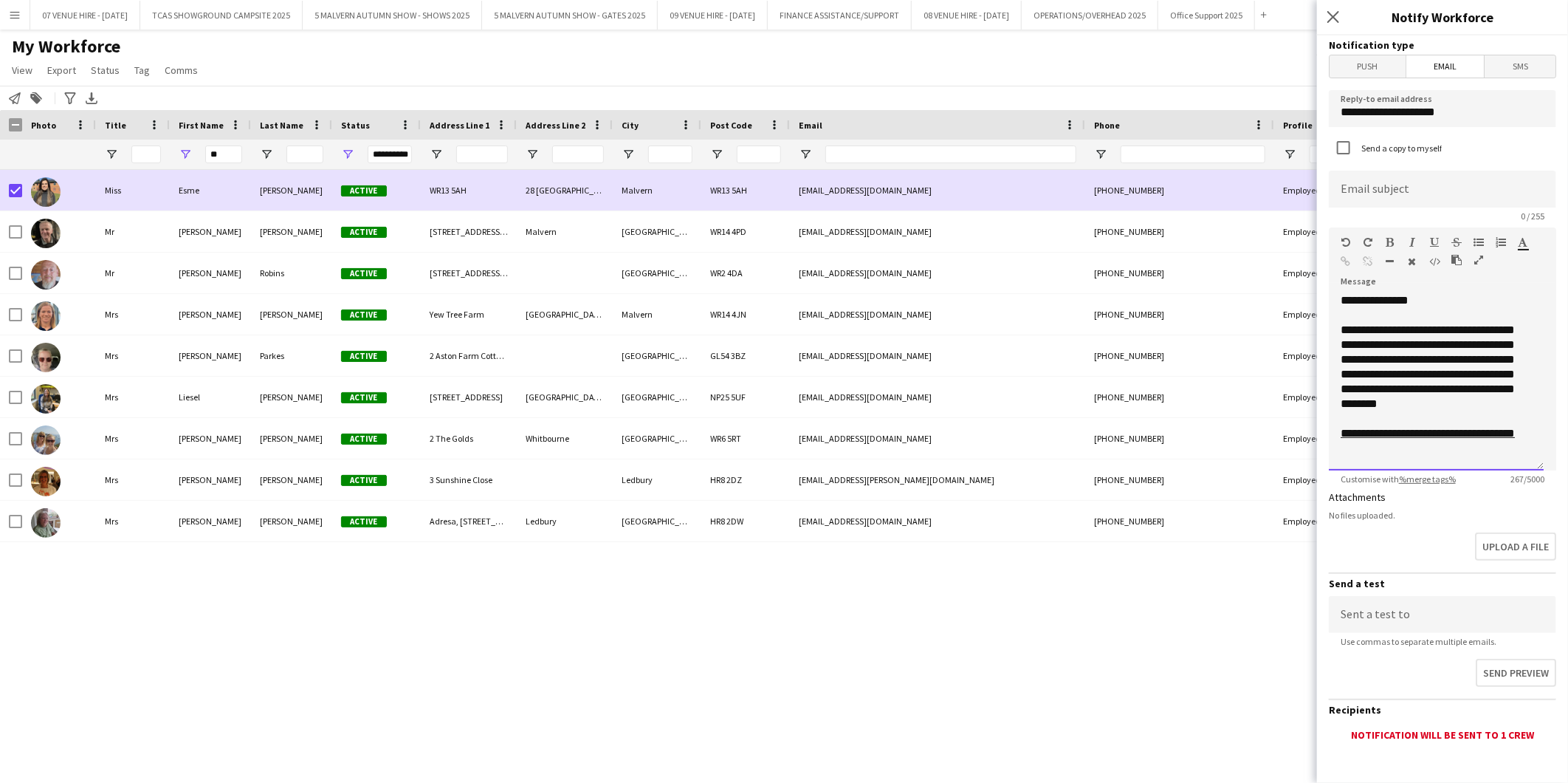
click at [1440, 328] on div "**********" at bounding box center [1436, 382] width 215 height 177
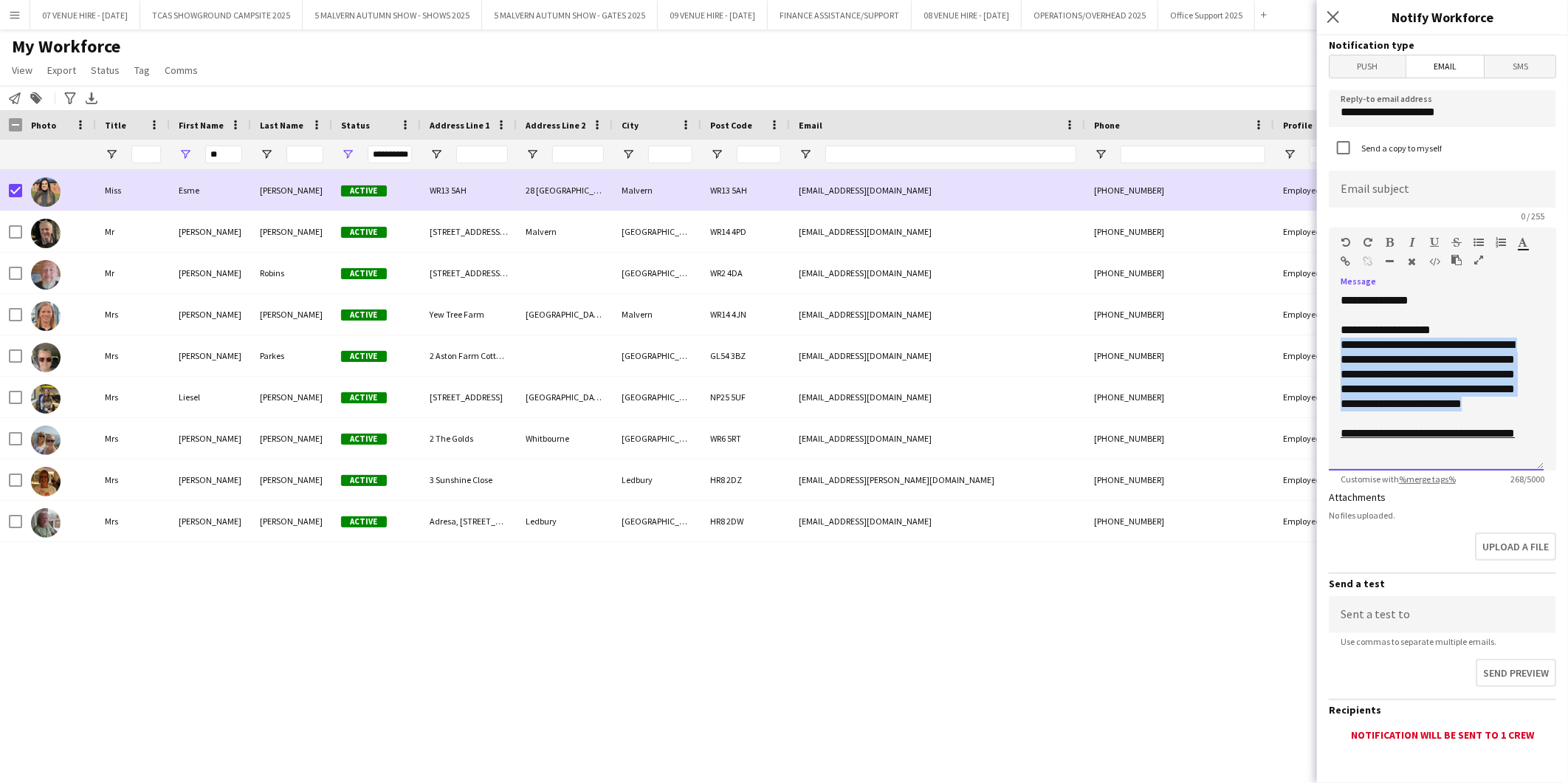
drag, startPoint x: 1441, startPoint y: 417, endPoint x: 1338, endPoint y: 343, distance: 126.8
click at [1338, 343] on div "**********" at bounding box center [1436, 382] width 215 height 177
click at [1522, 368] on div "**********" at bounding box center [1436, 374] width 191 height 44
click at [1389, 414] on div "**********" at bounding box center [1436, 426] width 191 height 59
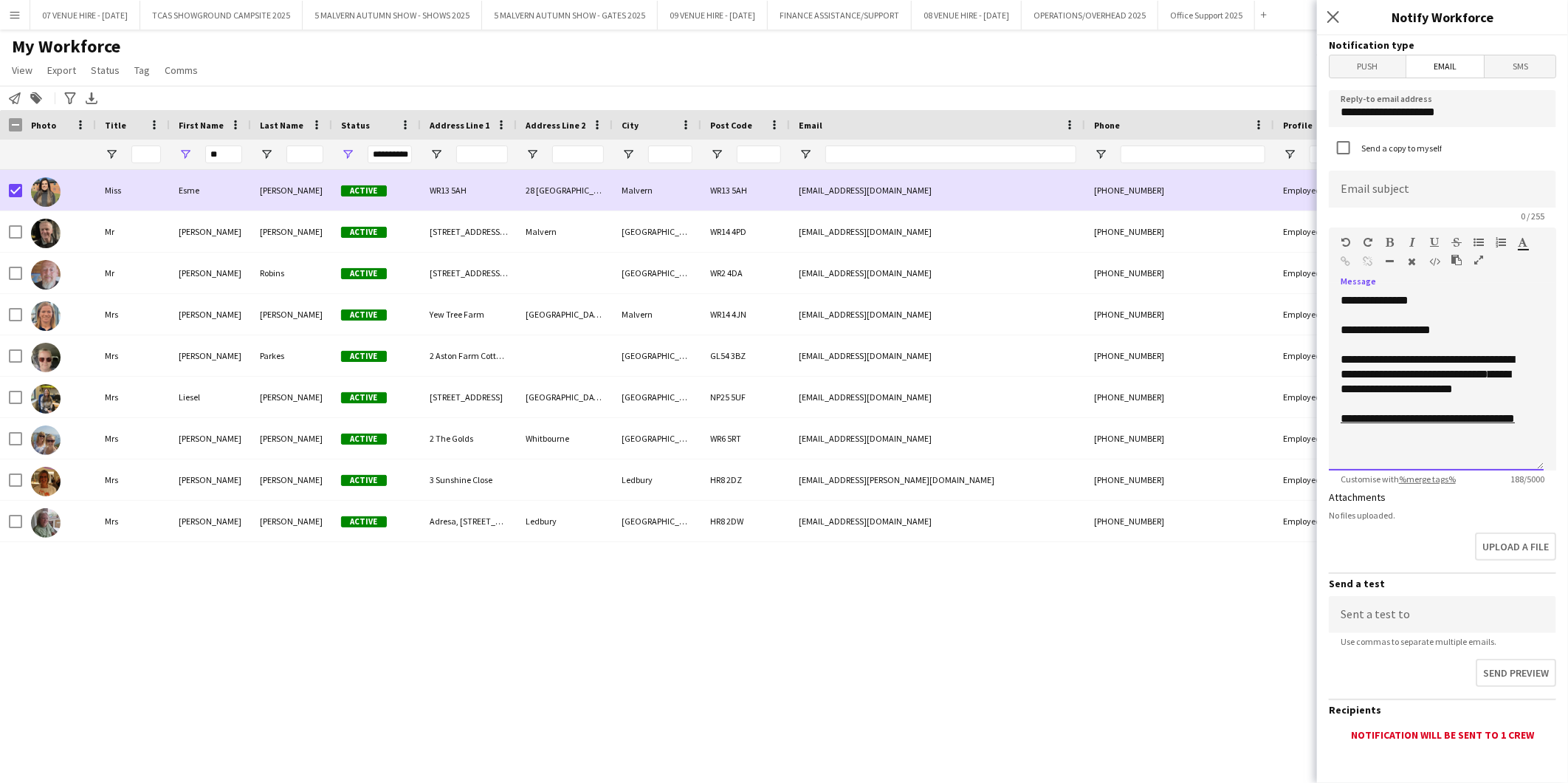
click at [1399, 426] on div "**********" at bounding box center [1436, 419] width 191 height 15
click at [1351, 449] on div "**********" at bounding box center [1436, 382] width 215 height 177
click at [1396, 426] on div "**********" at bounding box center [1436, 419] width 191 height 15
click at [1360, 375] on div "**********" at bounding box center [1430, 382] width 179 height 59
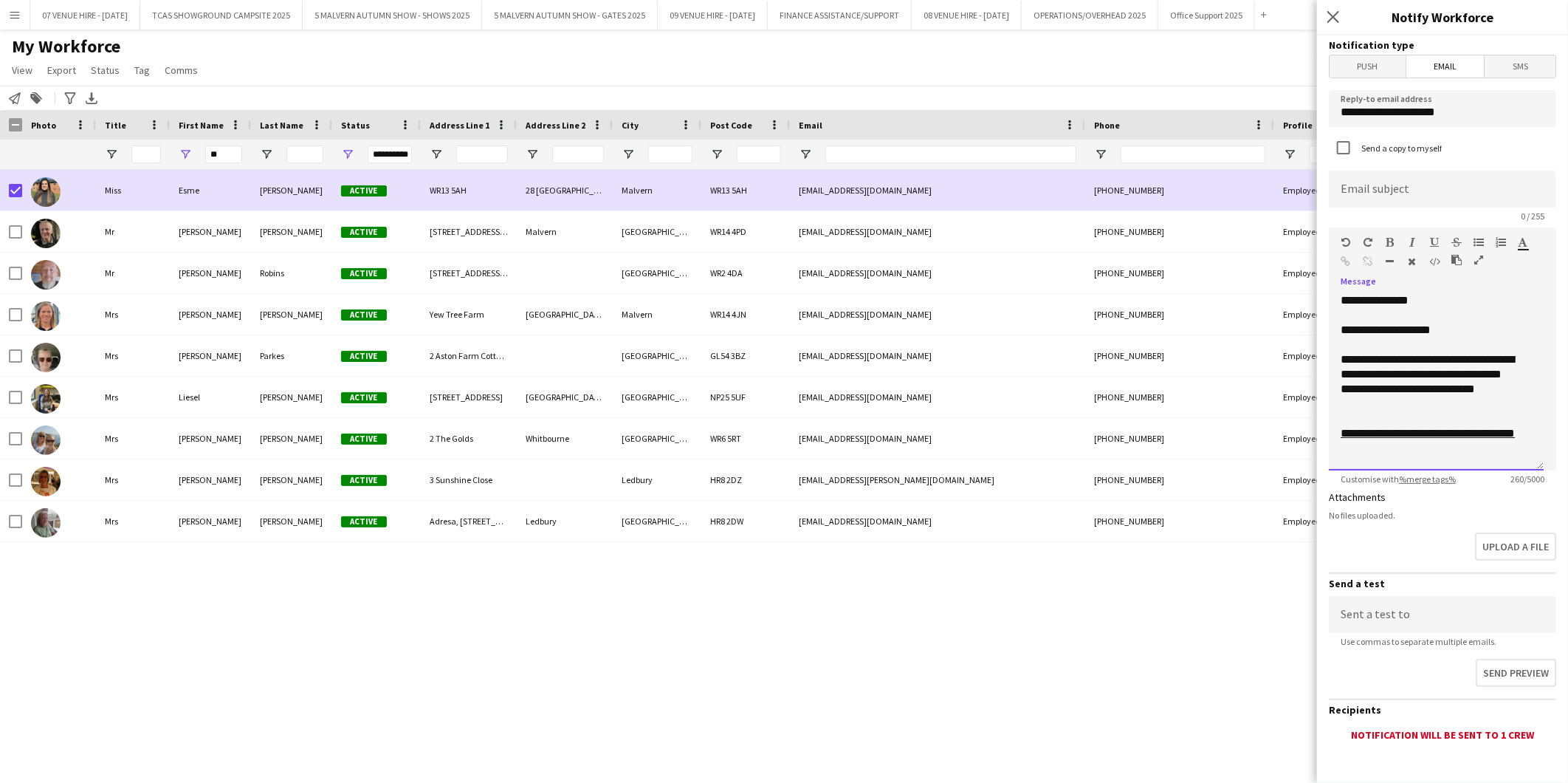
click at [1375, 437] on link "**********" at bounding box center [1428, 433] width 174 height 11
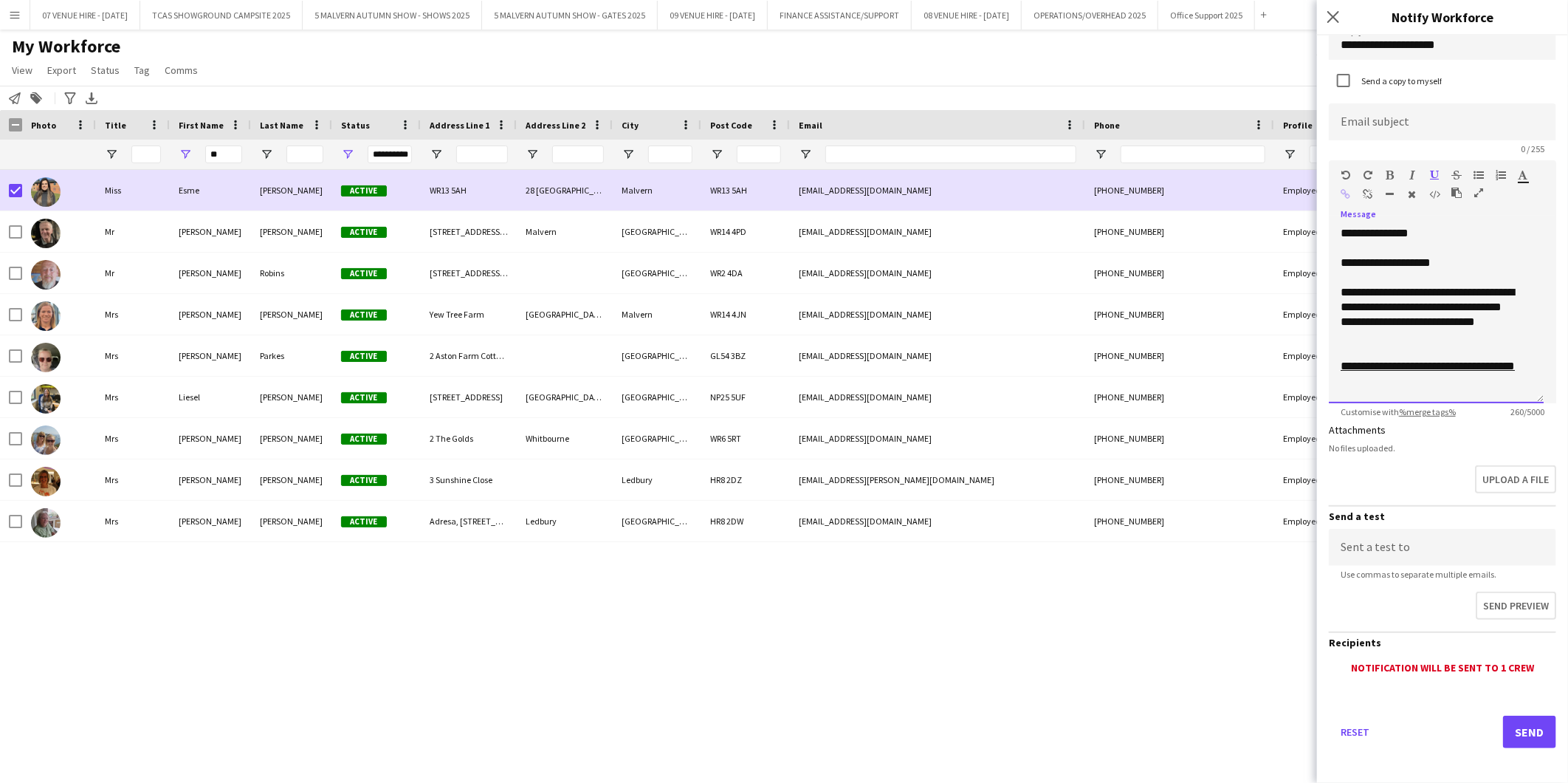
click at [1426, 304] on div "**********" at bounding box center [1430, 314] width 179 height 59
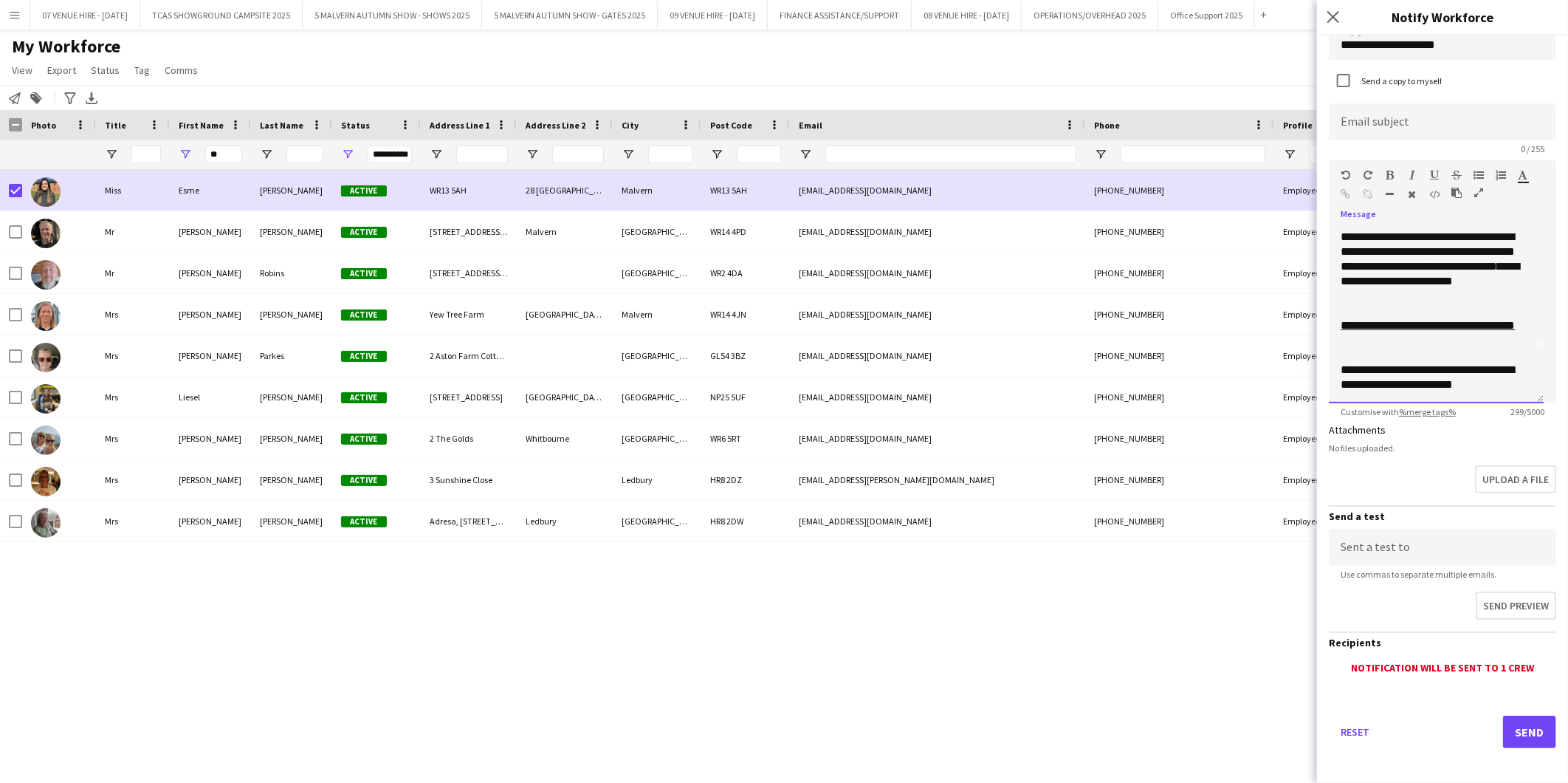
click at [1500, 382] on div "**********" at bounding box center [1430, 377] width 179 height 29
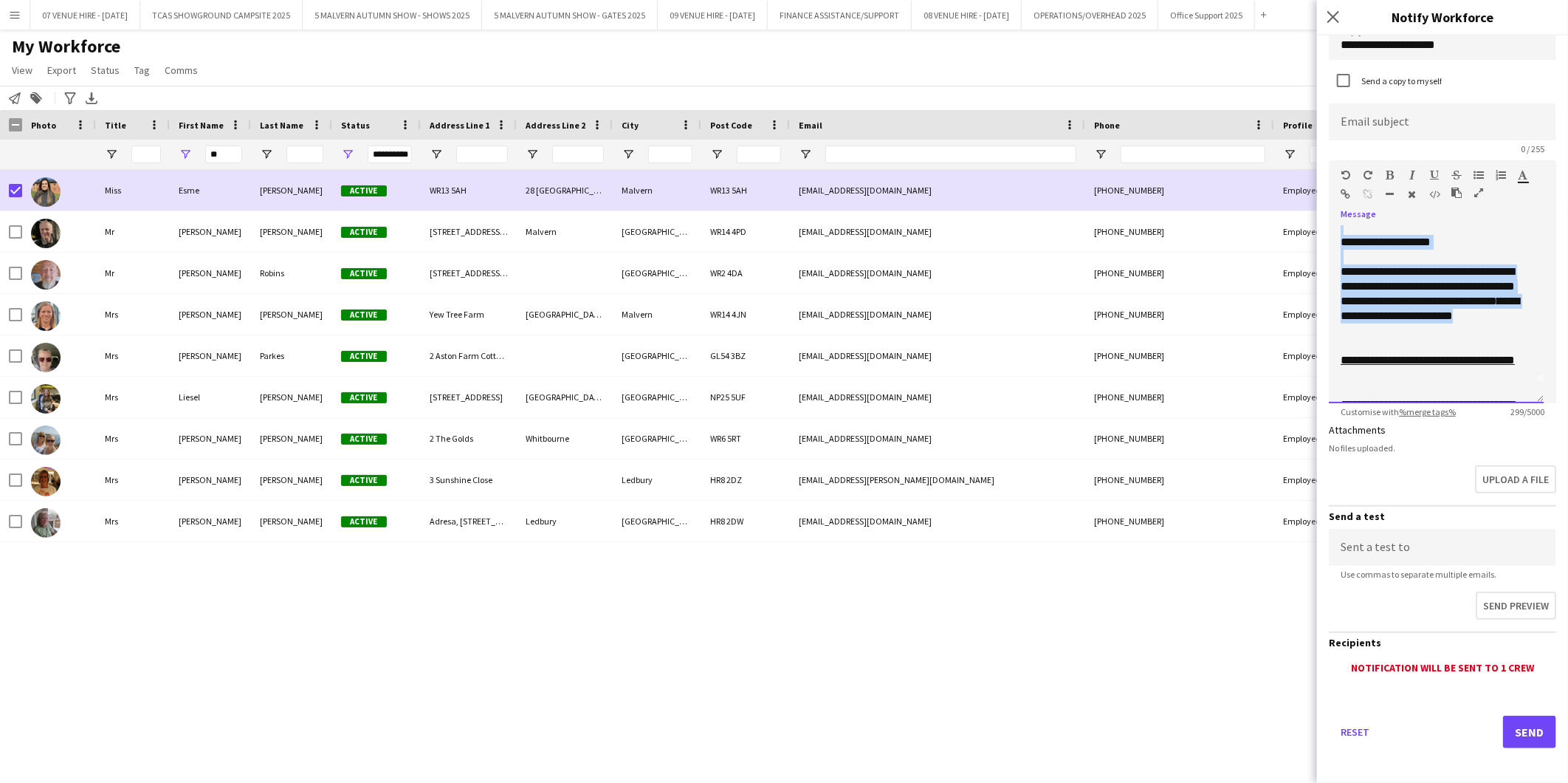
scroll to position [0, 0]
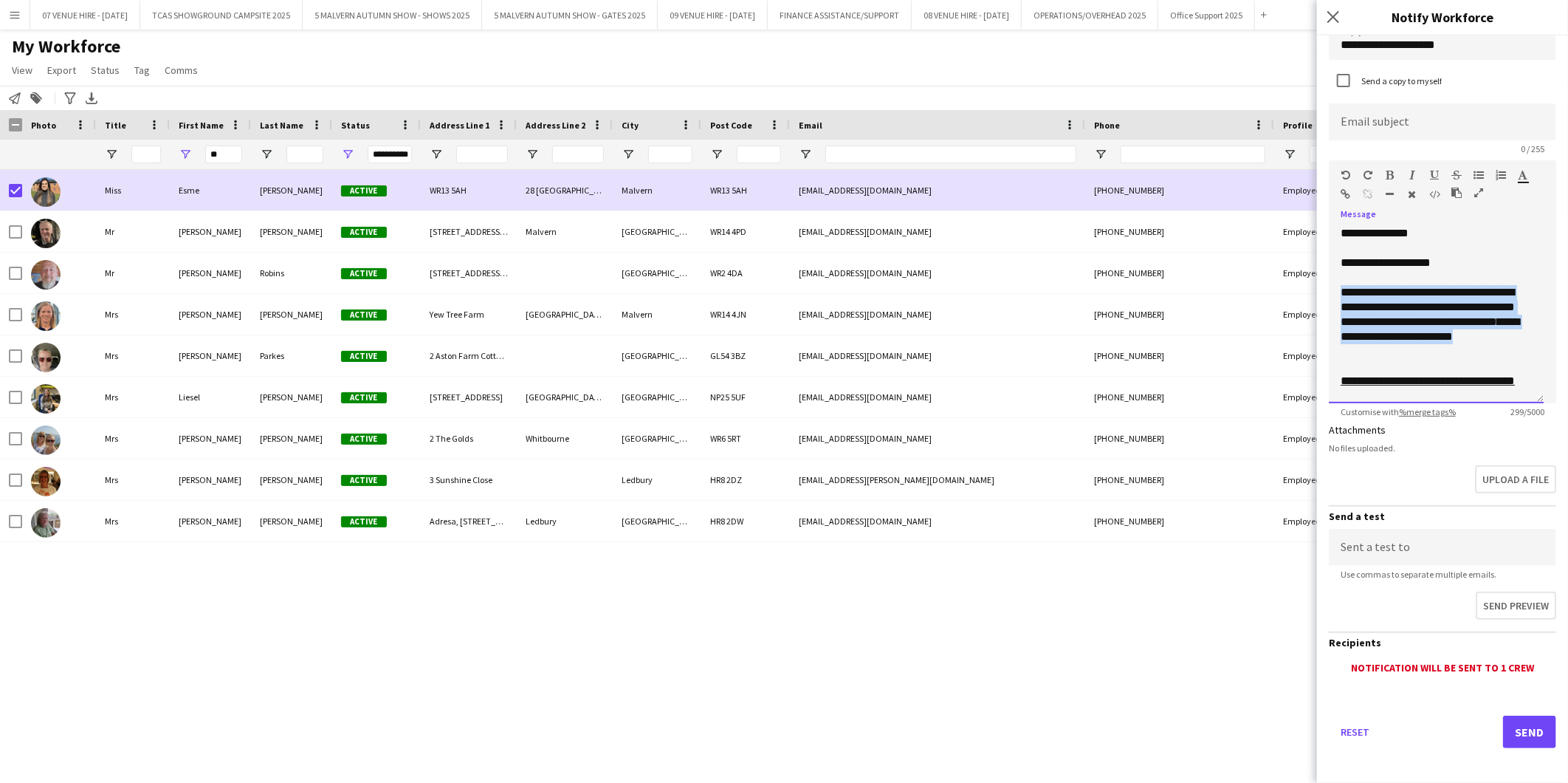
drag, startPoint x: 1374, startPoint y: 290, endPoint x: 1339, endPoint y: 292, distance: 35.1
click at [1339, 292] on div "**********" at bounding box center [1436, 314] width 215 height 177
click at [1390, 359] on div "**********" at bounding box center [1430, 381] width 179 height 44
drag, startPoint x: 1386, startPoint y: 357, endPoint x: 1330, endPoint y: 292, distance: 85.8
click at [1330, 292] on div "**********" at bounding box center [1436, 314] width 215 height 177
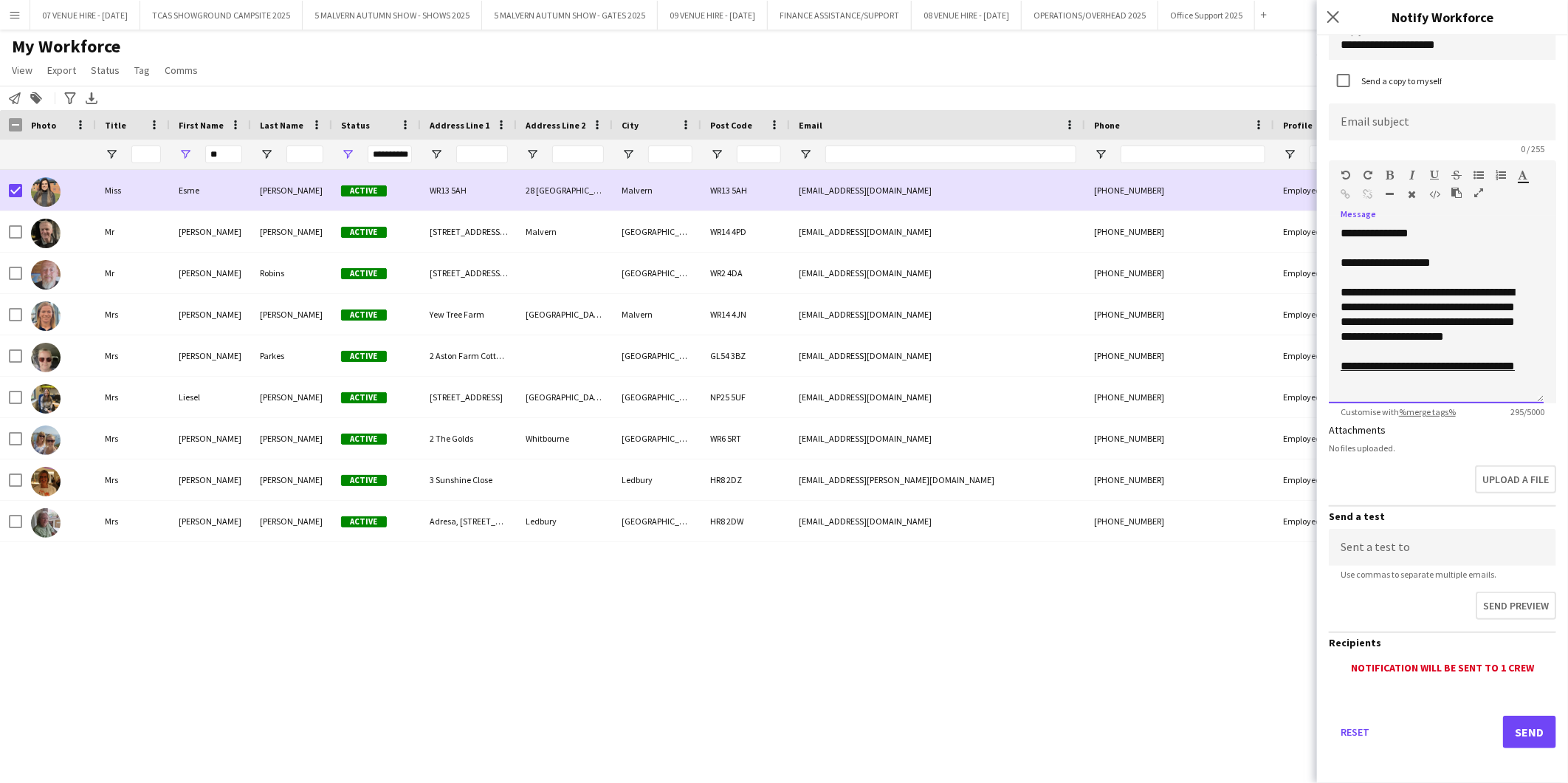
click at [1465, 290] on div "**********" at bounding box center [1430, 314] width 179 height 59
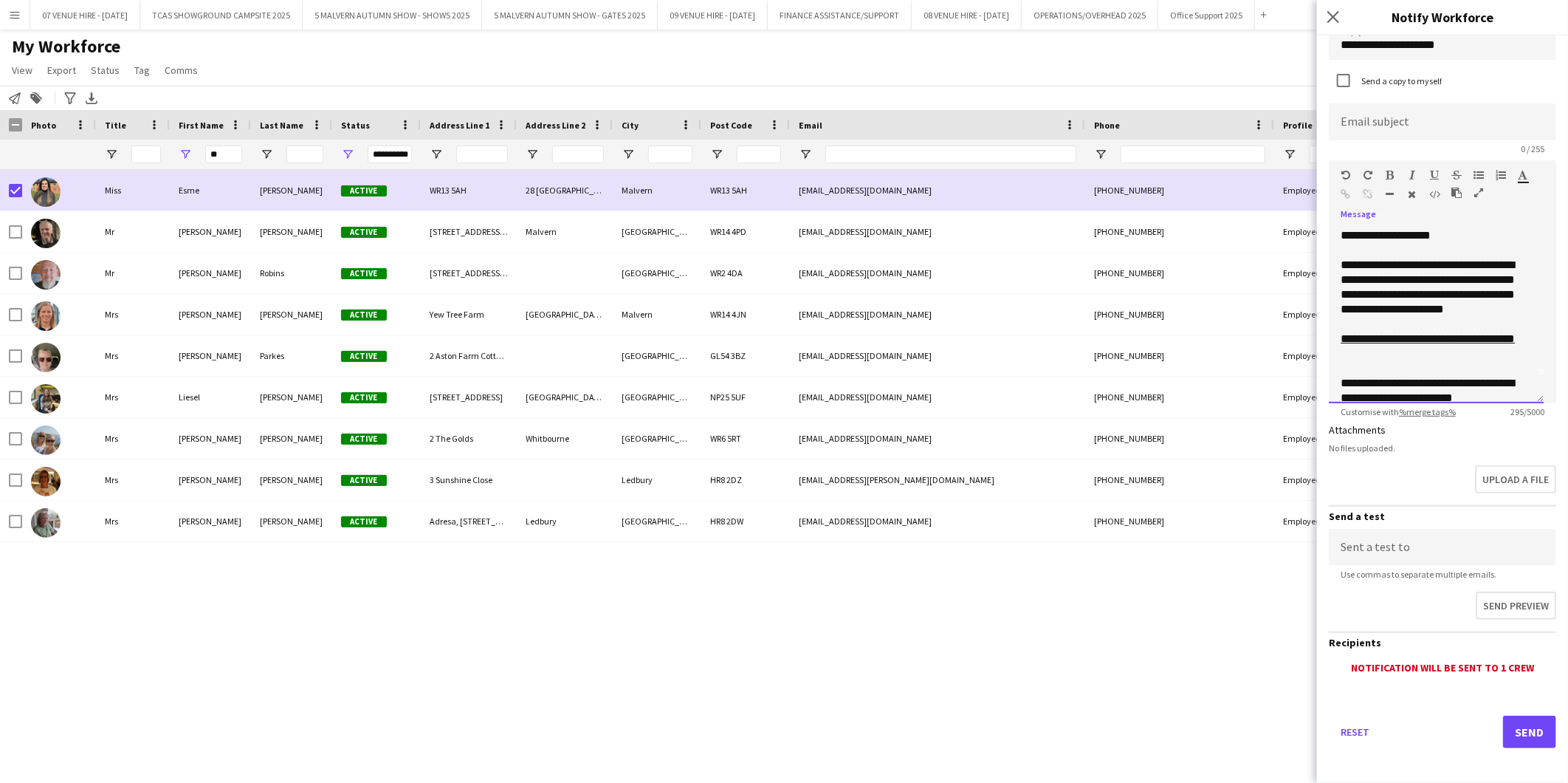
scroll to position [40, 0]
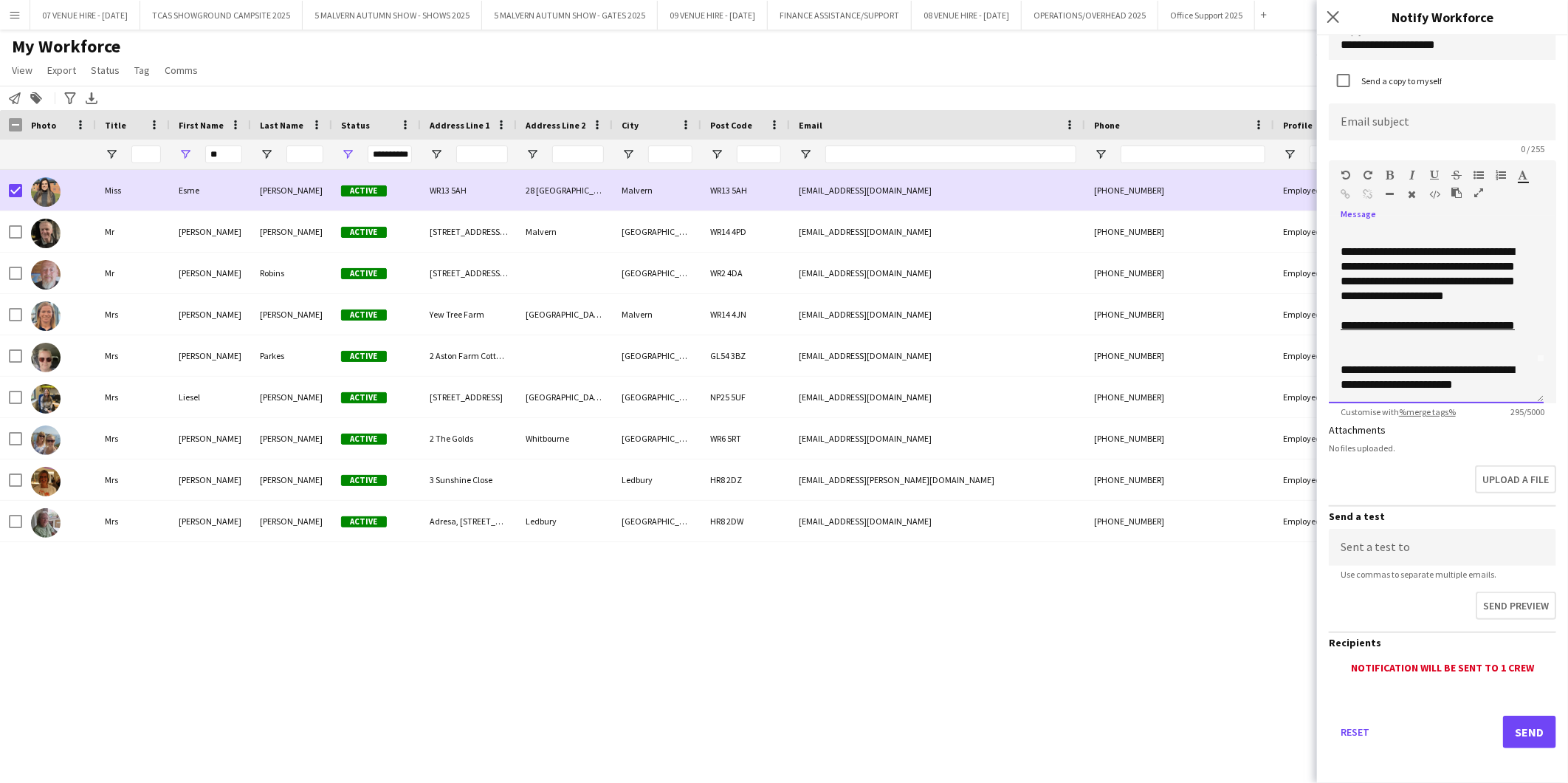
click at [1502, 386] on div "**********" at bounding box center [1430, 377] width 179 height 29
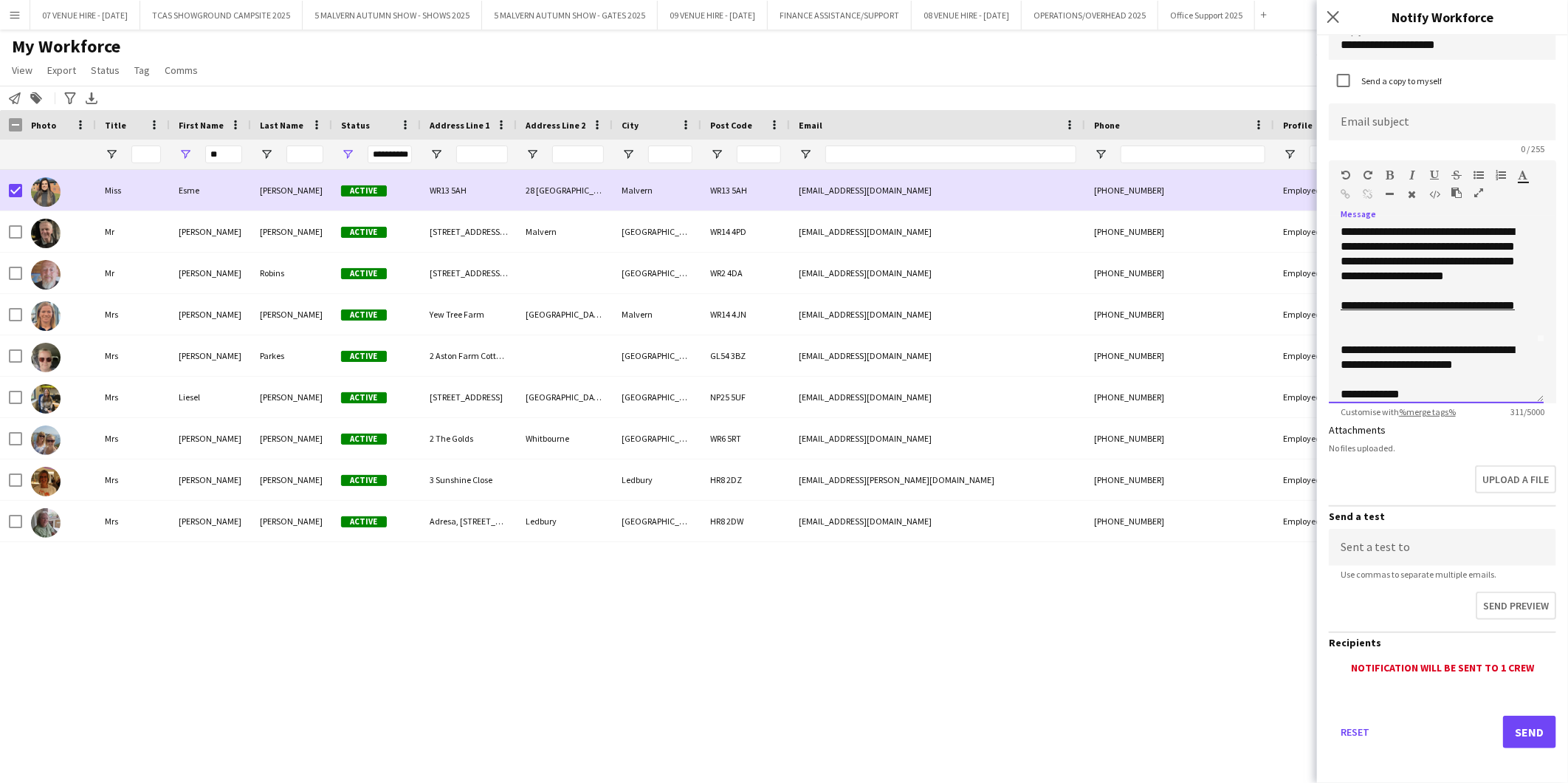
scroll to position [75, 0]
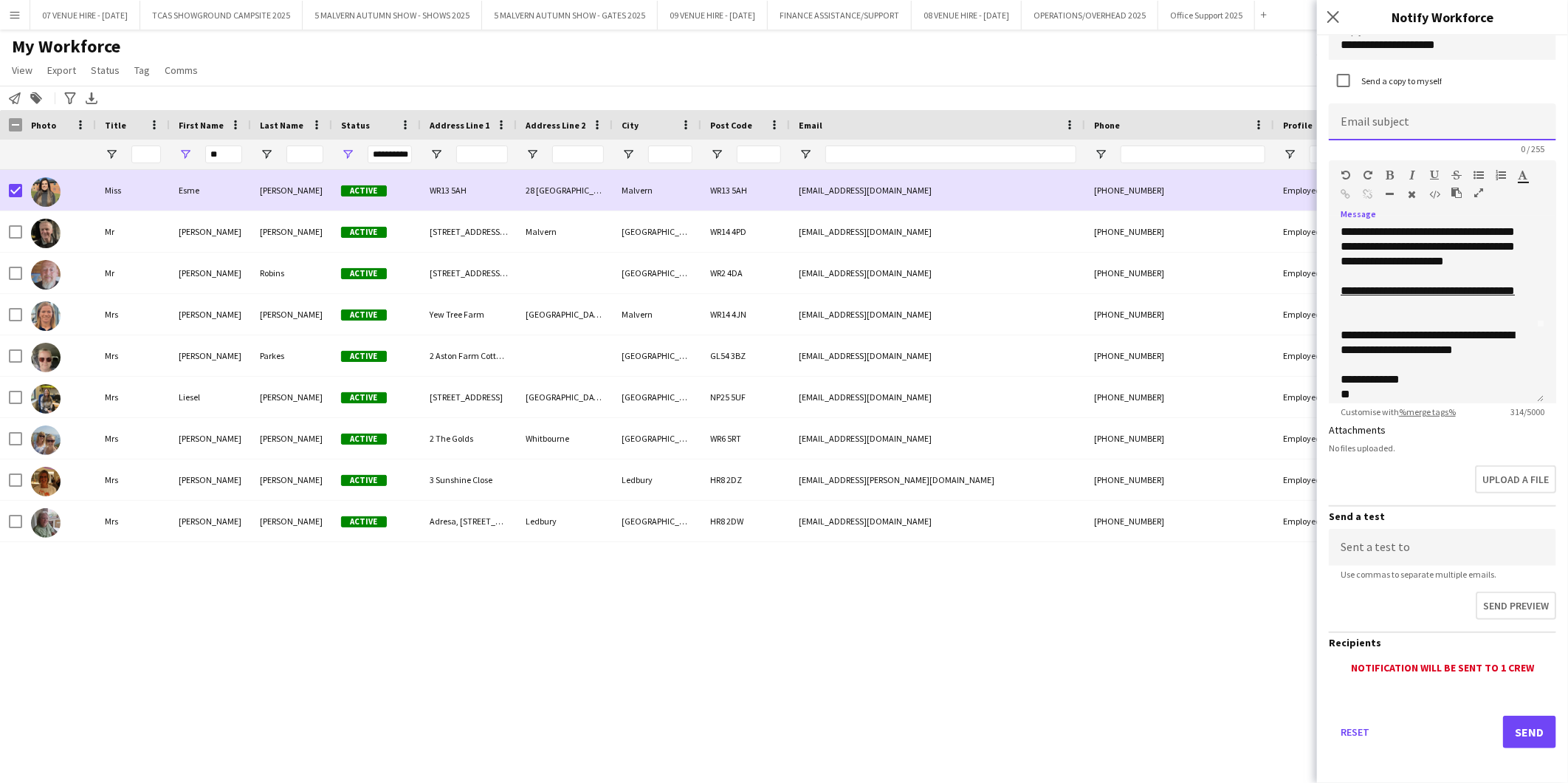
click at [1393, 122] on input at bounding box center [1442, 122] width 227 height 37
click at [1388, 128] on input "**********" at bounding box center [1442, 122] width 227 height 37
click at [1389, 125] on input "**********" at bounding box center [1442, 122] width 227 height 37
click at [1490, 129] on input "**********" at bounding box center [1442, 122] width 227 height 37
type input "**********"
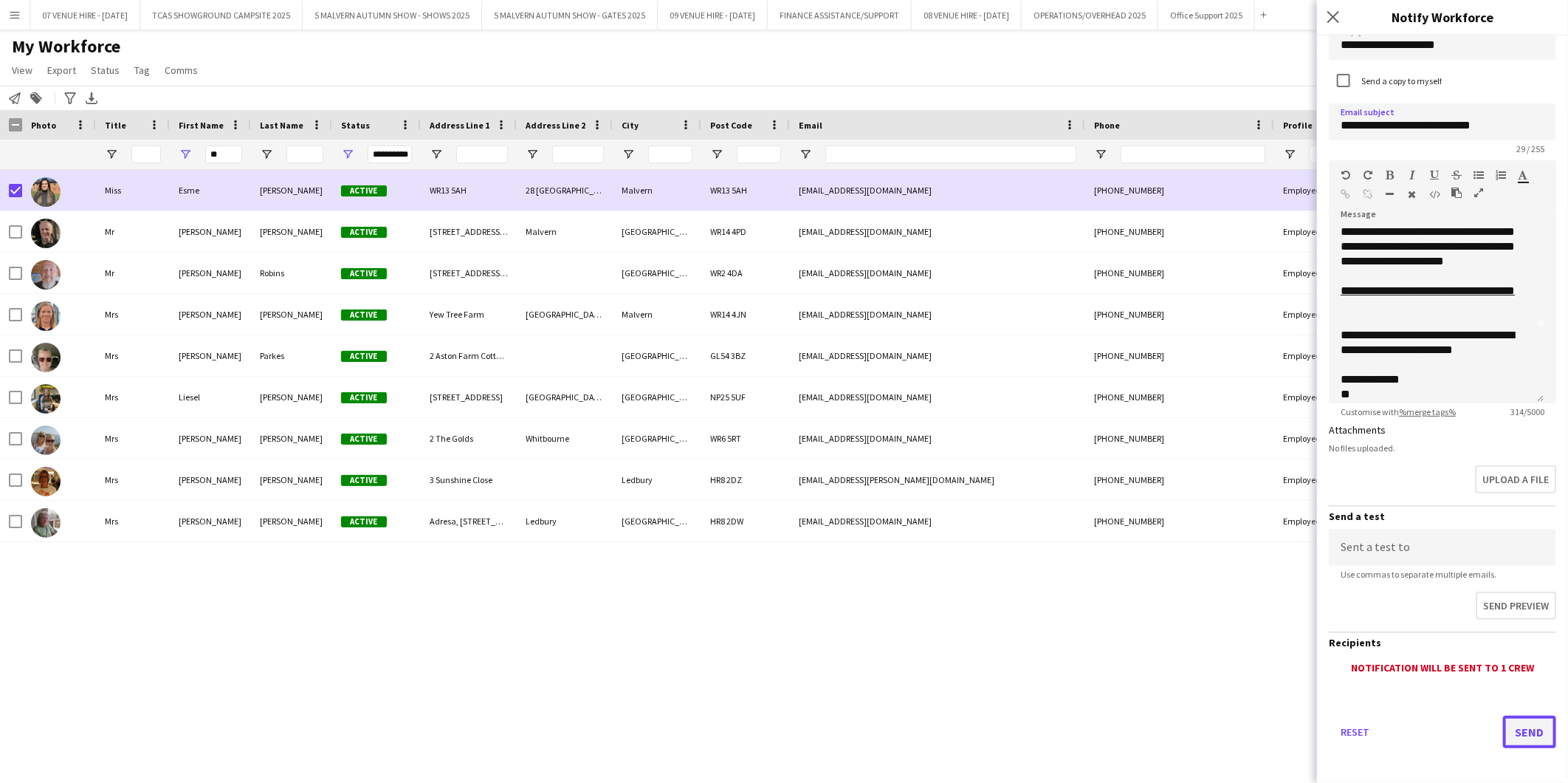
click at [1510, 730] on button "Send" at bounding box center [1530, 732] width 53 height 32
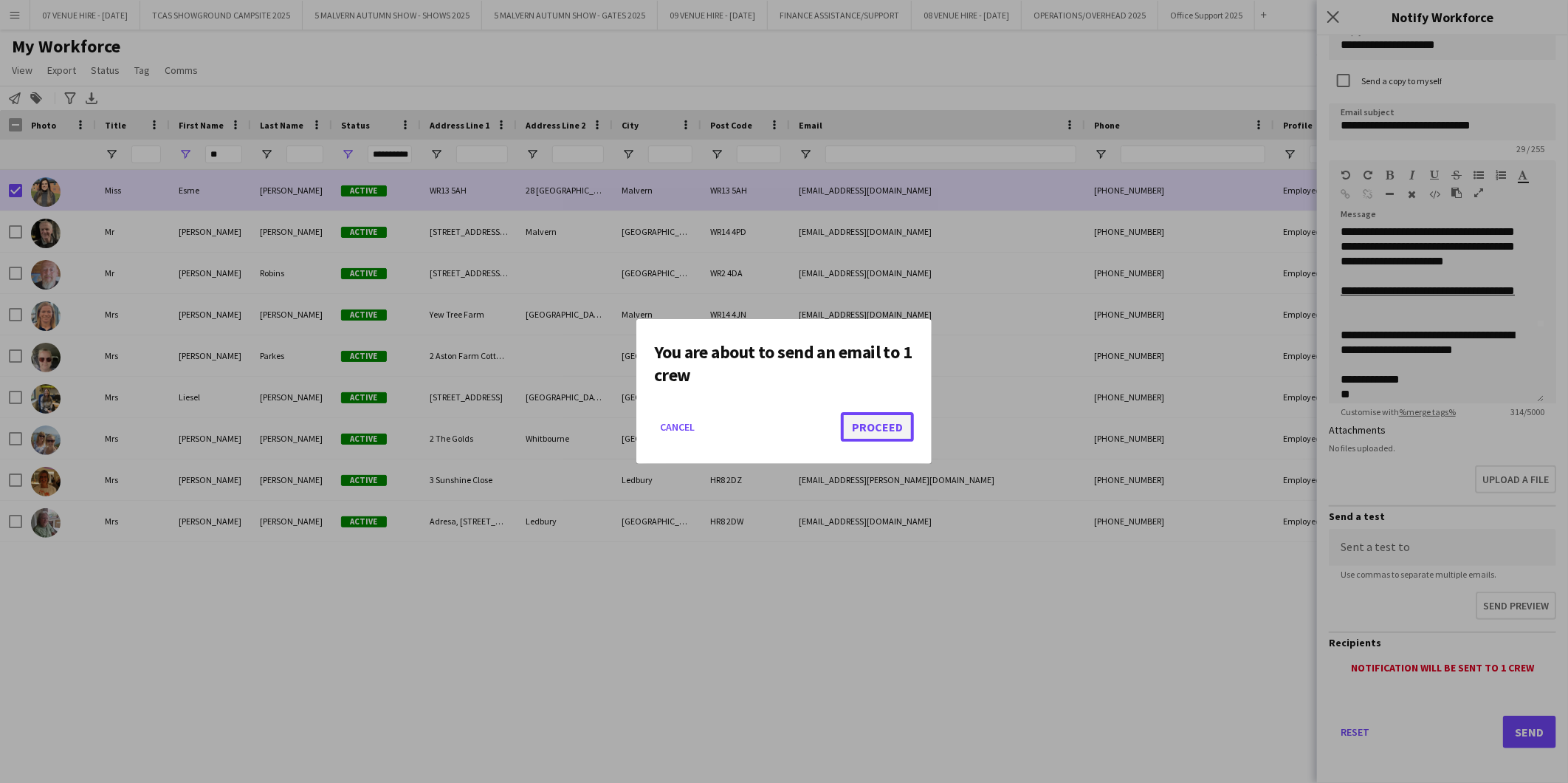
click at [890, 430] on button "Proceed" at bounding box center [878, 427] width 73 height 29
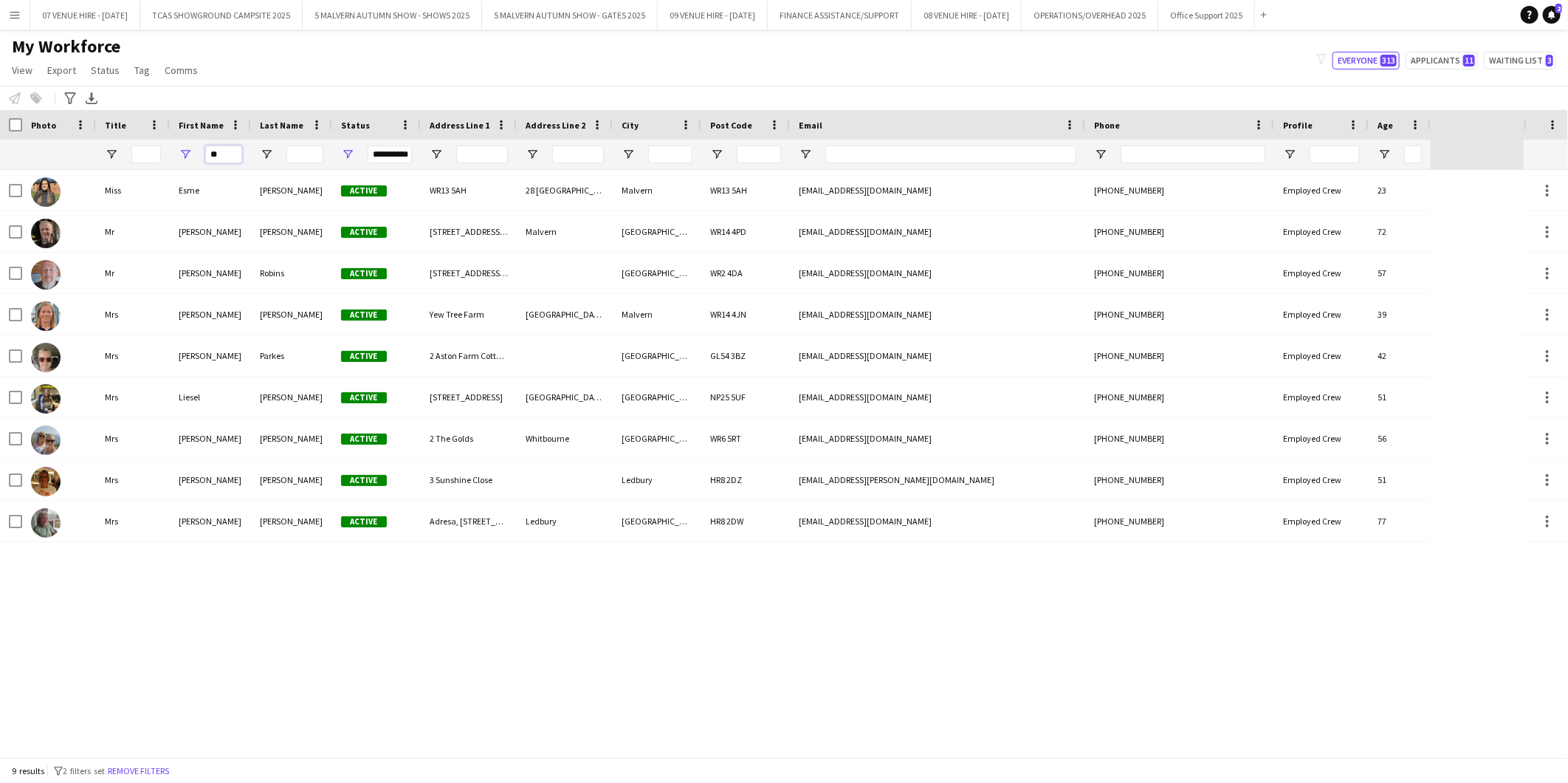
drag, startPoint x: 220, startPoint y: 158, endPoint x: 205, endPoint y: 157, distance: 15.0
click at [205, 157] on input "**" at bounding box center [223, 154] width 37 height 18
click at [226, 79] on div "My Workforce View Views Default view SafeHR Employee Details New view Update vi…" at bounding box center [784, 60] width 1568 height 50
drag, startPoint x: 224, startPoint y: 151, endPoint x: 184, endPoint y: 148, distance: 40.1
click at [185, 148] on div "**" at bounding box center [211, 154] width 81 height 29
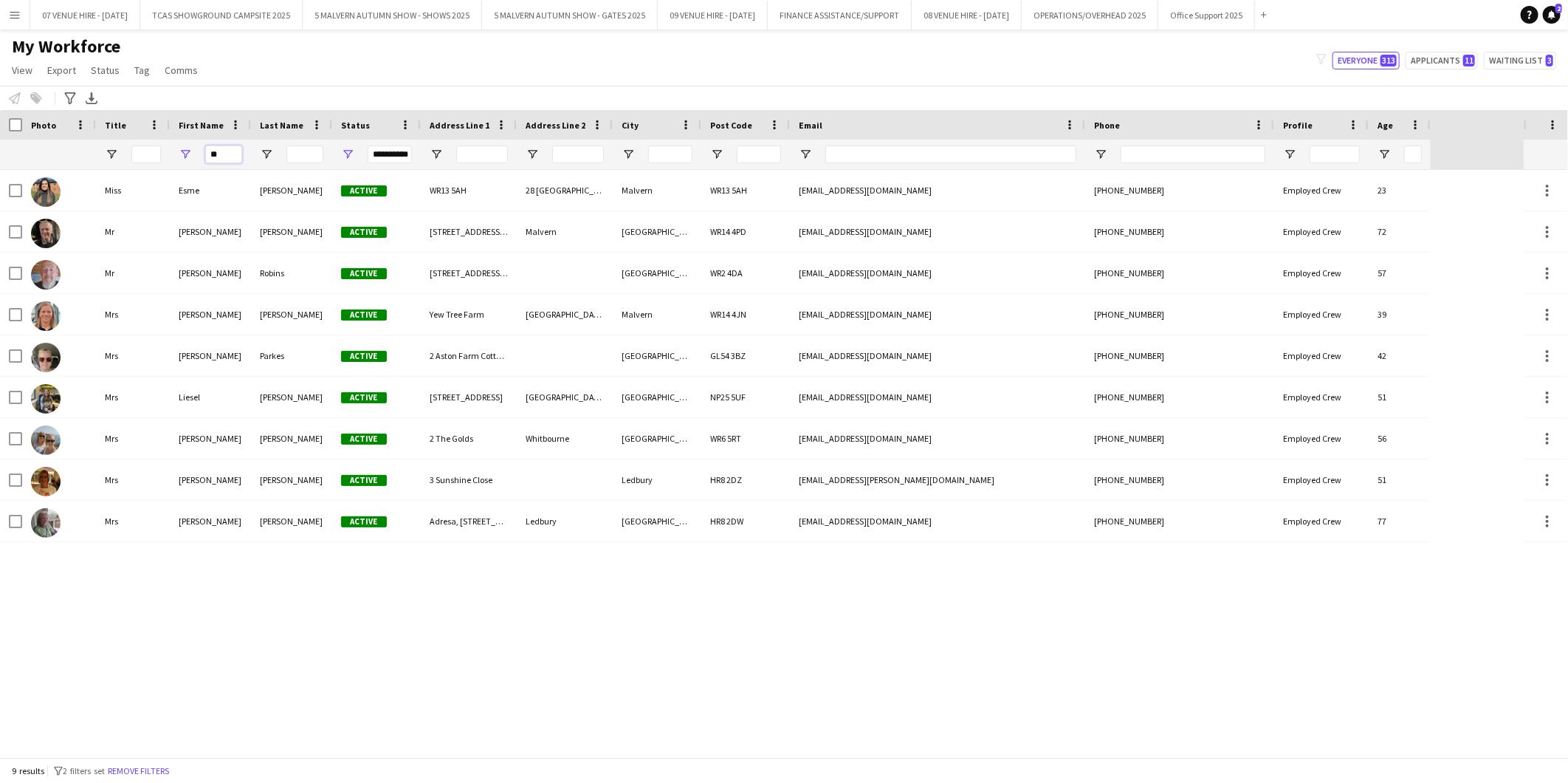
click at [232, 150] on input "**" at bounding box center [223, 154] width 37 height 18
type input "*"
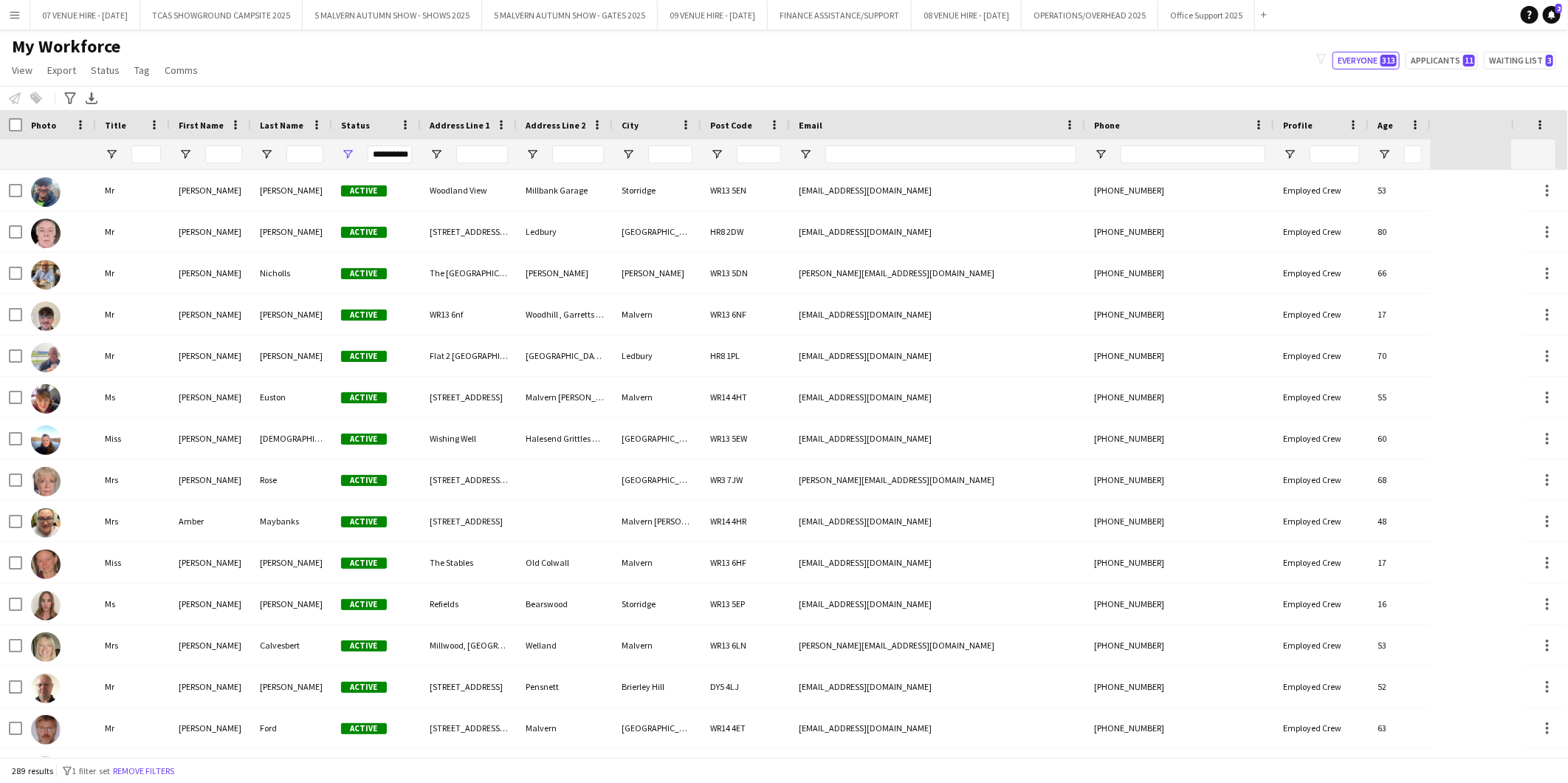
click at [248, 77] on div "My Workforce View Views Default view SafeHR Employee Details New view Update vi…" at bounding box center [784, 60] width 1568 height 50
click at [358, 56] on div "My Workforce View Views Default view SafeHR Employee Details New view Update vi…" at bounding box center [784, 60] width 1568 height 50
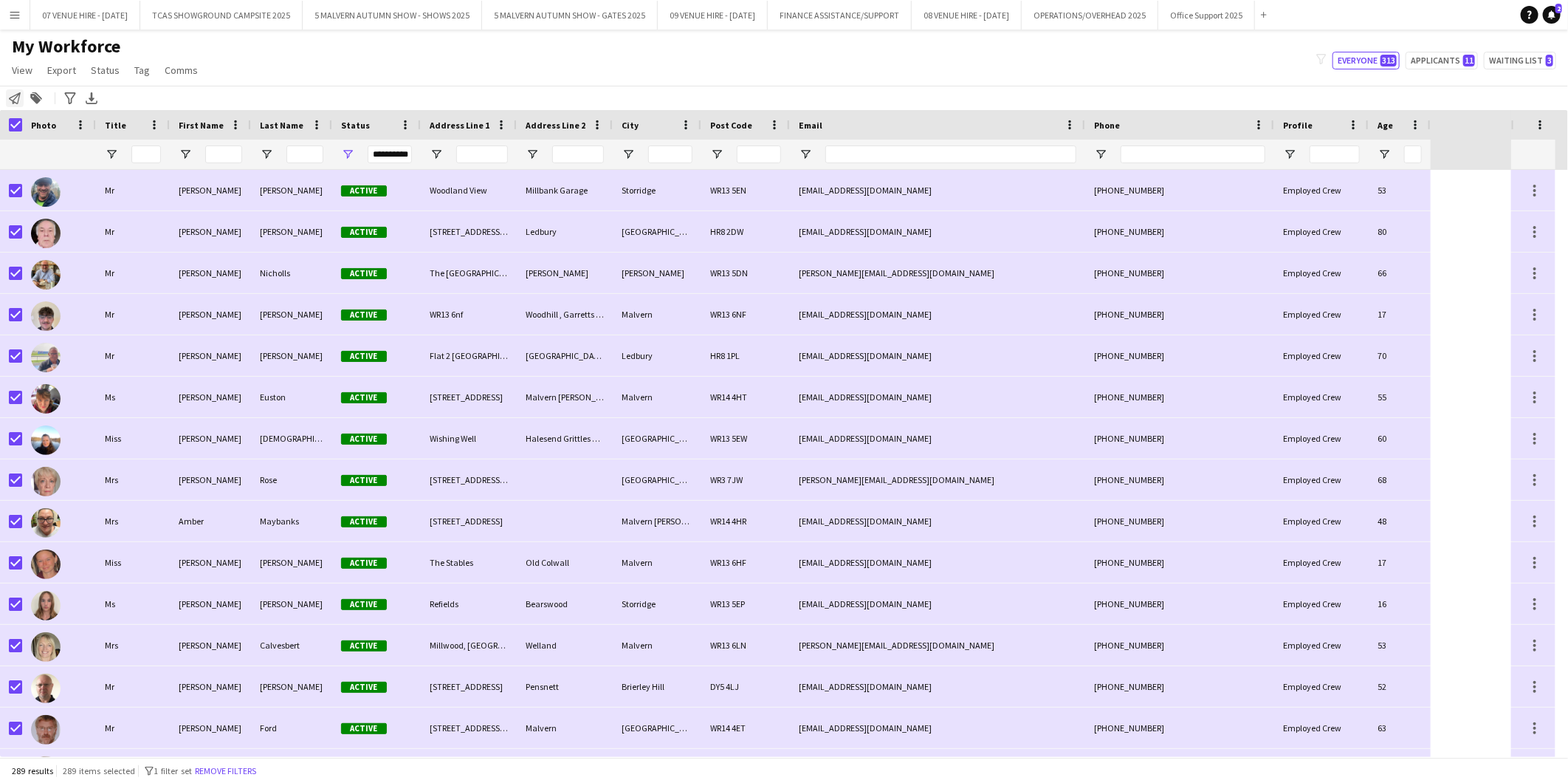
click at [17, 100] on icon "Notify workforce" at bounding box center [15, 98] width 12 height 12
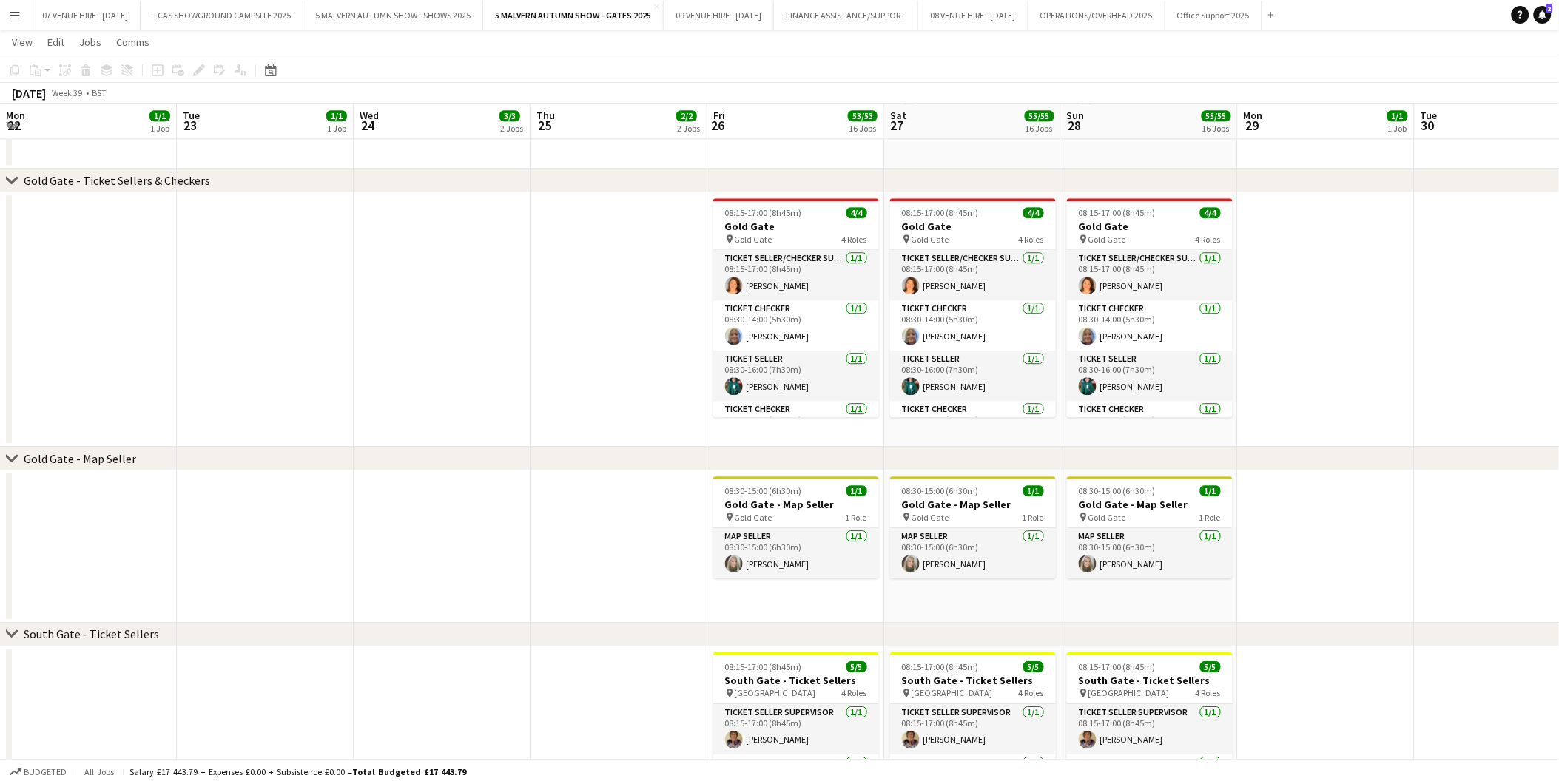
scroll to position [0, 508]
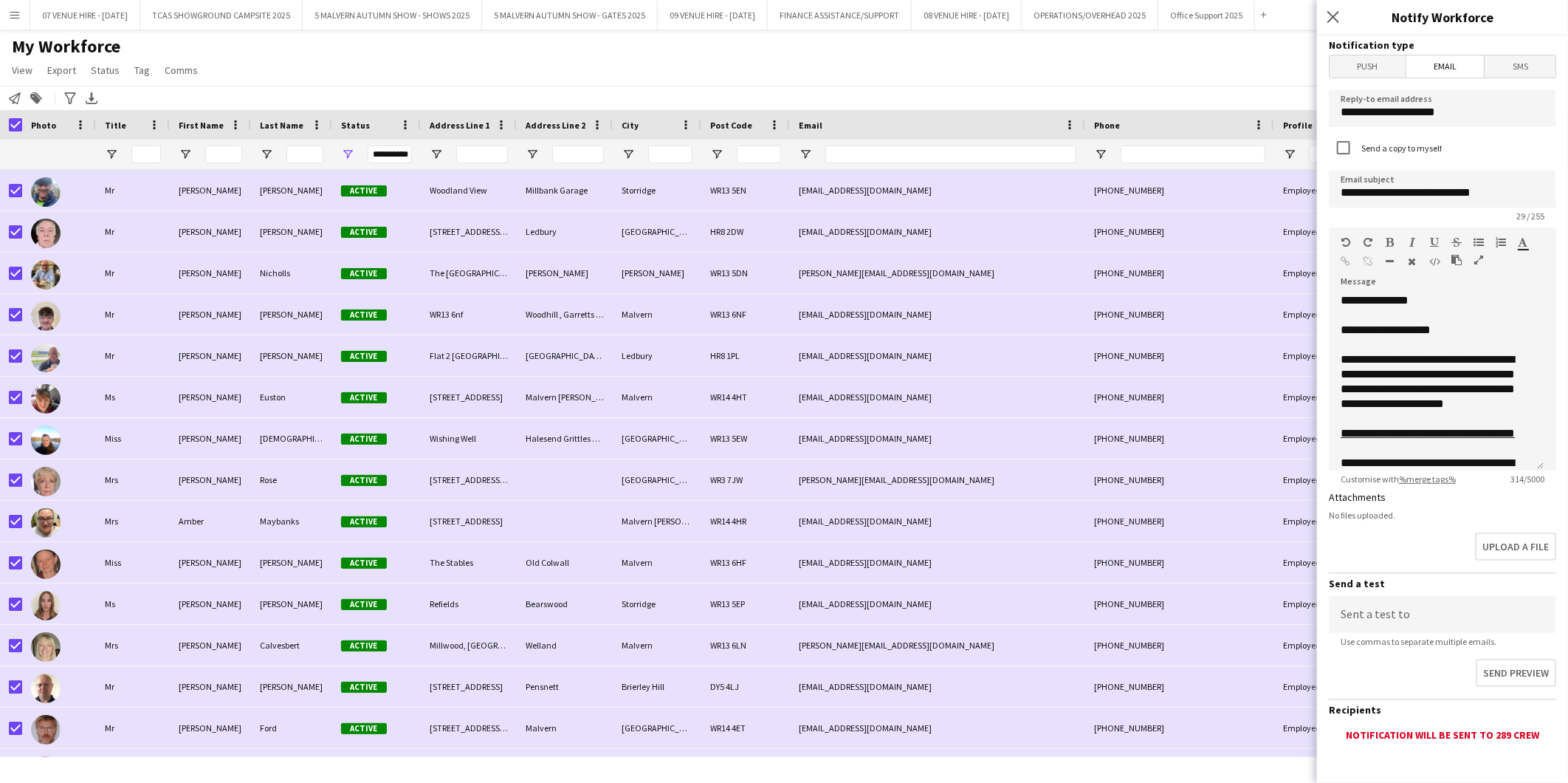
click at [1451, 67] on span "Email" at bounding box center [1446, 67] width 78 height 22
click at [1412, 142] on label "Send a copy to myself" at bounding box center [1400, 148] width 83 height 11
drag, startPoint x: 1468, startPoint y: 110, endPoint x: 1318, endPoint y: 111, distance: 150.0
click at [1318, 111] on app-popin "**********" at bounding box center [1443, 392] width 251 height 783
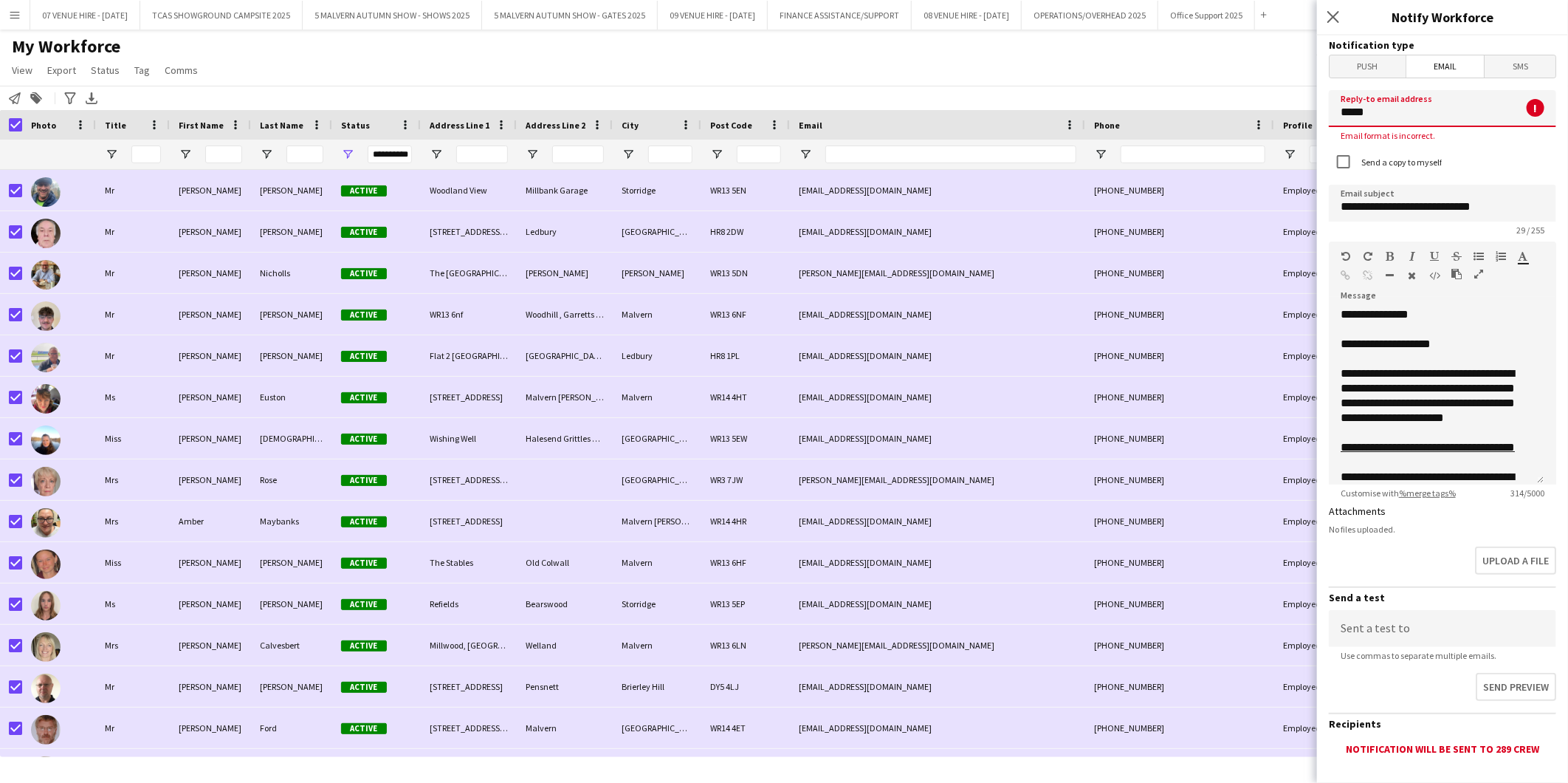
type input "**********"
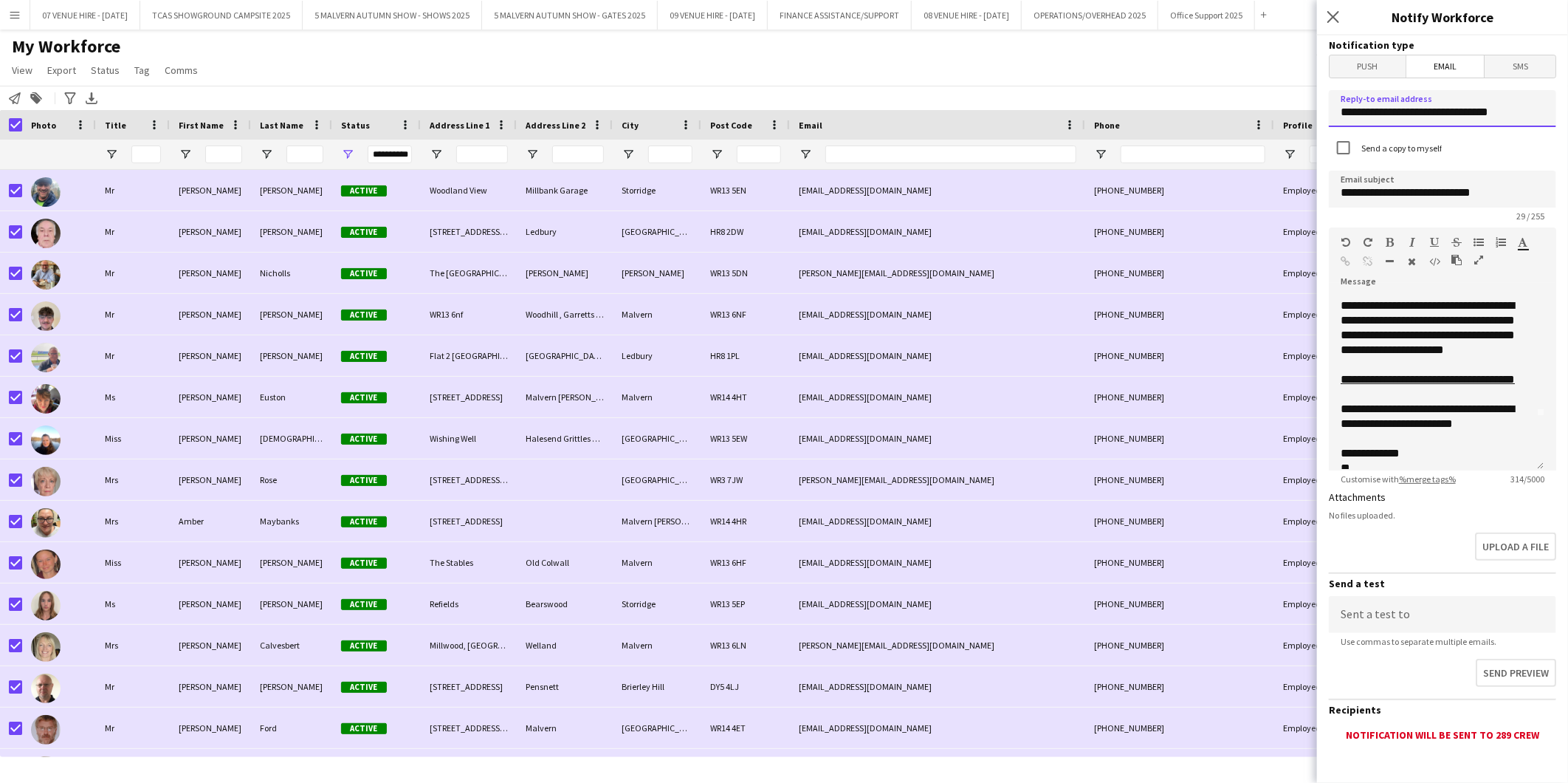
scroll to position [82, 0]
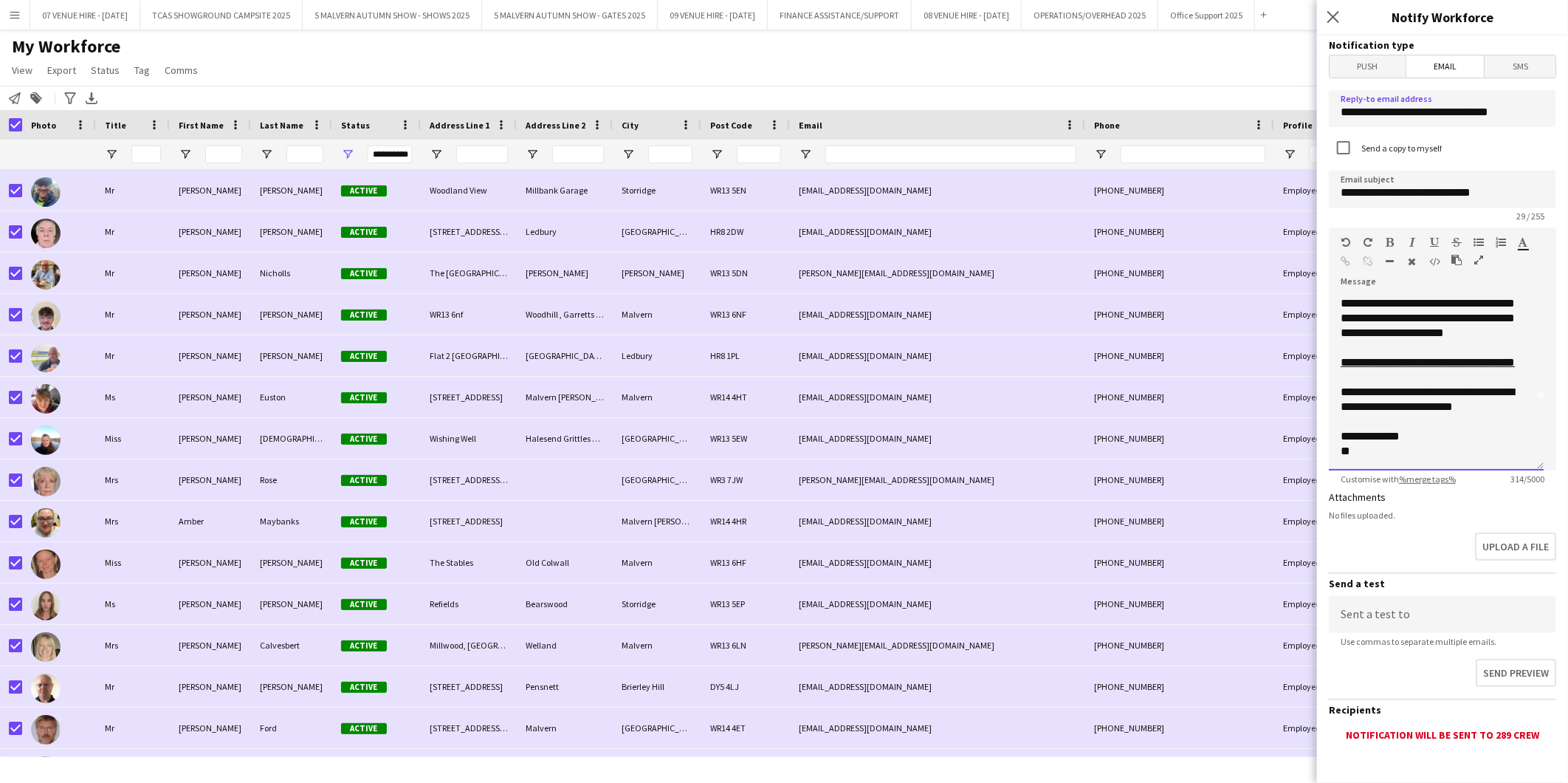
click at [1522, 326] on div "**********" at bounding box center [1436, 382] width 215 height 177
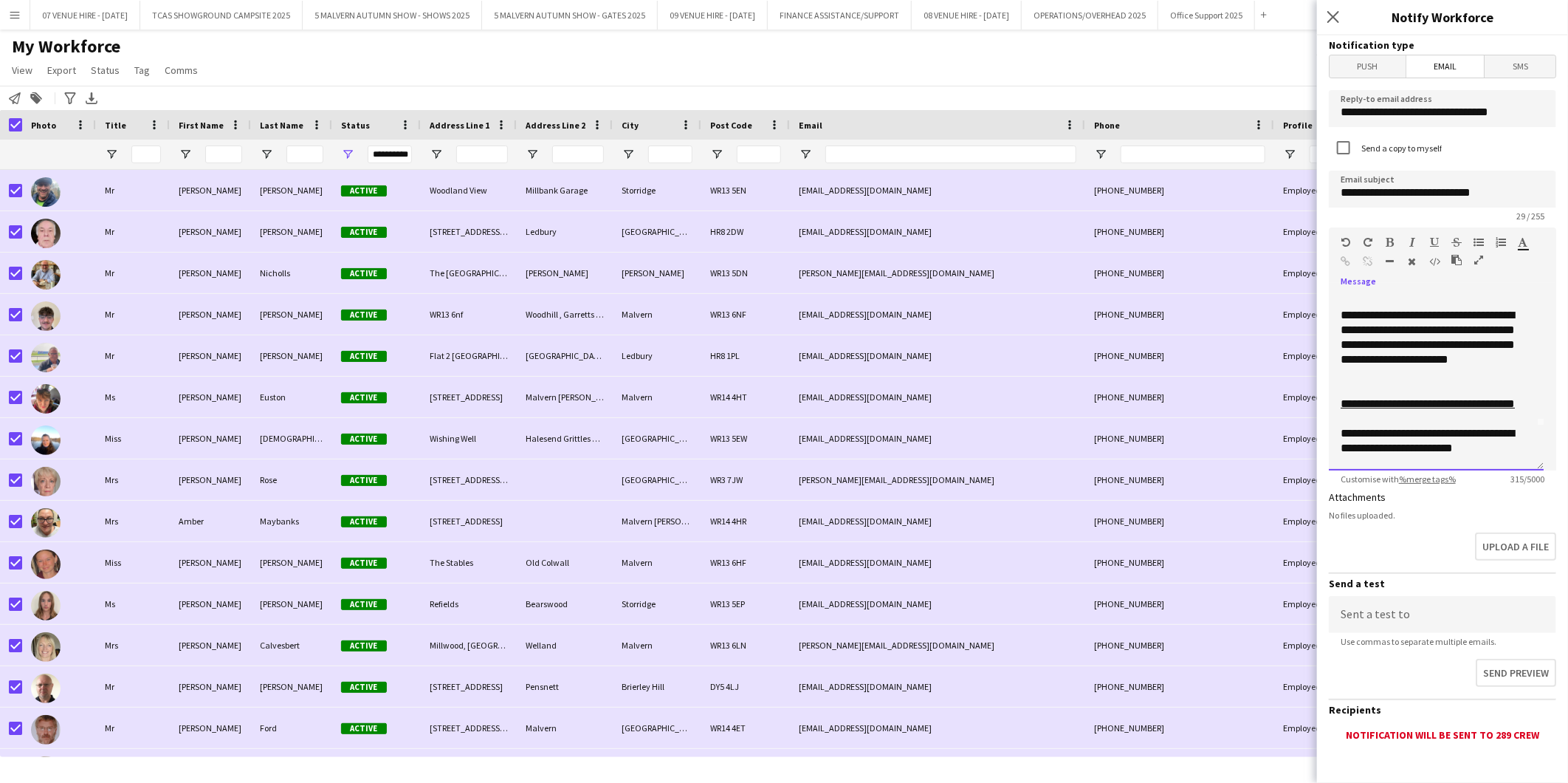
scroll to position [76, 0]
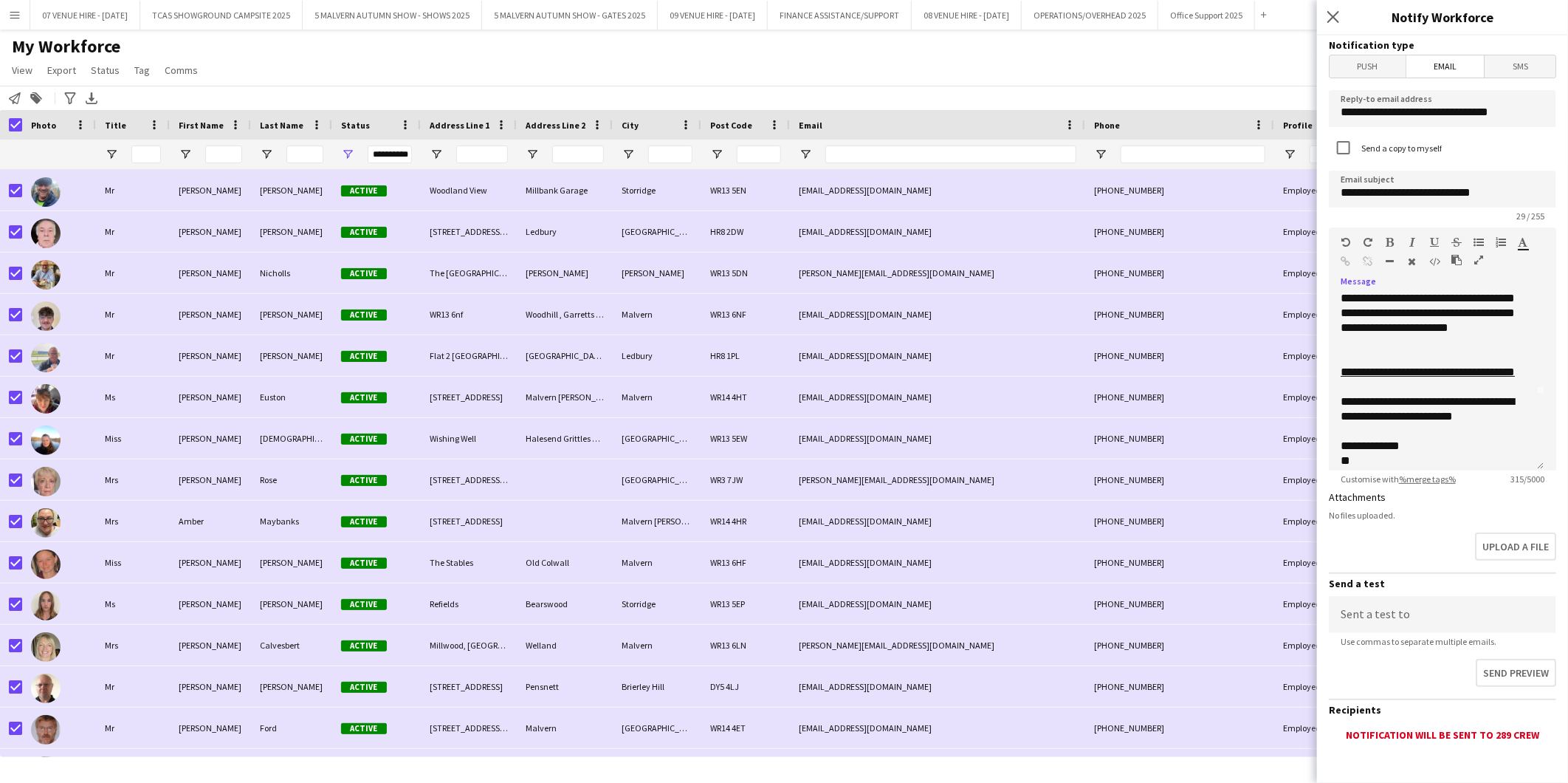
click at [1455, 63] on span "Email" at bounding box center [1446, 67] width 78 height 22
click at [1459, 69] on span "Email" at bounding box center [1446, 67] width 78 height 22
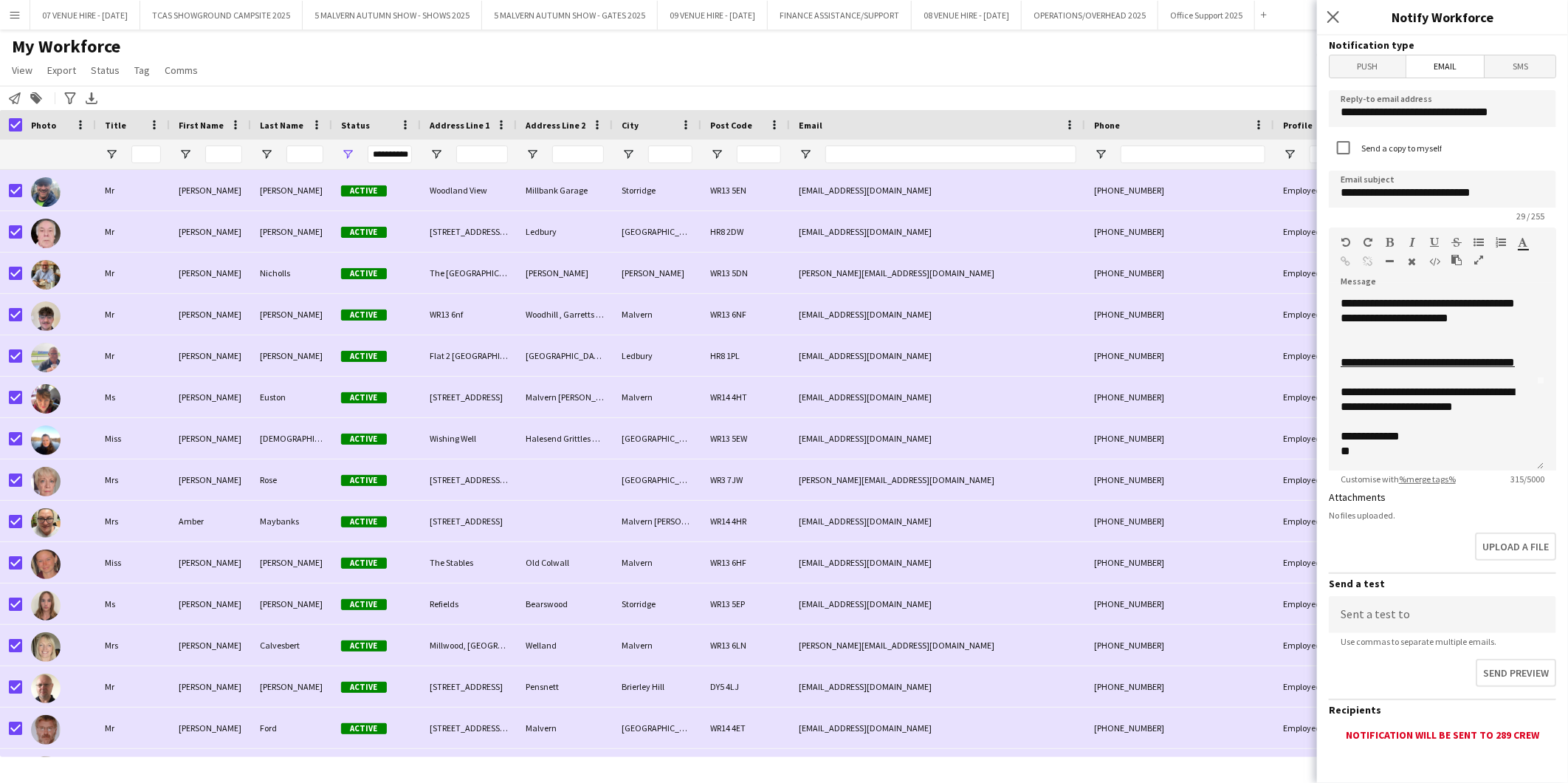
scroll to position [68, 0]
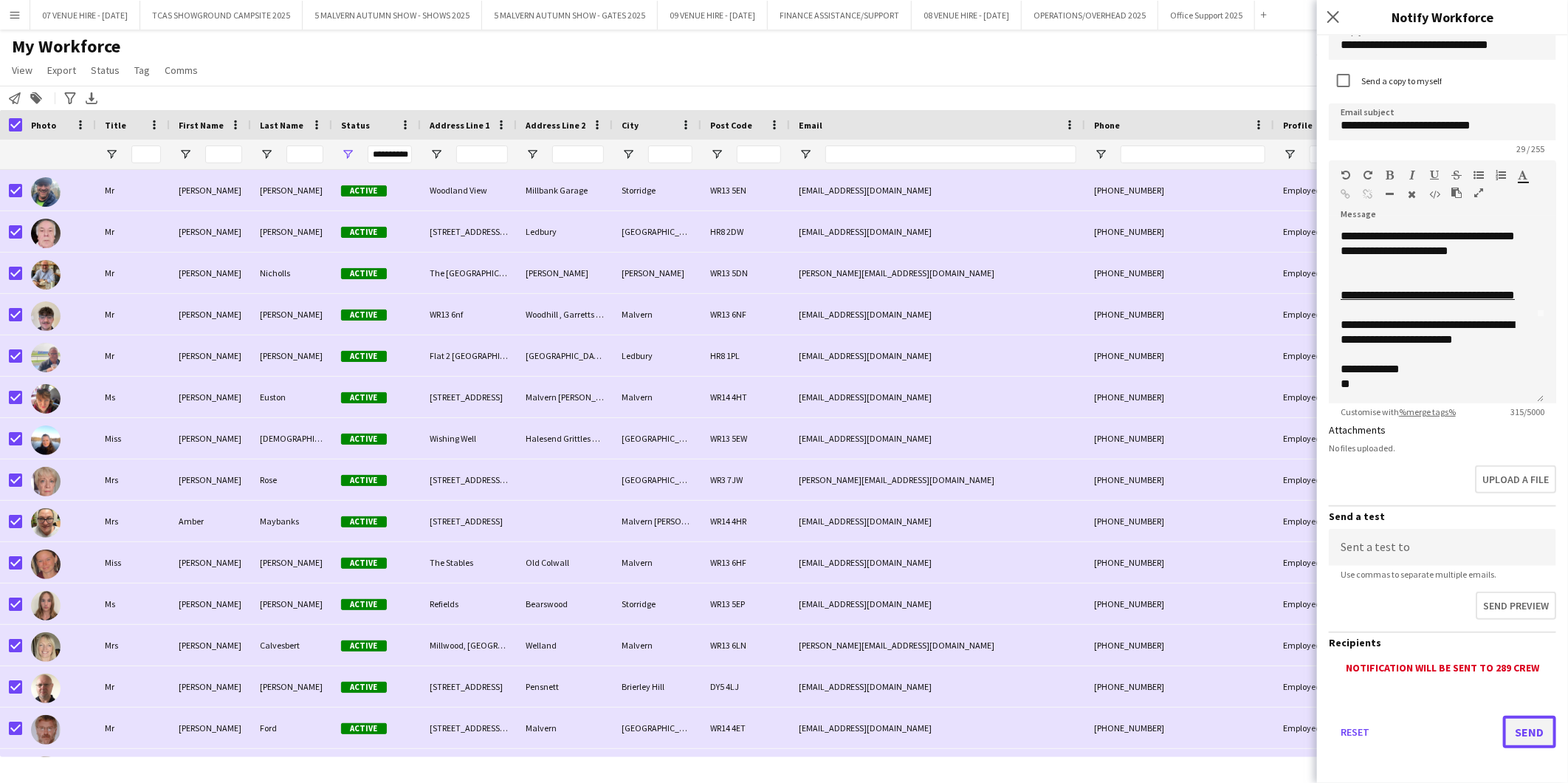
click at [1512, 728] on button "Send" at bounding box center [1530, 732] width 53 height 32
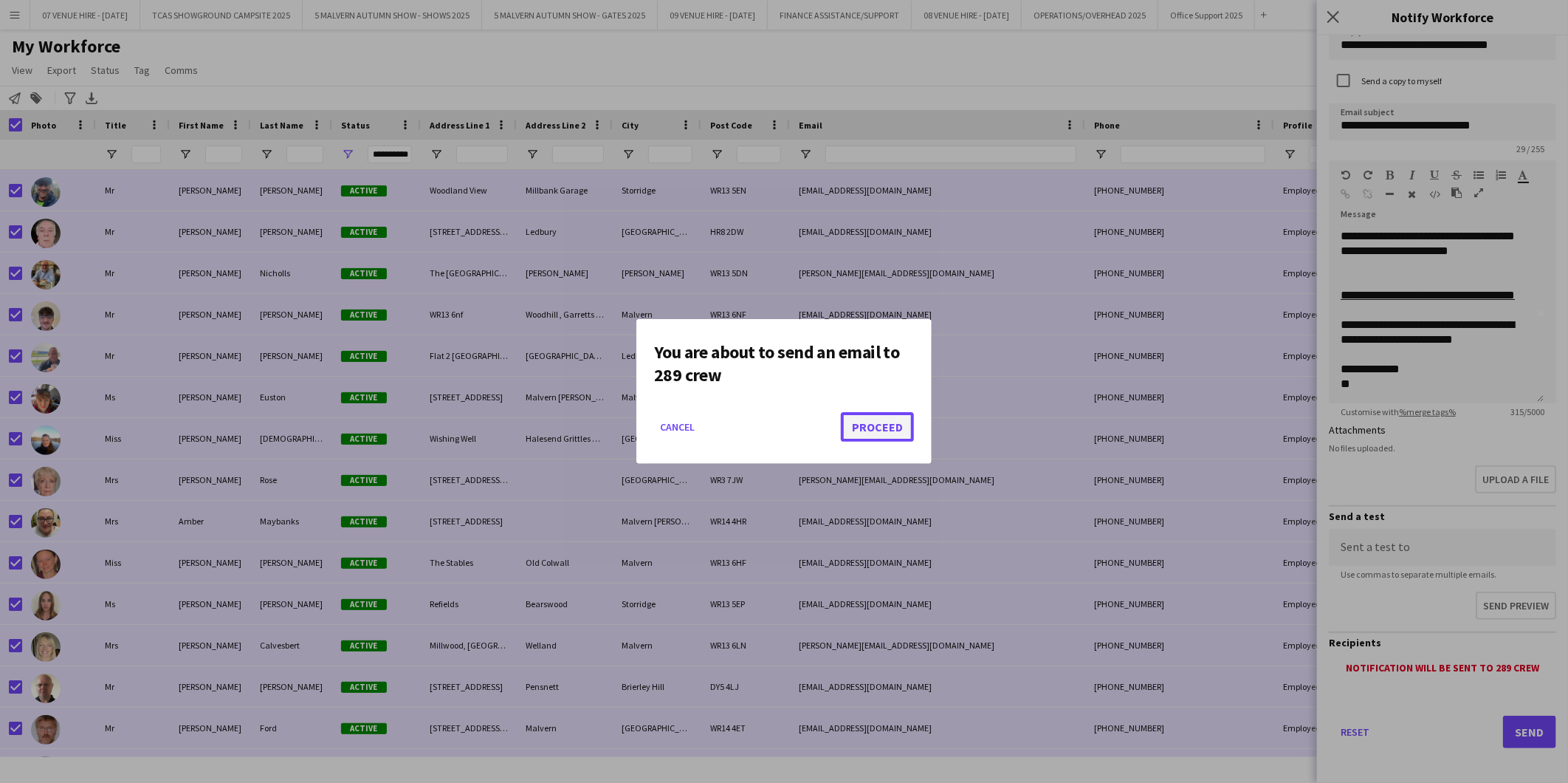
click at [864, 427] on button "Proceed" at bounding box center [878, 427] width 73 height 29
